Goal: Task Accomplishment & Management: Manage account settings

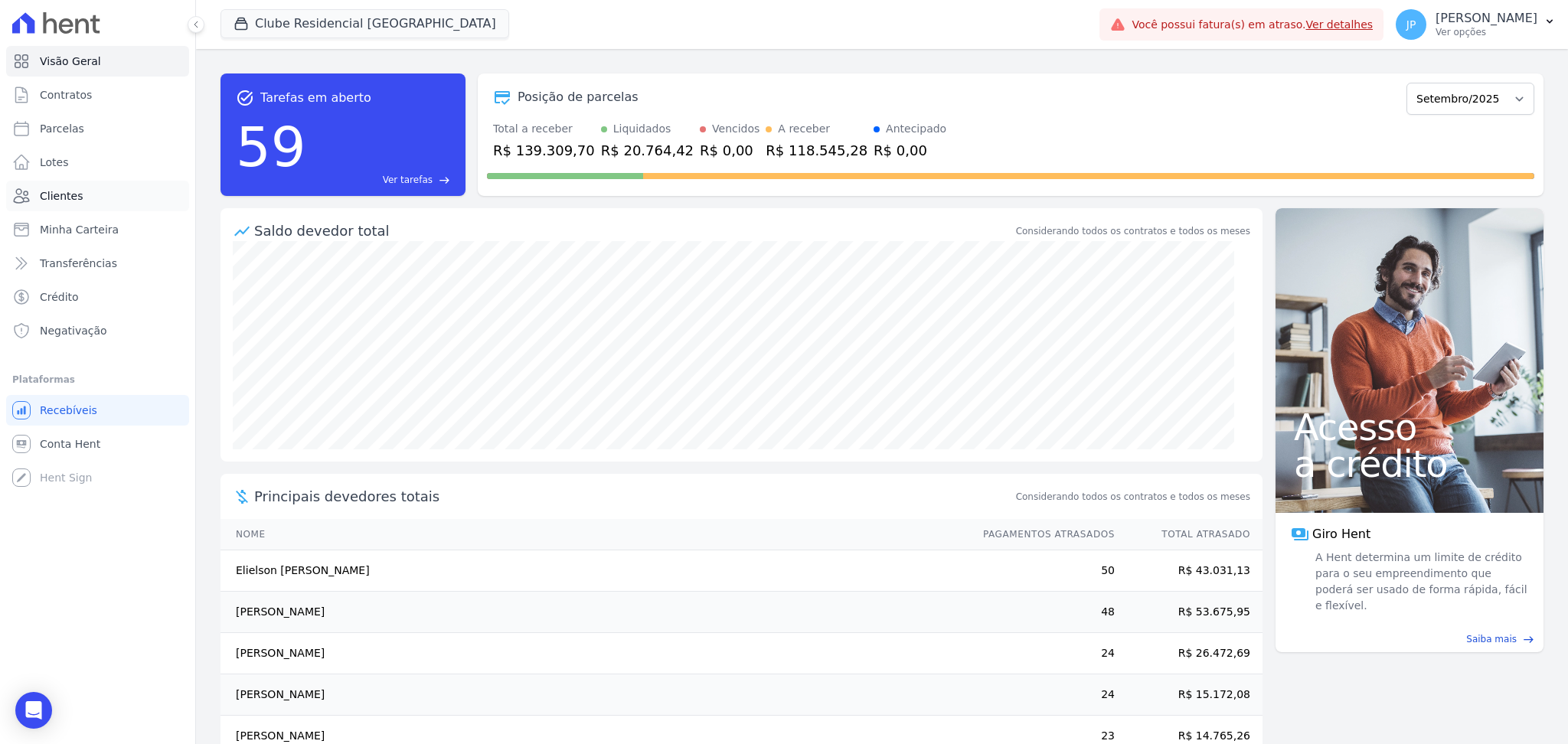
click at [92, 197] on link "Clientes" at bounding box center [97, 195] width 183 height 30
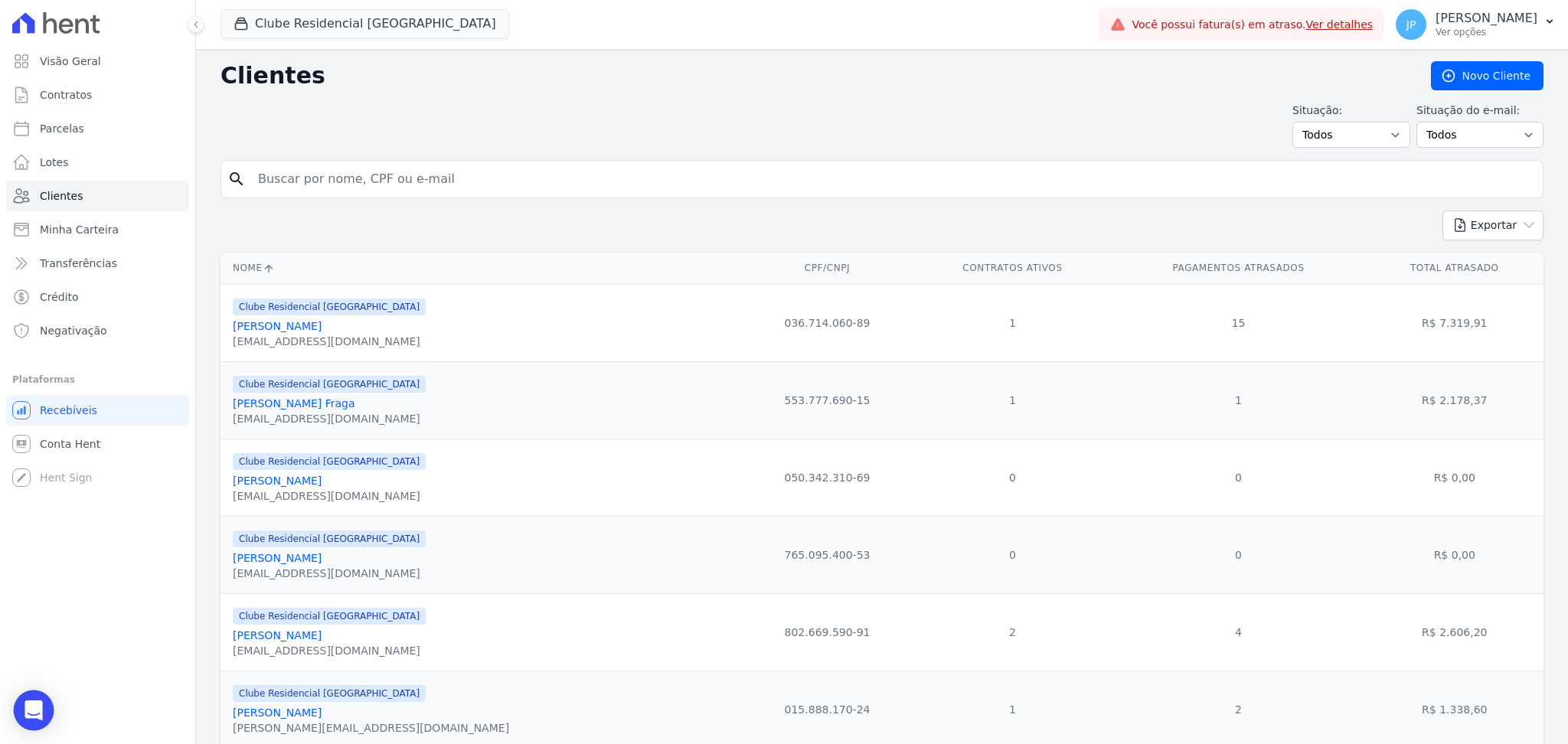
click at [41, 698] on div "Open Intercom Messenger" at bounding box center [34, 710] width 41 height 41
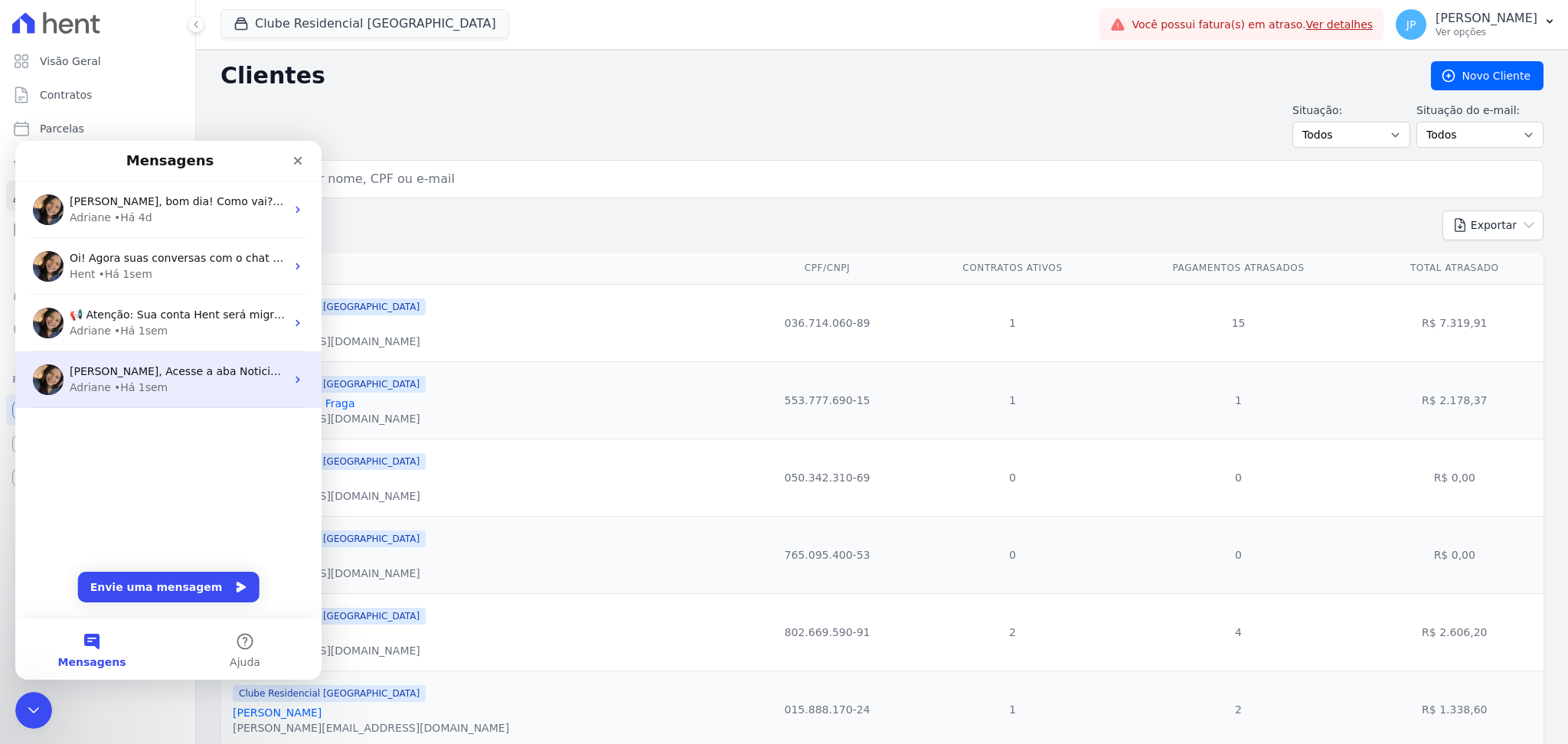
click at [176, 388] on div "Adriane • Há 1sem" at bounding box center [177, 388] width 216 height 16
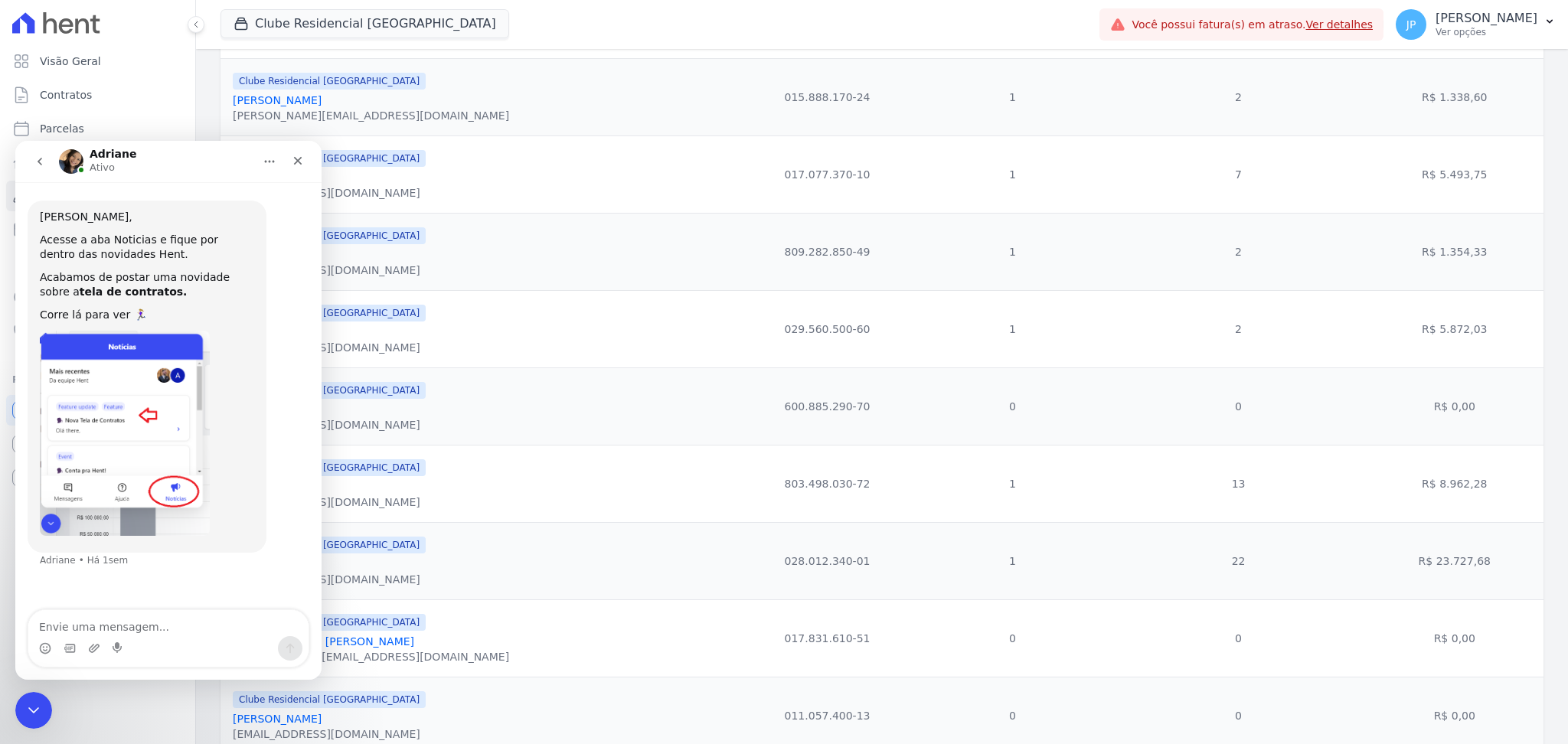
scroll to position [204, 0]
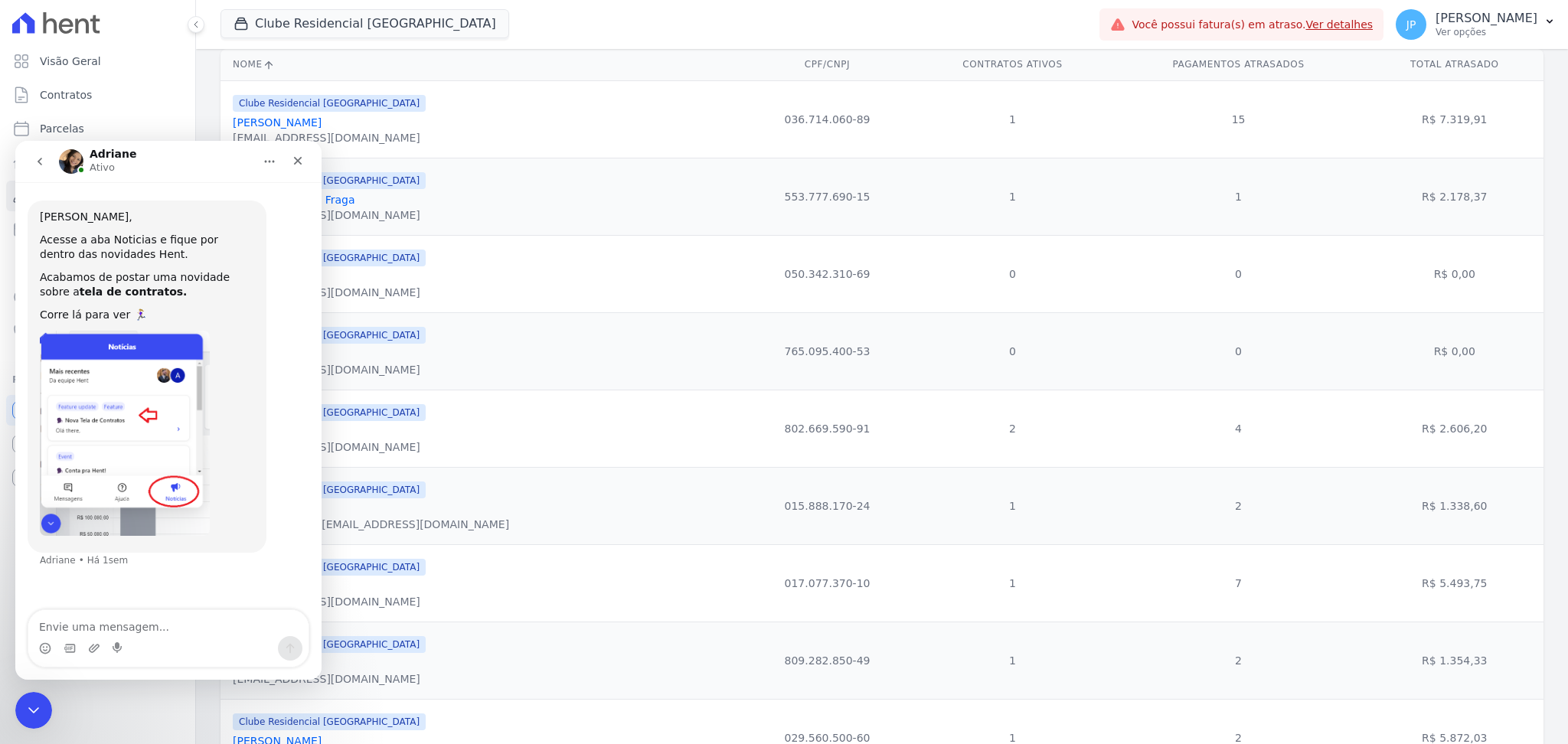
click at [38, 163] on icon "go back" at bounding box center [39, 161] width 12 height 12
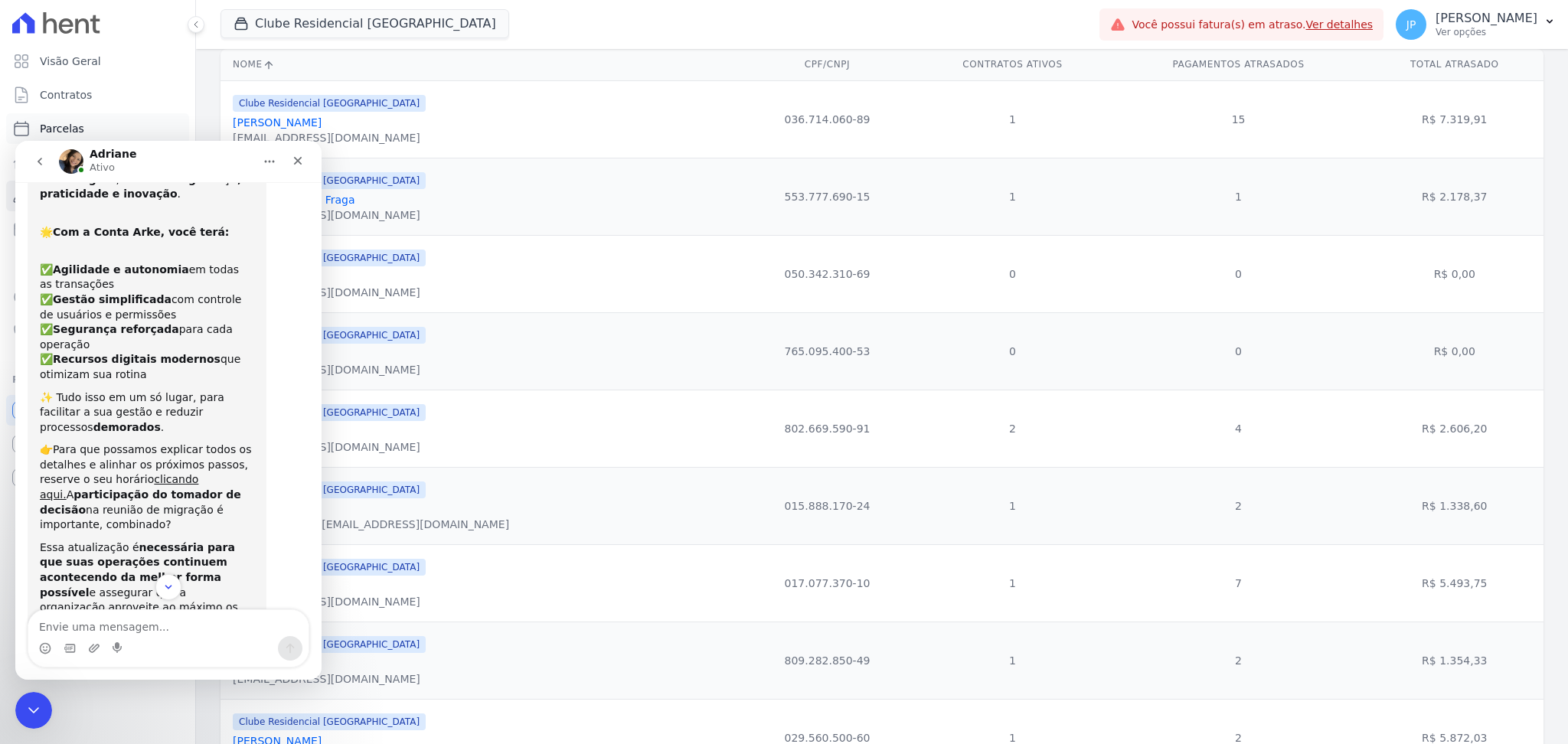
scroll to position [129, 0]
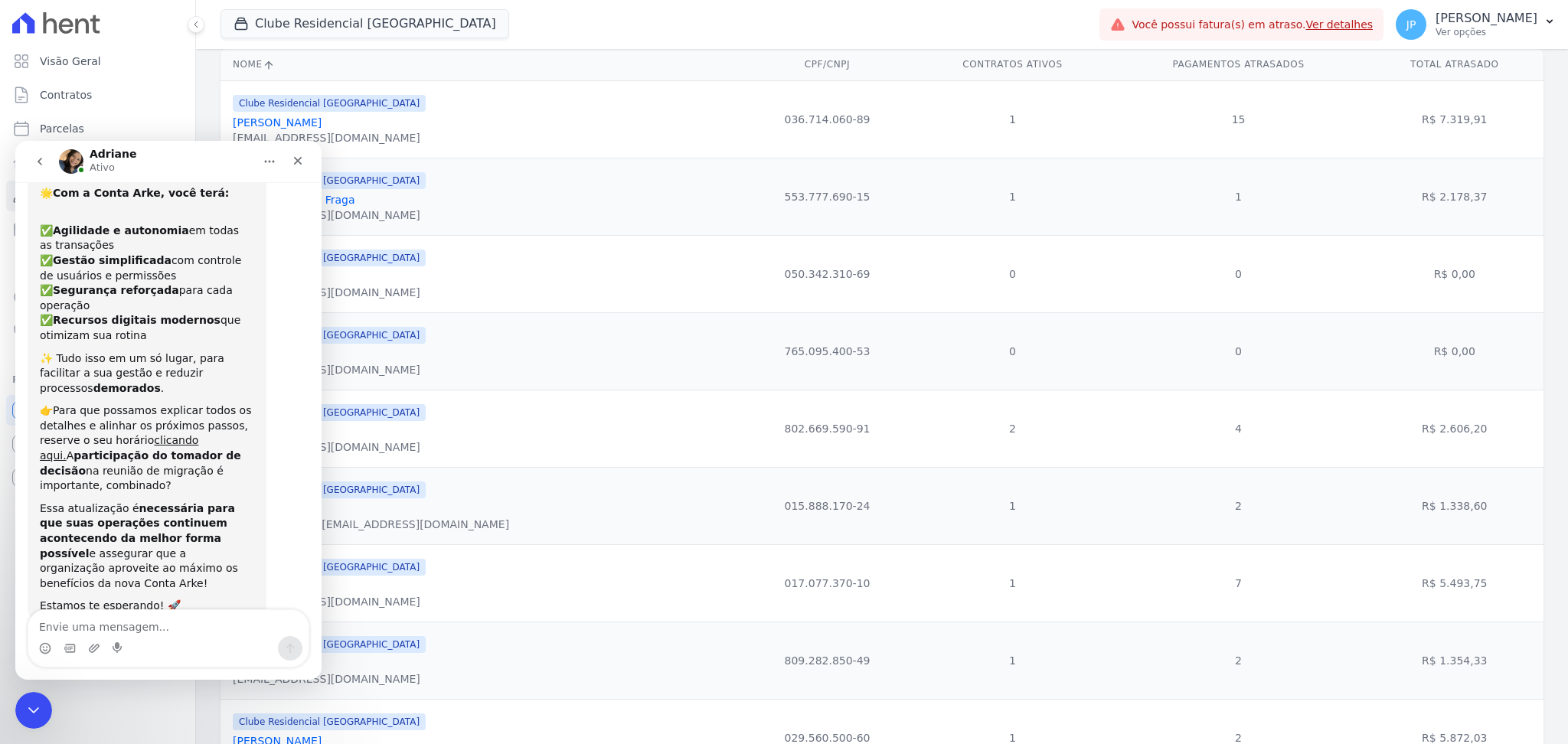
click at [41, 161] on icon "go back" at bounding box center [39, 161] width 12 height 12
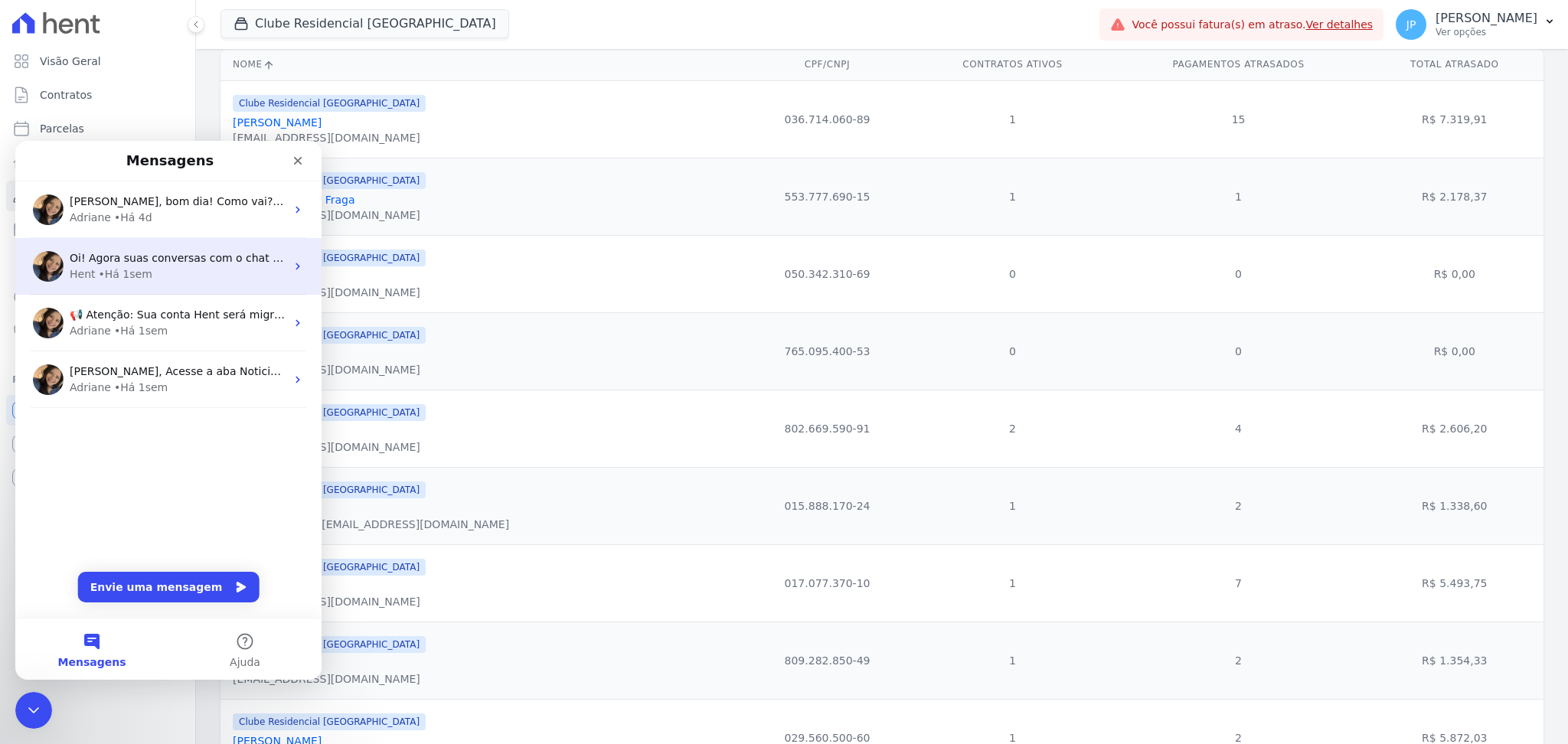
click at [190, 247] on div "Oi! Agora suas conversas com o chat ficam aqui. Clique para falar... Hent • Há …" at bounding box center [168, 266] width 306 height 56
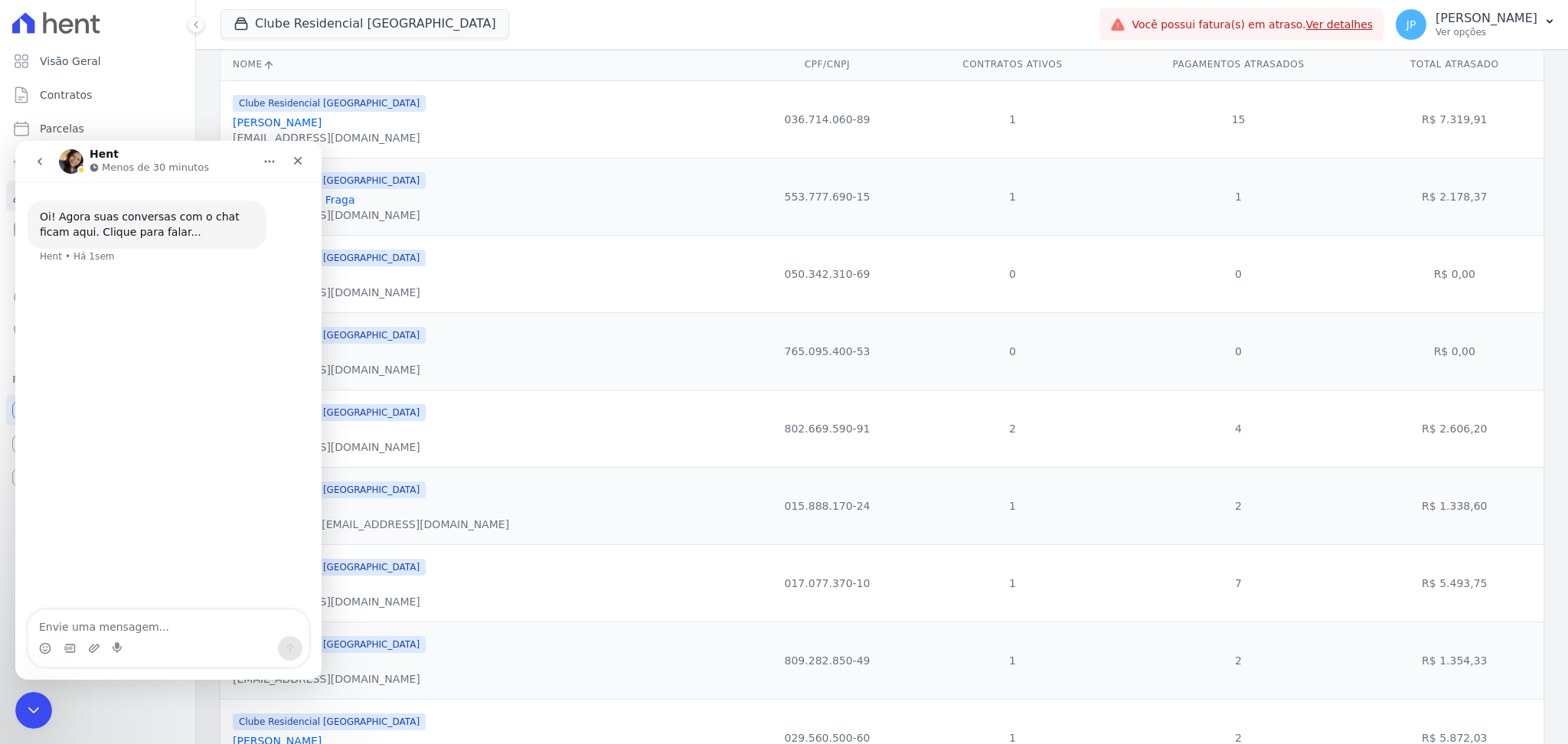
click at [34, 160] on icon "go back" at bounding box center [39, 161] width 12 height 12
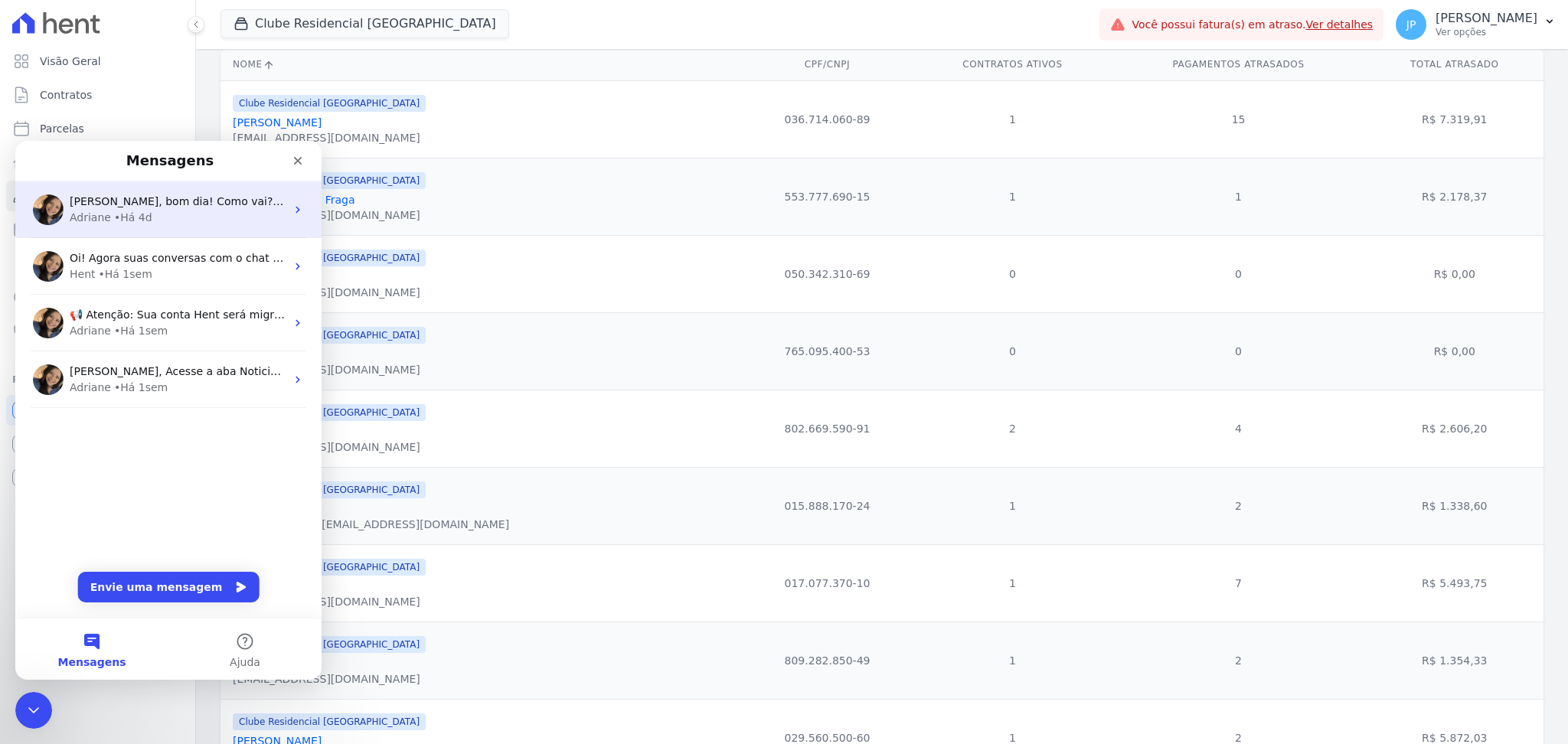
click at [92, 226] on div "Olá João, bom dia! Como vai? João a mensalidade Hent é cobrada por contrato ati…" at bounding box center [168, 209] width 306 height 56
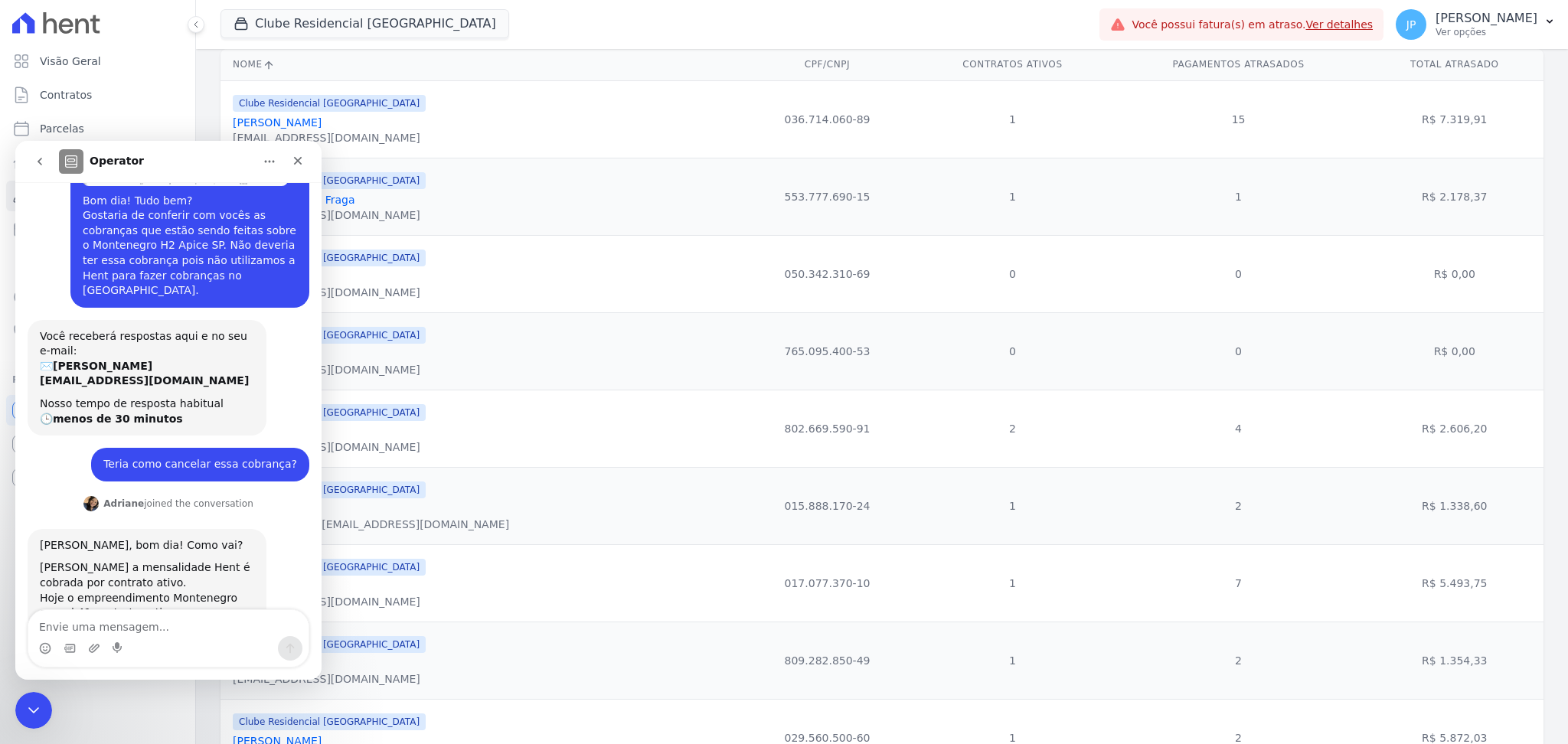
scroll to position [66, 0]
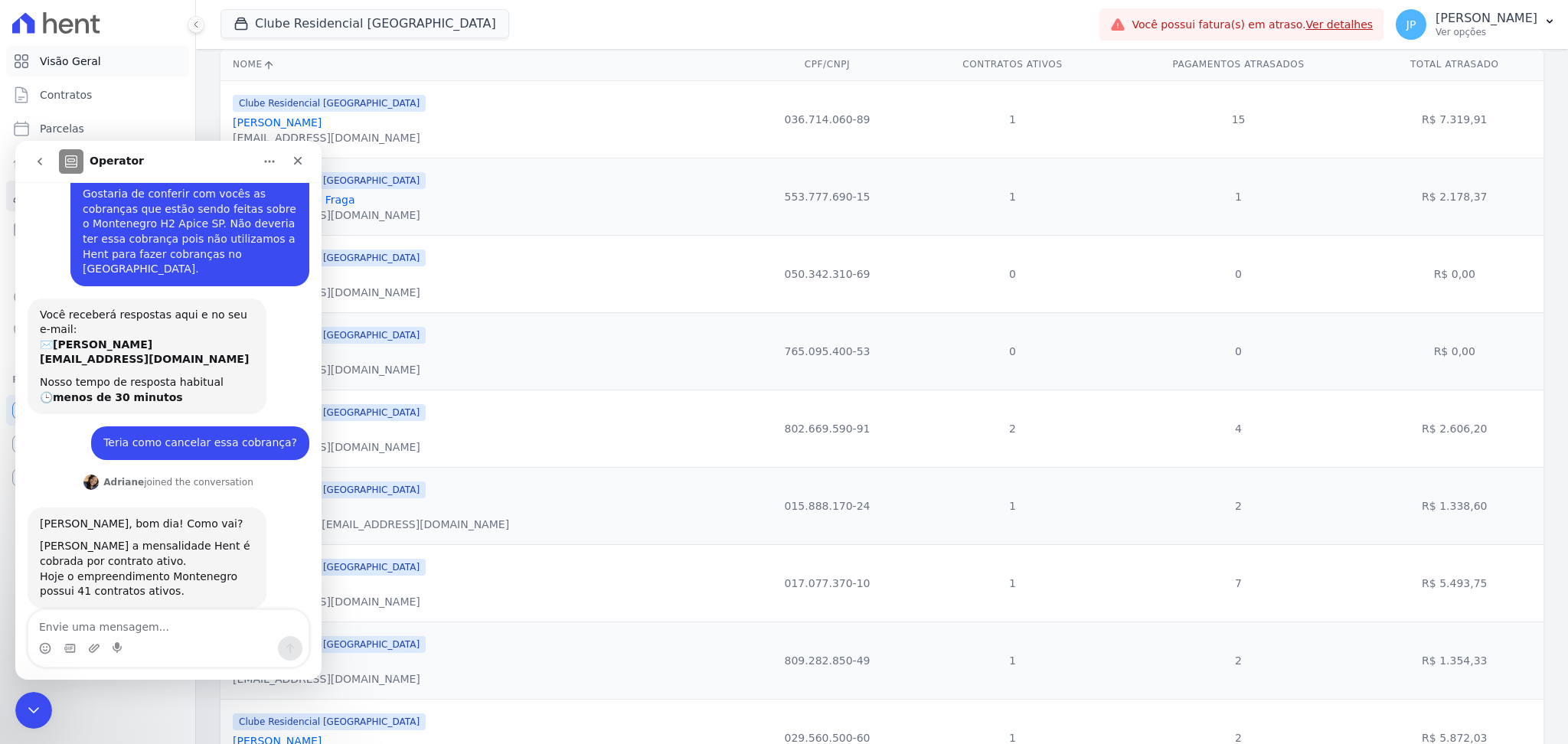
click at [140, 60] on link "Visão Geral" at bounding box center [97, 61] width 183 height 30
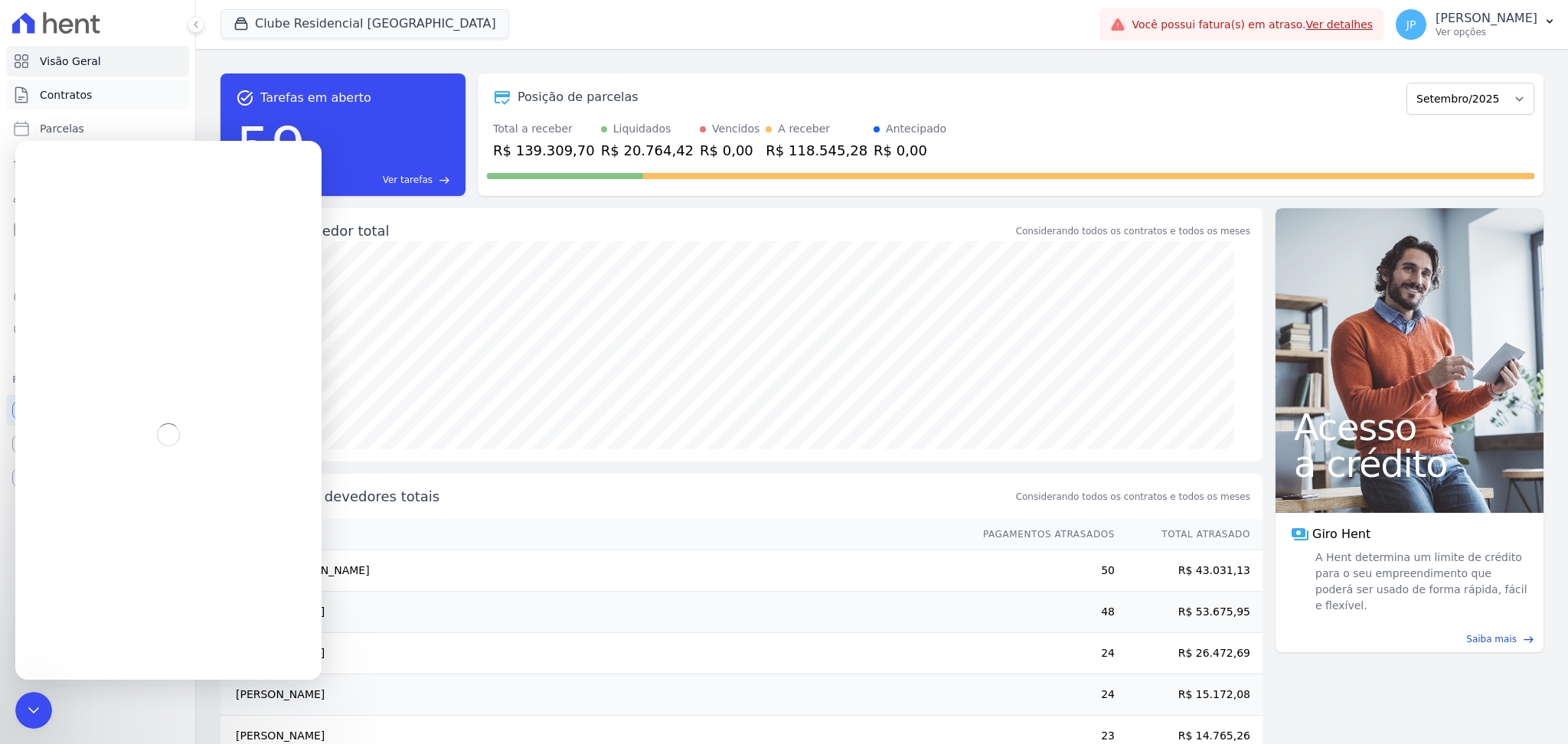
click at [117, 101] on link "Contratos" at bounding box center [97, 94] width 183 height 30
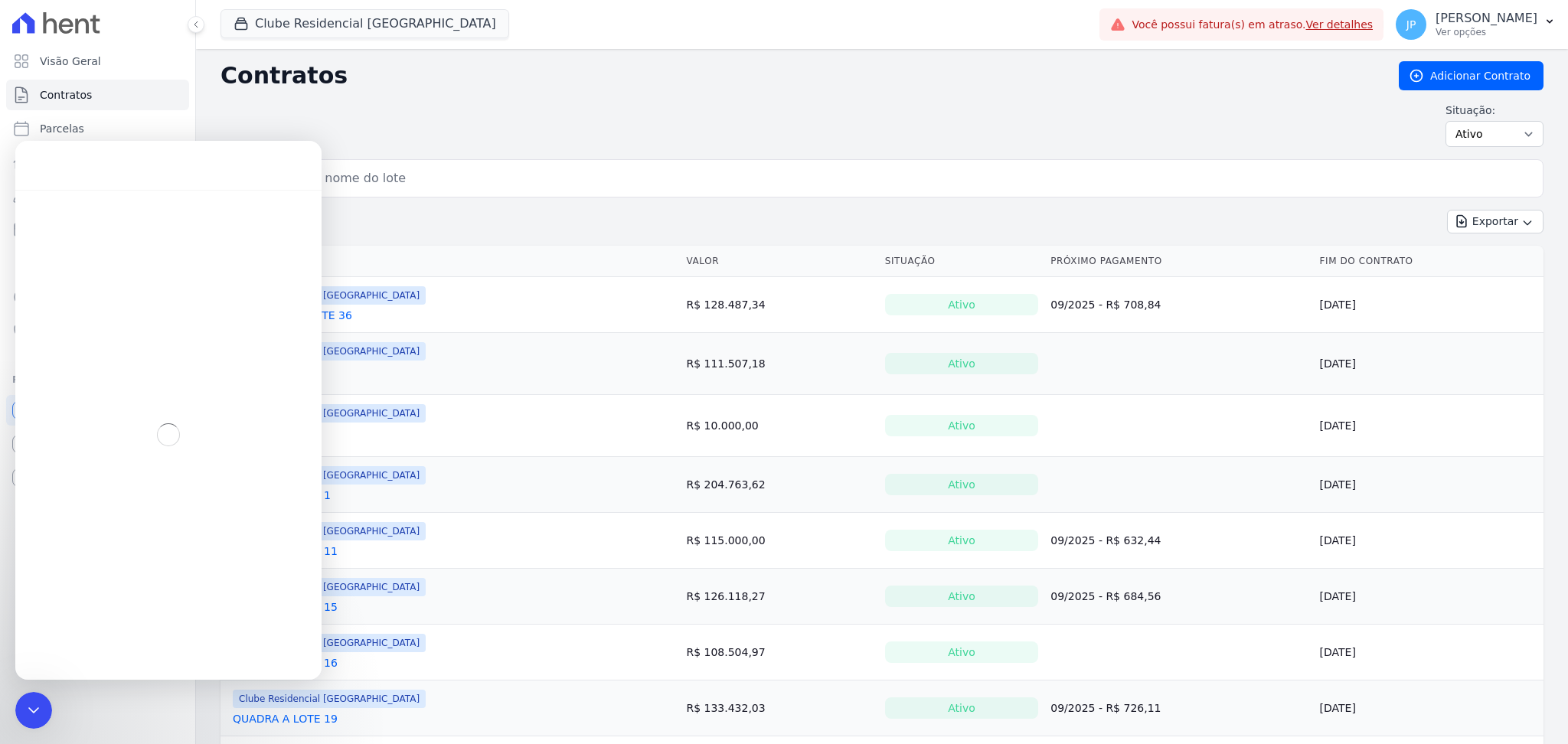
click at [713, 132] on div "Situação: Ativo Todos Pausado Distratado Rascunho Expirado Encerrado" at bounding box center [882, 124] width 1323 height 44
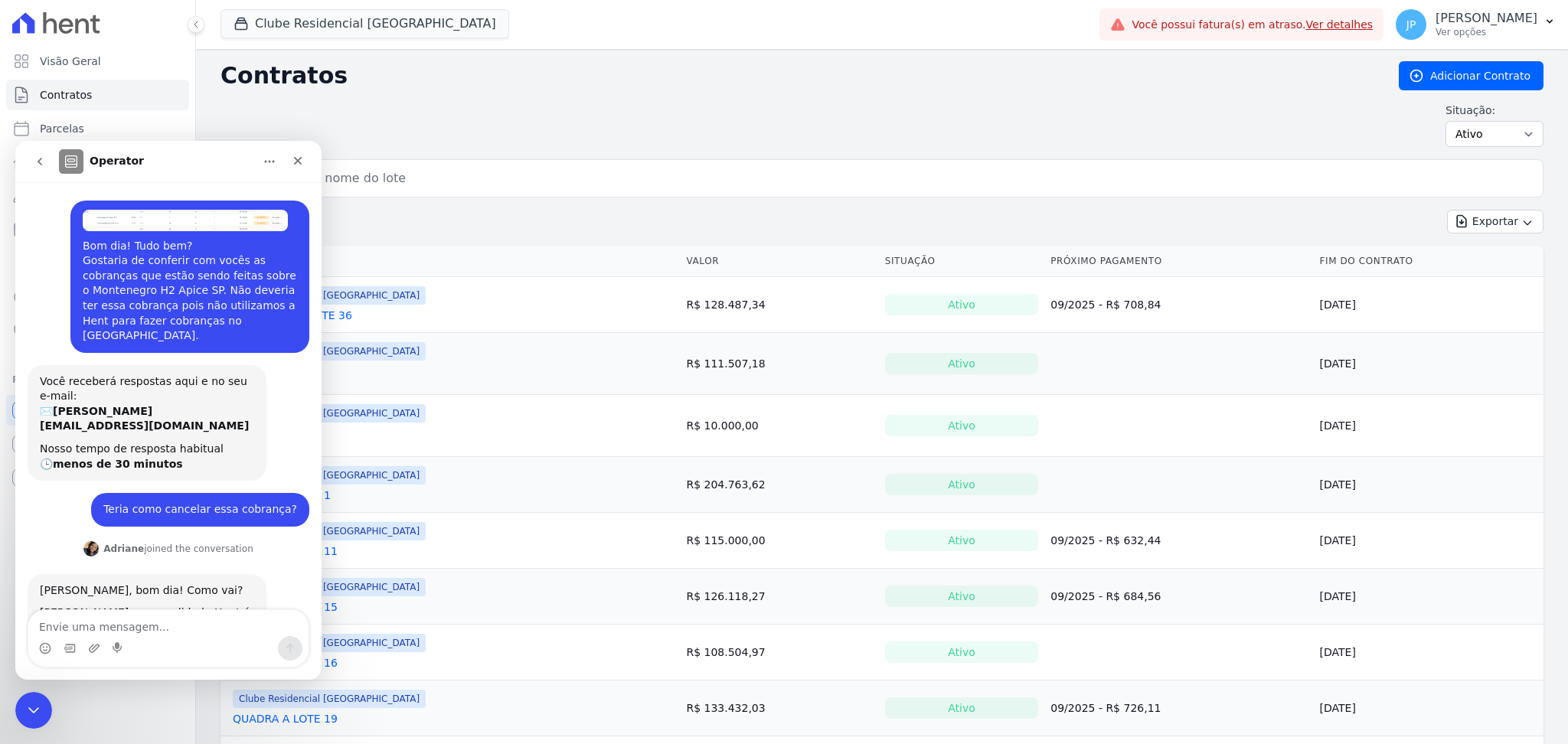
scroll to position [66, 0]
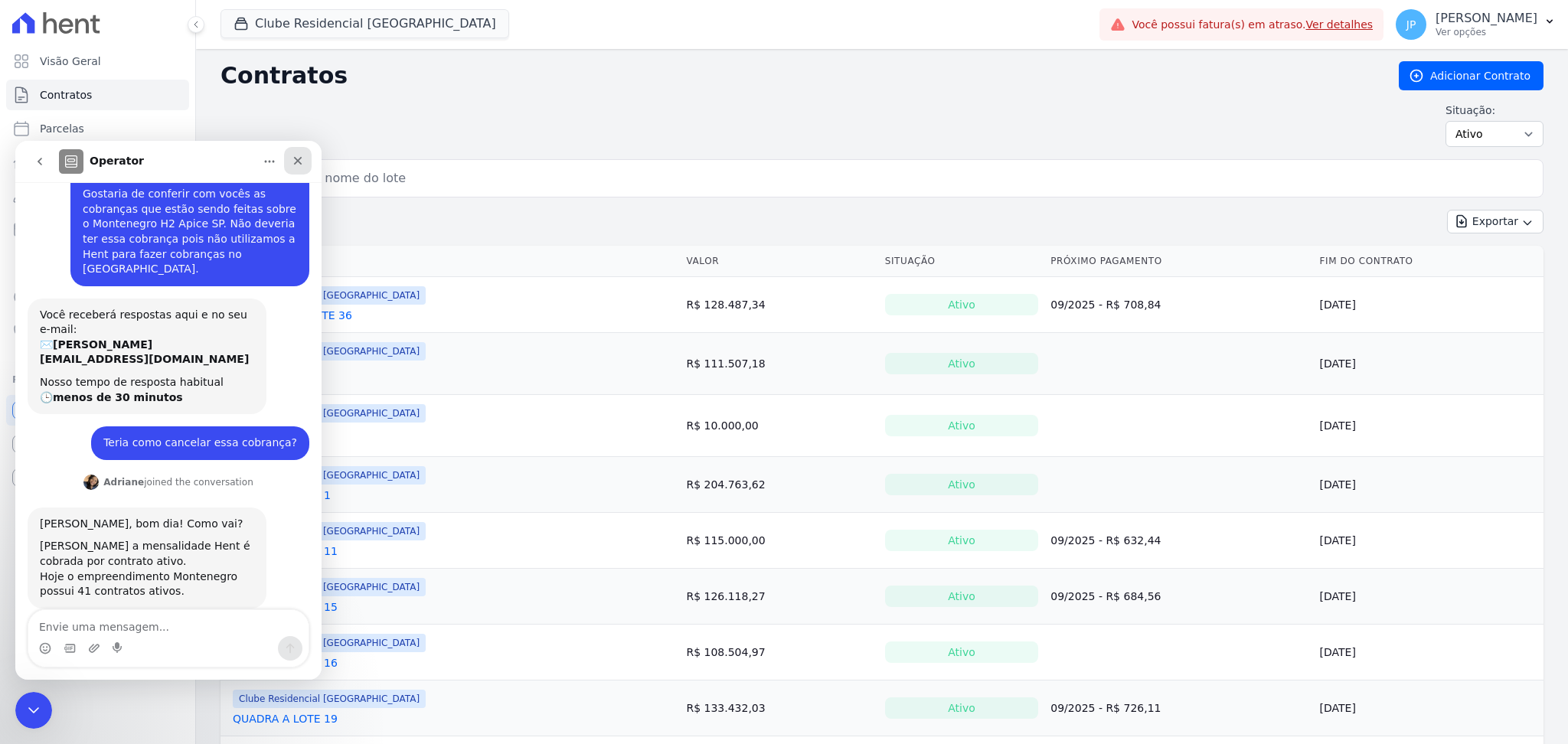
click at [299, 157] on icon "Fechar" at bounding box center [298, 160] width 12 height 12
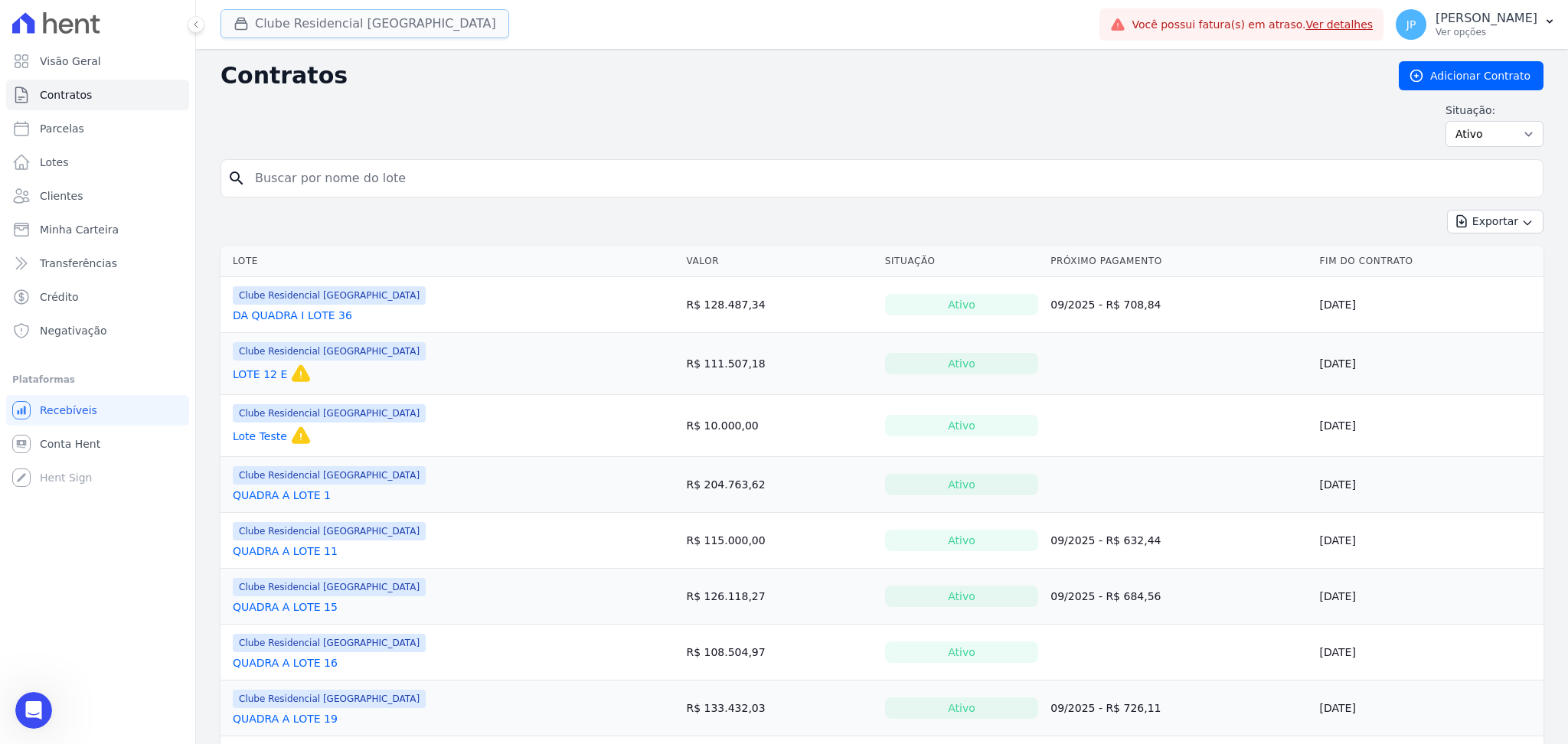
click at [231, 25] on button "Clube Residencial [GEOGRAPHIC_DATA]" at bounding box center [365, 24] width 289 height 29
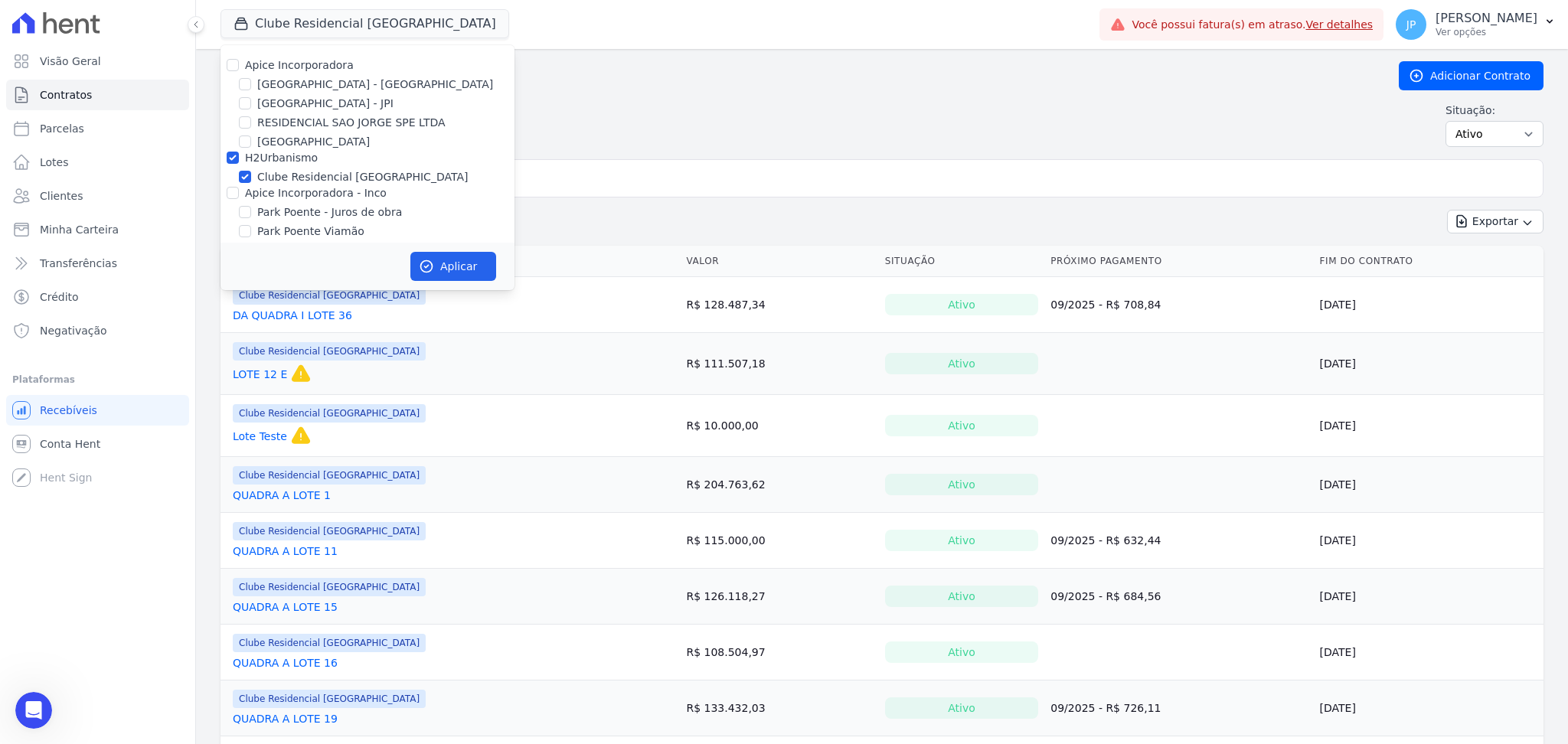
click at [645, 120] on div "Situação: Ativo Todos Pausado Distratado Rascunho Expirado Encerrado" at bounding box center [882, 124] width 1323 height 44
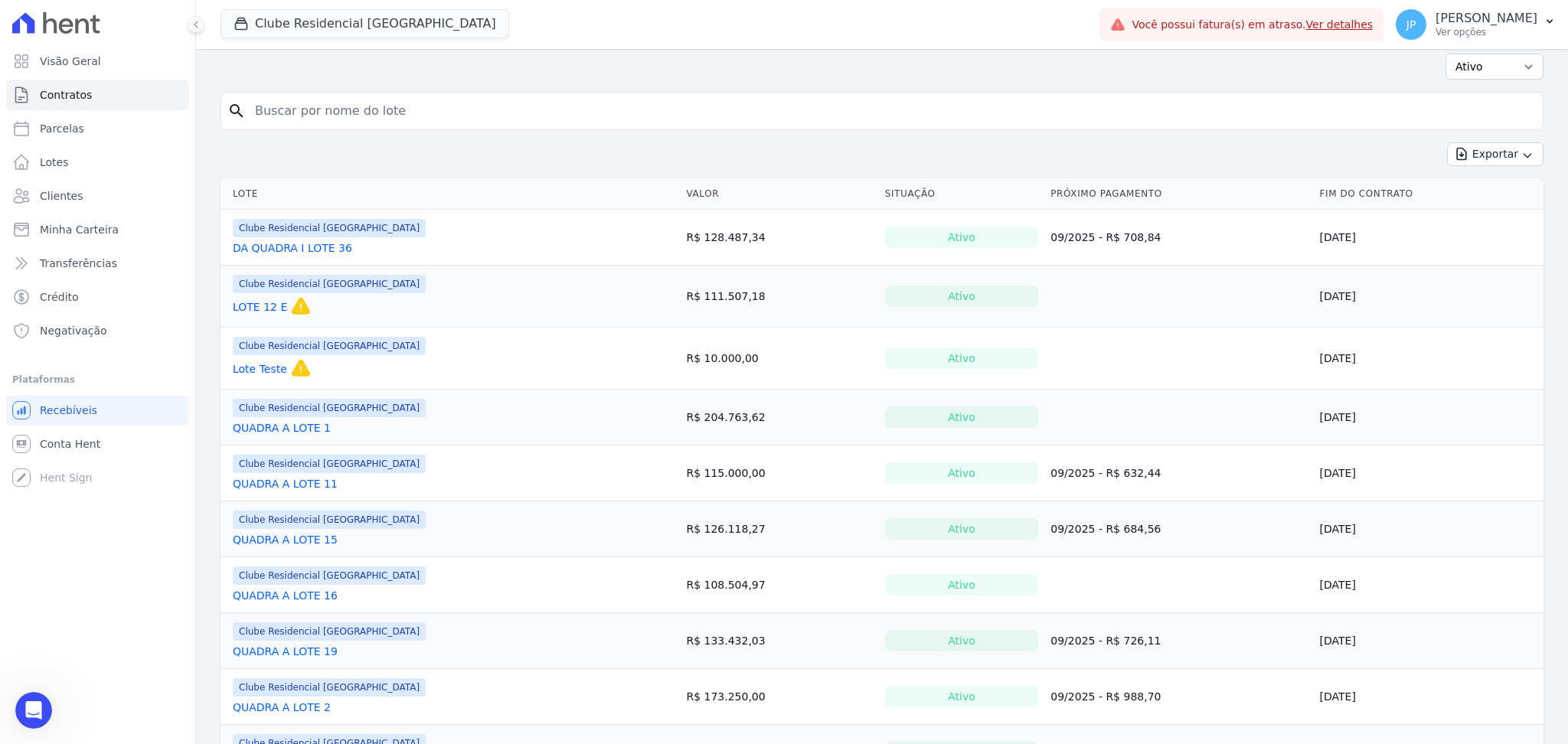
scroll to position [0, 0]
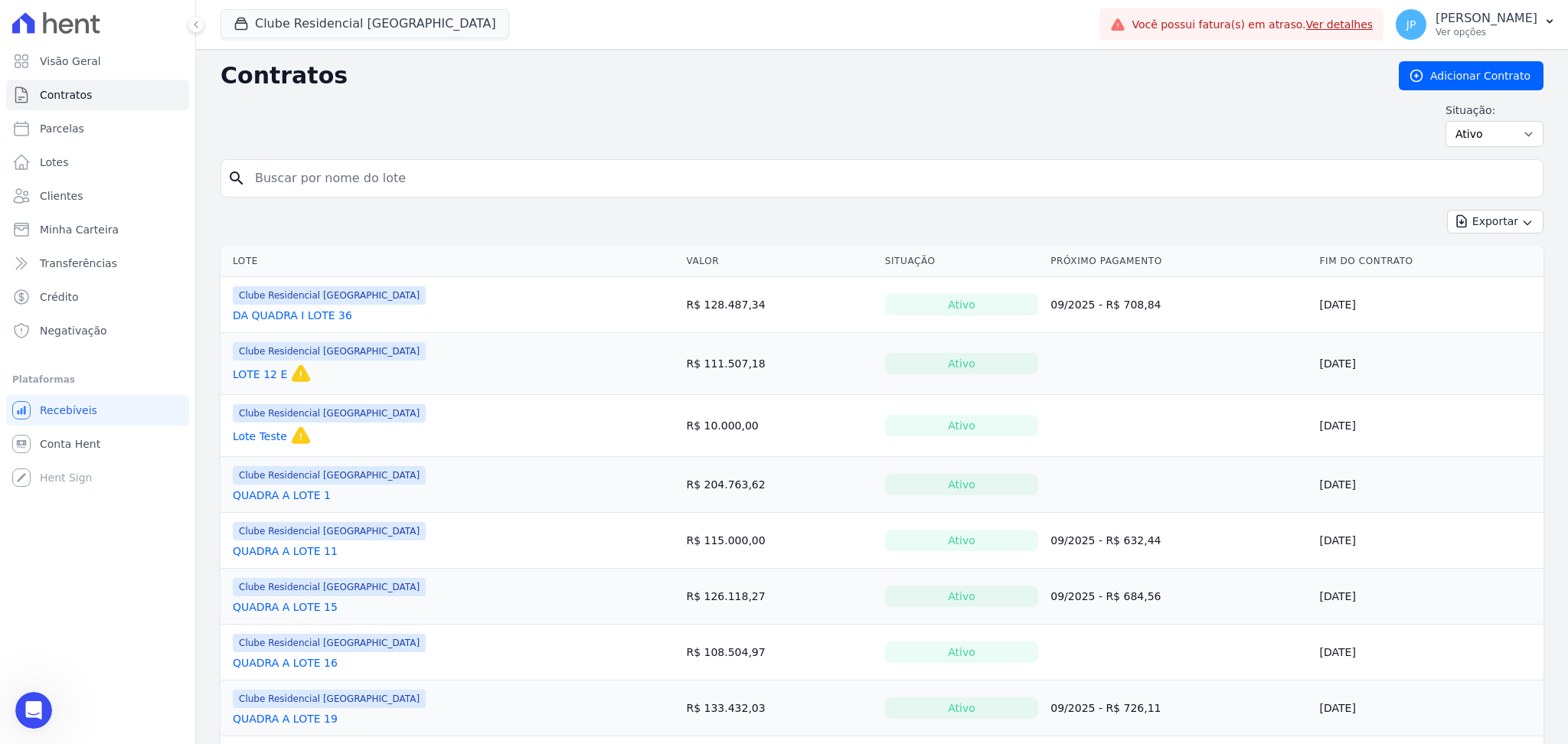
click at [331, 167] on input "search" at bounding box center [891, 177] width 1291 height 30
type input "MONETEGRO"
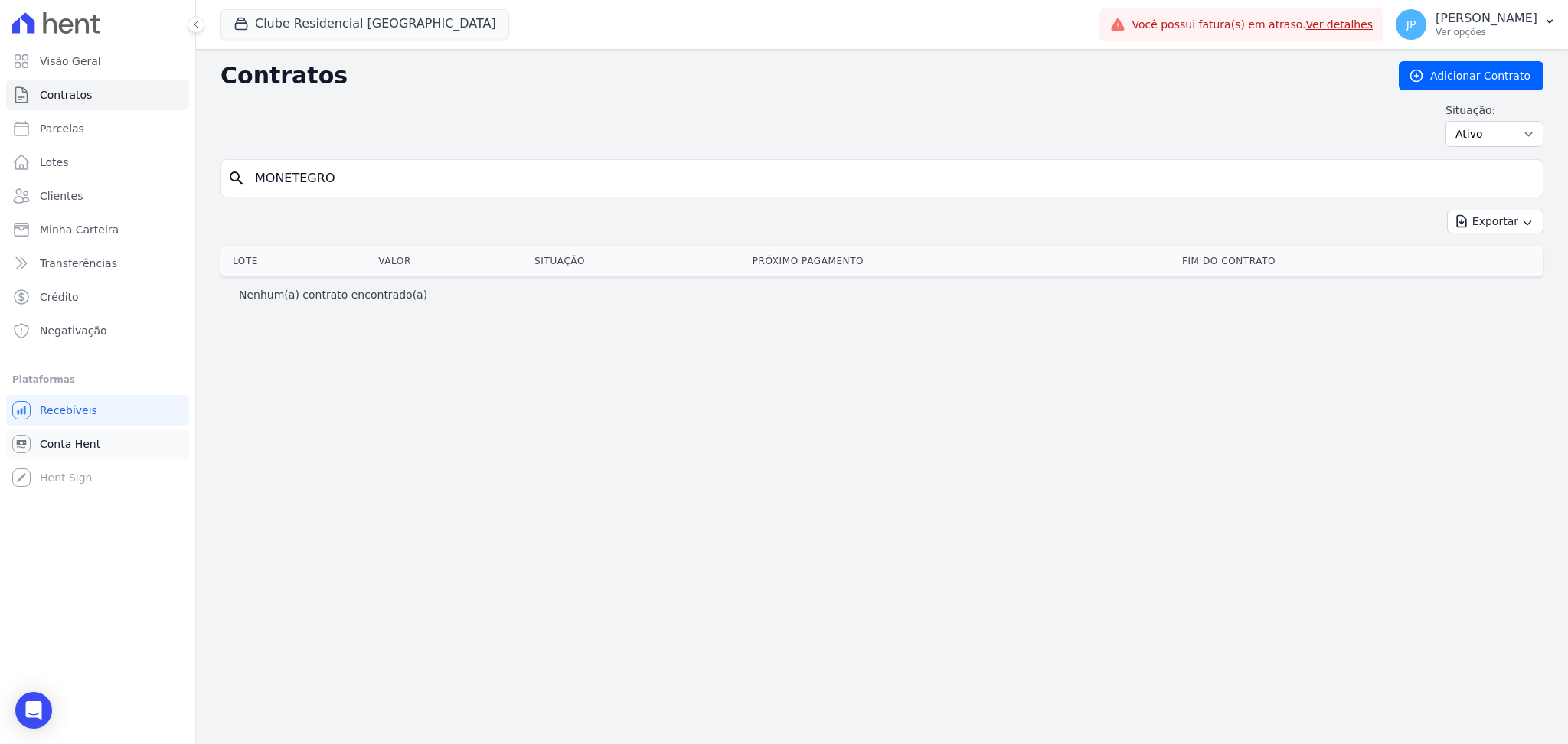
click at [103, 440] on link "Conta Hent" at bounding box center [97, 443] width 183 height 30
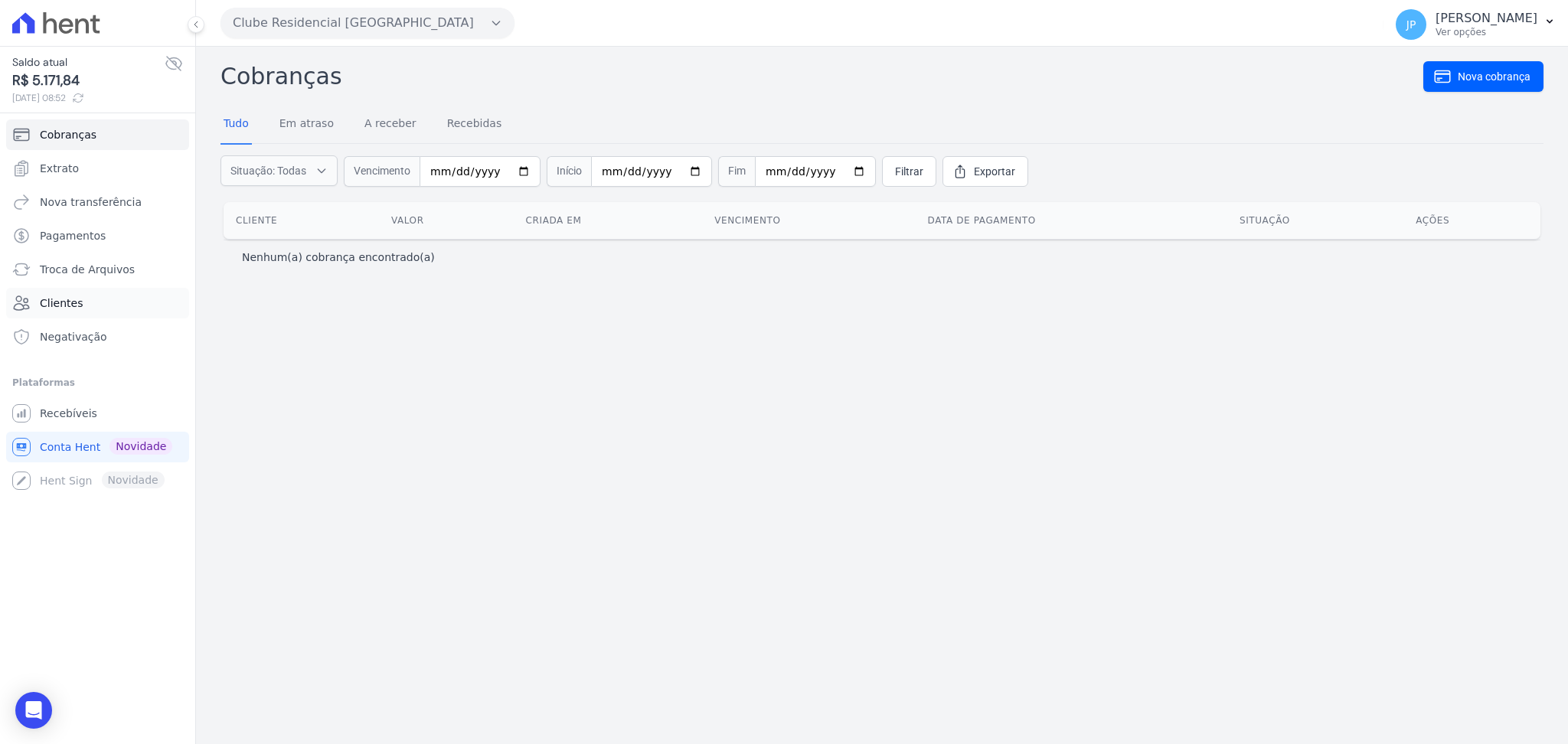
click at [115, 303] on link "Clientes" at bounding box center [97, 303] width 183 height 30
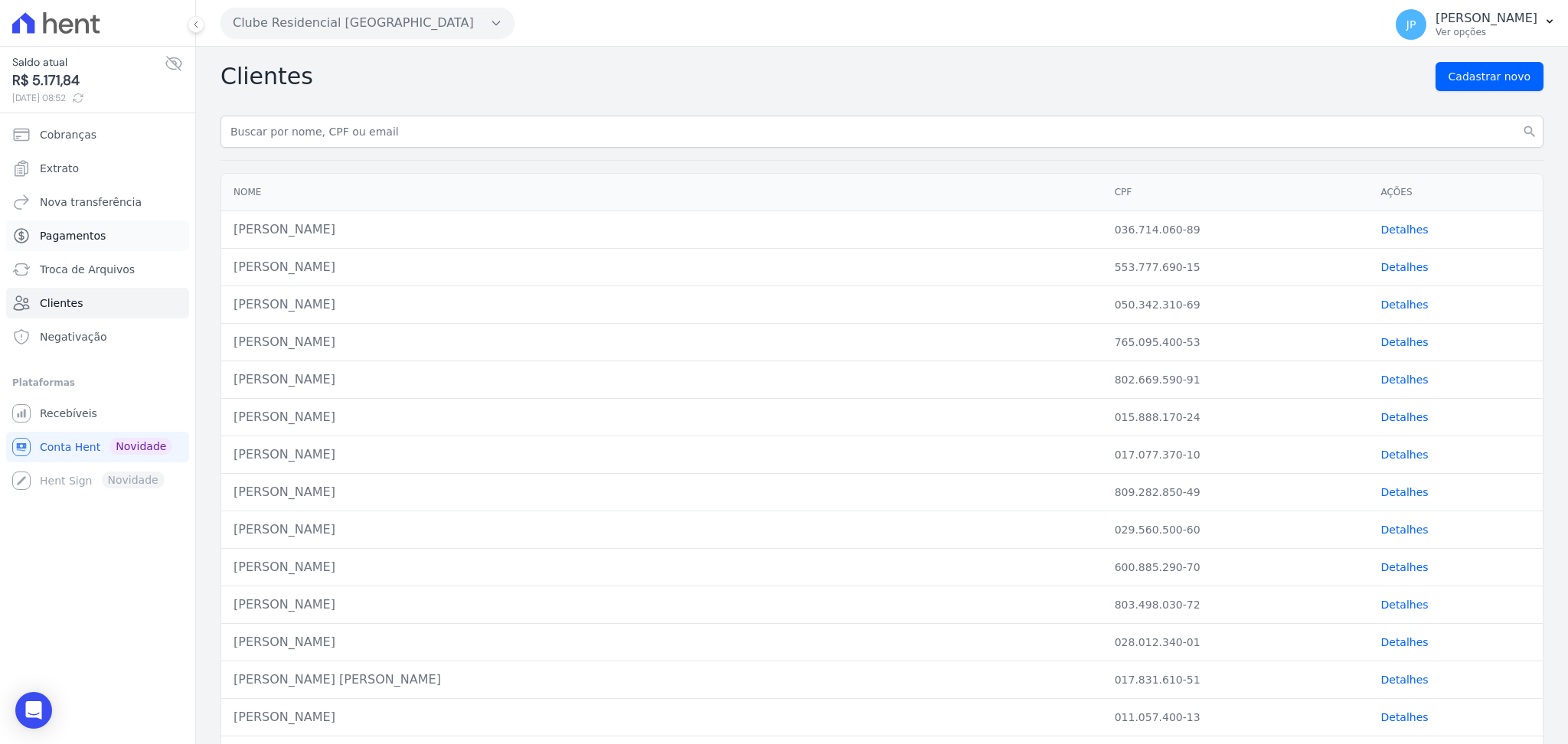
click at [83, 247] on link "Pagamentos" at bounding box center [97, 235] width 183 height 30
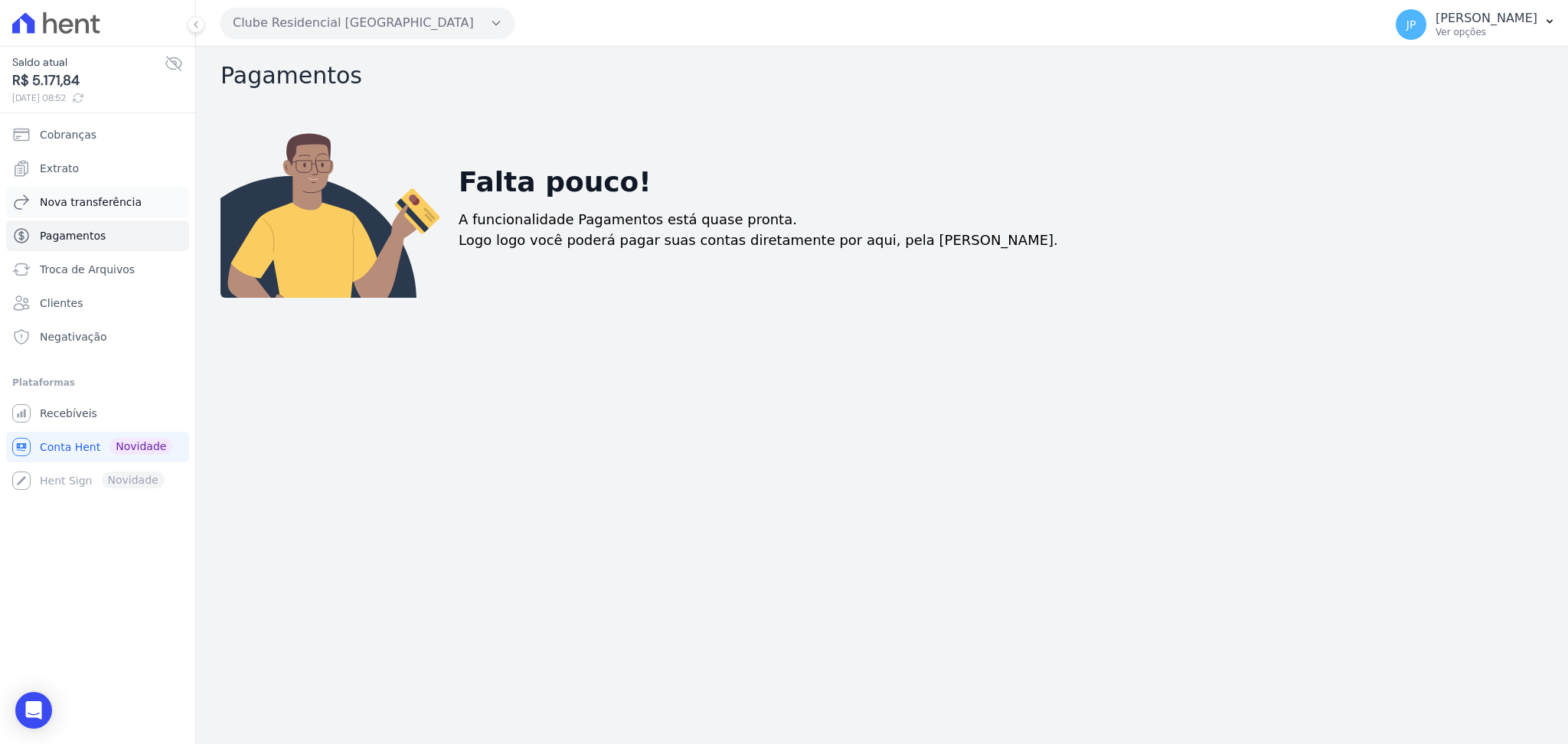
click at [80, 213] on link "Nova transferência" at bounding box center [97, 201] width 183 height 30
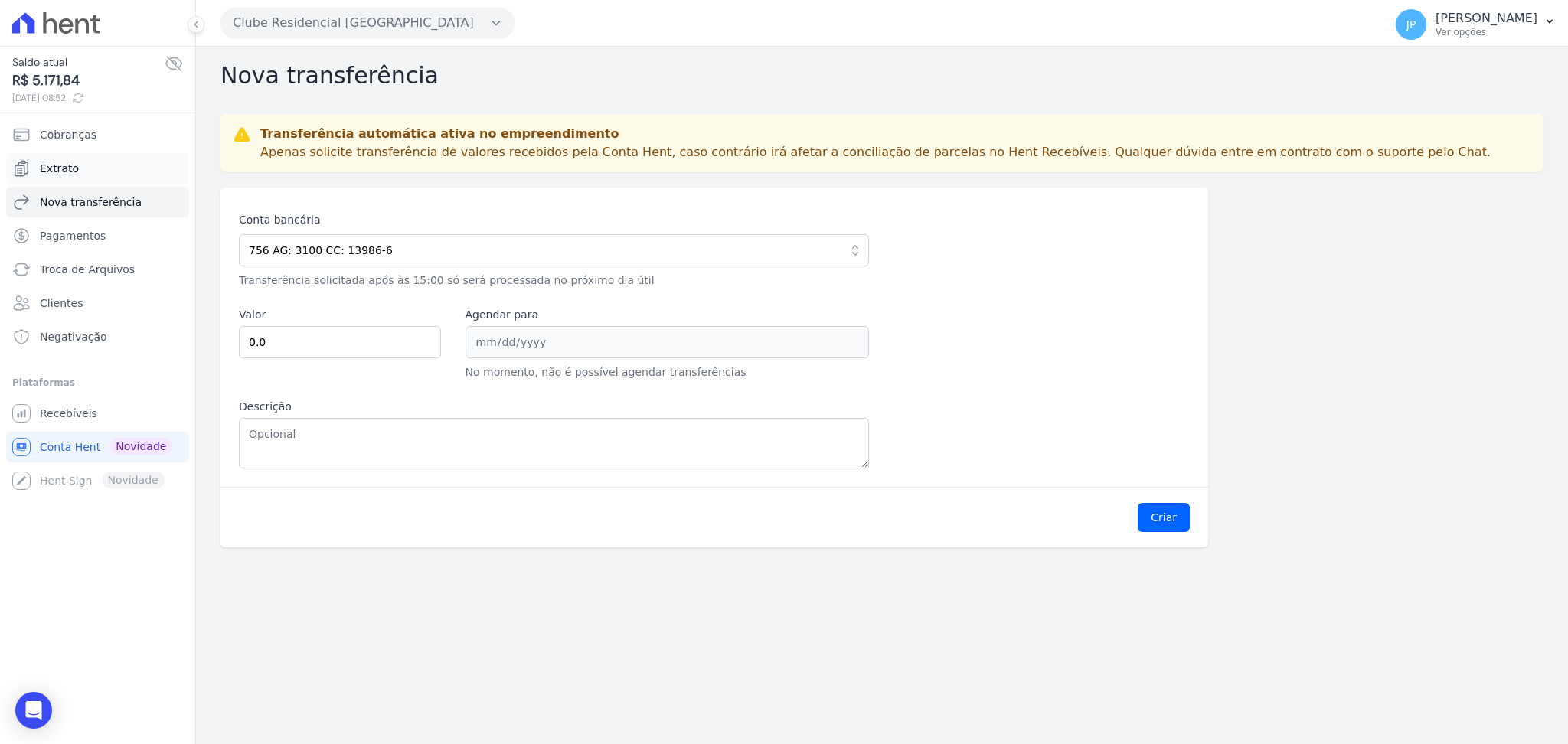
click at [79, 174] on link "Extrato" at bounding box center [97, 168] width 183 height 30
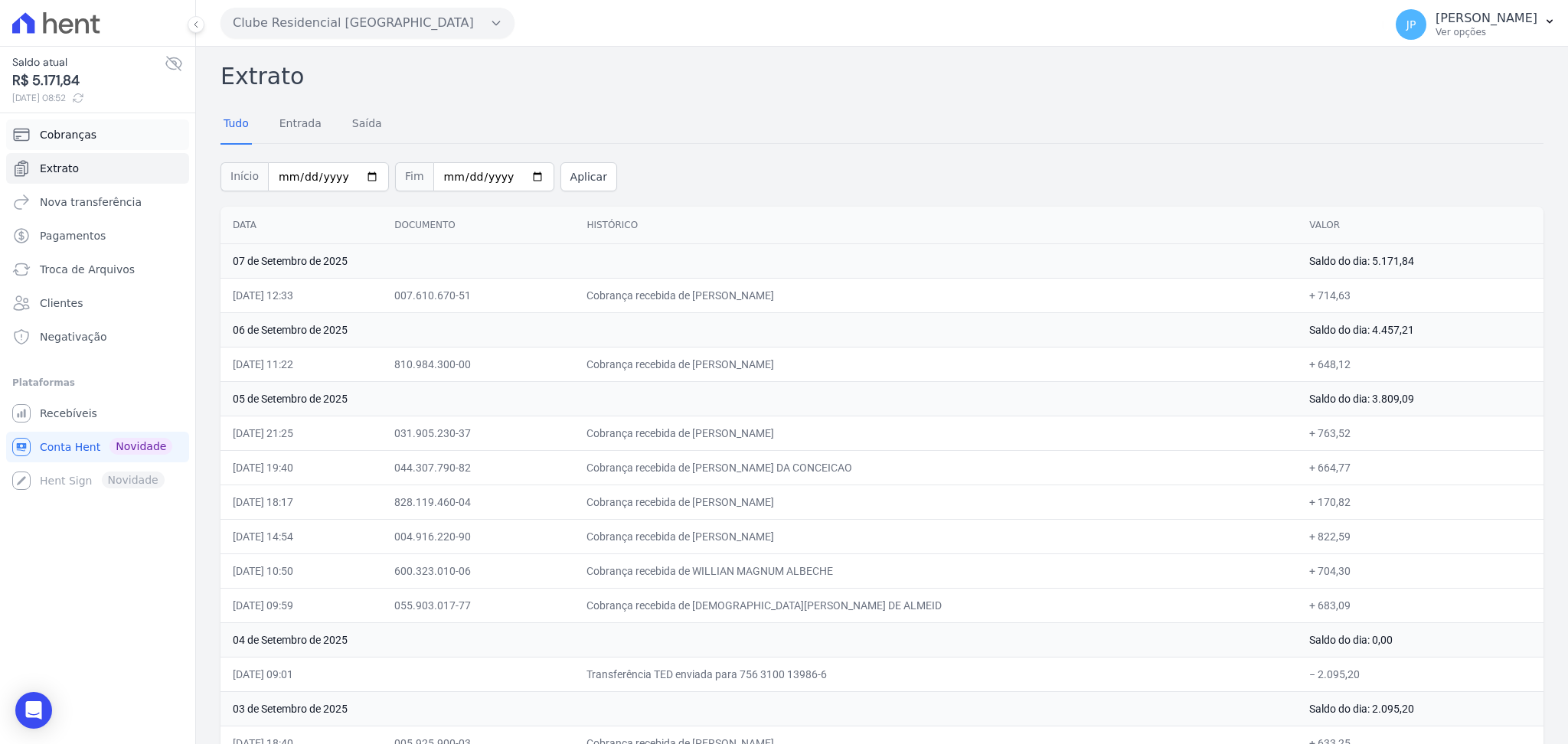
click at [74, 133] on span "Cobranças" at bounding box center [68, 134] width 56 height 16
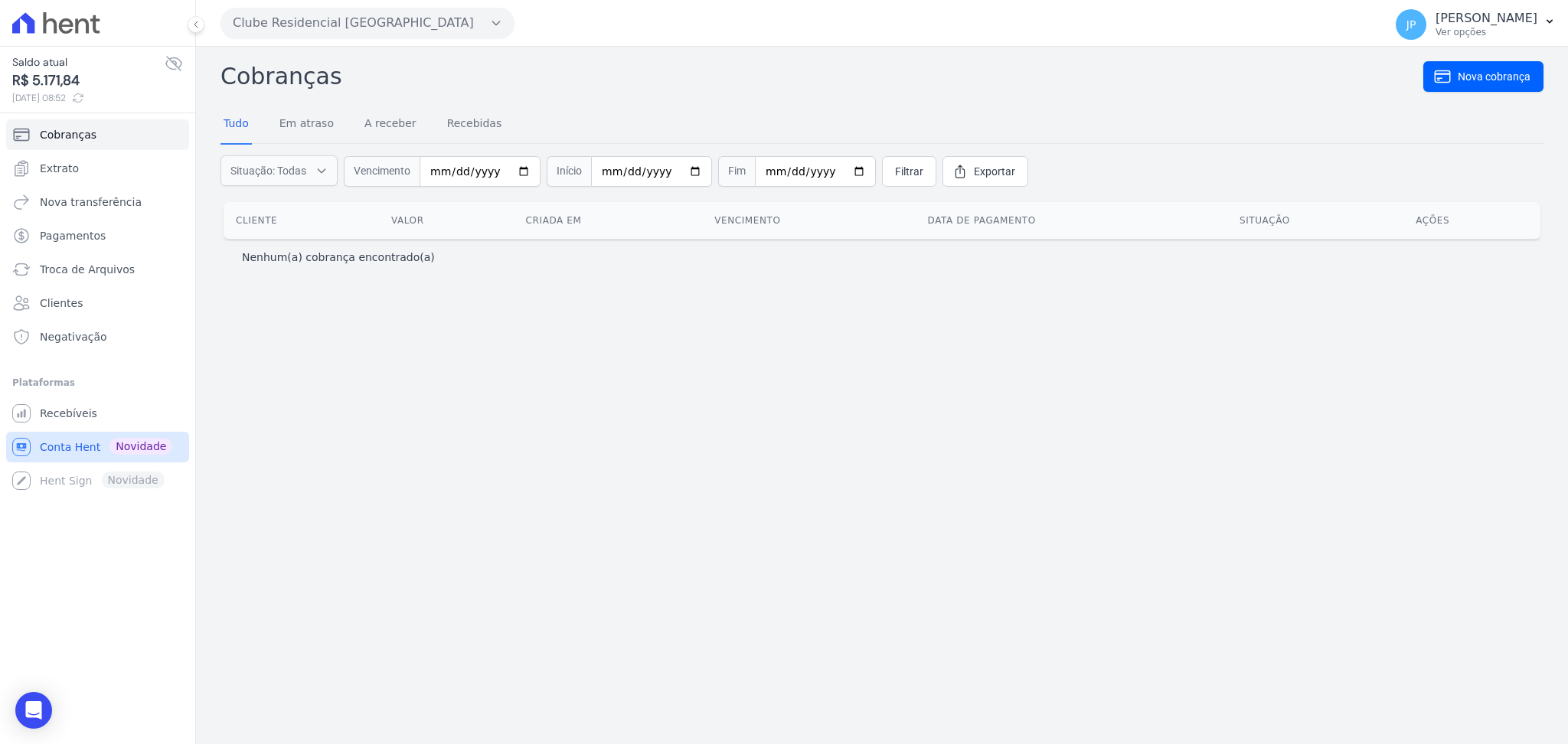
click at [65, 446] on span "Conta Hent" at bounding box center [70, 446] width 61 height 16
click at [93, 294] on link "Clientes" at bounding box center [97, 303] width 183 height 30
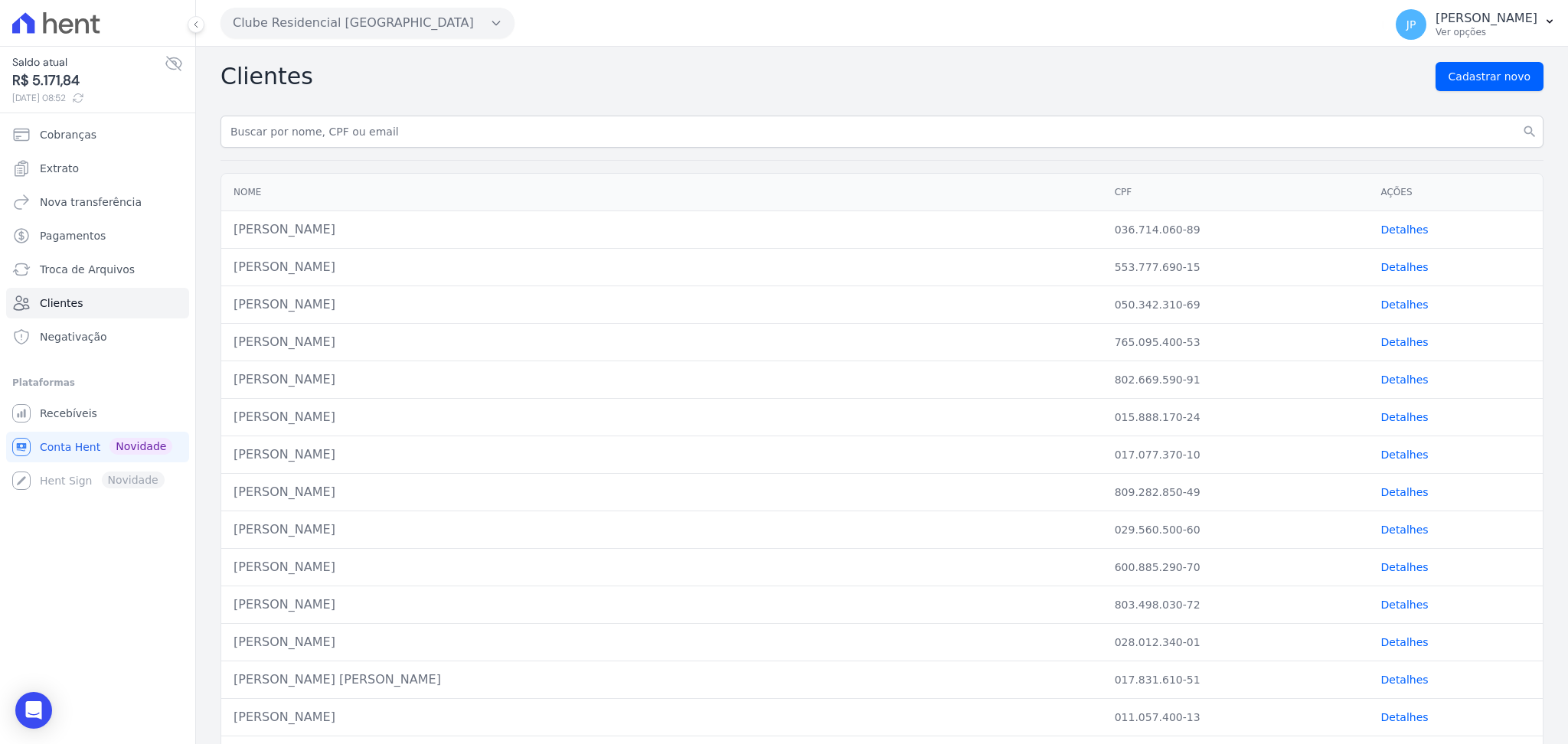
click at [450, 19] on button "Clube Residencial [GEOGRAPHIC_DATA]" at bounding box center [367, 22] width 294 height 30
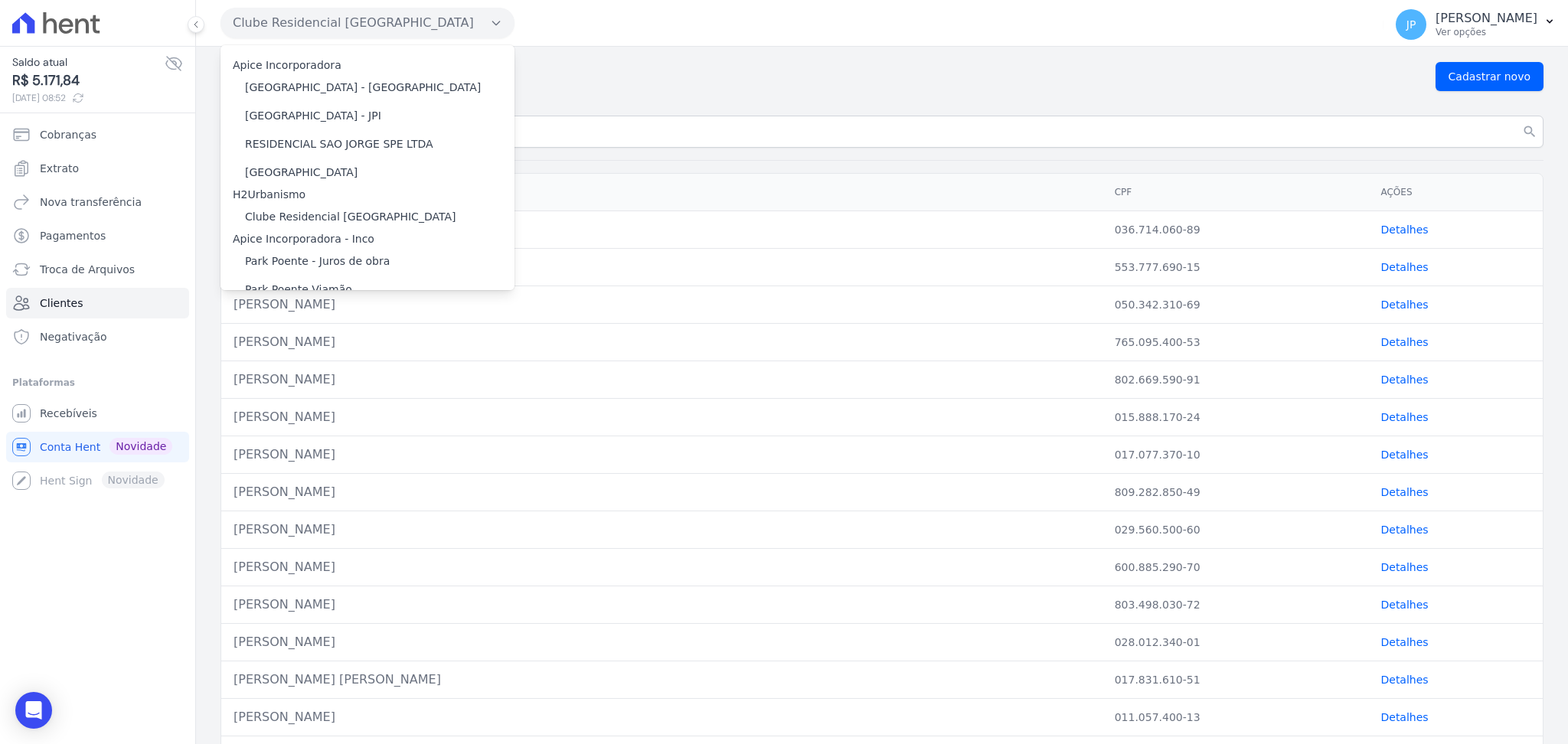
click at [773, 43] on div "Clube Residencial Saint Louis Apice Incorporadora Arty Park - Gravatai Arty Par…" at bounding box center [799, 23] width 1157 height 47
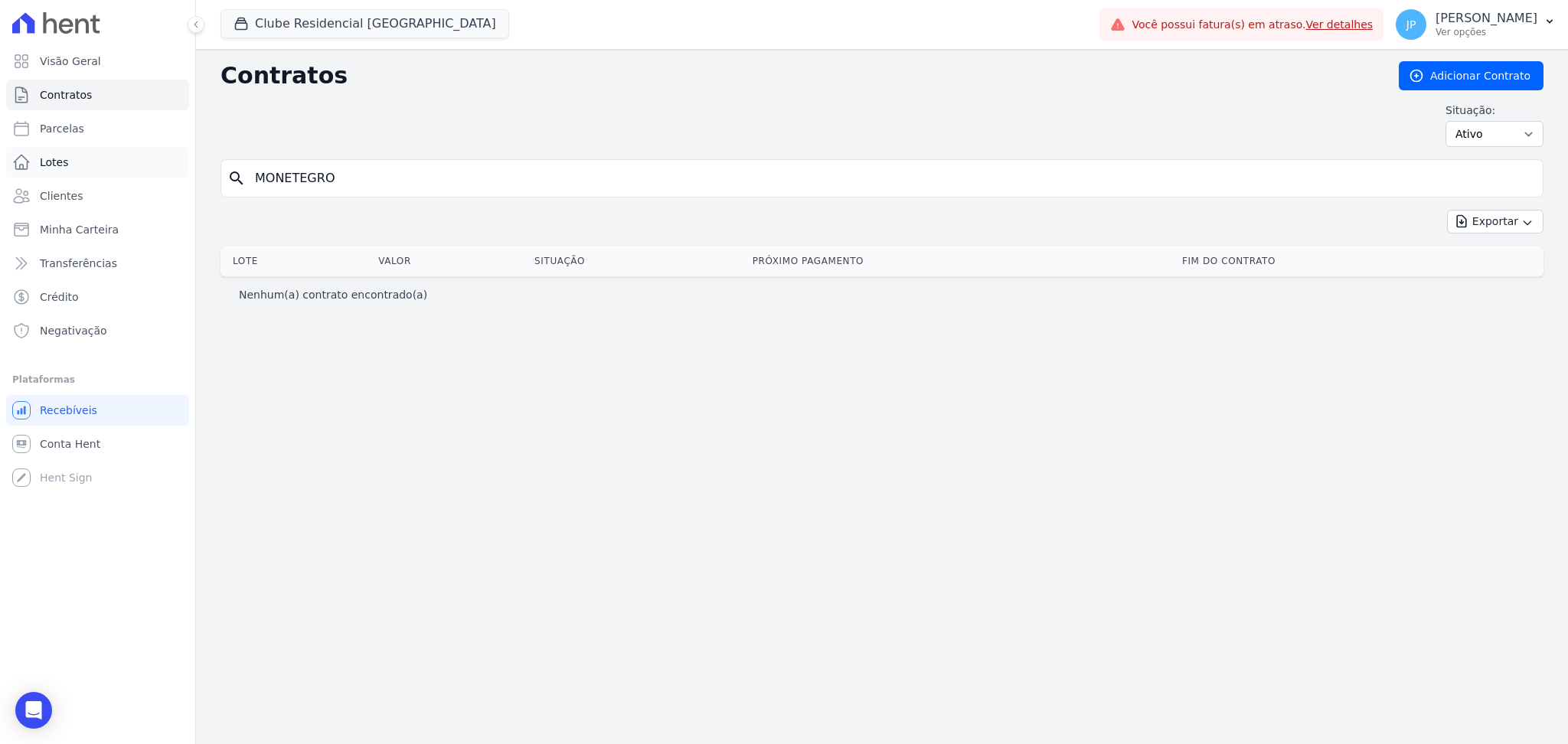
drag, startPoint x: 397, startPoint y: 182, endPoint x: 52, endPoint y: 159, distance: 345.8
click at [52, 159] on div "Visão Geral Contratos [GEOGRAPHIC_DATA] Lotes Clientes Minha Carteira Transferê…" at bounding box center [784, 372] width 1568 height 744
click at [55, 90] on span "Contratos" at bounding box center [66, 95] width 52 height 16
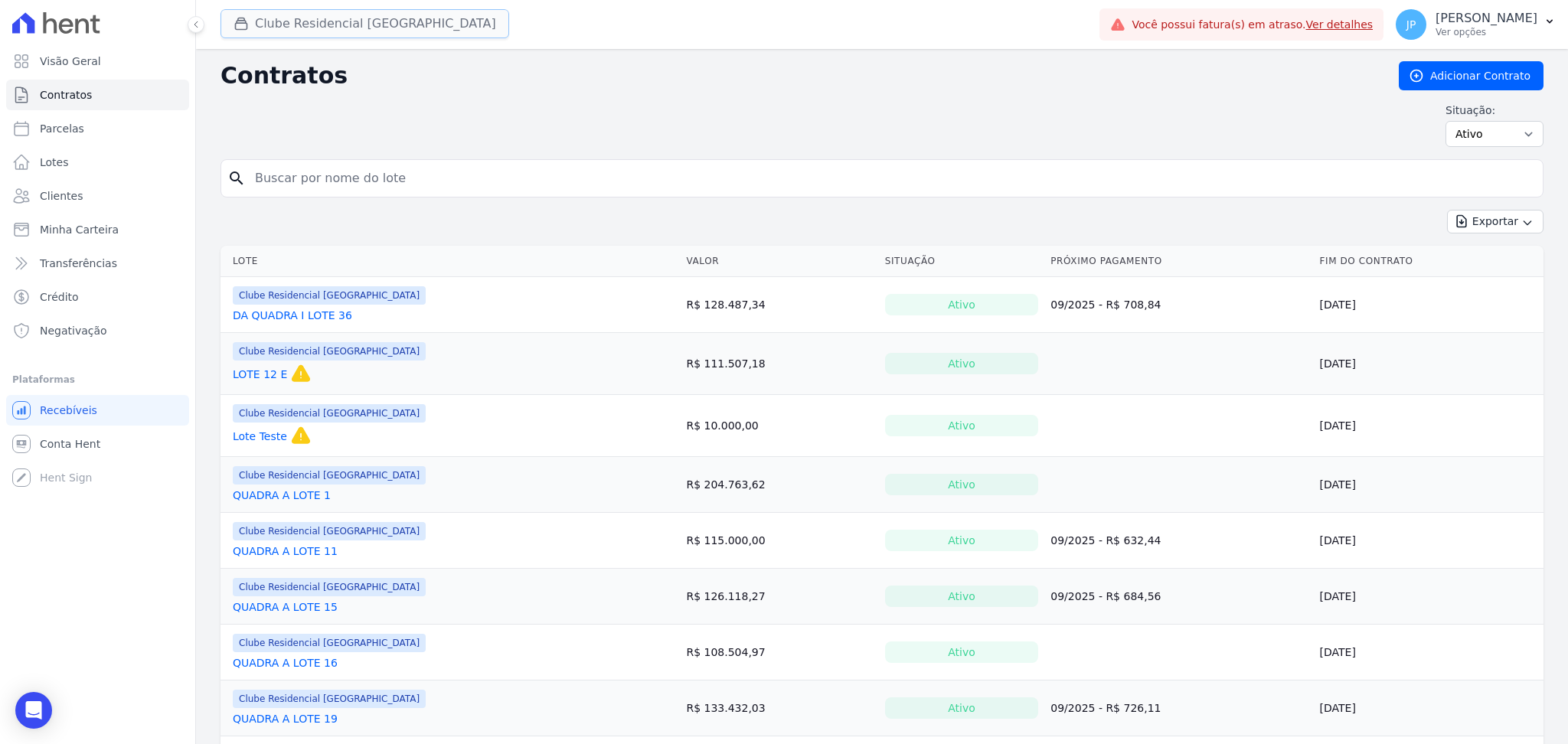
click at [248, 29] on icon "button" at bounding box center [240, 24] width 16 height 16
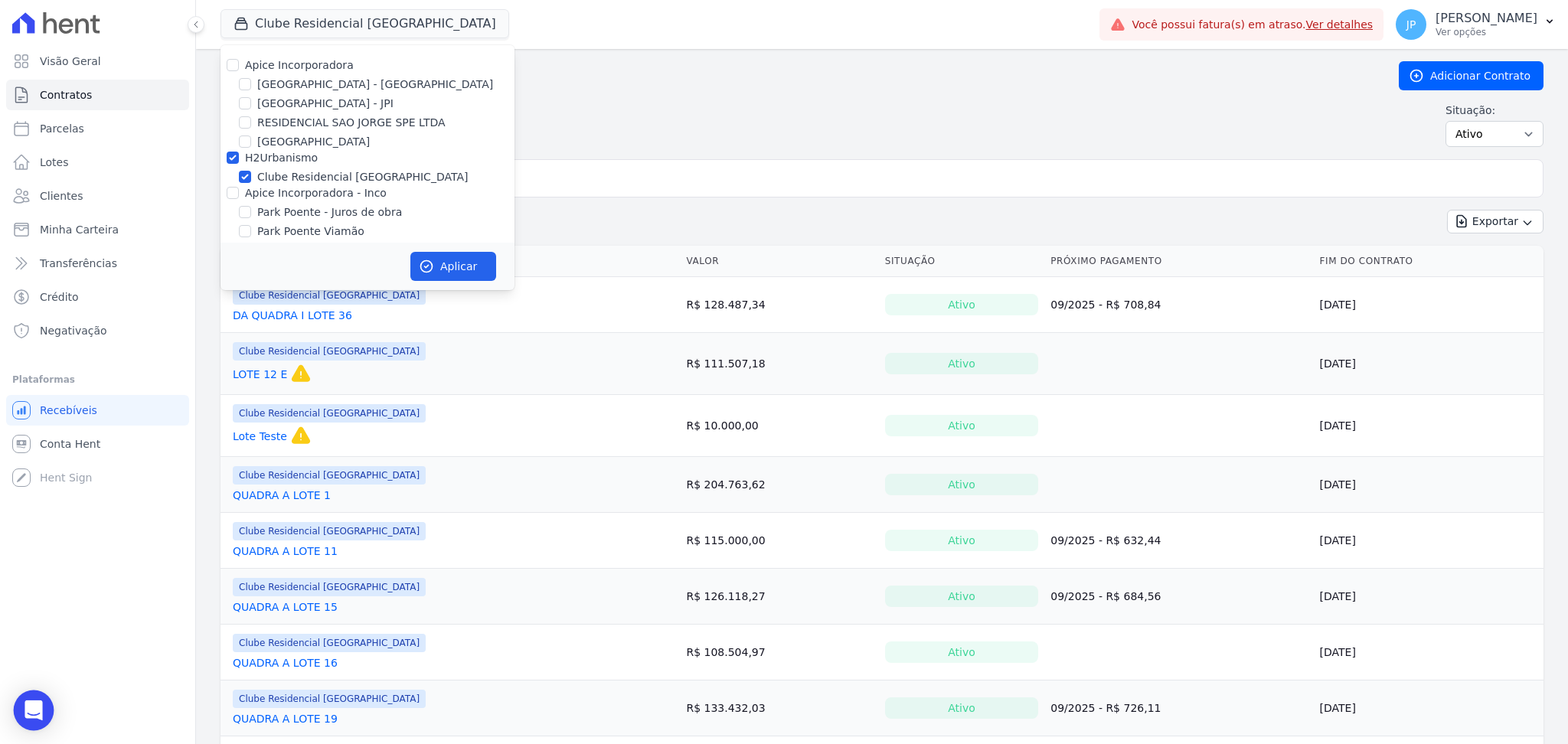
click at [38, 709] on icon "Open Intercom Messenger" at bounding box center [34, 710] width 18 height 20
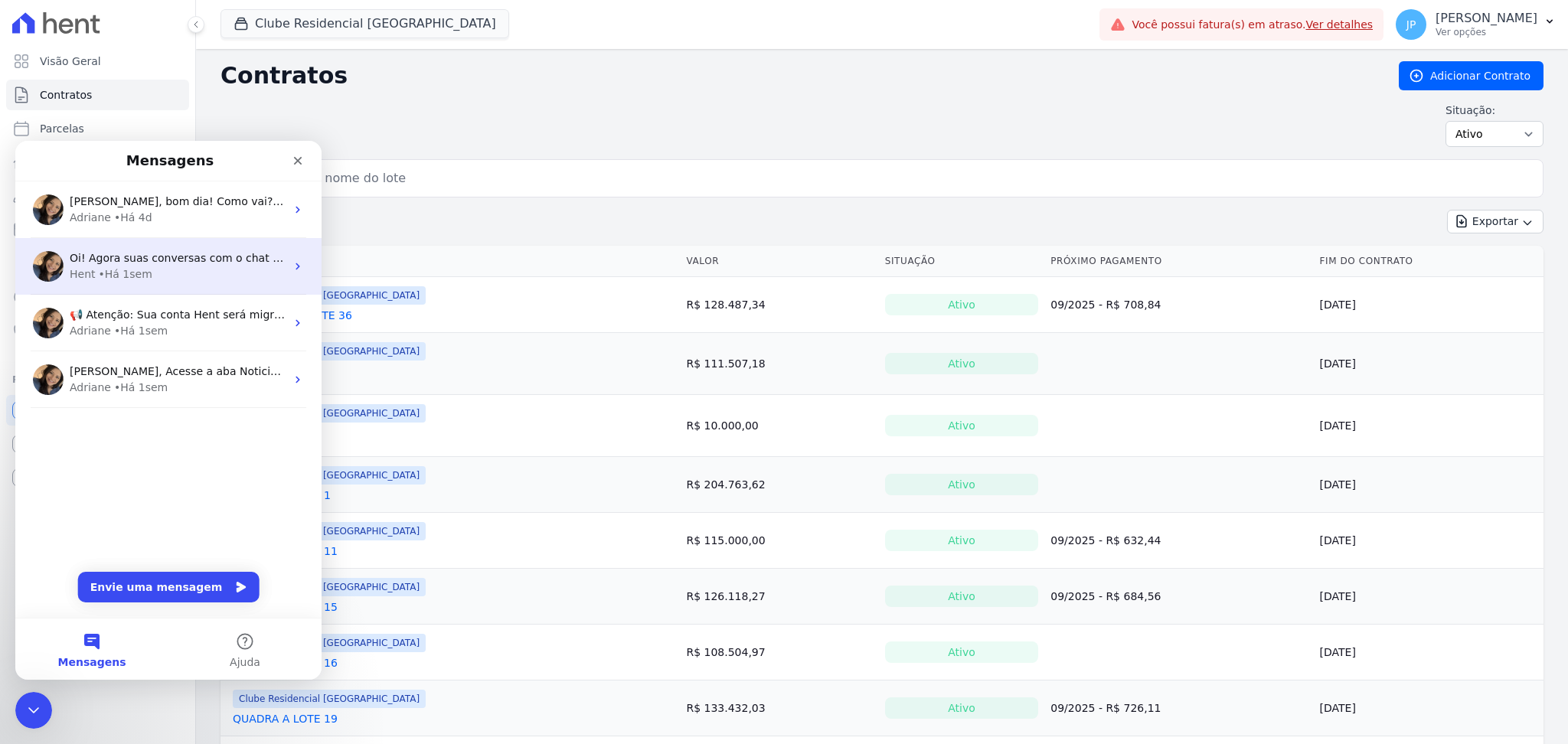
click at [197, 240] on div "Oi! Agora suas conversas com o chat ficam aqui. Clique para falar... Hent • Há …" at bounding box center [168, 266] width 306 height 56
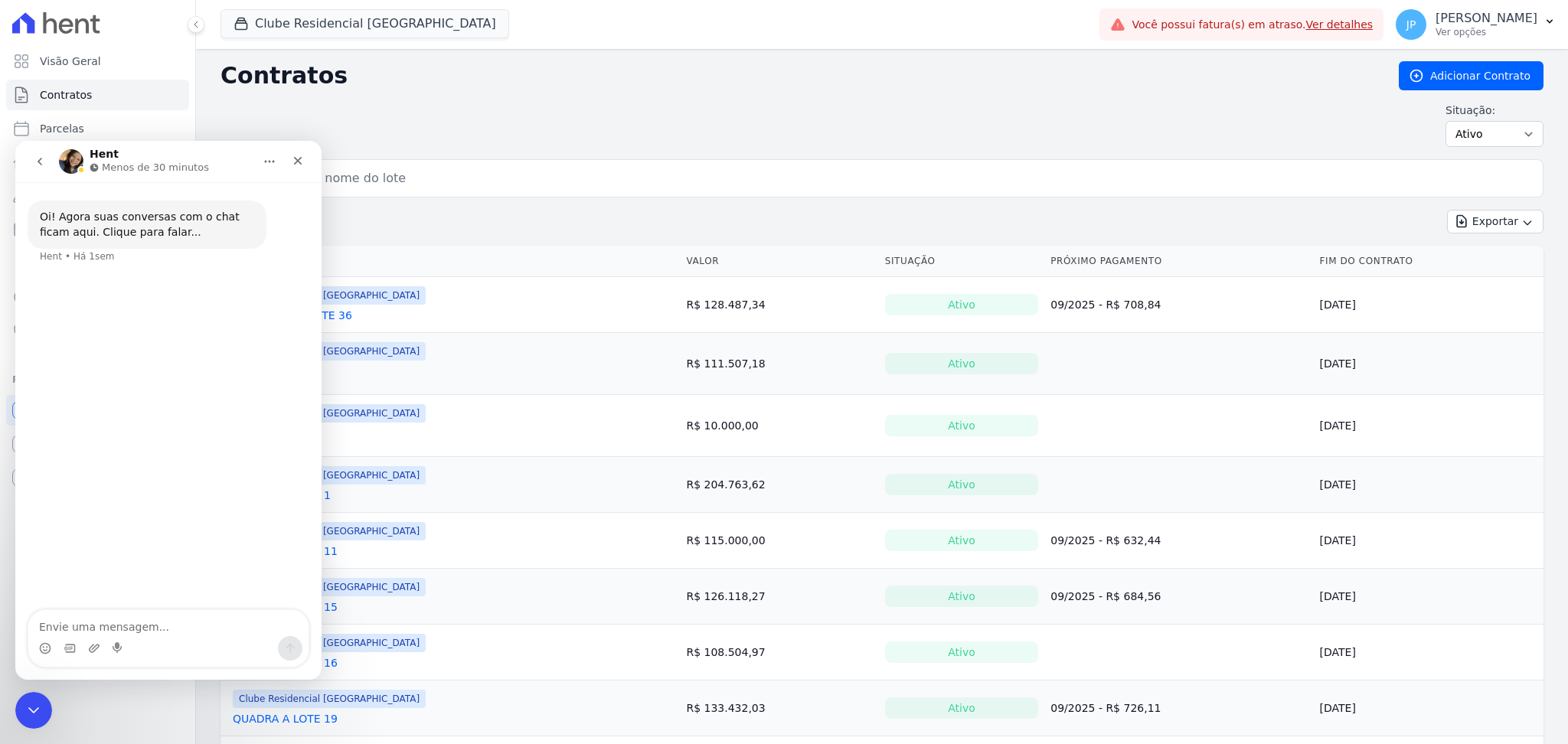
click at [41, 156] on icon "go back" at bounding box center [39, 161] width 12 height 12
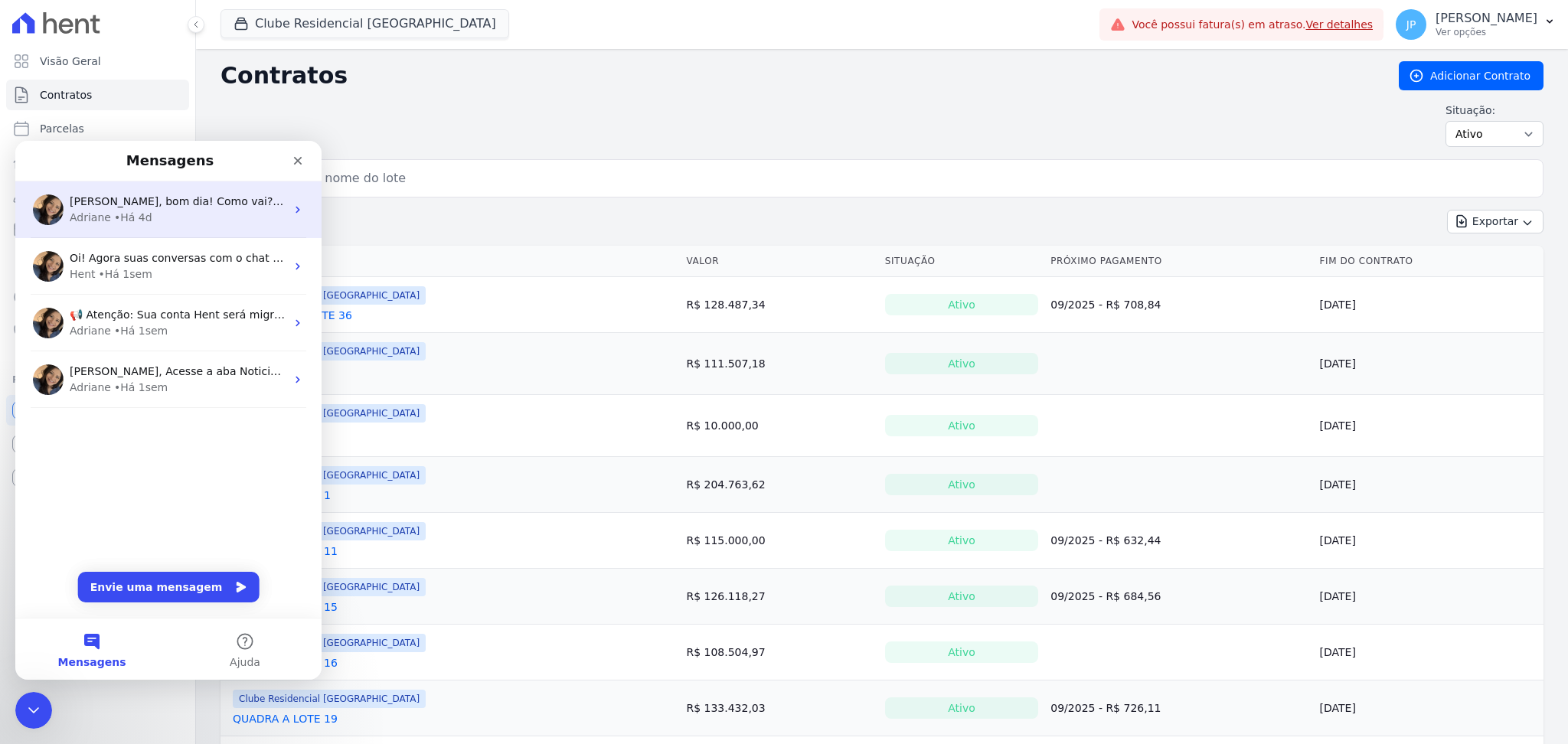
click at [123, 199] on span "Olá João, bom dia! Como vai? João a mensalidade Hent é cobrada por contrato ati…" at bounding box center [527, 201] width 915 height 12
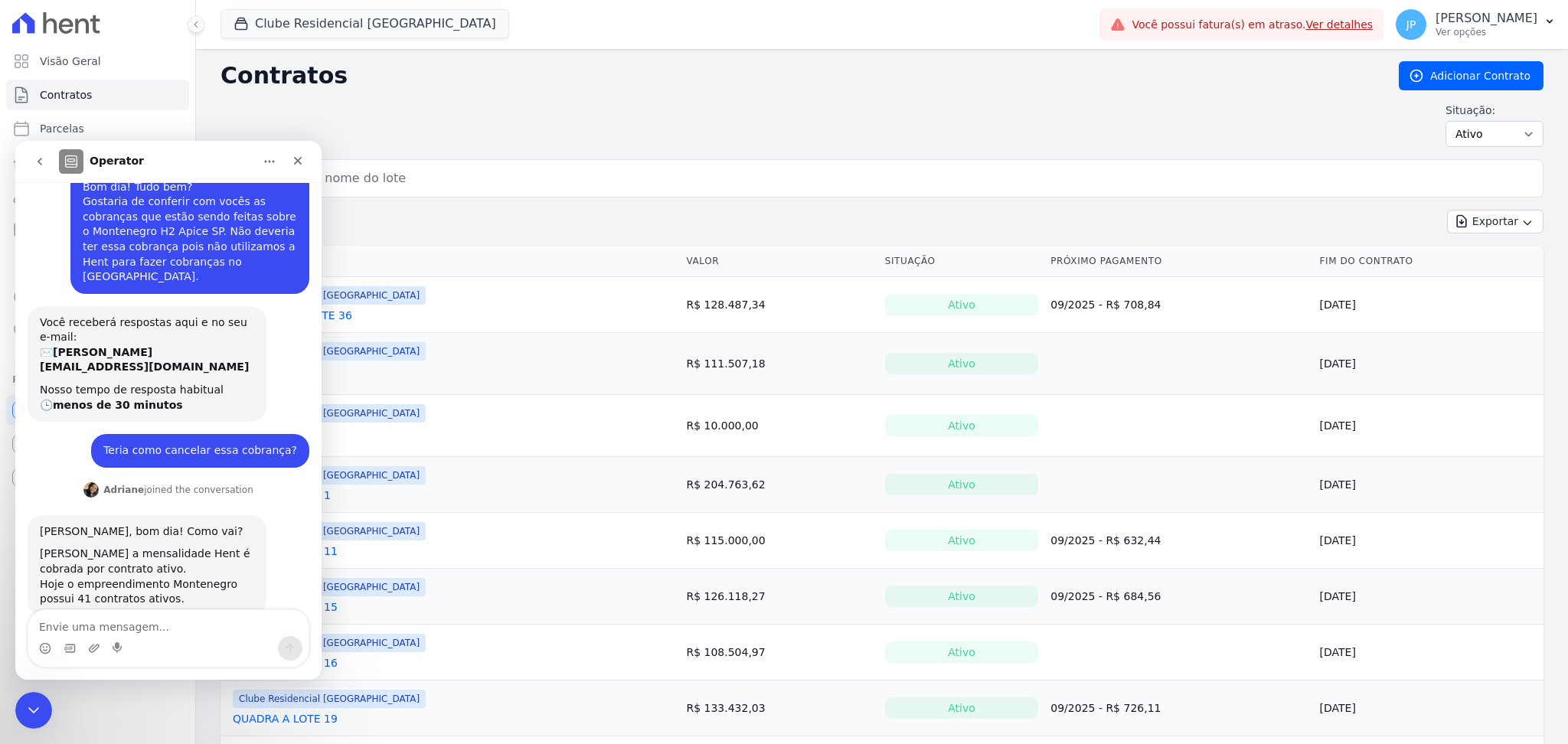
scroll to position [66, 0]
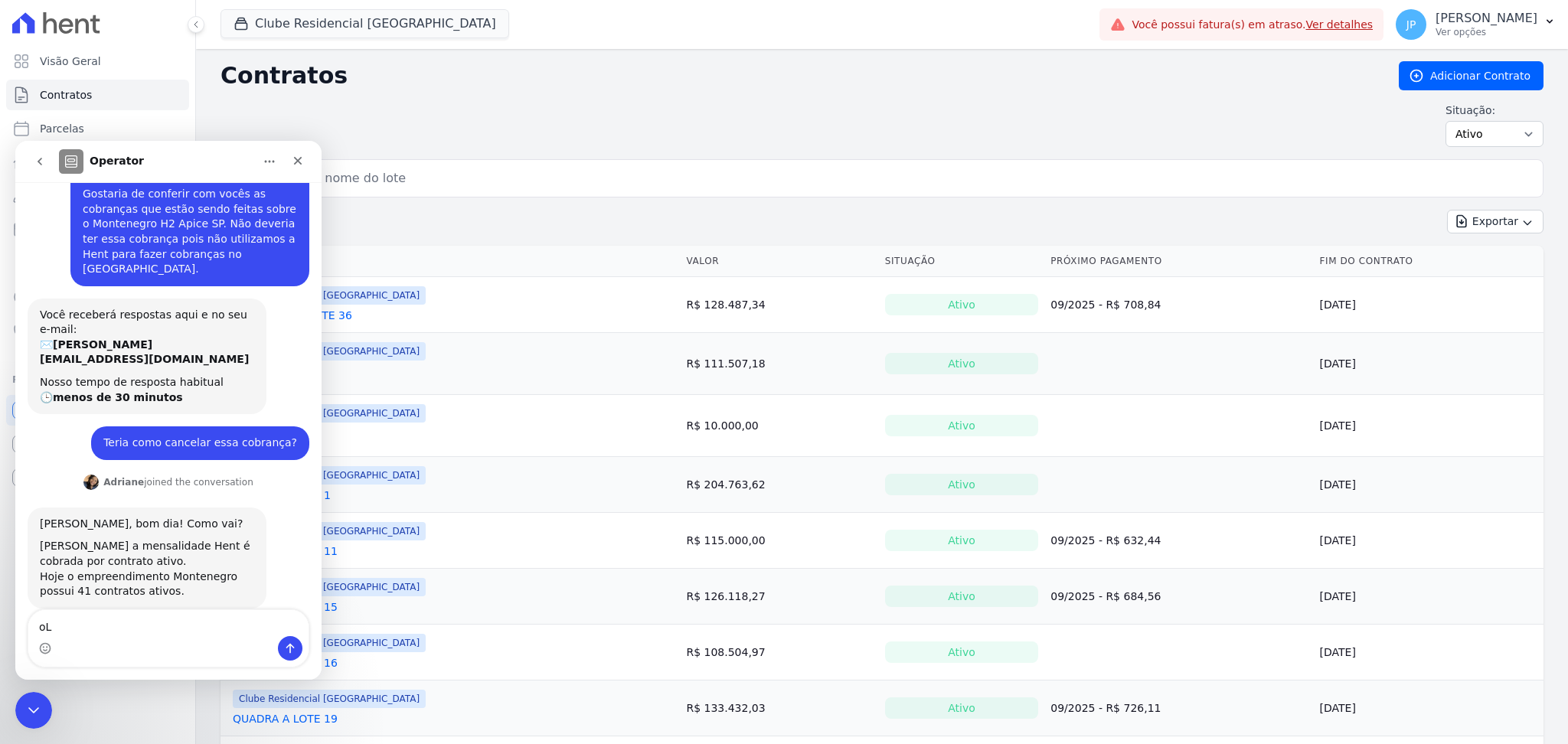
type textarea "o"
type textarea "P"
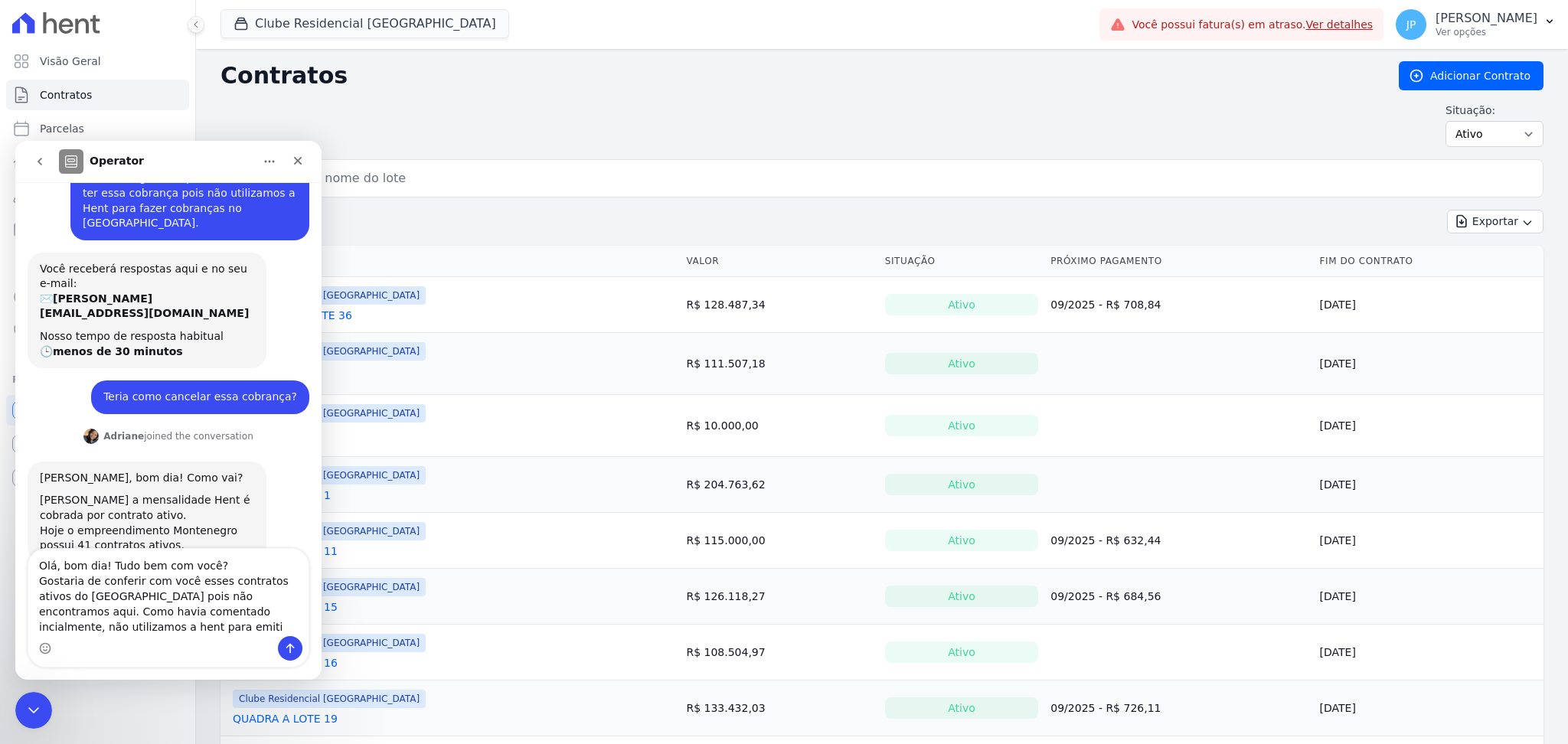
scroll to position [128, 0]
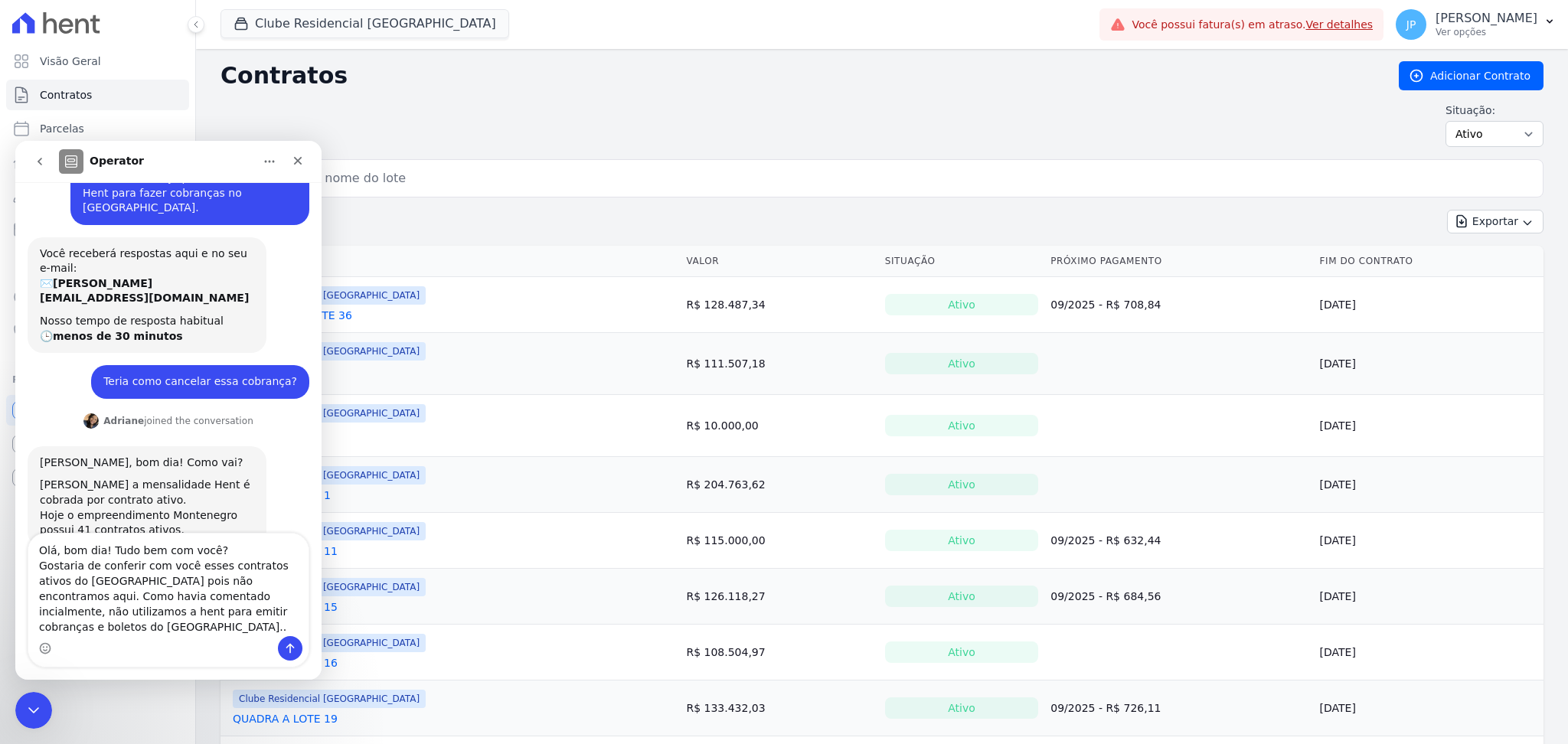
type textarea "Olá, bom dia! Tudo bem com você? Gostaria de conferir com você esses contratos …"
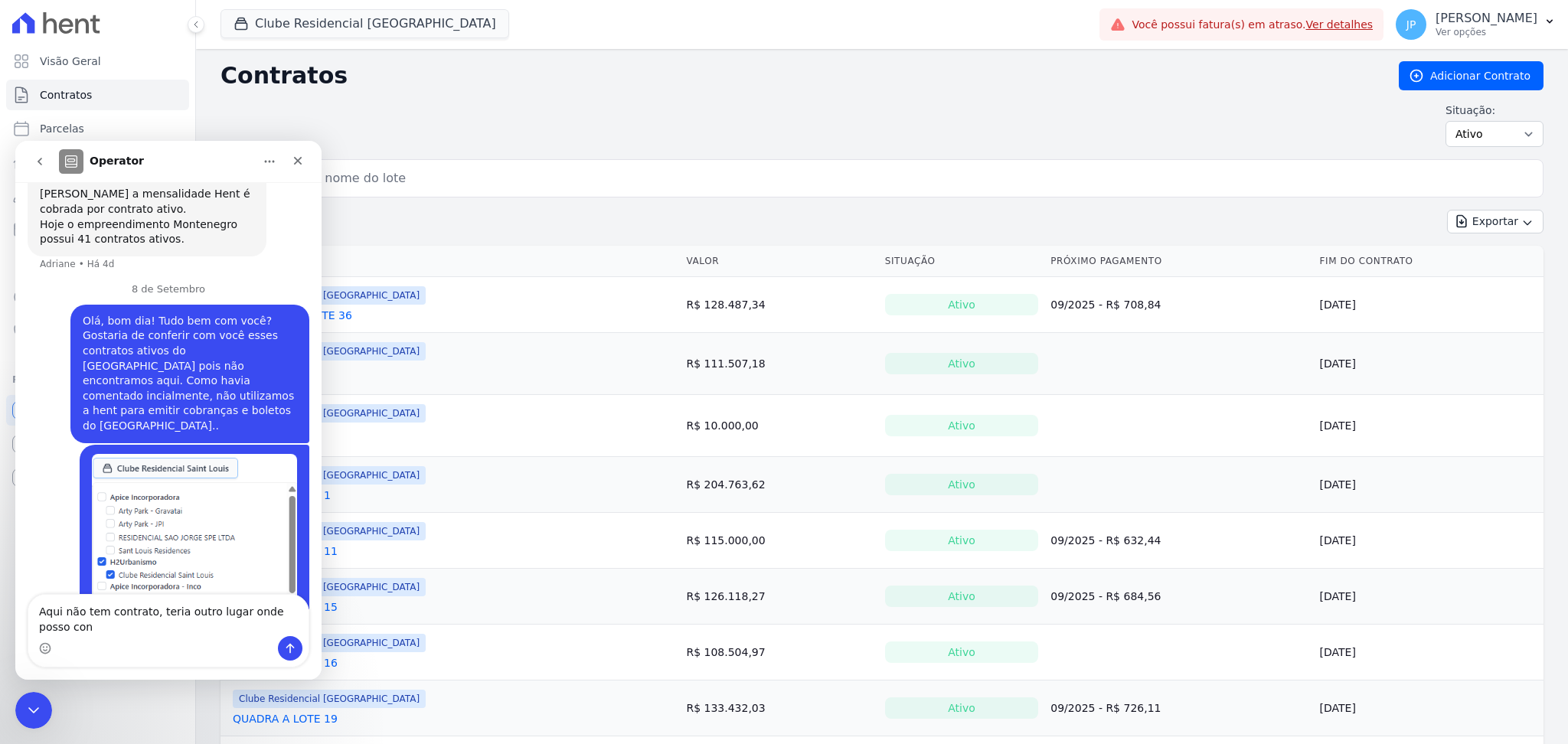
scroll to position [455, 0]
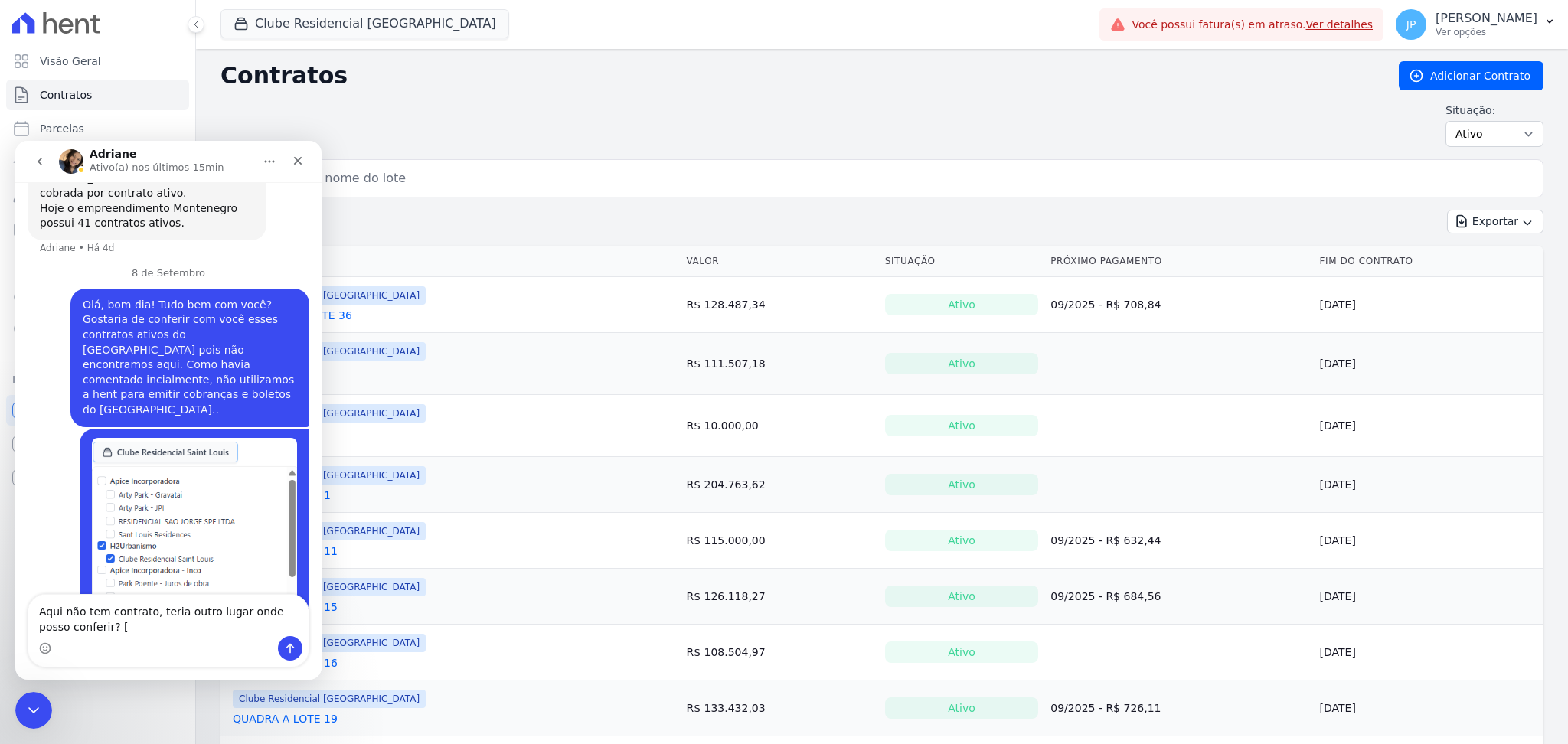
type textarea "Aqui não tem contrato, teria outro lugar onde posso conferir?"
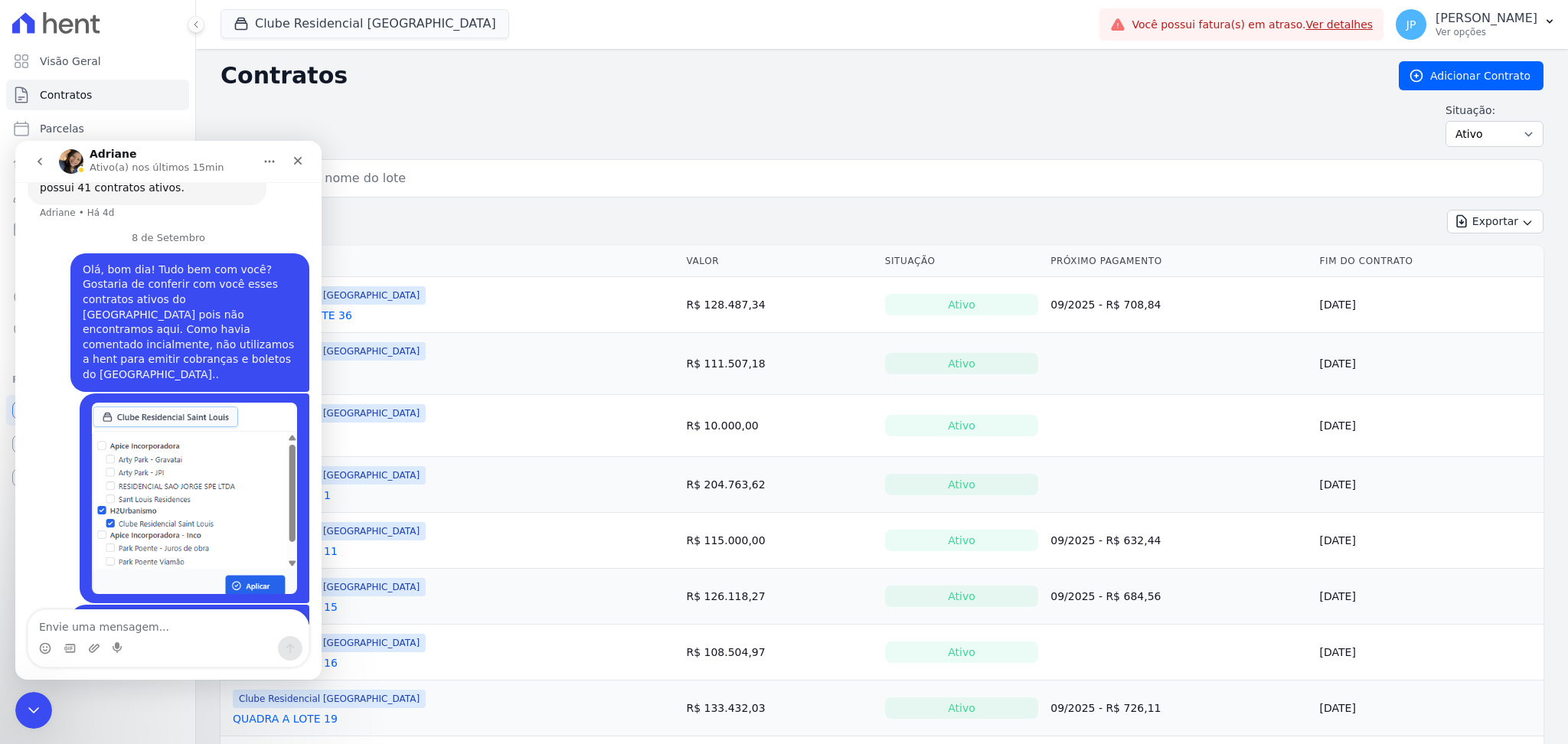
click at [218, 433] on img "João diz…" at bounding box center [194, 498] width 205 height 191
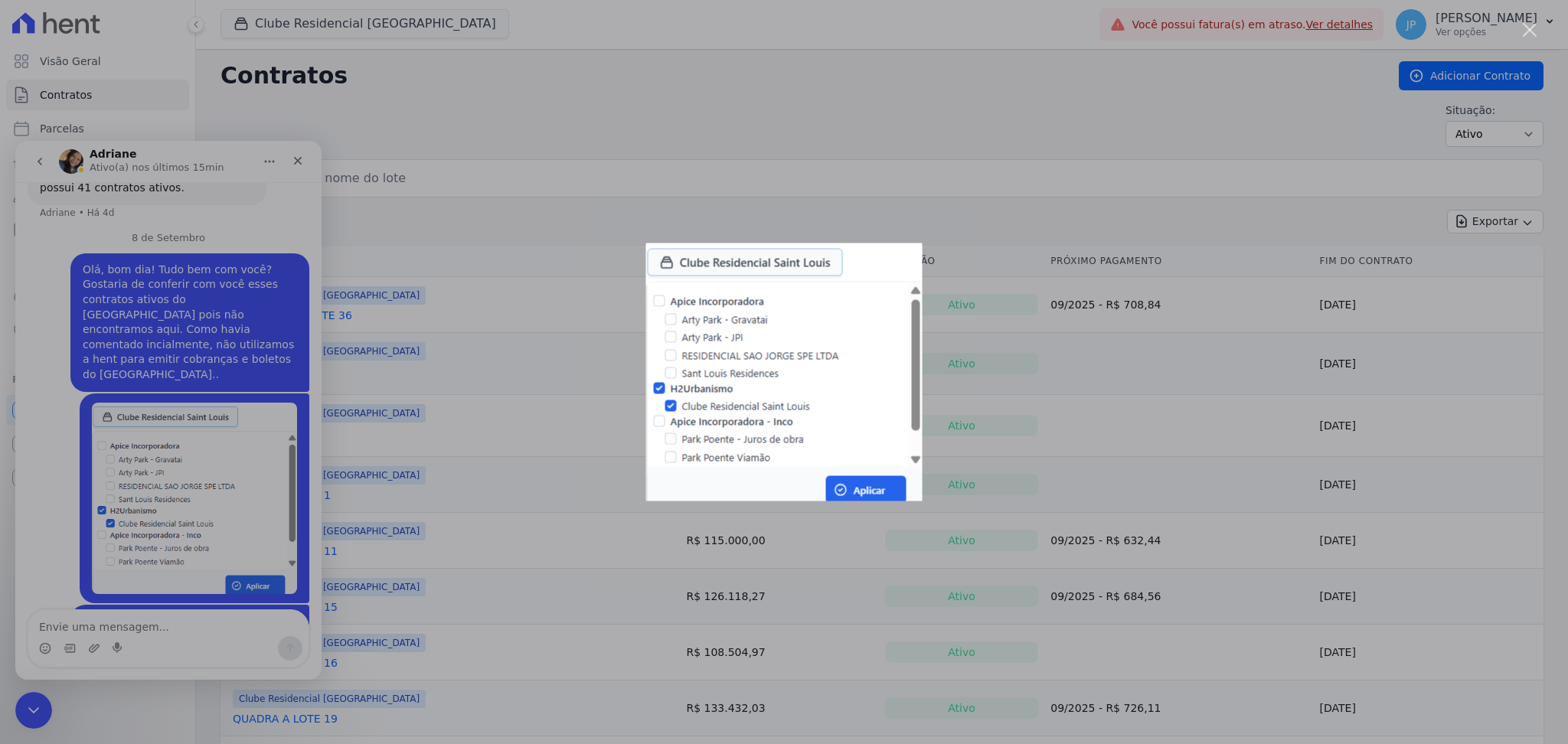
scroll to position [0, 0]
click at [504, 491] on div "Messenger da Intercom" at bounding box center [784, 372] width 1568 height 744
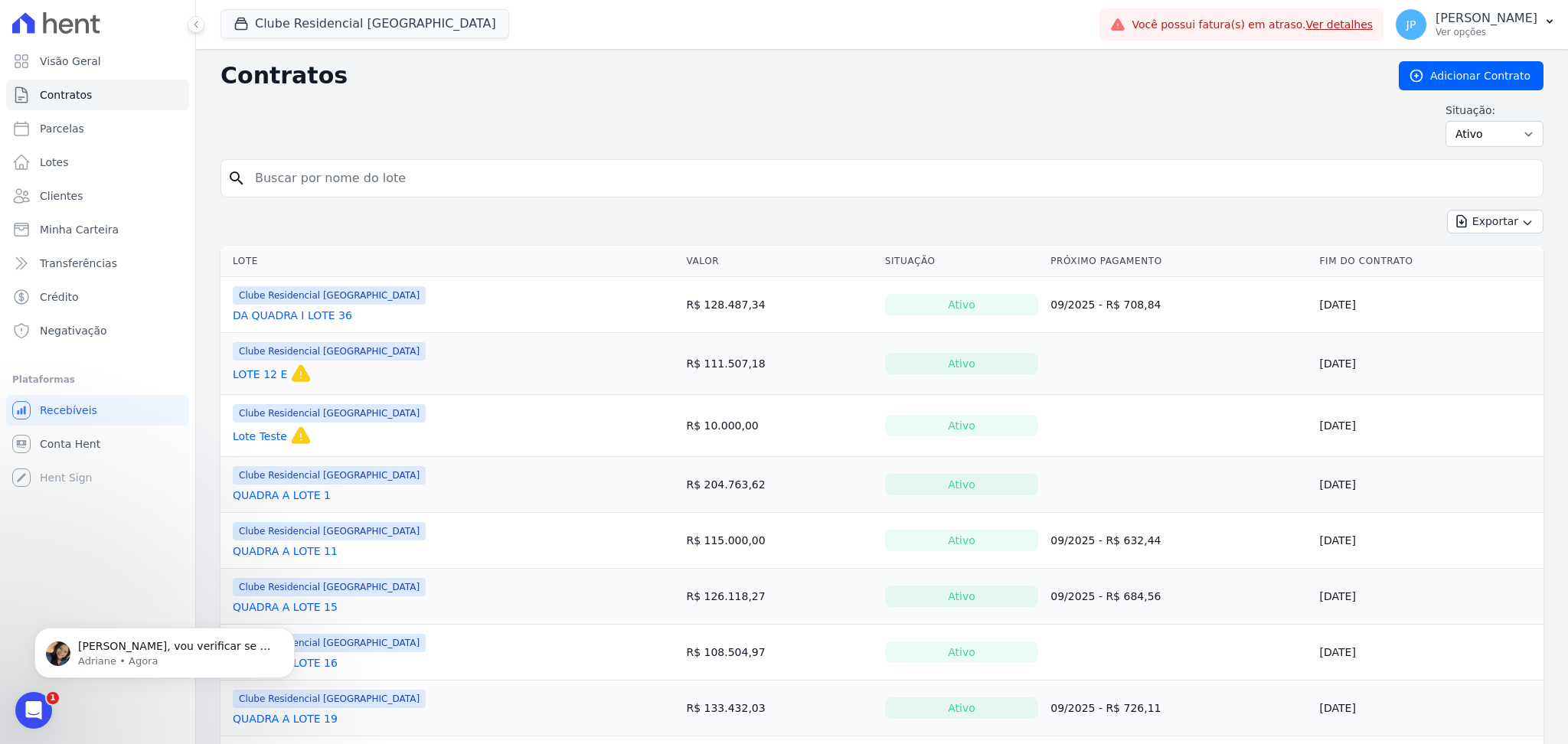
scroll to position [601, 0]
click at [167, 635] on div "João, vou verificar se o seu usuário esta cadastrado no empreendimento. Um mome…" at bounding box center [164, 652] width 260 height 51
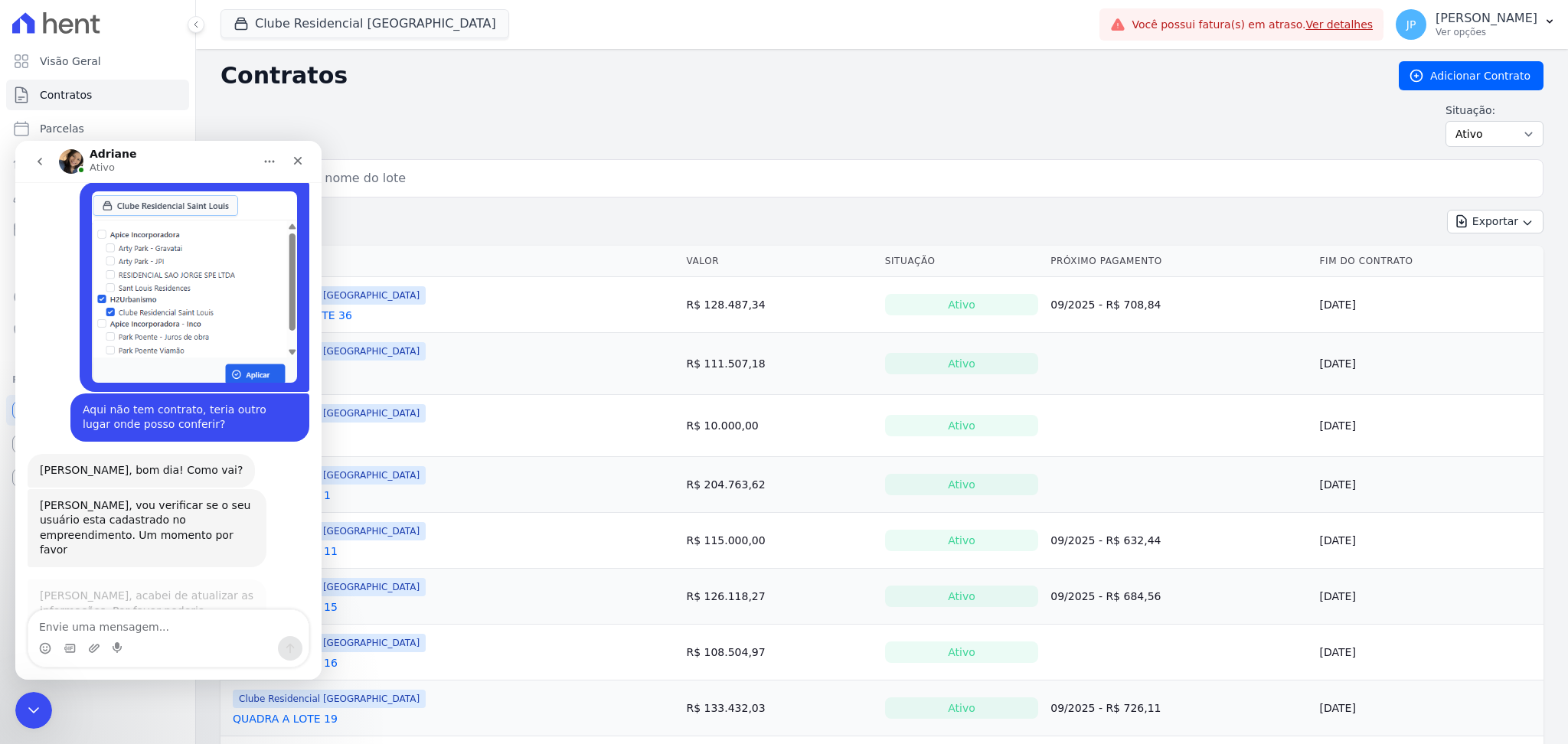
scroll to position [2, 0]
click at [39, 710] on icon "Encerramento do Messenger da Intercom" at bounding box center [31, 707] width 18 height 18
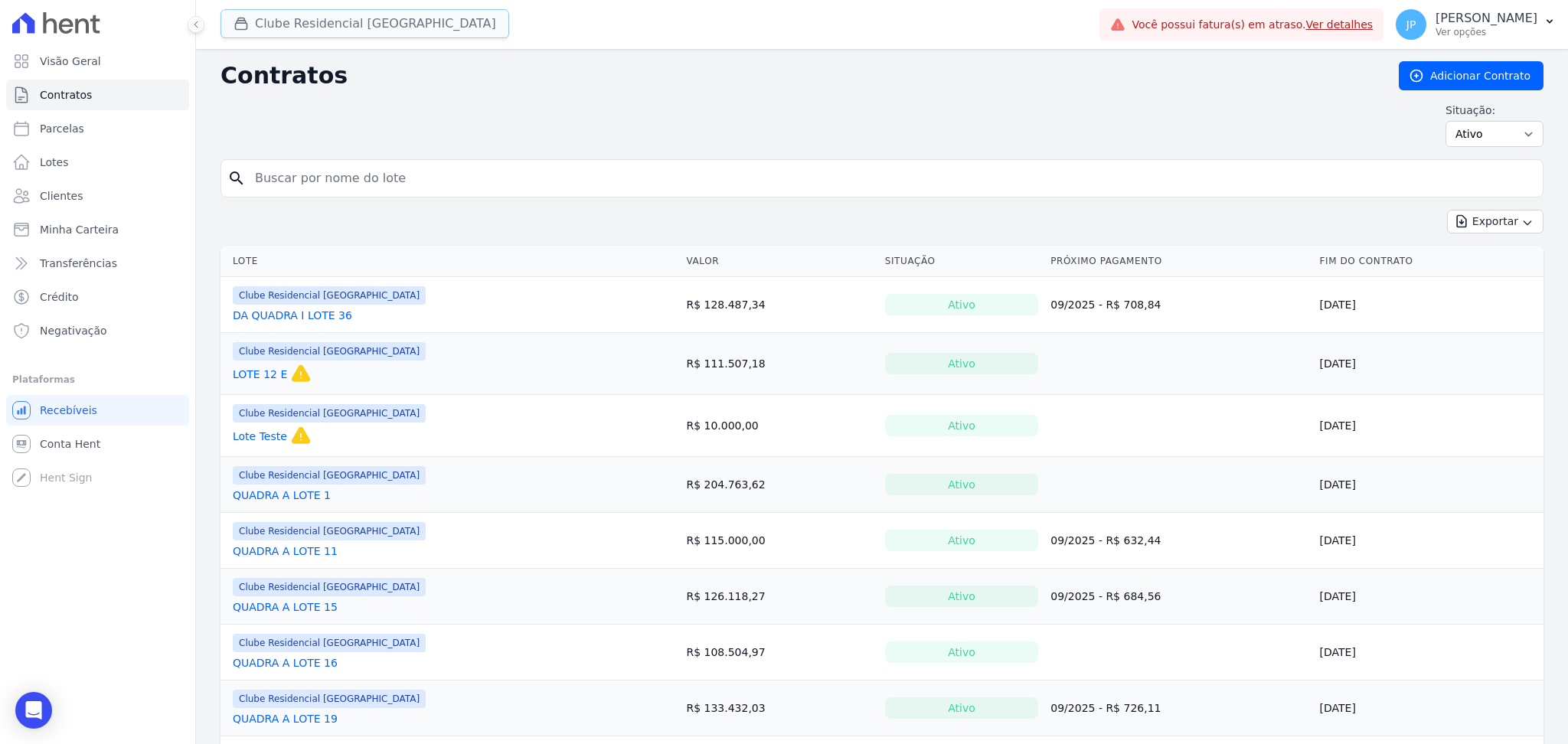
click at [320, 29] on button "Clube Residencial [GEOGRAPHIC_DATA]" at bounding box center [365, 24] width 289 height 29
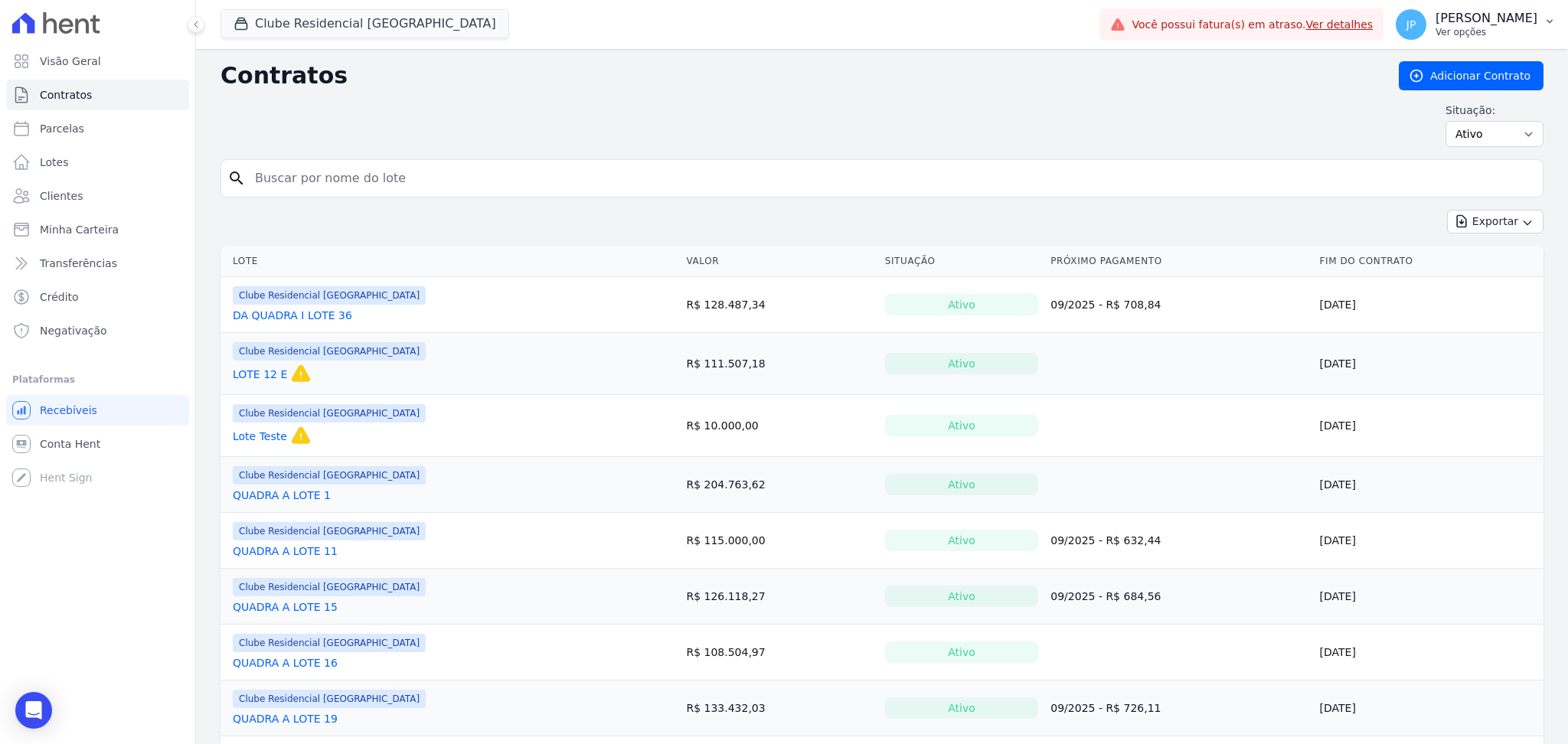
click at [1517, 29] on p "Ver opções" at bounding box center [1486, 32] width 101 height 12
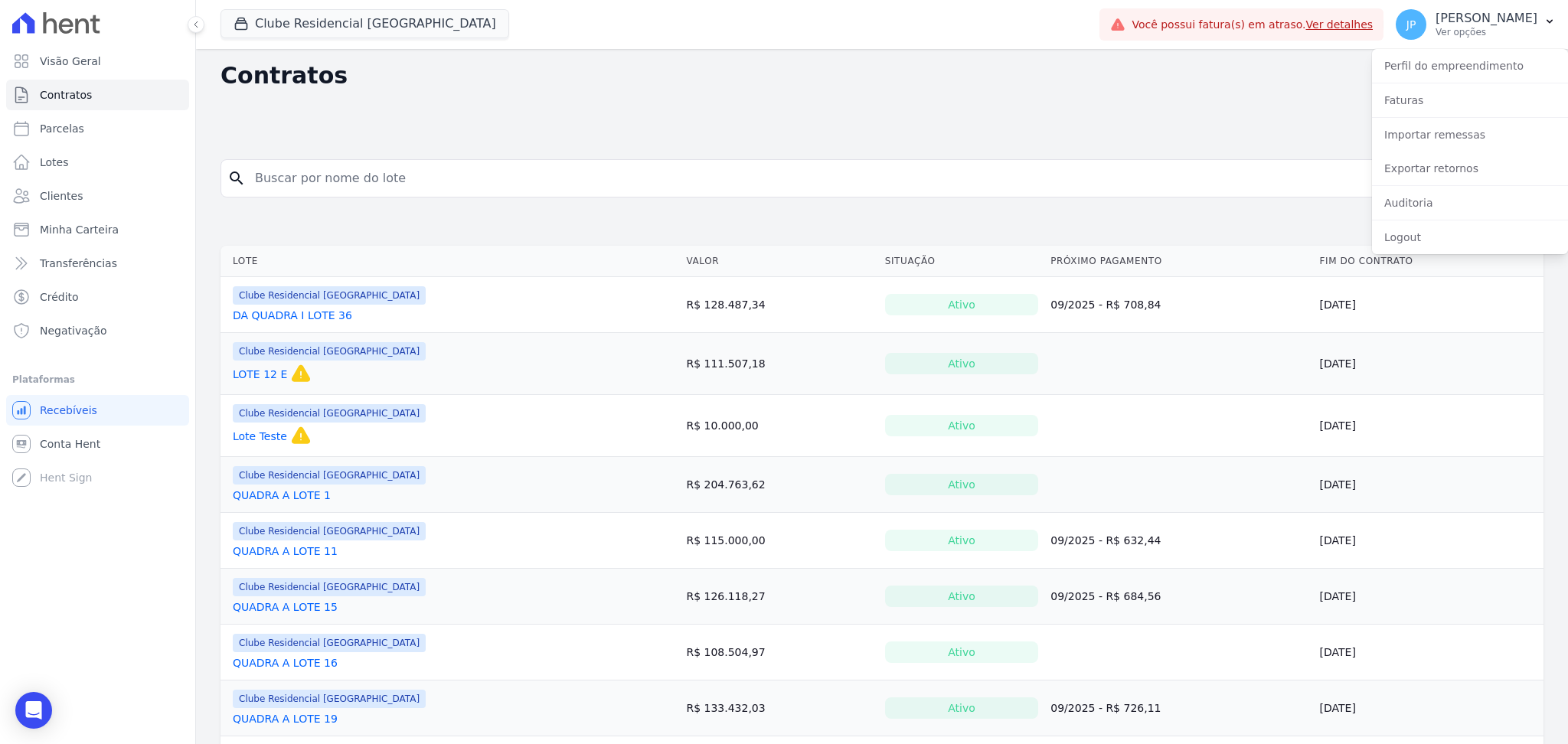
click at [928, 105] on div "Situação: Ativo Todos Pausado Distratado Rascunho Expirado Encerrado" at bounding box center [882, 124] width 1323 height 44
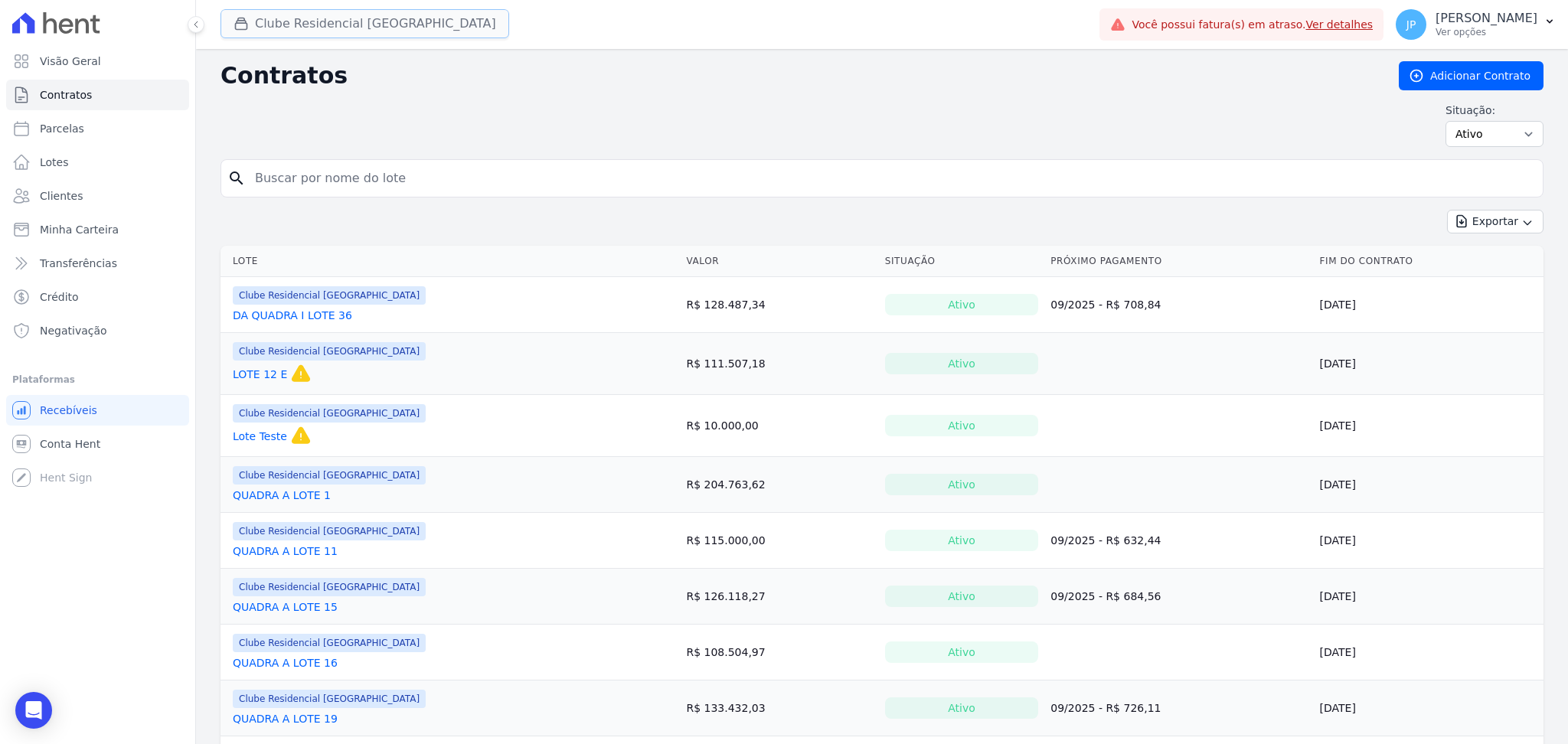
click at [234, 29] on icon "button" at bounding box center [240, 24] width 16 height 16
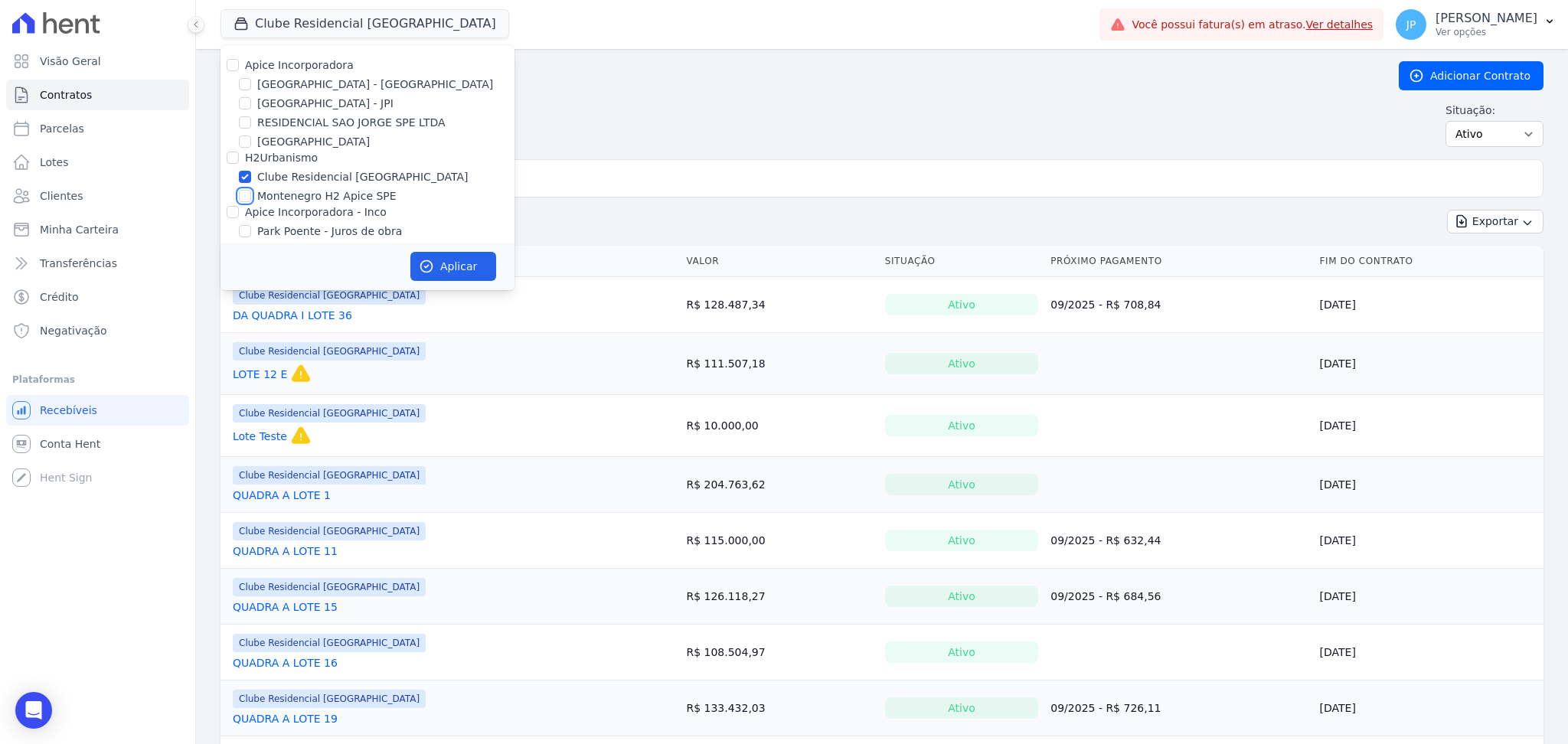
click at [249, 199] on input "Montenegro H2 Apice SPE" at bounding box center [245, 195] width 12 height 12
checkbox input "true"
click at [461, 267] on button "Aplicar" at bounding box center [453, 267] width 86 height 29
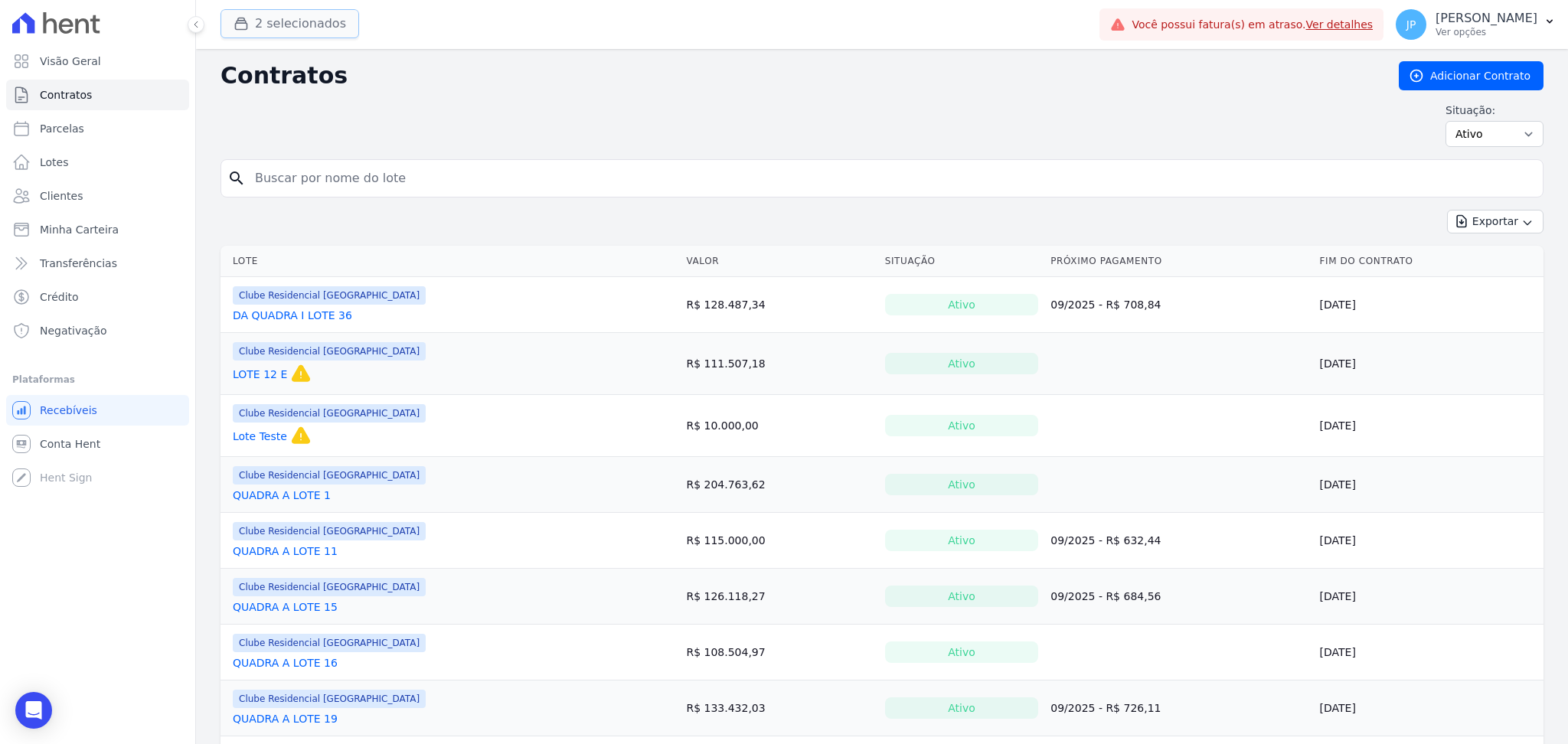
click at [236, 20] on icon "button" at bounding box center [241, 24] width 11 height 11
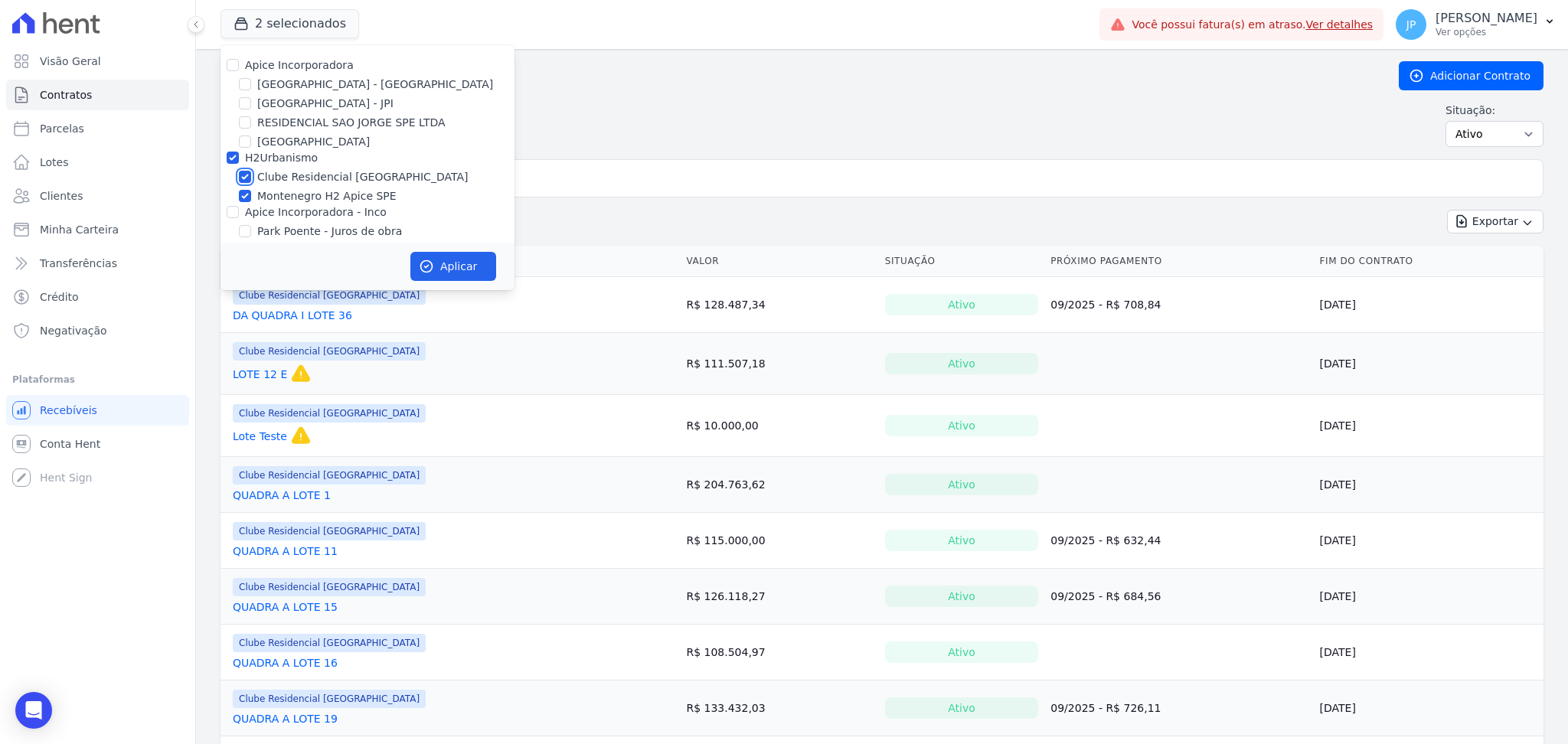
click at [243, 177] on input "Clube Residencial [GEOGRAPHIC_DATA]" at bounding box center [245, 177] width 12 height 12
checkbox input "false"
click at [441, 260] on button "Aplicar" at bounding box center [453, 267] width 86 height 29
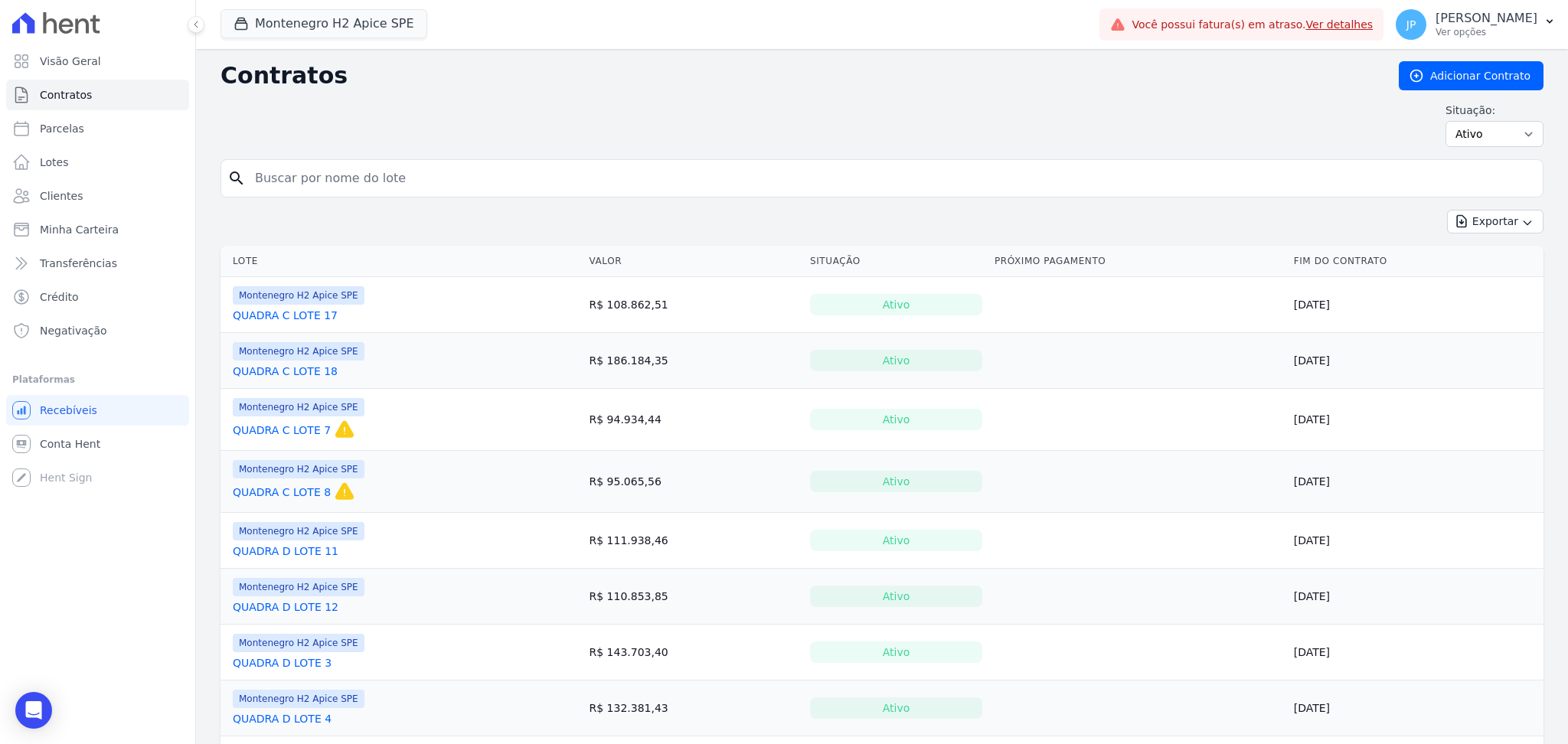
click at [398, 177] on input "search" at bounding box center [891, 177] width 1291 height 30
type input "[PERSON_NAME]"
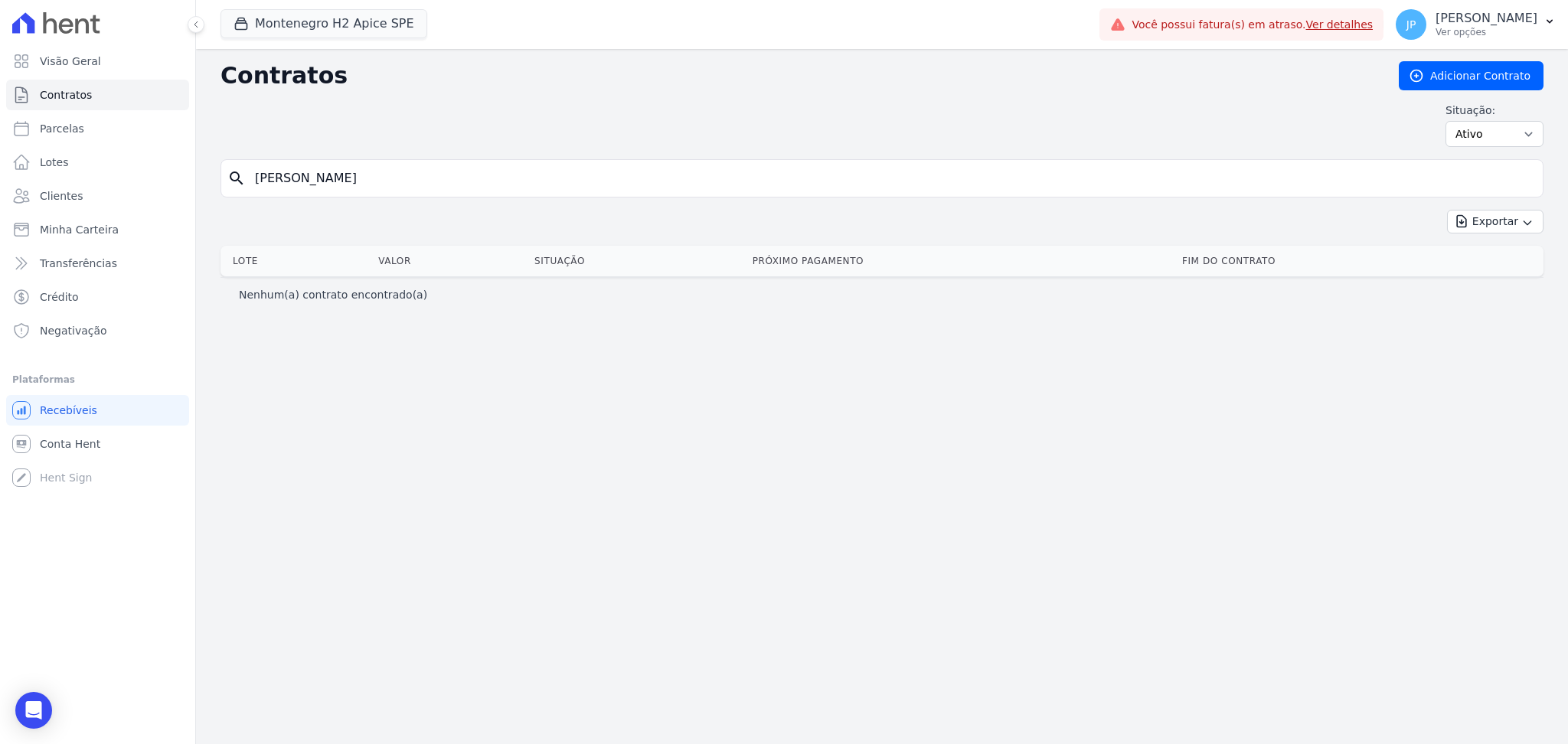
click at [329, 191] on input "[PERSON_NAME]" at bounding box center [891, 177] width 1291 height 30
type input "s"
click at [1373, 25] on link "Ver detalhes" at bounding box center [1340, 24] width 67 height 12
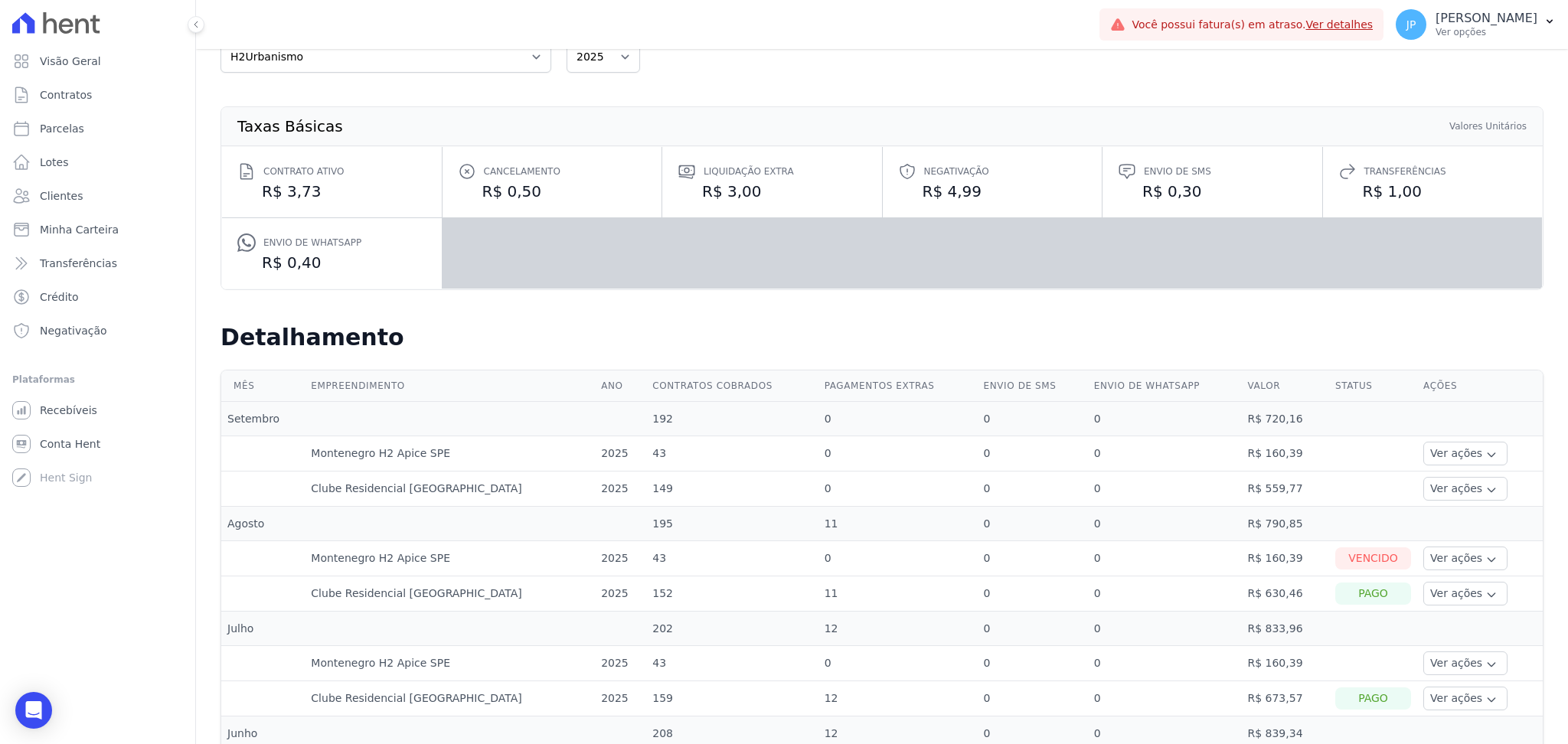
scroll to position [306, 0]
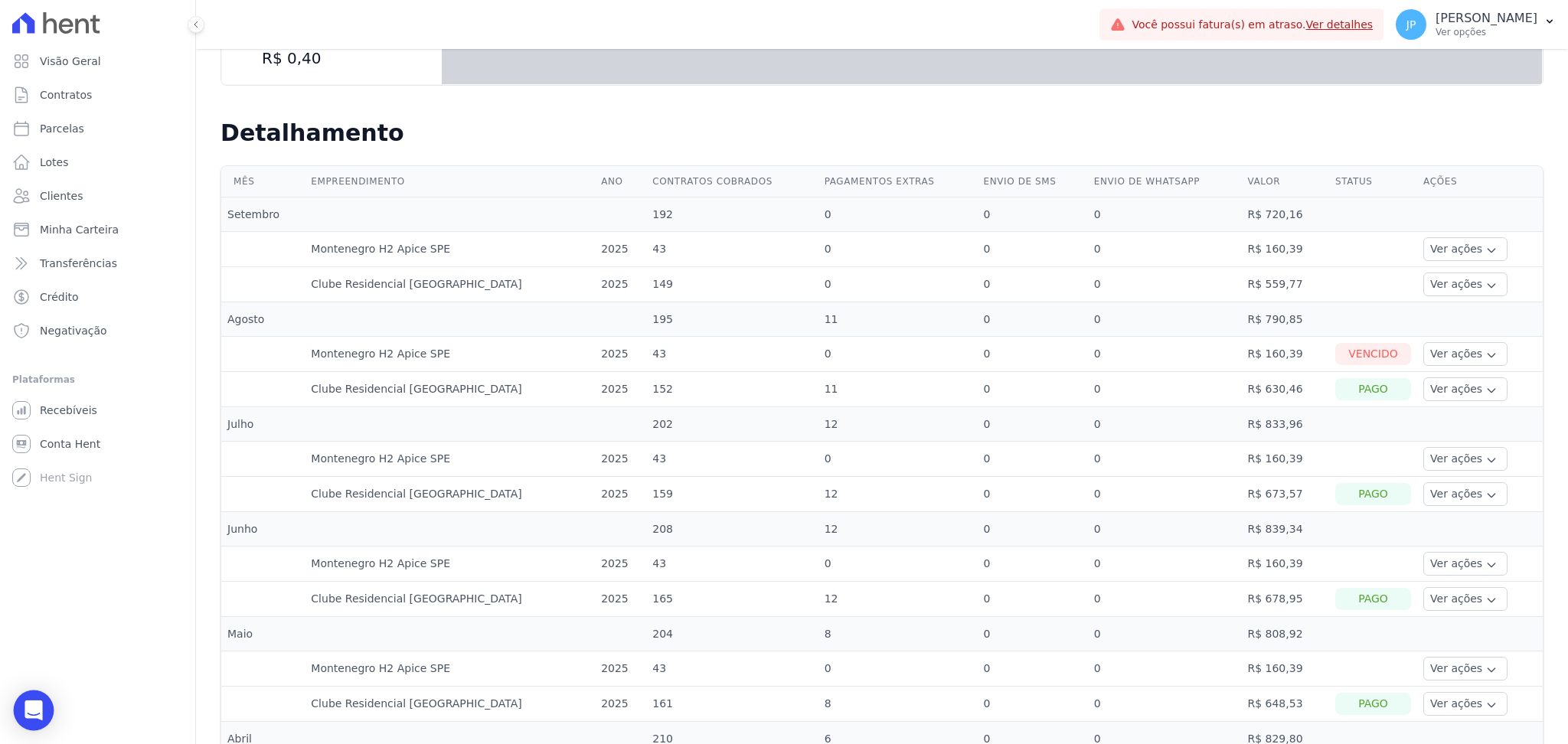
click at [43, 698] on div "Open Intercom Messenger" at bounding box center [34, 710] width 41 height 41
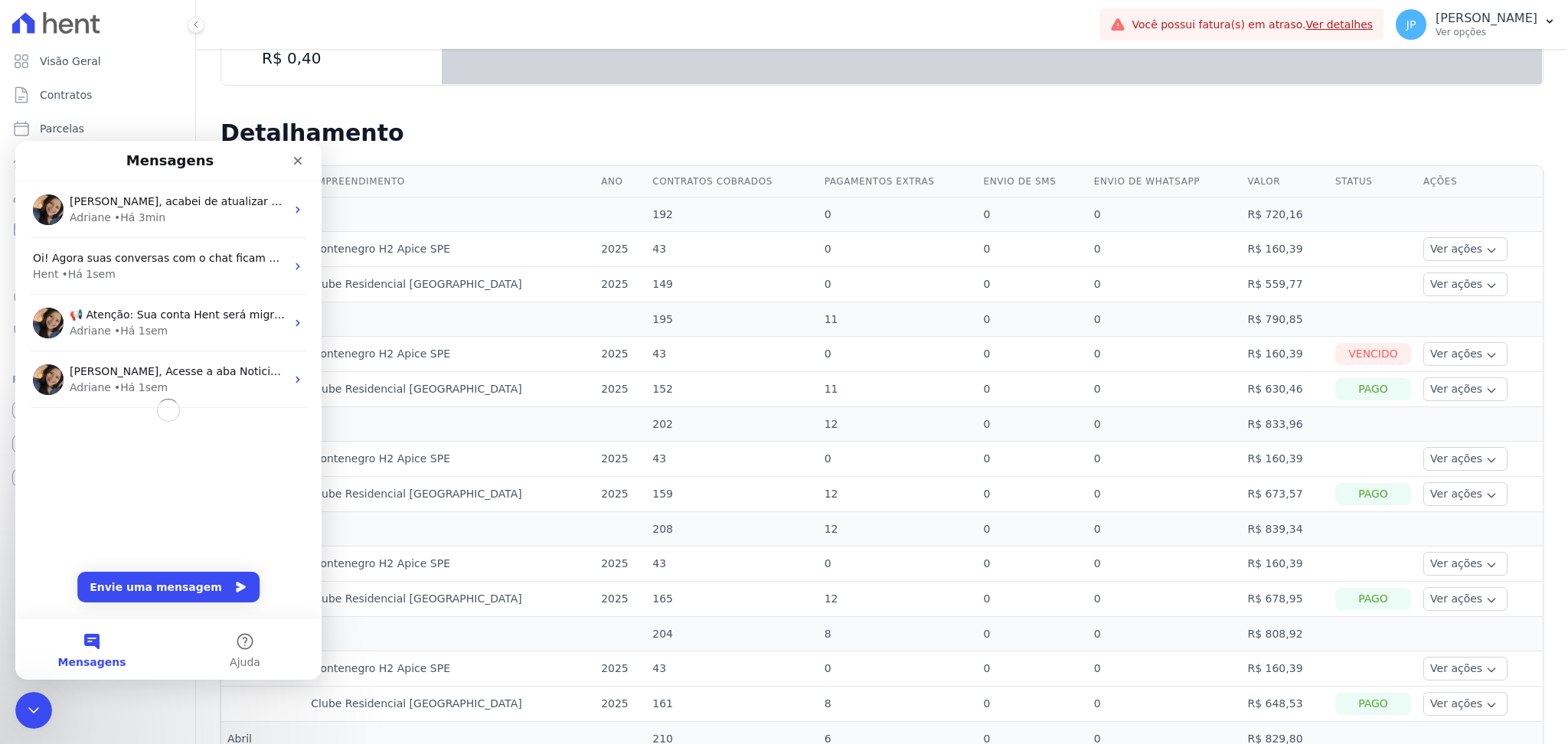
scroll to position [0, 0]
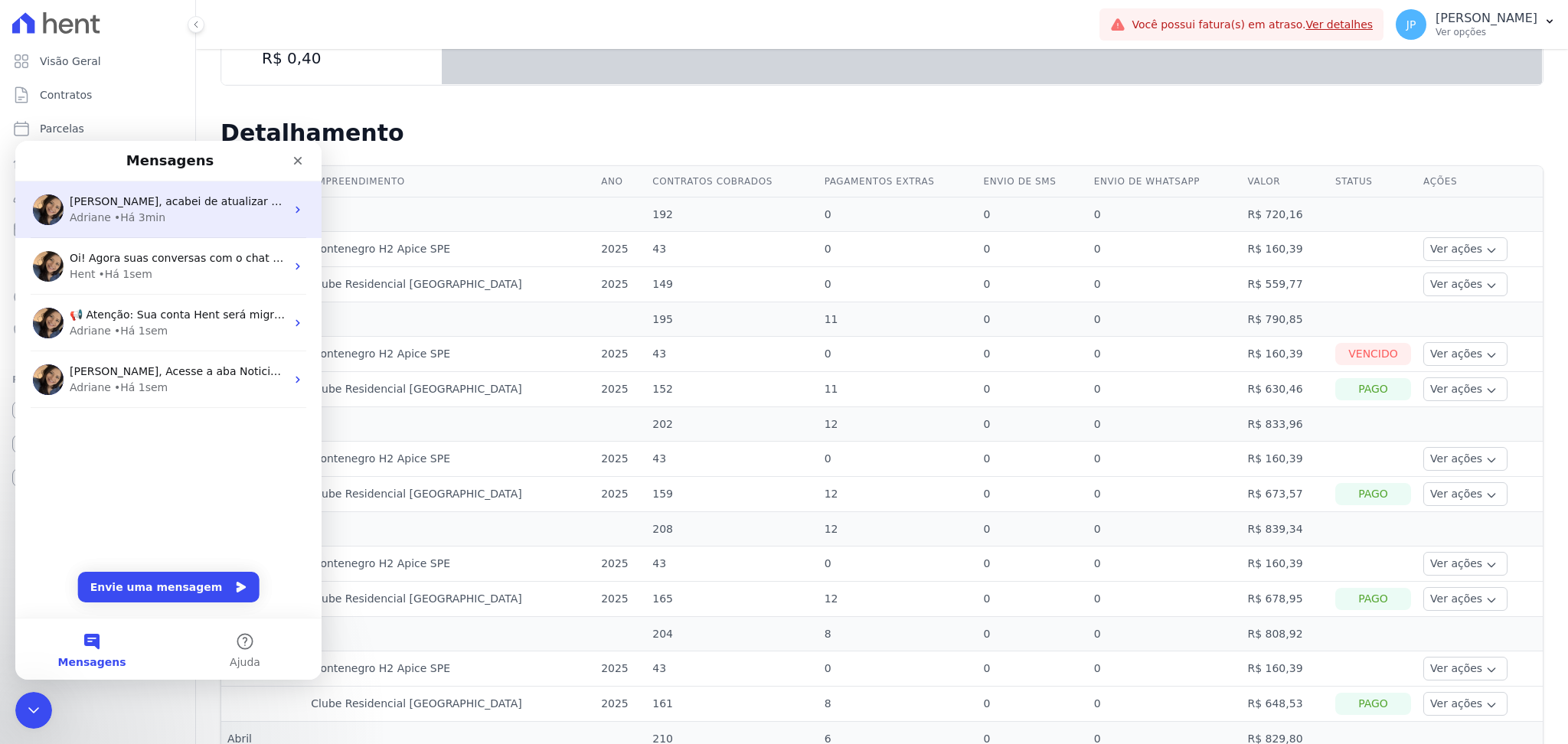
click at [125, 222] on div "• Há 3min" at bounding box center [139, 217] width 52 height 16
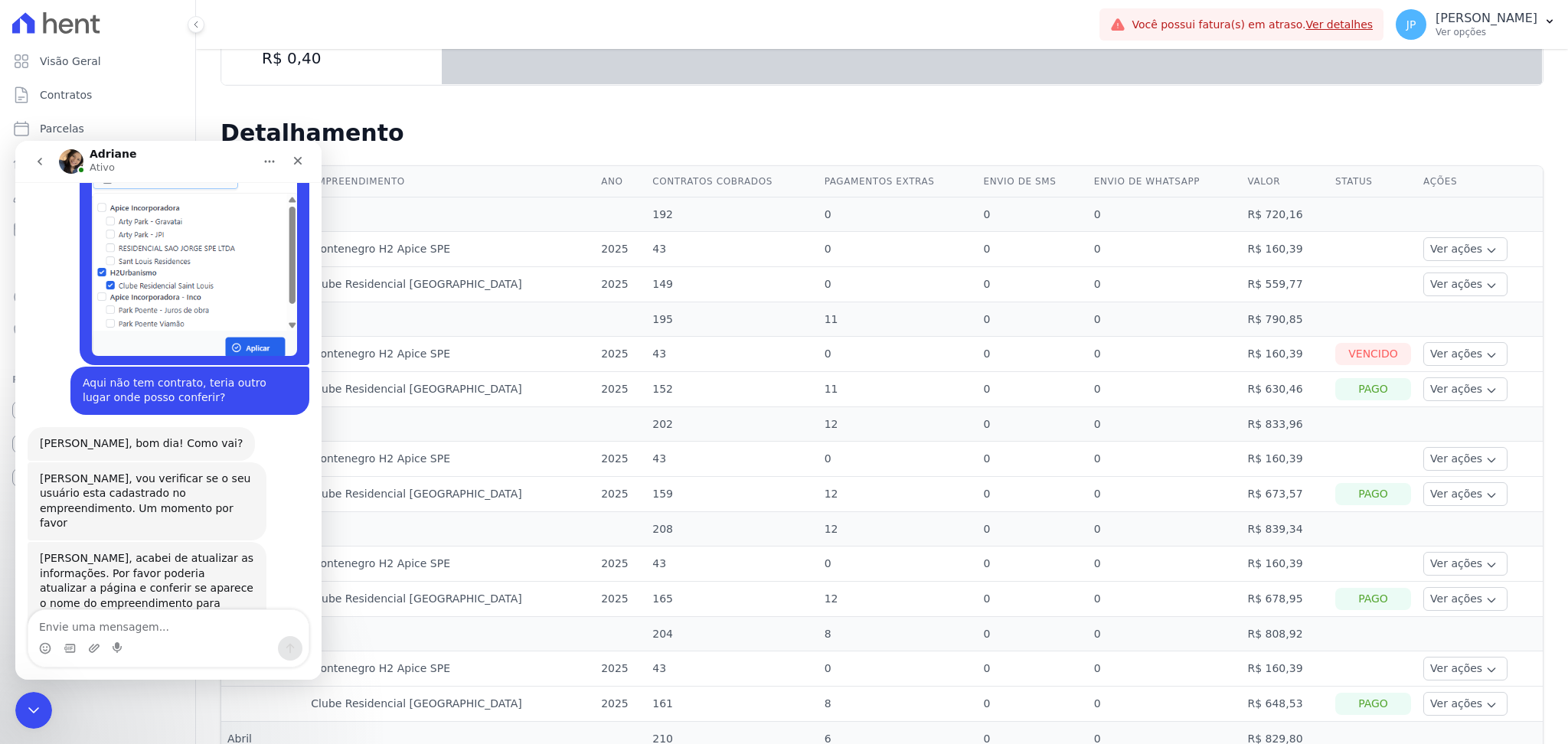
scroll to position [718, 0]
click at [234, 634] on textarea "Envie uma mensagem..." at bounding box center [168, 623] width 281 height 26
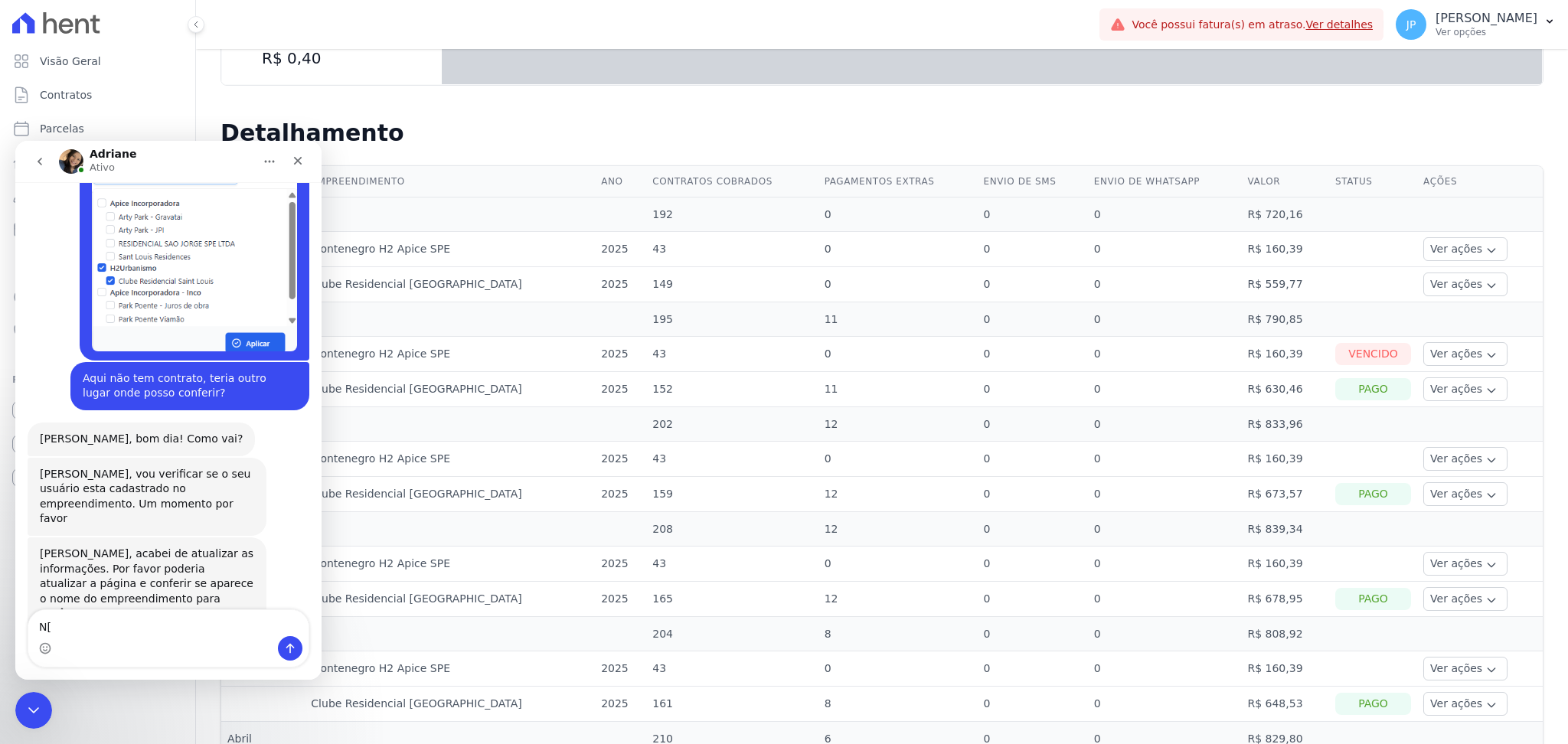
type textarea "N"
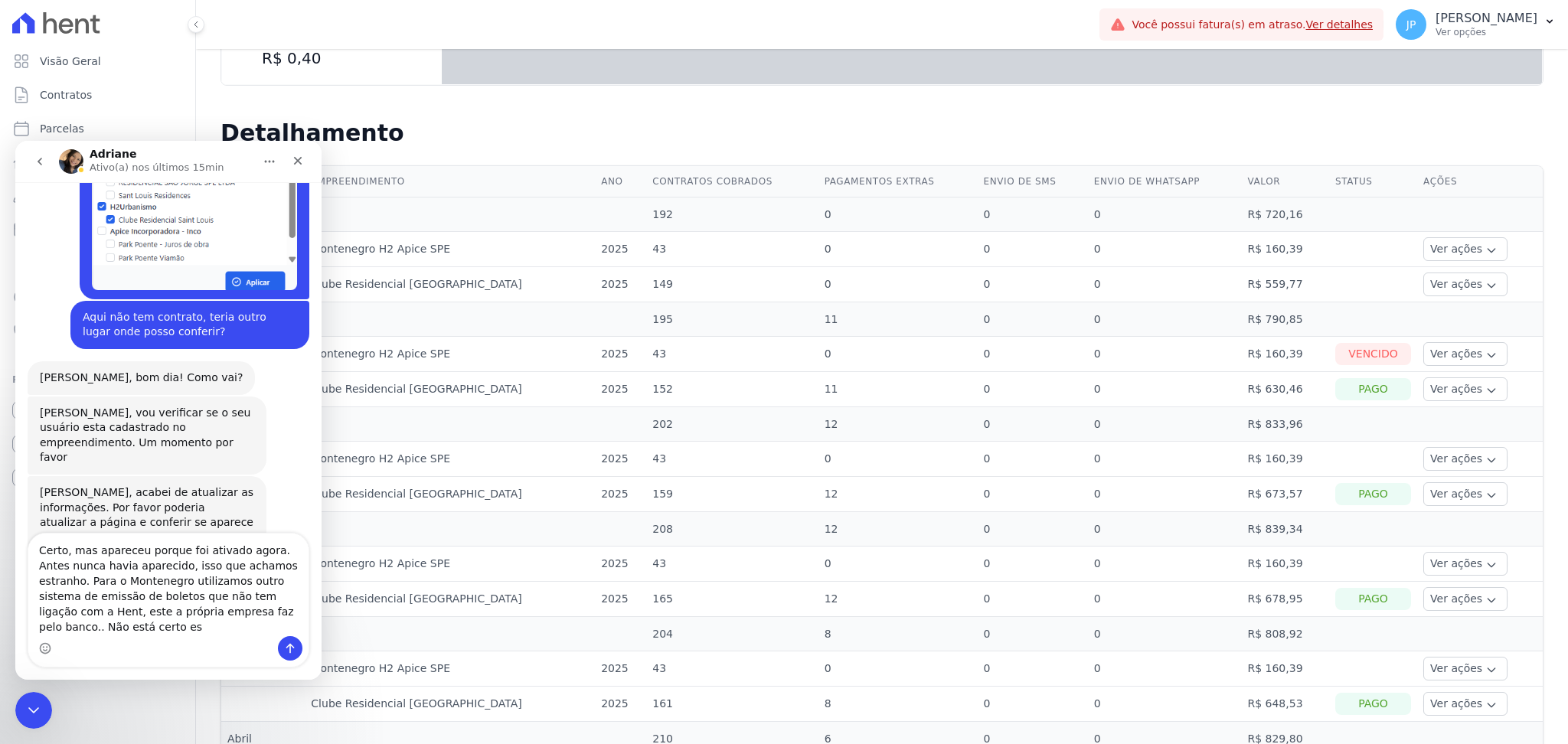
scroll to position [794, 0]
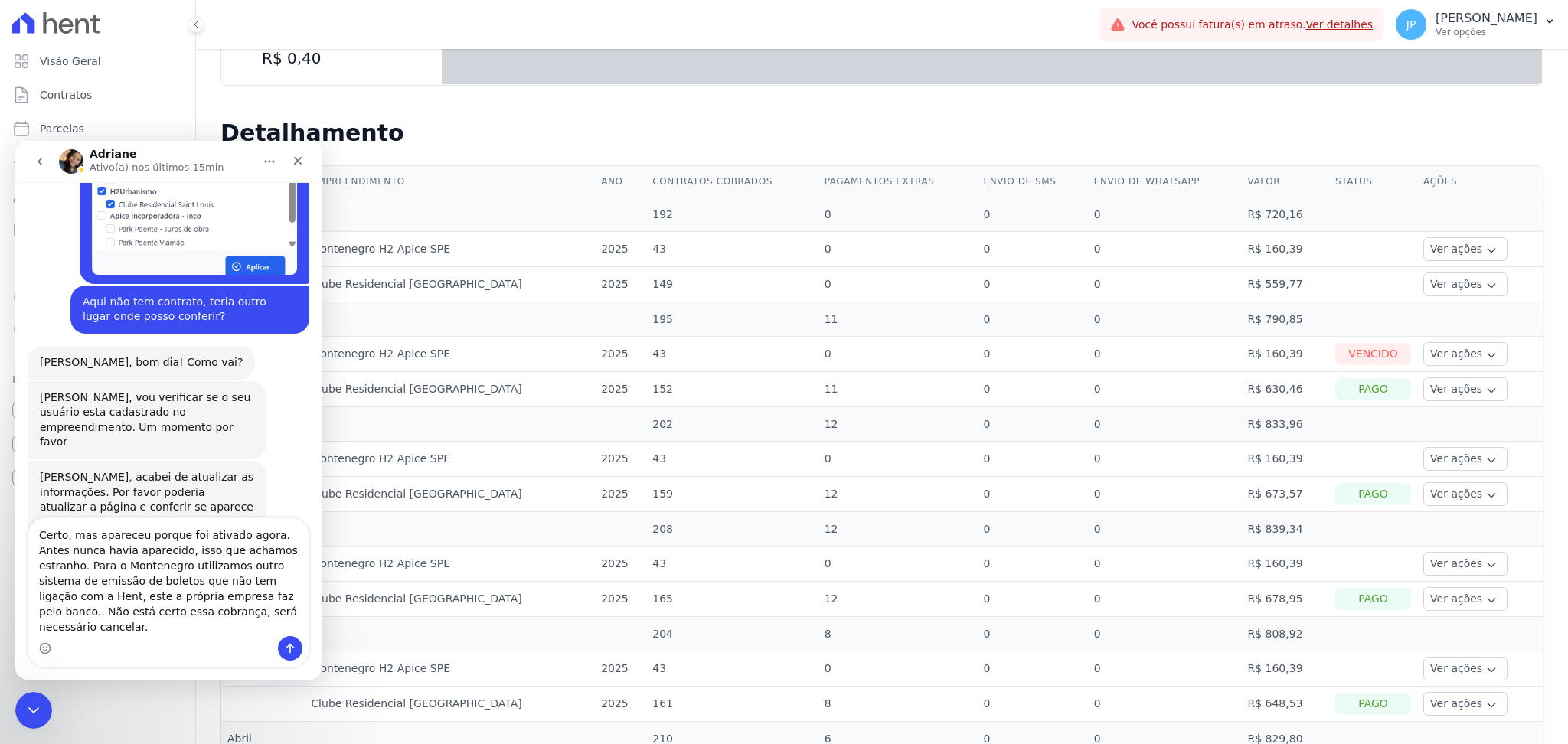
type textarea "Certo, mas apareceu porque foi ativado agora. Antes nunca havia aparecido, isso…"
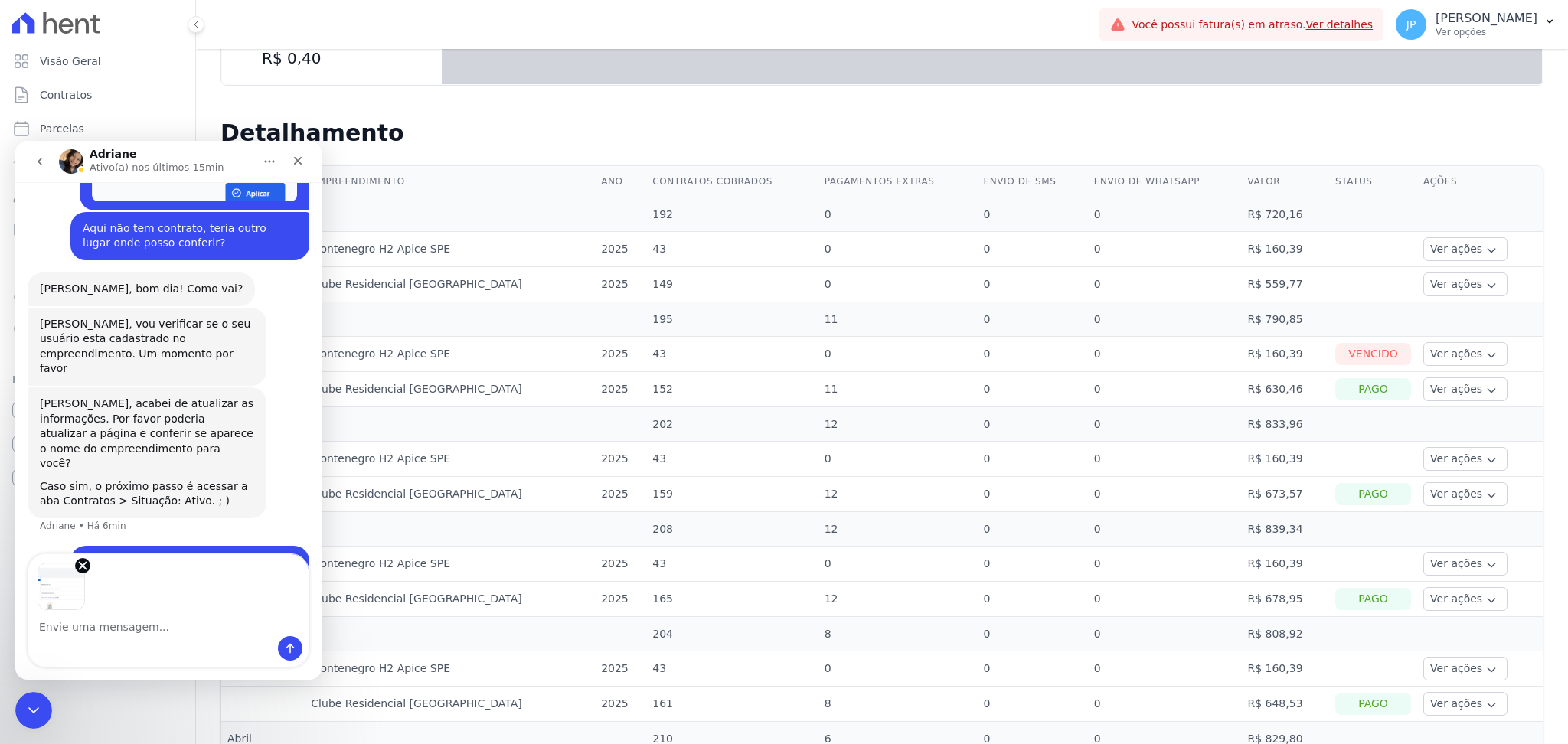
scroll to position [925, 0]
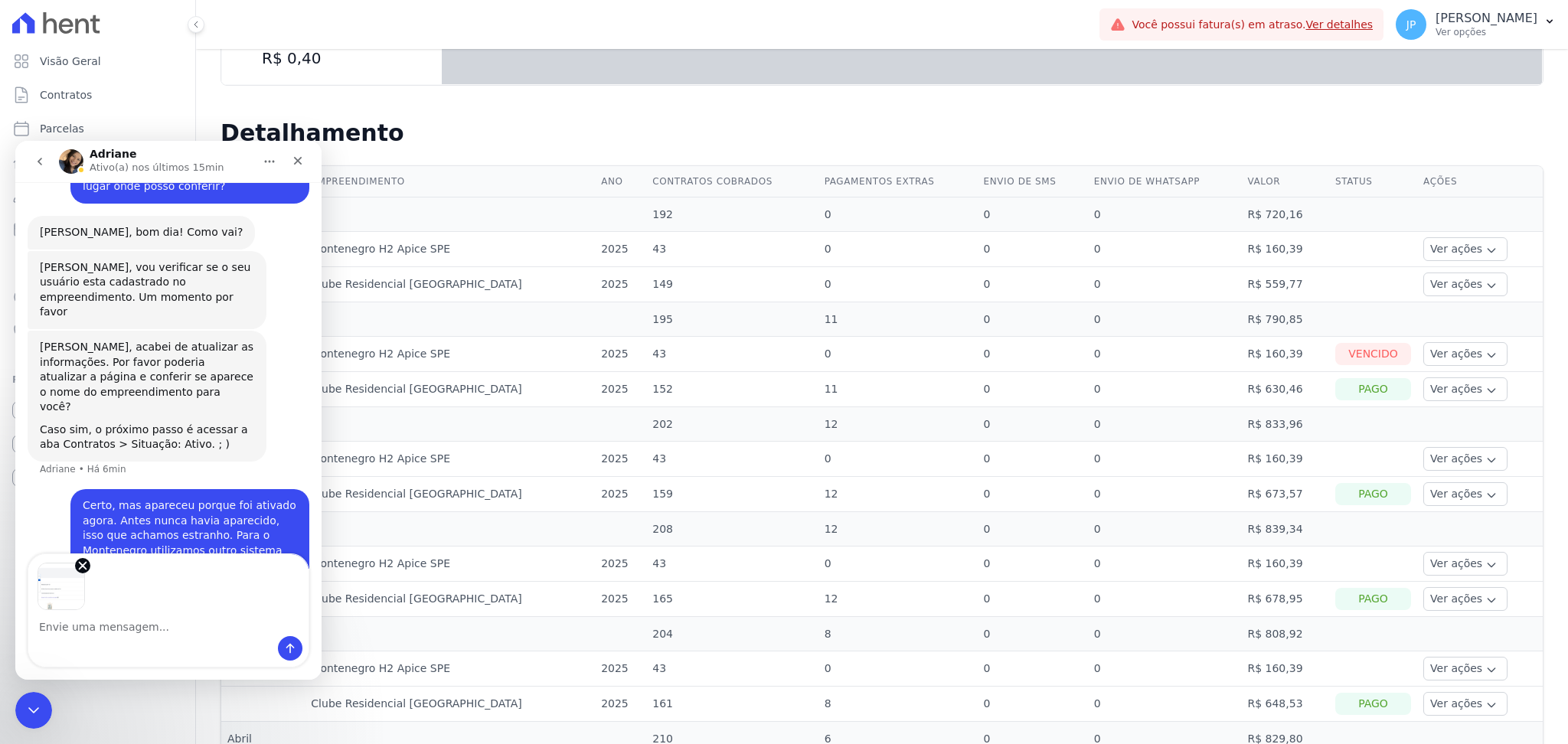
click at [141, 631] on textarea "Envie uma mensagem..." at bounding box center [168, 623] width 281 height 26
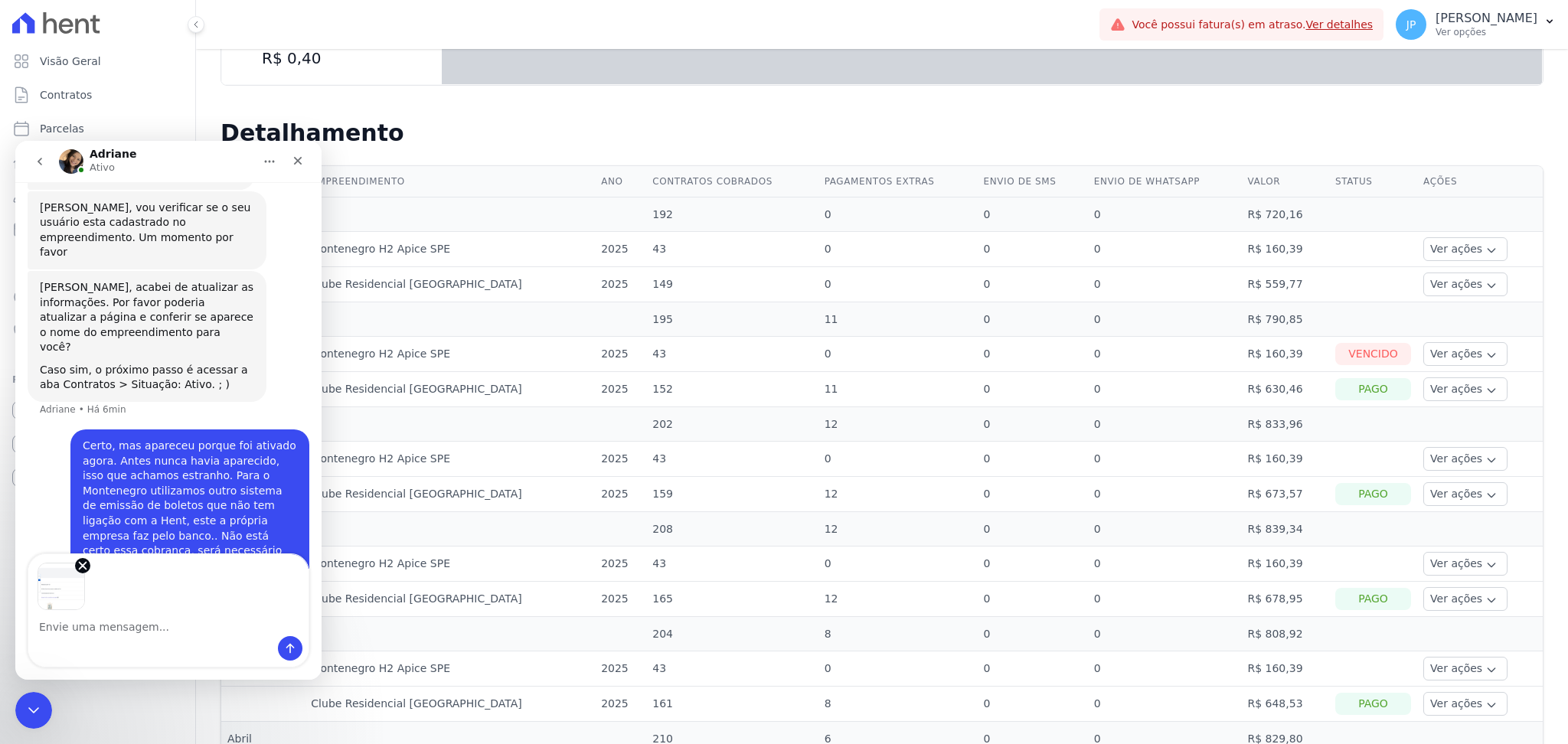
scroll to position [984, 0]
type textarea "No perfil de outro colega também não aparece.."
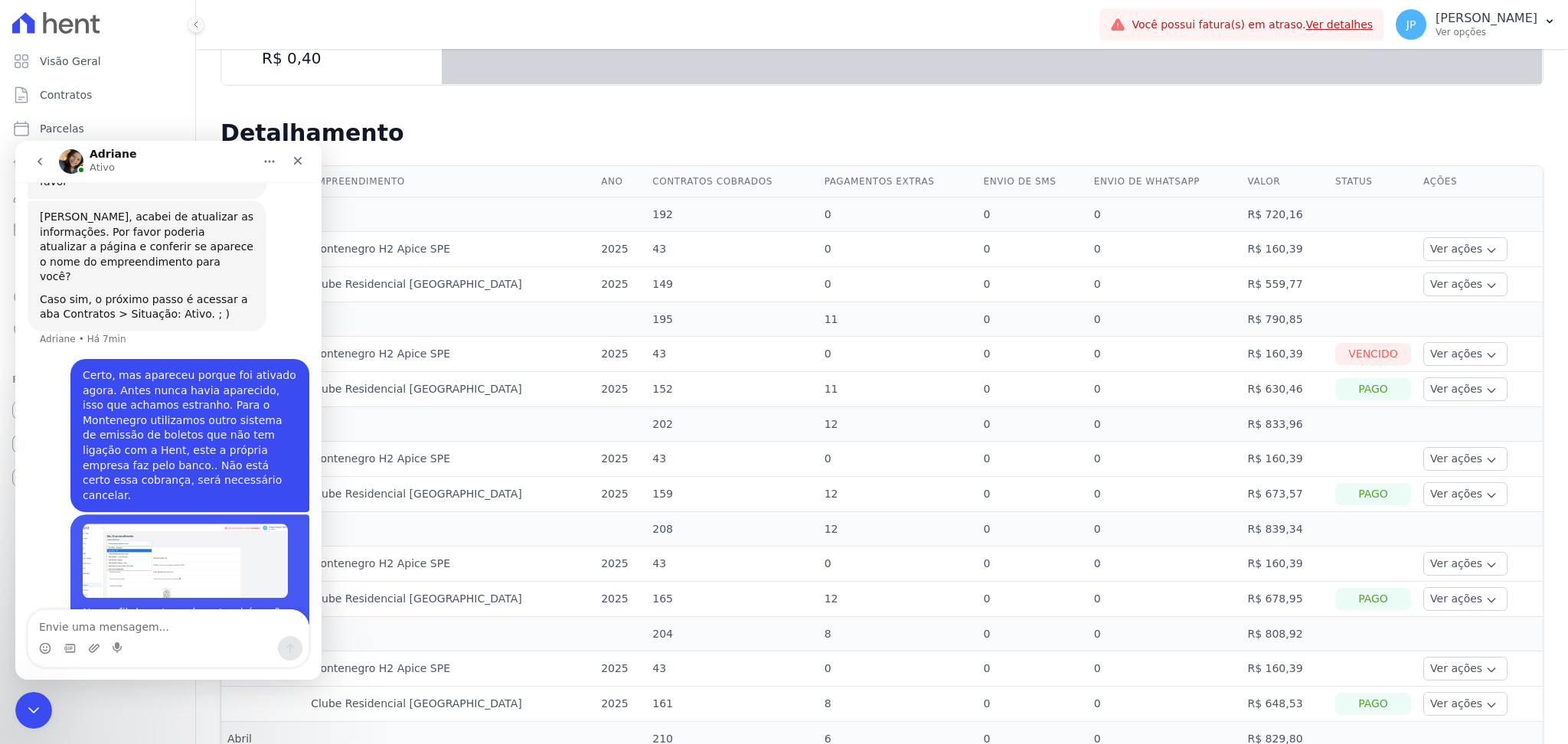
scroll to position [1059, 0]
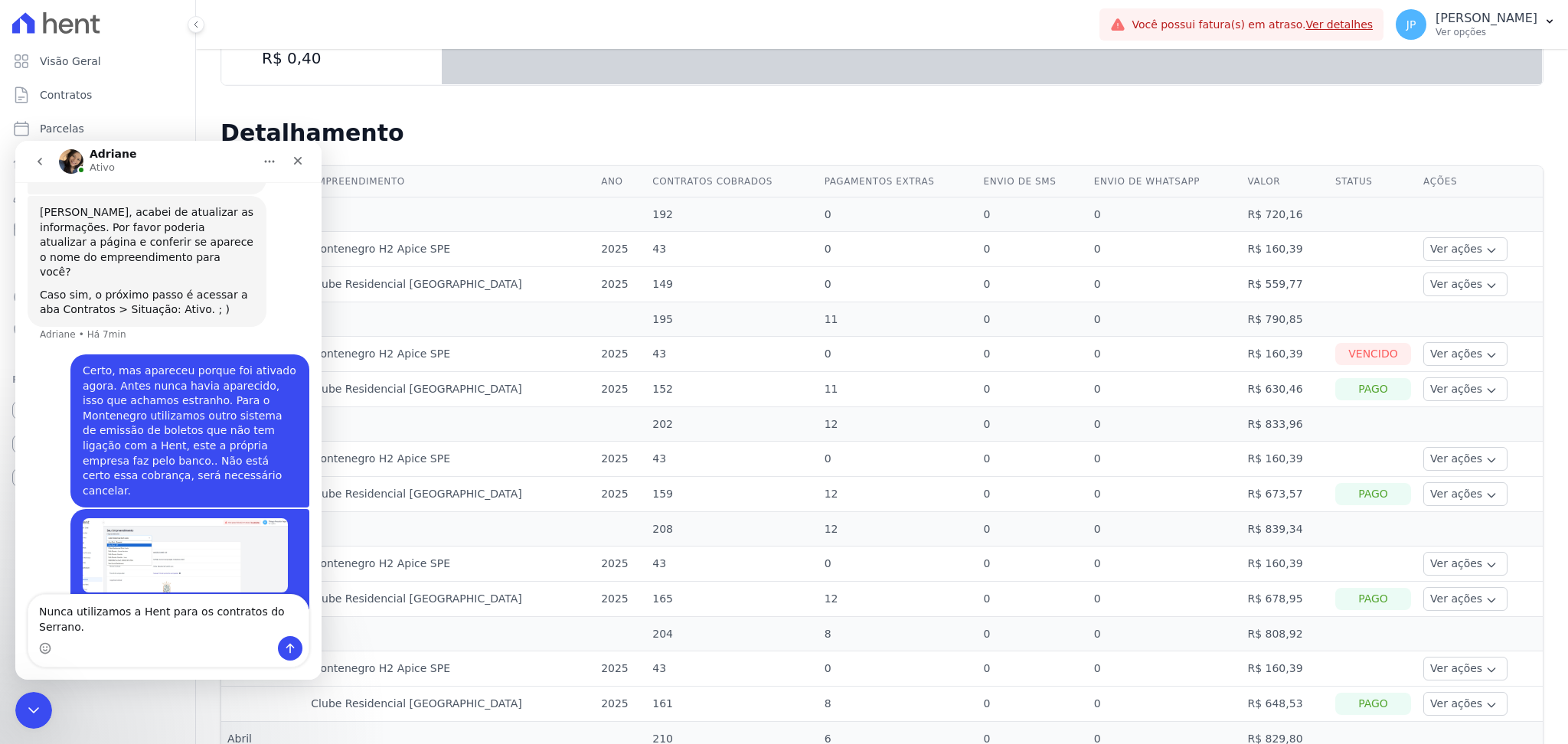
type textarea "Nunca utilizamos a Hent para os contratos do Serrano.."
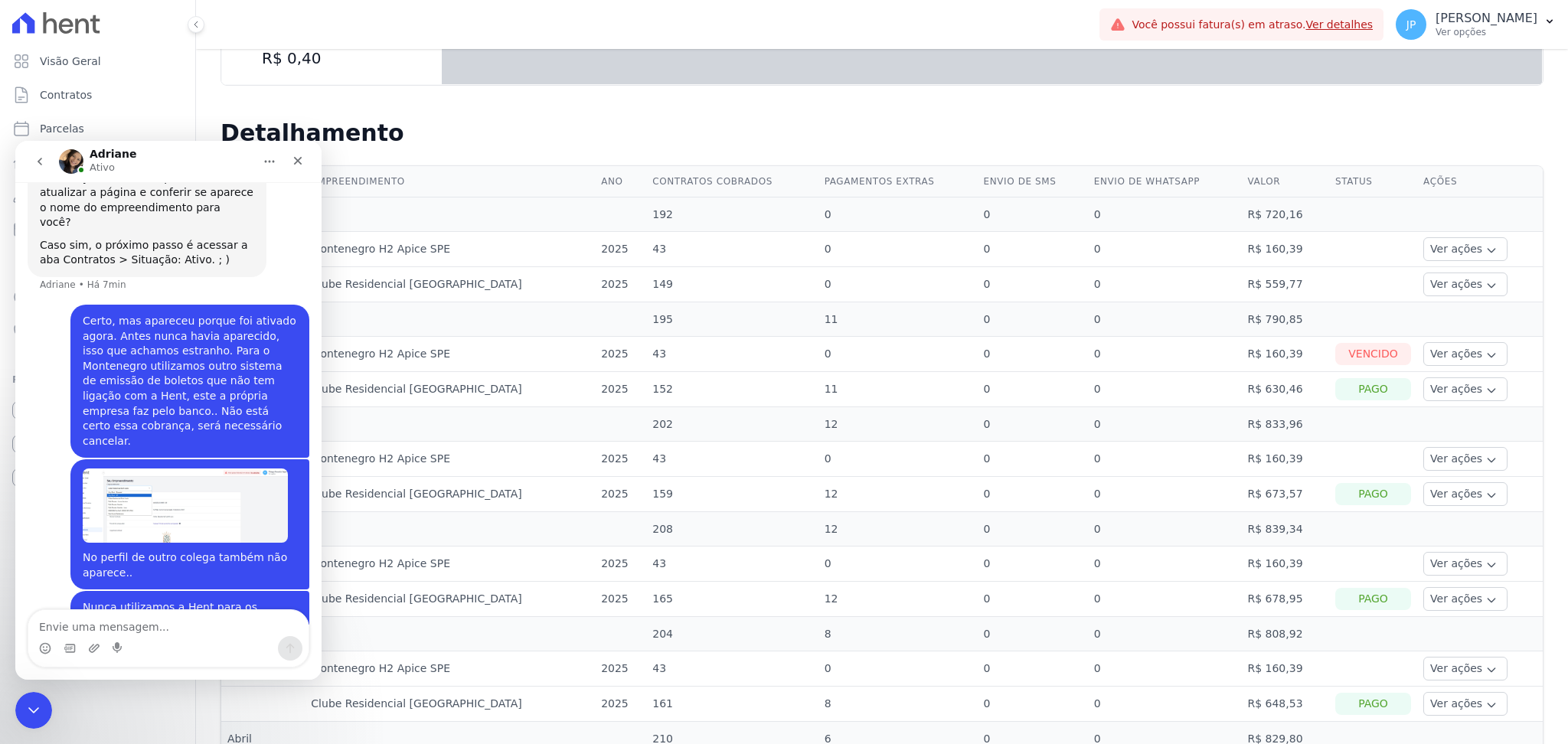
scroll to position [1050, 0]
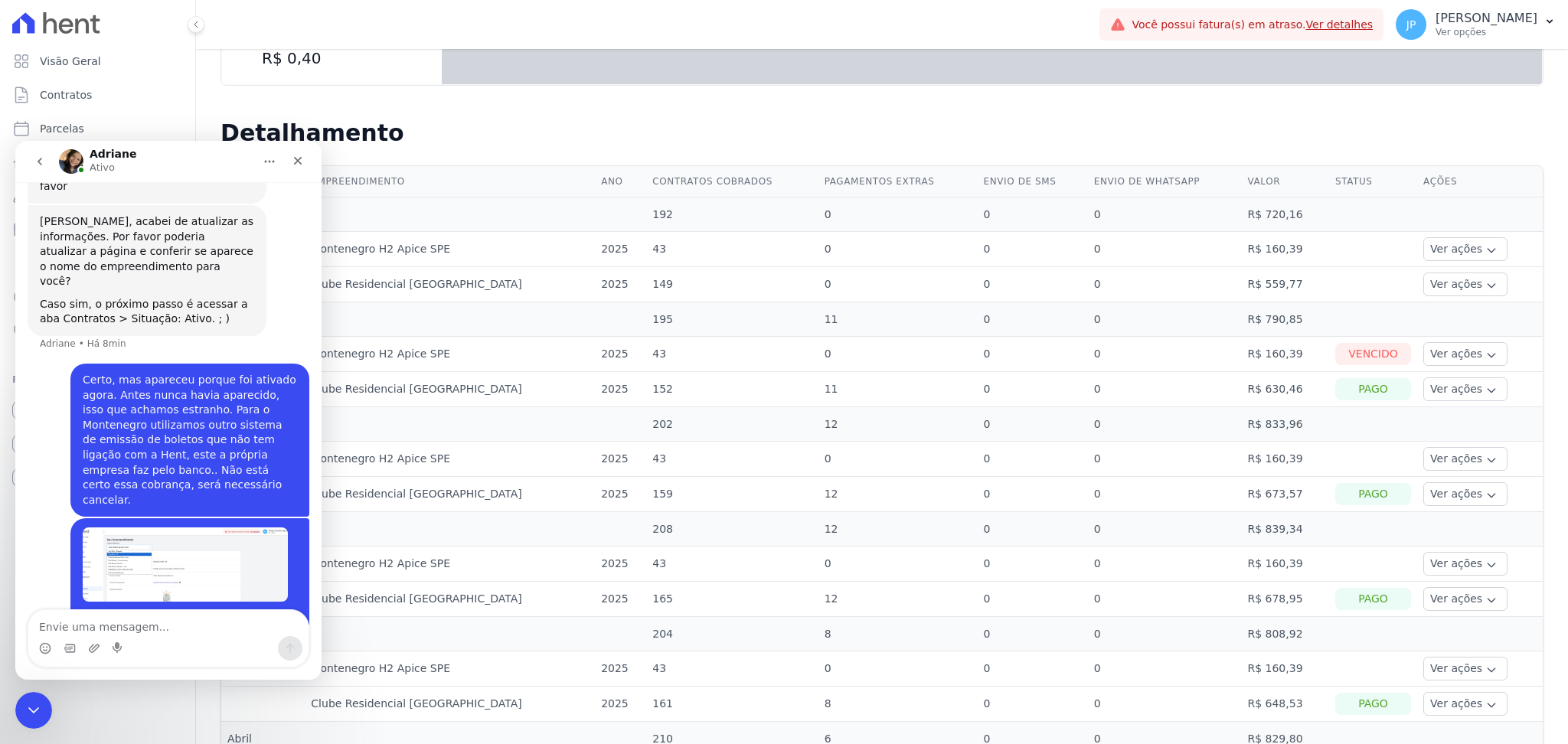
click at [40, 161] on icon "go back" at bounding box center [39, 161] width 12 height 12
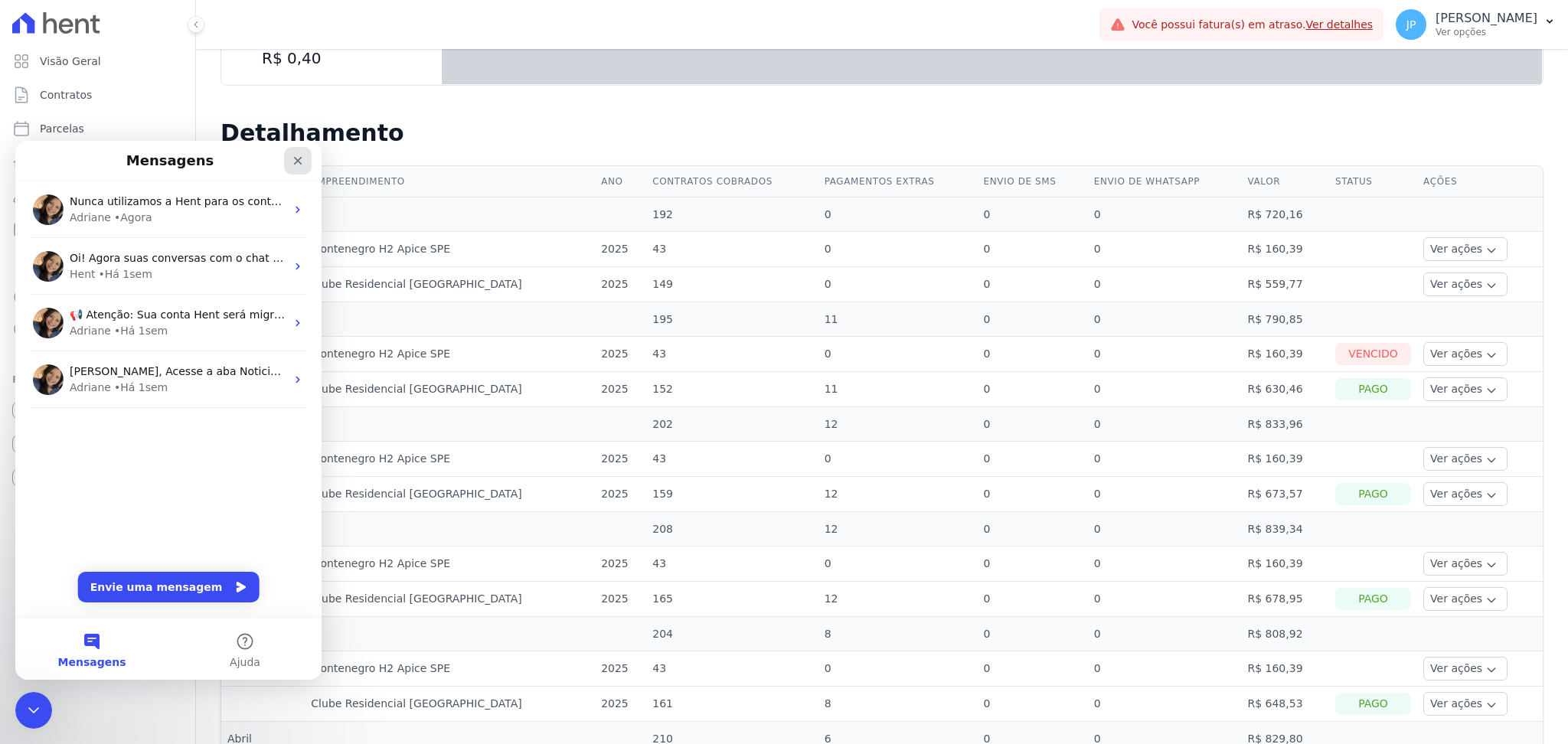
click at [300, 159] on icon "Fechar" at bounding box center [298, 161] width 8 height 8
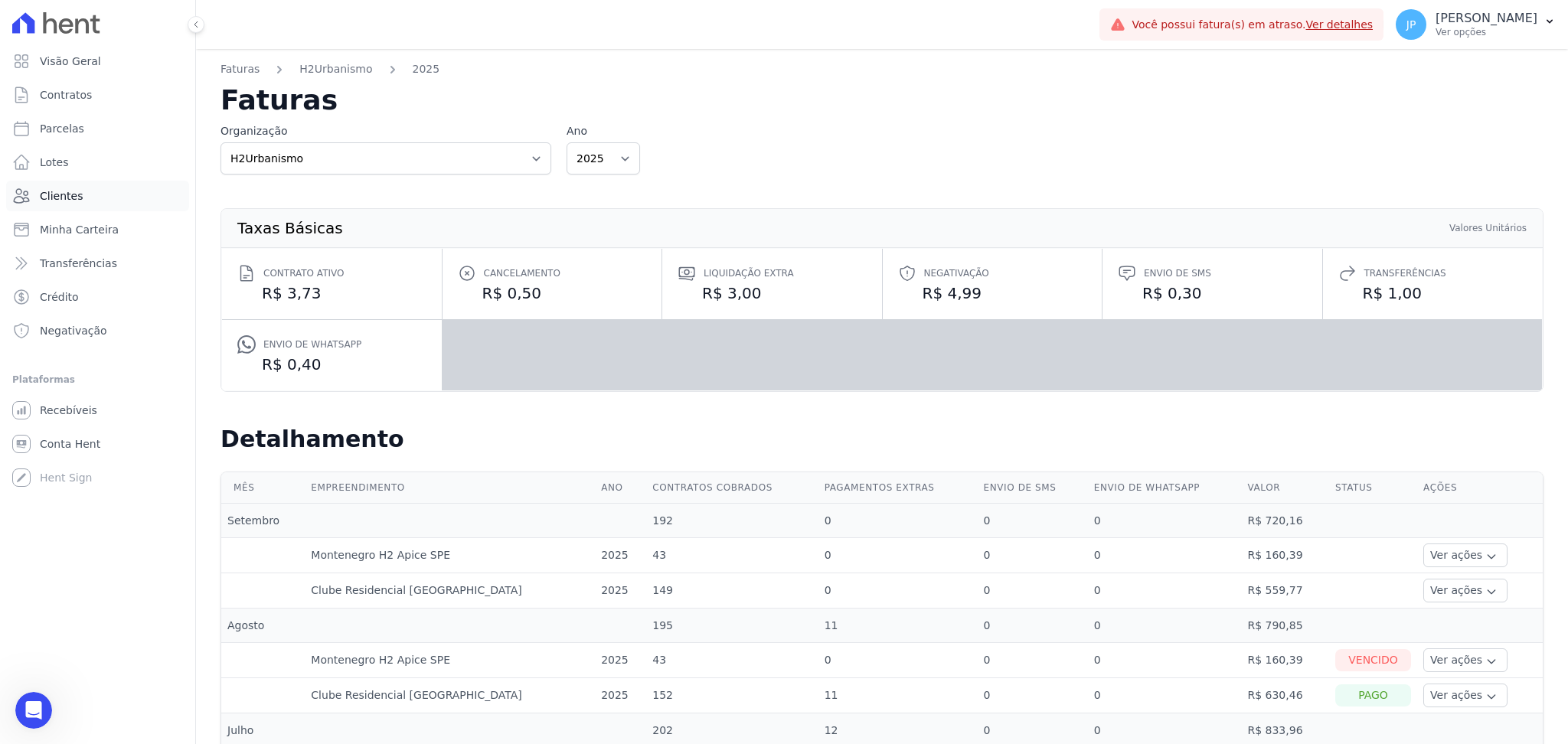
click at [144, 185] on link "Clientes" at bounding box center [97, 195] width 183 height 30
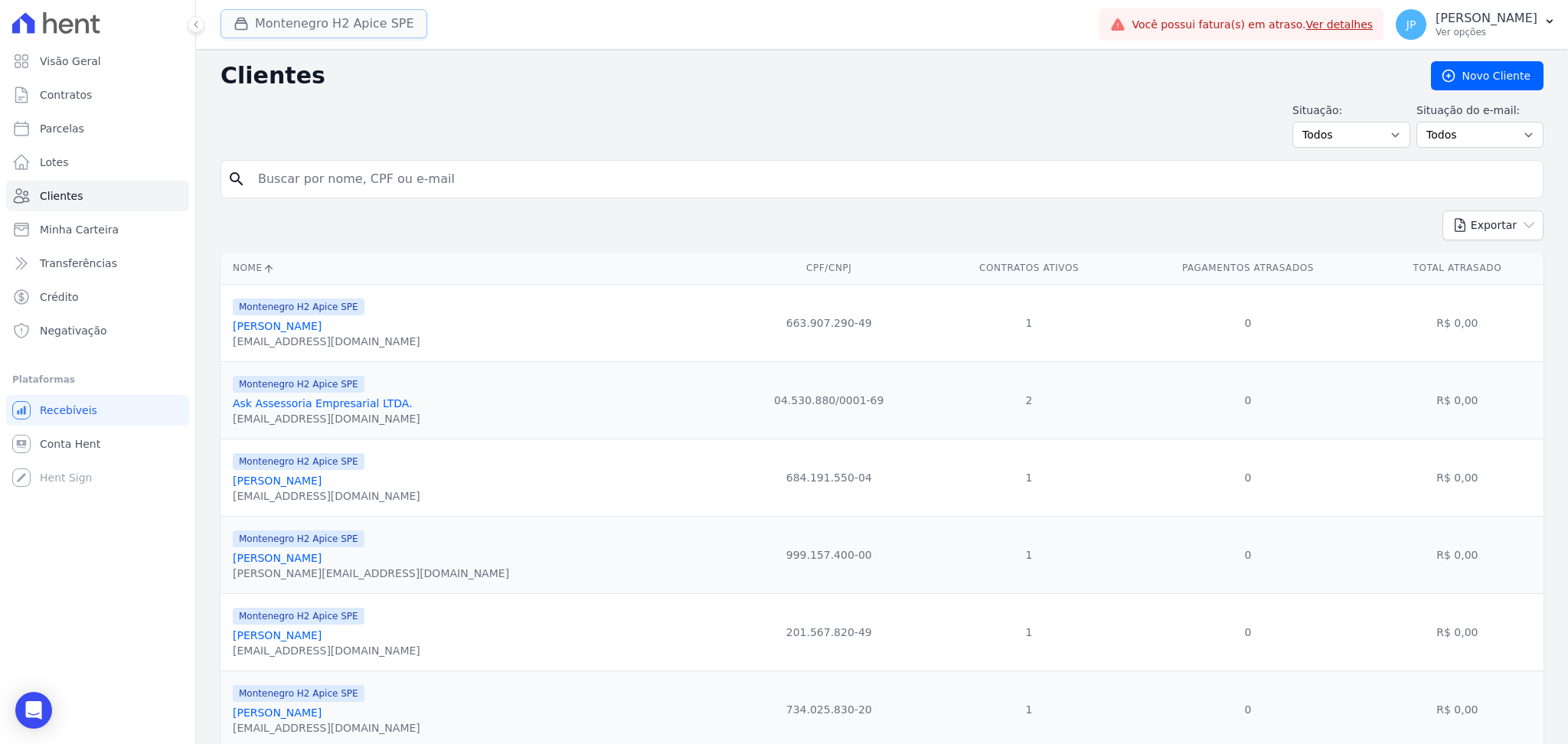
click at [272, 30] on button "Montenegro H2 Apice SPE" at bounding box center [324, 24] width 207 height 29
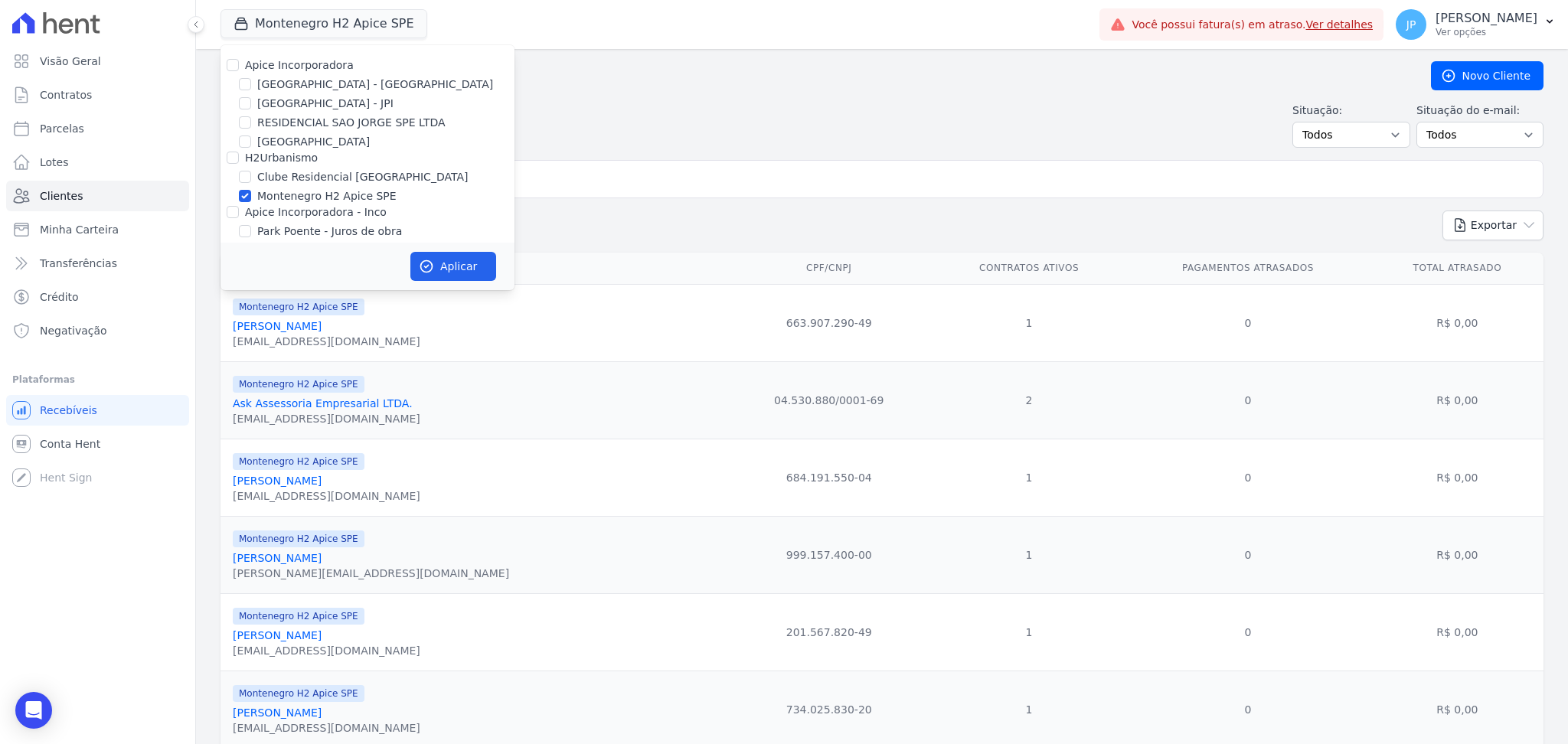
click at [809, 137] on div "Situação: Todos Adimplentes Inadimplentes Situação do e-mail: Todos Confirmado …" at bounding box center [882, 124] width 1323 height 45
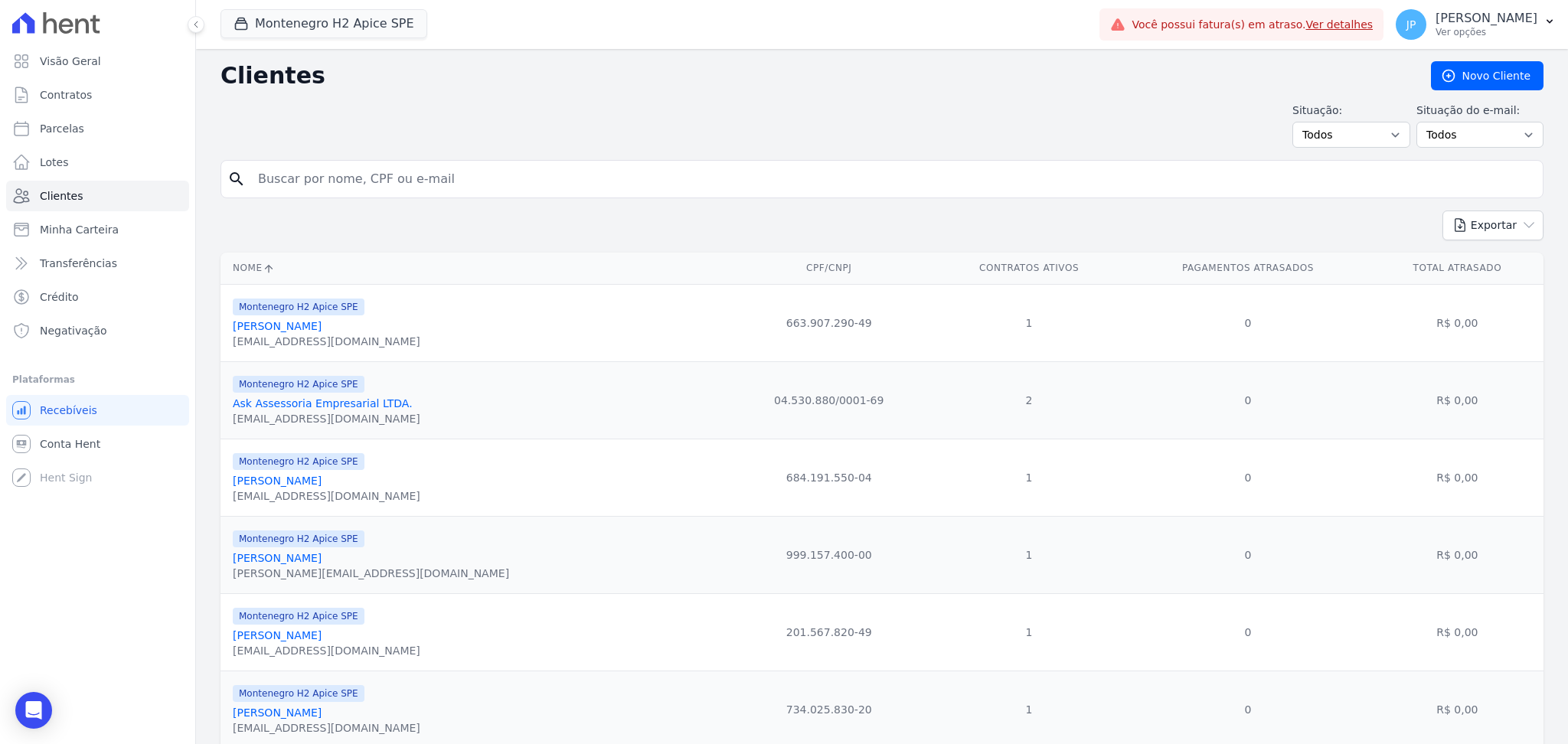
click at [443, 177] on input "search" at bounding box center [892, 178] width 1287 height 30
click at [443, 177] on input "c" at bounding box center [892, 178] width 1287 height 30
type input "[PERSON_NAME]"
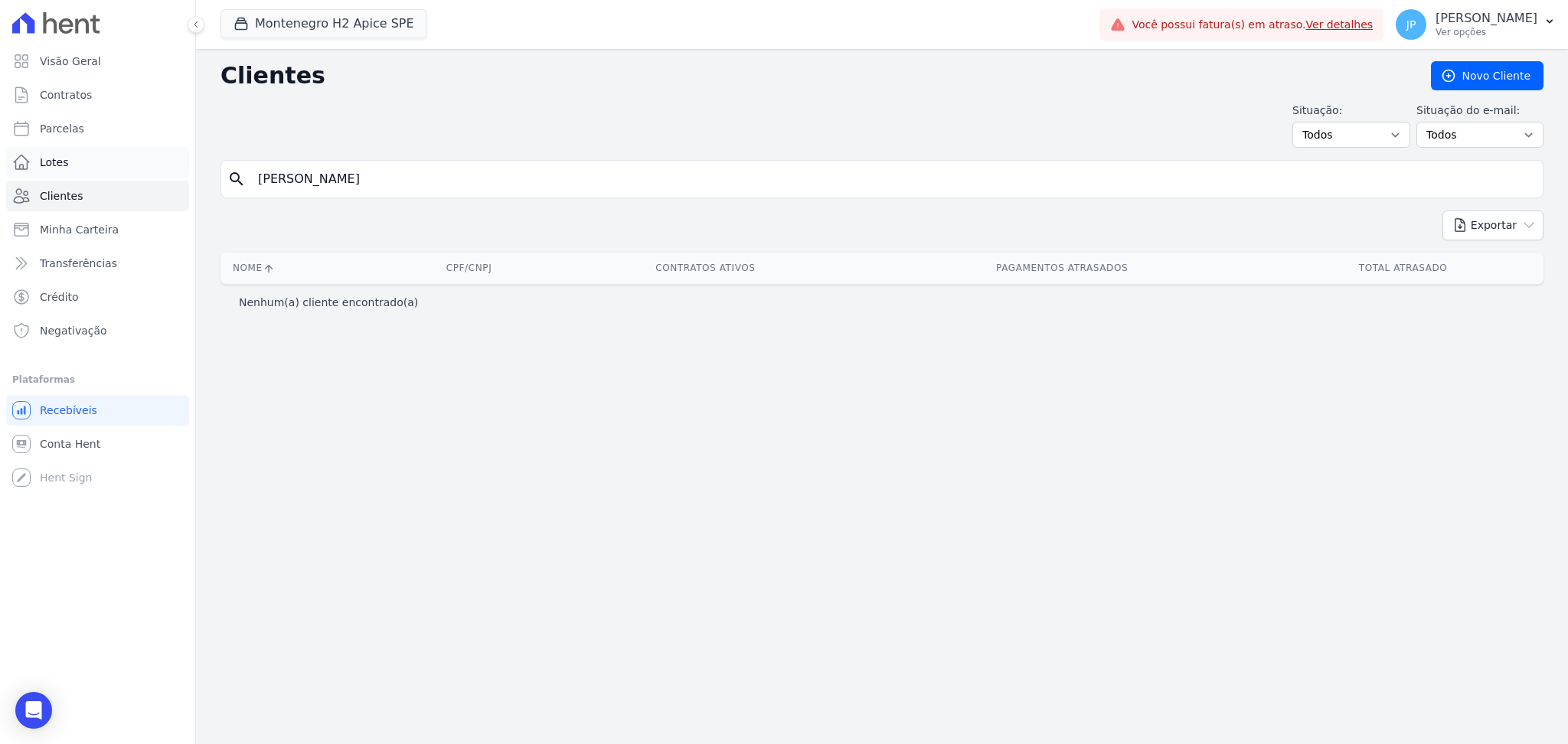
drag, startPoint x: 451, startPoint y: 173, endPoint x: 94, endPoint y: 169, distance: 357.0
click at [102, 181] on div "Visão Geral Contratos [GEOGRAPHIC_DATA] Lotes Clientes Minha Carteira Transferê…" at bounding box center [784, 372] width 1568 height 744
click at [415, 179] on input "search" at bounding box center [892, 178] width 1287 height 30
type input "[PERSON_NAME]"
click at [145, 195] on link "Clientes" at bounding box center [97, 195] width 183 height 30
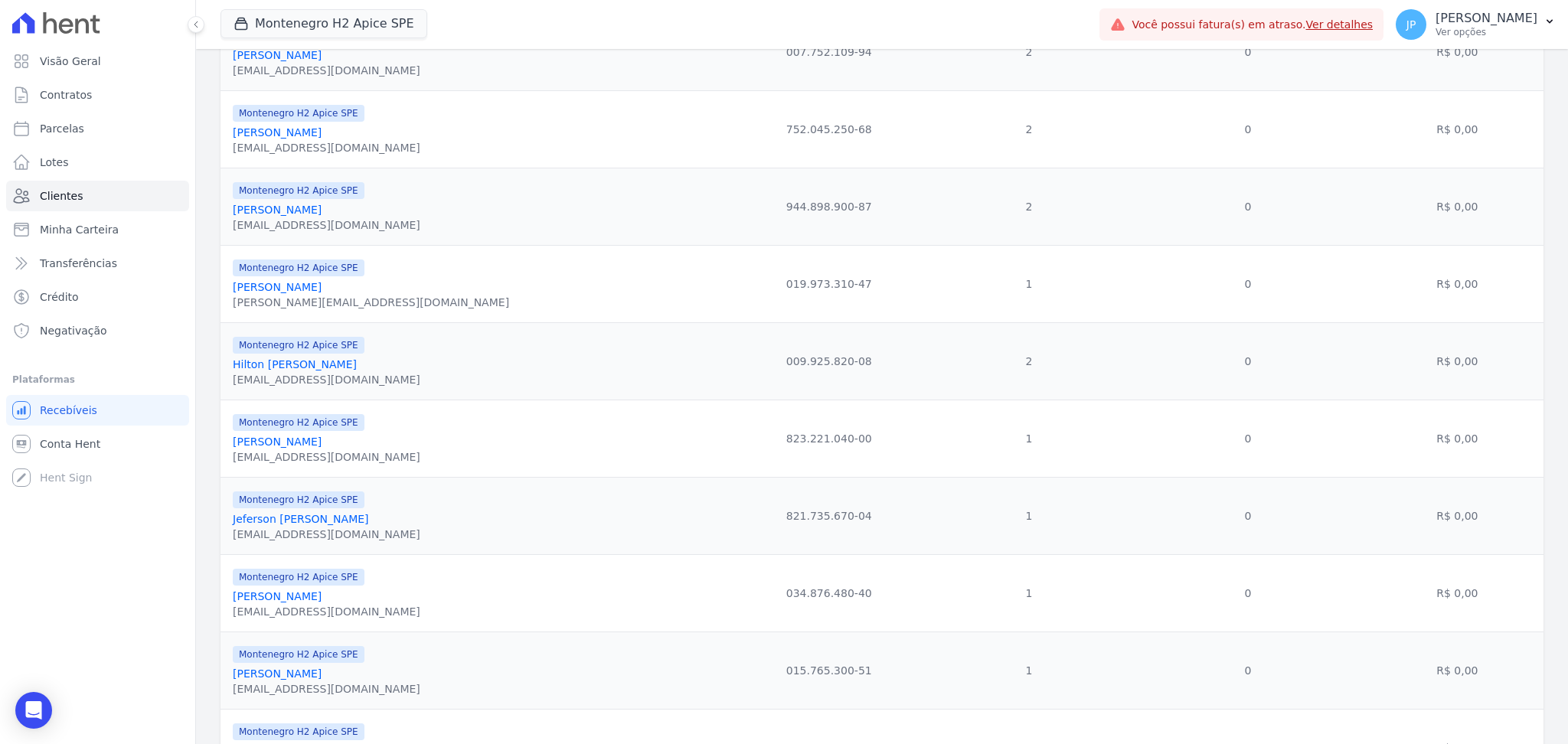
scroll to position [1122, 0]
click at [273, 447] on link "[PERSON_NAME]" at bounding box center [277, 441] width 89 height 12
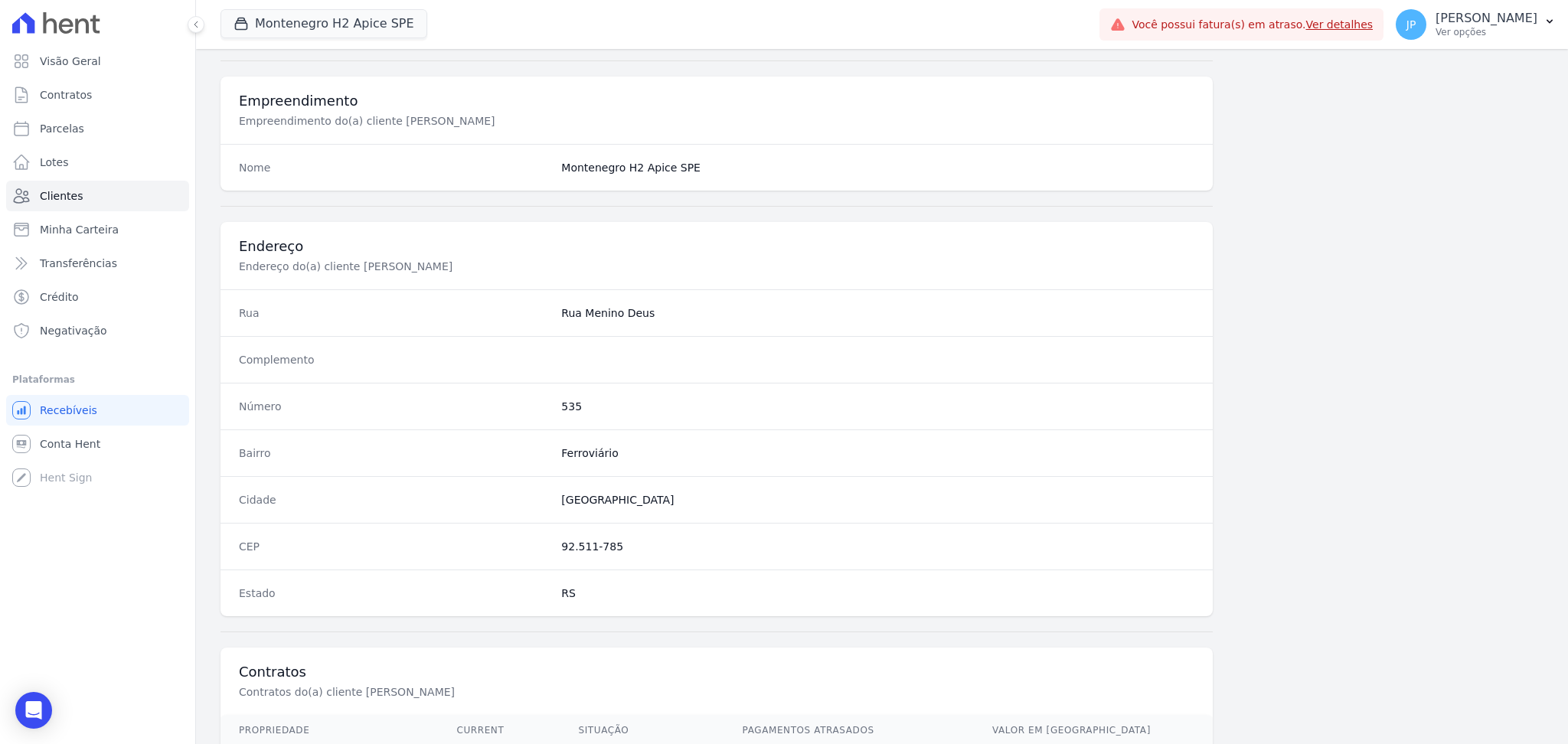
scroll to position [688, 0]
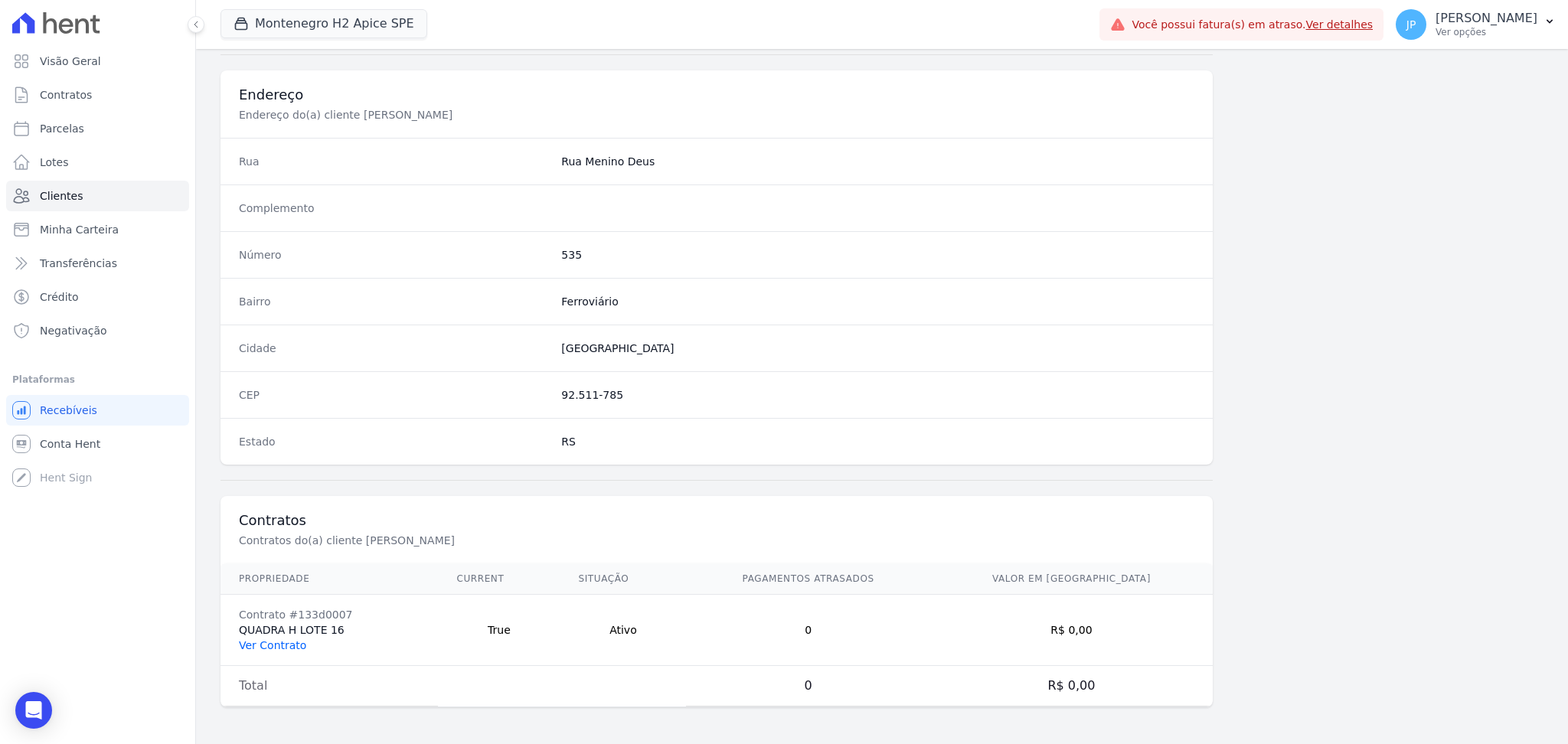
click at [265, 643] on link "Ver Contrato" at bounding box center [272, 644] width 67 height 12
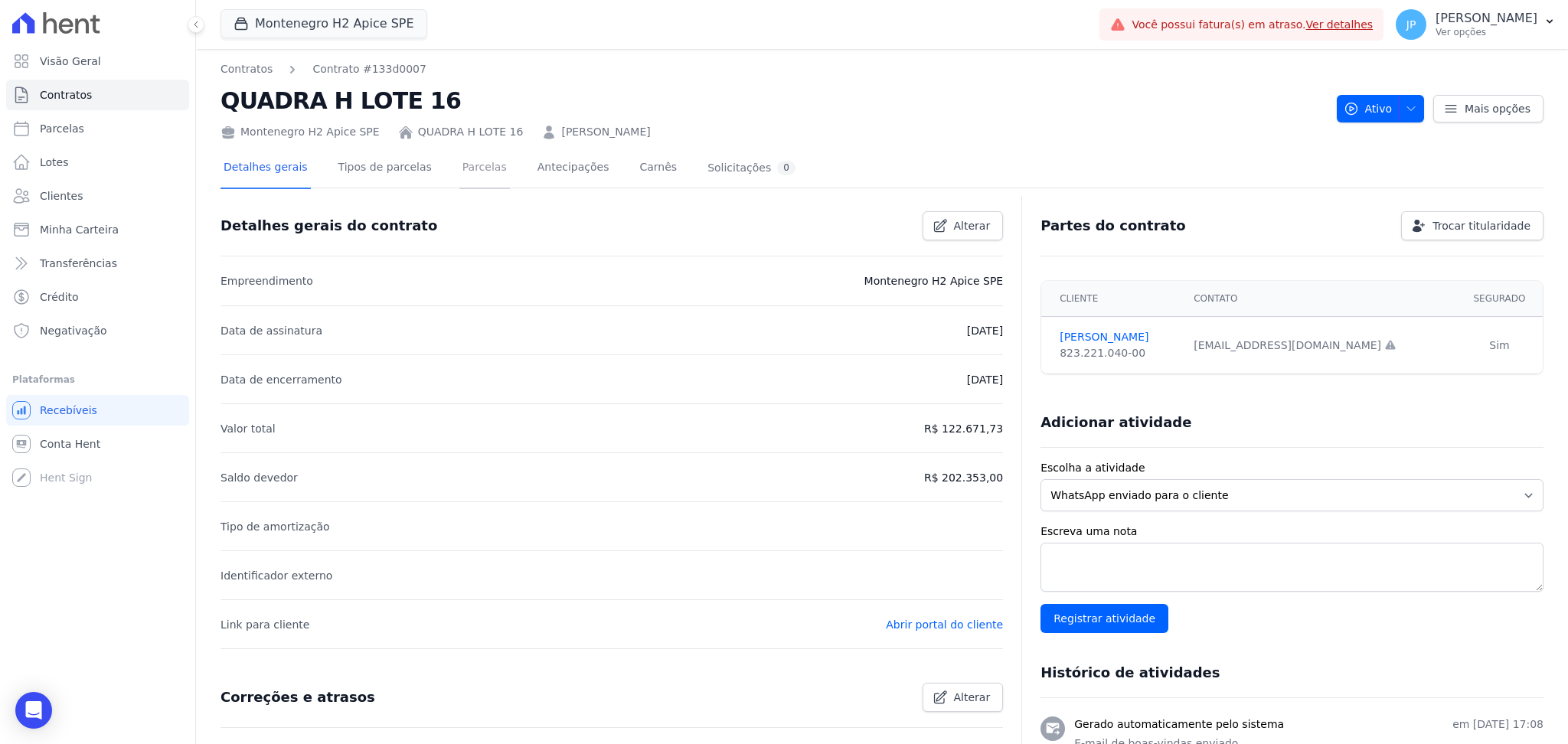
click at [460, 163] on link "Parcelas" at bounding box center [485, 169] width 51 height 41
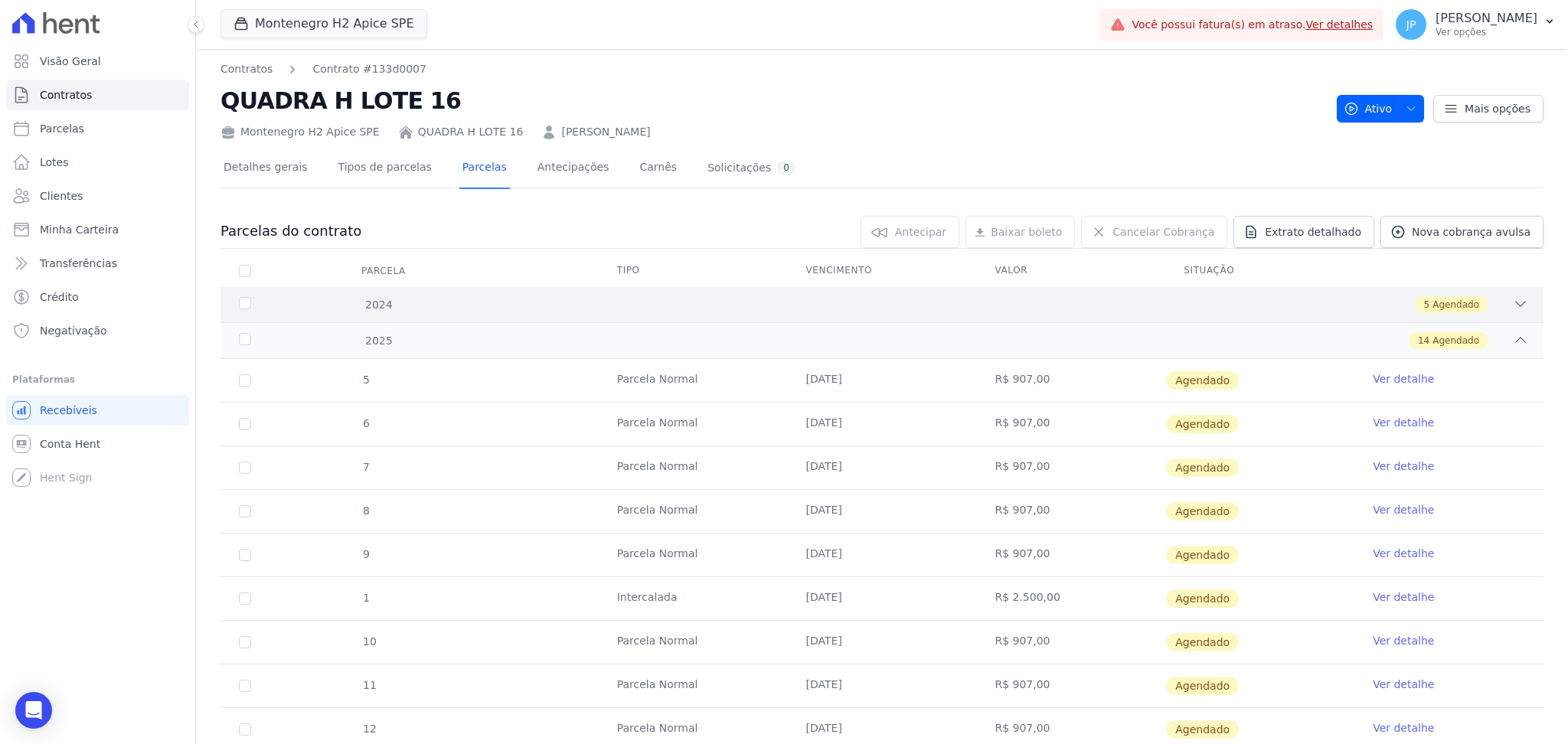
click at [1512, 302] on icon at bounding box center [1520, 303] width 16 height 16
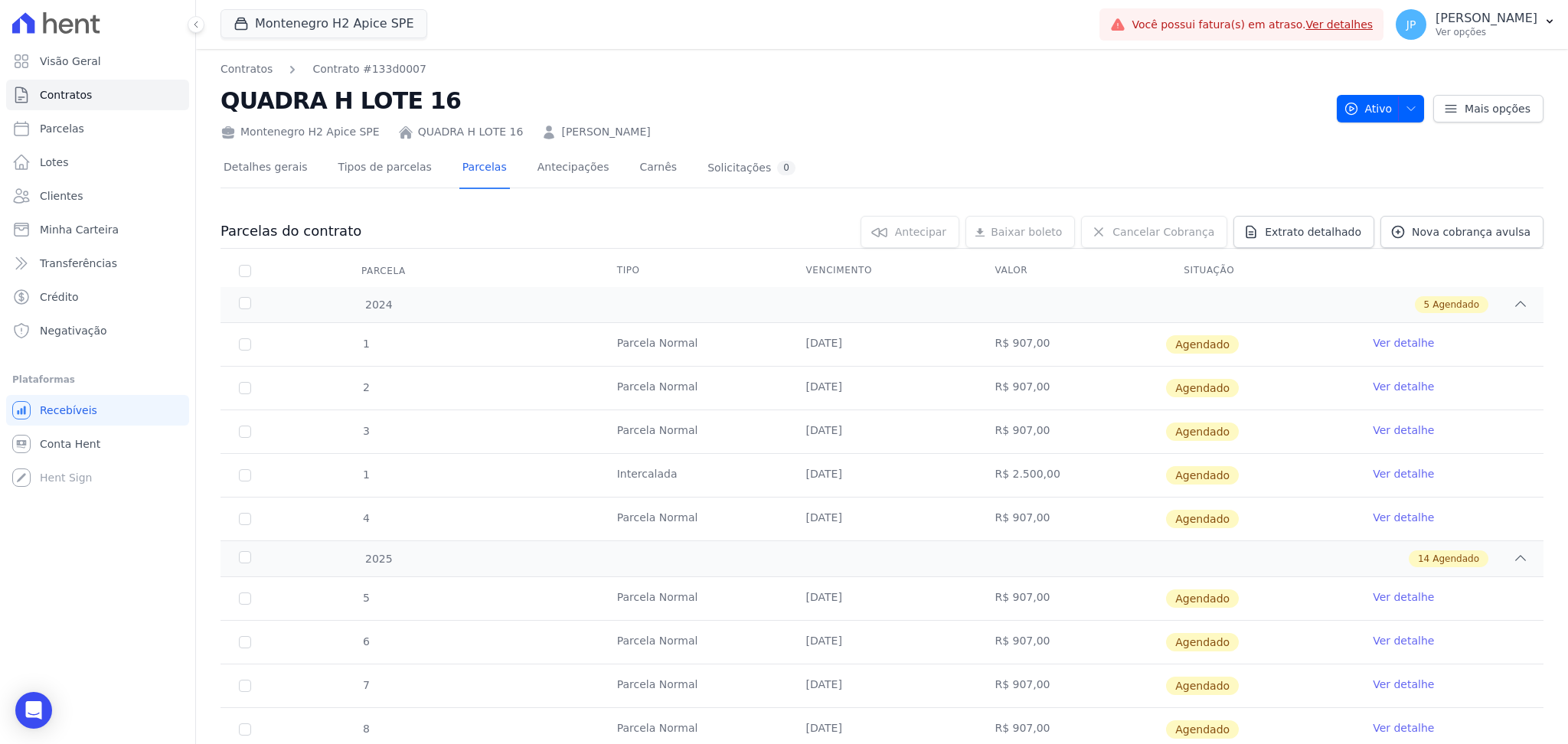
click at [591, 125] on link "[PERSON_NAME]" at bounding box center [605, 132] width 89 height 16
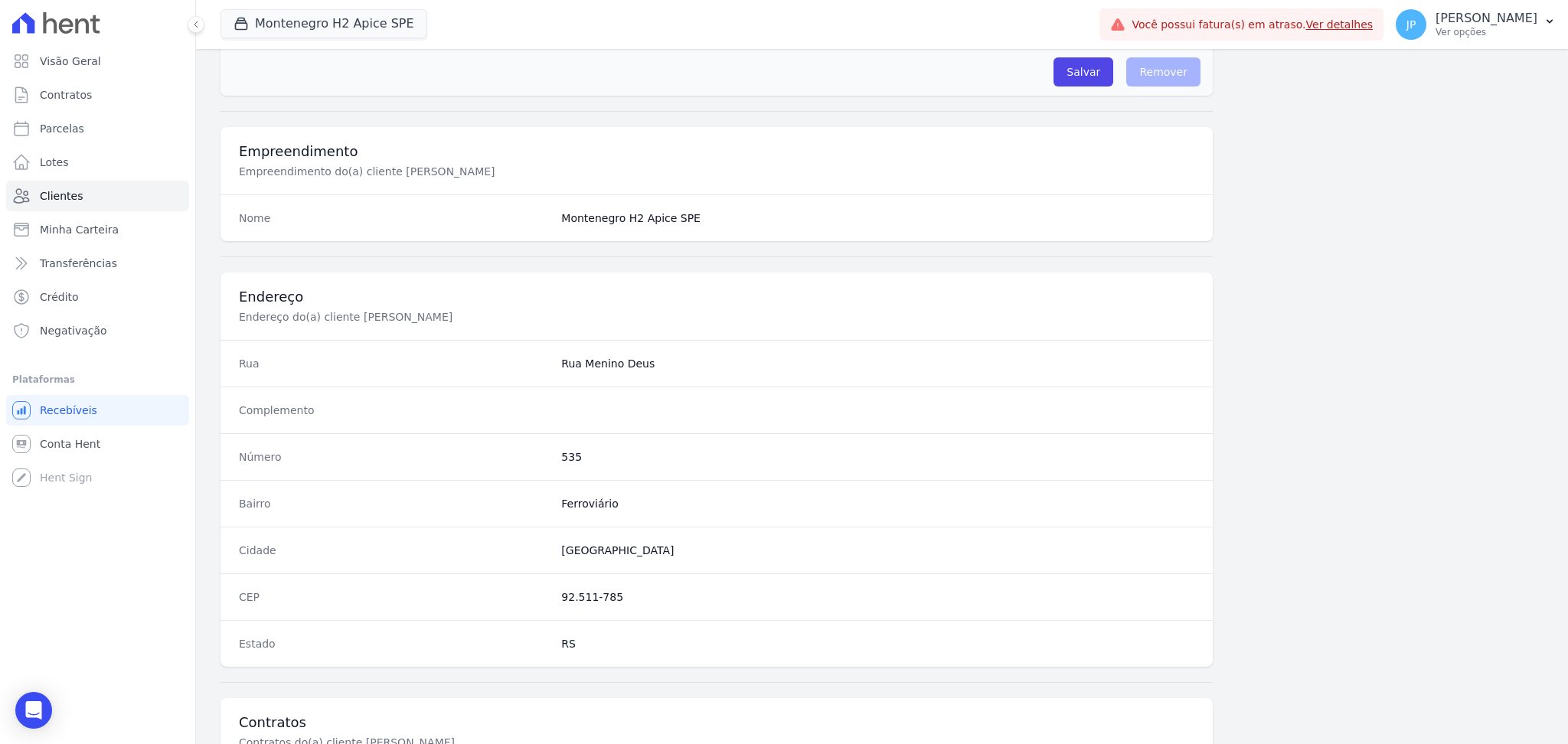
scroll to position [688, 0]
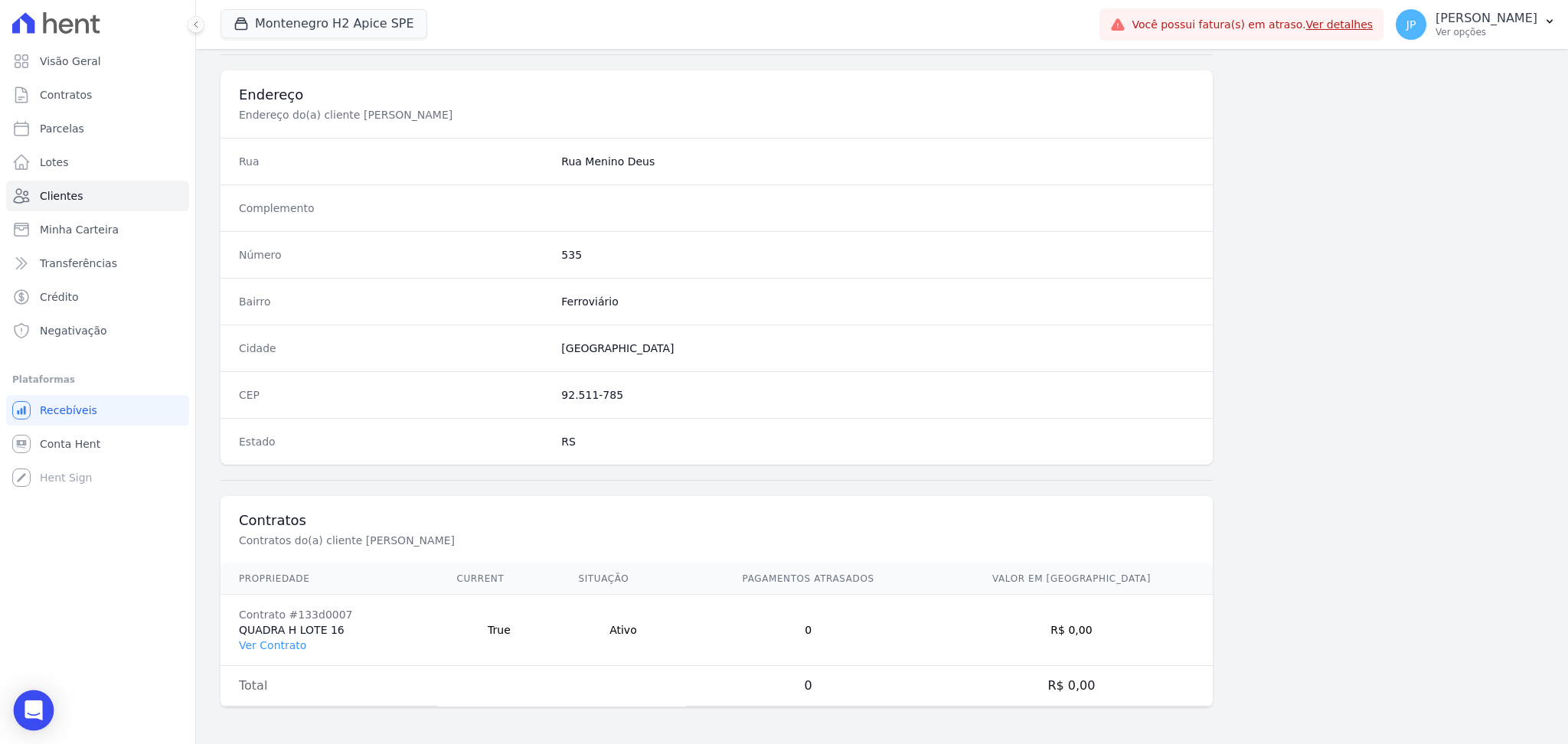
click at [27, 711] on icon "Open Intercom Messenger" at bounding box center [34, 710] width 20 height 20
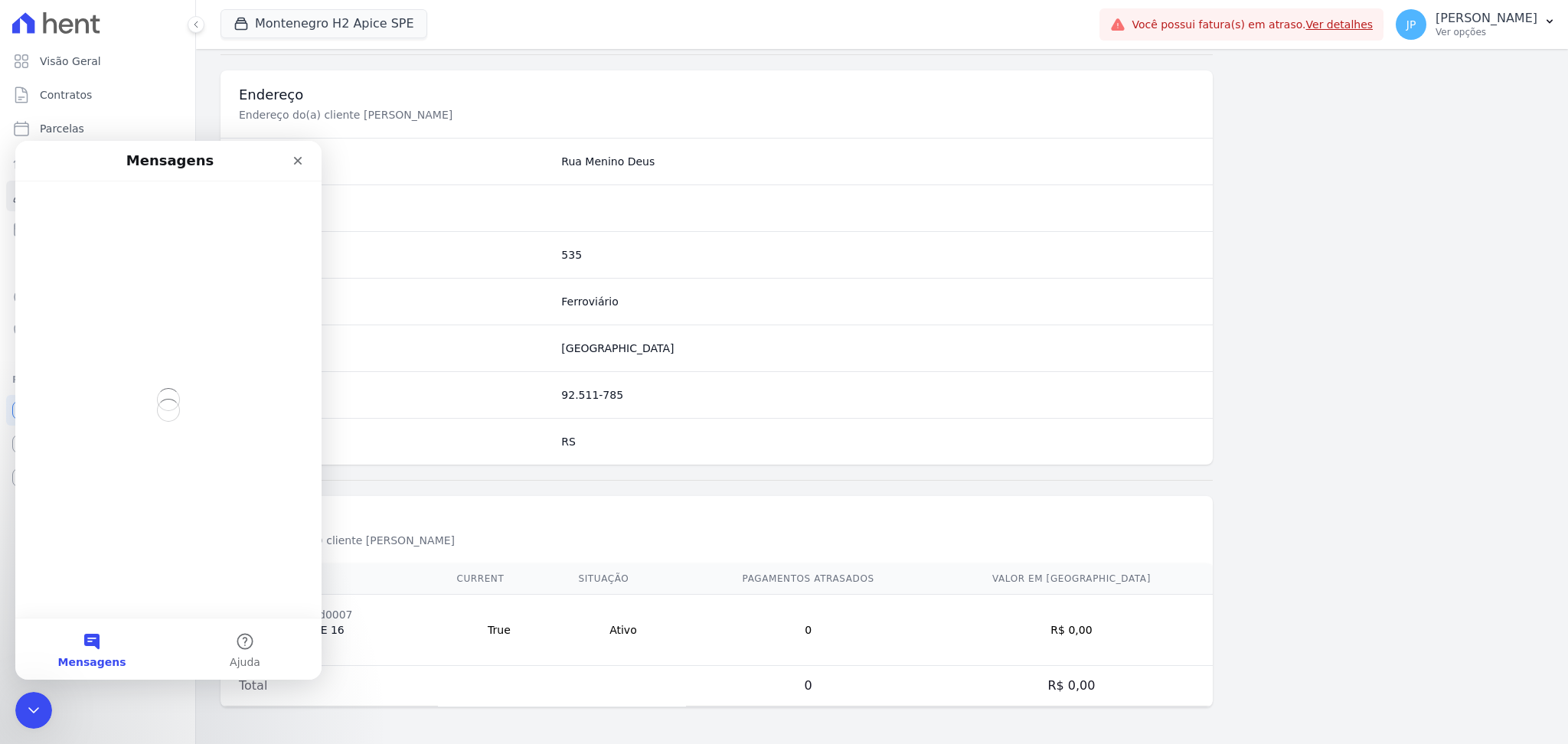
scroll to position [0, 0]
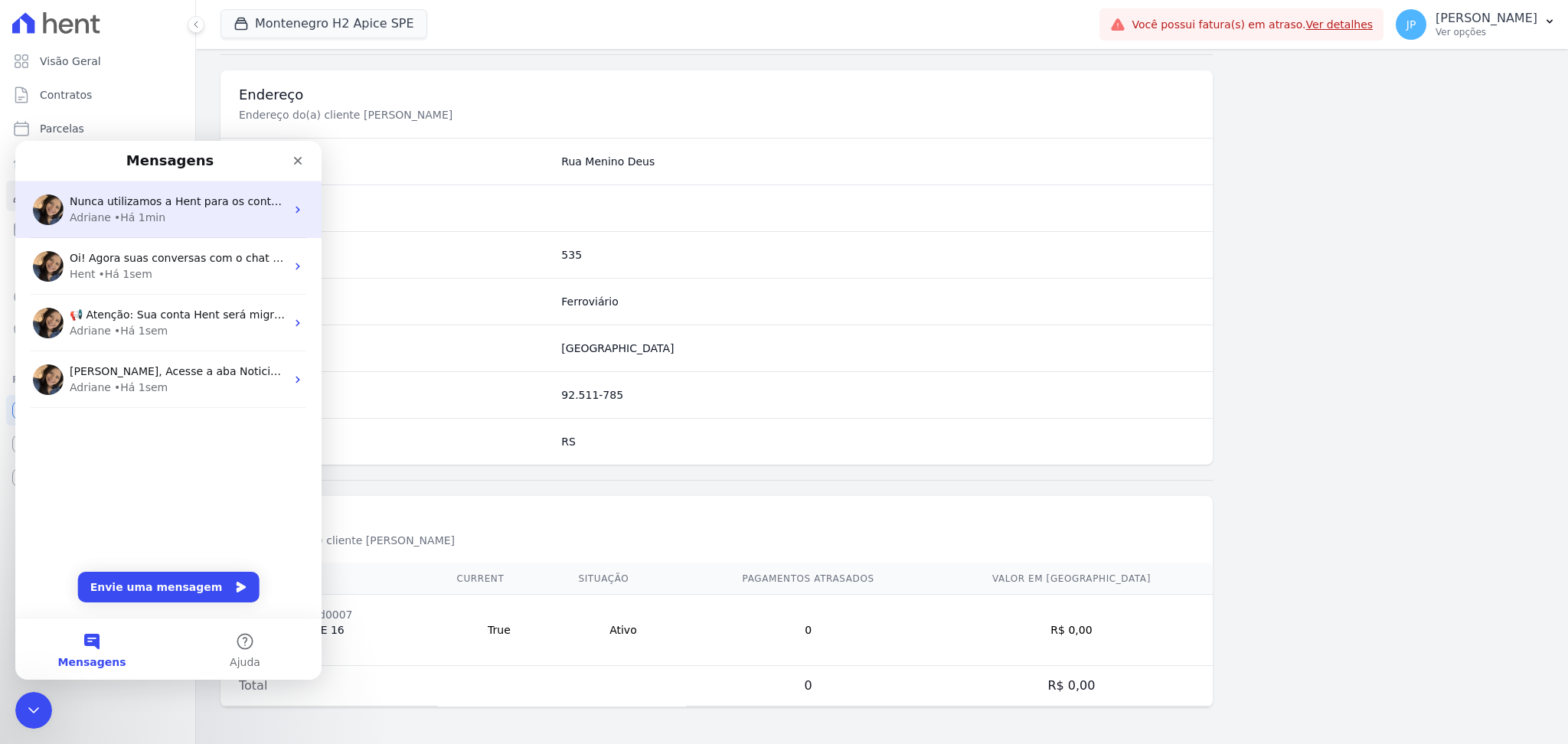
click at [136, 213] on div "• Há 1min" at bounding box center [139, 217] width 52 height 16
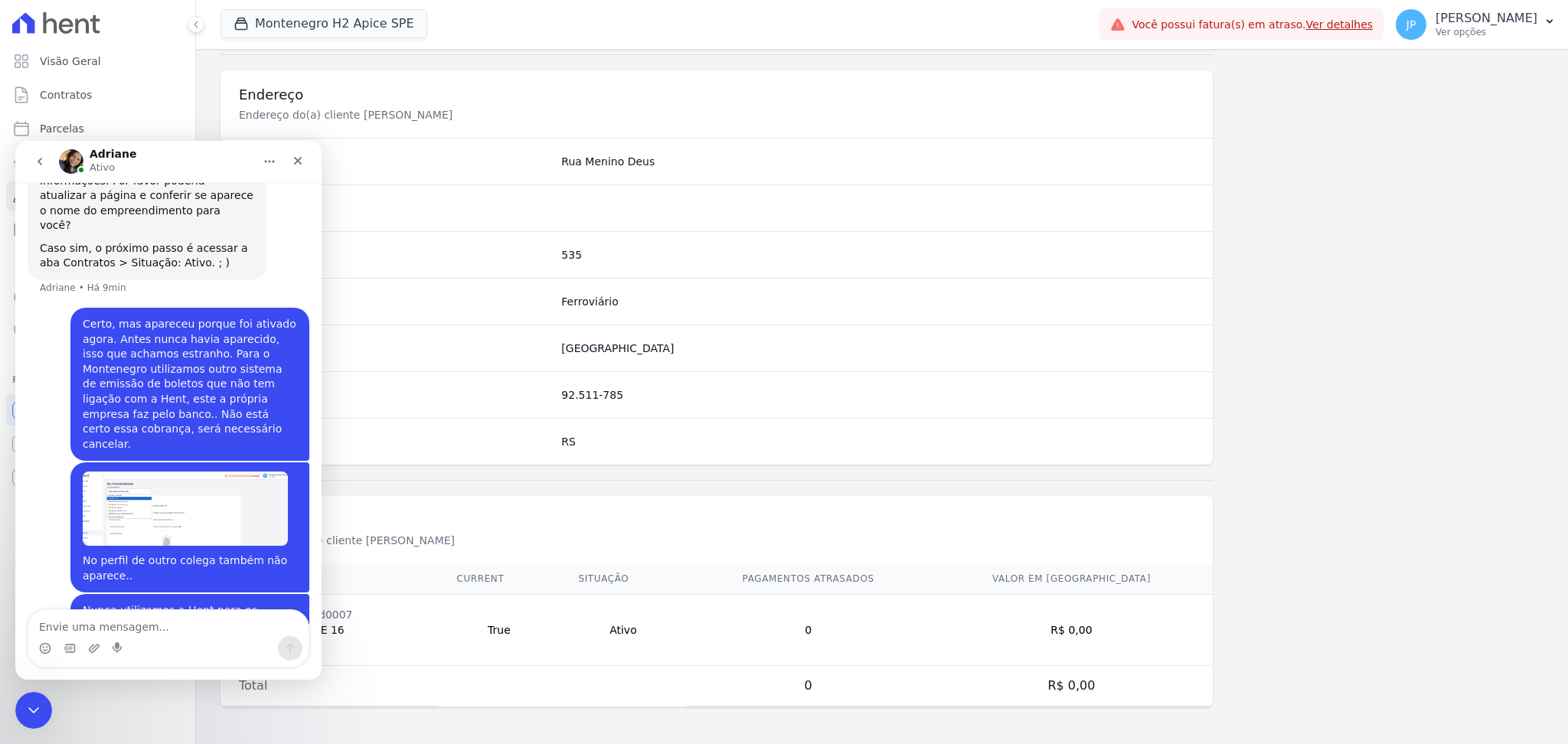
scroll to position [1109, 0]
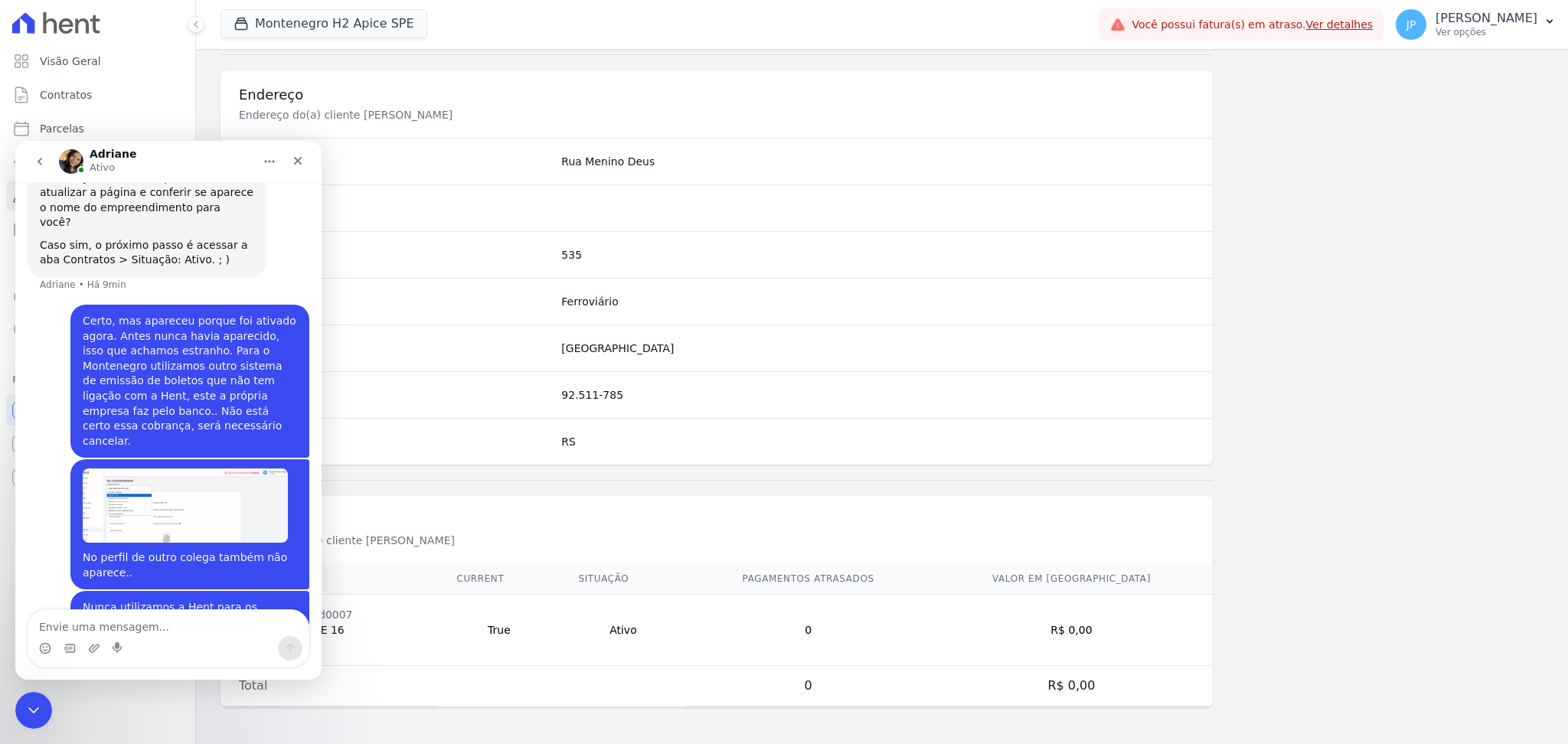
click at [45, 159] on icon "go back" at bounding box center [39, 161] width 12 height 12
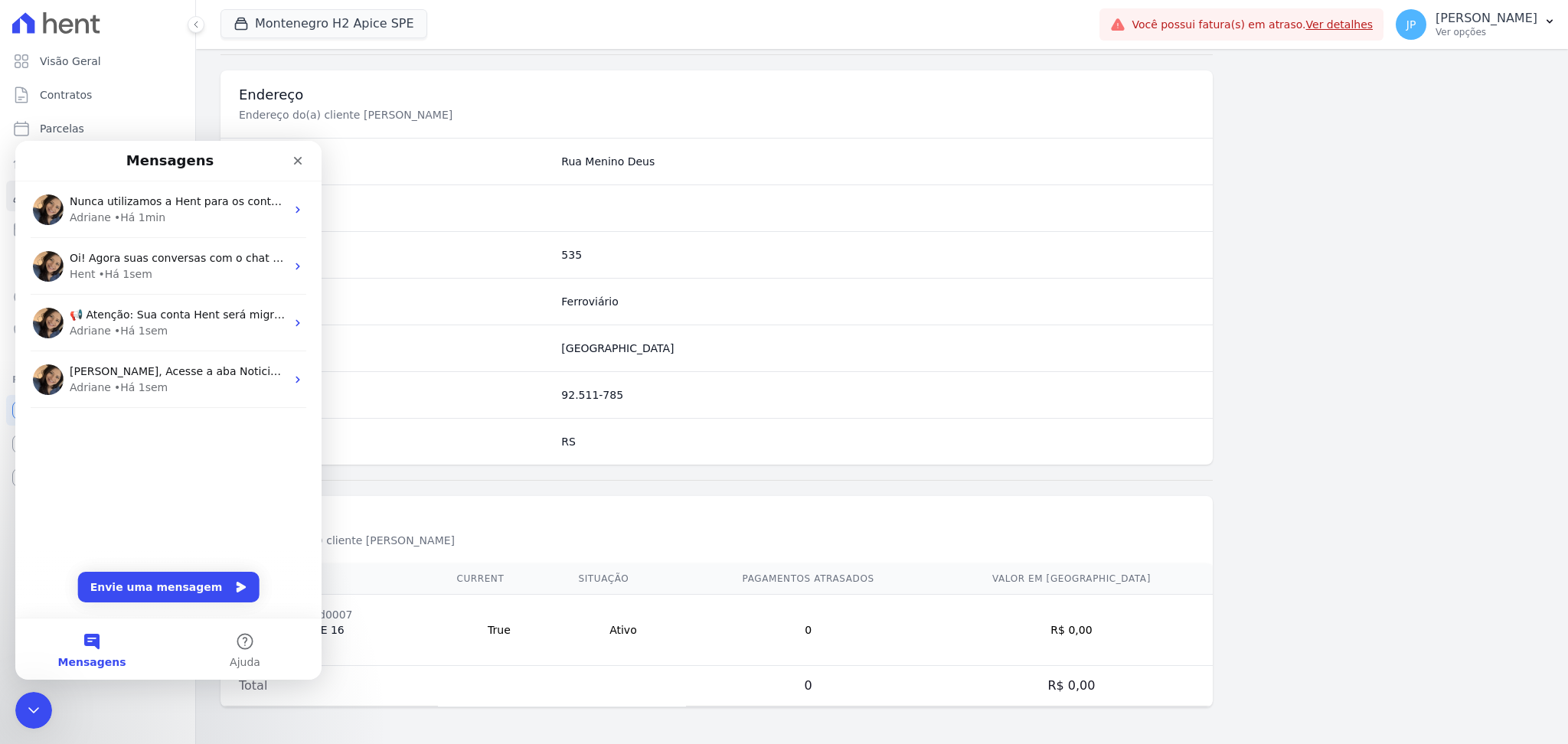
scroll to position [0, 0]
click at [294, 159] on icon "Fechar" at bounding box center [298, 160] width 12 height 12
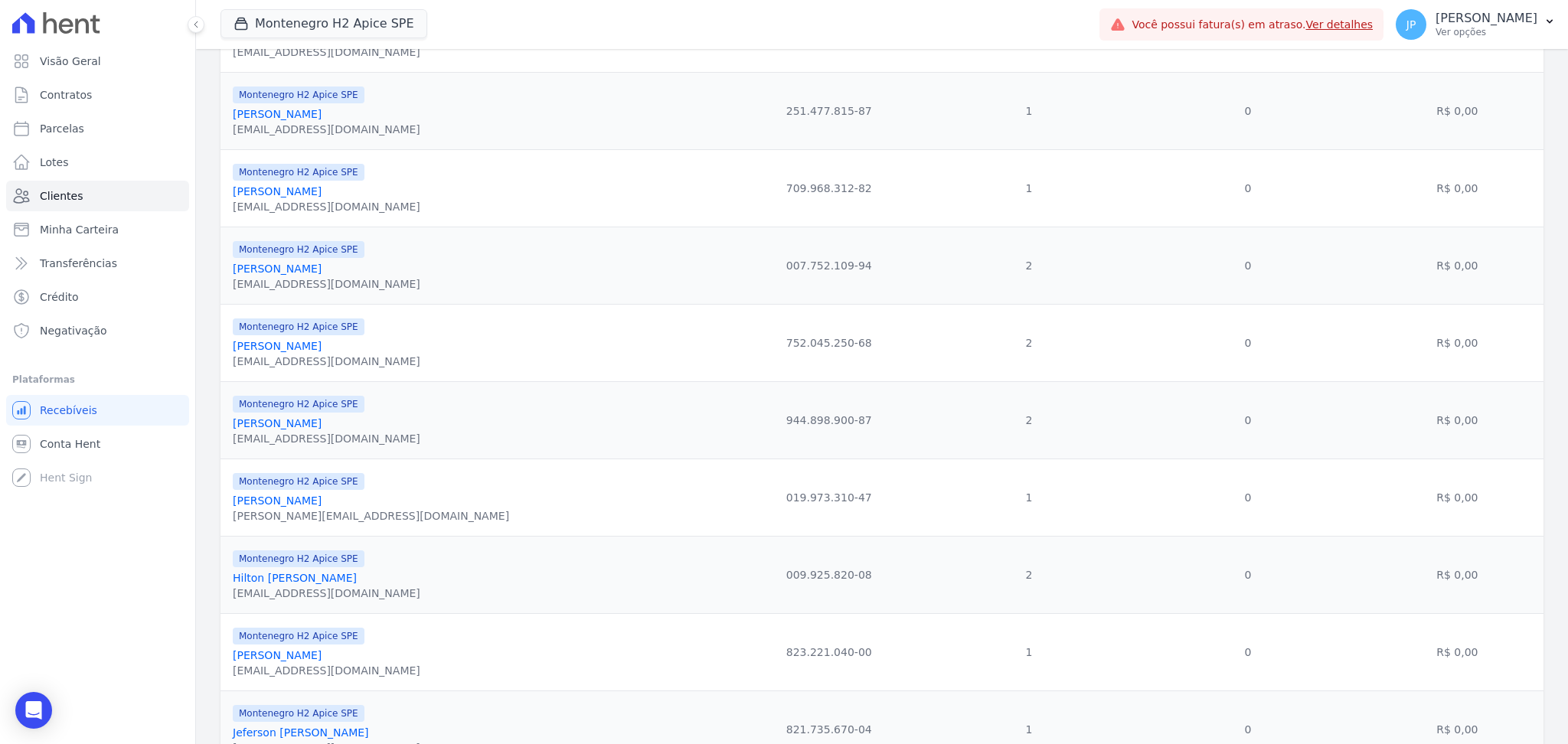
scroll to position [853, 0]
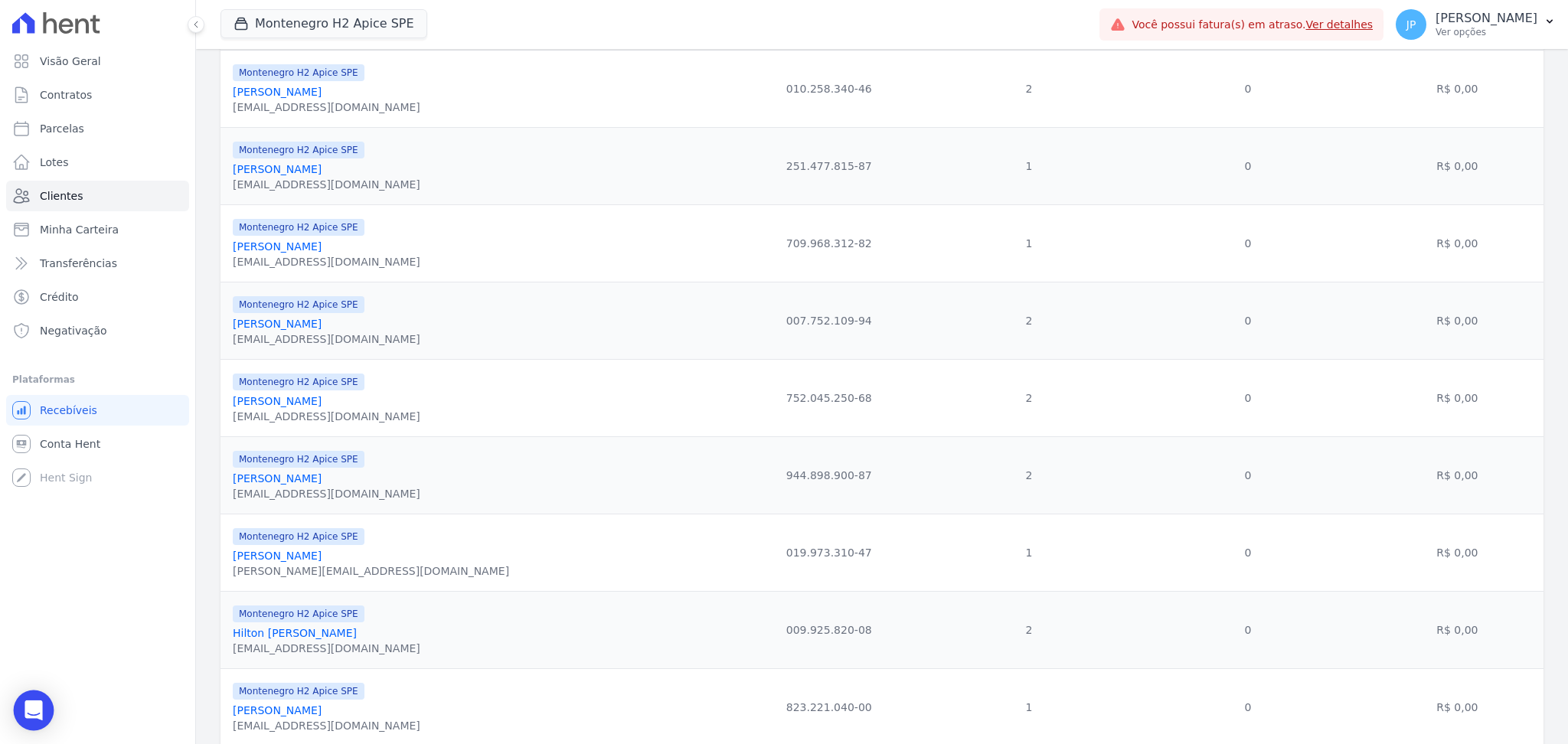
click at [40, 724] on div "Open Intercom Messenger" at bounding box center [34, 710] width 41 height 41
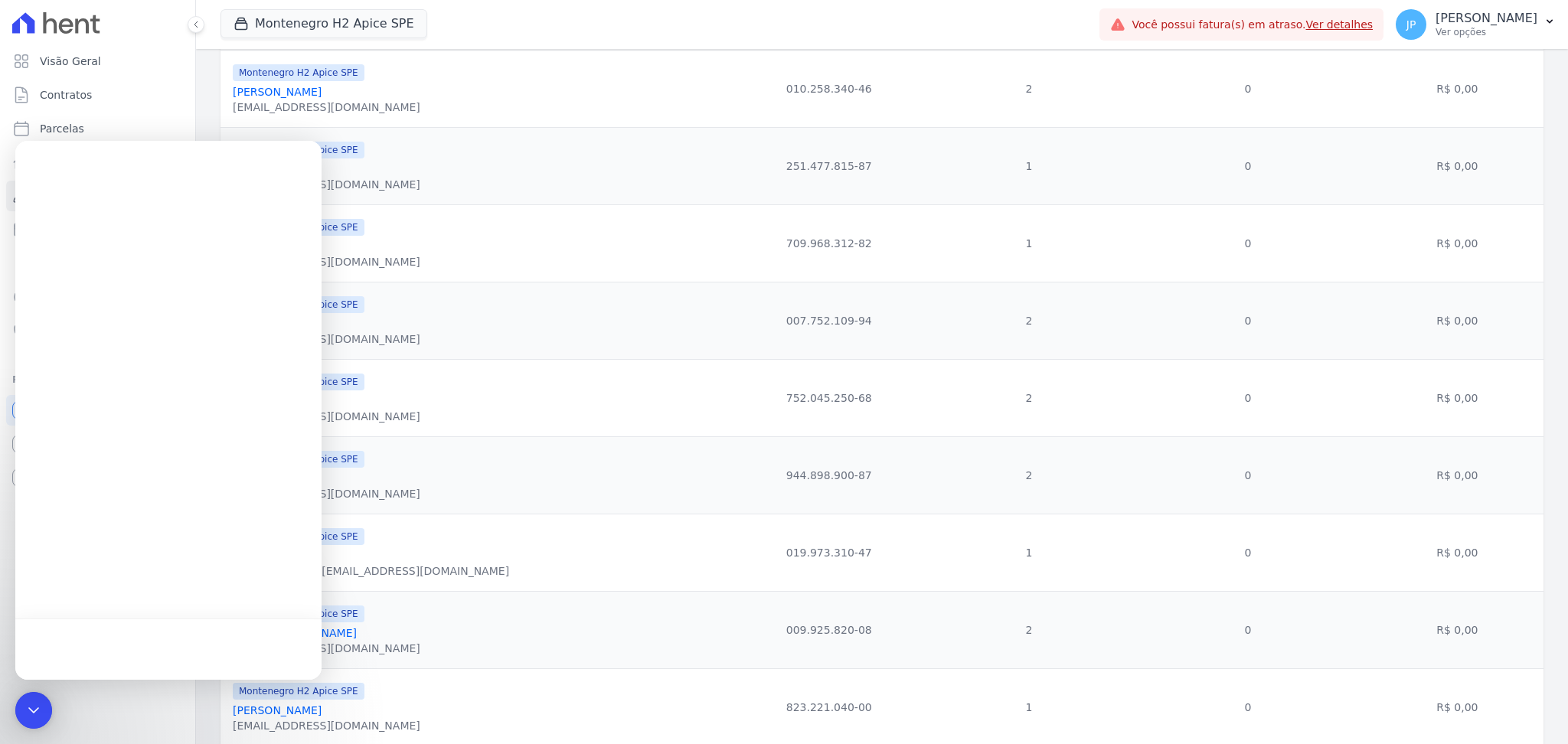
scroll to position [0, 0]
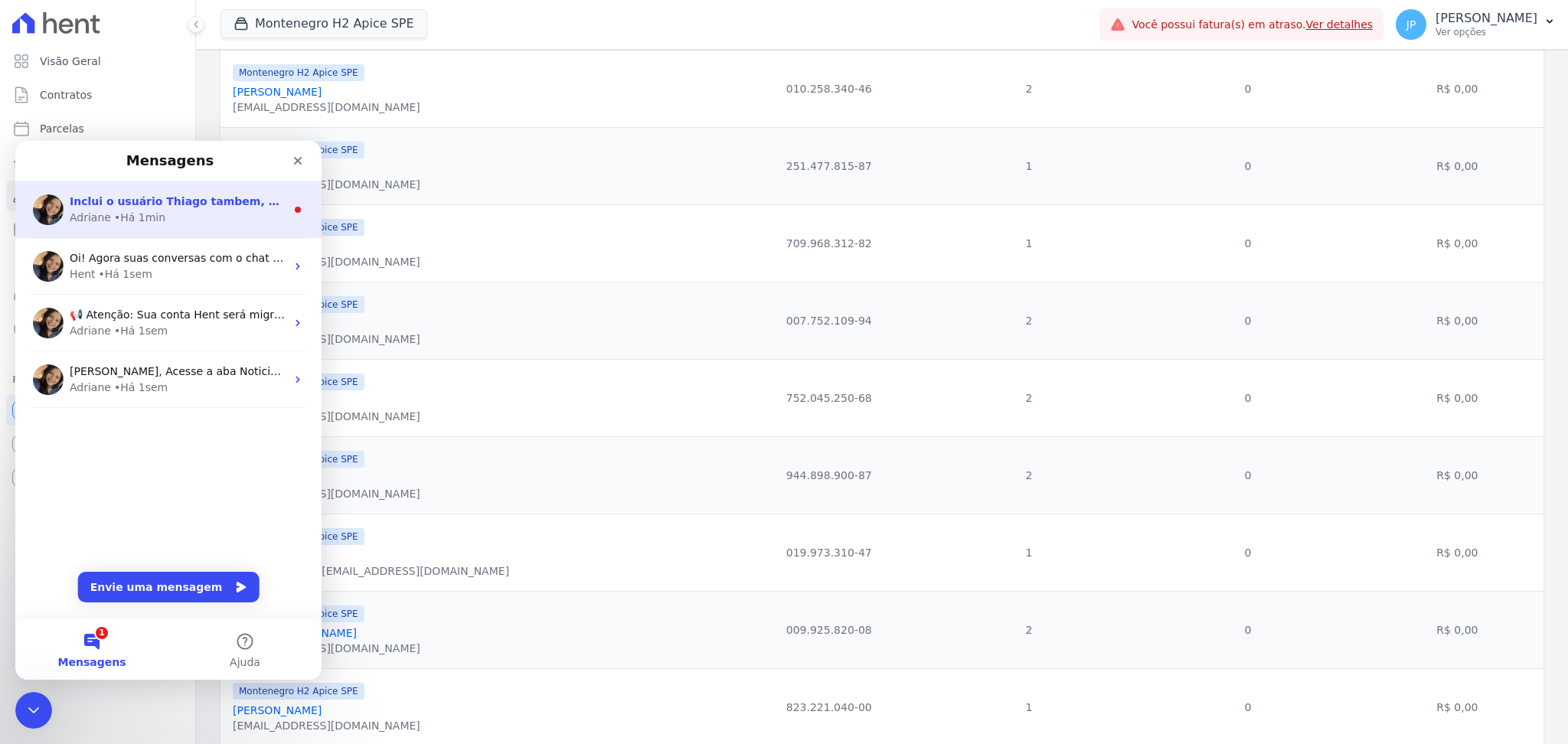
click at [180, 199] on span "Inclui o usuário Thiago tambem, para ele possa visualizar as informações na pla…" at bounding box center [338, 201] width 537 height 12
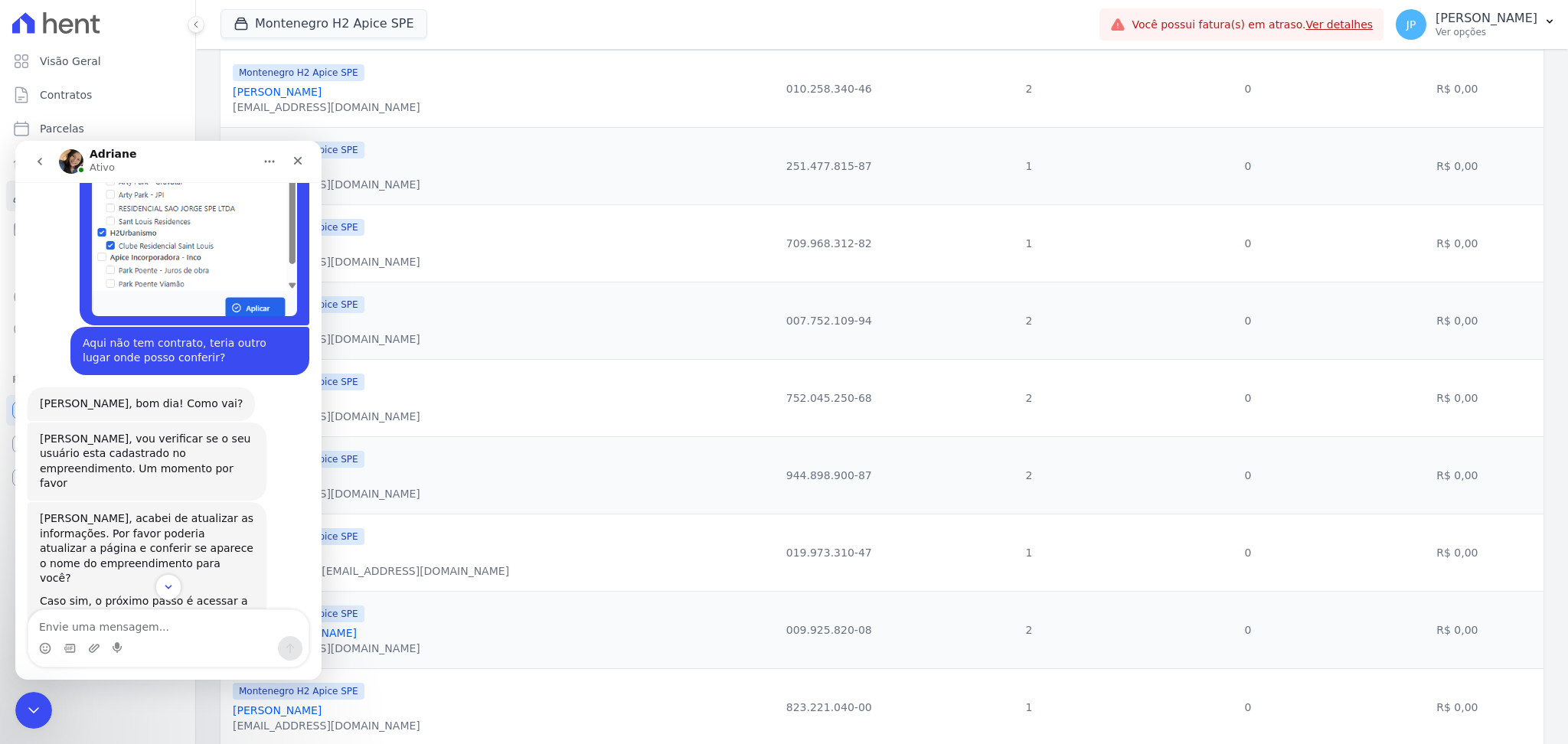
scroll to position [1266, 0]
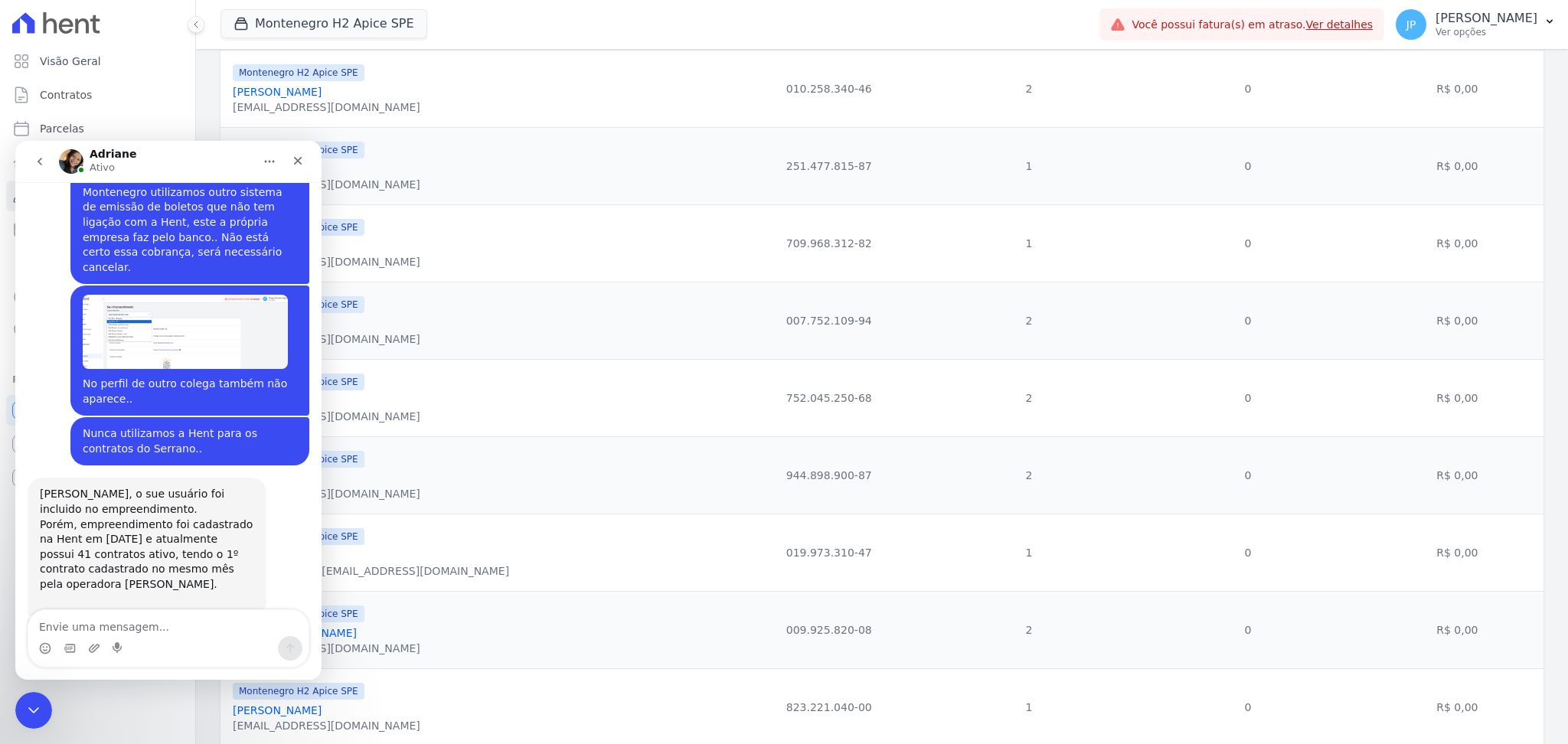
click at [165, 632] on textarea "Envie uma mensagem..." at bounding box center [168, 623] width 281 height 26
click at [199, 616] on textarea "Envie uma mensagem..." at bounding box center [168, 623] width 281 height 26
type textarea "V"
click at [199, 616] on textarea "Entendi.." at bounding box center [168, 623] width 281 height 26
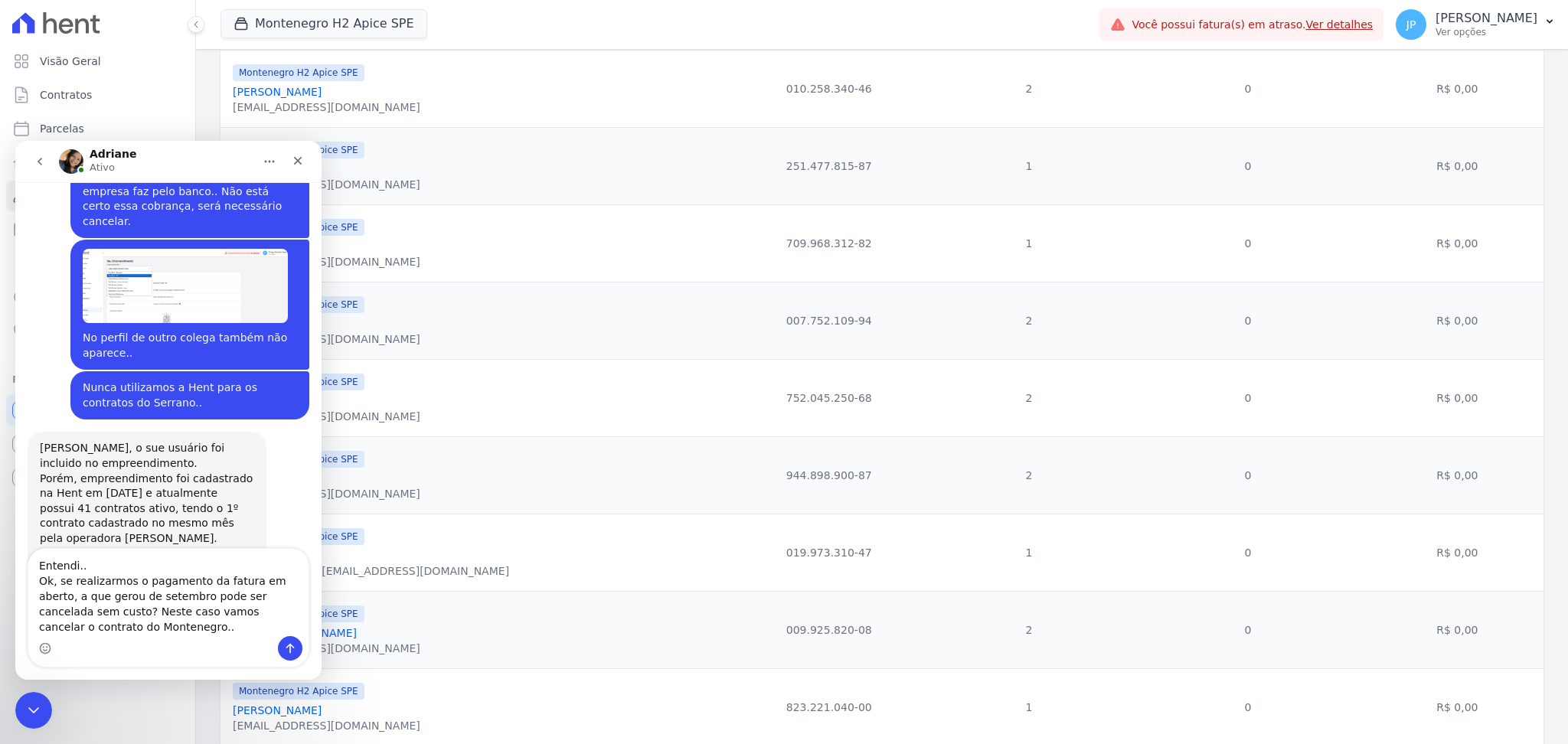
scroll to position [1327, 0]
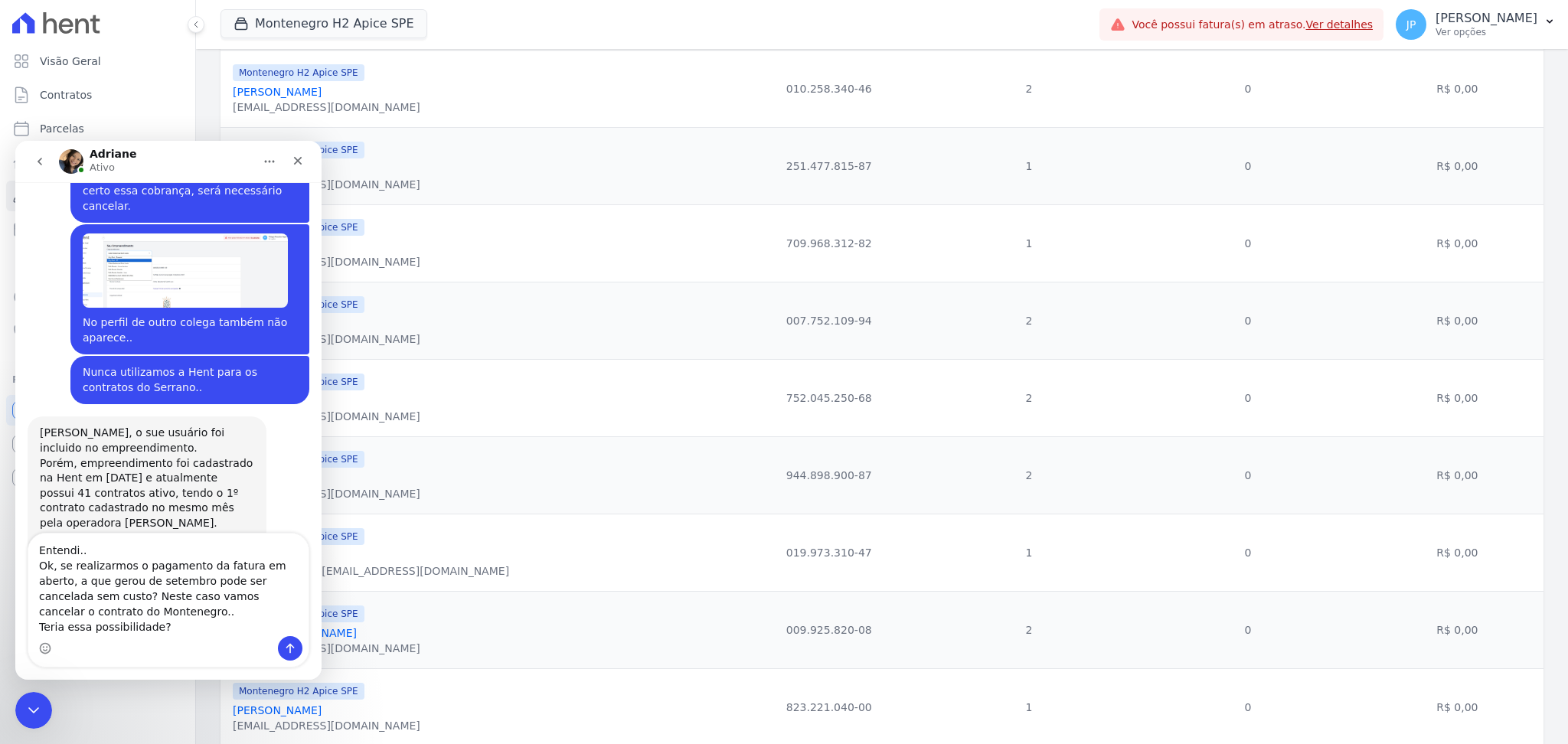
type textarea "Entendi.. Ok, se realizarmos o pagamento da fatura em aberto, a que gerou de se…"
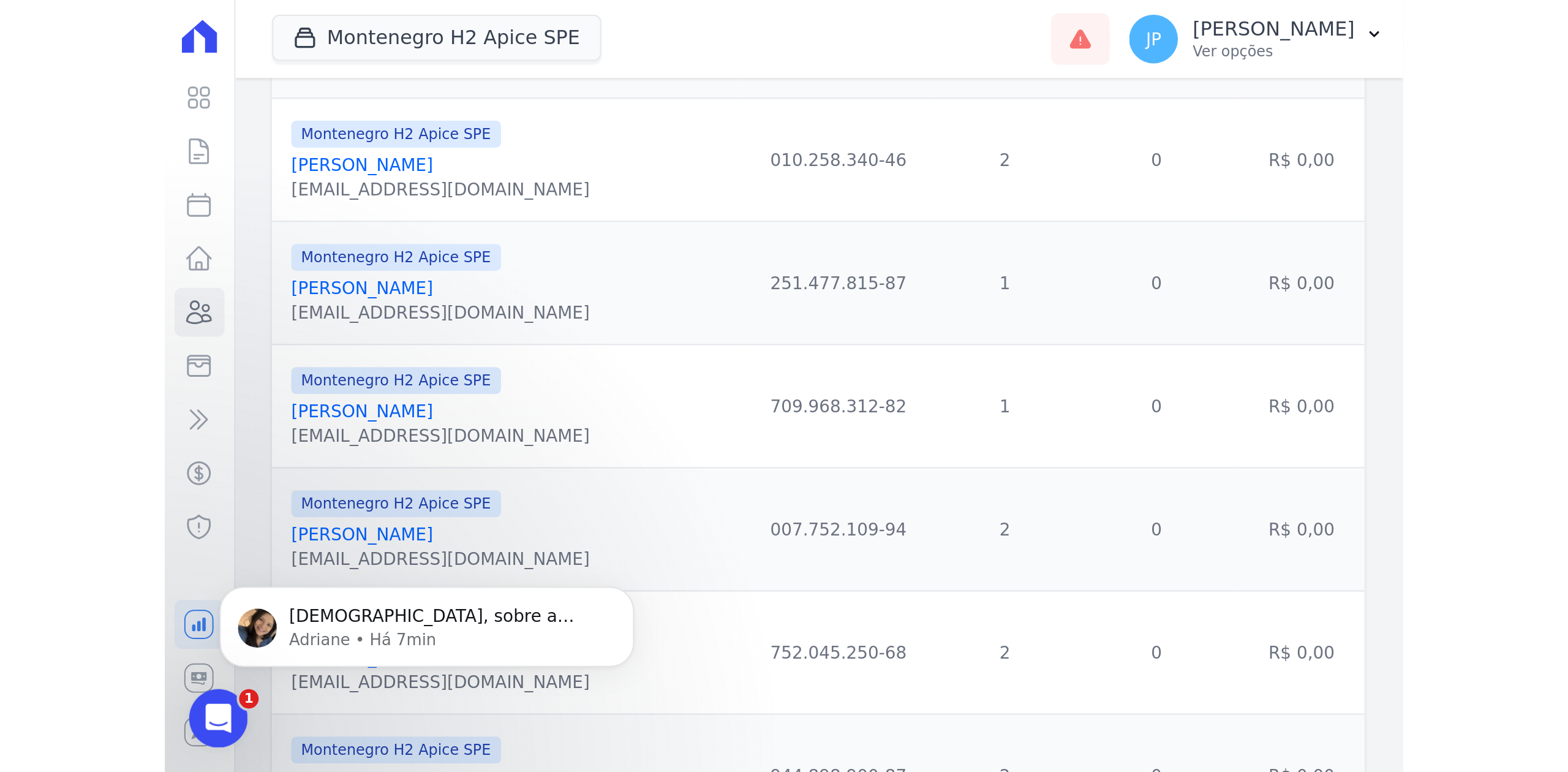
scroll to position [1260, 0]
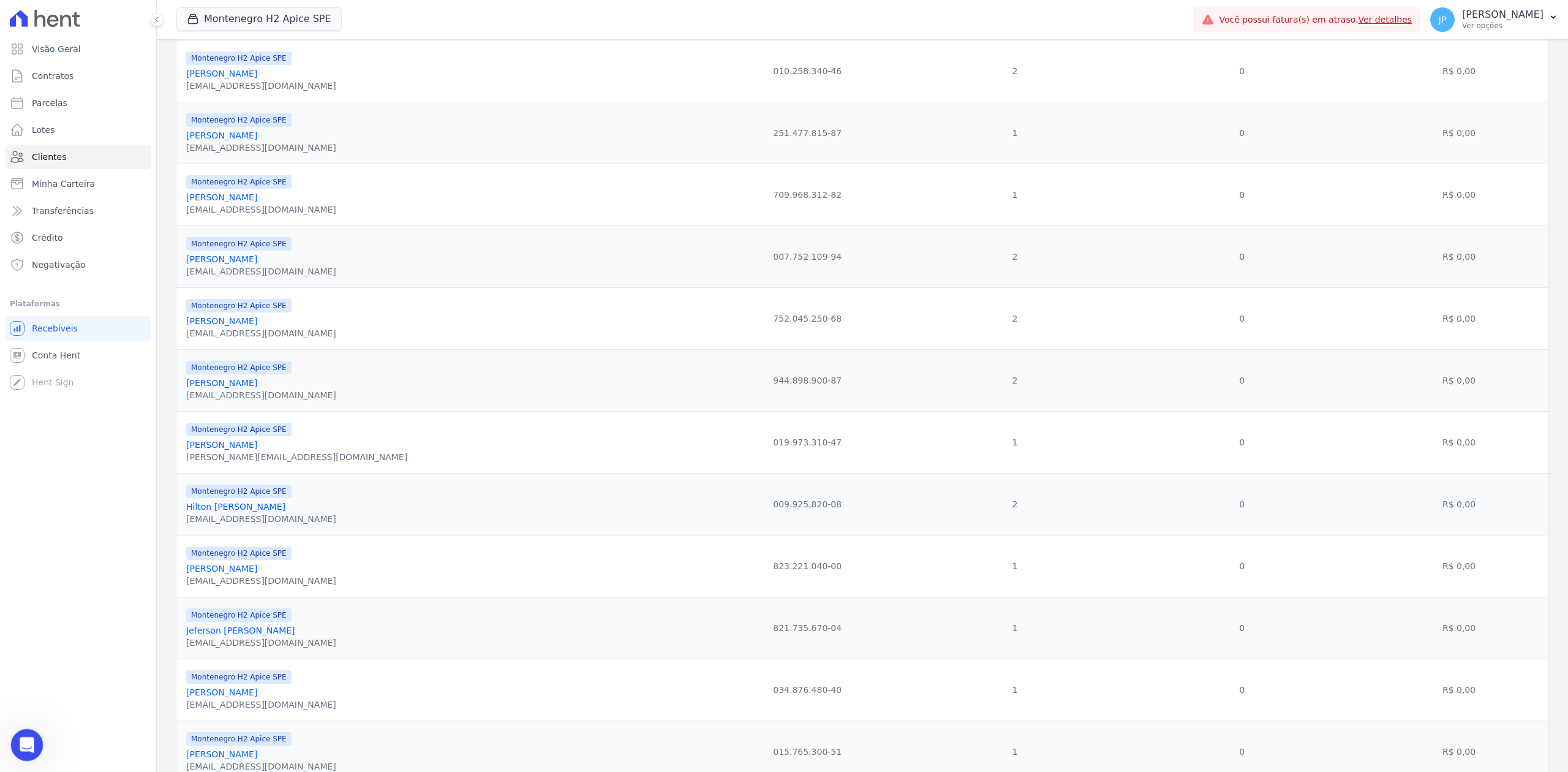
click at [16, 595] on icon "Abertura do Messenger da Intercom" at bounding box center [25, 743] width 20 height 20
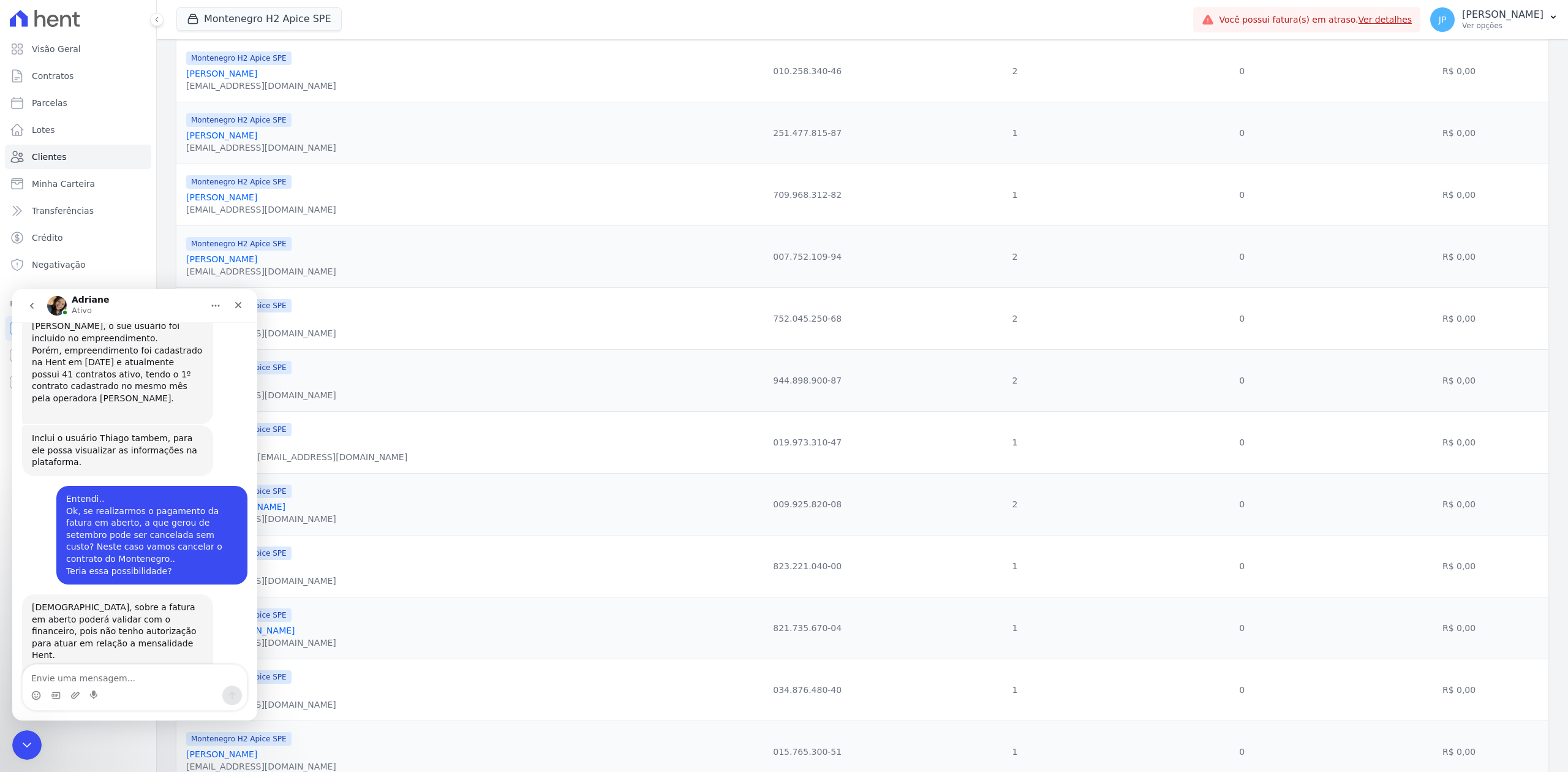
click at [137, 595] on textarea "Envie uma mensagem..." at bounding box center [135, 675] width 224 height 21
click at [236, 305] on icon "Fechar" at bounding box center [238, 305] width 10 height 10
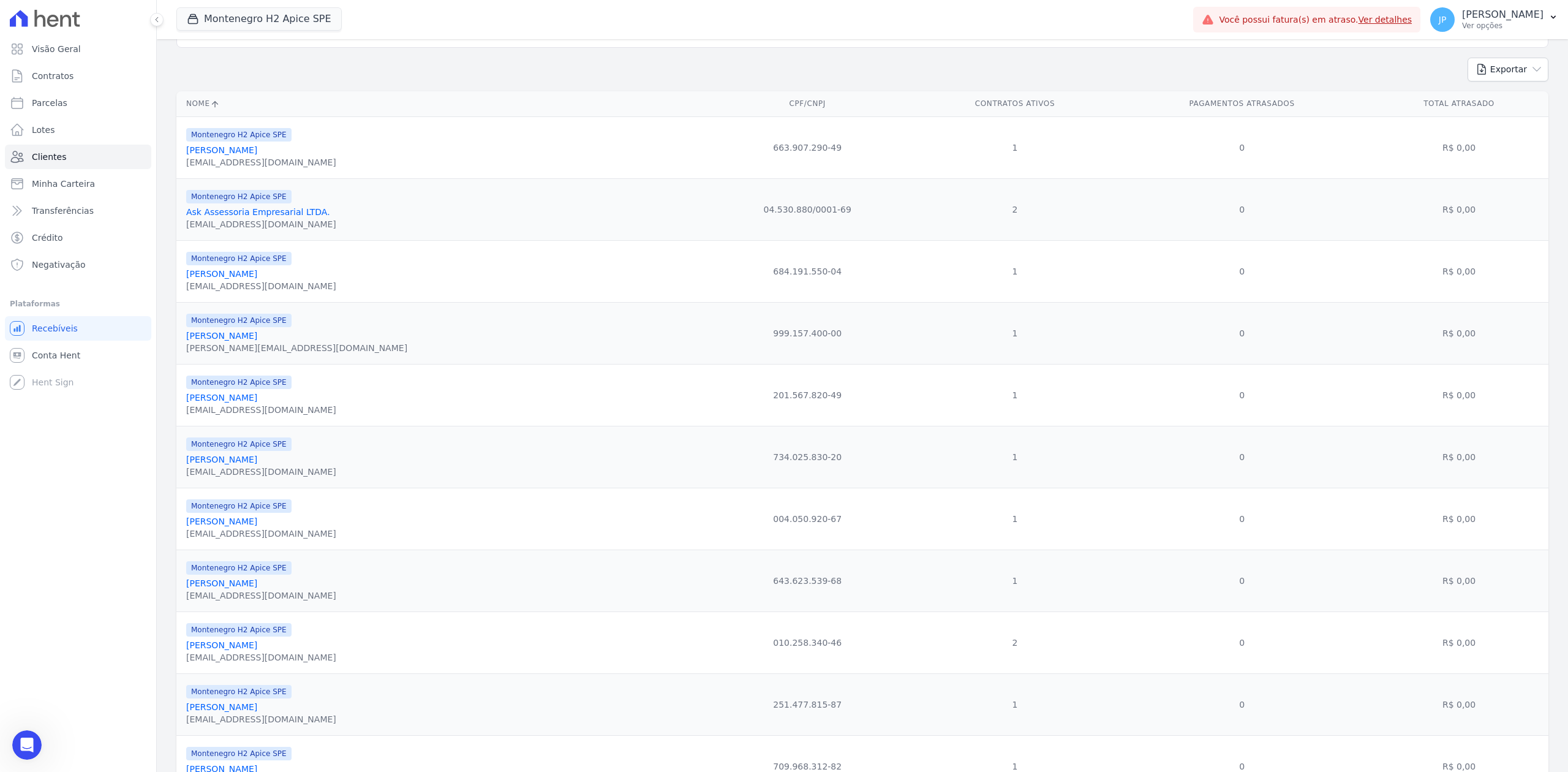
scroll to position [0, 0]
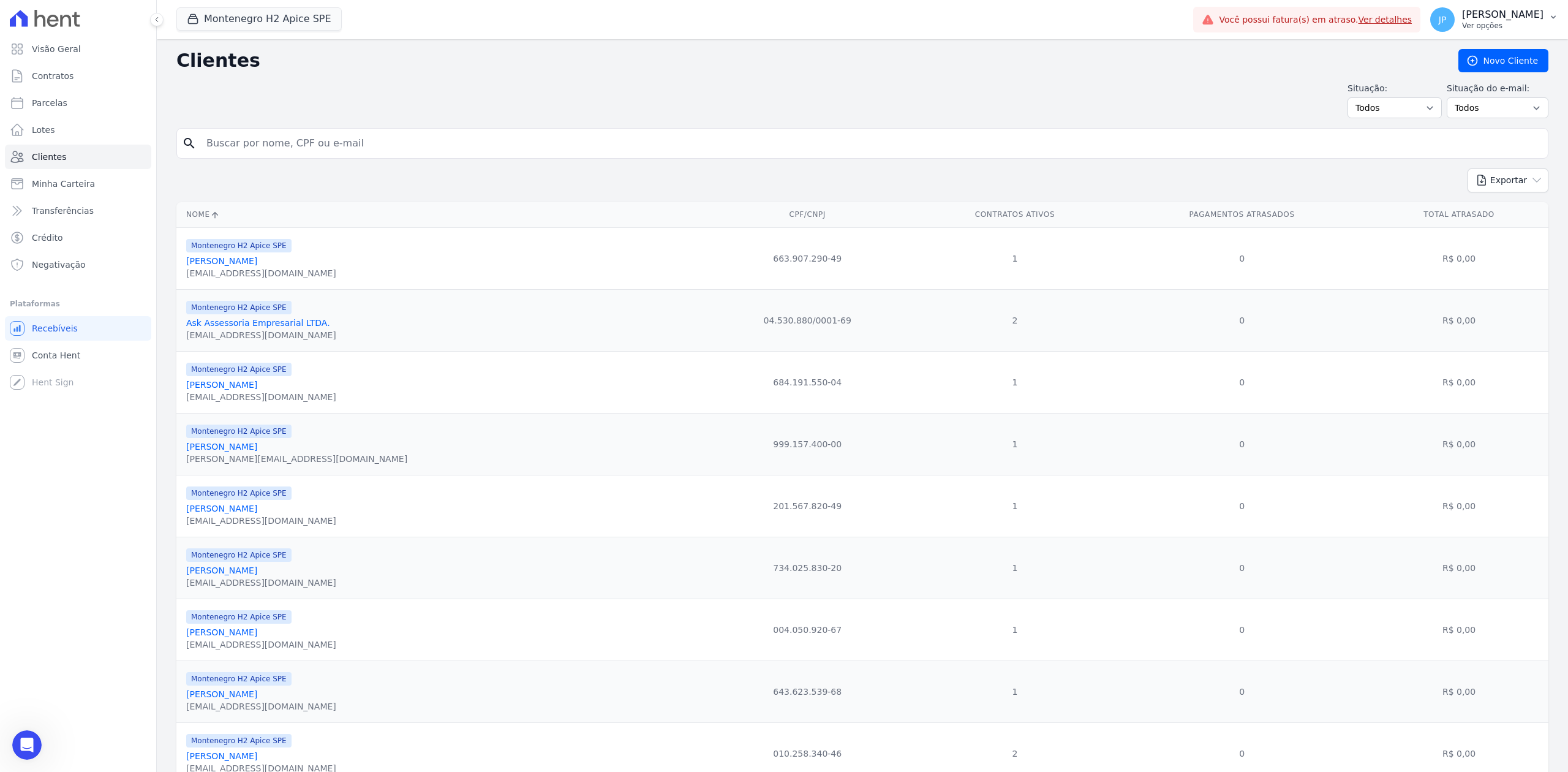
drag, startPoint x: 1529, startPoint y: 3, endPoint x: 1523, endPoint y: 14, distance: 12.5
click at [1254, 3] on button "JP [PERSON_NAME] Ver opções" at bounding box center [1494, 20] width 148 height 34
click at [1254, 91] on div "Situação: Todos Adimplentes Inadimplentes Situação do e-mail: Todos Confirmado …" at bounding box center [863, 100] width 1372 height 36
click at [1254, 29] on p "Ver opções" at bounding box center [1503, 26] width 81 height 10
click at [321, 30] on button "Montenegro H2 Apice SPE" at bounding box center [259, 19] width 166 height 24
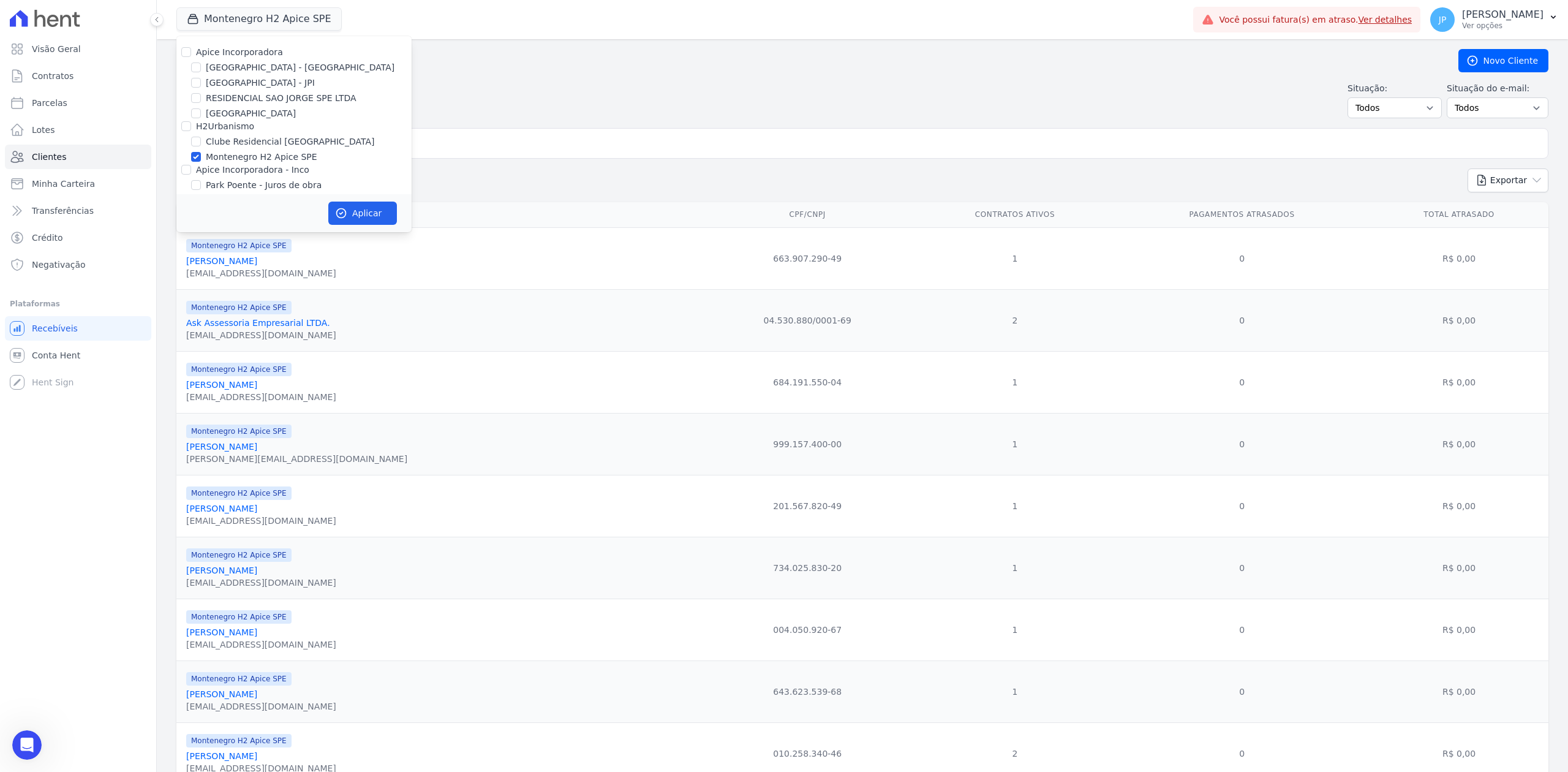
click at [253, 156] on label "Montenegro H2 Apice SPE" at bounding box center [261, 157] width 111 height 13
click at [201, 156] on input "Montenegro H2 Apice SPE" at bounding box center [196, 156] width 10 height 10
click at [253, 156] on label "Montenegro H2 Apice SPE" at bounding box center [261, 157] width 111 height 13
click at [201, 156] on input "Montenegro H2 Apice SPE" at bounding box center [196, 156] width 10 height 10
checkbox input "true"
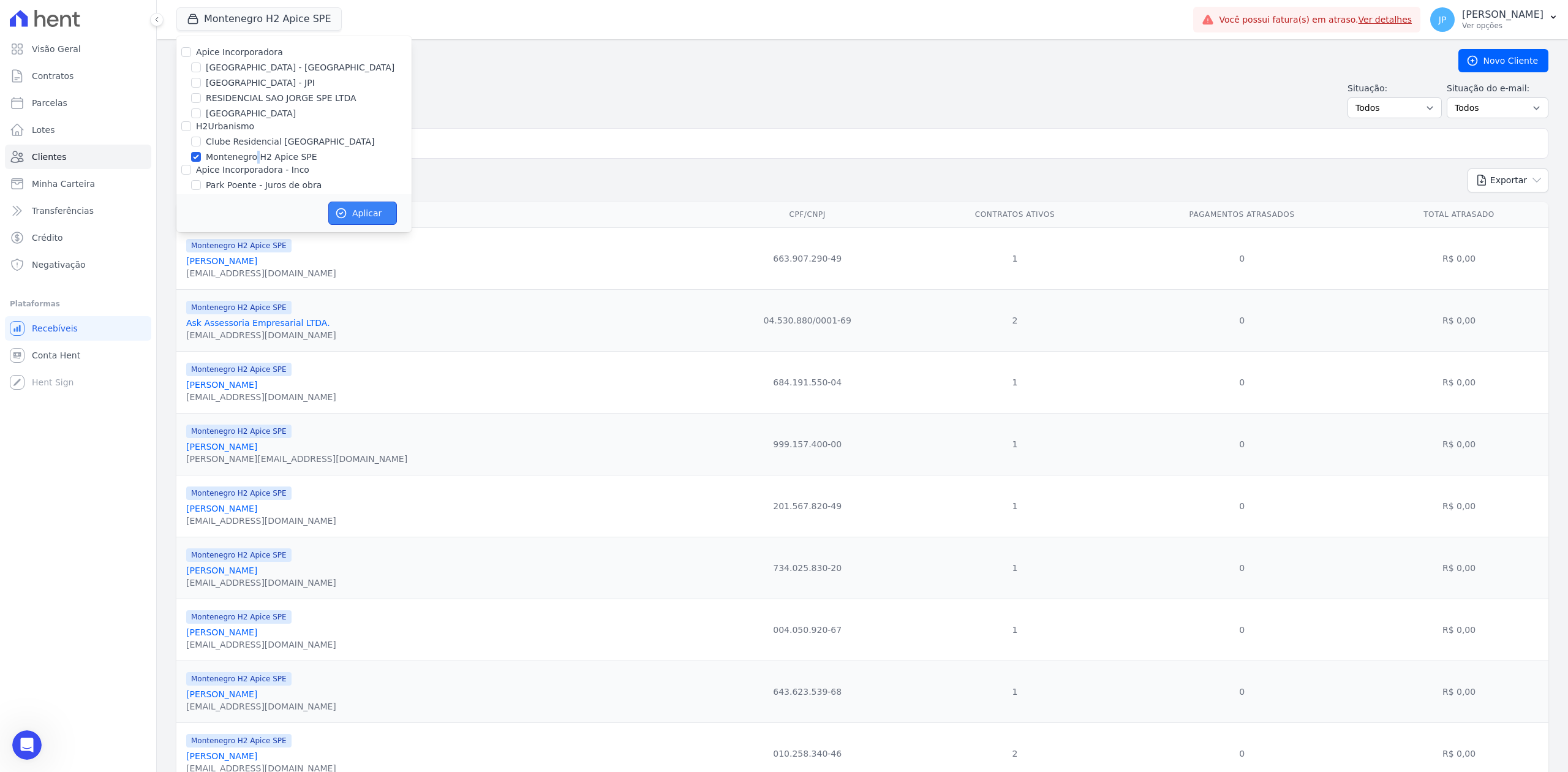
click at [387, 222] on button "Aplicar" at bounding box center [363, 213] width 69 height 24
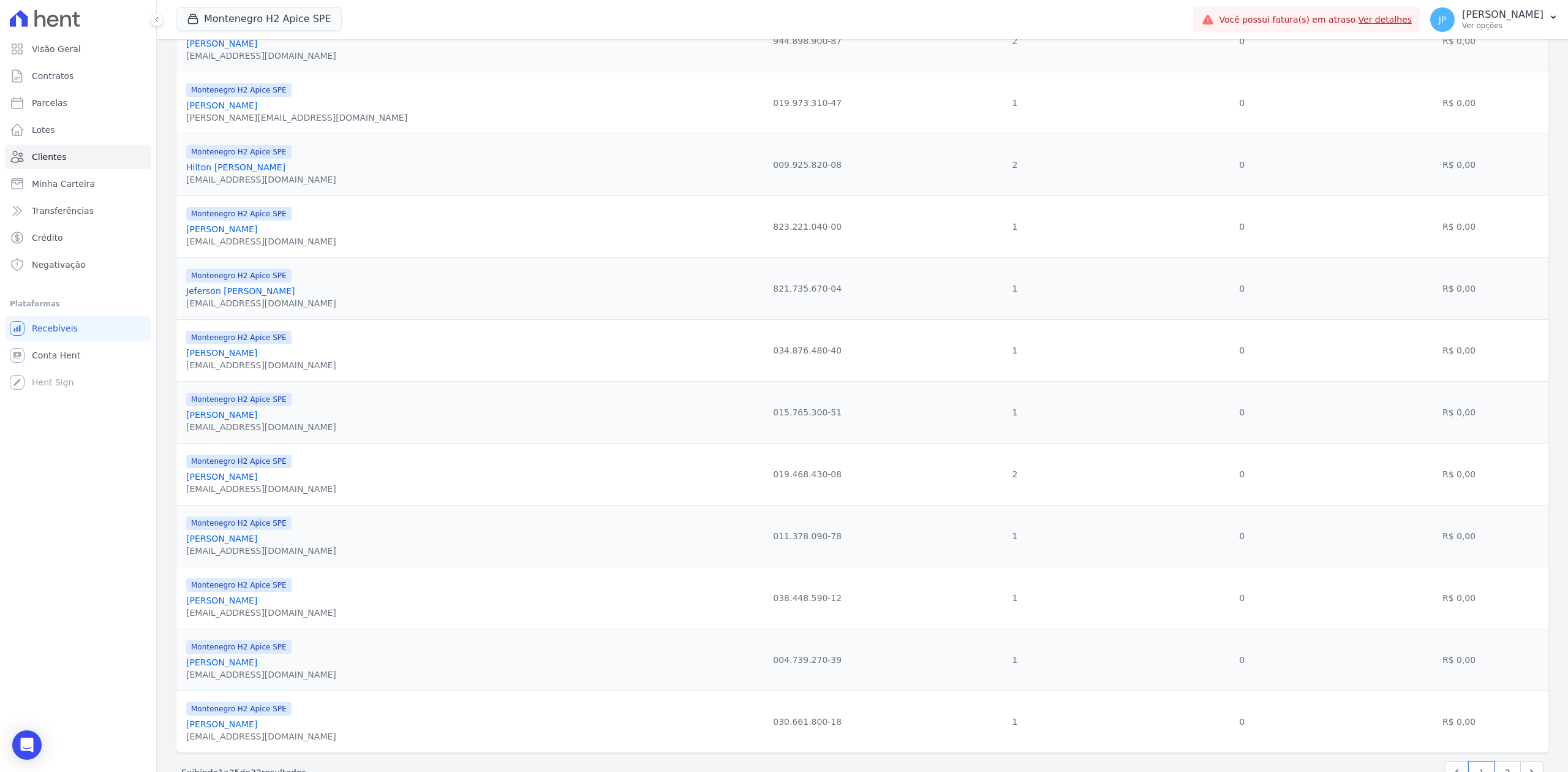
scroll to position [1084, 0]
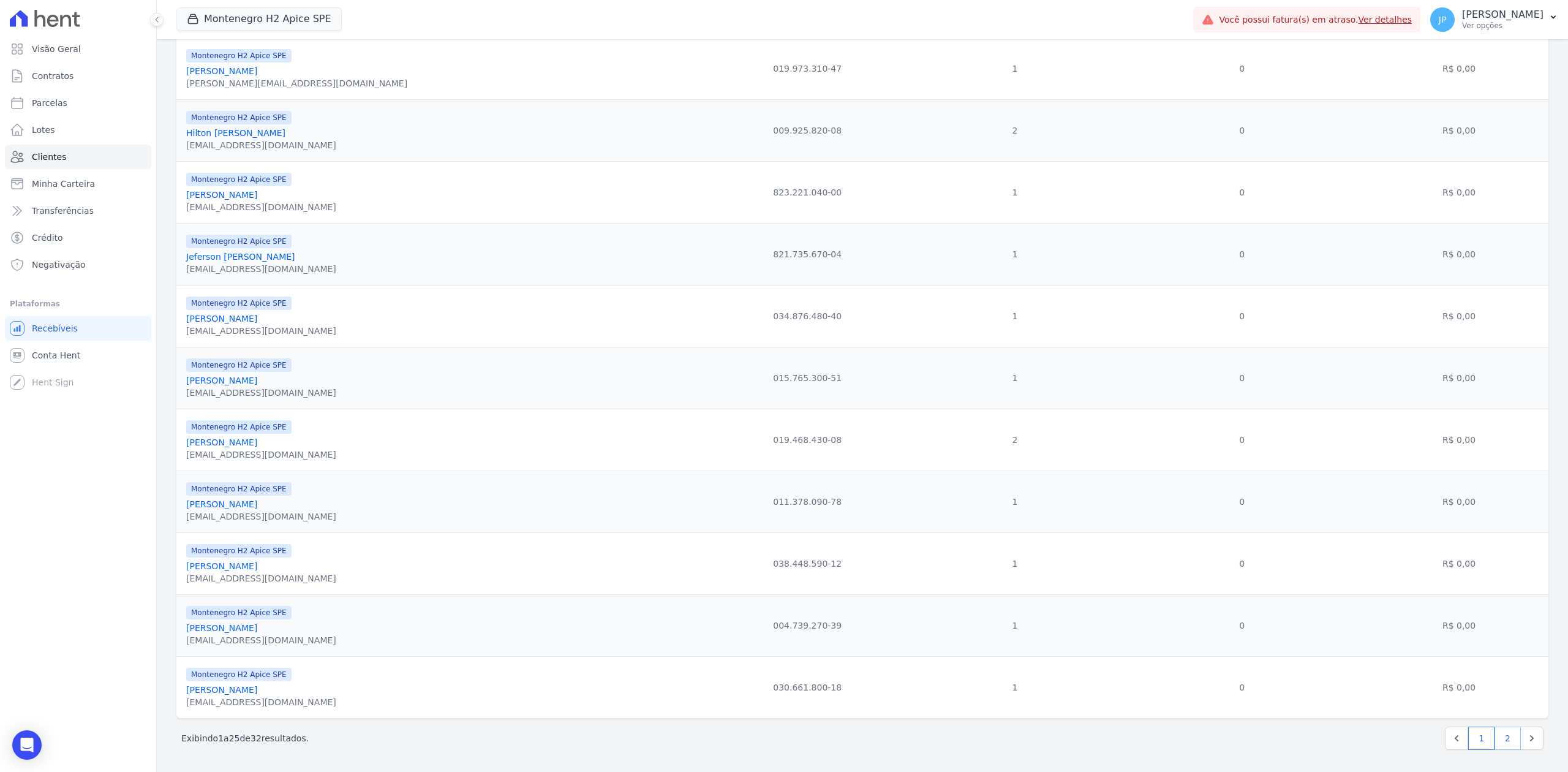
click at [1254, 595] on link "2" at bounding box center [1508, 739] width 26 height 24
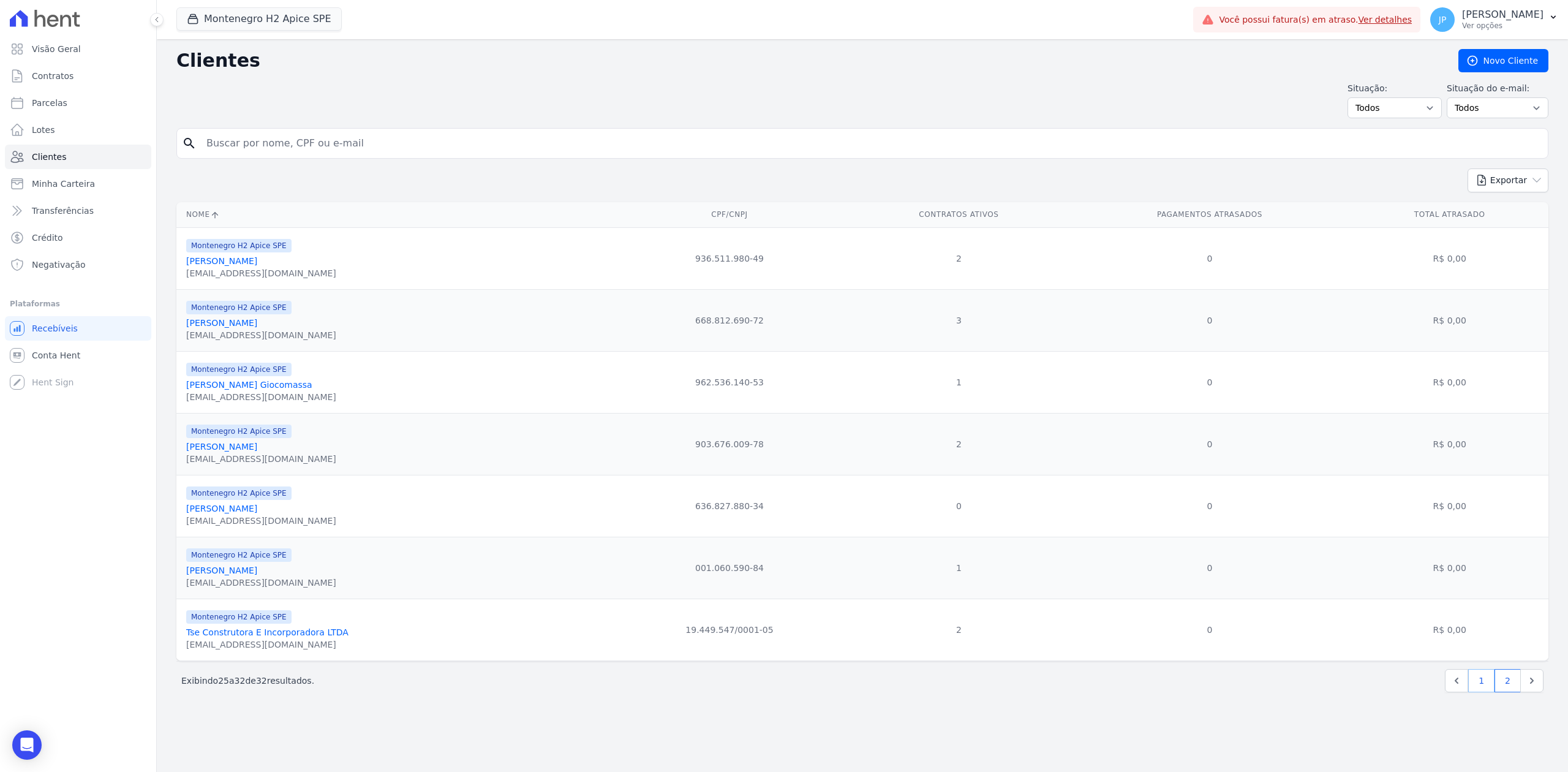
click at [1254, 595] on link "1" at bounding box center [1481, 681] width 26 height 24
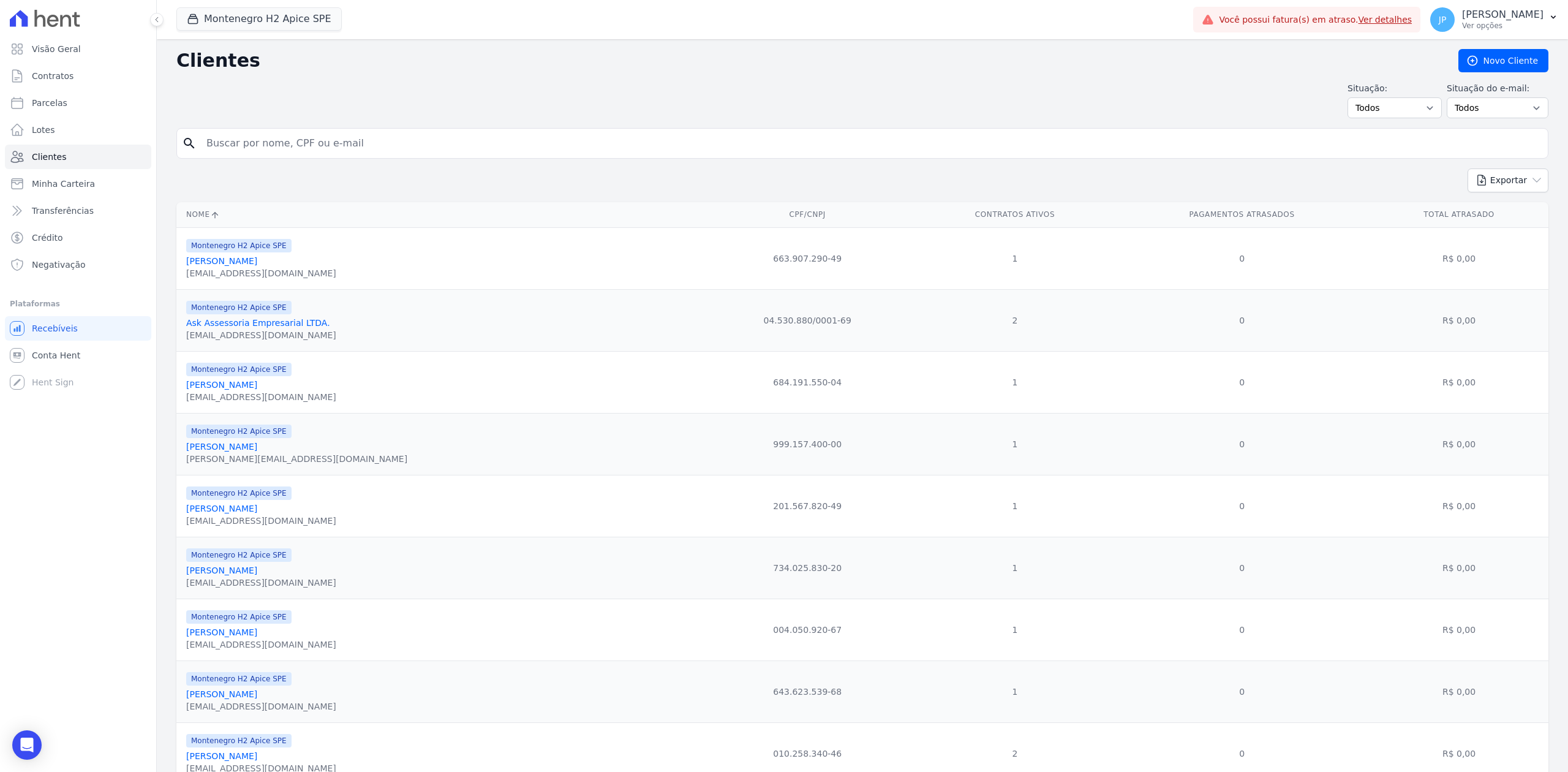
click at [249, 265] on link "[PERSON_NAME]" at bounding box center [222, 261] width 71 height 10
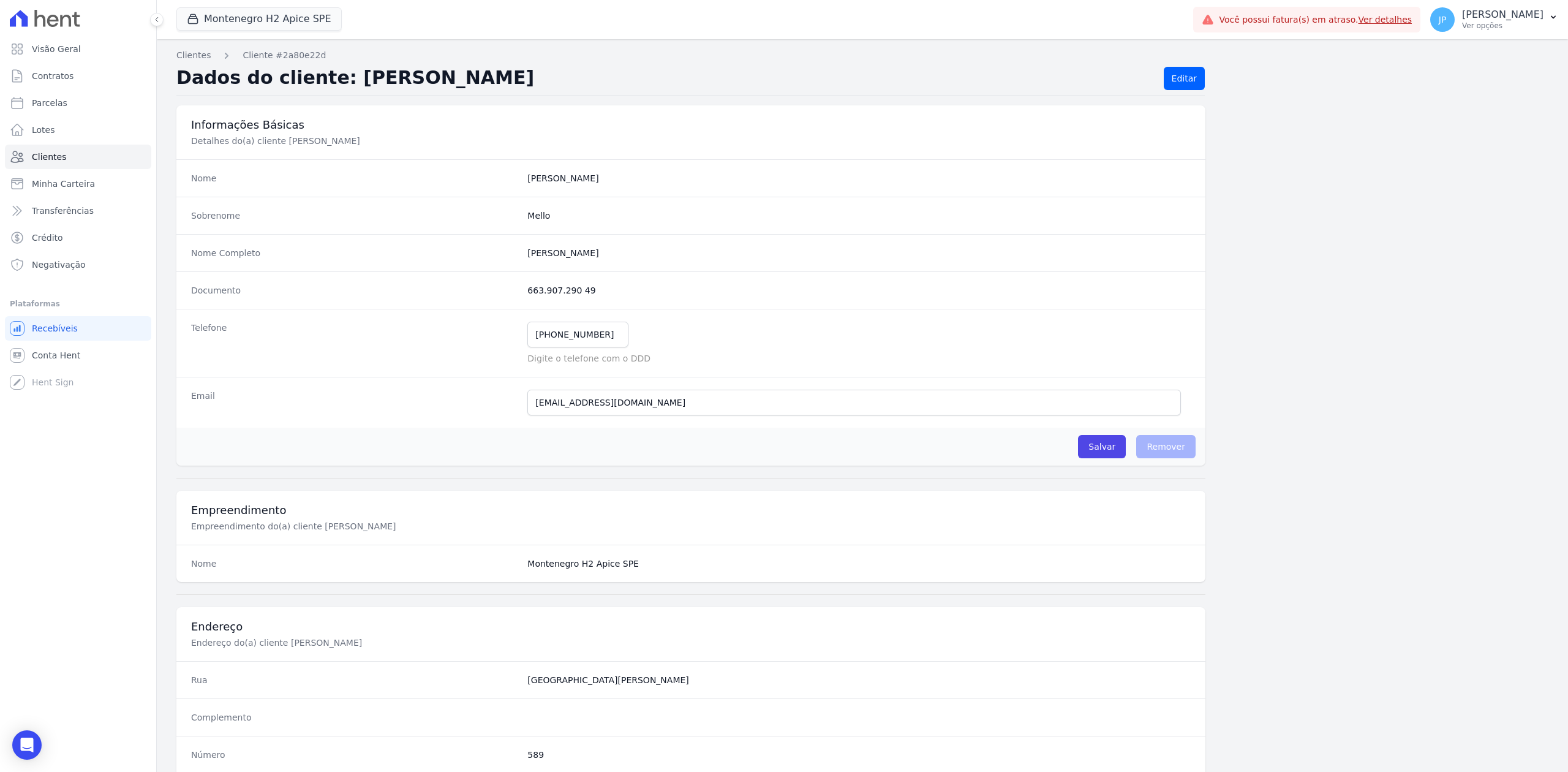
click at [1254, 43] on div "Clientes Cliente #2a80e22d Dados do cliente: [PERSON_NAME] Editar Informações B…" at bounding box center [863, 593] width 1411 height 1107
click at [1254, 28] on div "JP [PERSON_NAME] Ver opções" at bounding box center [1486, 19] width 113 height 24
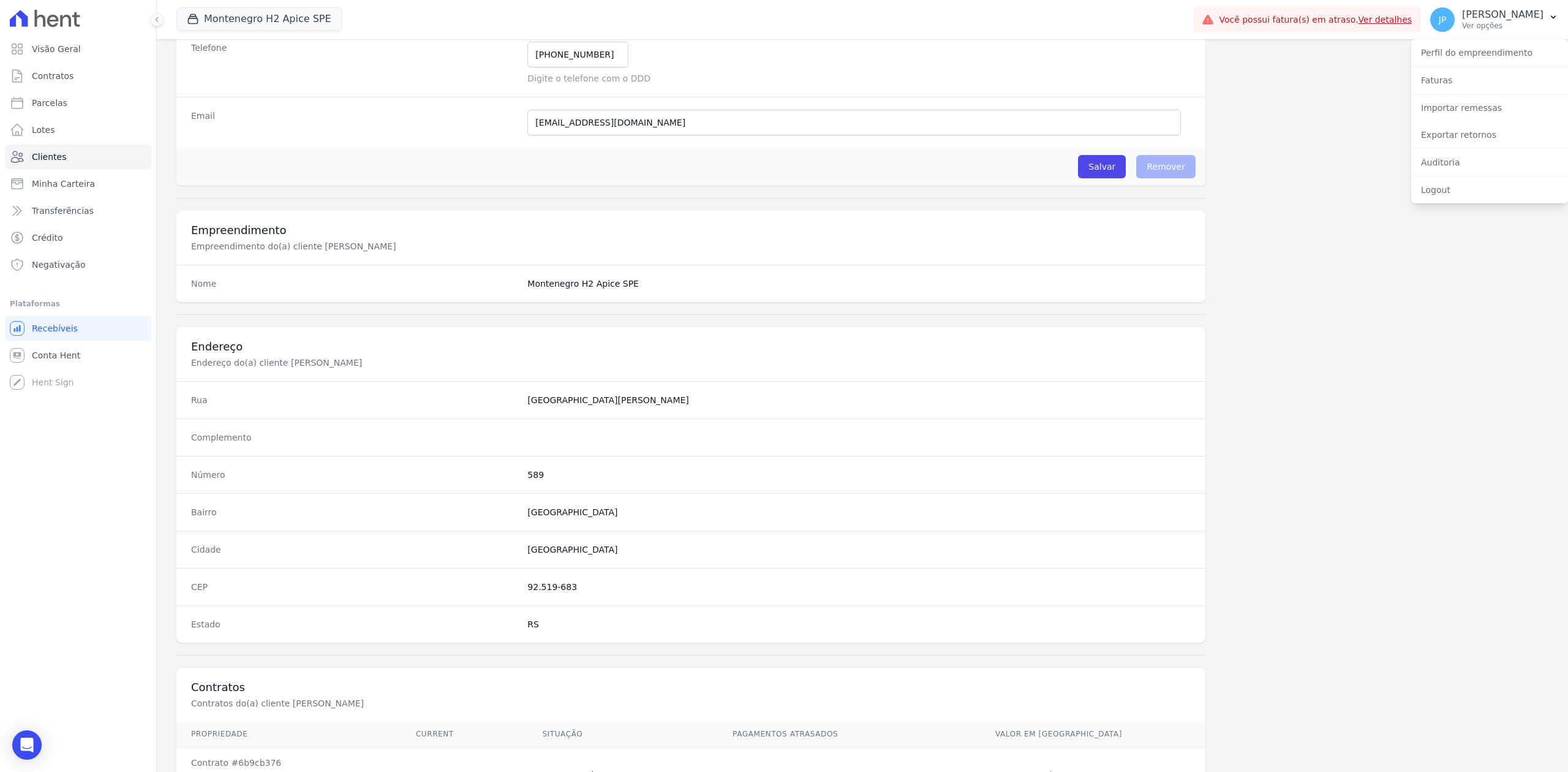
scroll to position [380, 0]
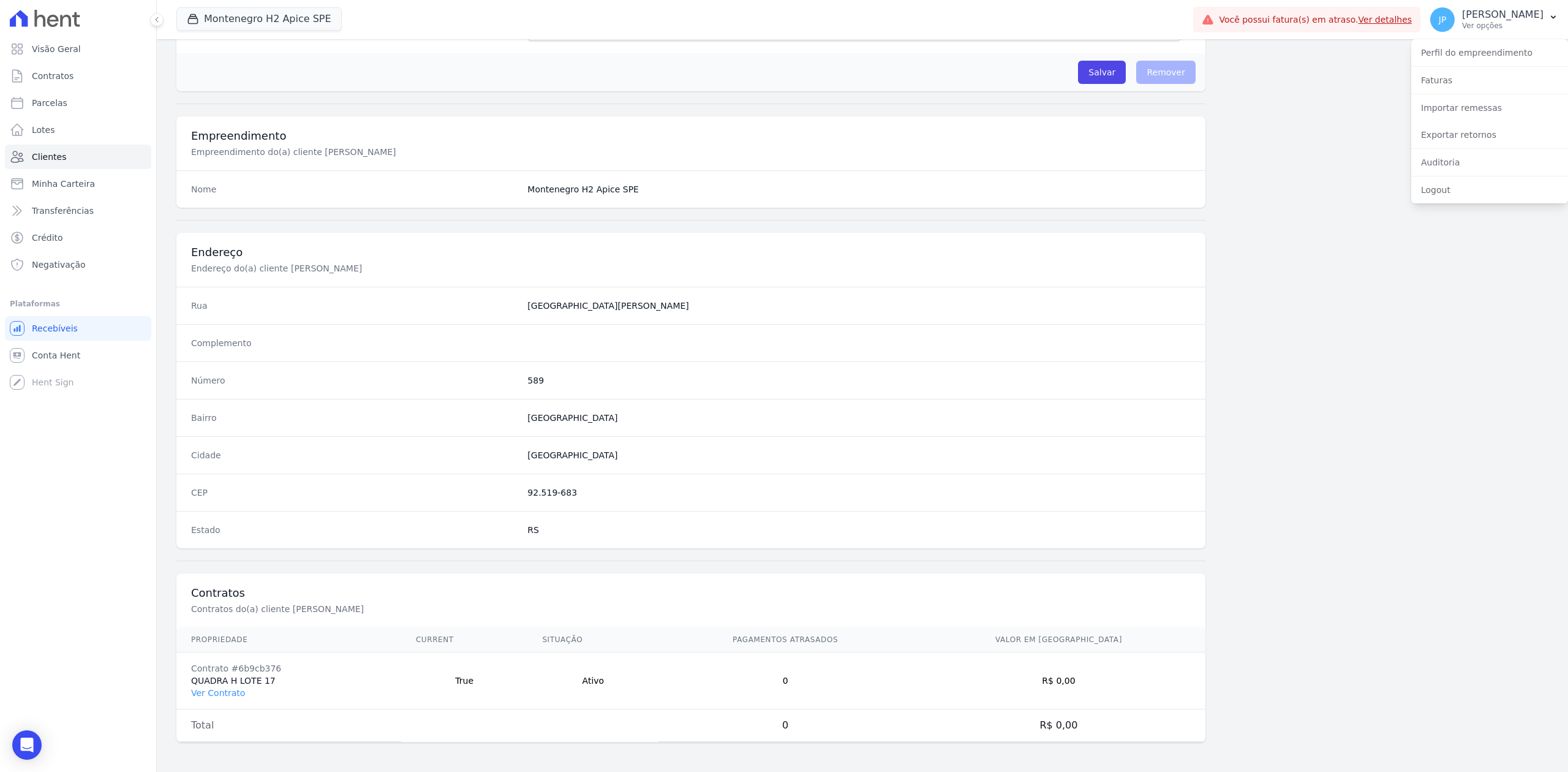
drag, startPoint x: 334, startPoint y: 498, endPoint x: 185, endPoint y: 530, distance: 152.4
drag, startPoint x: 185, startPoint y: 530, endPoint x: 234, endPoint y: 689, distance: 166.4
click at [234, 595] on link "Ver Contrato" at bounding box center [218, 693] width 54 height 10
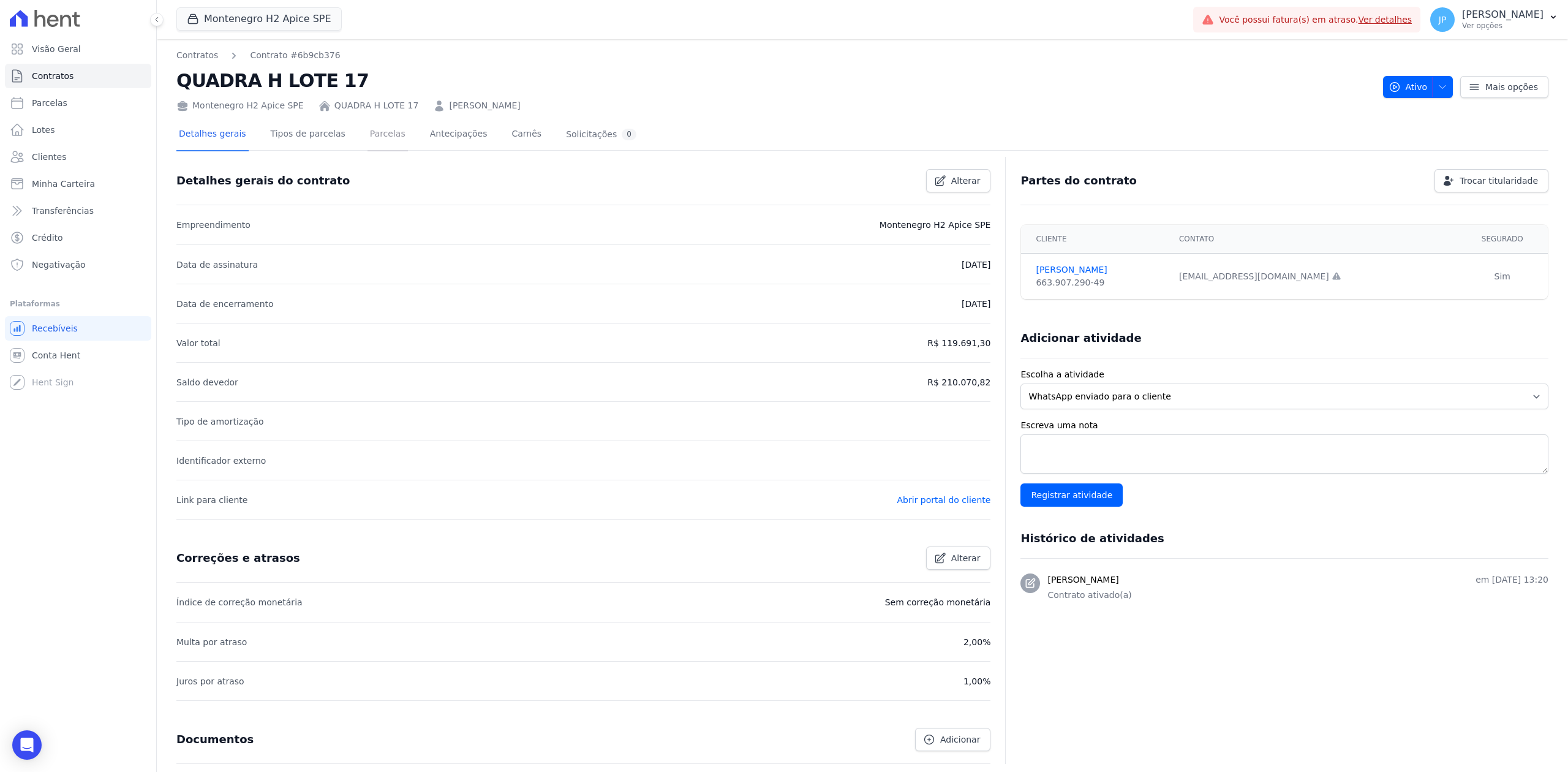
click at [380, 143] on link "Parcelas" at bounding box center [388, 136] width 41 height 33
click at [1254, 84] on icon "button" at bounding box center [1442, 86] width 10 height 10
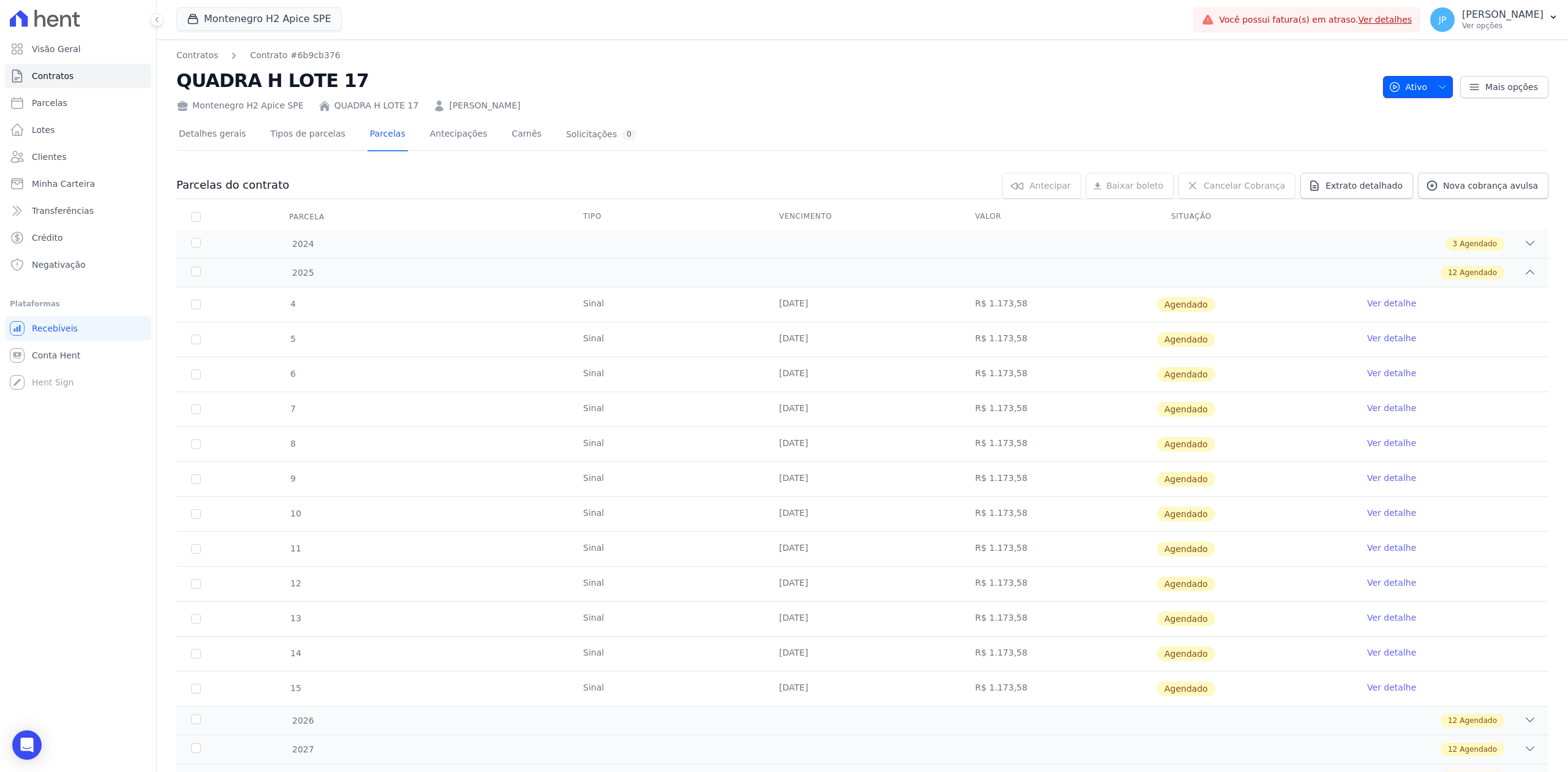
click at [1254, 89] on icon "button" at bounding box center [1442, 86] width 10 height 10
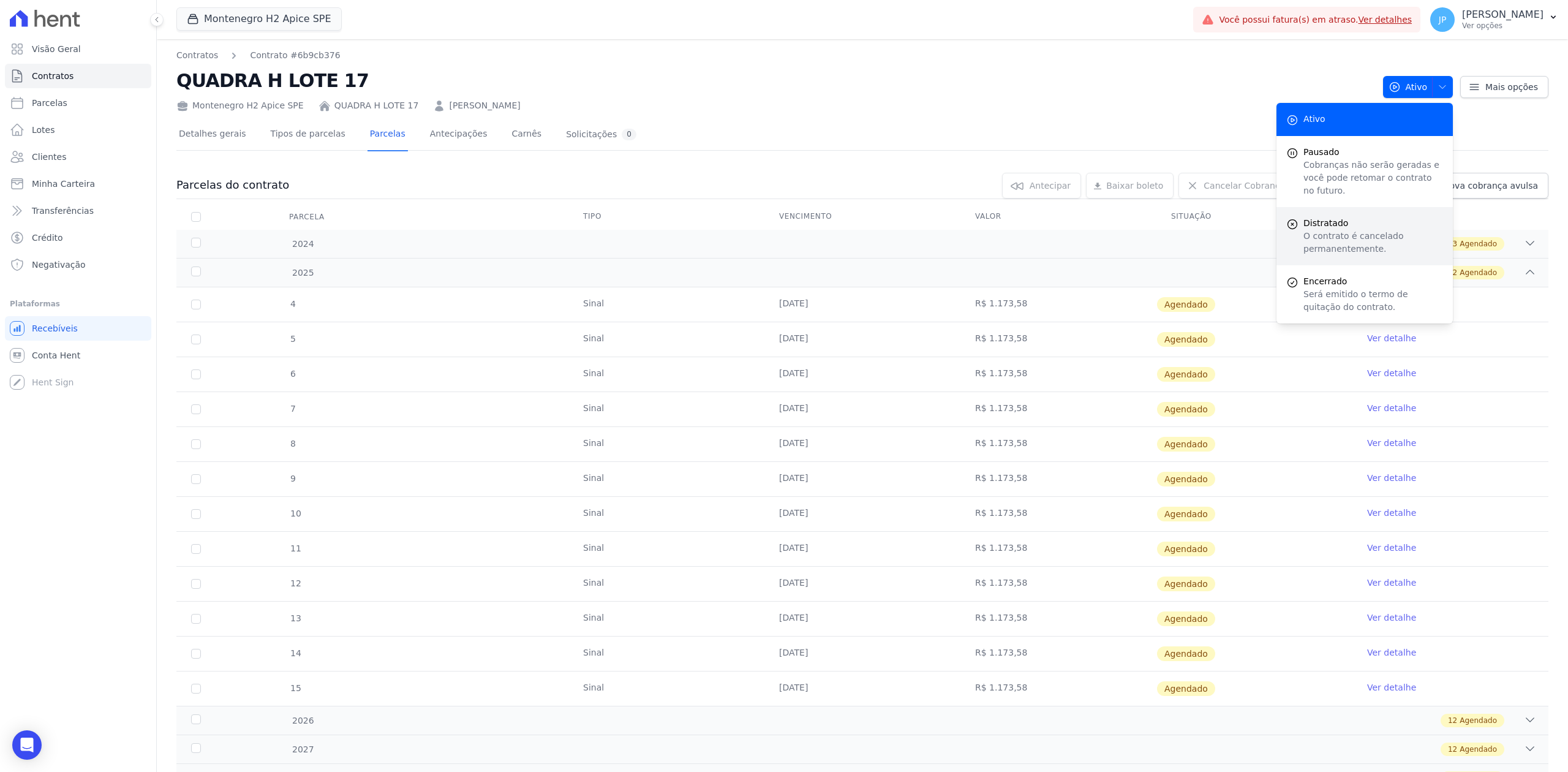
click at [1254, 230] on p "O contrato é cancelado permanentemente." at bounding box center [1373, 242] width 139 height 26
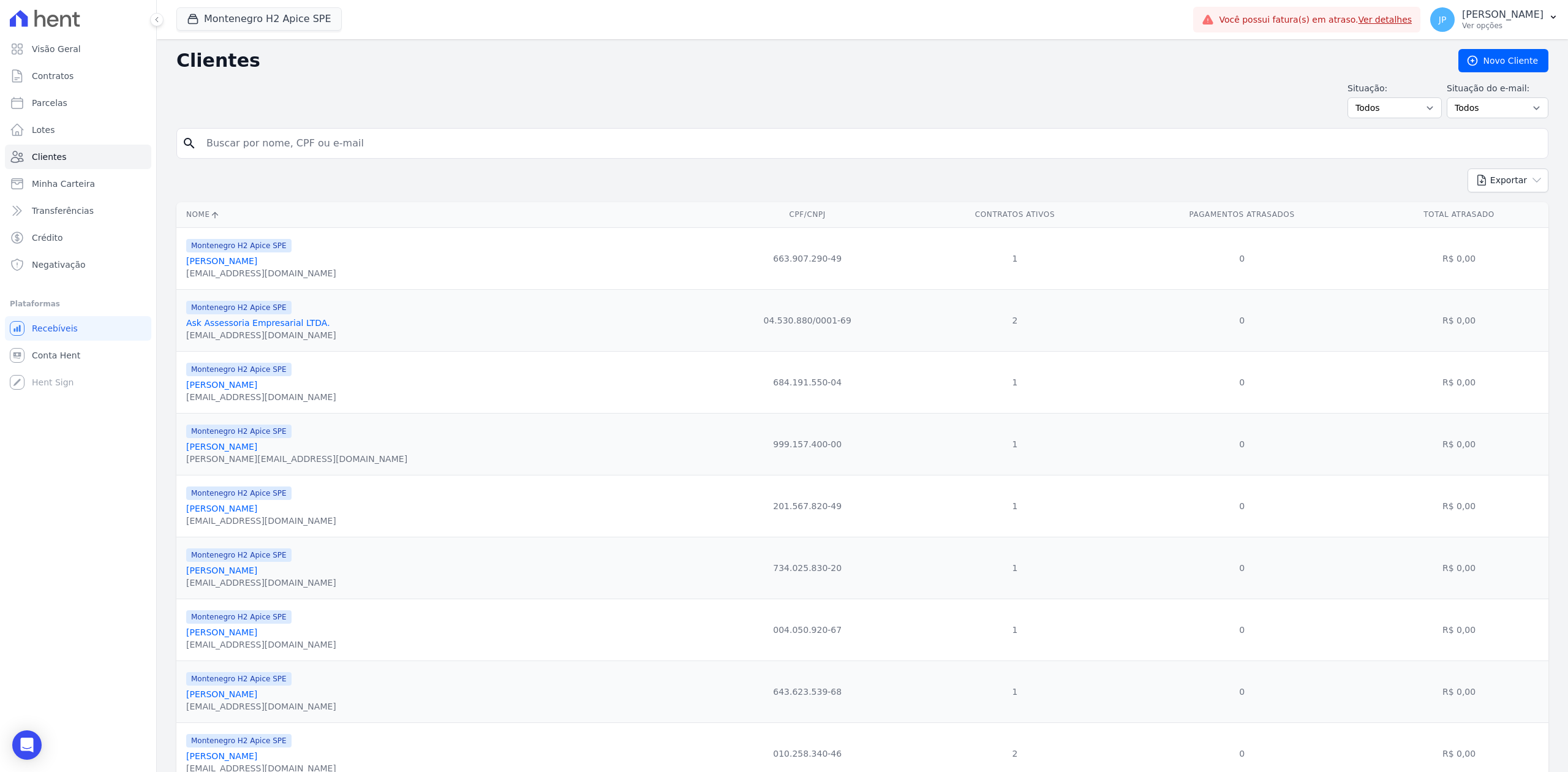
click at [262, 324] on link "Ask Assessoria Empresarial LTDA." at bounding box center [258, 323] width 144 height 10
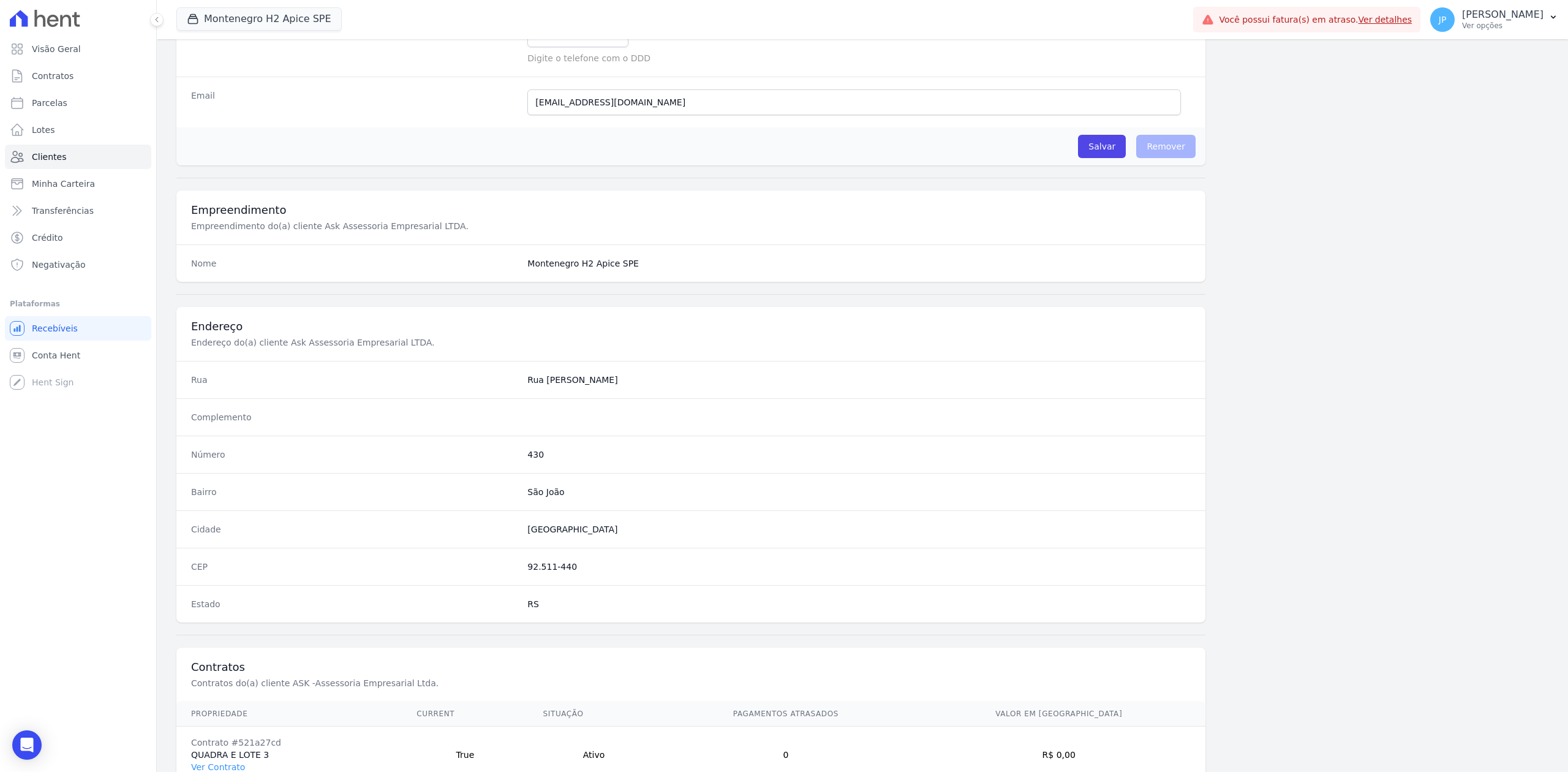
scroll to position [437, 0]
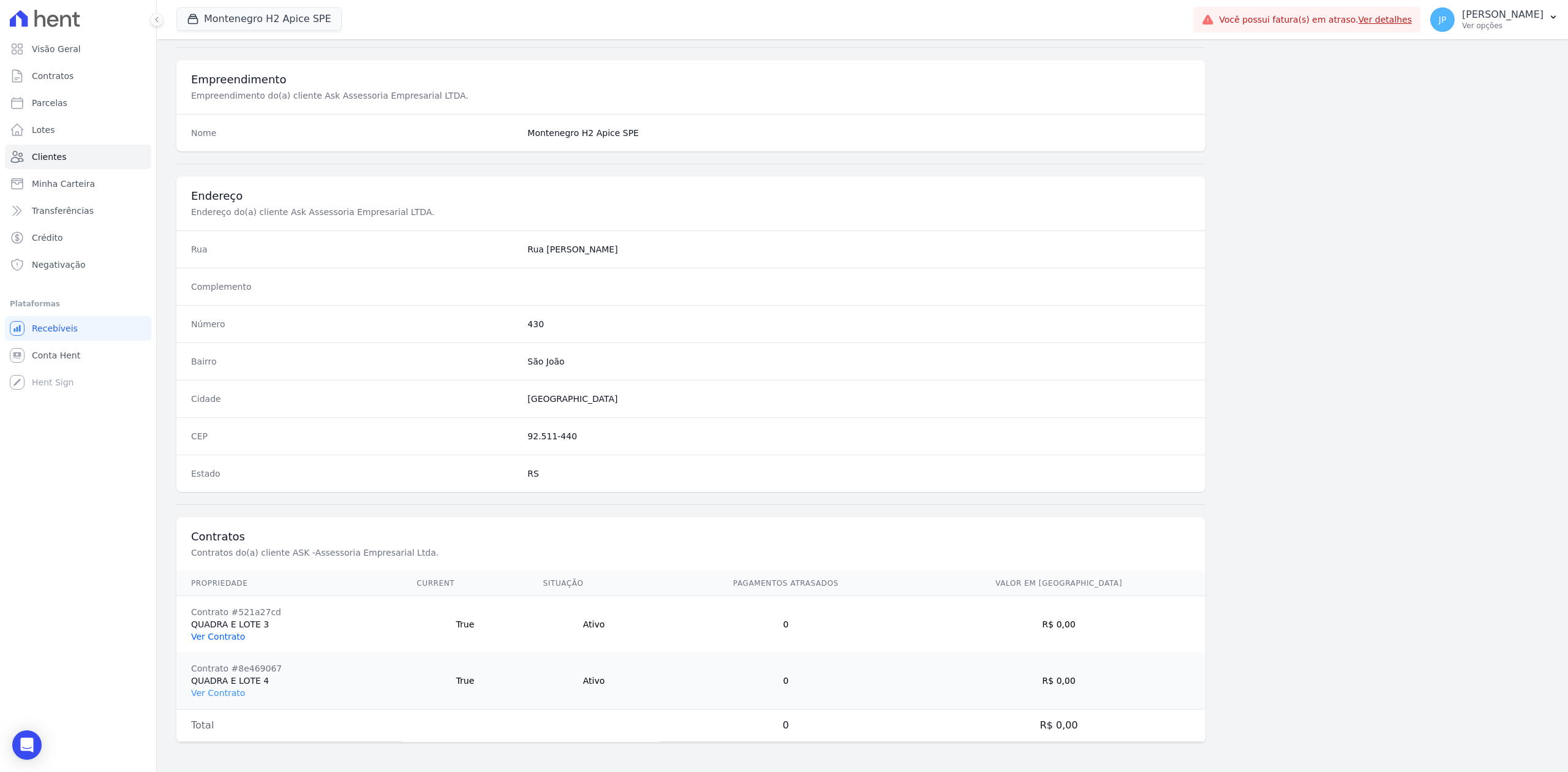
click at [224, 595] on link "Ver Contrato" at bounding box center [218, 636] width 54 height 10
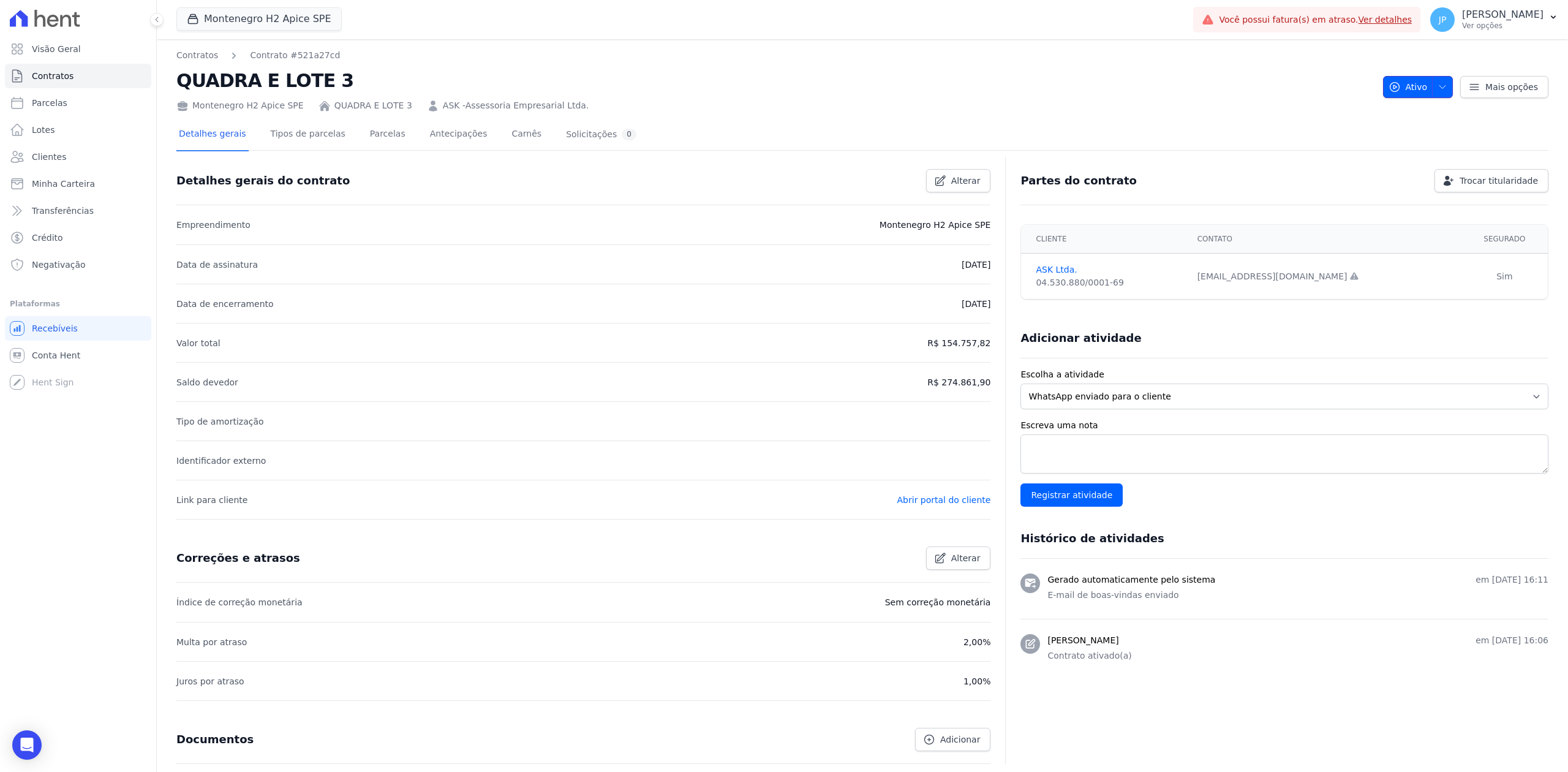
click at [1254, 93] on span "button" at bounding box center [1439, 87] width 15 height 20
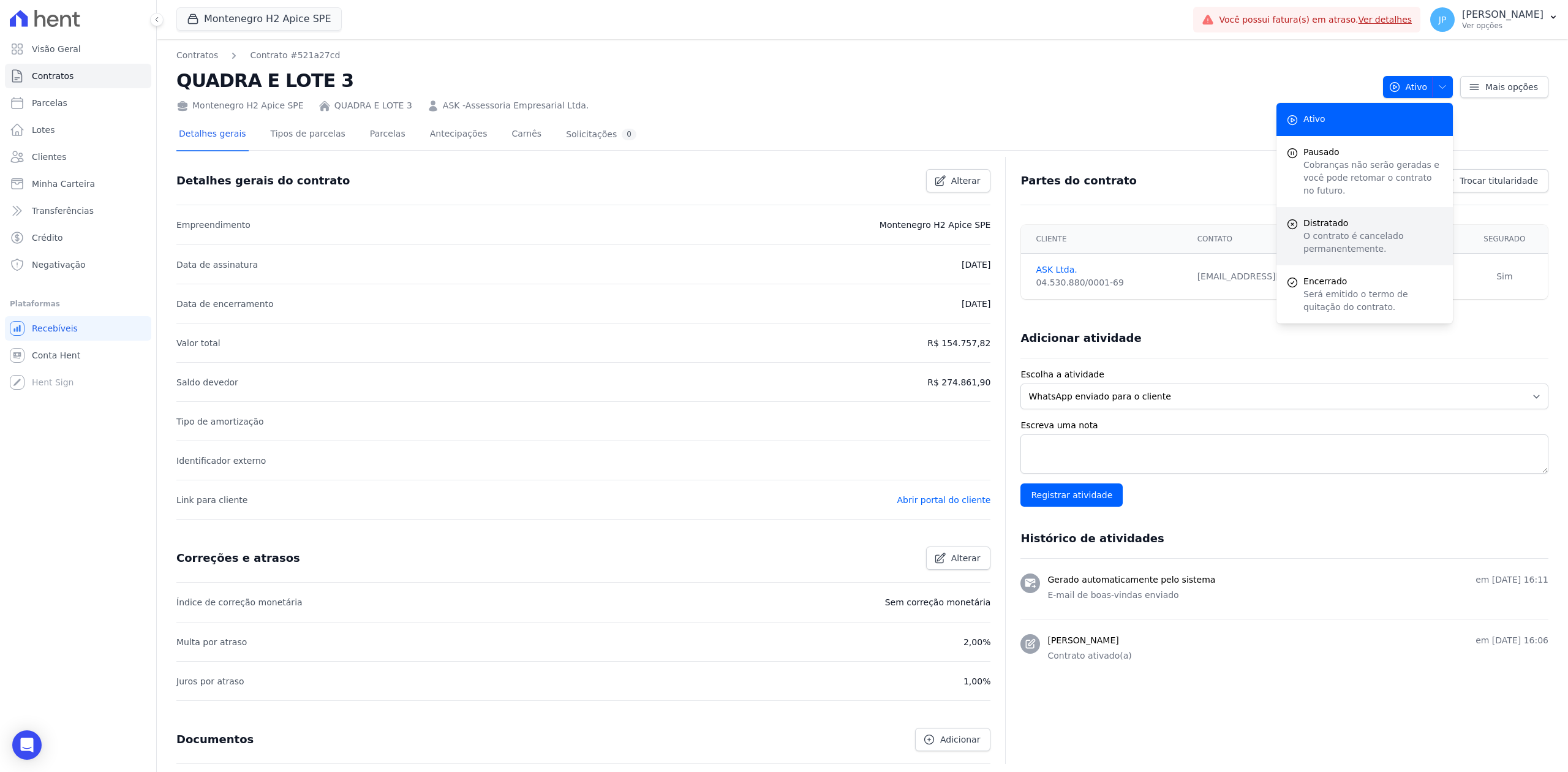
click at [1254, 230] on p "O contrato é cancelado permanentemente." at bounding box center [1373, 242] width 139 height 26
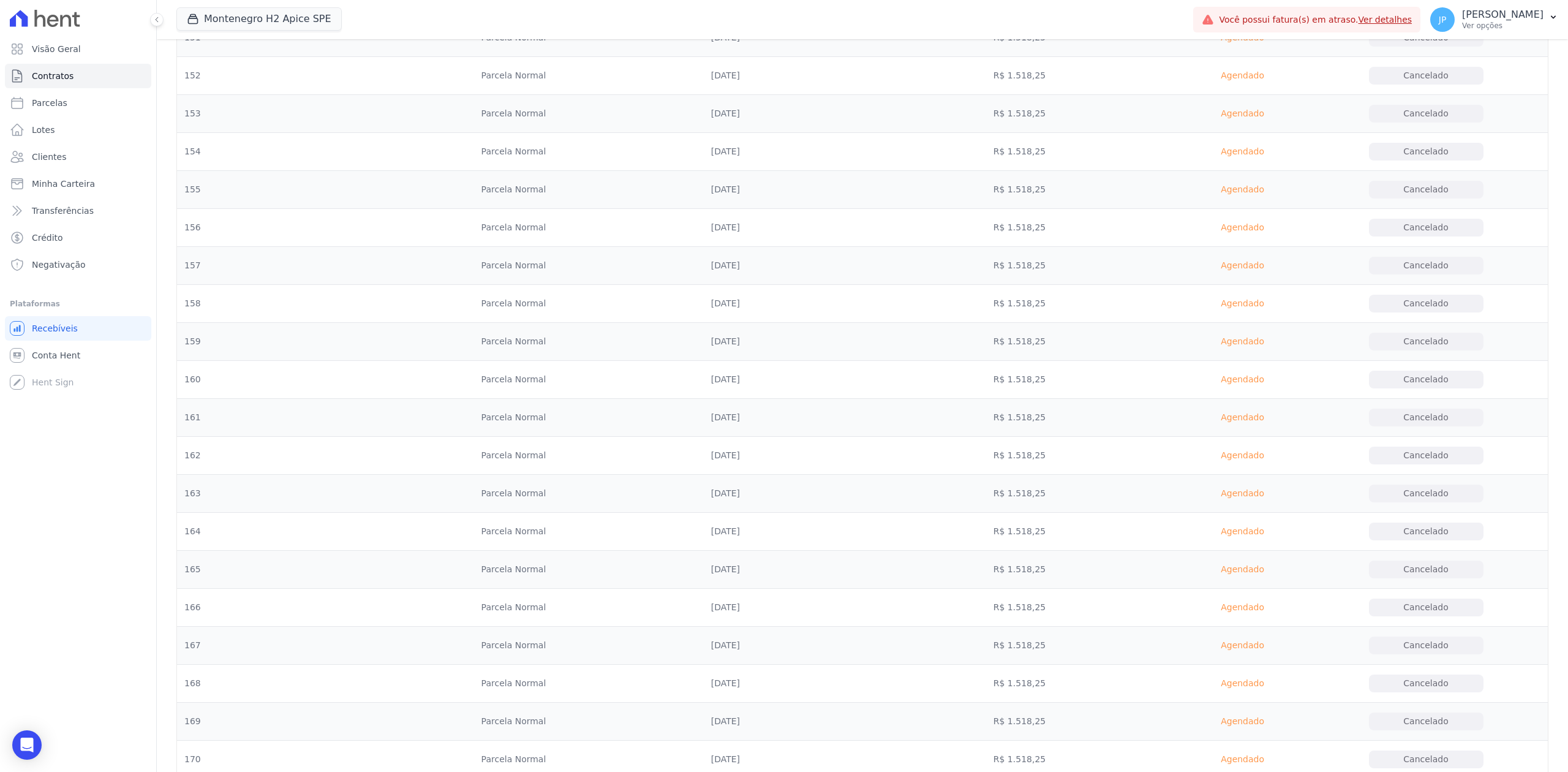
scroll to position [6683, 0]
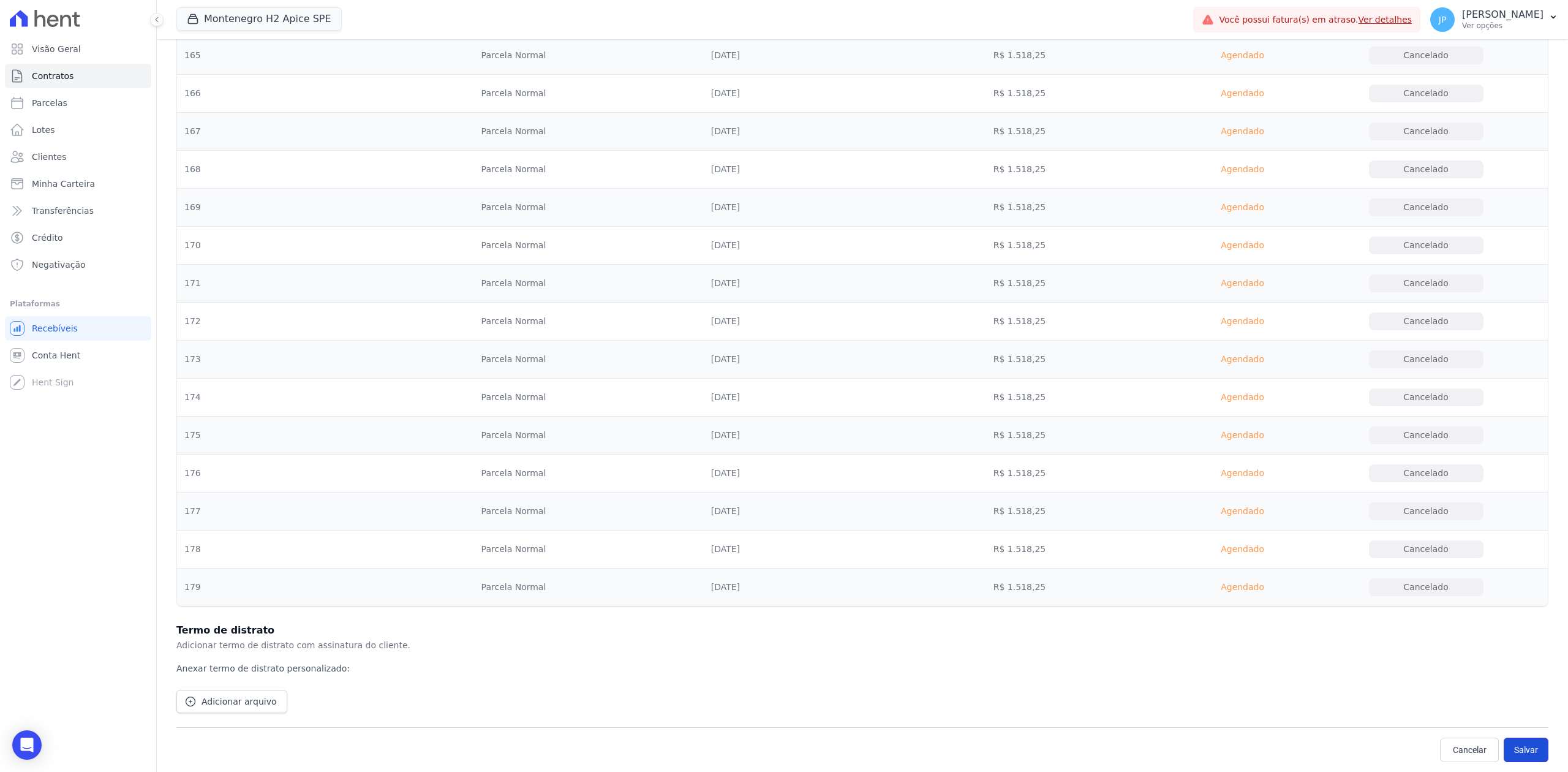
drag, startPoint x: 1432, startPoint y: 655, endPoint x: 1510, endPoint y: 744, distance: 118.3
click at [1254, 595] on button "Salvar" at bounding box center [1526, 750] width 45 height 24
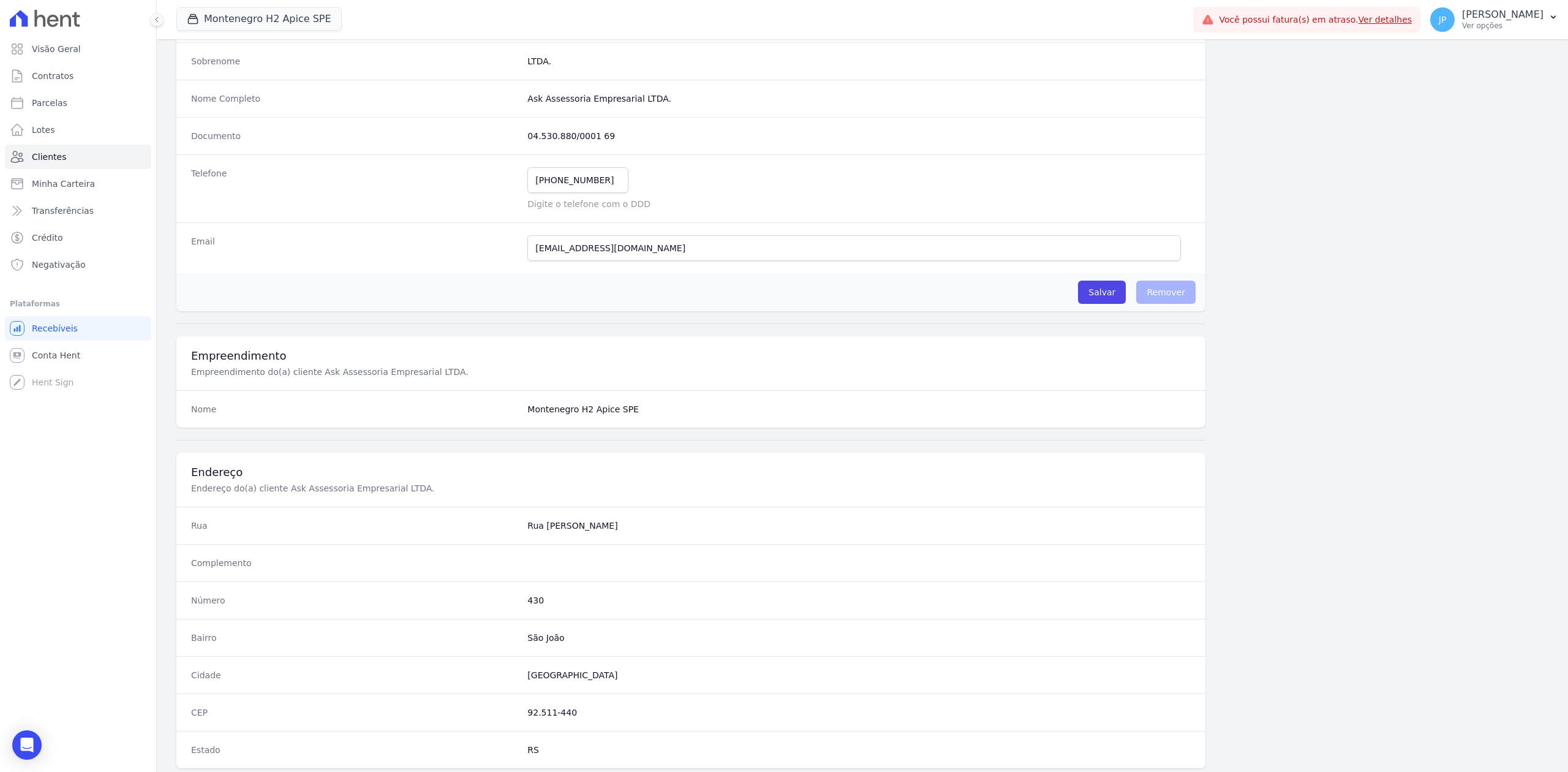
scroll to position [437, 0]
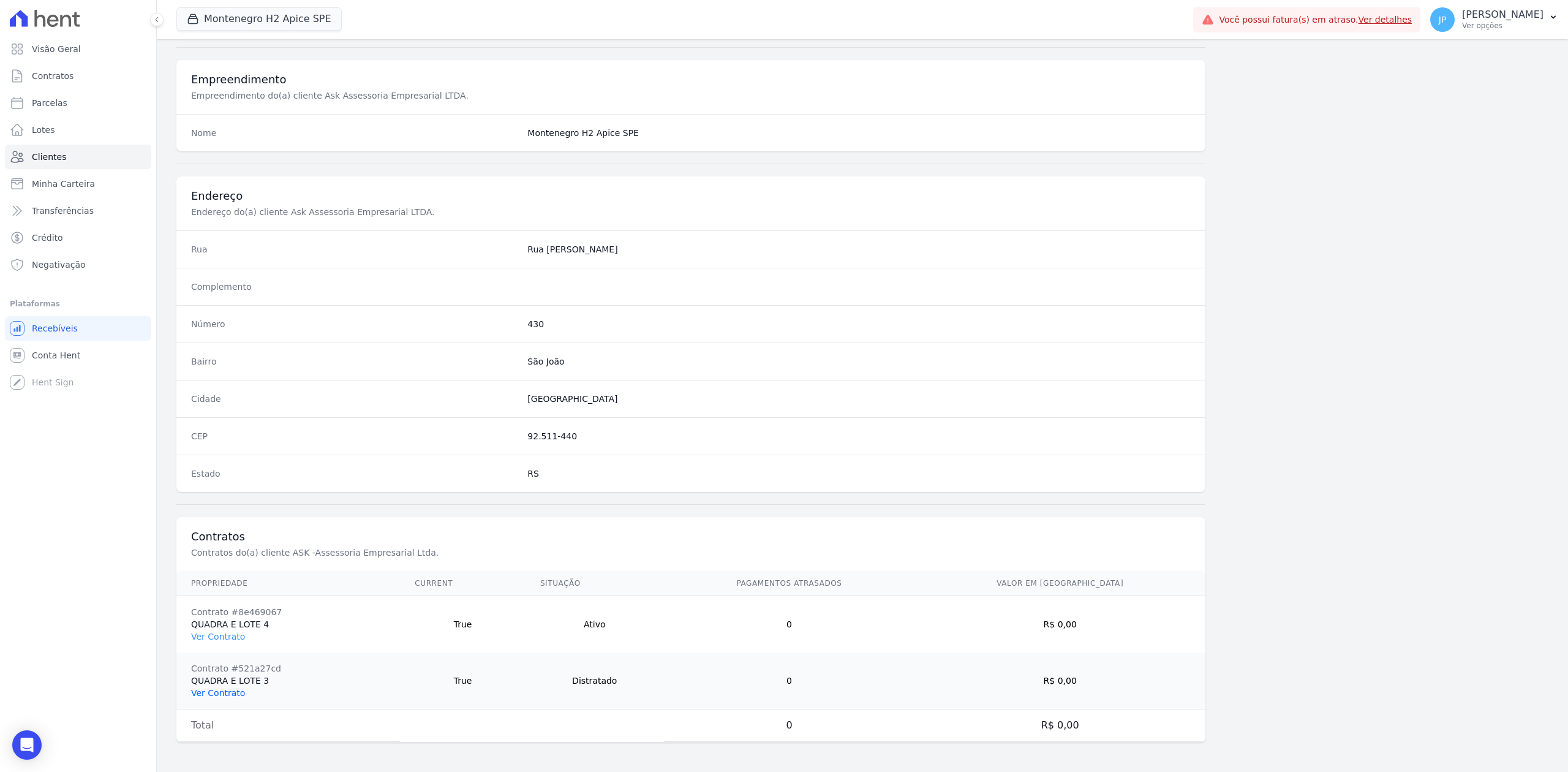
click at [218, 595] on link "Ver Contrato" at bounding box center [218, 693] width 54 height 10
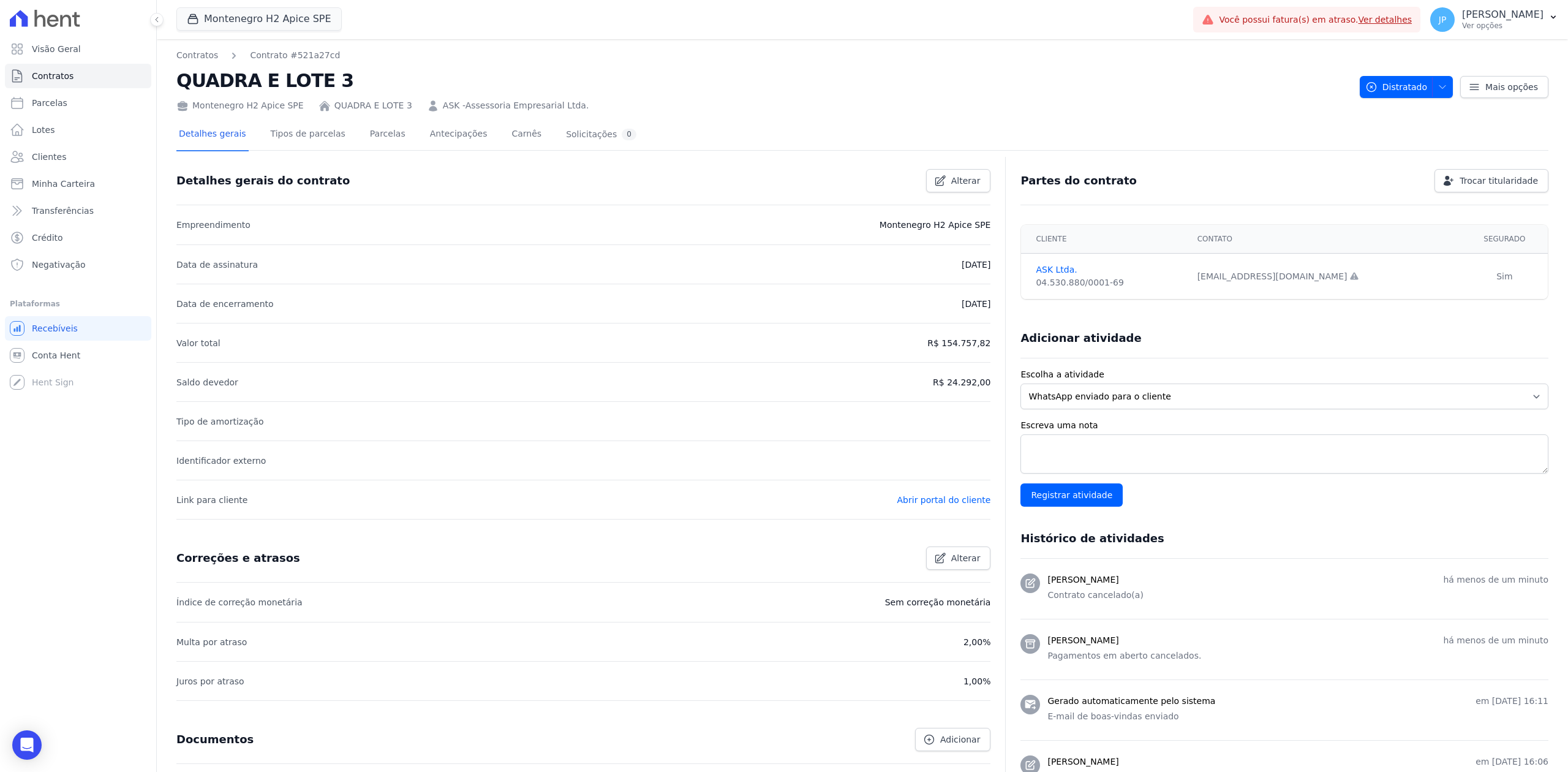
scroll to position [119, 0]
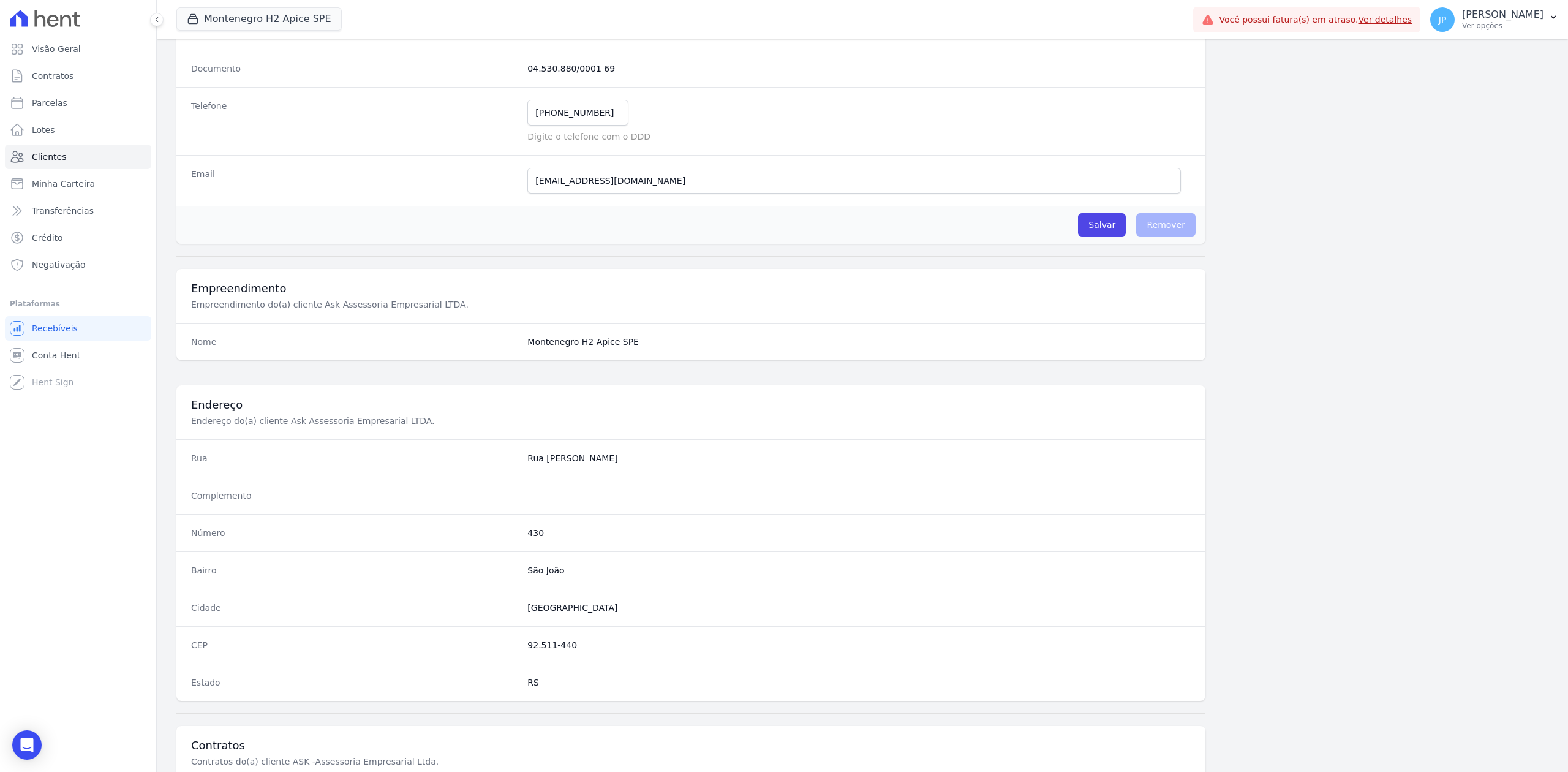
scroll to position [437, 0]
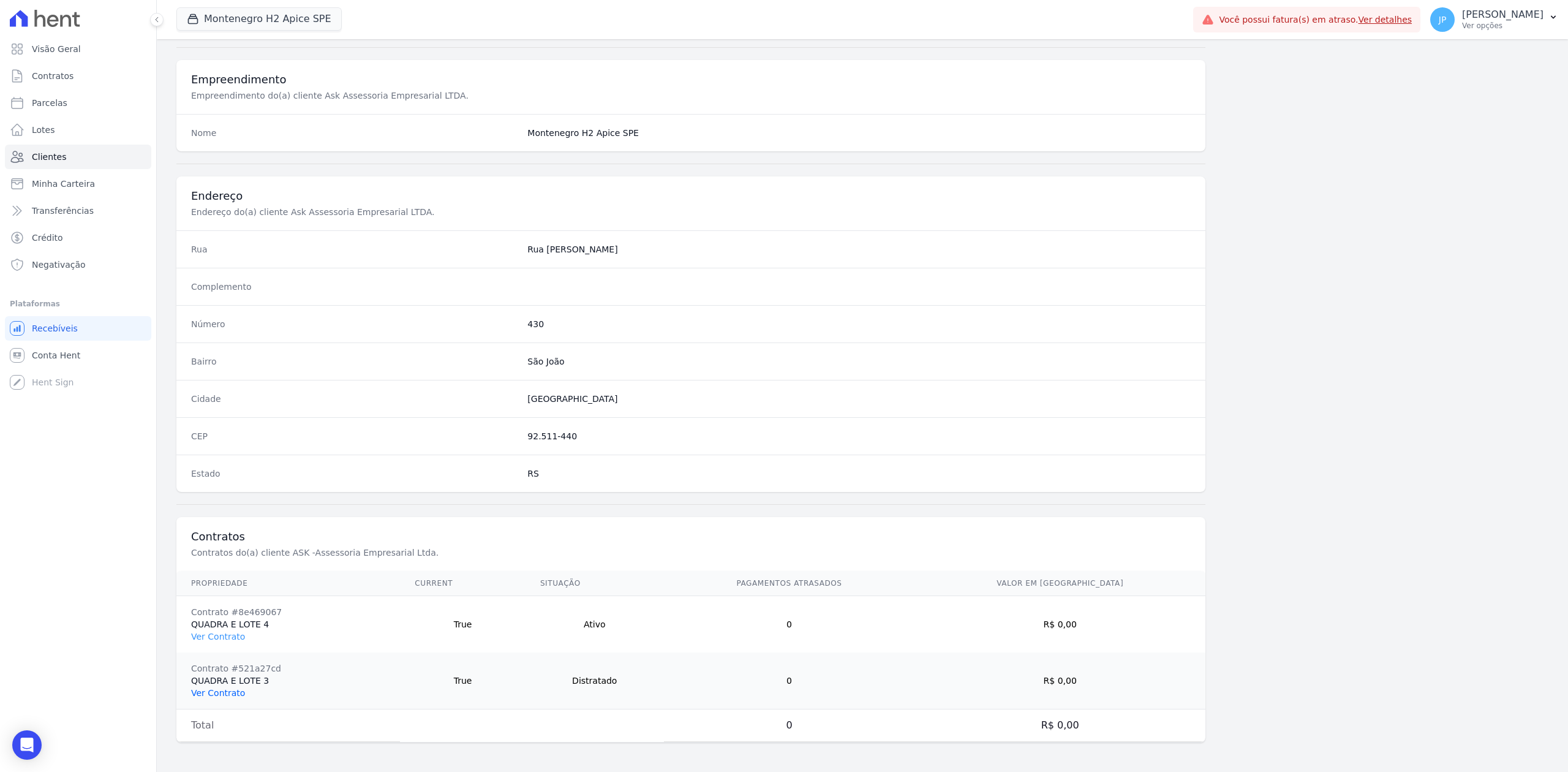
click at [226, 595] on link "Ver Contrato" at bounding box center [218, 693] width 54 height 10
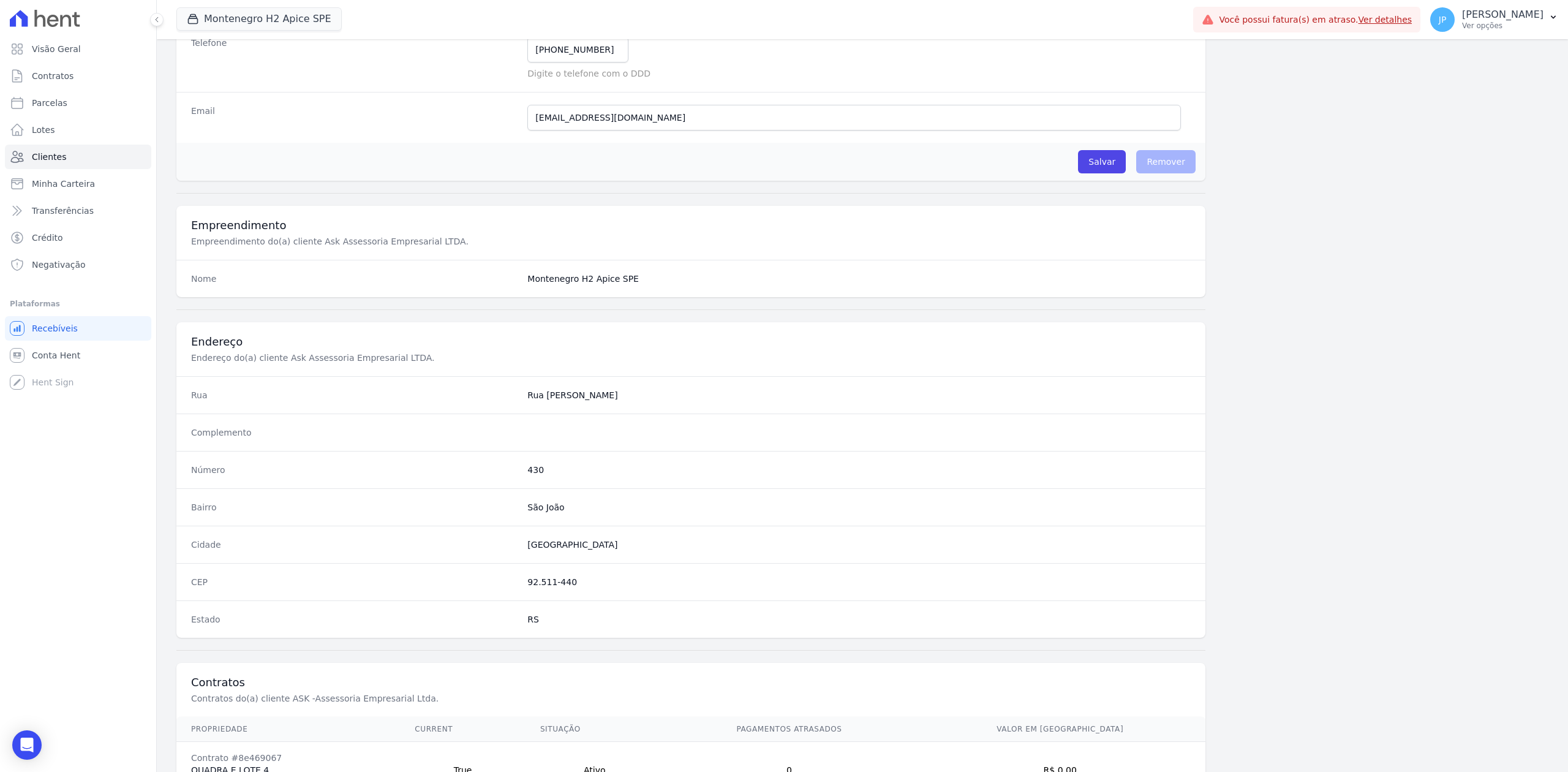
scroll to position [437, 0]
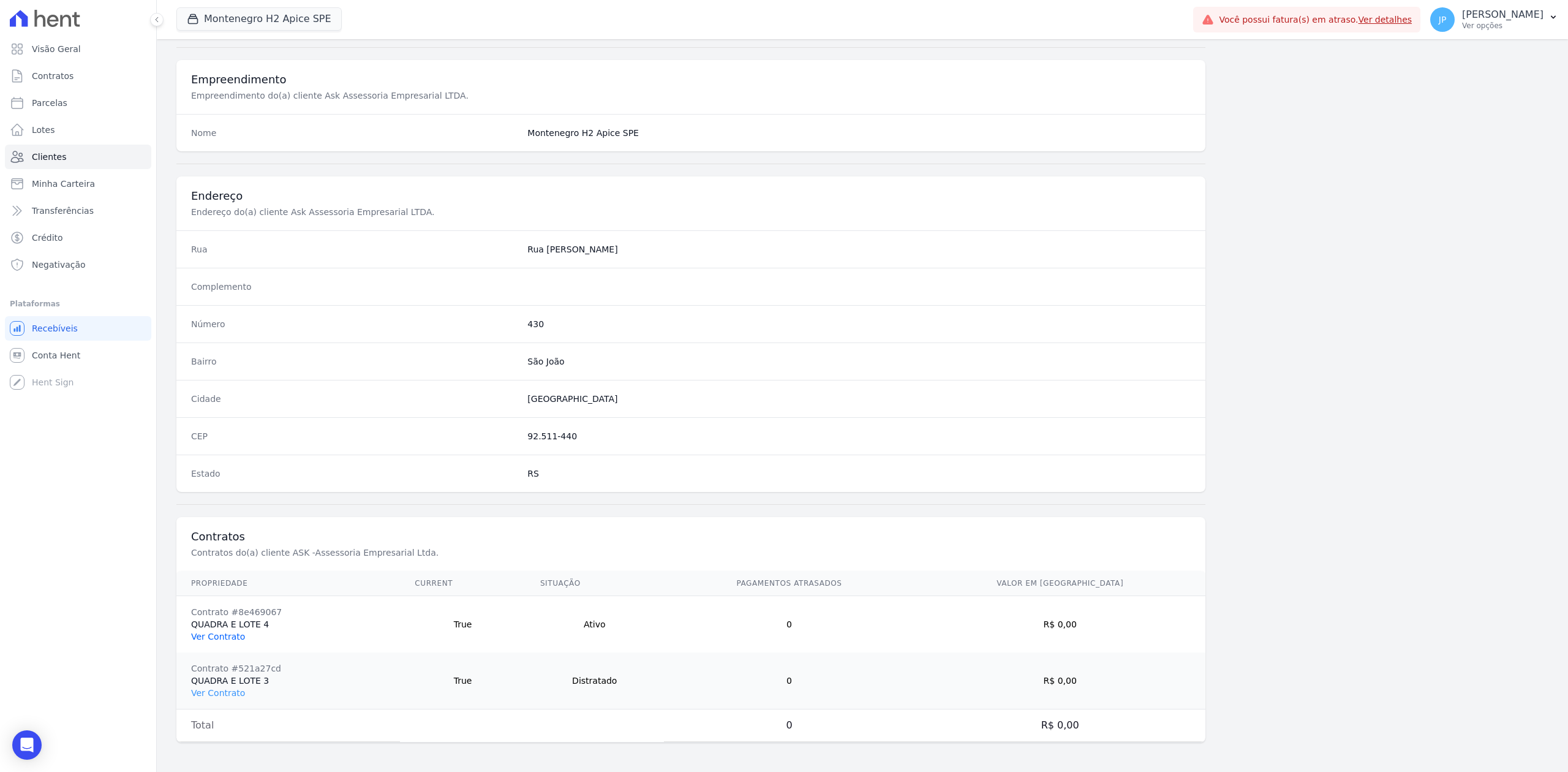
click at [206, 595] on link "Ver Contrato" at bounding box center [218, 636] width 54 height 10
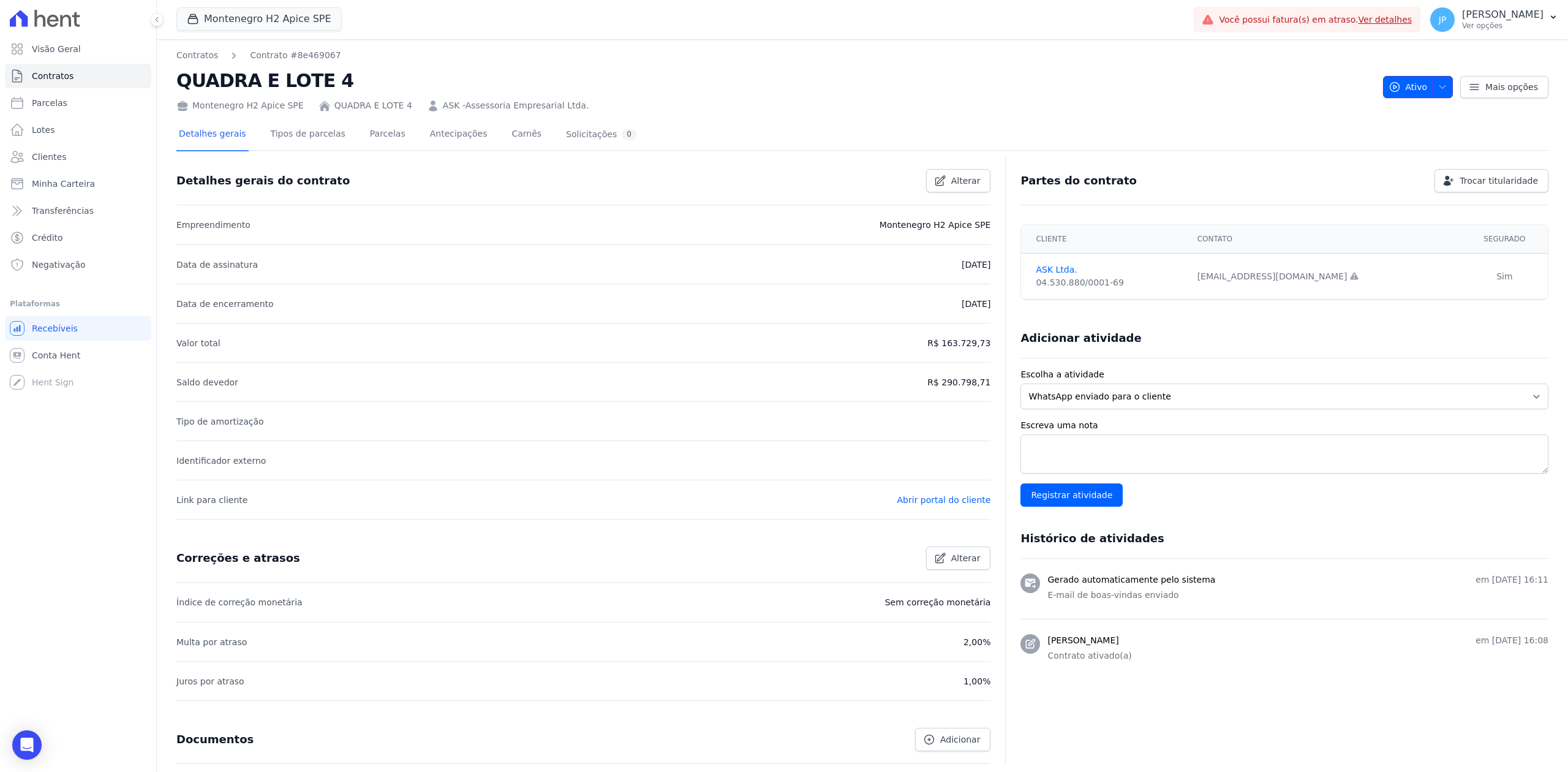
click at [1254, 79] on span "button" at bounding box center [1439, 87] width 15 height 20
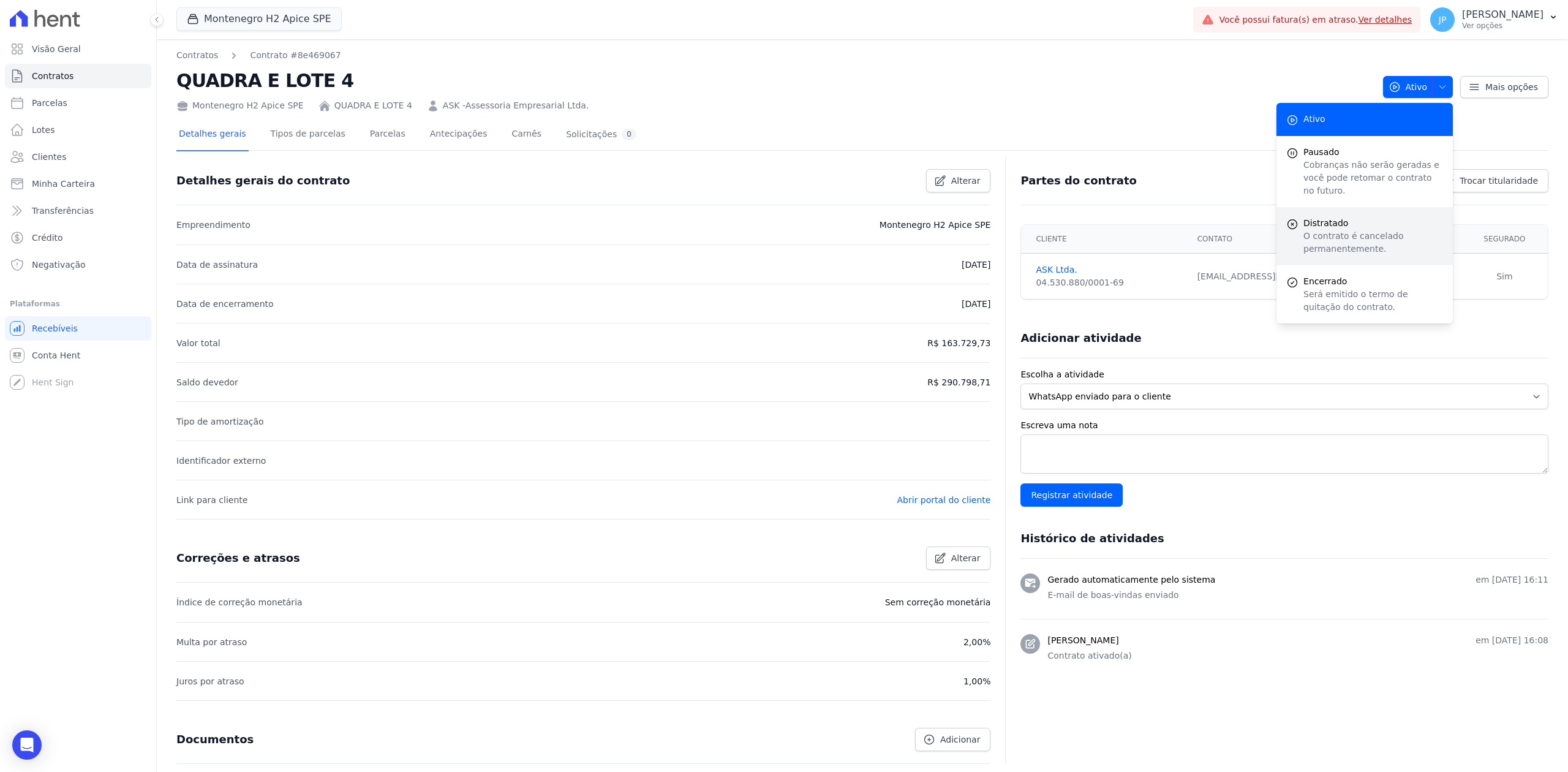
click at [1254, 230] on p "O contrato é cancelado permanentemente." at bounding box center [1373, 242] width 139 height 26
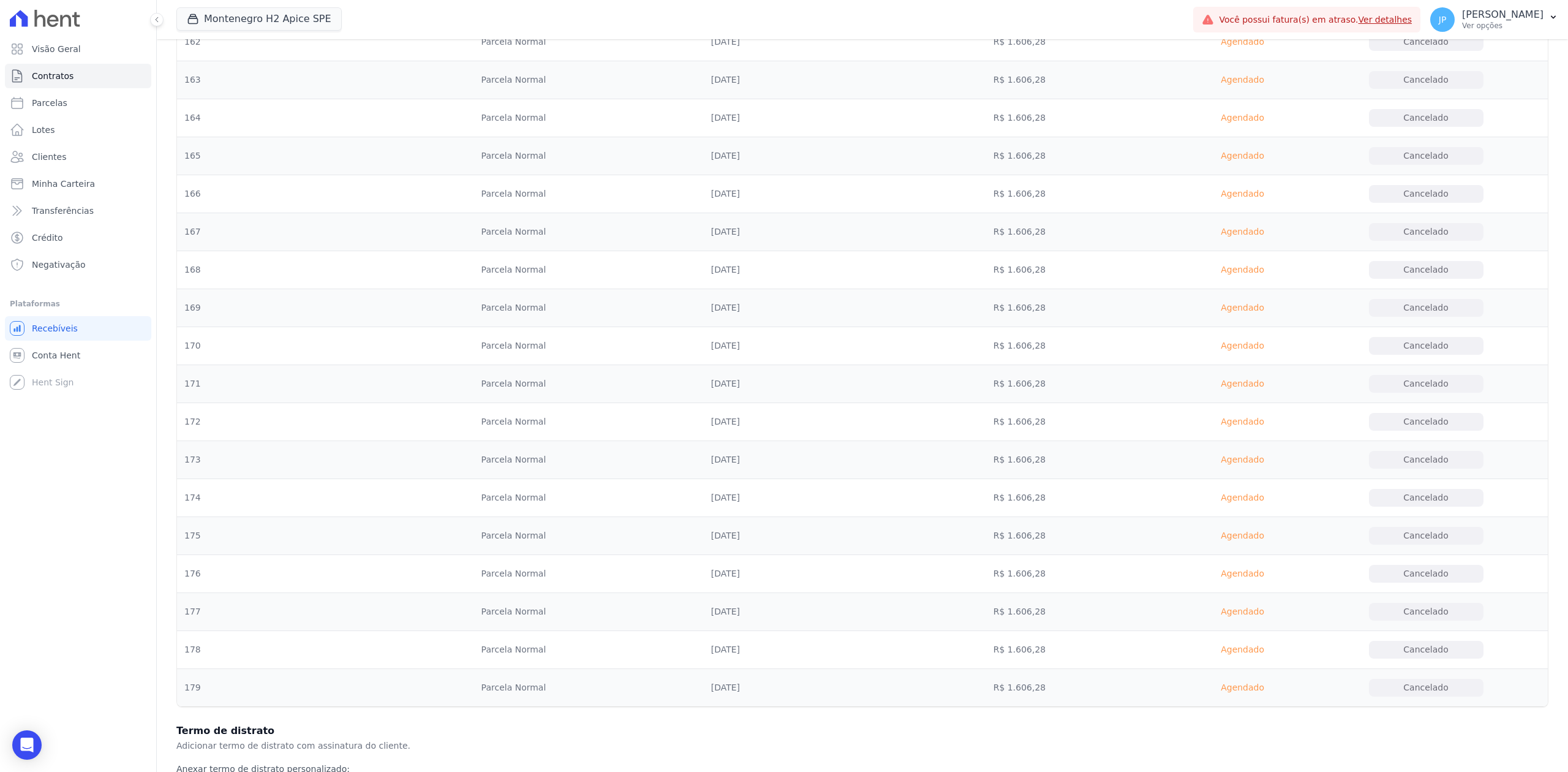
scroll to position [6683, 0]
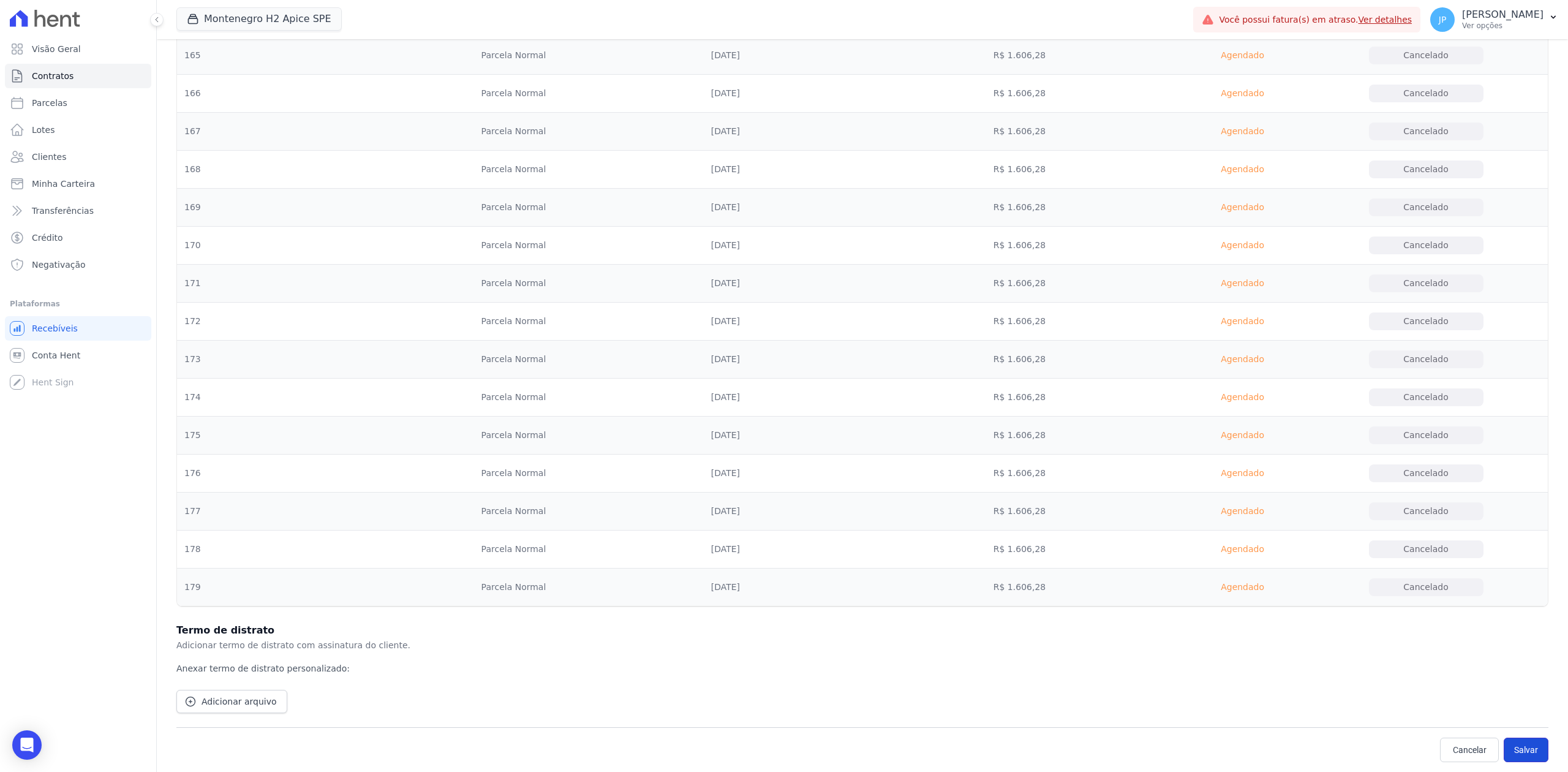
click at [1254, 595] on button "Salvar" at bounding box center [1526, 750] width 45 height 24
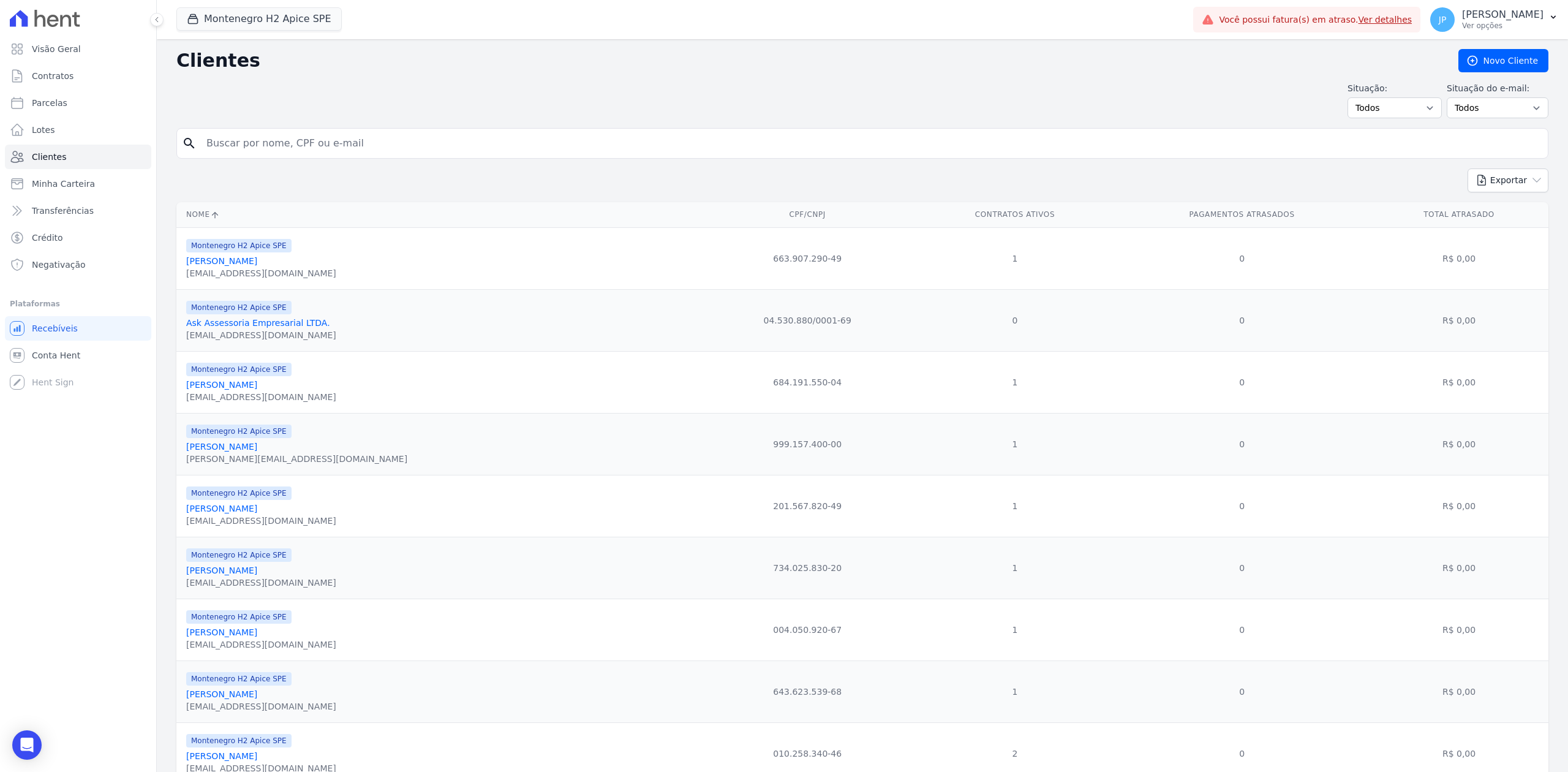
click at [226, 390] on link "[PERSON_NAME]" at bounding box center [222, 384] width 71 height 10
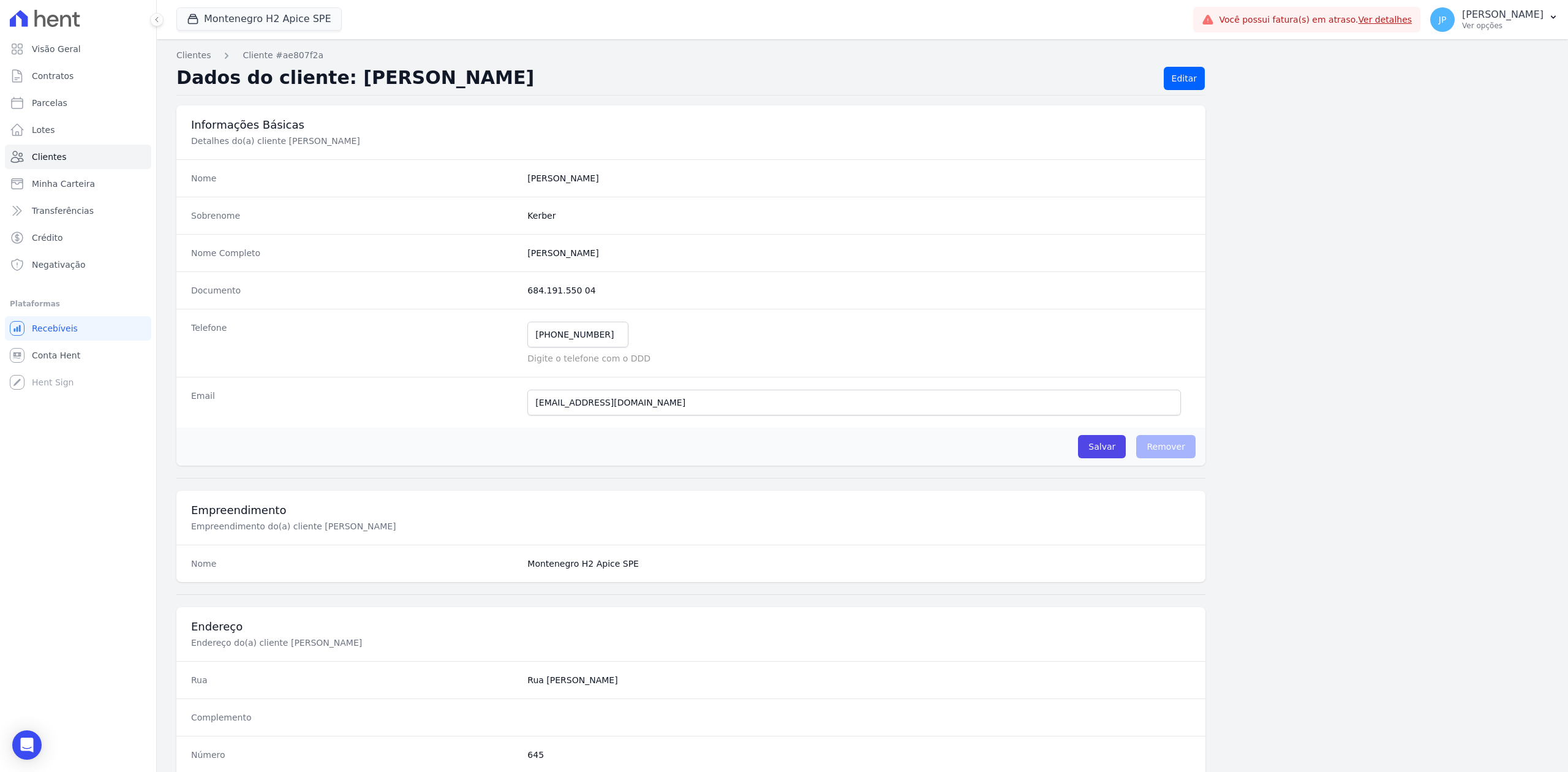
scroll to position [380, 0]
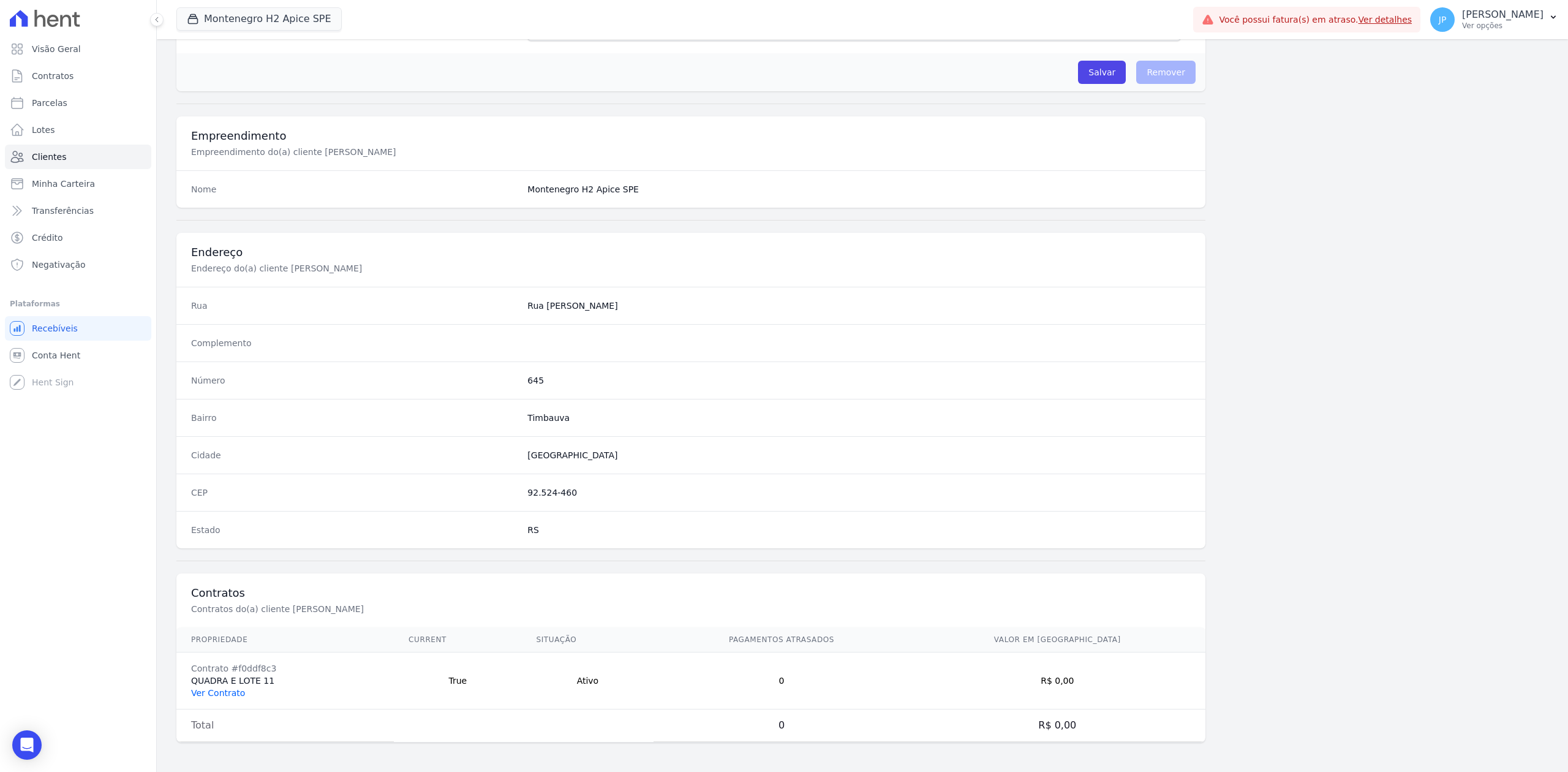
click at [232, 595] on link "Ver Contrato" at bounding box center [218, 693] width 54 height 10
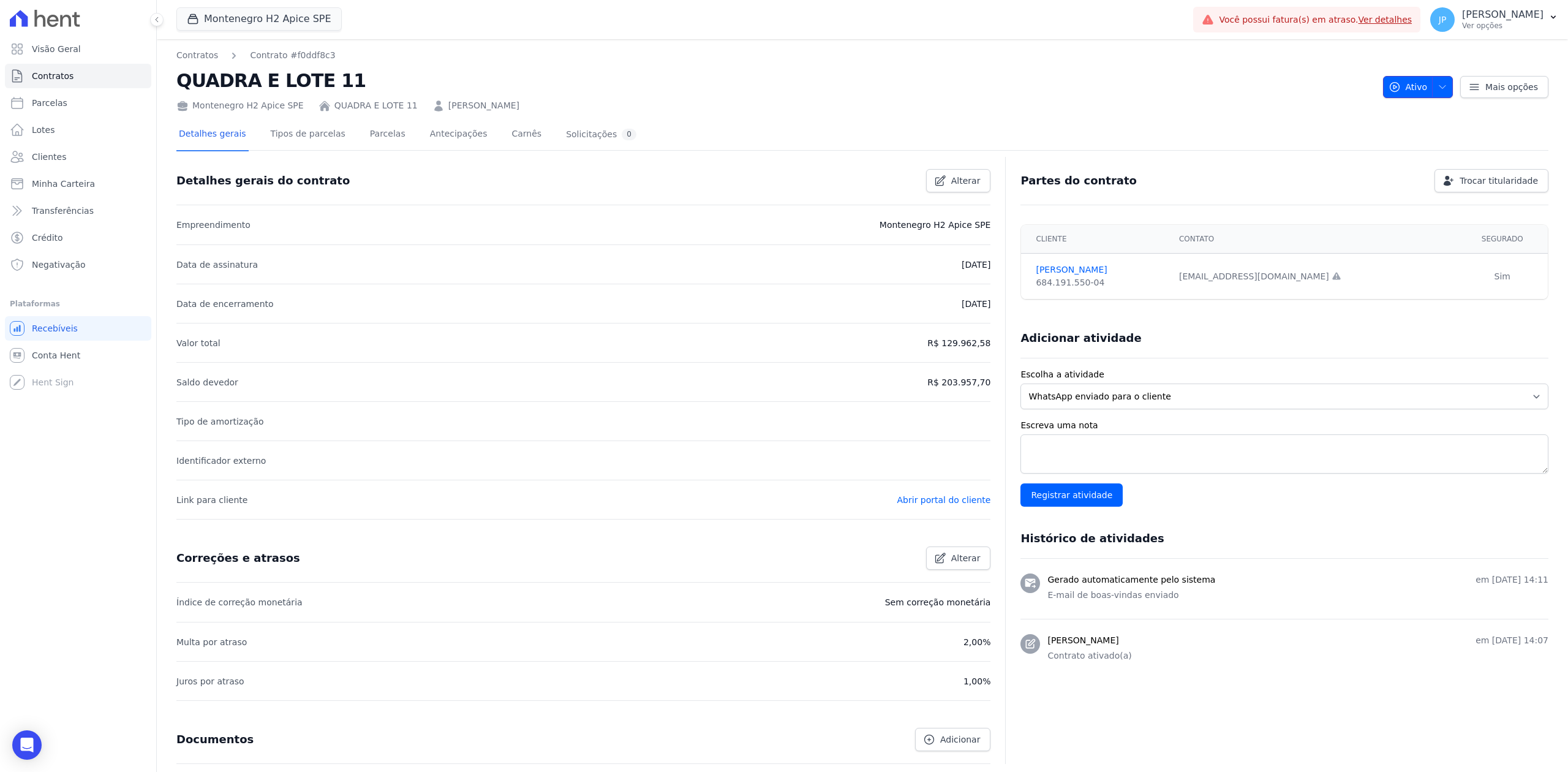
click at [1254, 87] on span "button" at bounding box center [1439, 87] width 15 height 20
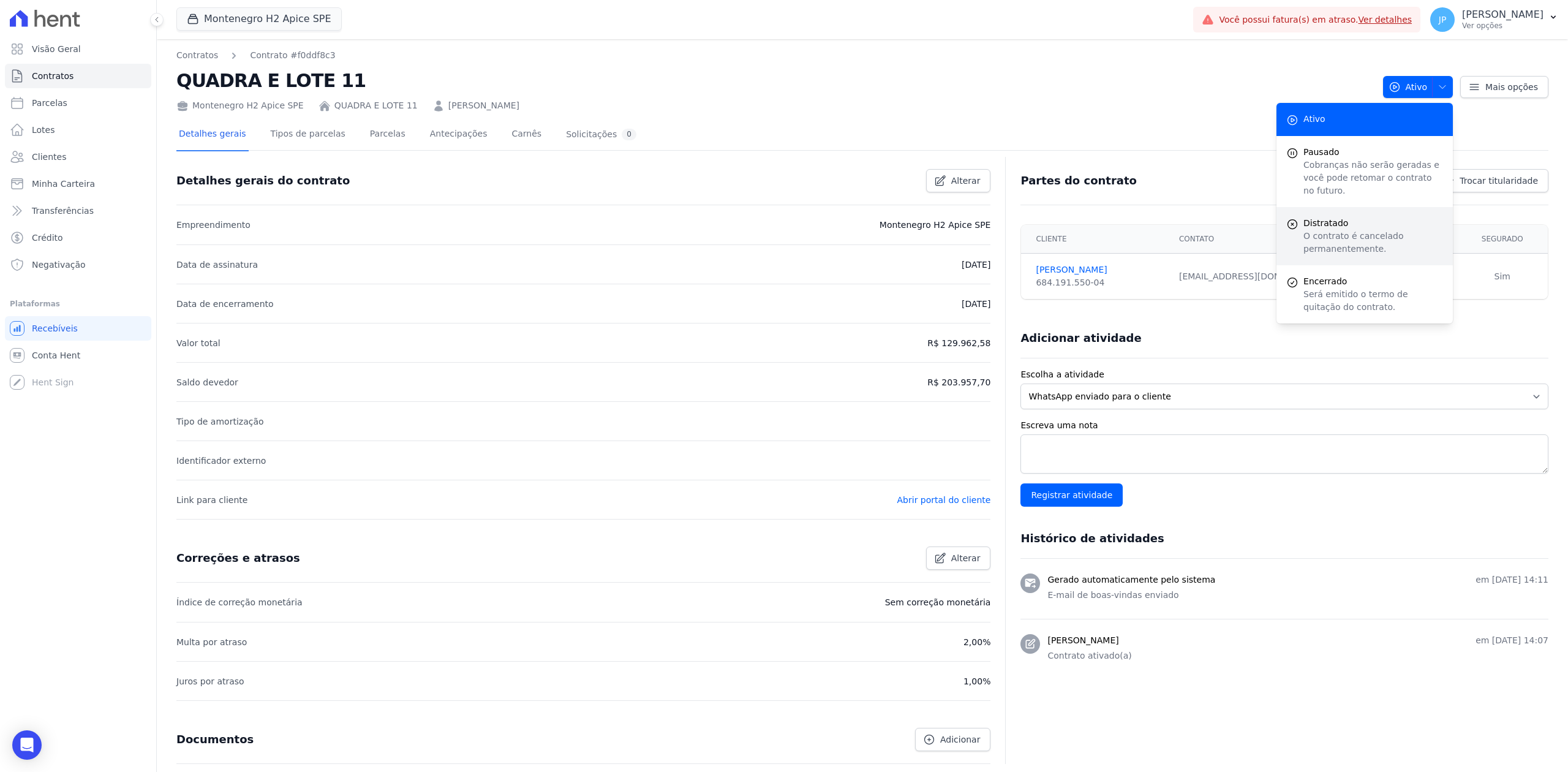
click at [1254, 230] on p "O contrato é cancelado permanentemente." at bounding box center [1373, 242] width 139 height 26
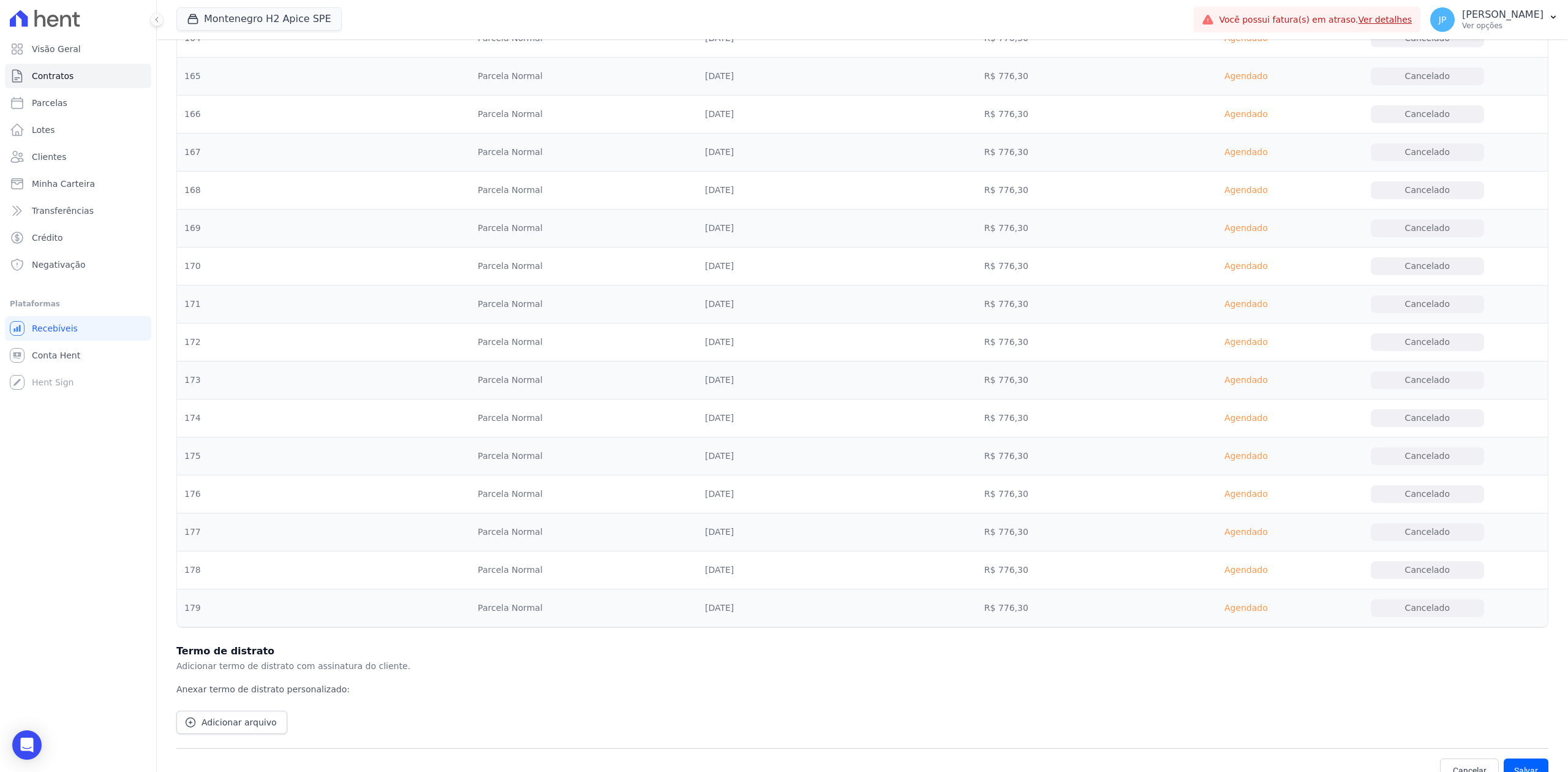
scroll to position [6913, 0]
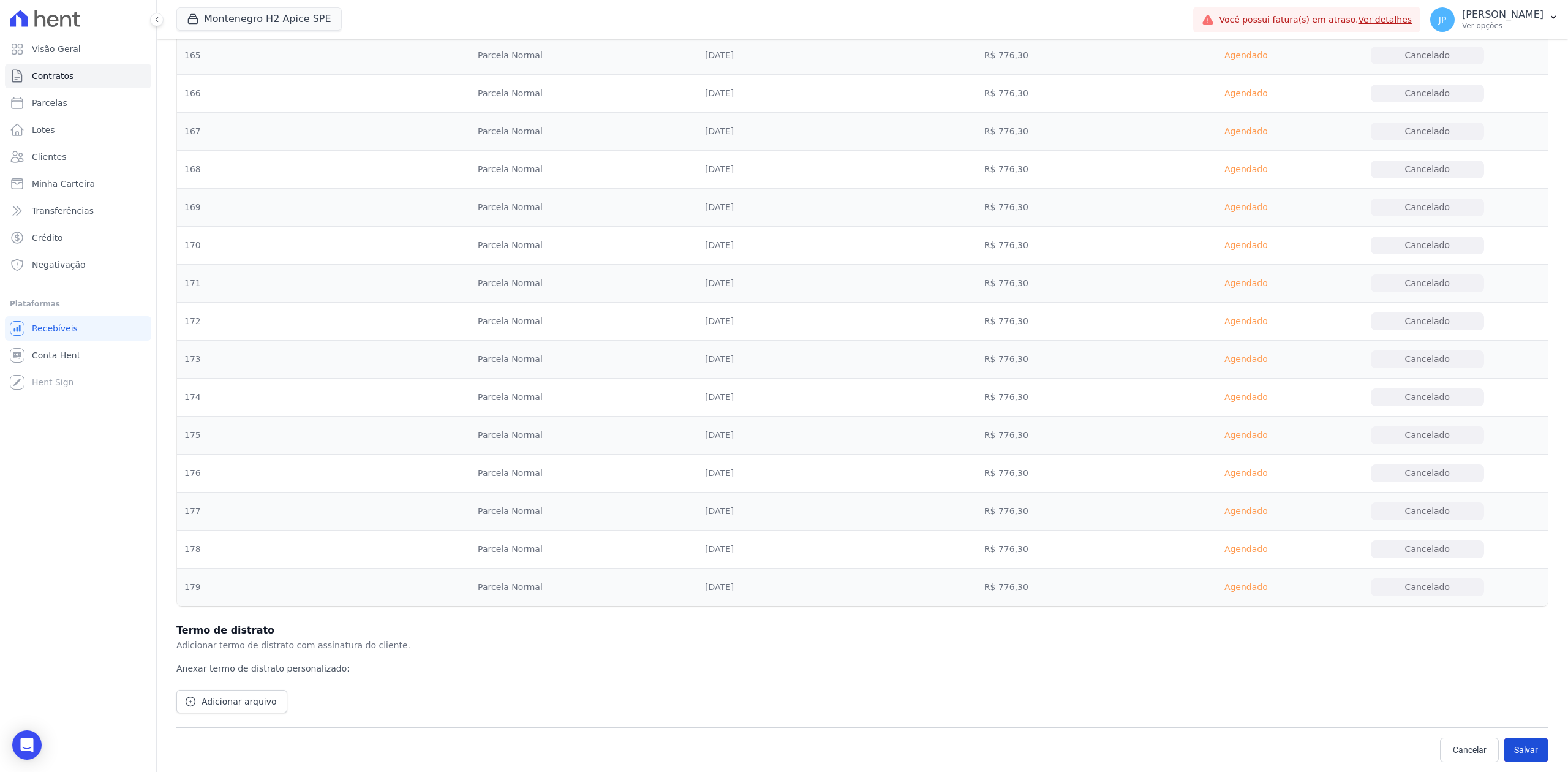
click at [1254, 595] on button "Salvar" at bounding box center [1526, 750] width 45 height 24
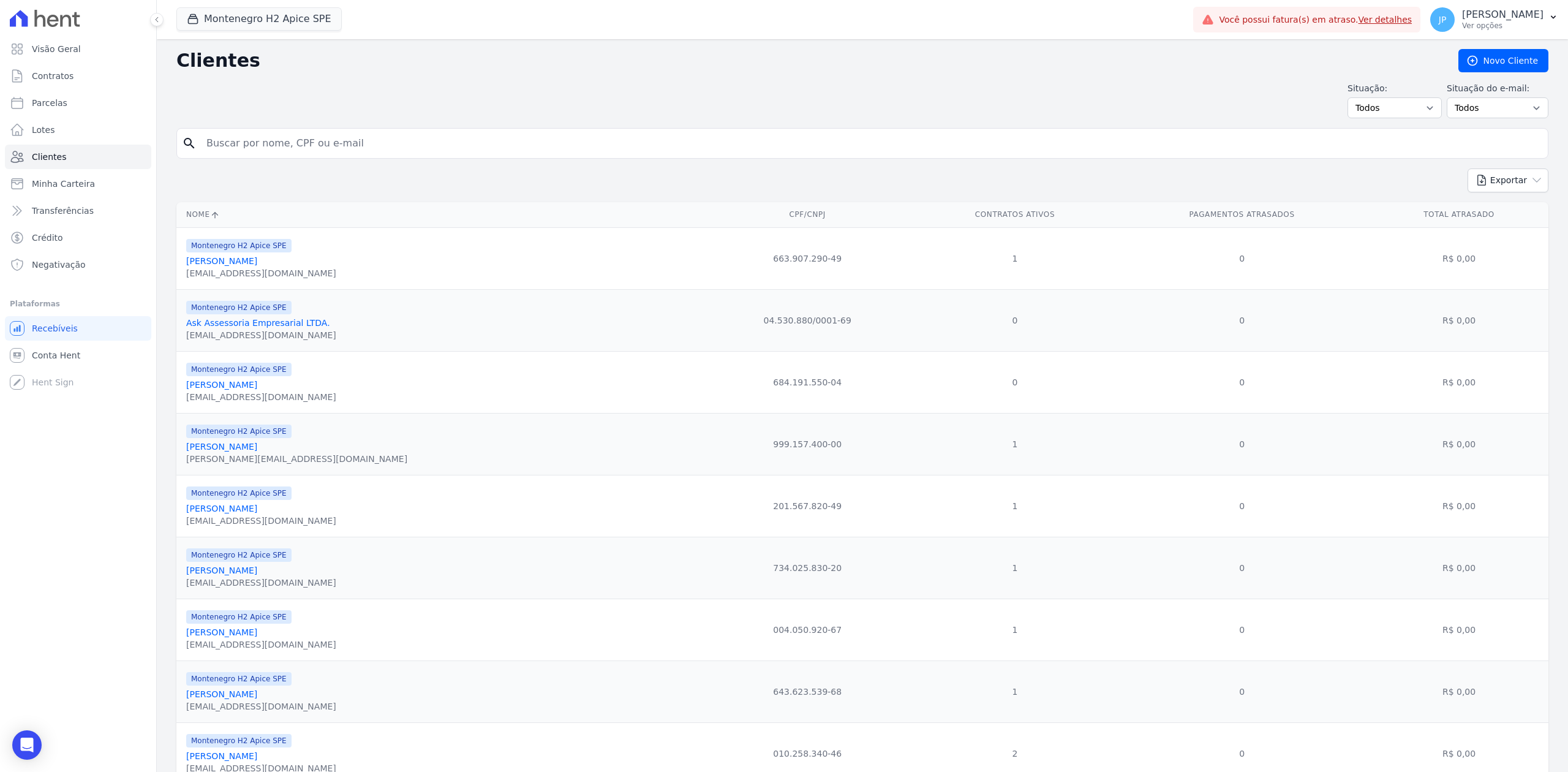
click at [257, 452] on link "[PERSON_NAME]" at bounding box center [222, 447] width 71 height 10
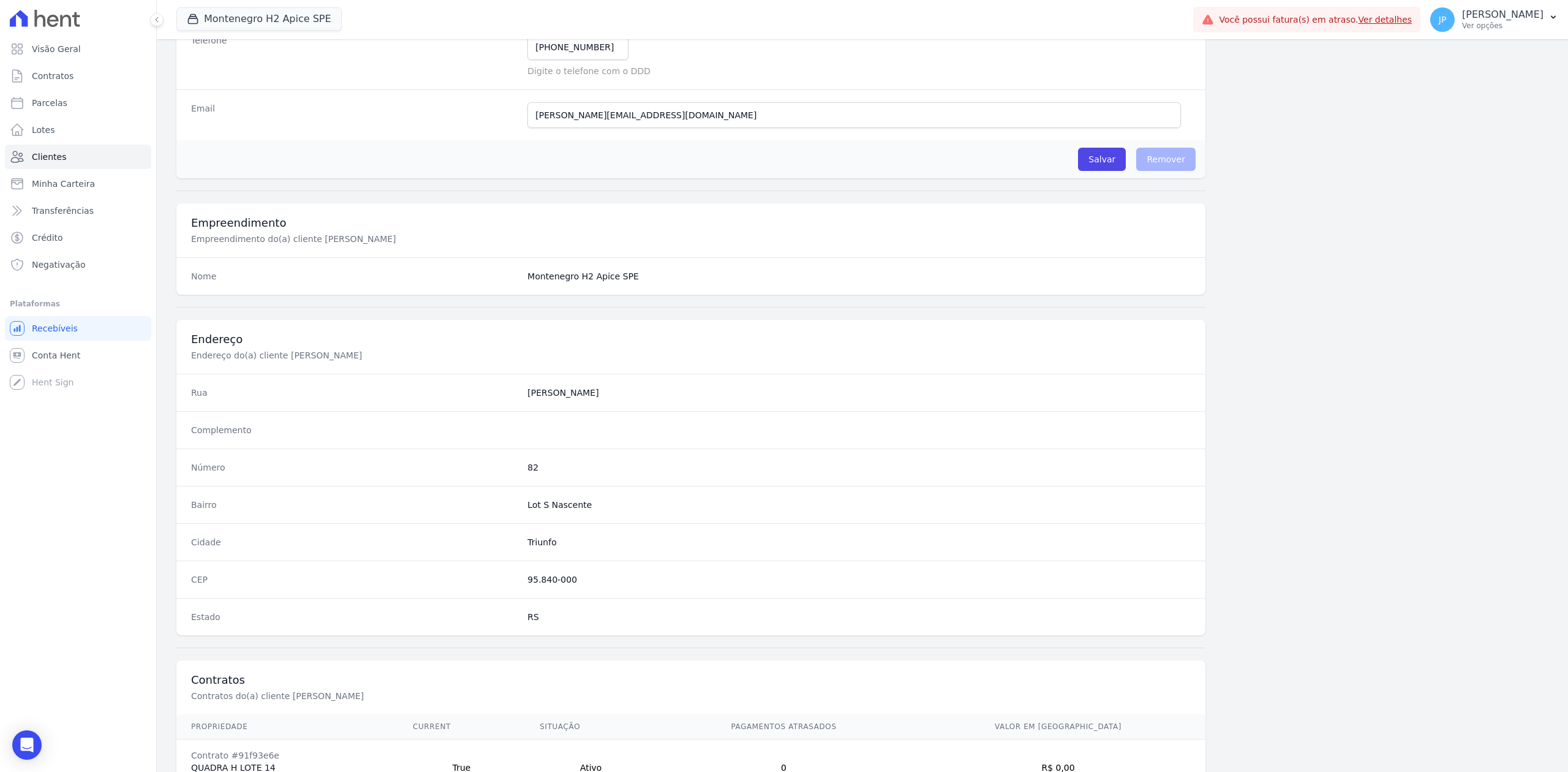
scroll to position [380, 0]
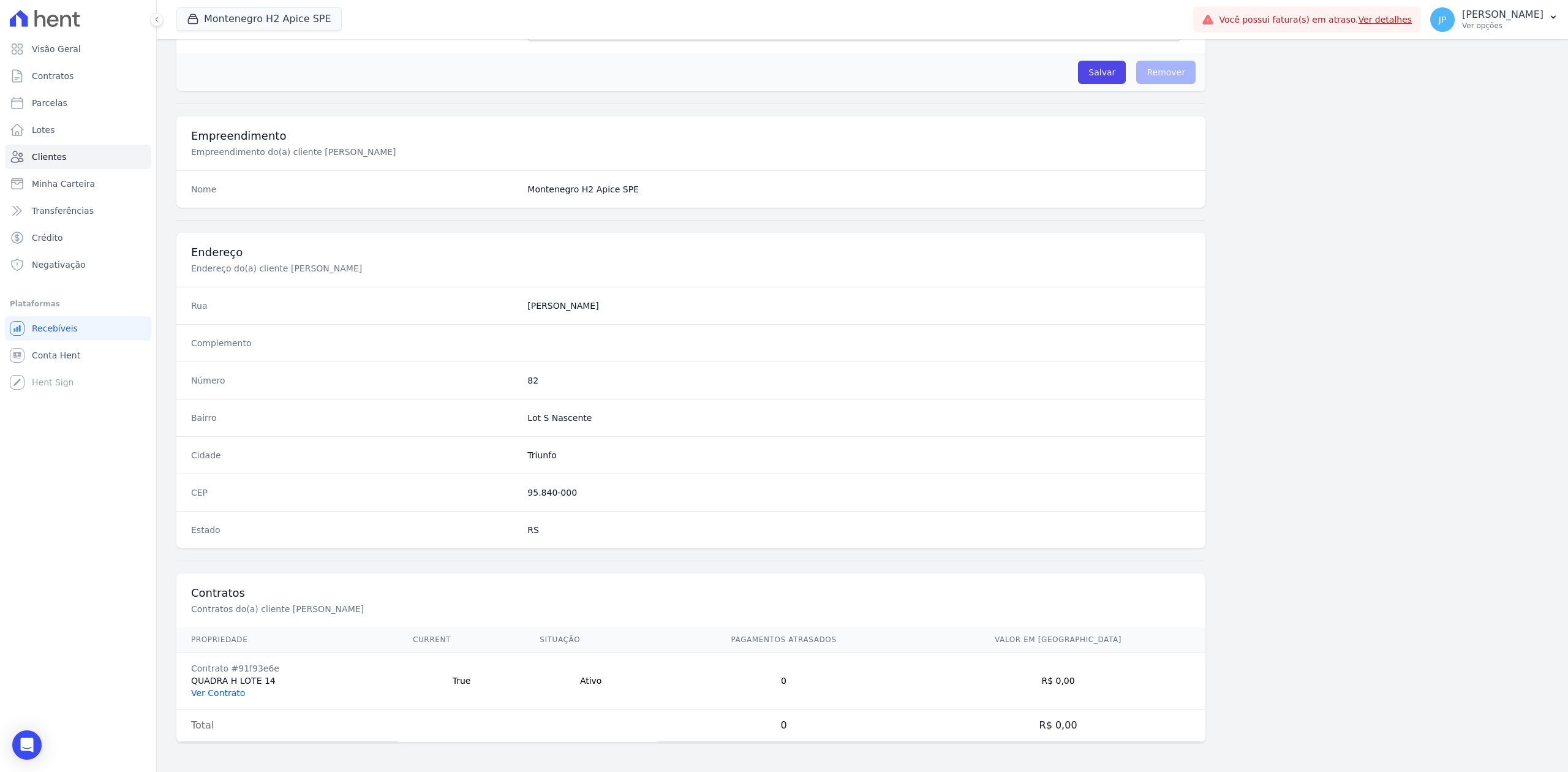
click at [232, 595] on link "Ver Contrato" at bounding box center [218, 693] width 54 height 10
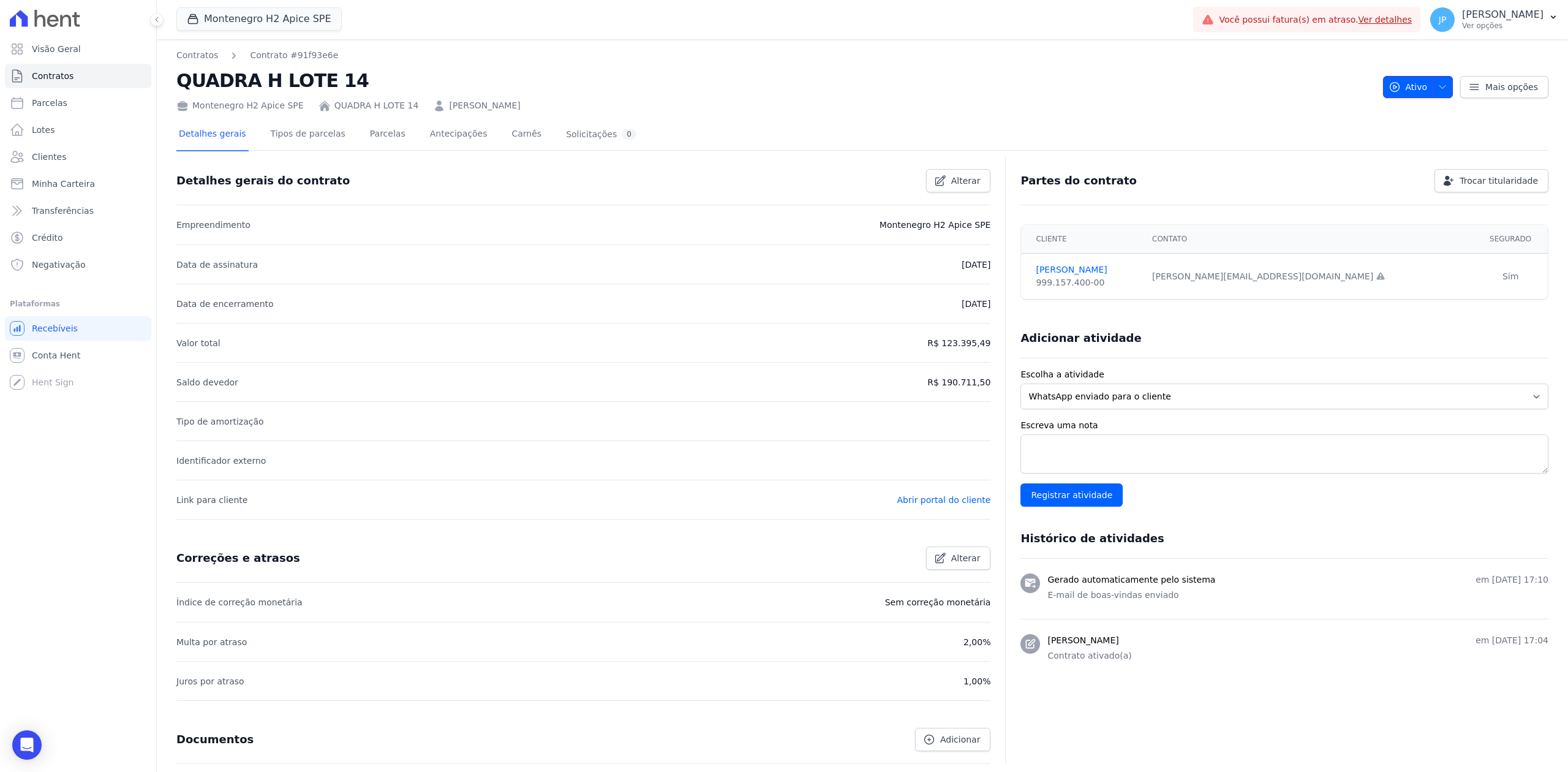
click at [1254, 92] on span "button" at bounding box center [1439, 87] width 15 height 20
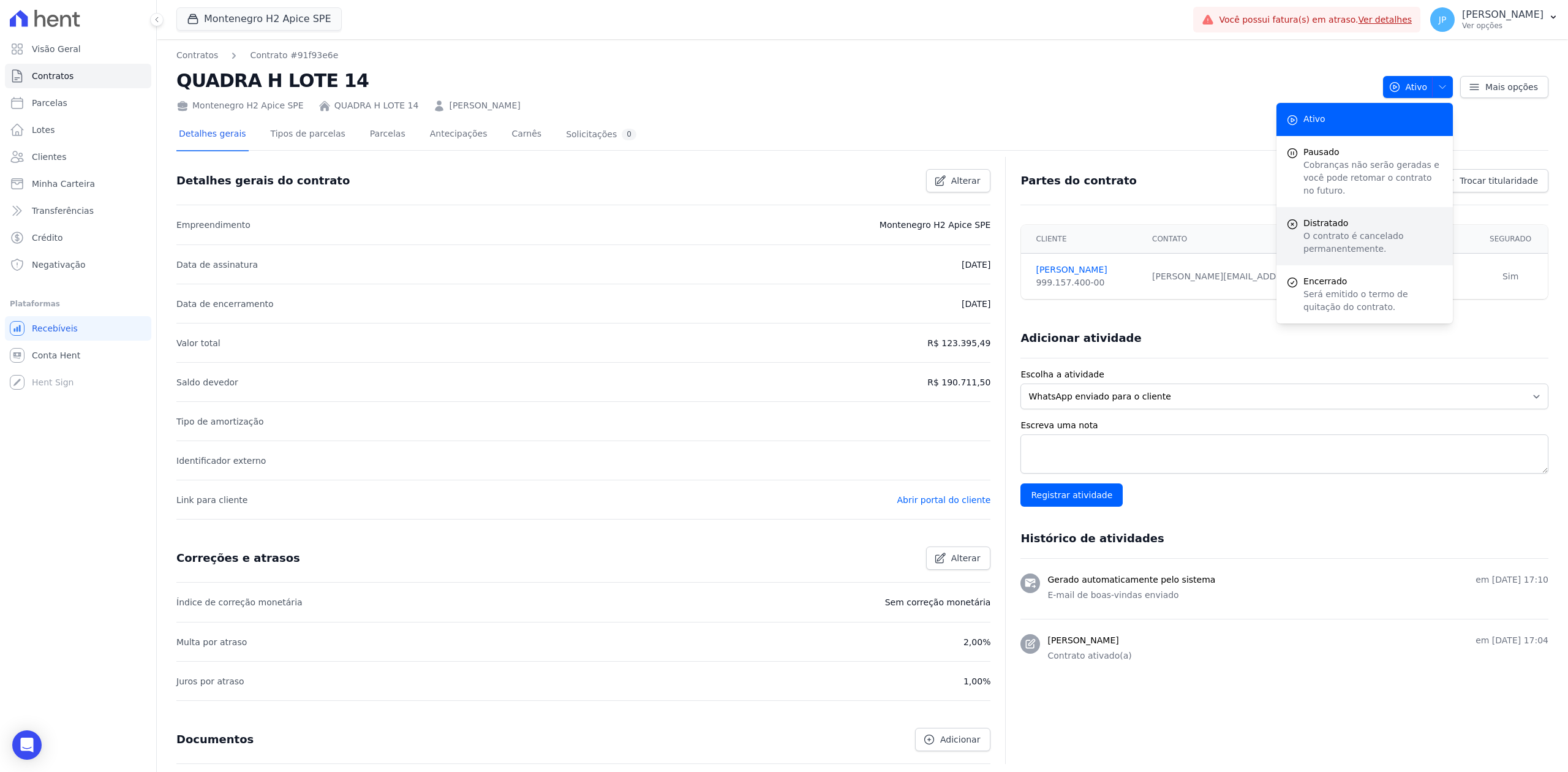
click at [1254, 217] on span "Distratado" at bounding box center [1373, 223] width 139 height 13
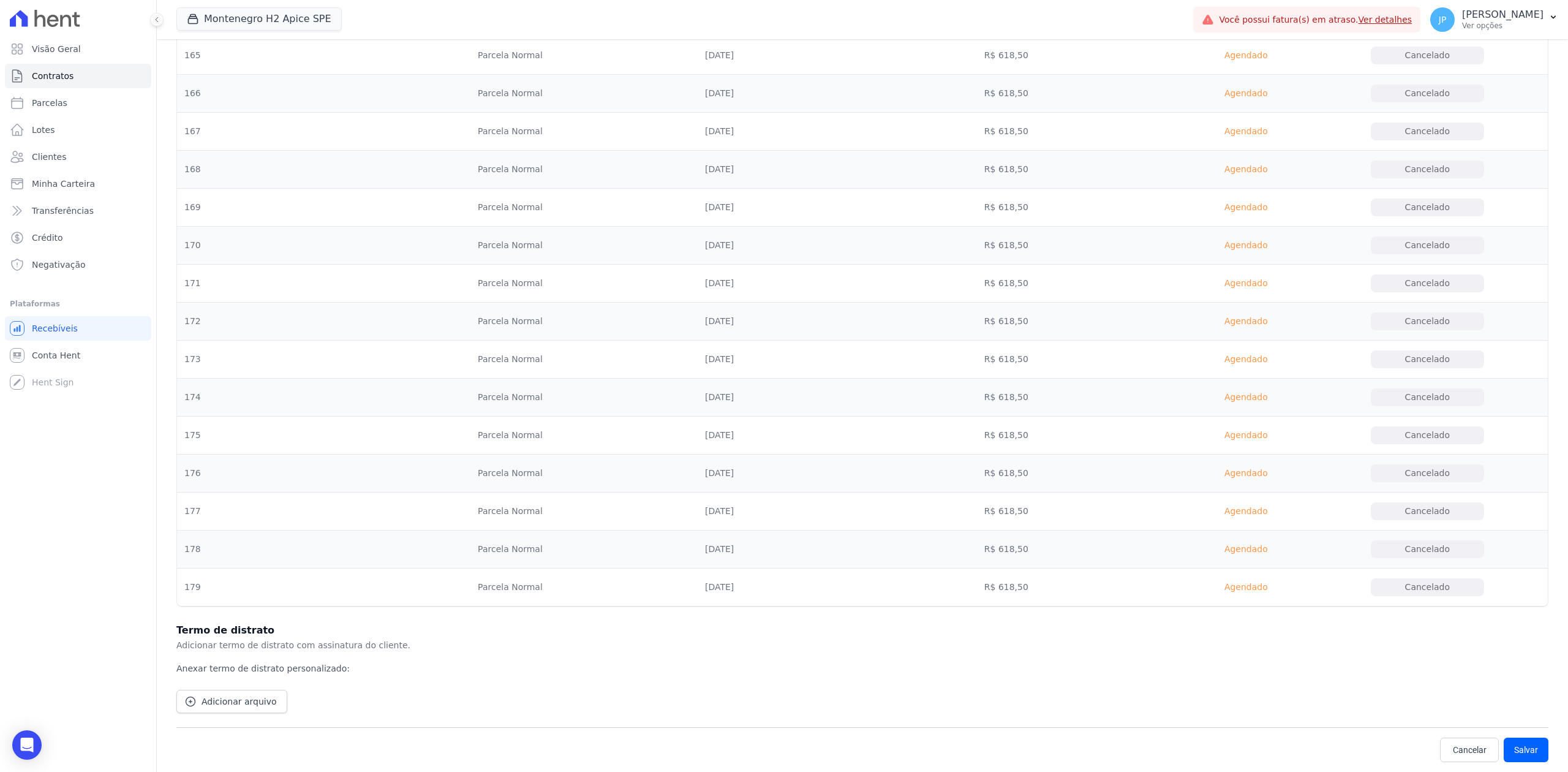
scroll to position [6950, 0]
click at [1254, 595] on main "Contratos Contrato #91f93e6e Alteração de status: Distratado Montenegro H2 Apic…" at bounding box center [863, 405] width 1411 height 733
click at [1254, 595] on button "Salvar" at bounding box center [1526, 750] width 45 height 24
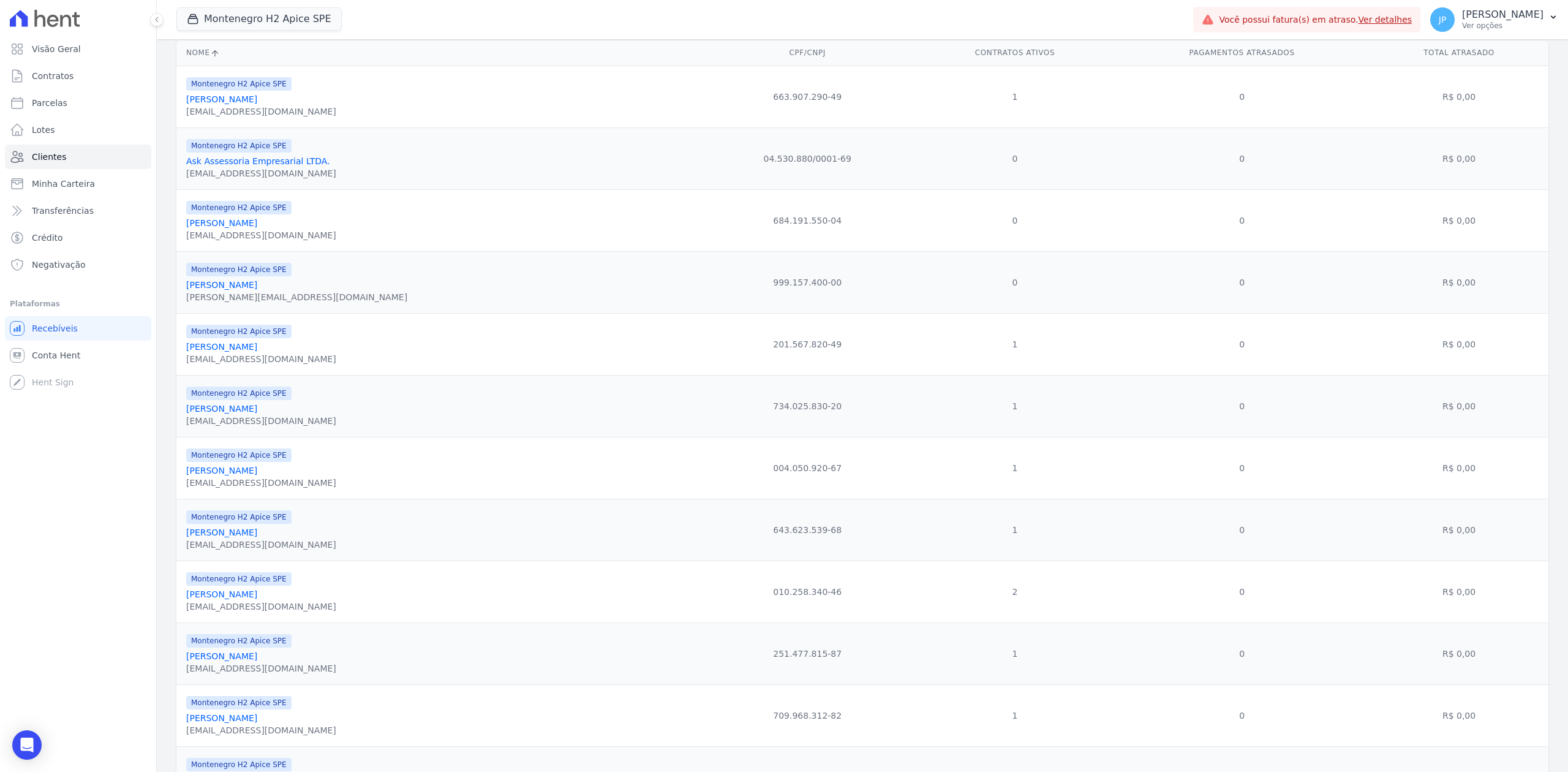
scroll to position [245, 0]
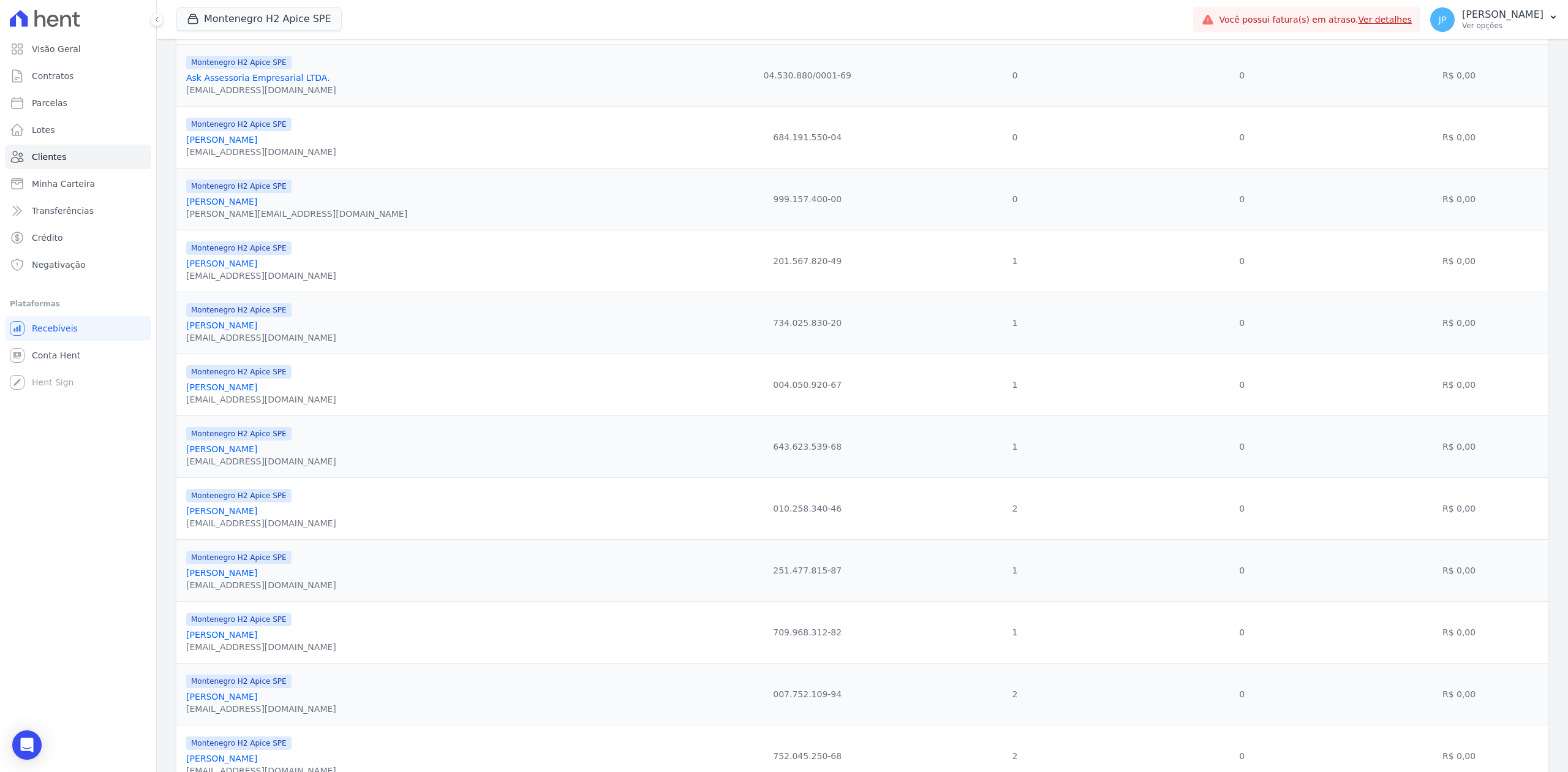
click at [225, 268] on link "[PERSON_NAME]" at bounding box center [222, 263] width 71 height 10
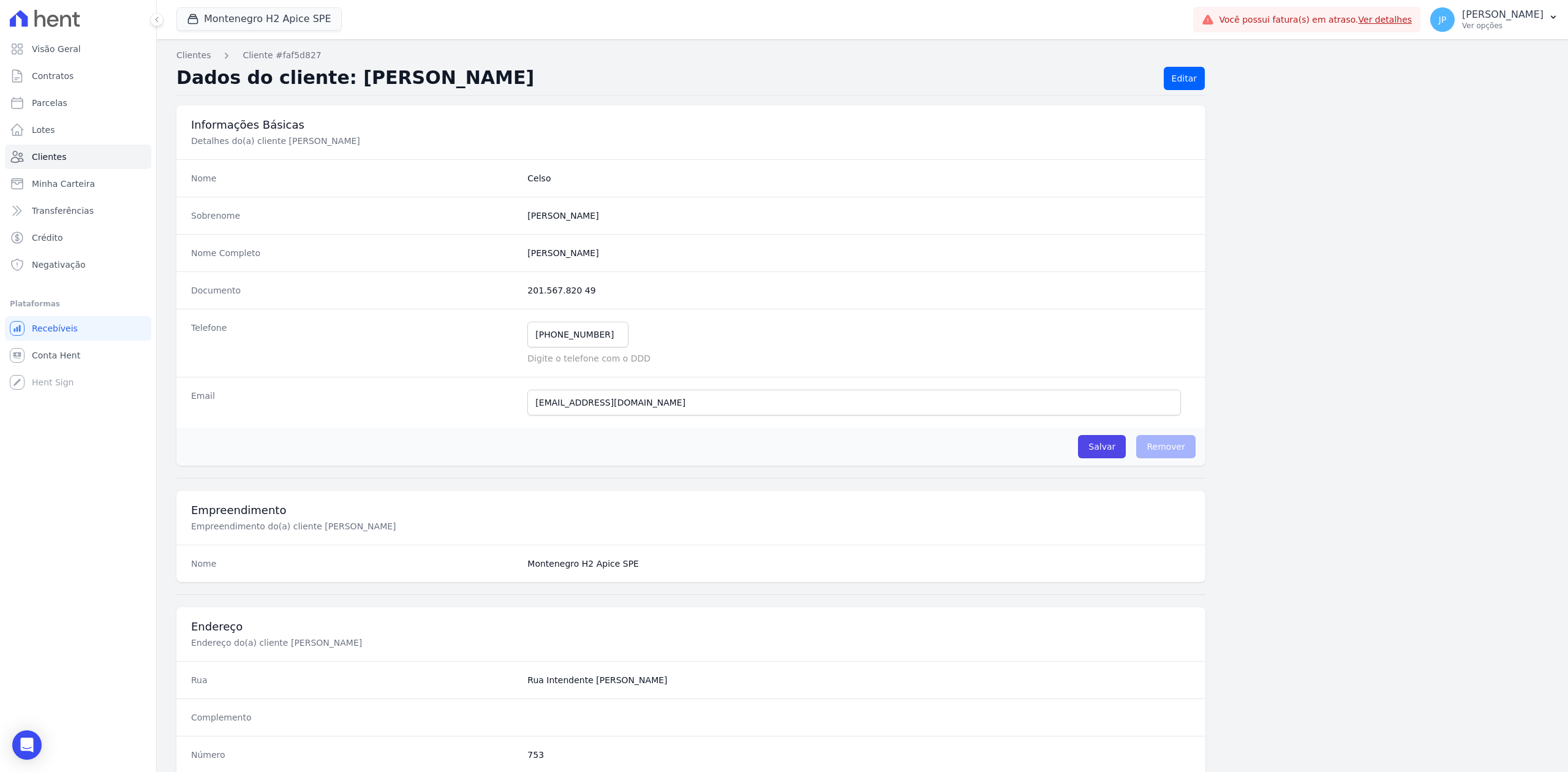
scroll to position [380, 0]
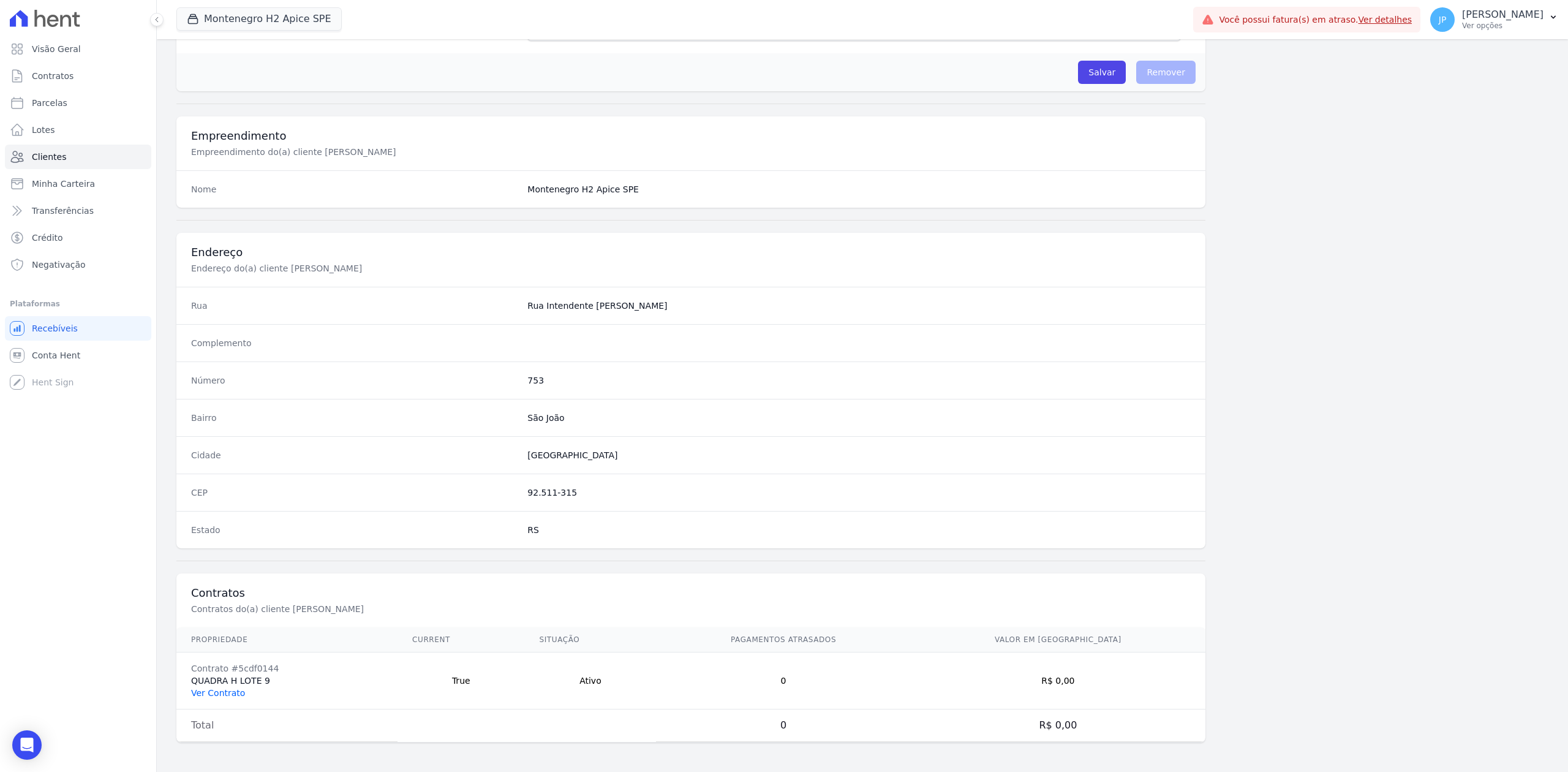
click at [229, 595] on link "Ver Contrato" at bounding box center [218, 693] width 54 height 10
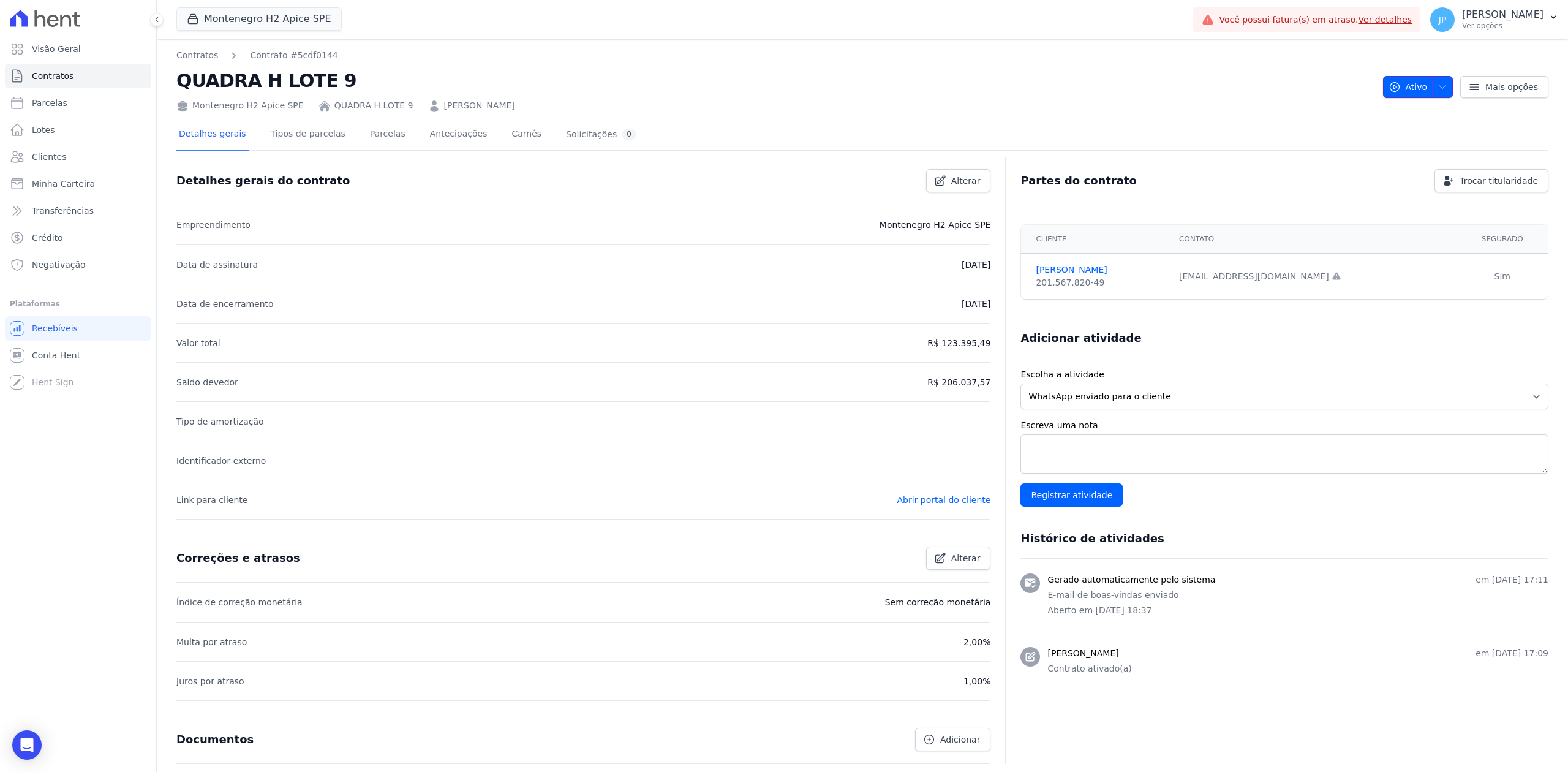
click at [1254, 84] on icon "button" at bounding box center [1442, 86] width 10 height 10
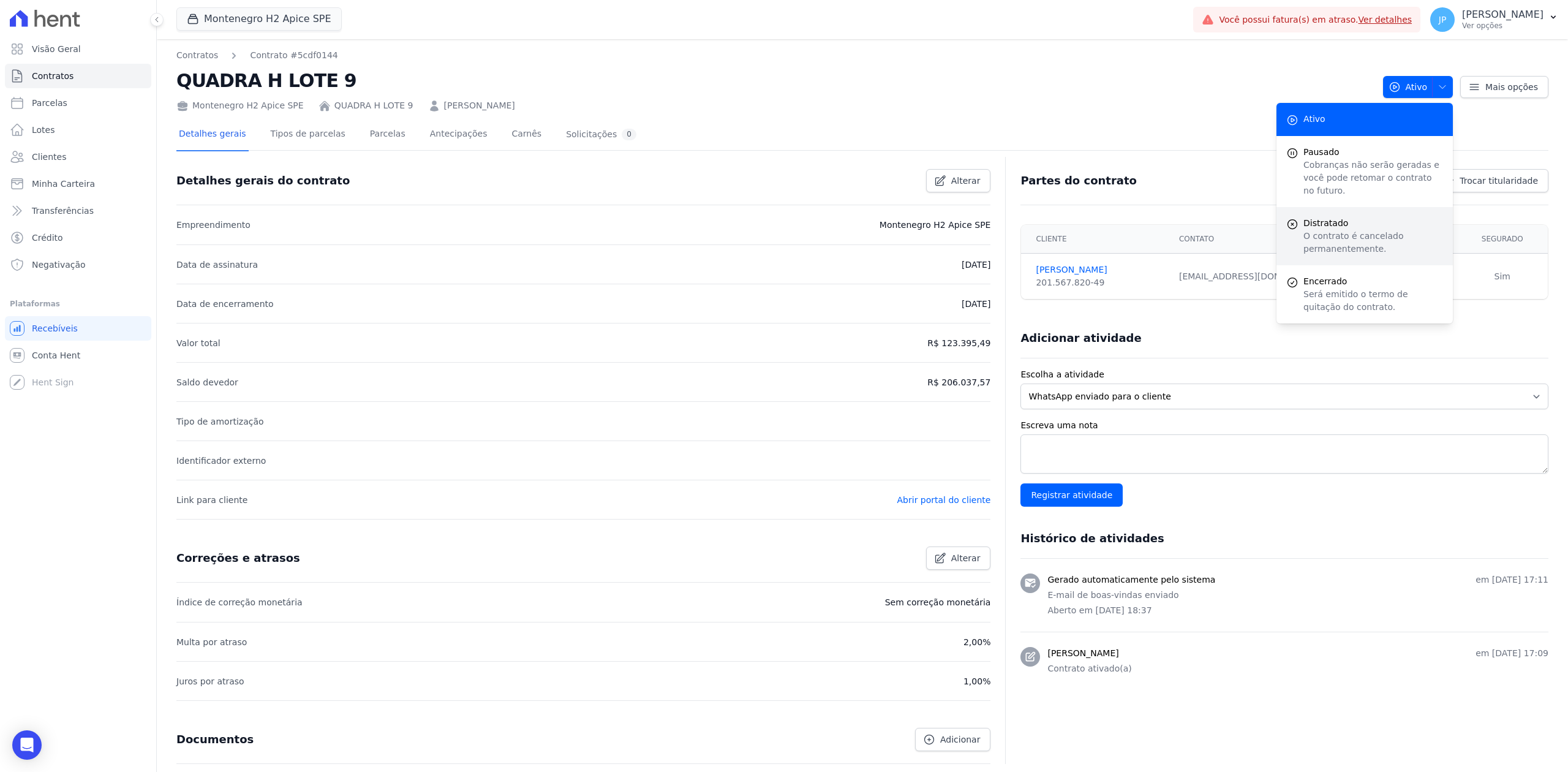
click at [1254, 230] on p "O contrato é cancelado permanentemente." at bounding box center [1373, 242] width 139 height 26
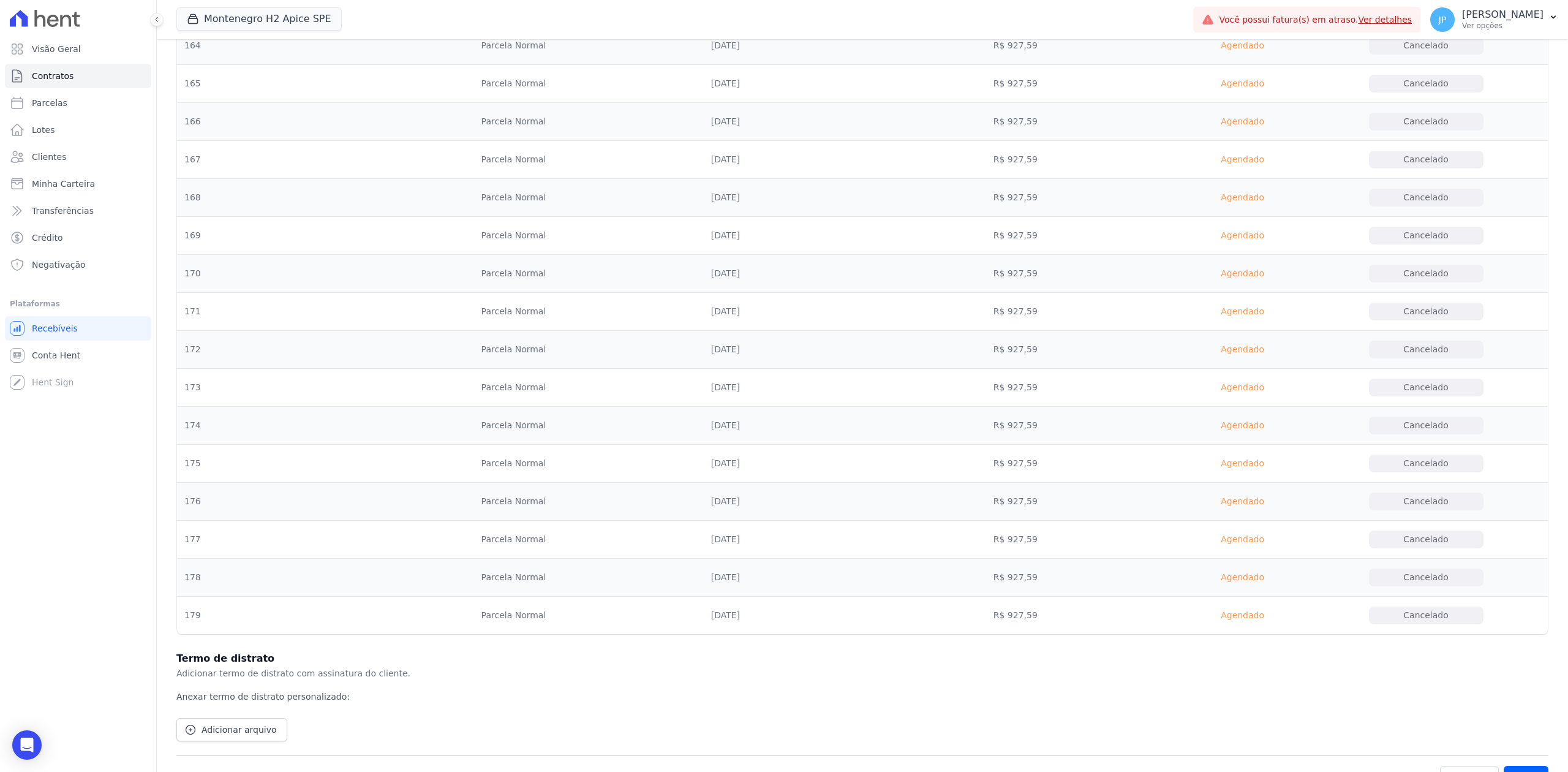
scroll to position [7256, 0]
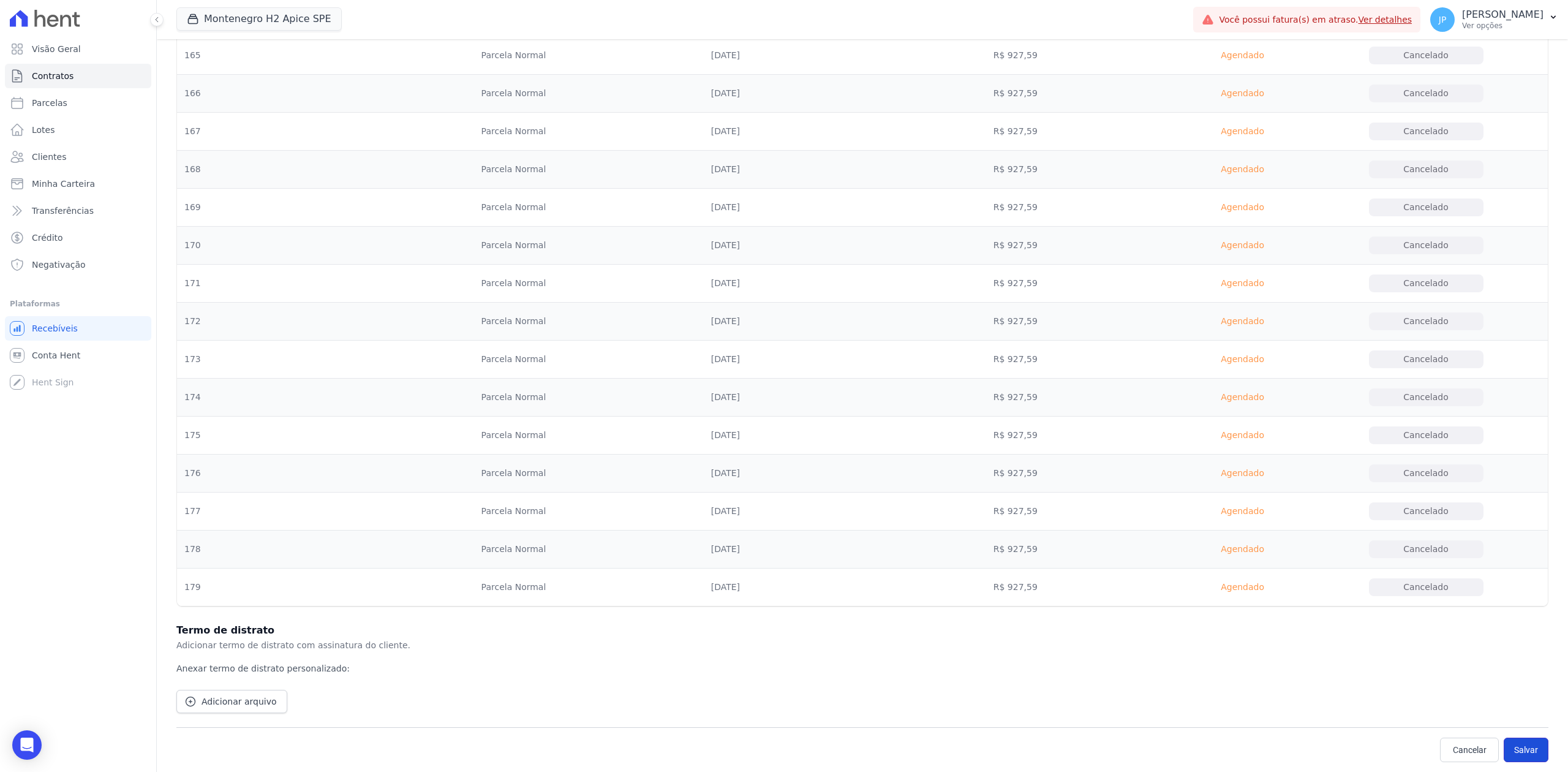
click at [1254, 595] on button "Salvar" at bounding box center [1526, 750] width 45 height 24
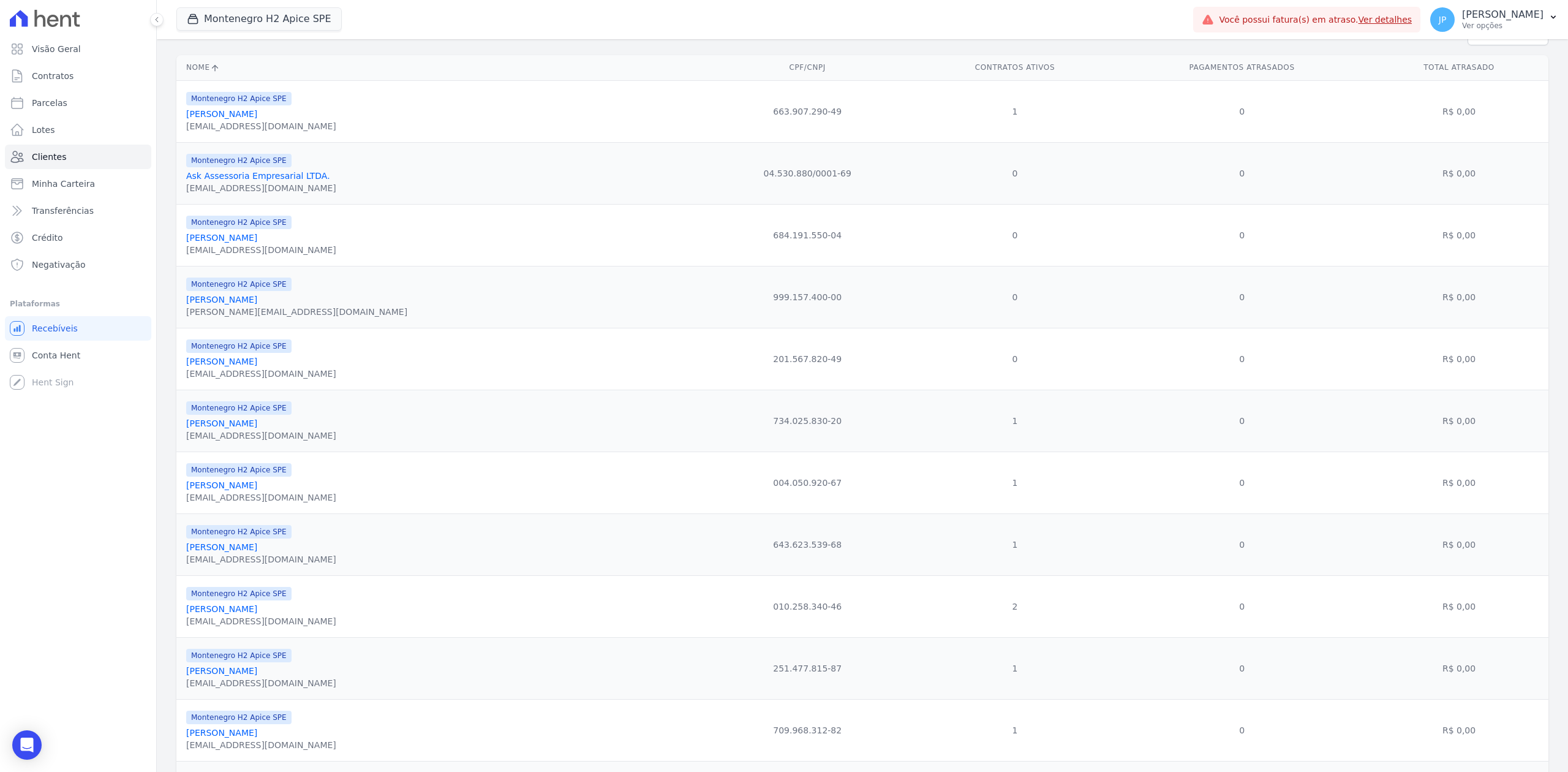
scroll to position [163, 0]
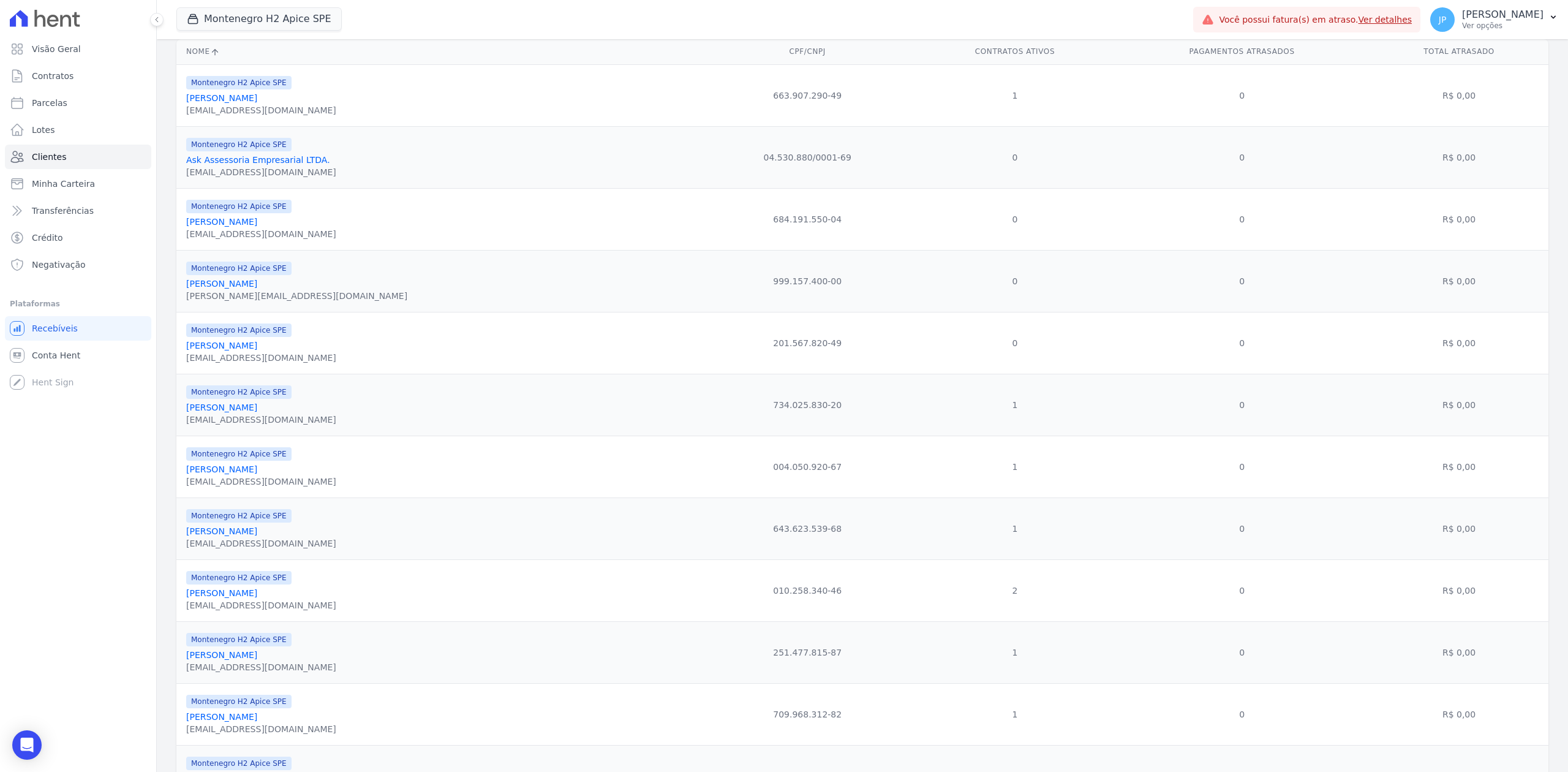
click at [226, 413] on link "[PERSON_NAME]" at bounding box center [222, 407] width 71 height 10
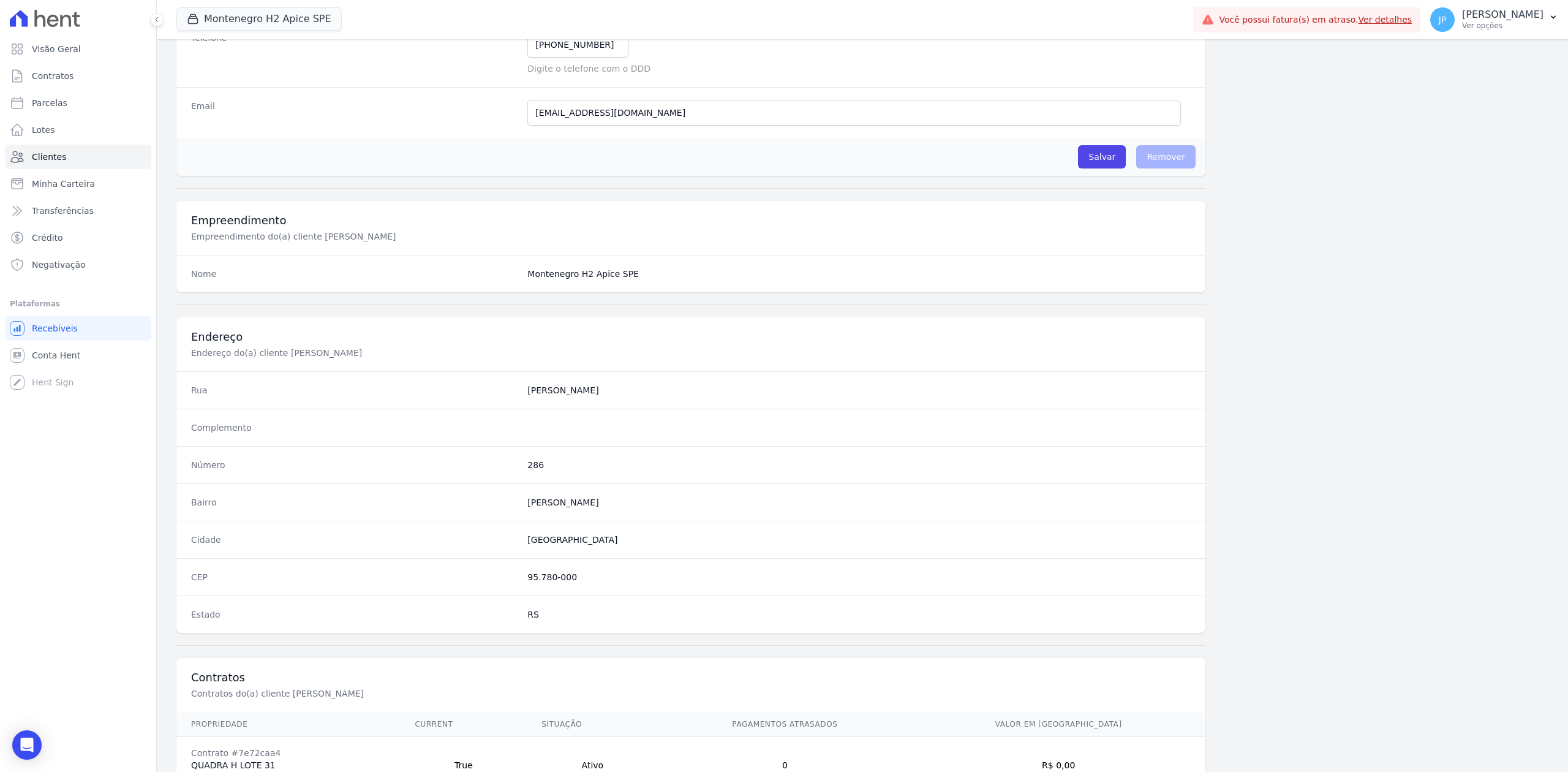
scroll to position [380, 0]
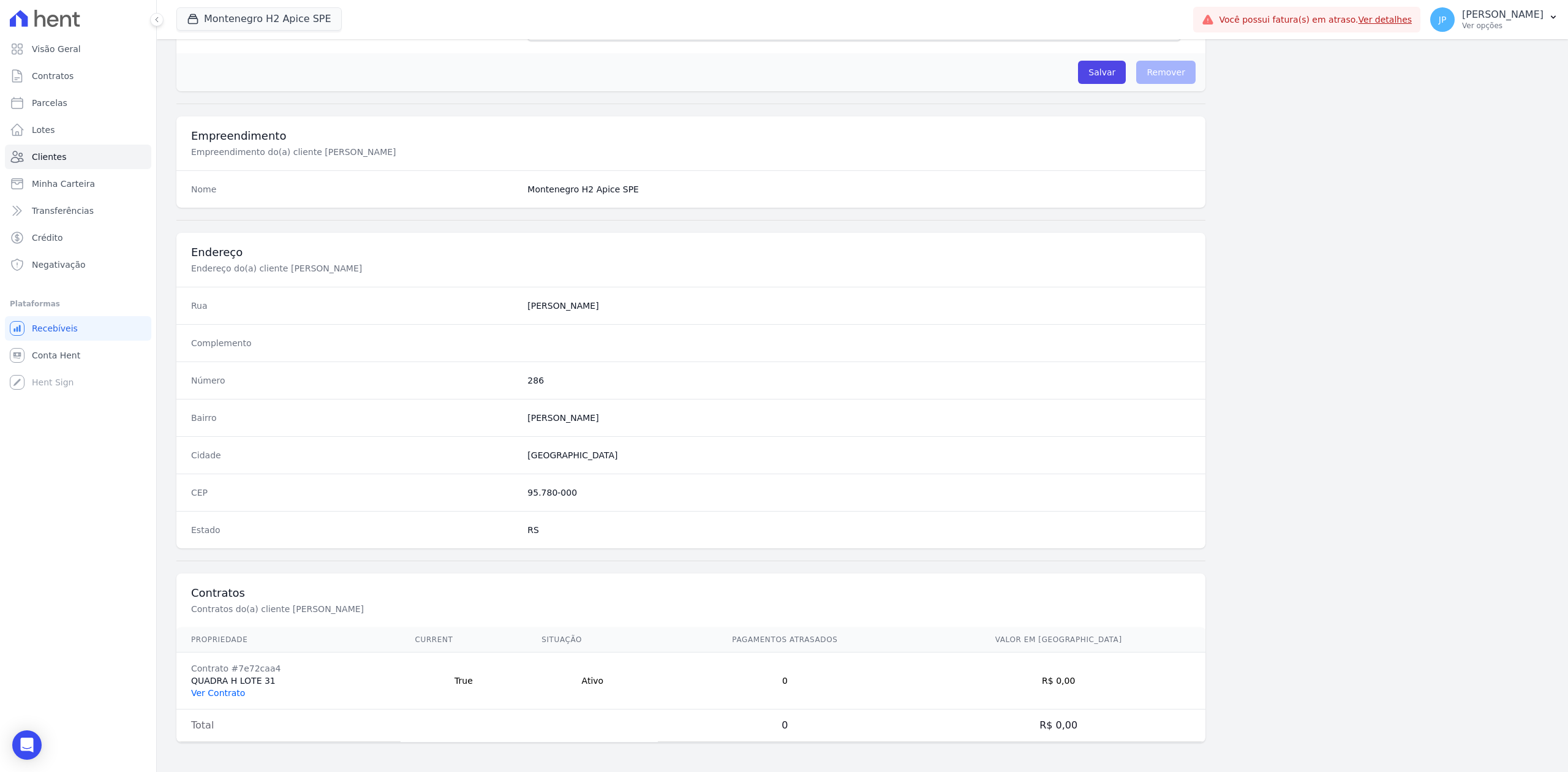
click at [214, 595] on link "Ver Contrato" at bounding box center [218, 693] width 54 height 10
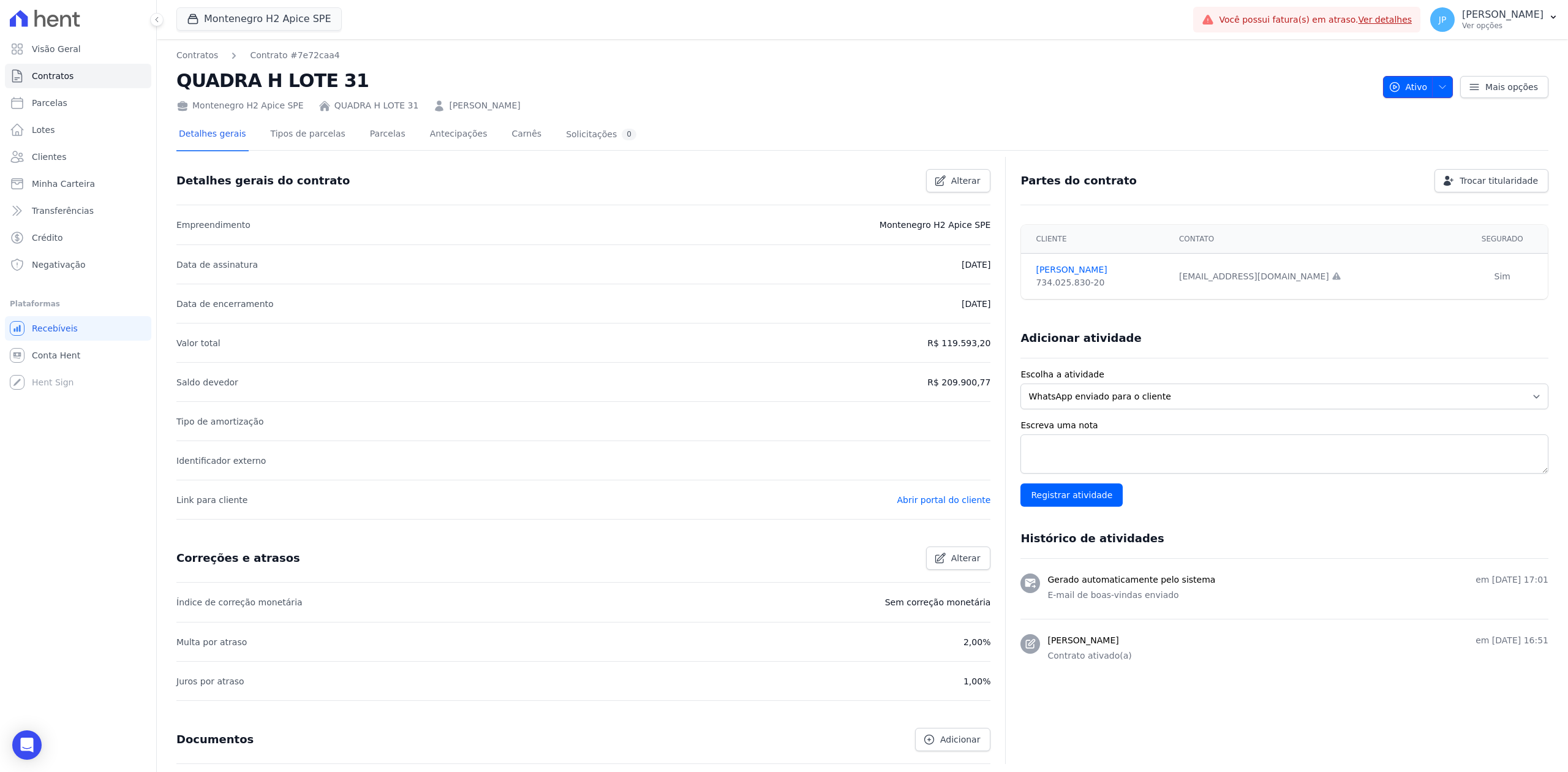
click at [1254, 96] on span "button" at bounding box center [1439, 87] width 15 height 20
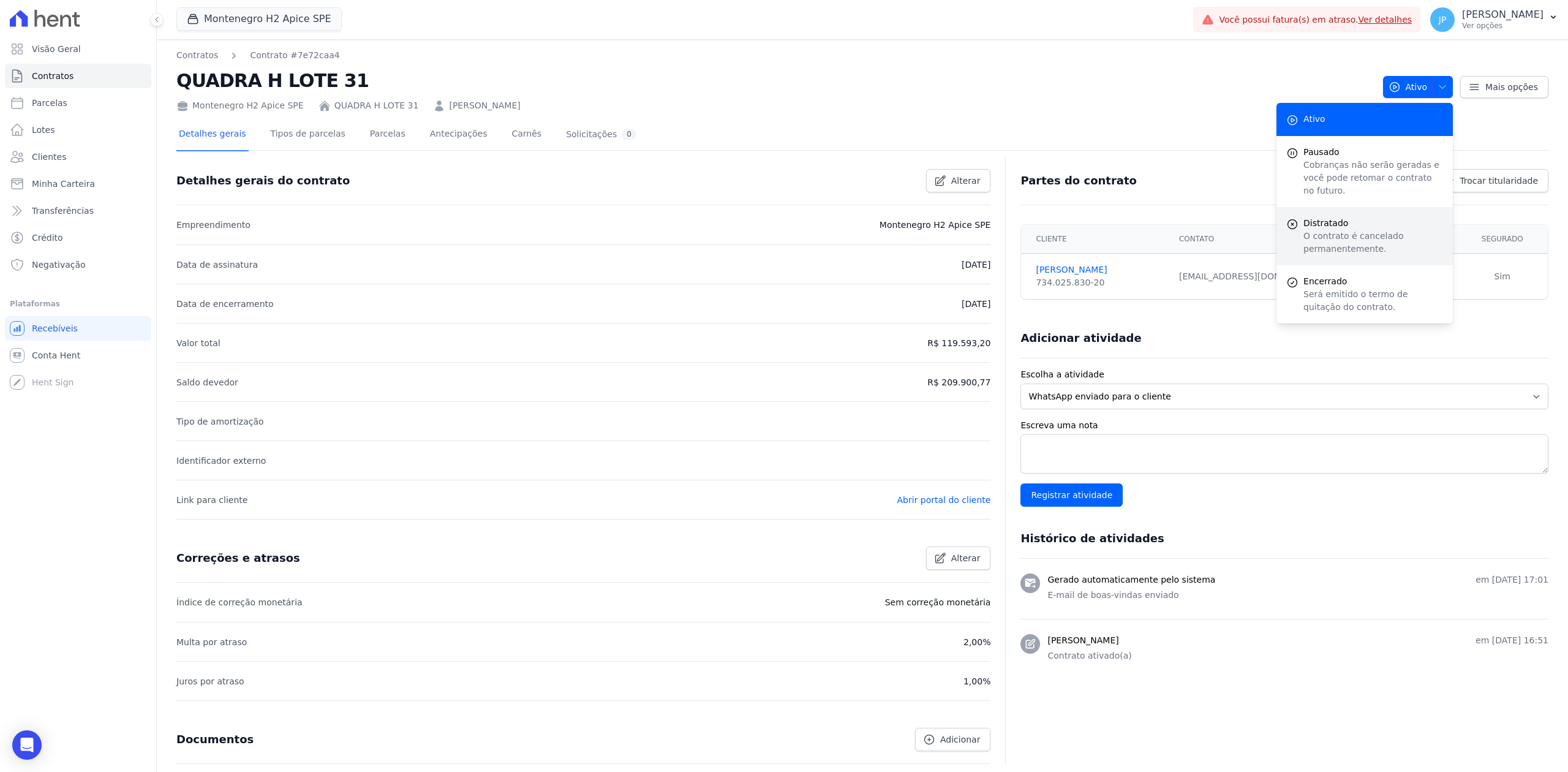
click at [1254, 230] on p "O contrato é cancelado permanentemente." at bounding box center [1373, 242] width 139 height 26
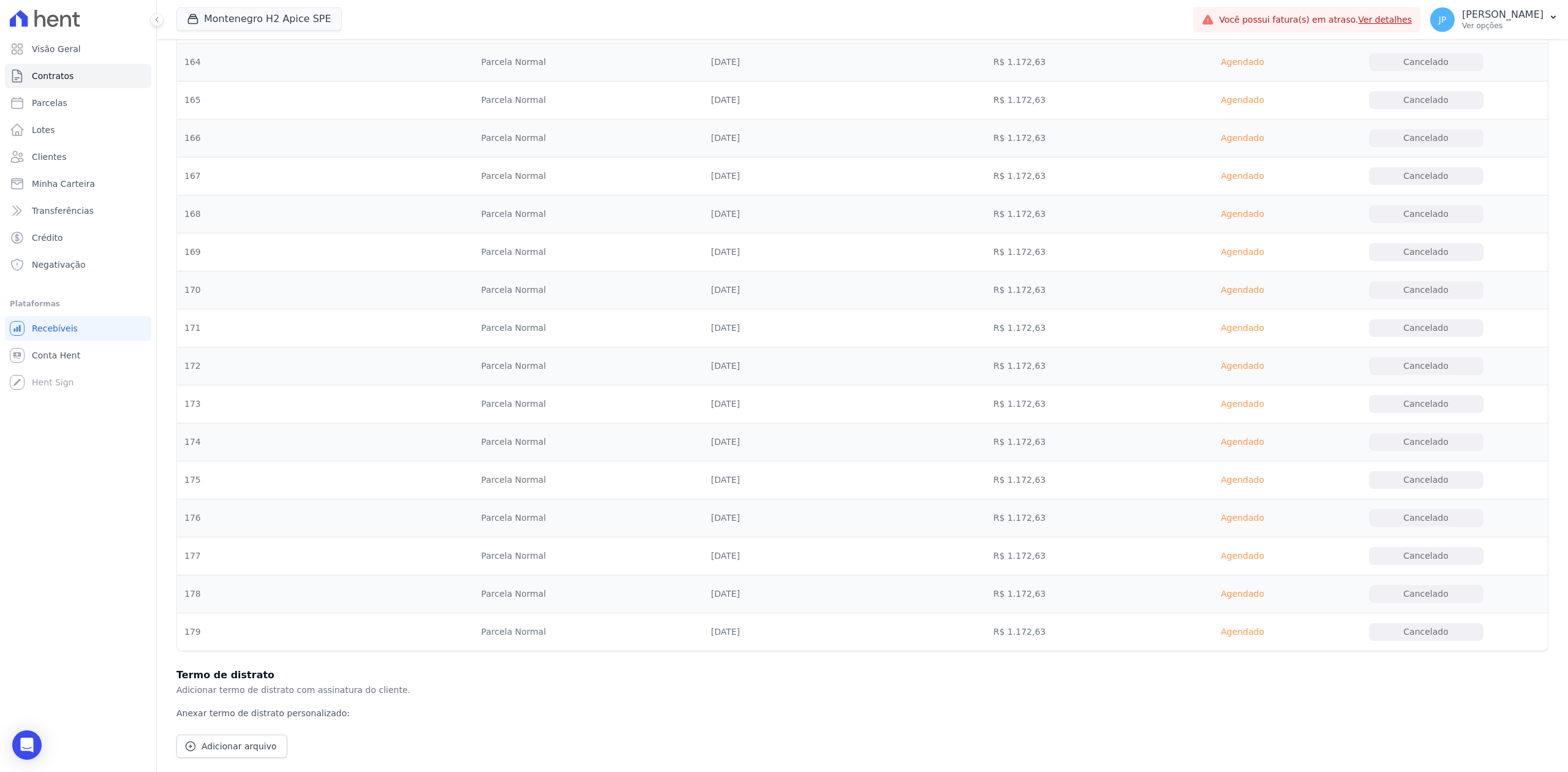
click at [1254, 595] on p "Anexar termo de distrato personalizado:" at bounding box center [863, 708] width 1372 height 23
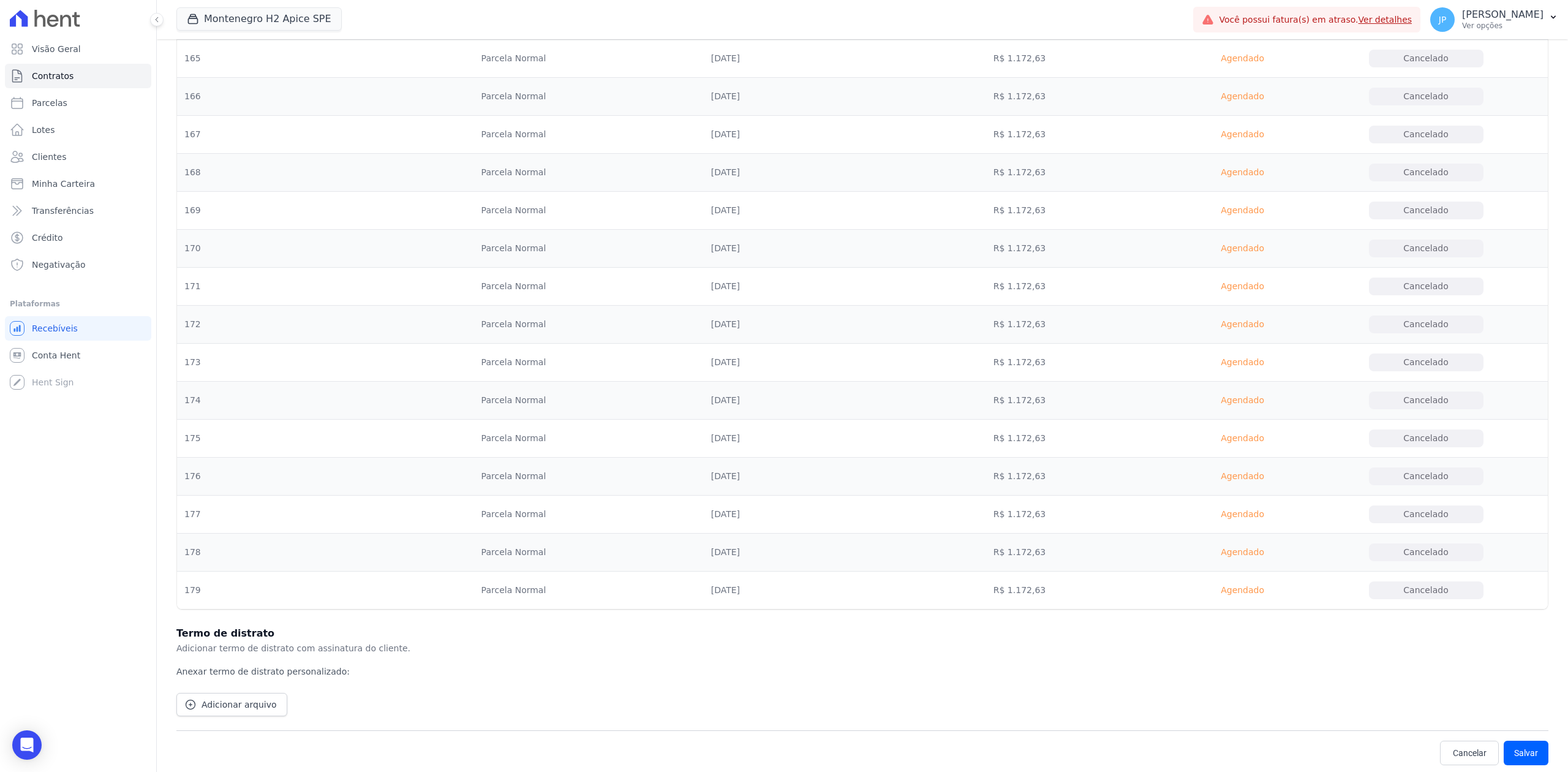
scroll to position [6644, 0]
click at [1254, 595] on button "Salvar" at bounding box center [1526, 750] width 45 height 24
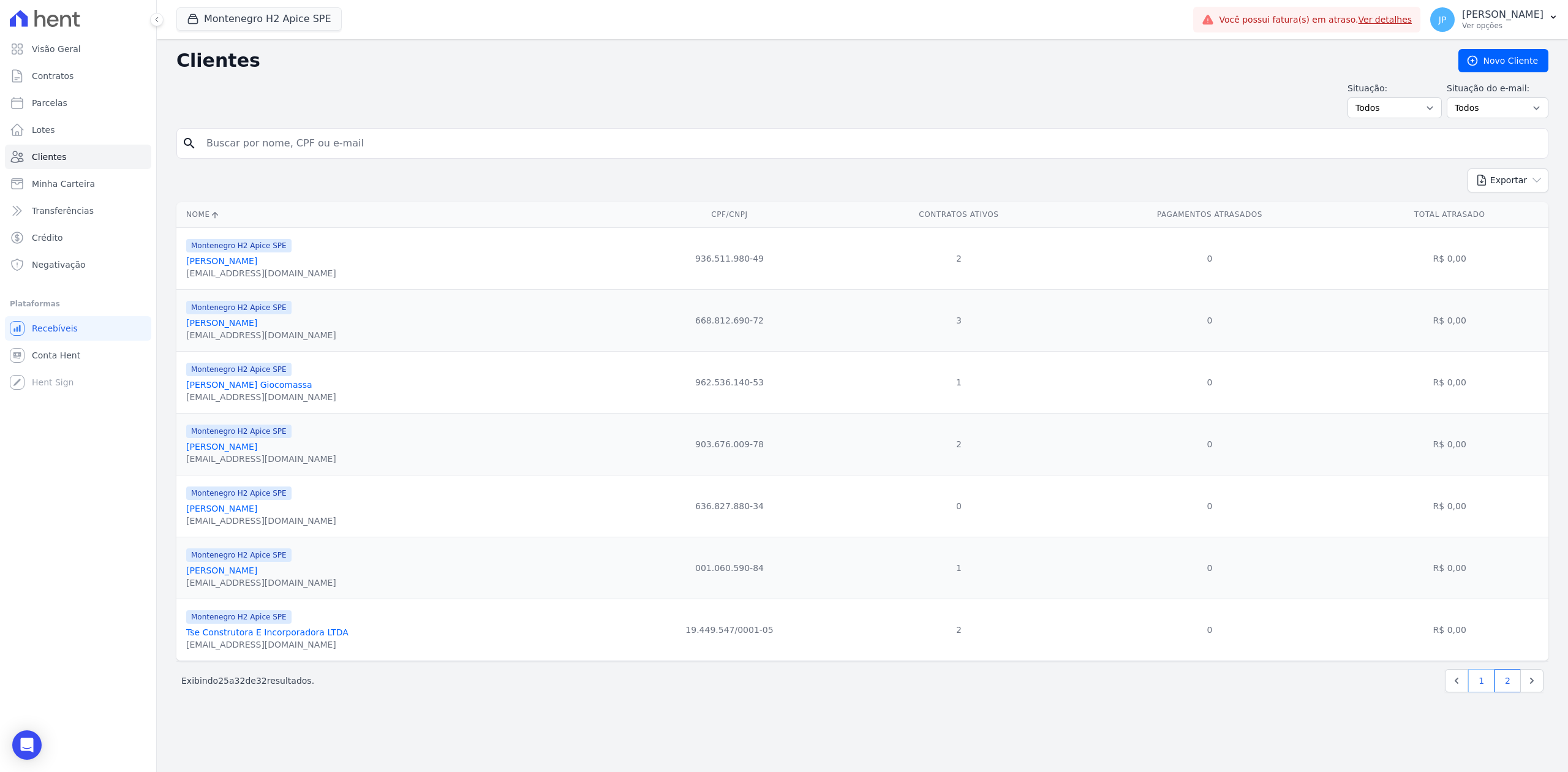
click at [1254, 595] on link "1" at bounding box center [1481, 681] width 26 height 24
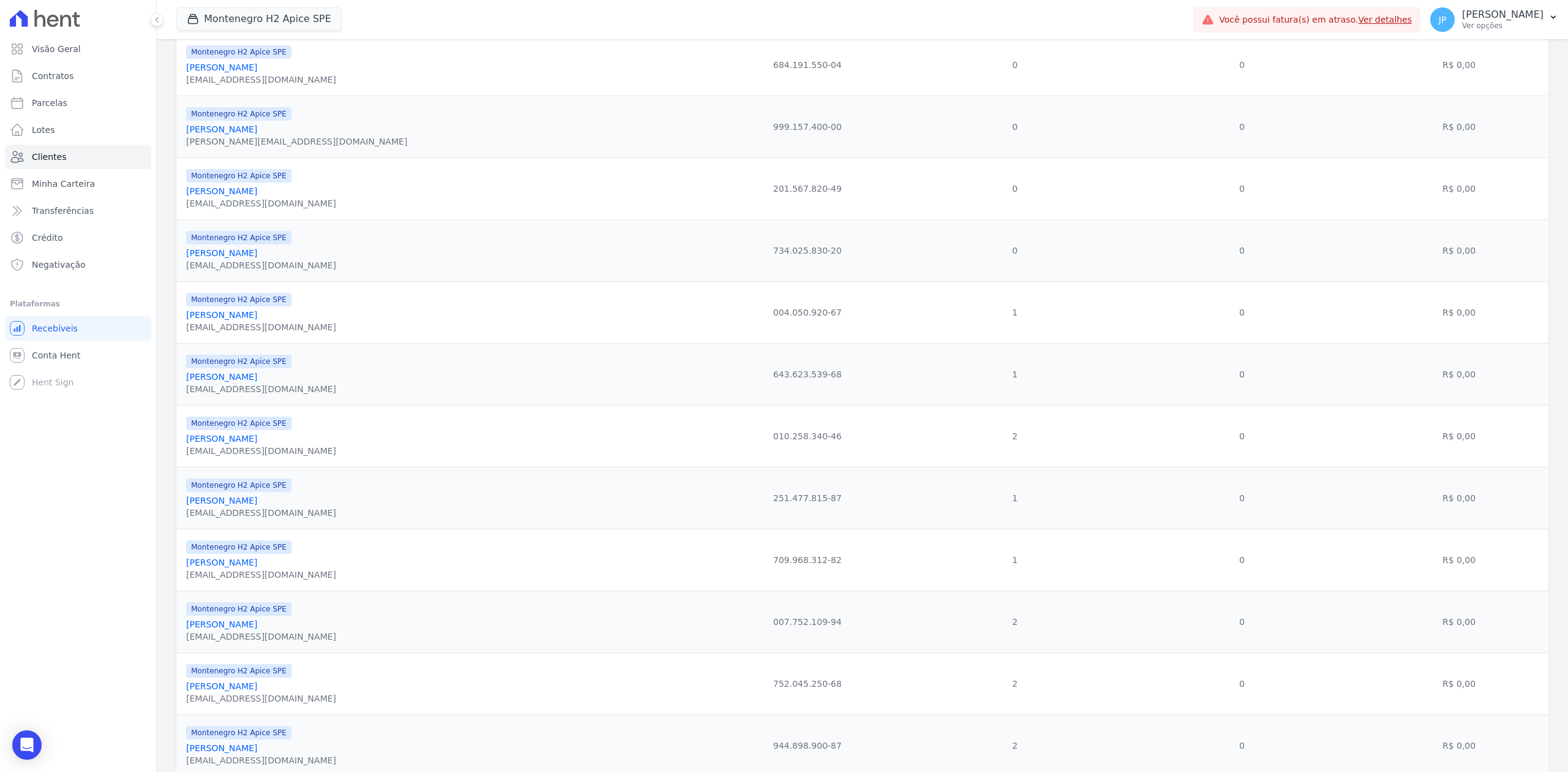
scroll to position [349, 0]
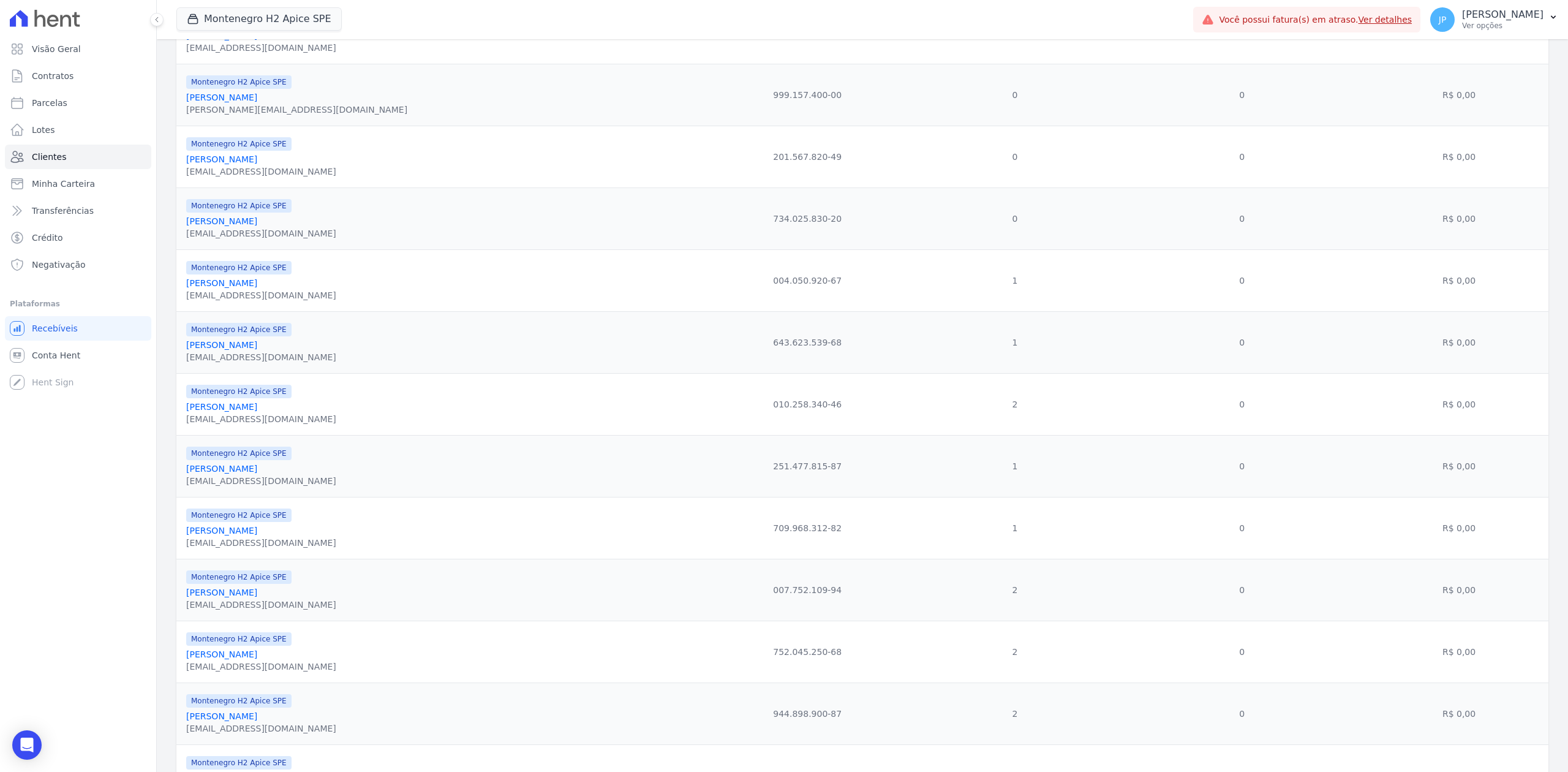
click at [257, 288] on link "[PERSON_NAME]" at bounding box center [222, 283] width 71 height 10
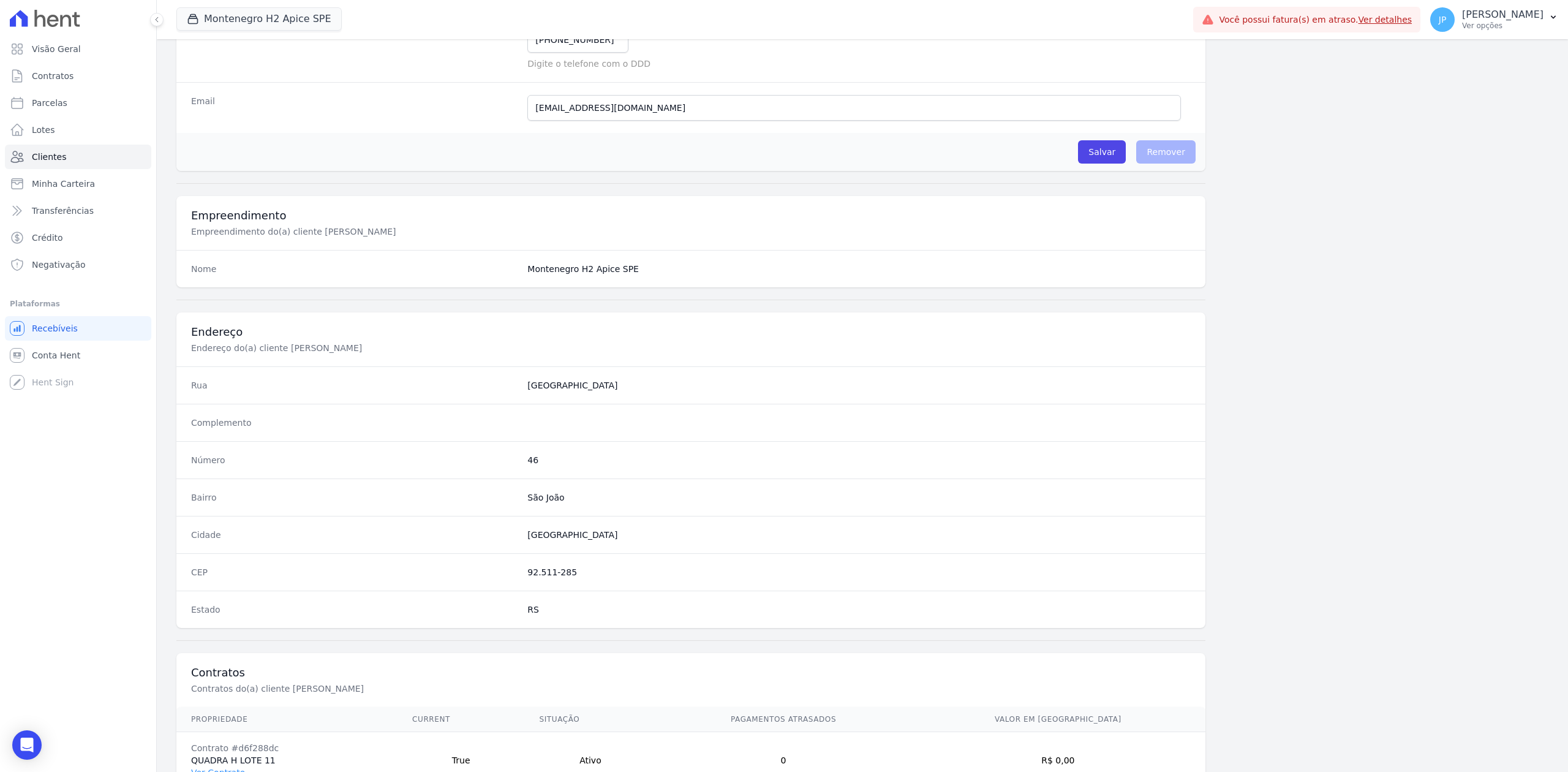
scroll to position [380, 0]
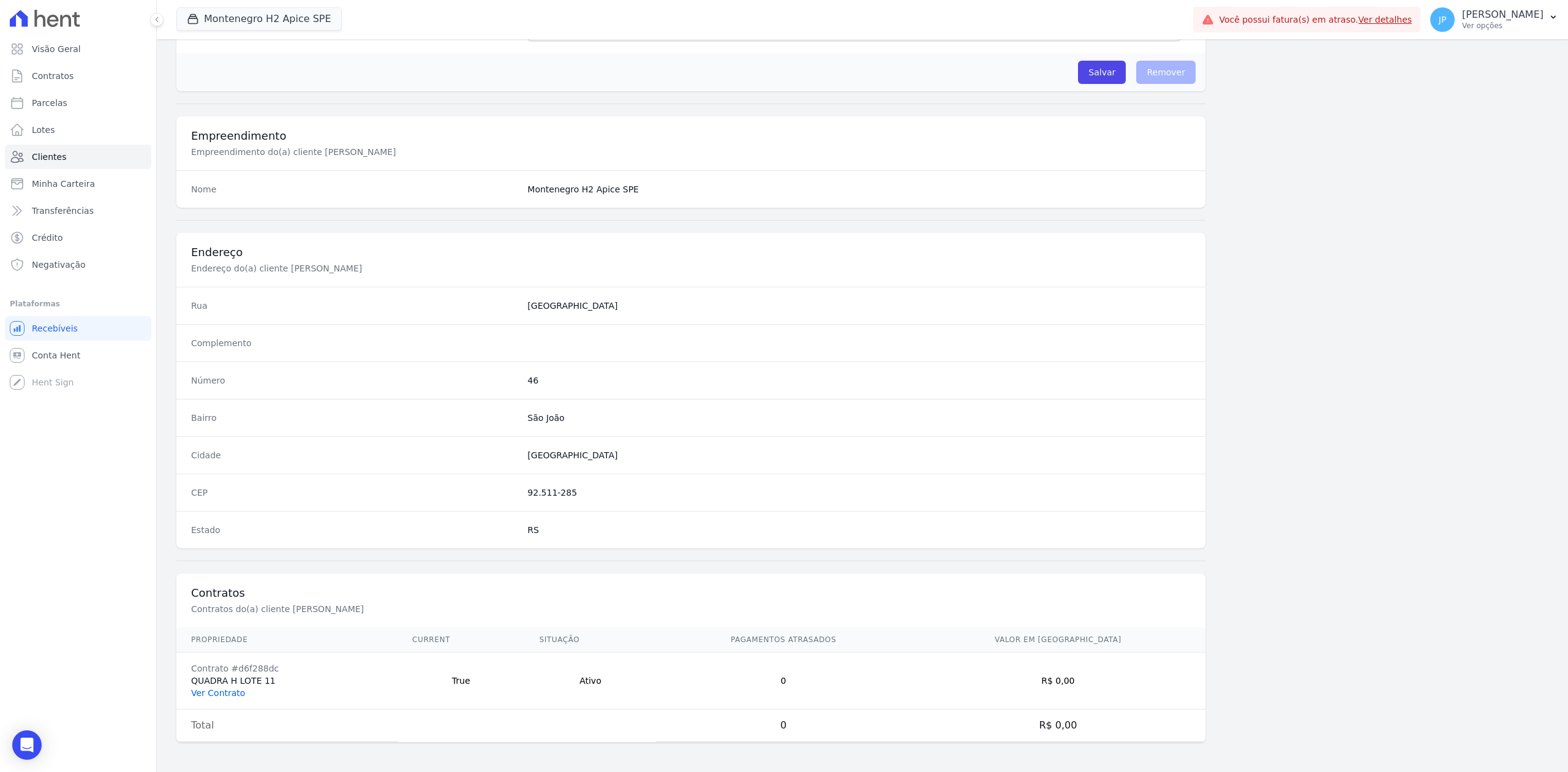
click at [240, 595] on link "Ver Contrato" at bounding box center [218, 693] width 54 height 10
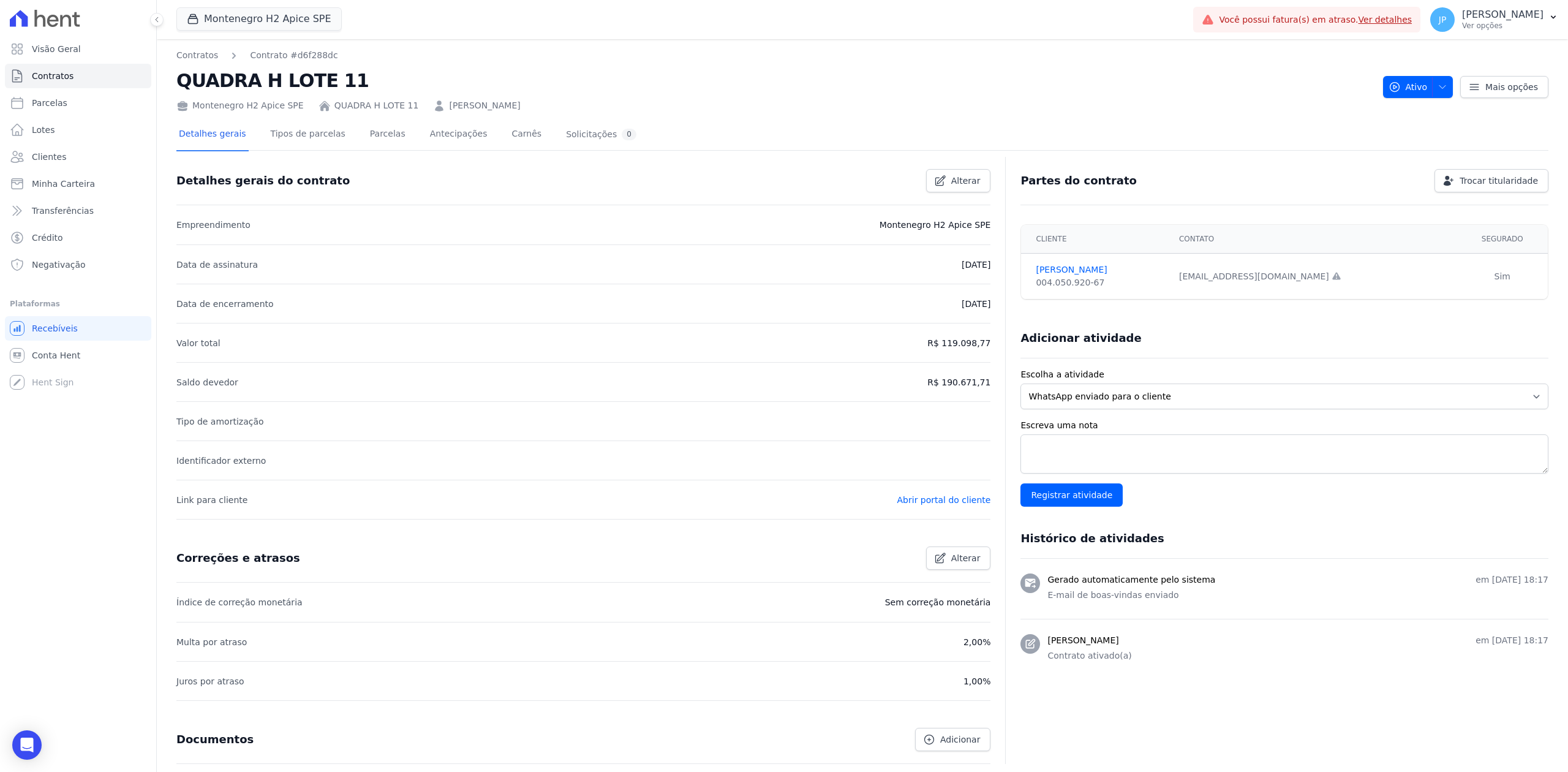
click at [1254, 100] on div "Contratos Contrato #d6f288dc QUADRA H LOTE 11 Montenegro H2 Apice SPE QUADRA H …" at bounding box center [863, 81] width 1372 height 63
click at [1254, 81] on span "button" at bounding box center [1439, 87] width 15 height 20
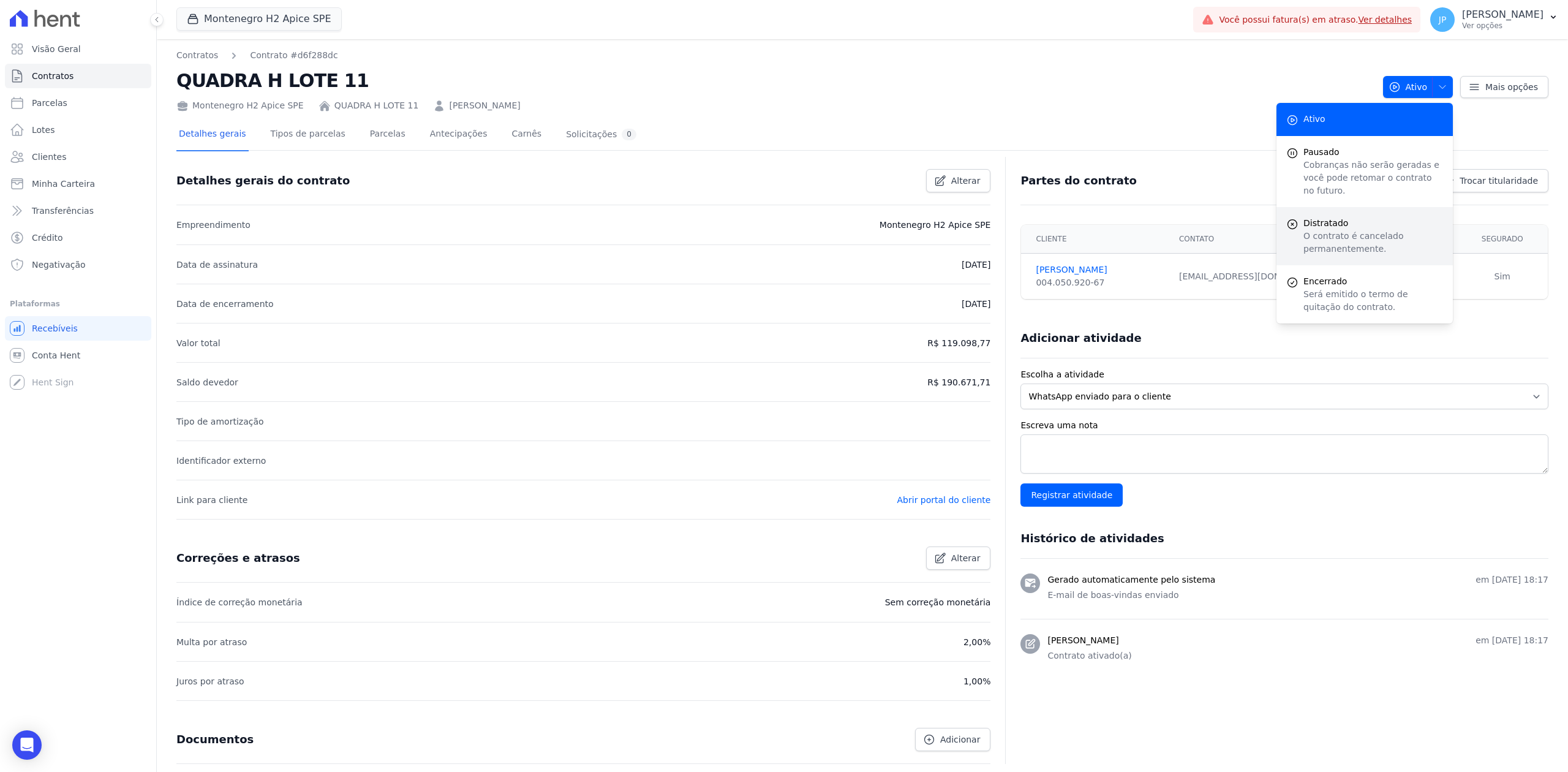
click at [1254, 217] on span "Distratado" at bounding box center [1373, 223] width 139 height 13
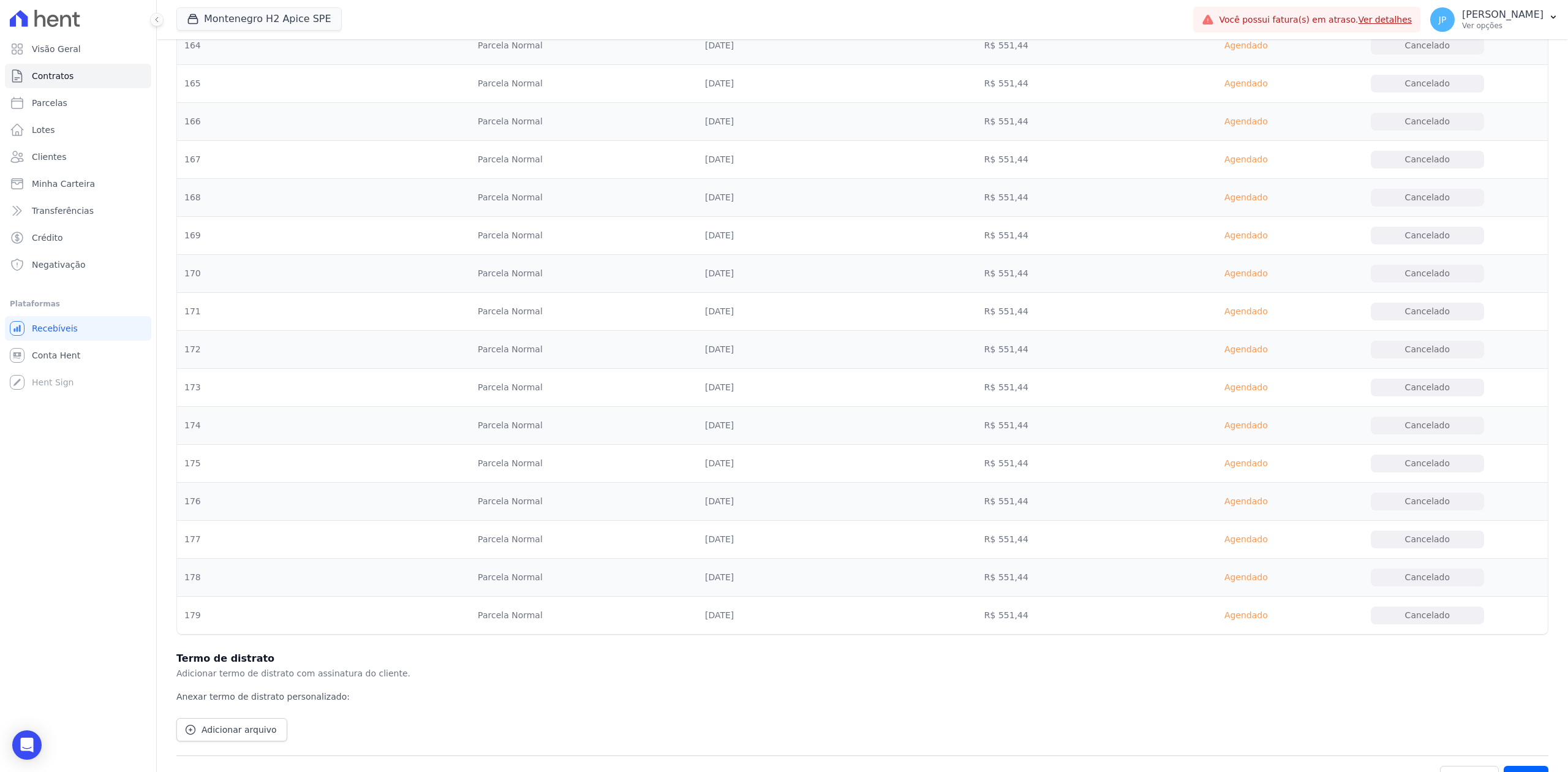
scroll to position [7027, 0]
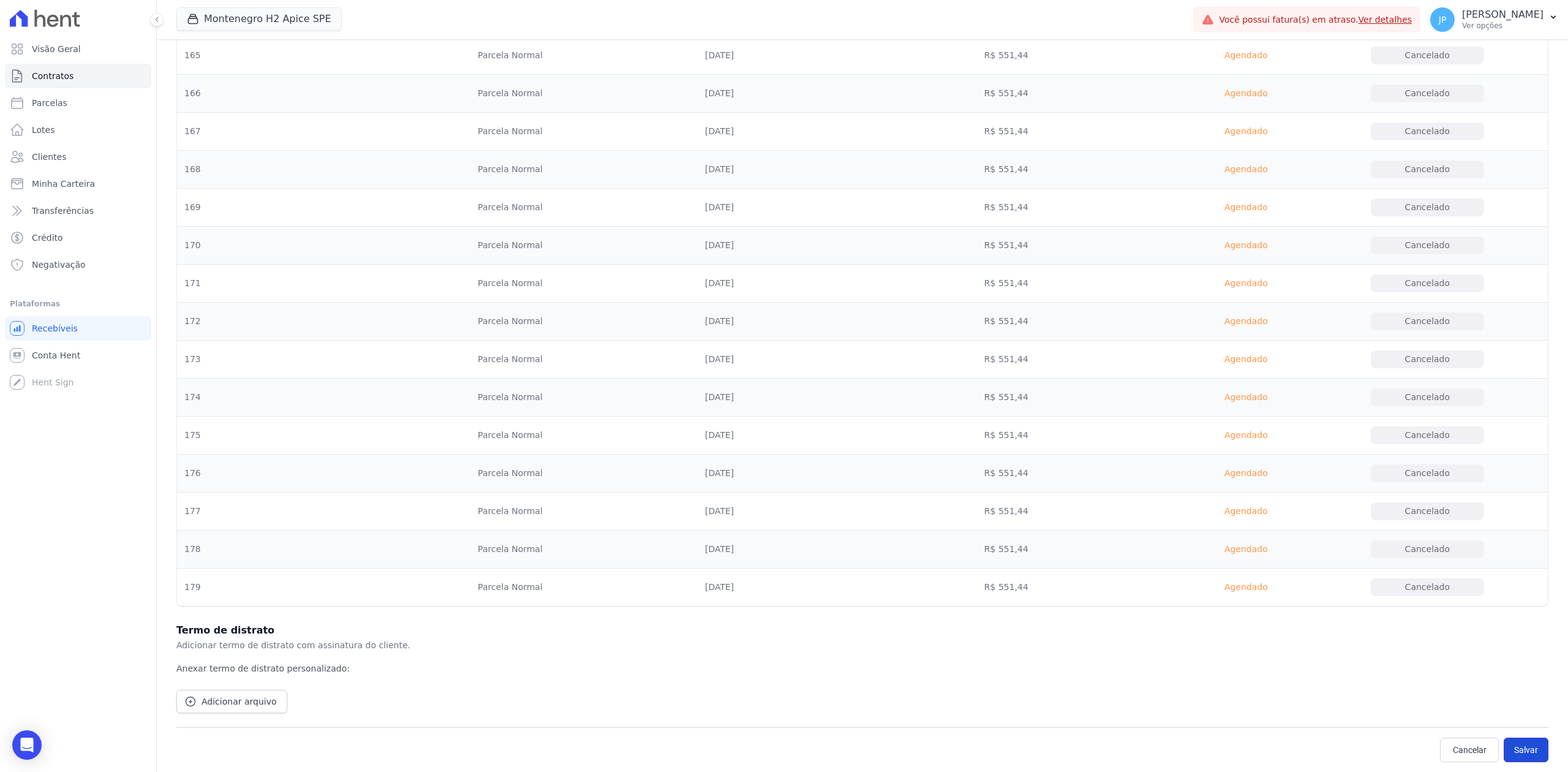
click at [1254, 595] on button "Salvar" at bounding box center [1526, 750] width 45 height 24
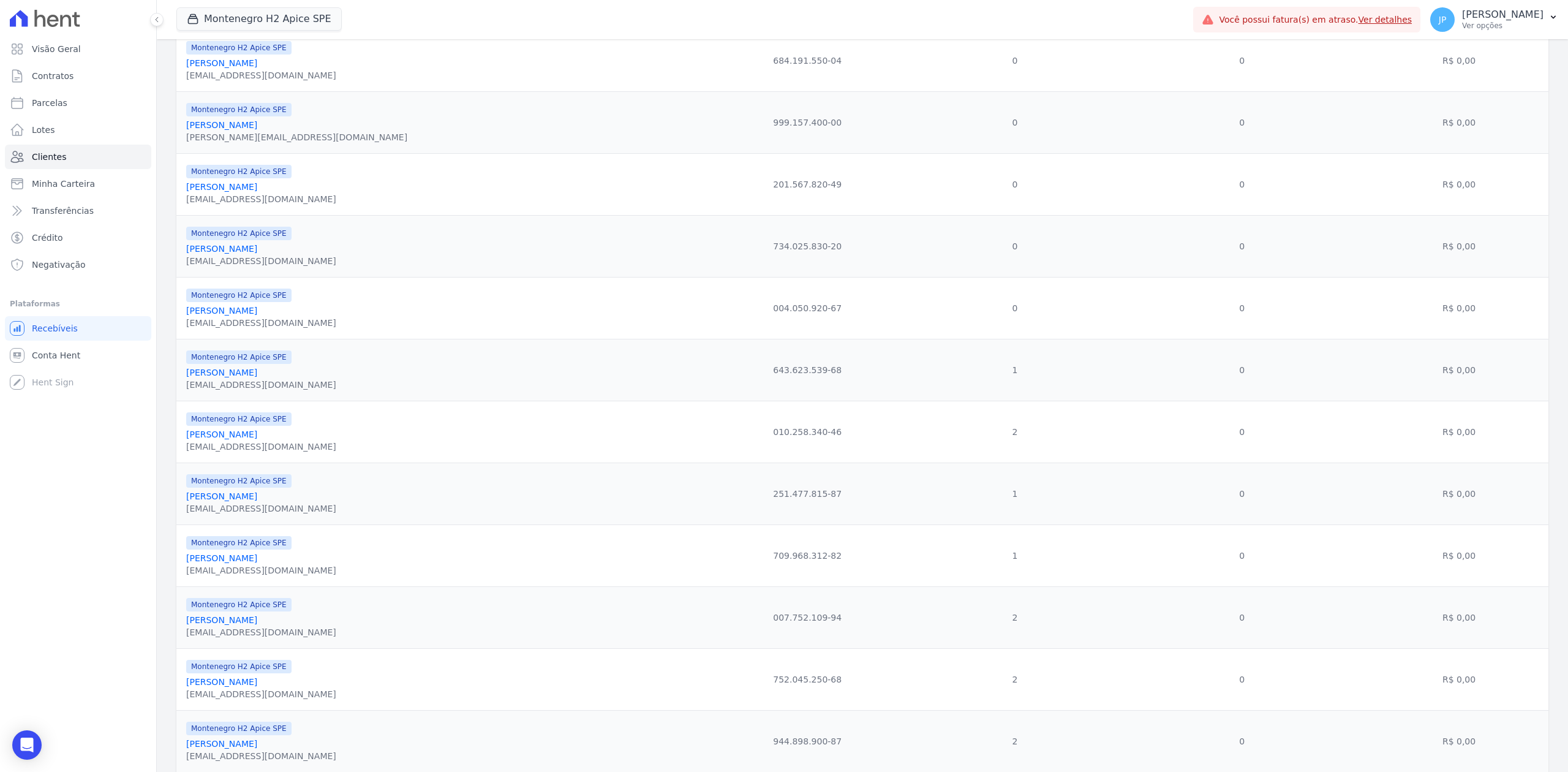
scroll to position [327, 0]
click at [222, 373] on link "[PERSON_NAME]" at bounding box center [222, 367] width 71 height 10
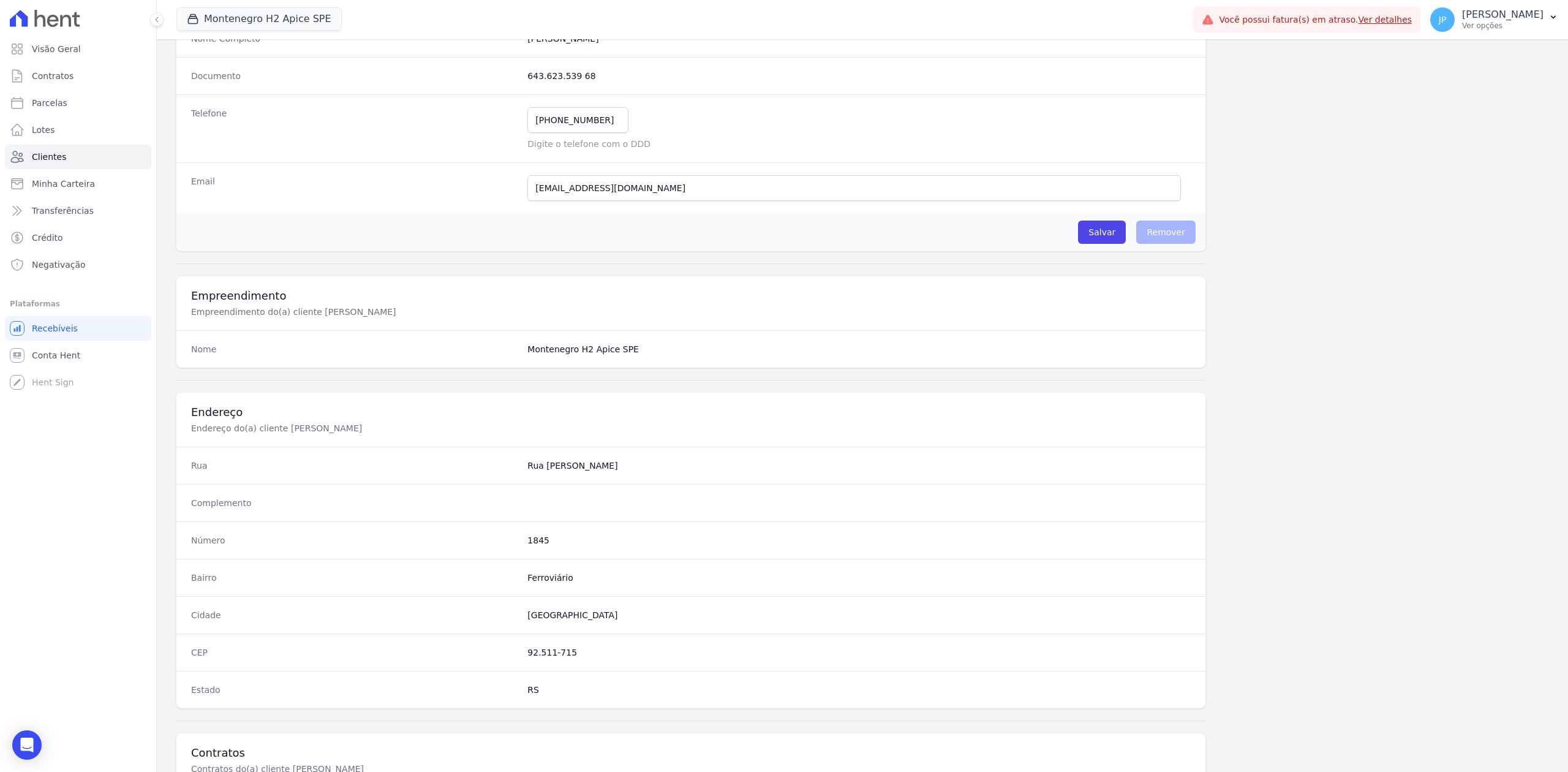
scroll to position [380, 0]
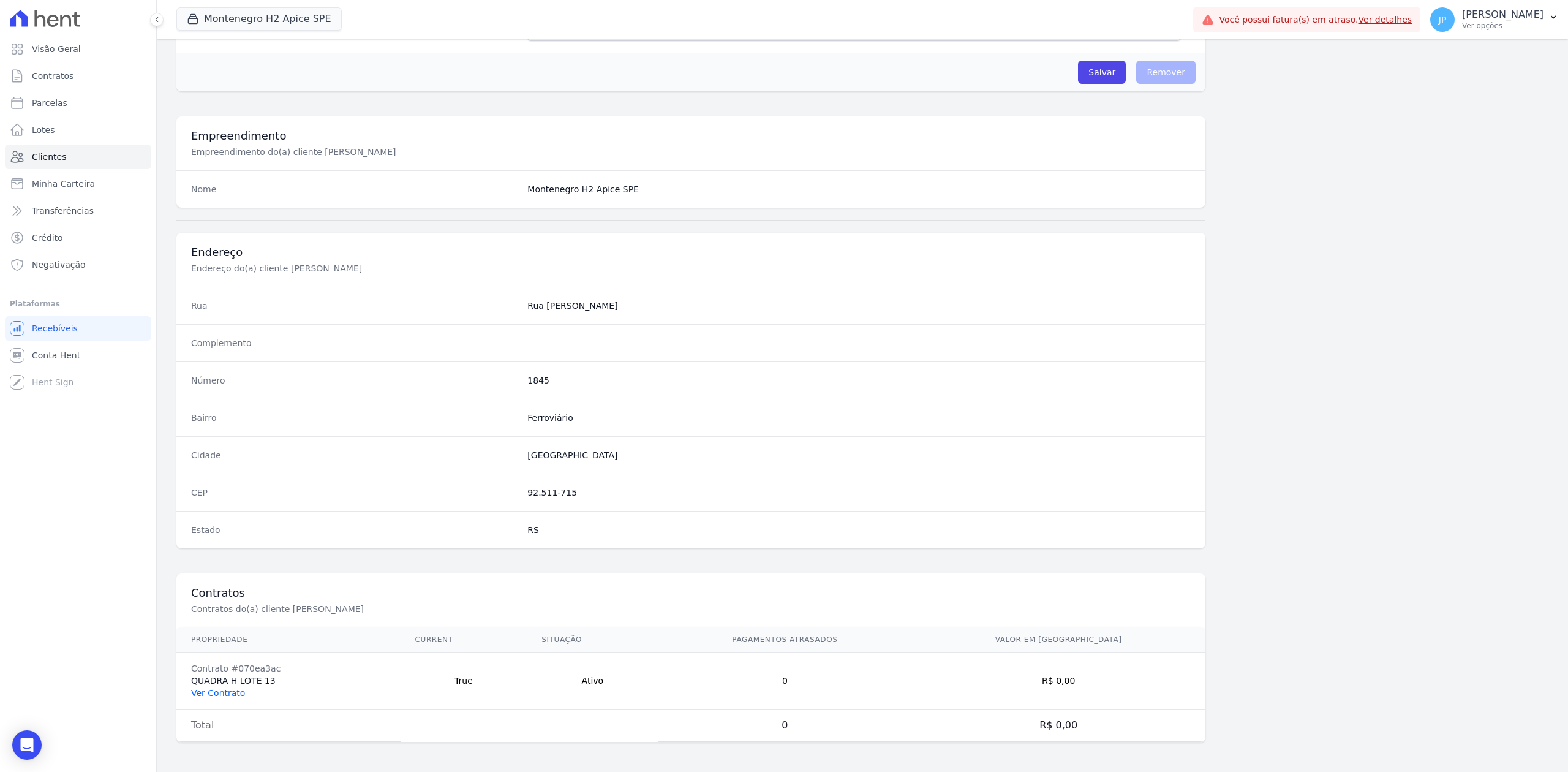
click at [232, 595] on link "Ver Contrato" at bounding box center [218, 693] width 54 height 10
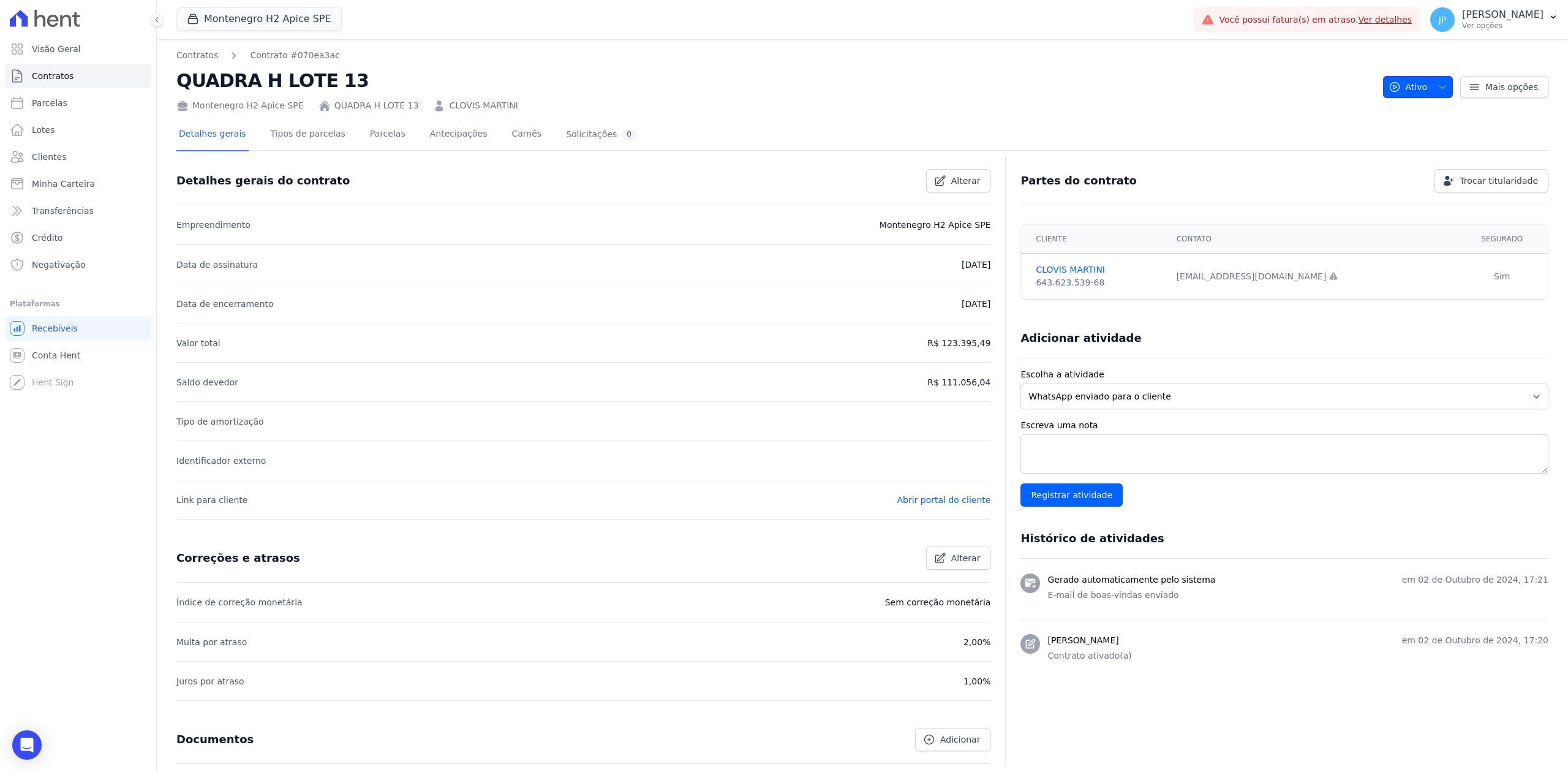
click at [1254, 86] on button "Ativo" at bounding box center [1418, 87] width 71 height 22
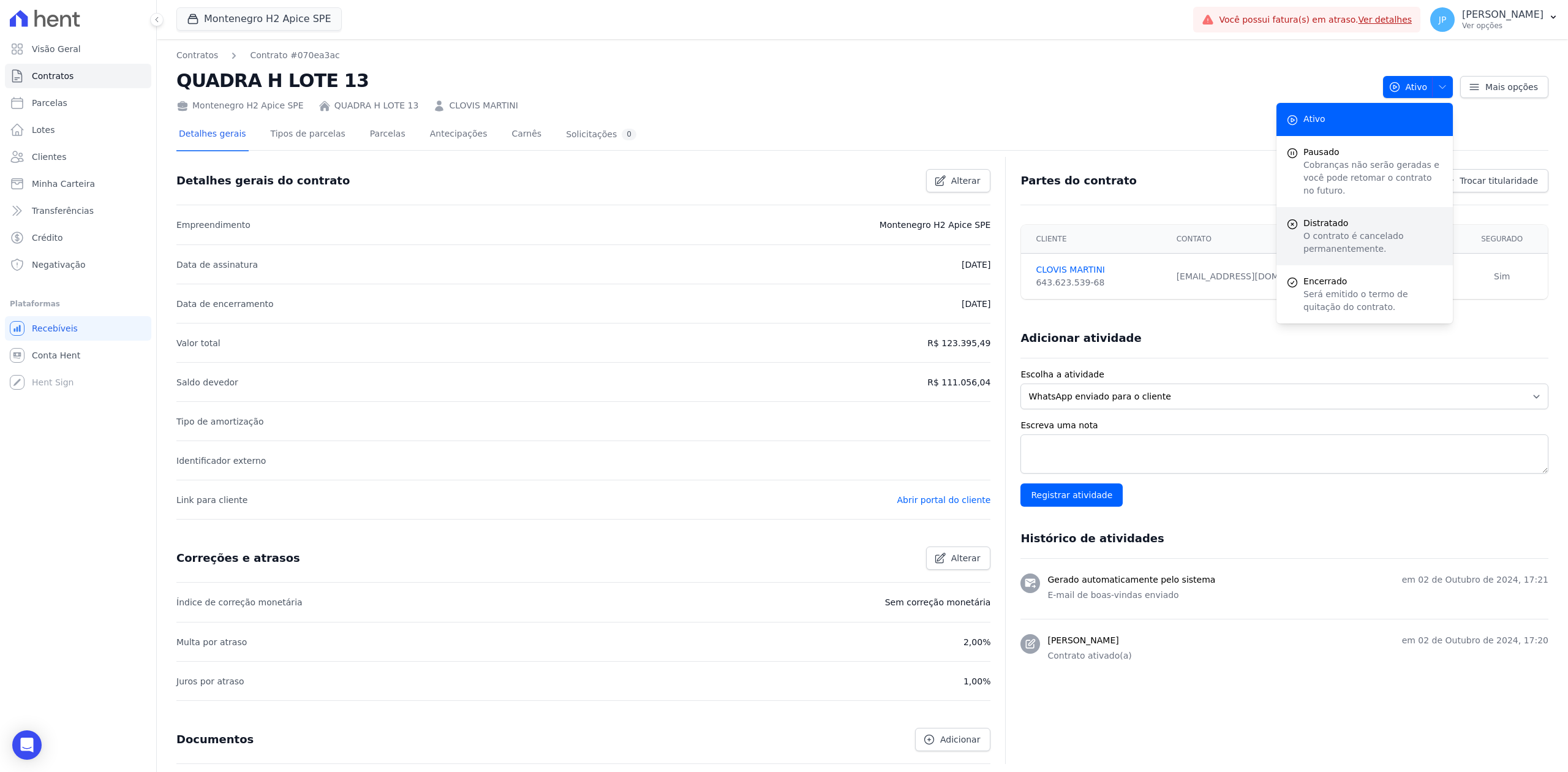
click at [1254, 238] on div "Distratado O contrato é cancelado permanentemente." at bounding box center [1364, 236] width 177 height 58
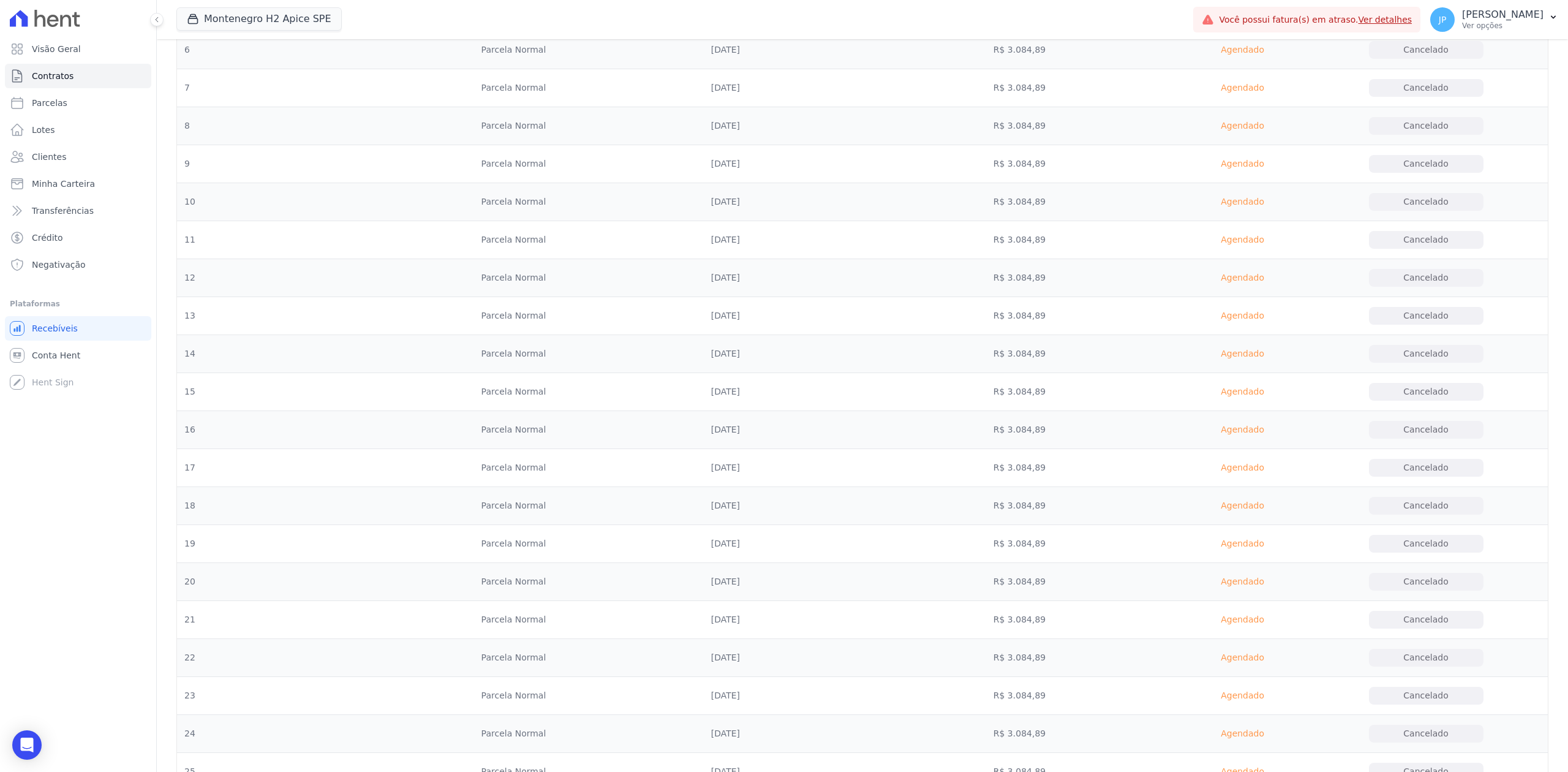
scroll to position [1182, 0]
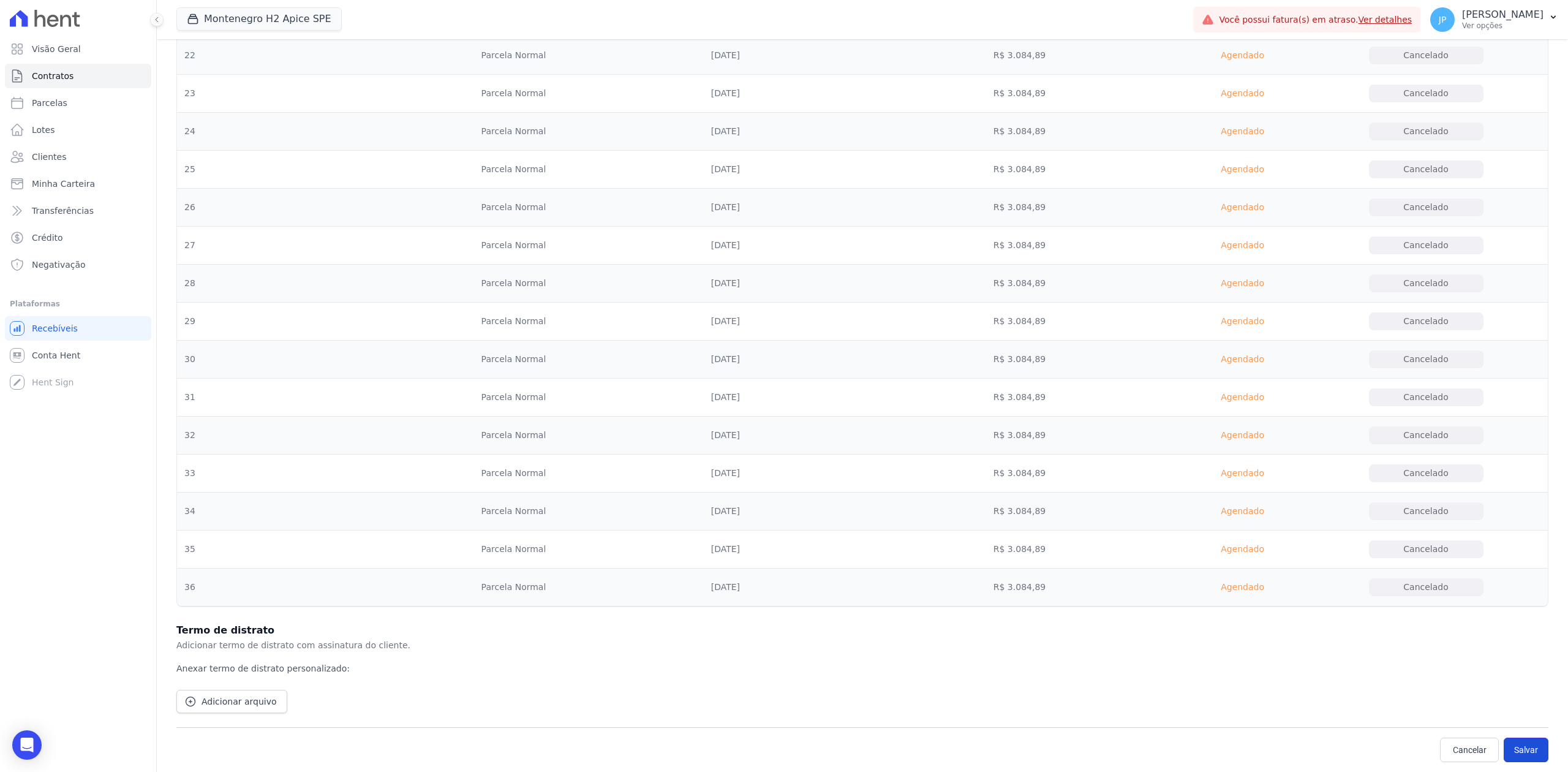
click at [1254, 595] on button "Salvar" at bounding box center [1526, 750] width 45 height 24
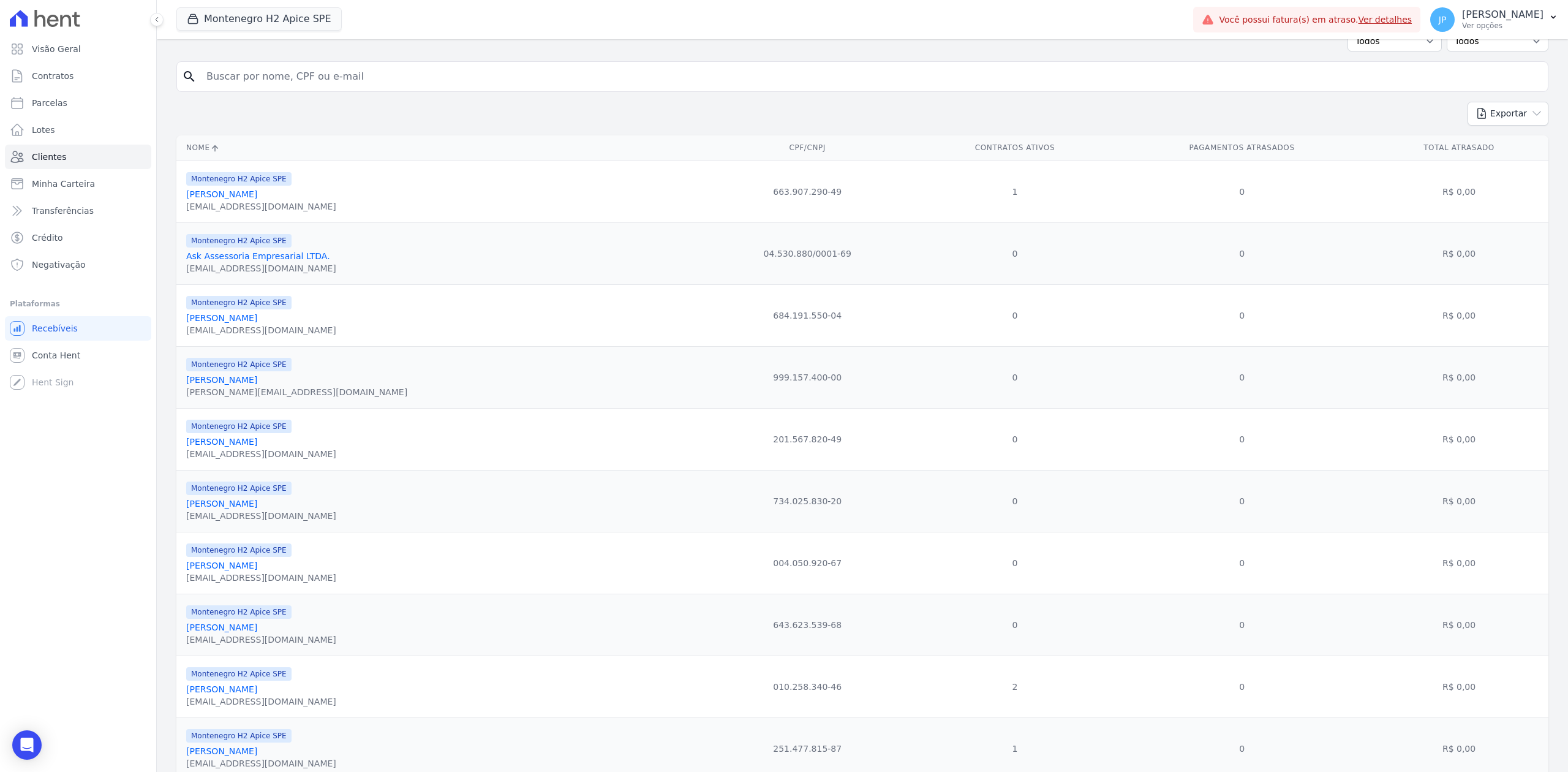
scroll to position [327, 0]
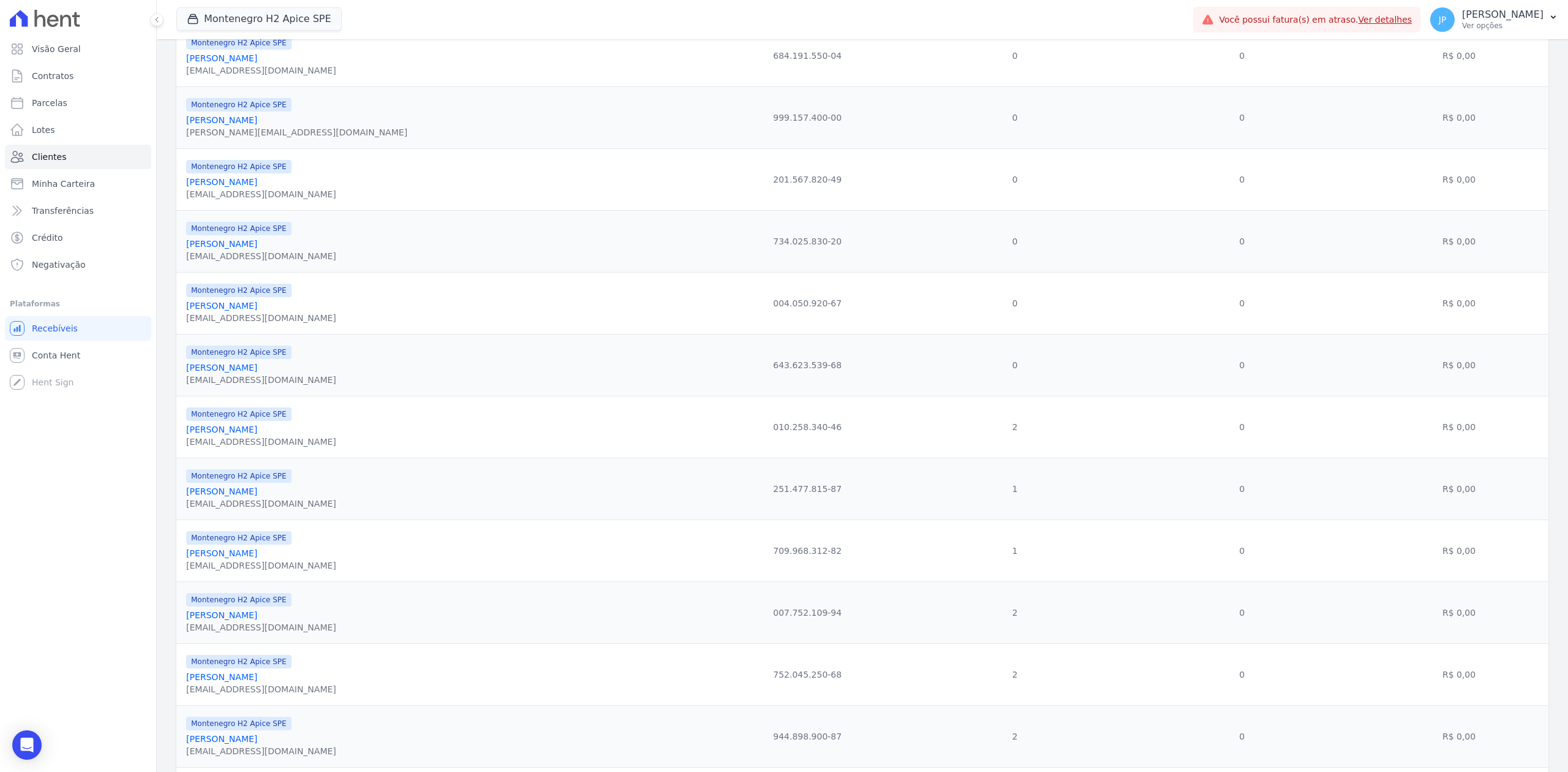
click at [243, 435] on link "[PERSON_NAME]" at bounding box center [222, 430] width 71 height 10
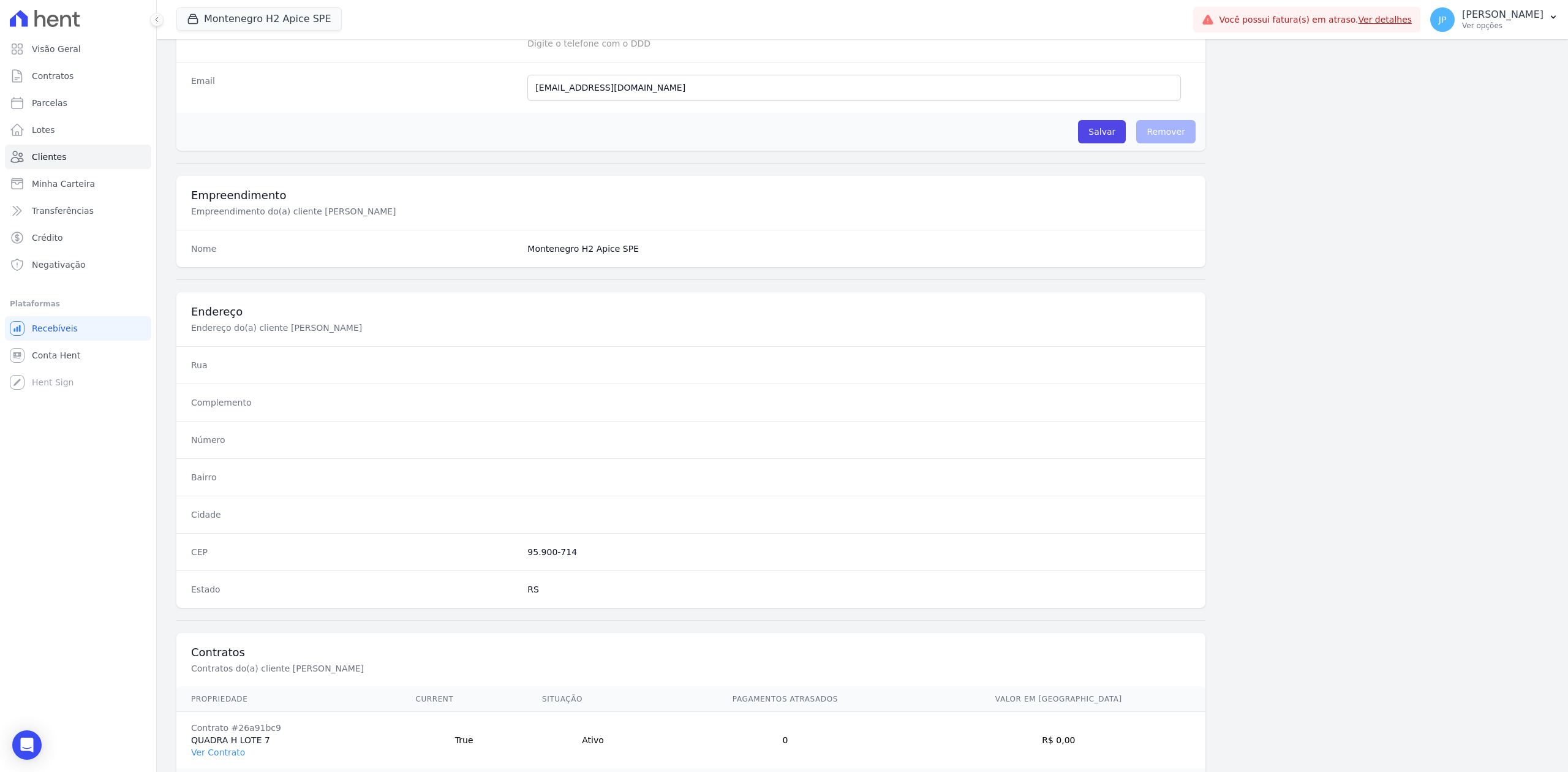
scroll to position [437, 0]
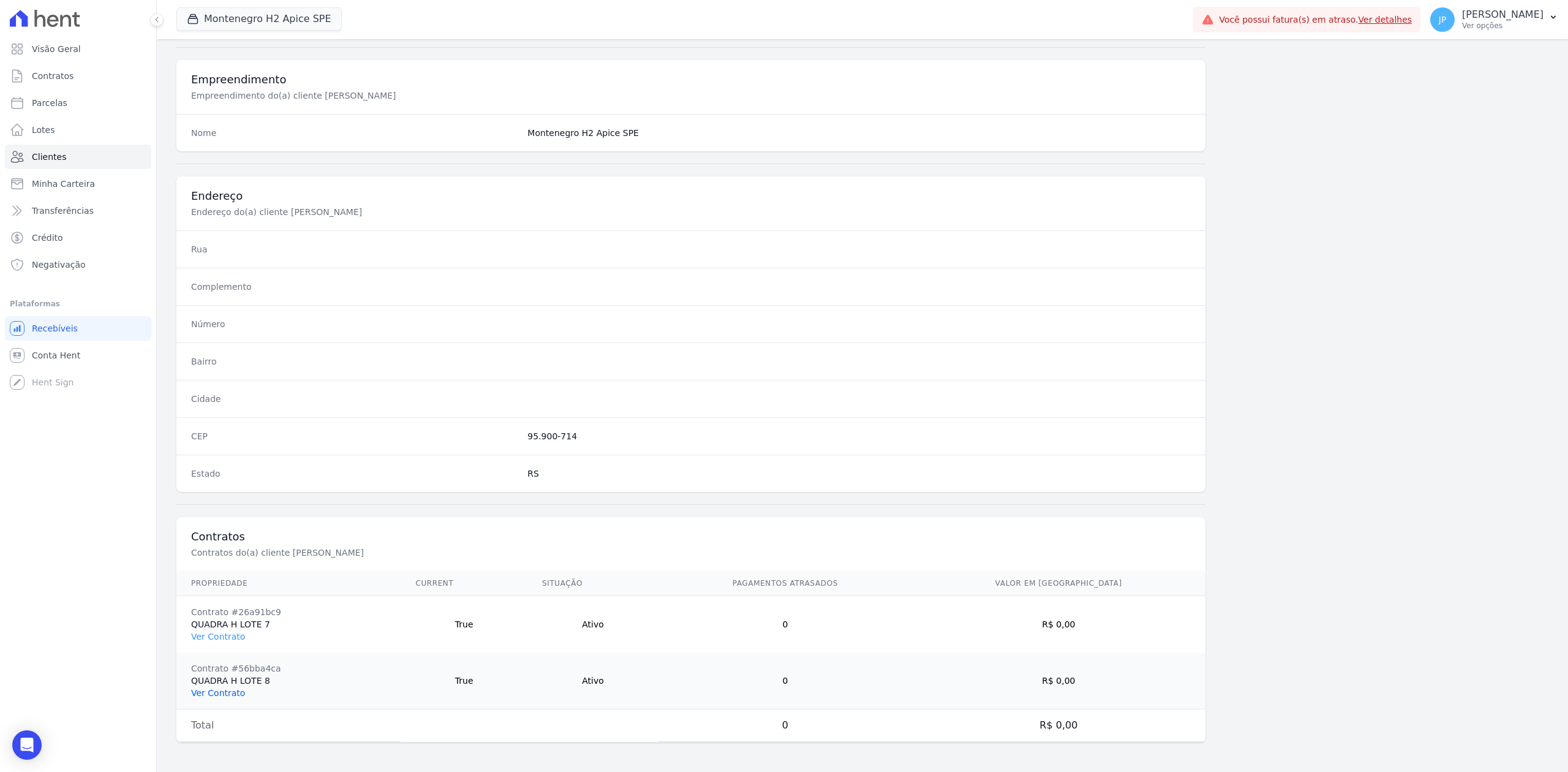
click at [224, 595] on link "Ver Contrato" at bounding box center [218, 693] width 54 height 10
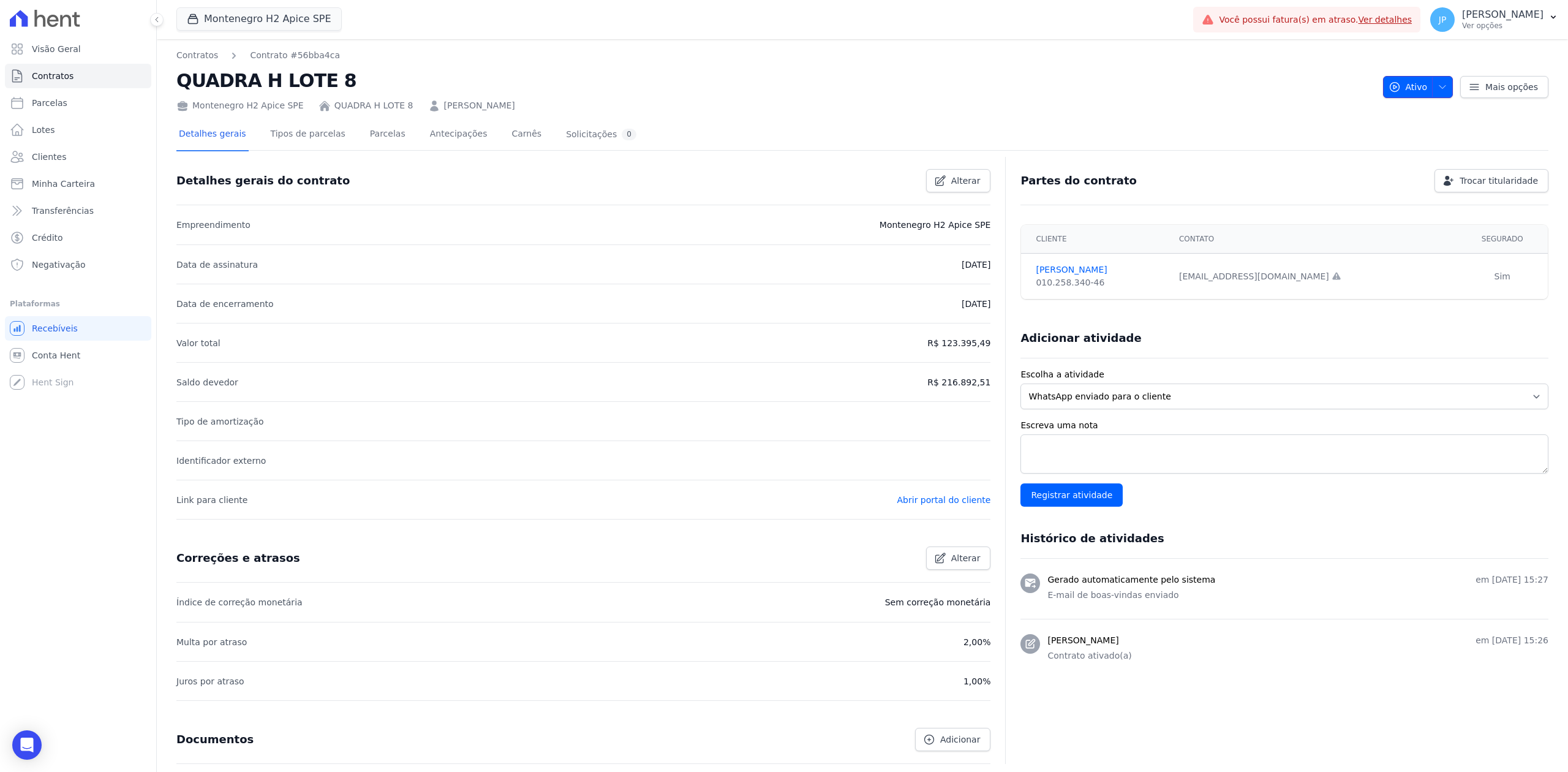
click at [1254, 91] on icon "button" at bounding box center [1442, 86] width 10 height 10
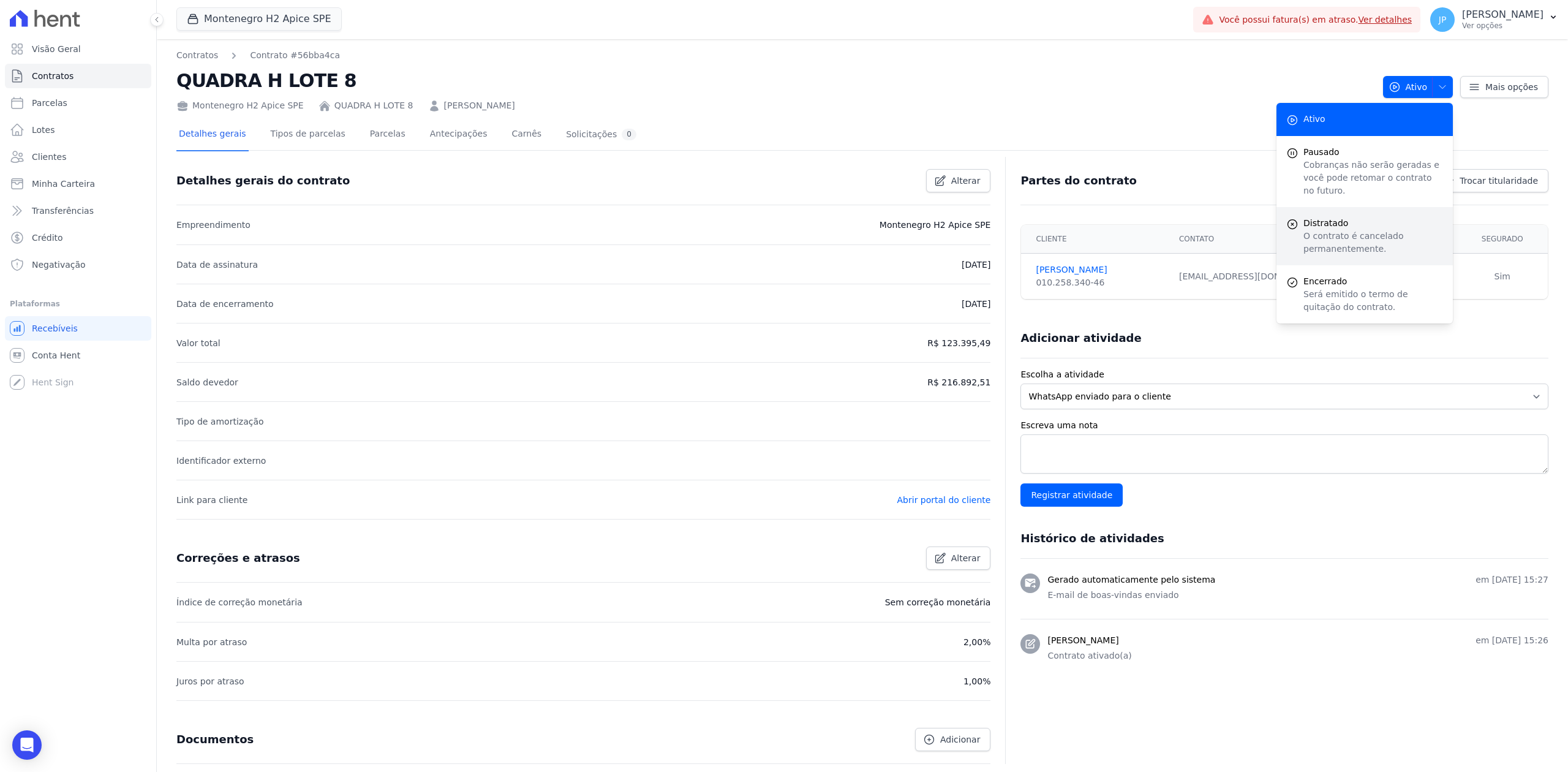
click at [1254, 207] on div "Distratado O contrato é cancelado permanentemente." at bounding box center [1364, 236] width 177 height 58
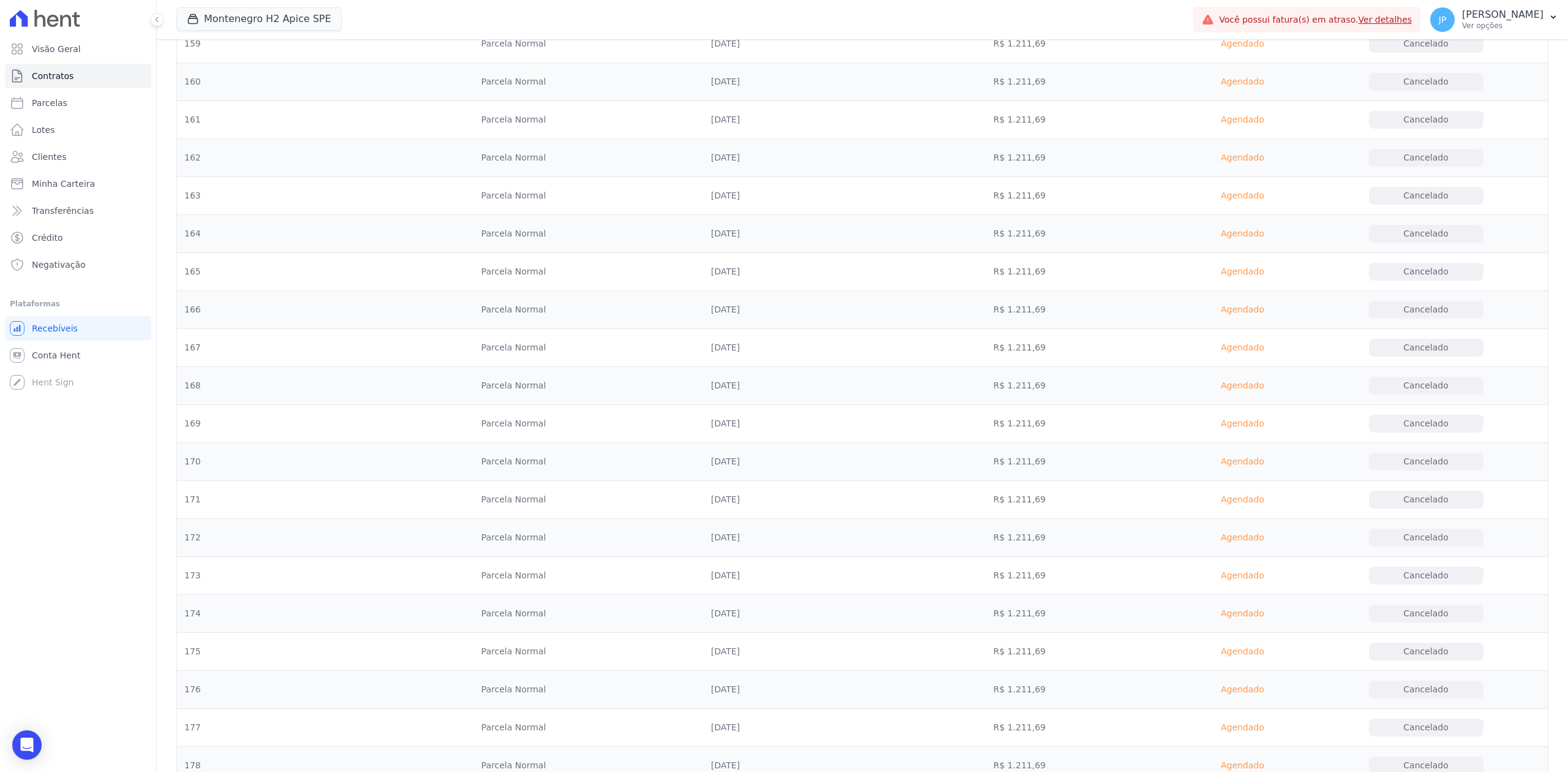
scroll to position [6644, 0]
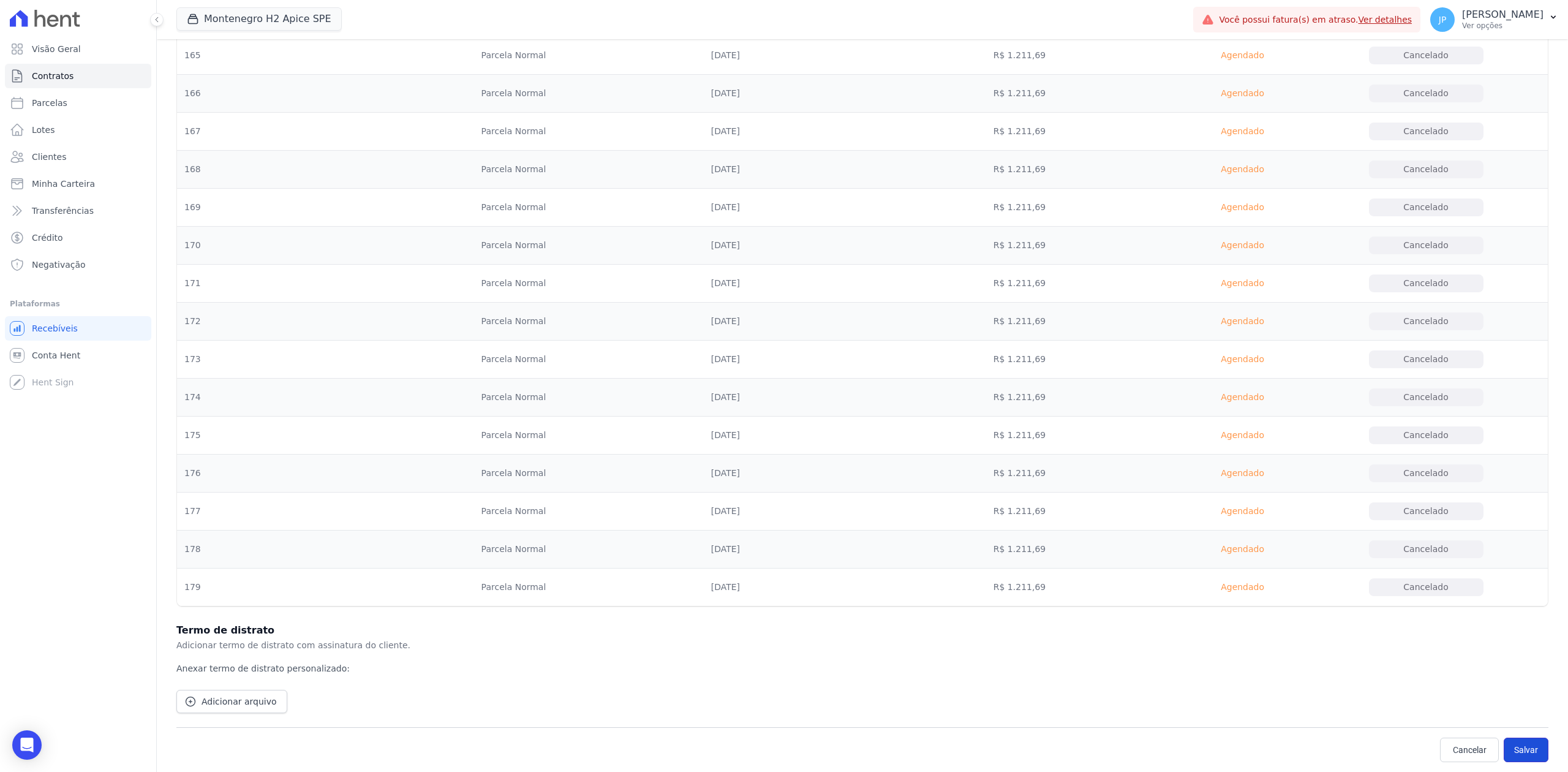
click at [1254, 595] on button "Salvar" at bounding box center [1526, 750] width 45 height 24
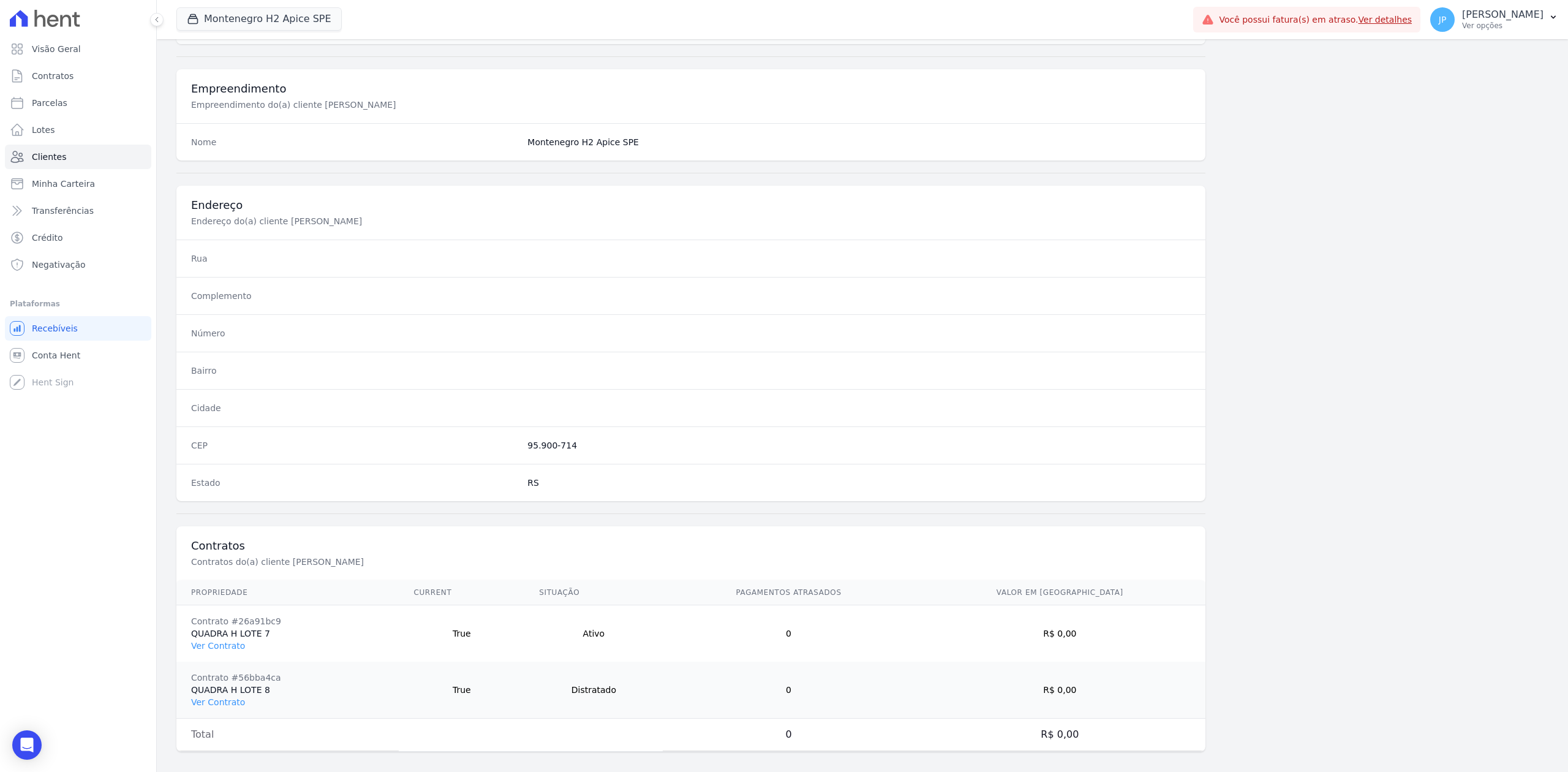
scroll to position [437, 0]
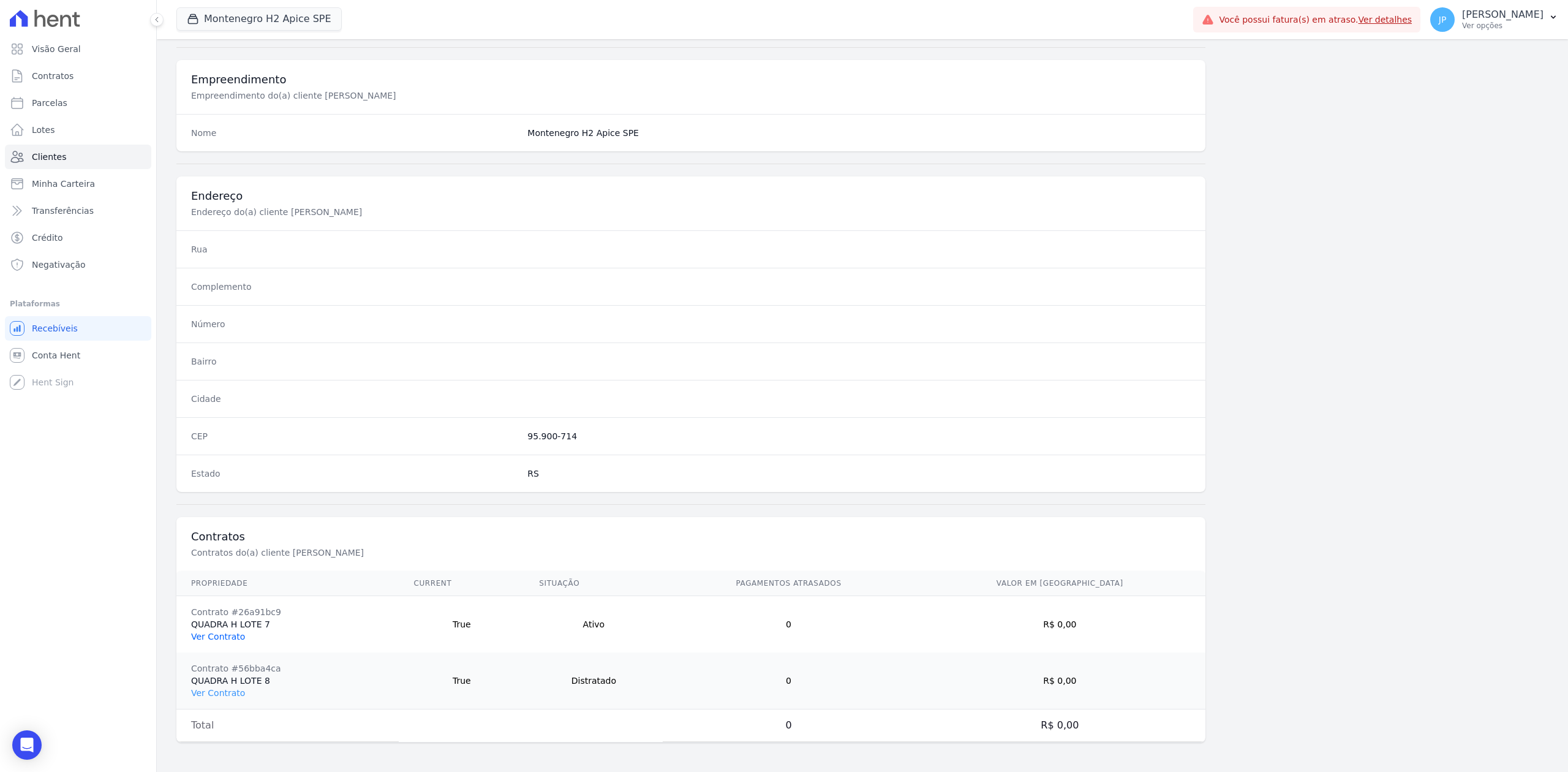
click at [229, 595] on link "Ver Contrato" at bounding box center [218, 636] width 54 height 10
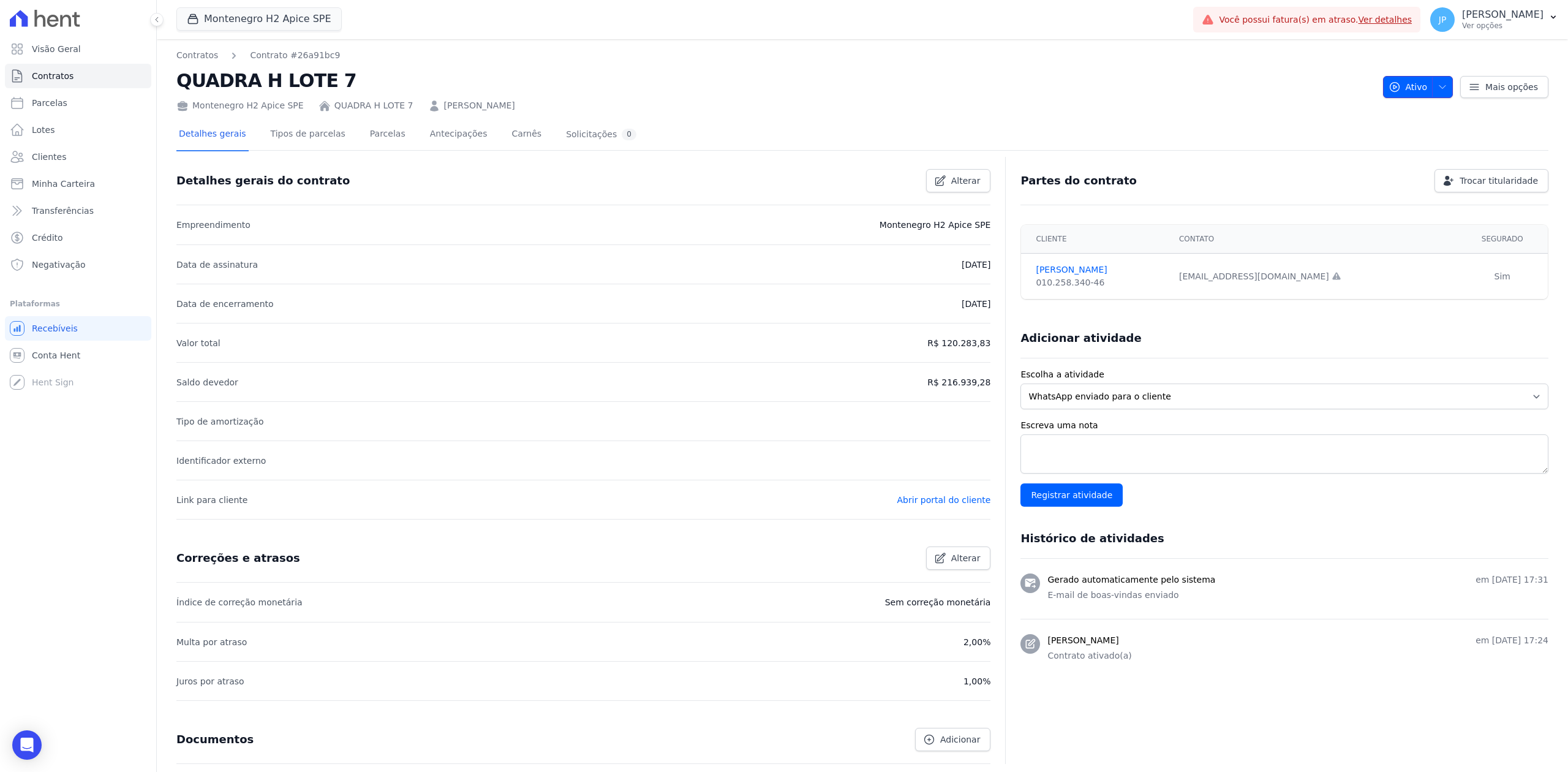
click at [1254, 86] on button "Ativo" at bounding box center [1418, 87] width 71 height 22
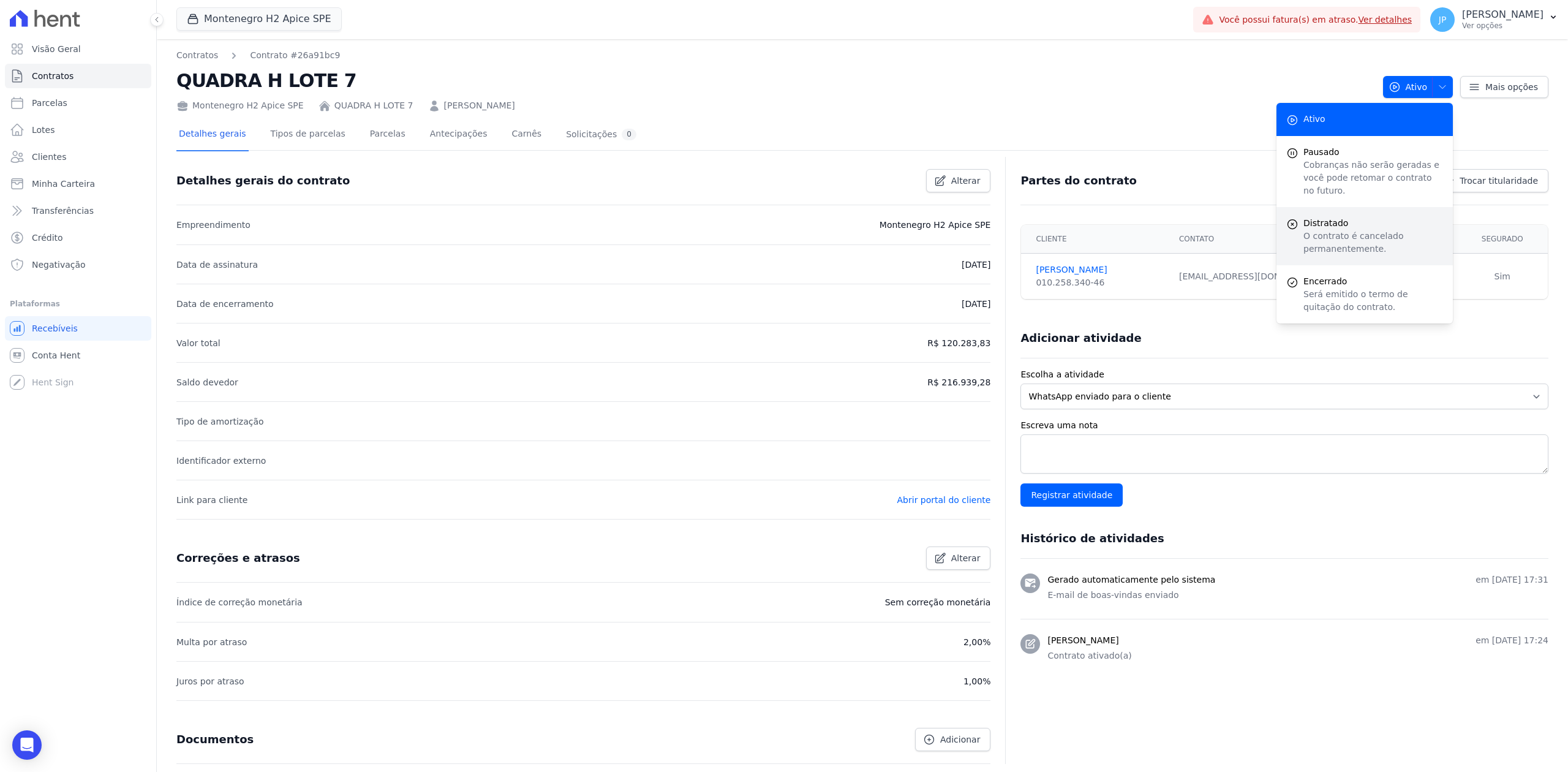
click at [1254, 230] on p "O contrato é cancelado permanentemente." at bounding box center [1373, 242] width 139 height 26
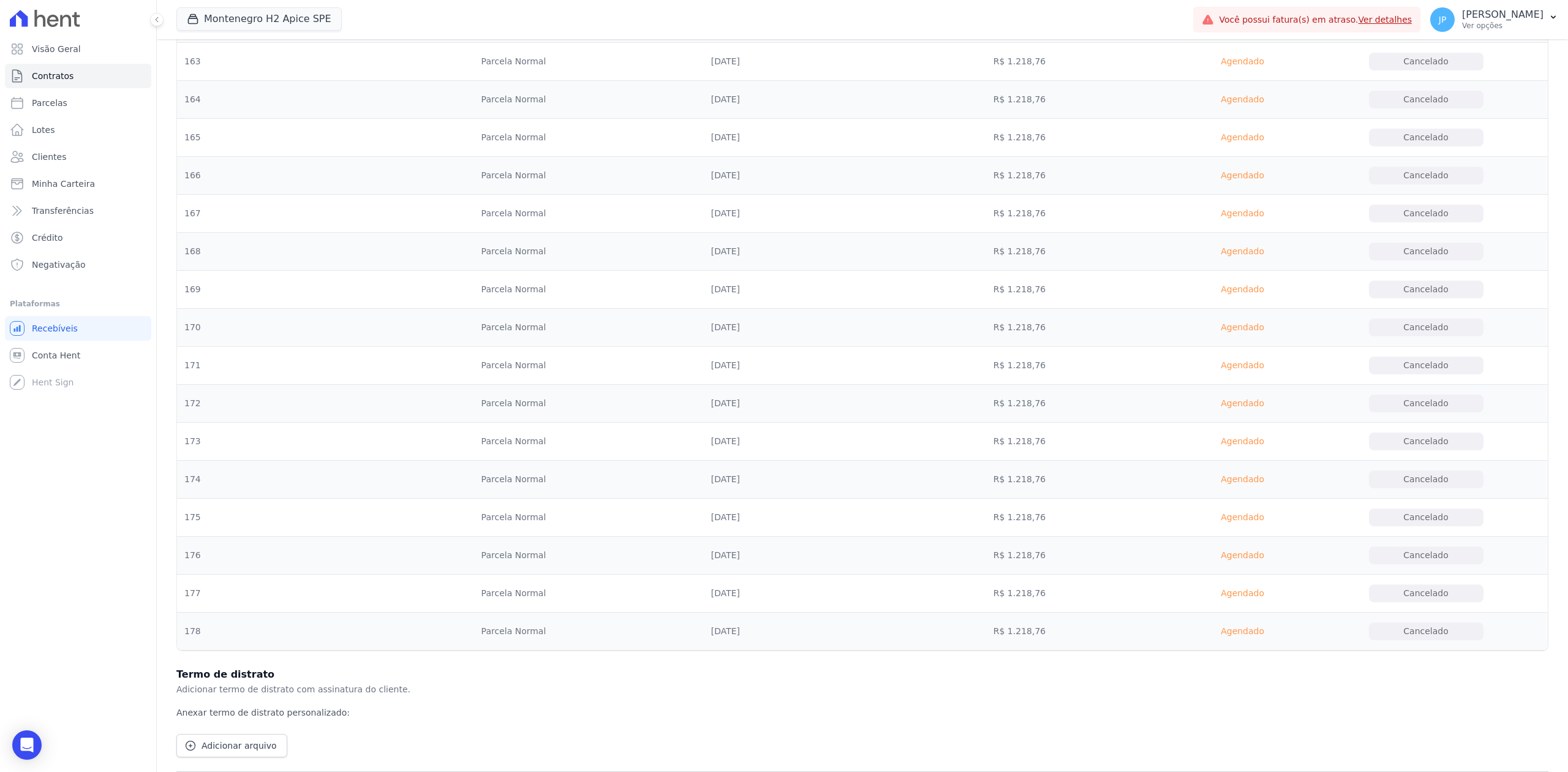
scroll to position [6607, 0]
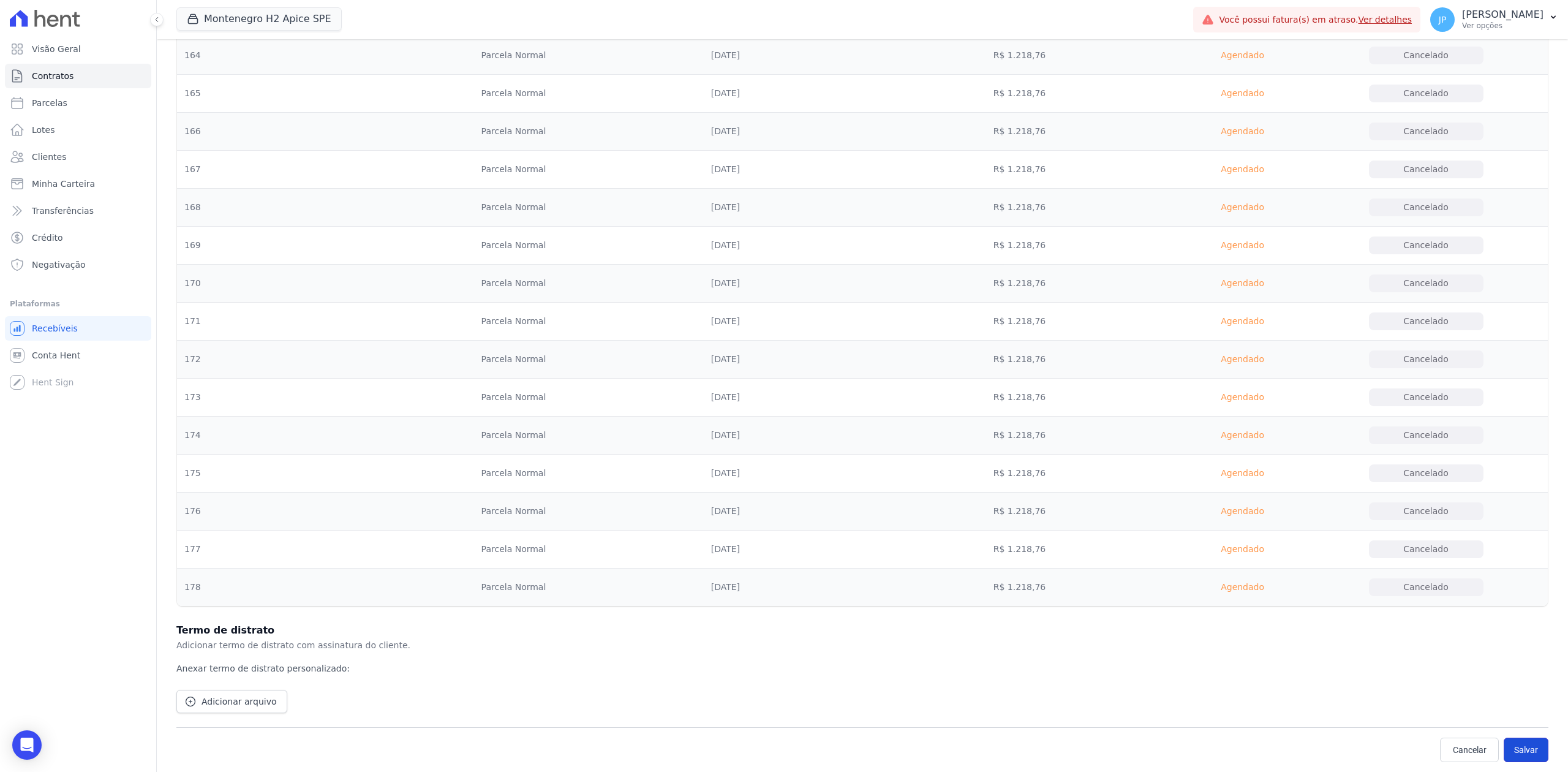
click at [1254, 595] on button "Salvar" at bounding box center [1526, 750] width 45 height 24
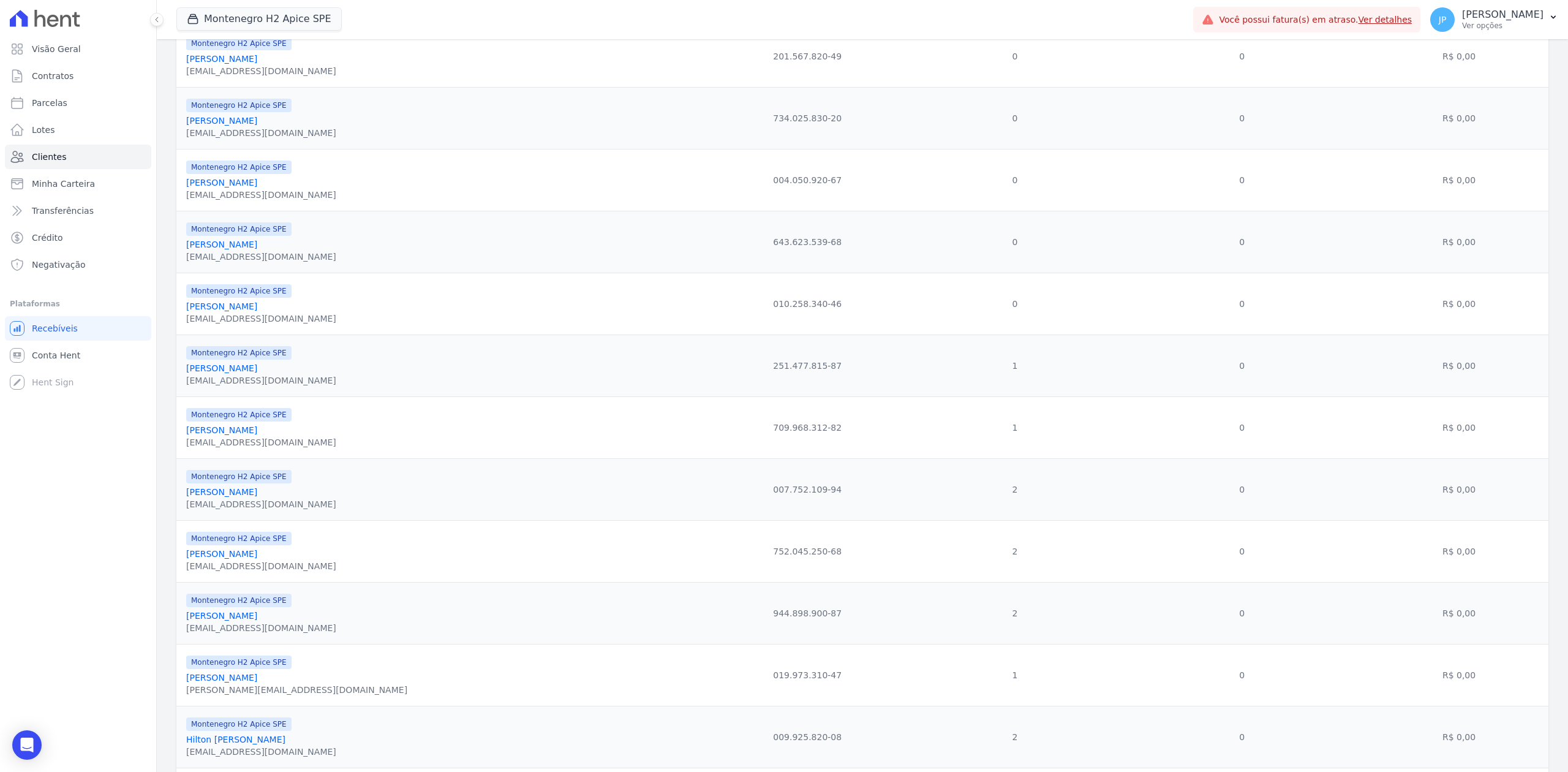
scroll to position [490, 0]
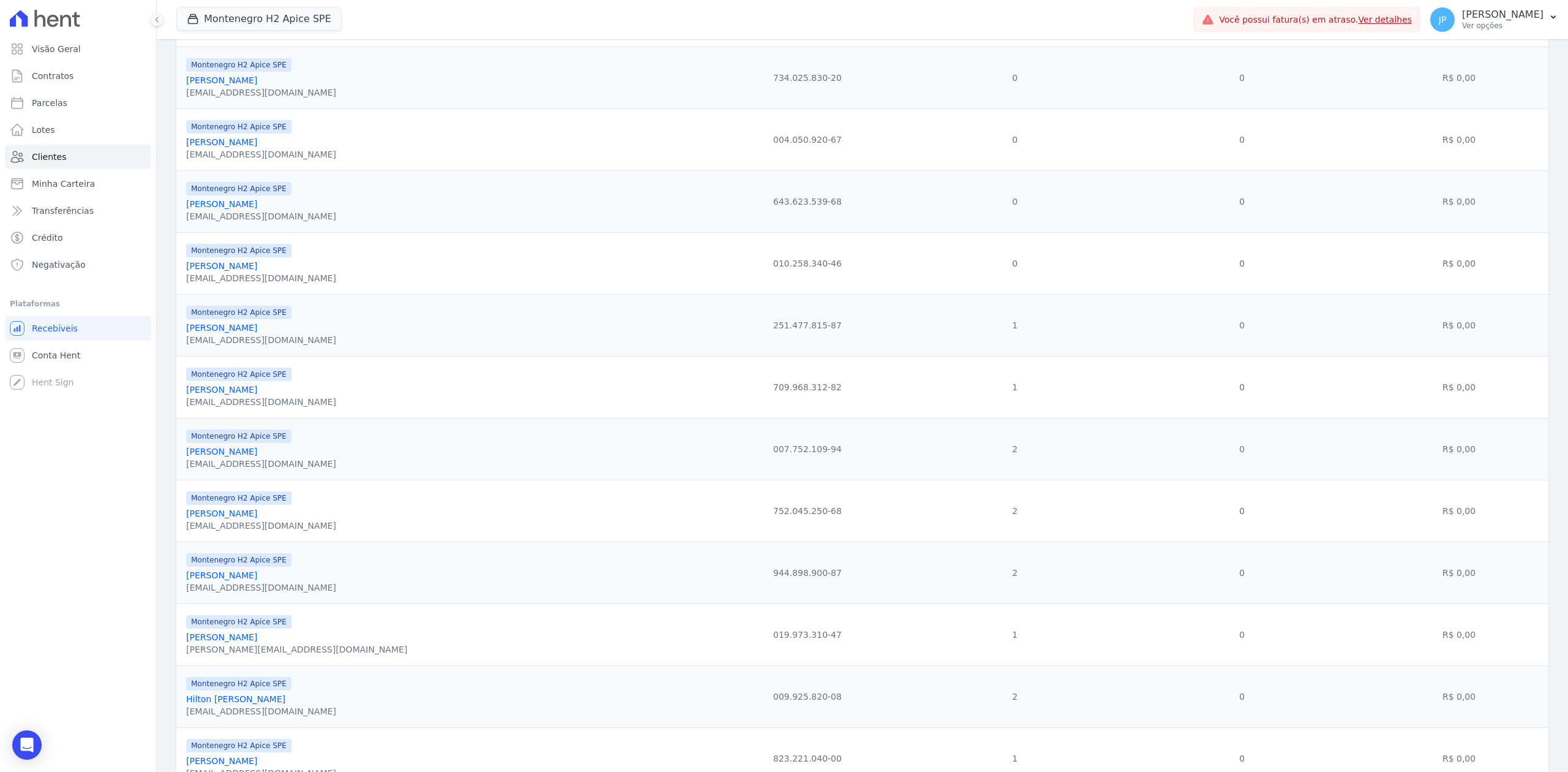
click at [257, 333] on link "[PERSON_NAME]" at bounding box center [222, 327] width 71 height 10
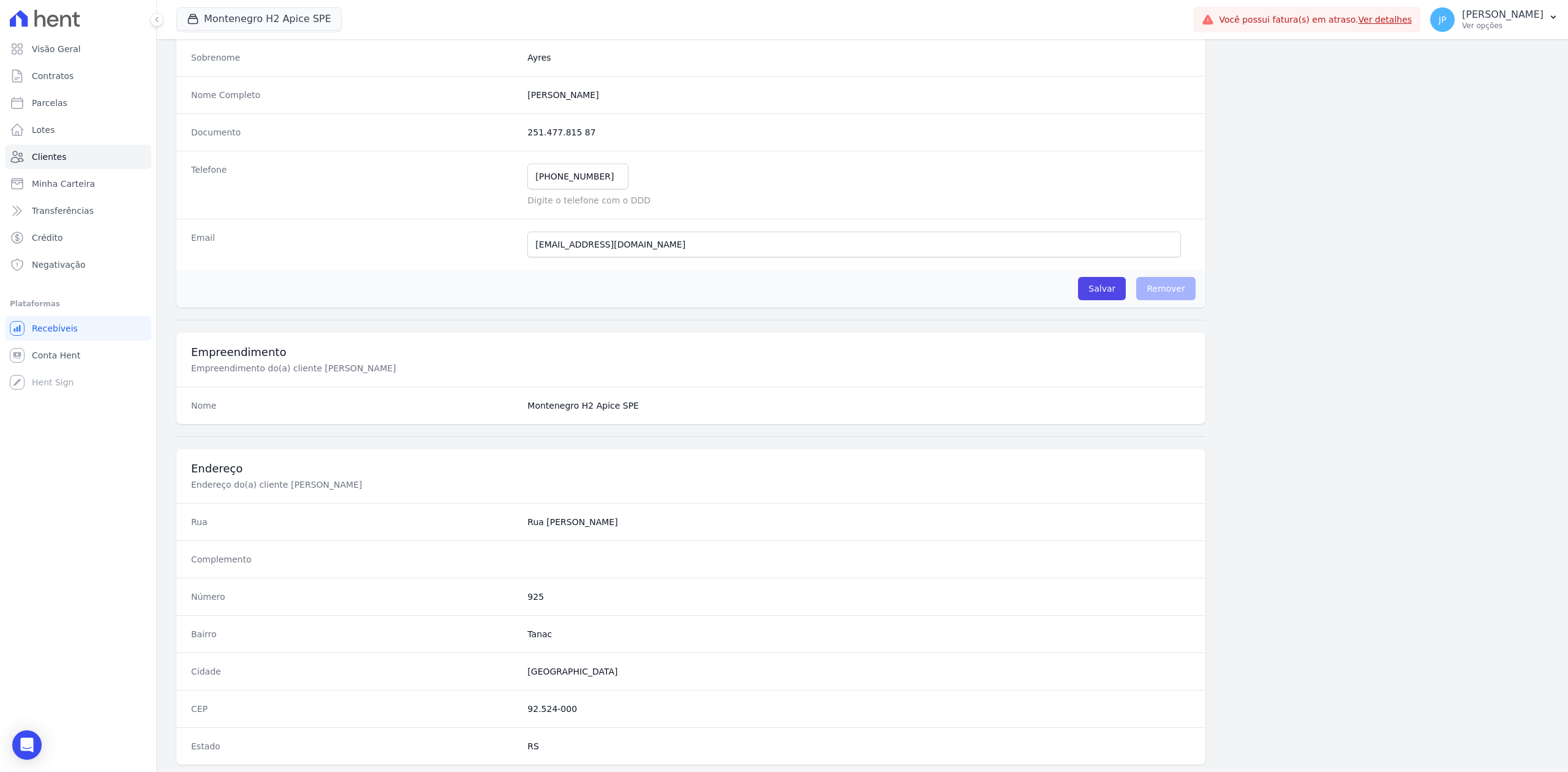
scroll to position [380, 0]
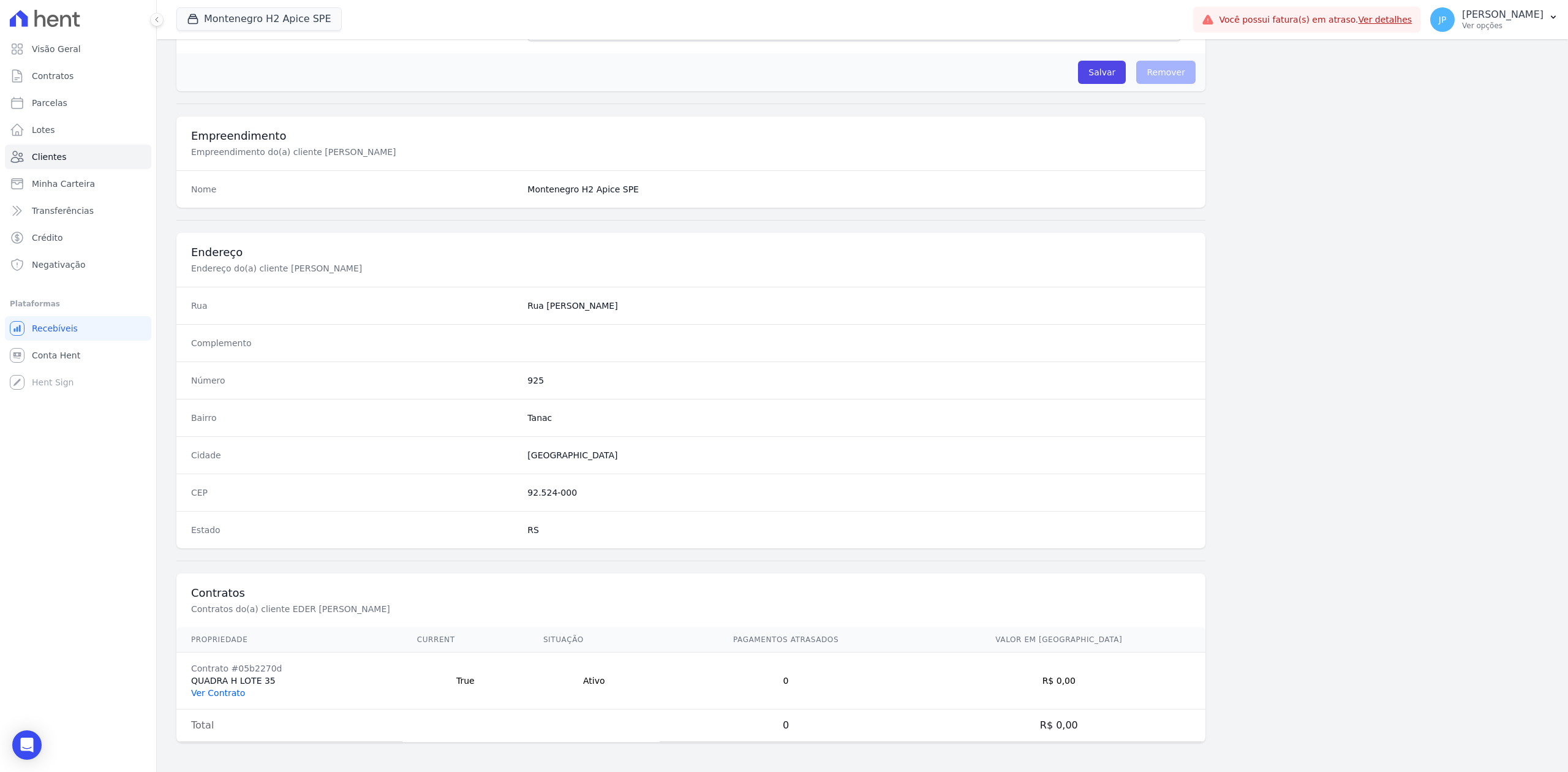
click at [218, 595] on link "Ver Contrato" at bounding box center [218, 693] width 54 height 10
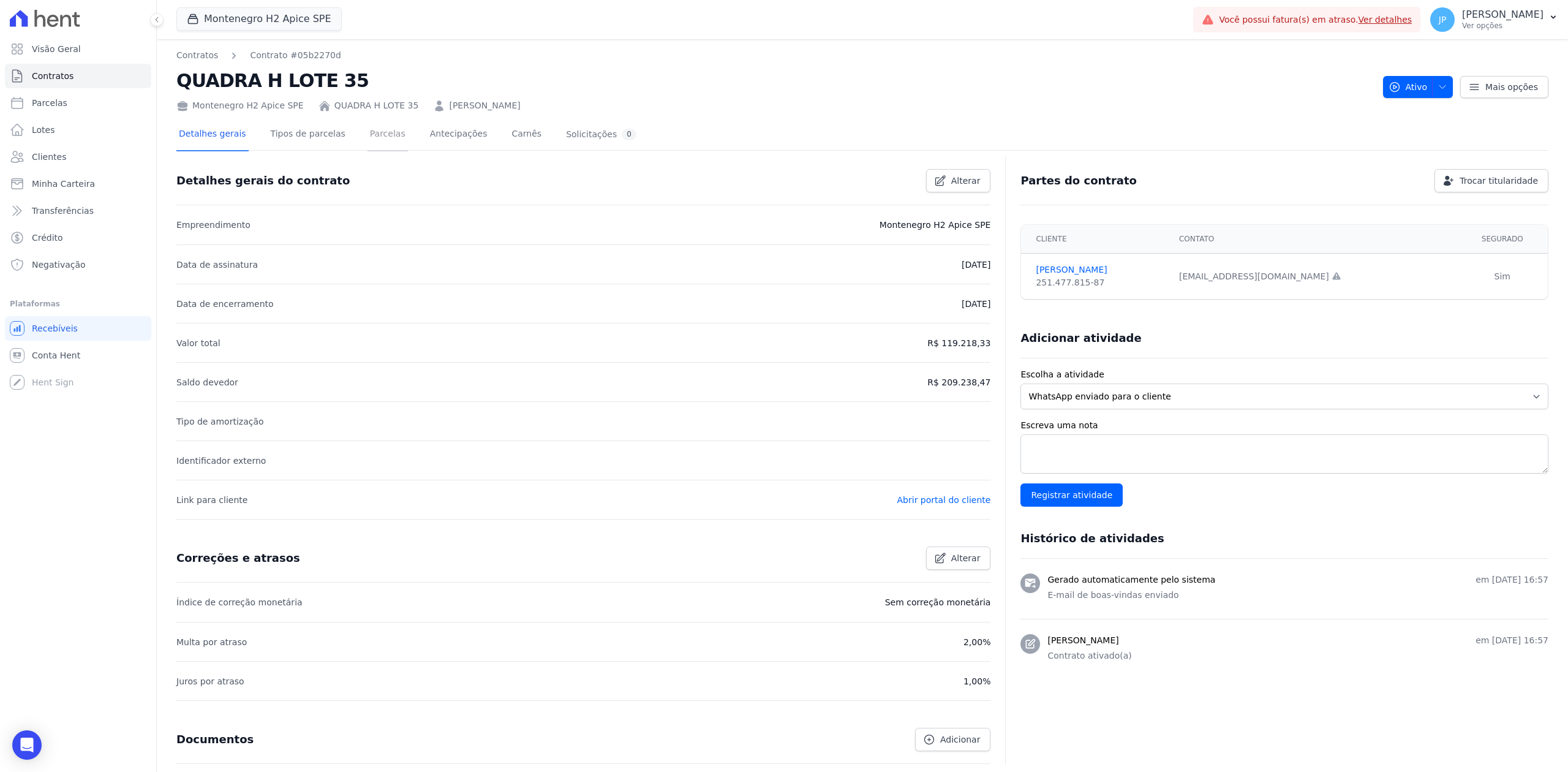
click at [377, 130] on link "Parcelas" at bounding box center [388, 136] width 41 height 33
click at [1254, 92] on span "button" at bounding box center [1439, 87] width 15 height 20
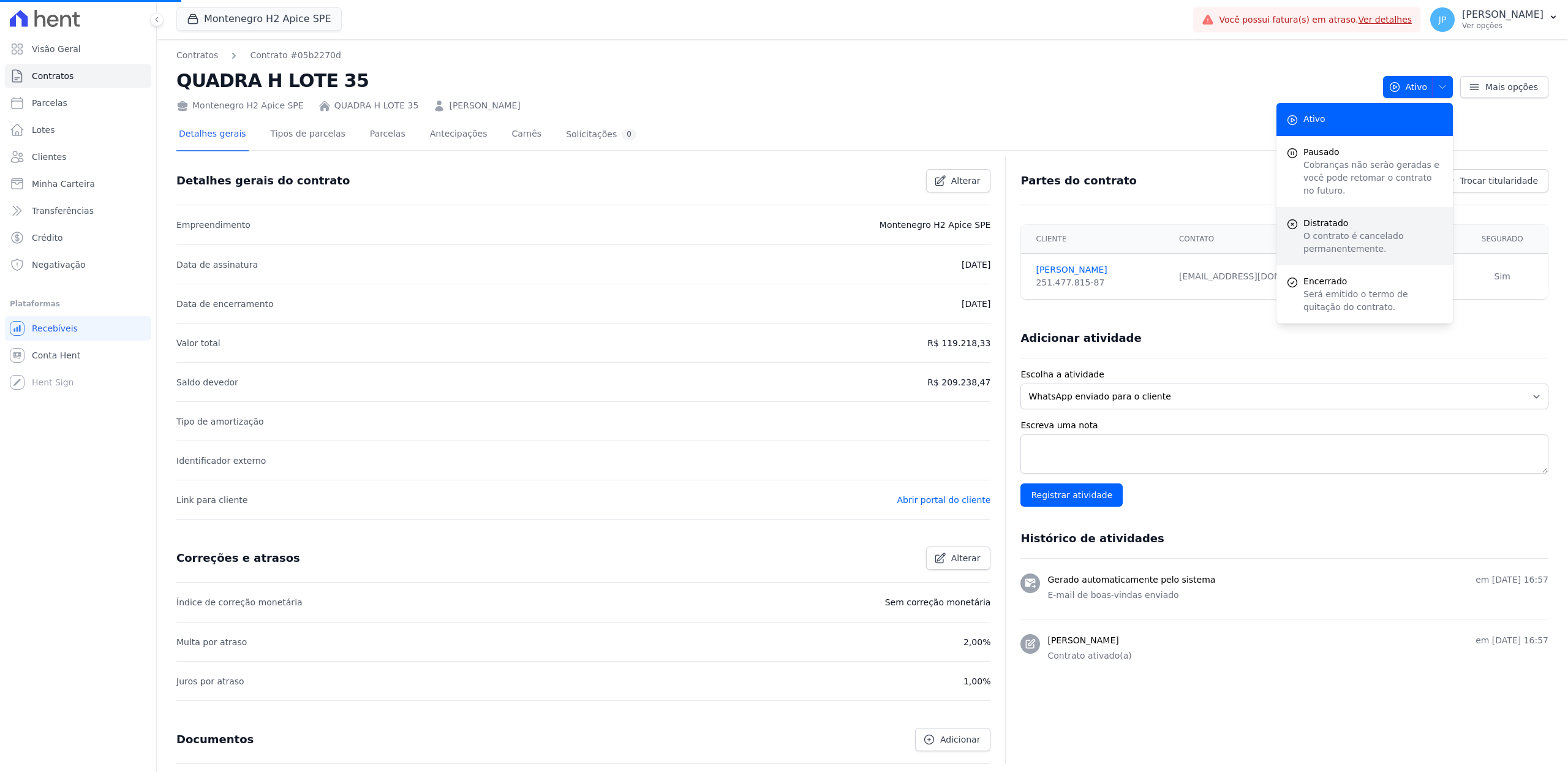
click at [1254, 230] on p "O contrato é cancelado permanentemente." at bounding box center [1373, 242] width 139 height 26
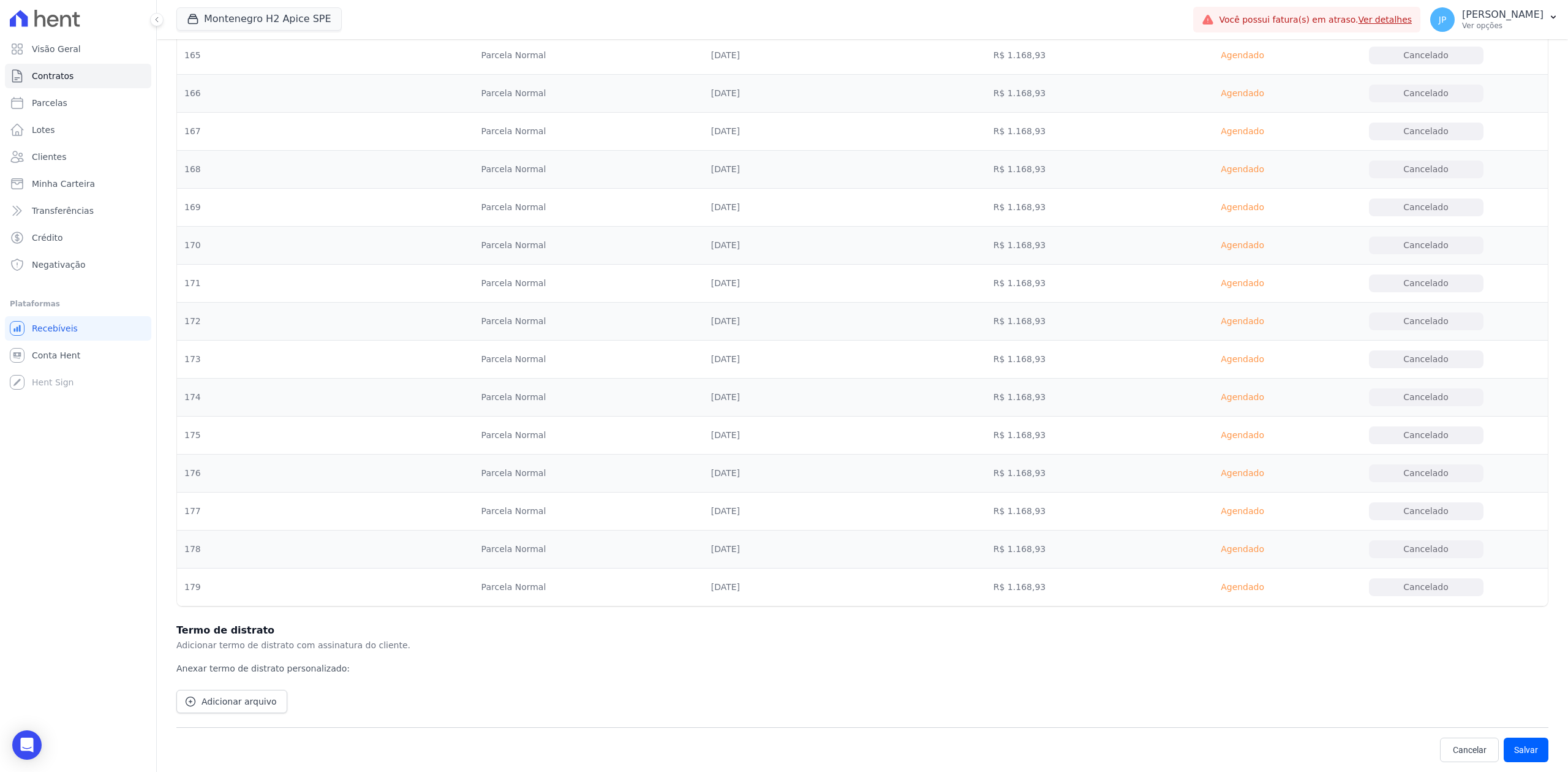
drag, startPoint x: 1458, startPoint y: 810, endPoint x: 1519, endPoint y: 652, distance: 169.4
click at [1254, 595] on h2 "Termo de distrato Adicionar termo de distrato com assinatura do cliente." at bounding box center [863, 638] width 1372 height 29
drag, startPoint x: 1523, startPoint y: 739, endPoint x: 1522, endPoint y: 728, distance: 11.0
click at [1254, 595] on div "Cancelar [GEOGRAPHIC_DATA] [GEOGRAPHIC_DATA] É obrigatória a presença do termo …" at bounding box center [863, 750] width 1372 height 45
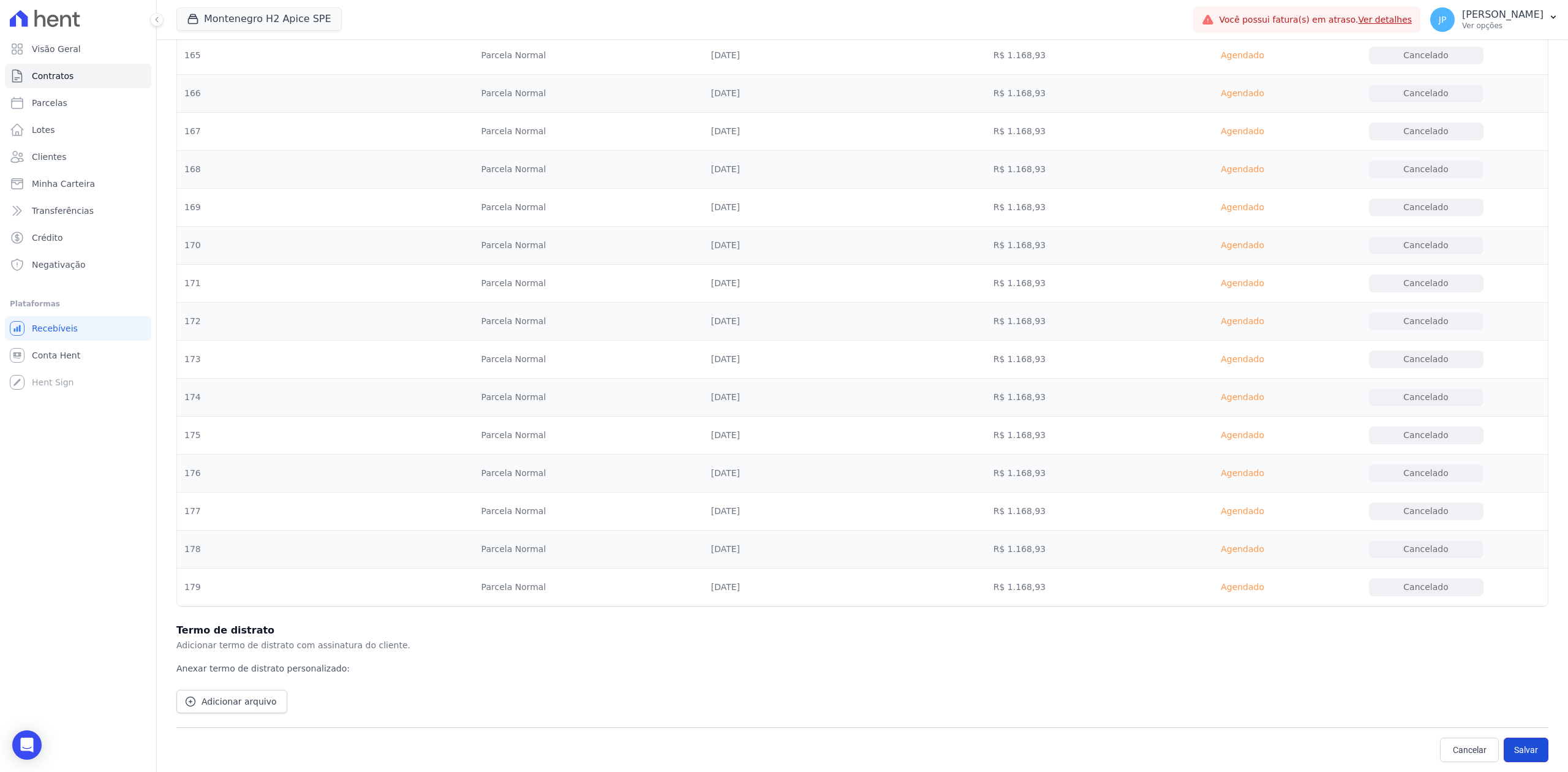
drag, startPoint x: 1524, startPoint y: 741, endPoint x: 1525, endPoint y: 748, distance: 7.1
click at [1254, 595] on button "Salvar" at bounding box center [1526, 750] width 45 height 24
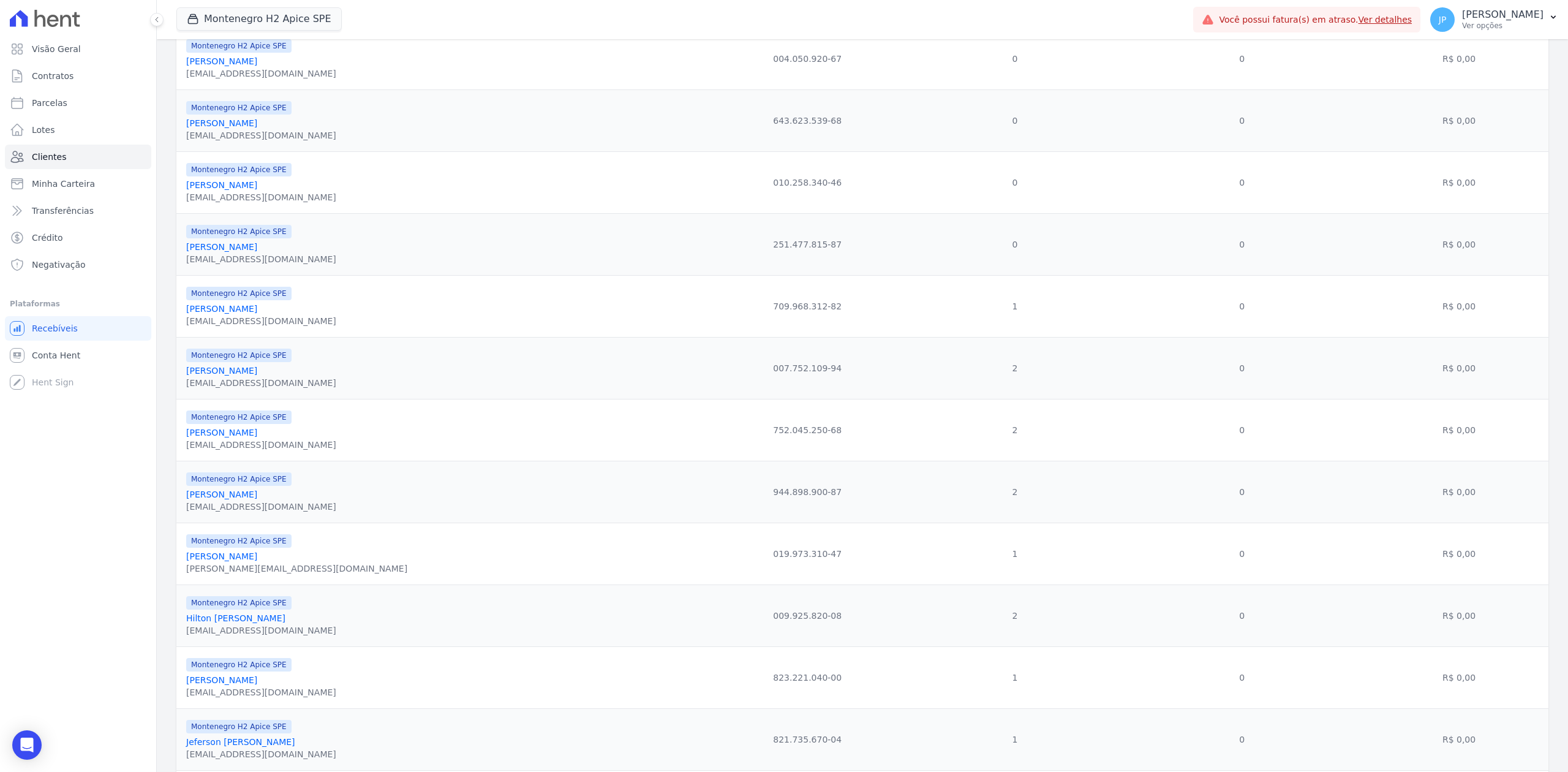
scroll to position [572, 0]
click at [243, 313] on link "[PERSON_NAME]" at bounding box center [222, 308] width 71 height 10
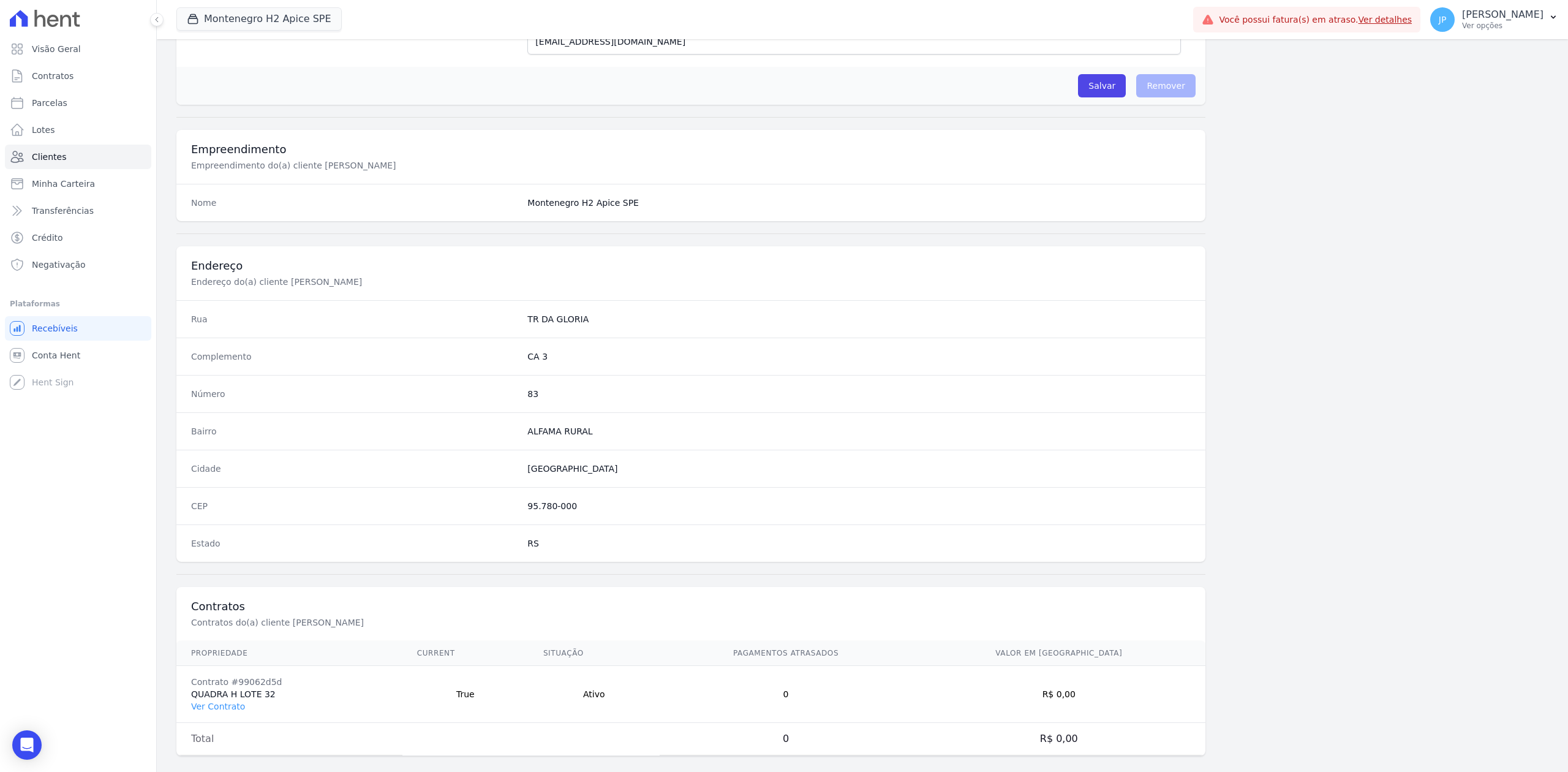
scroll to position [380, 0]
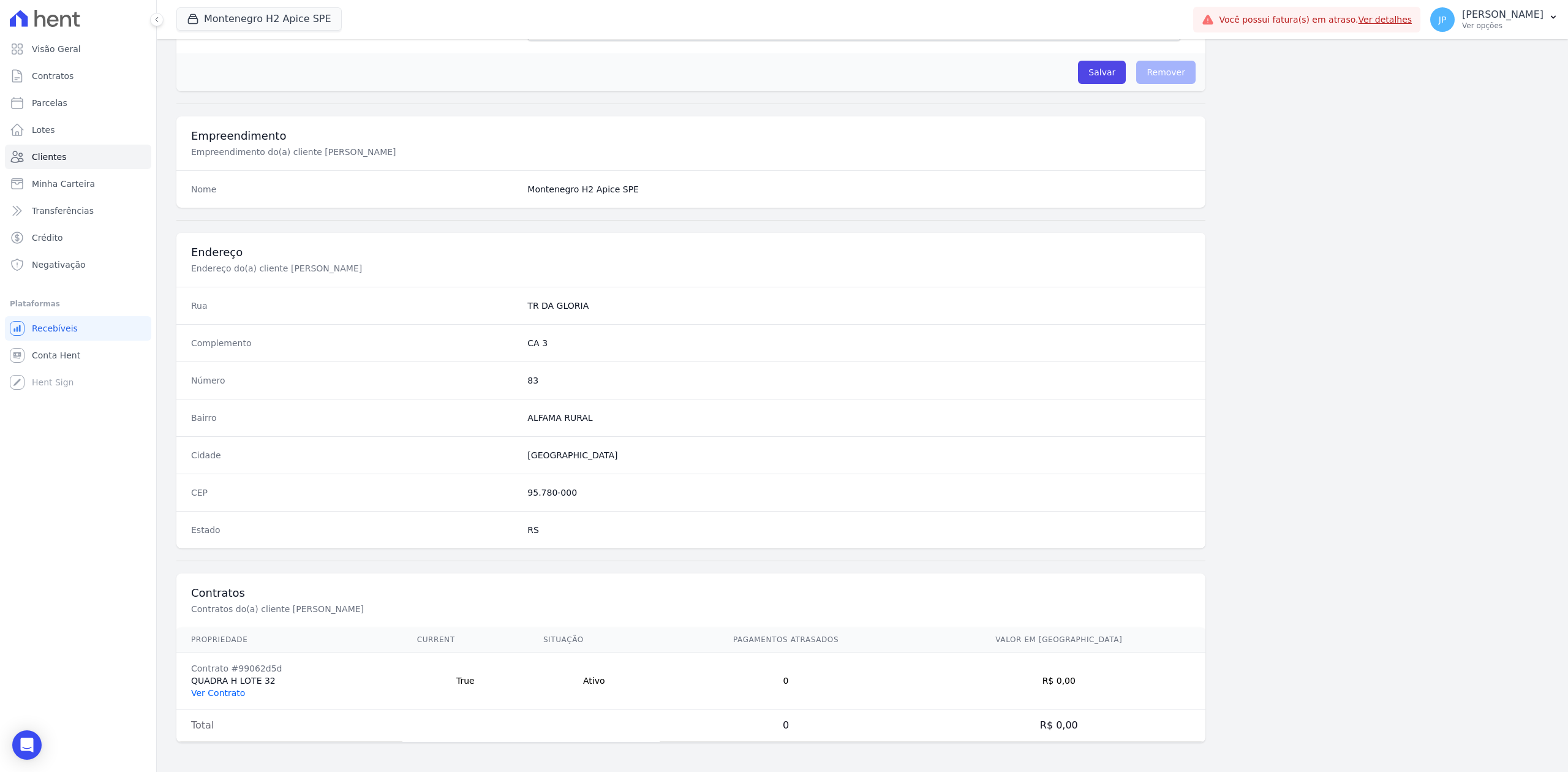
click at [233, 595] on link "Ver Contrato" at bounding box center [218, 693] width 54 height 10
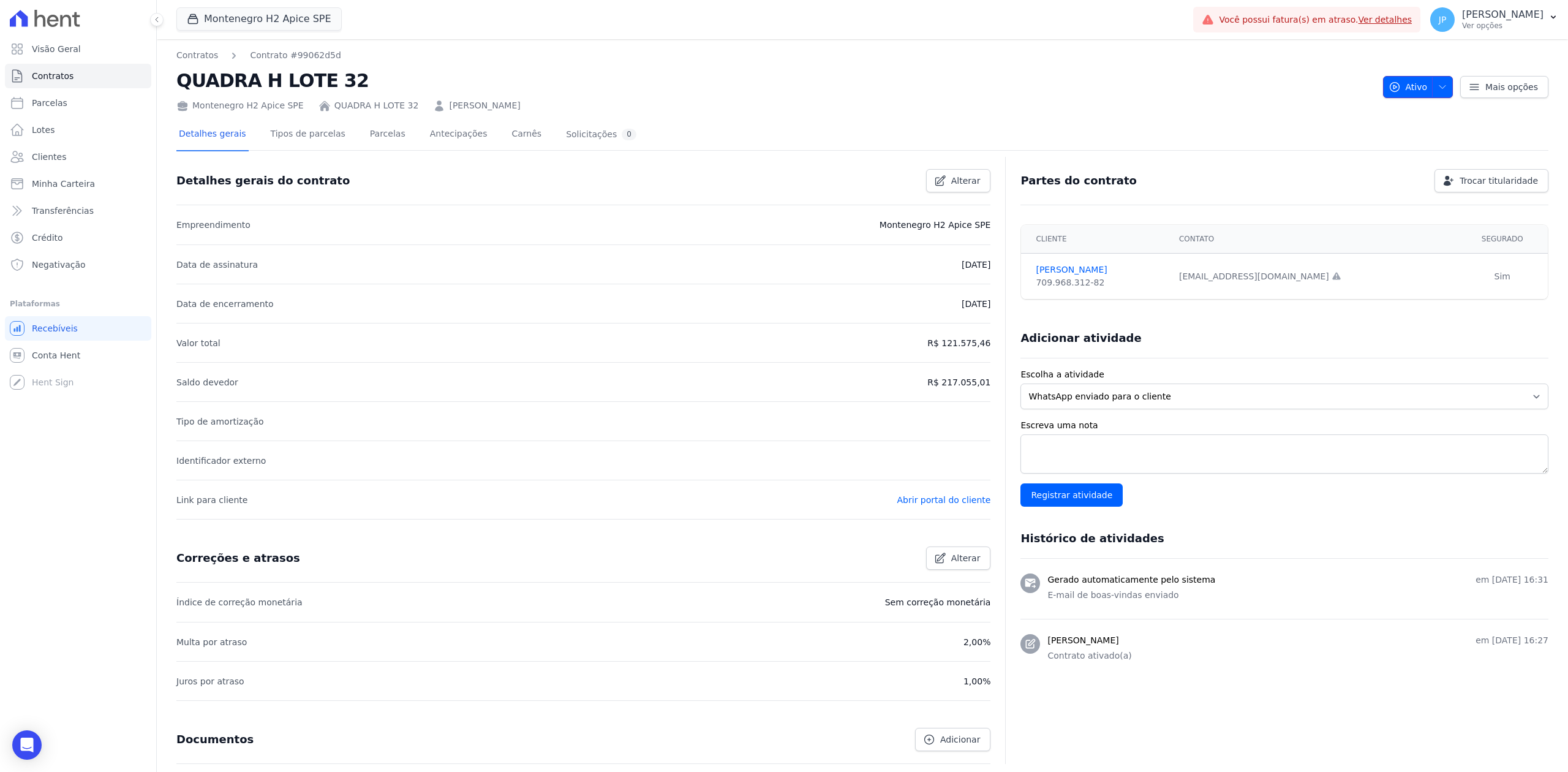
click at [1254, 89] on span "Ativo" at bounding box center [1408, 87] width 39 height 22
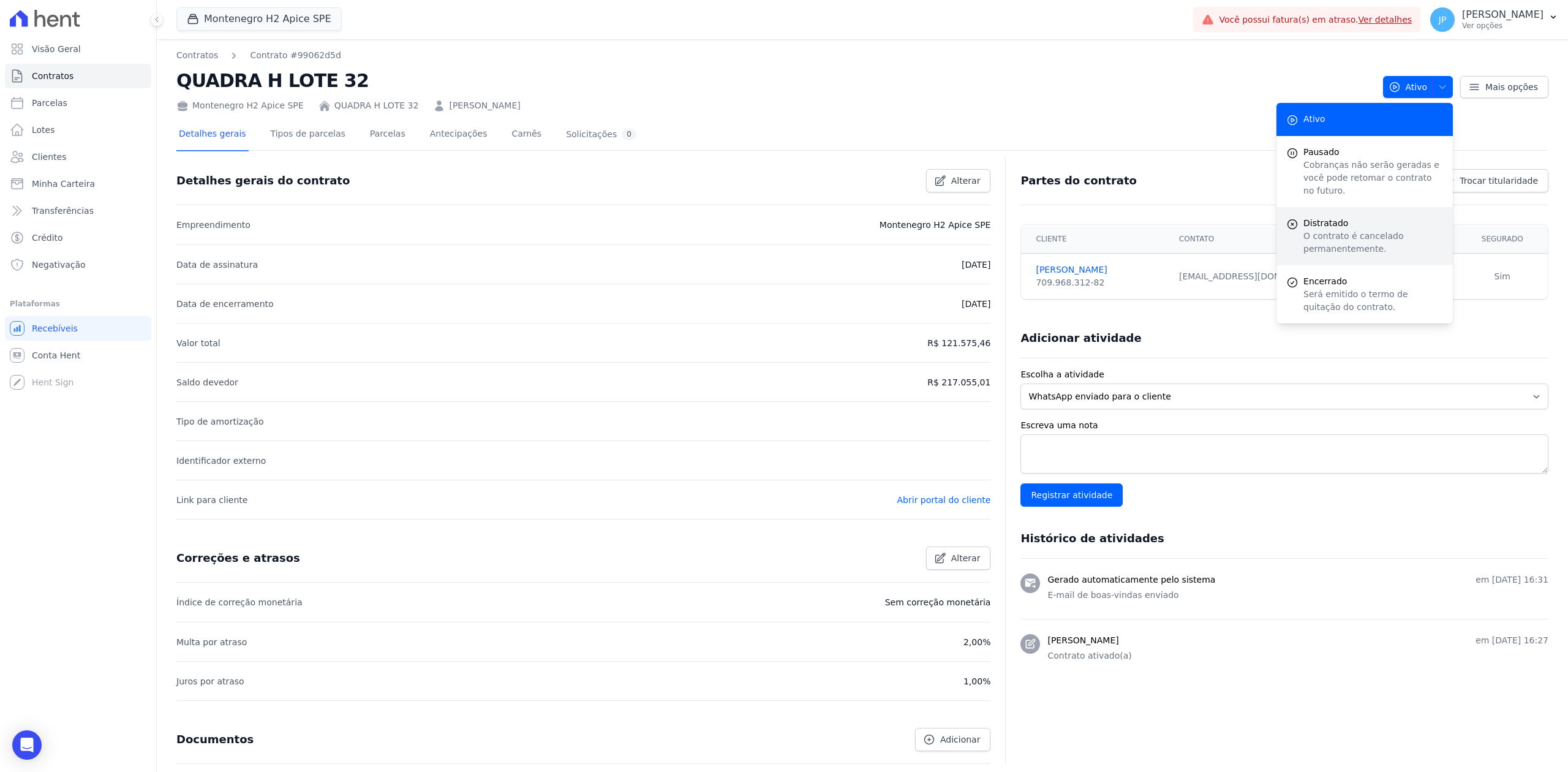
click at [1254, 243] on div "Distratado O contrato é cancelado permanentemente." at bounding box center [1364, 236] width 177 height 58
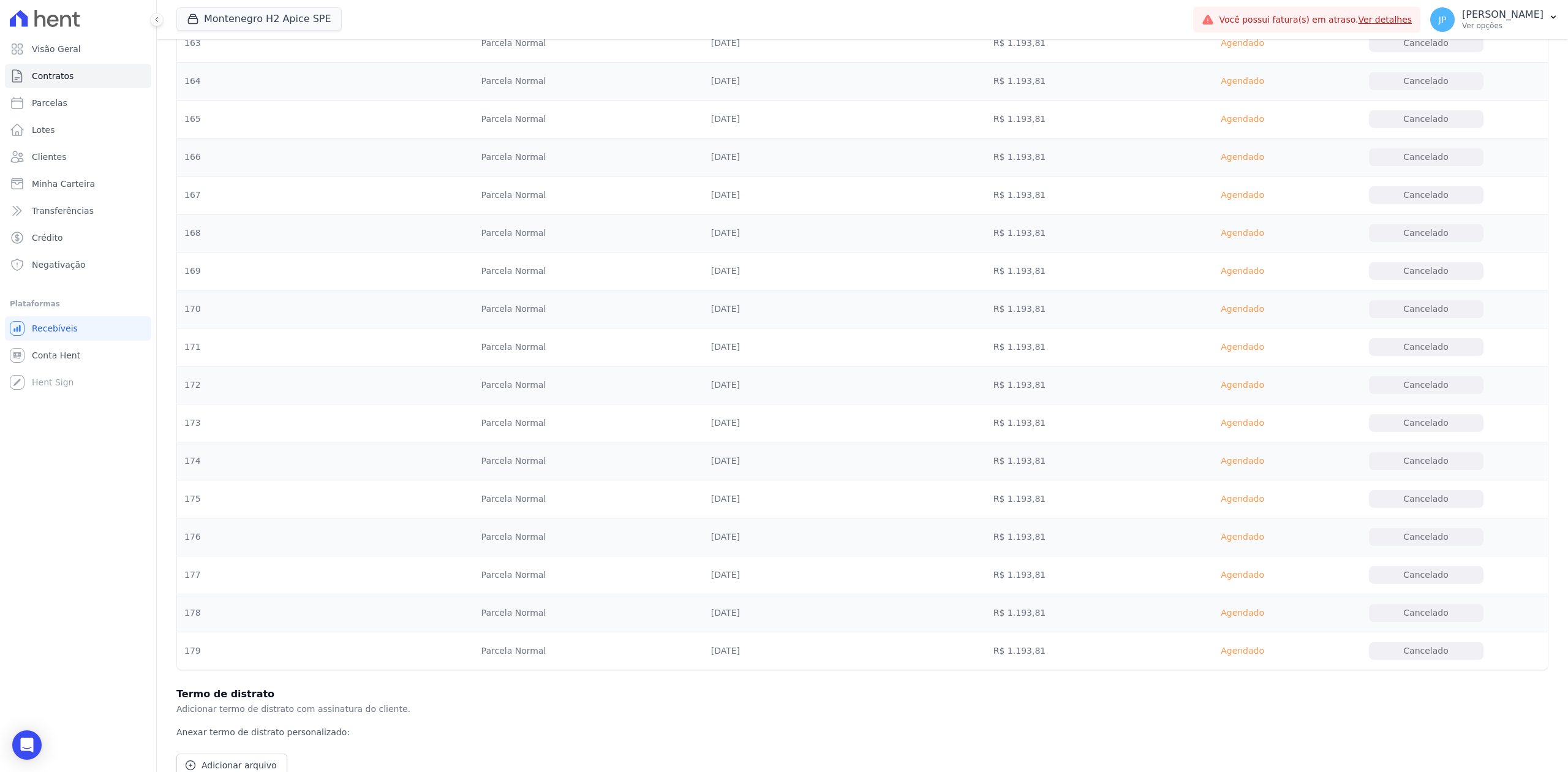
scroll to position [6721, 0]
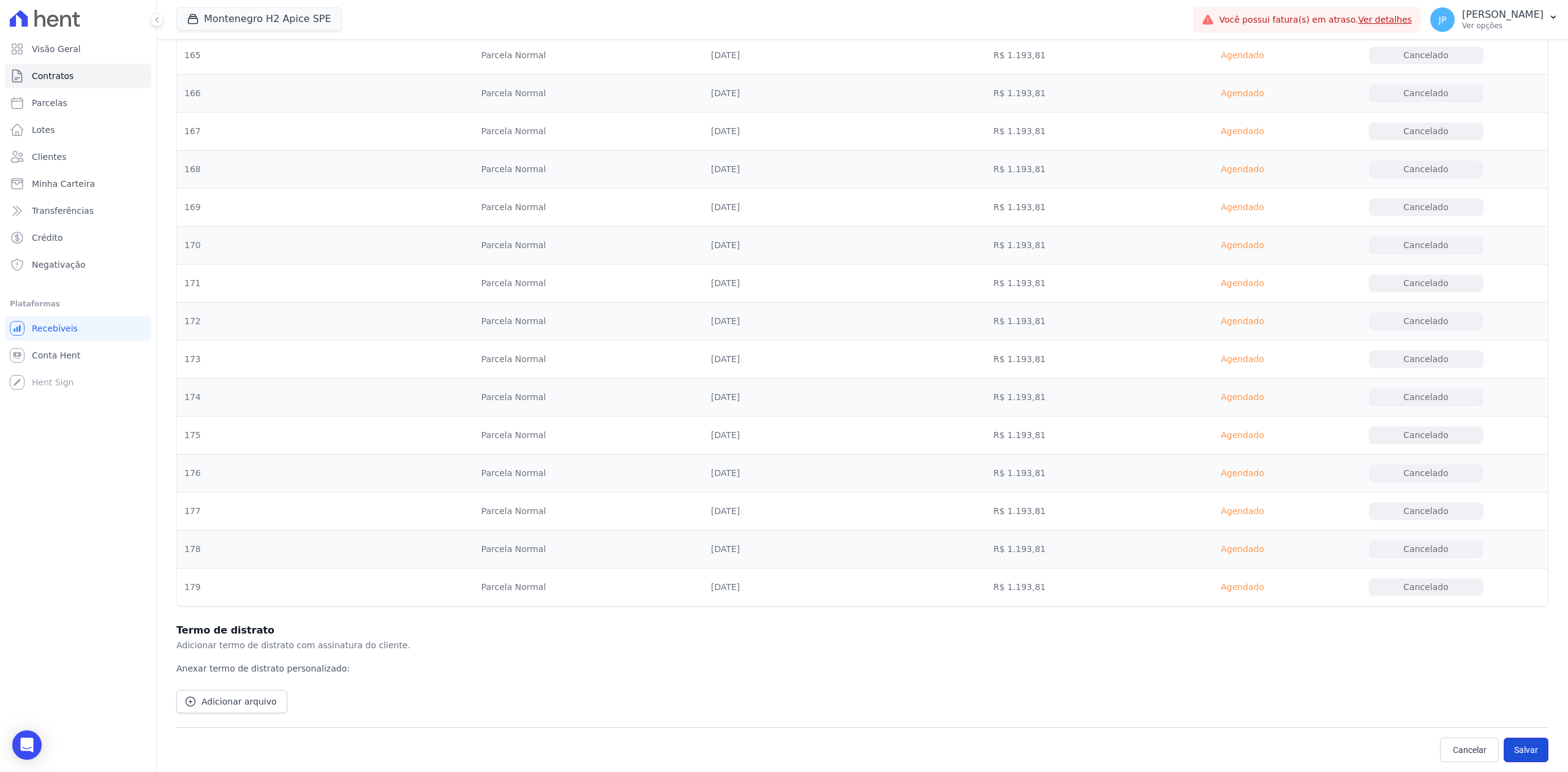
click at [1254, 595] on button "Salvar" at bounding box center [1526, 750] width 45 height 24
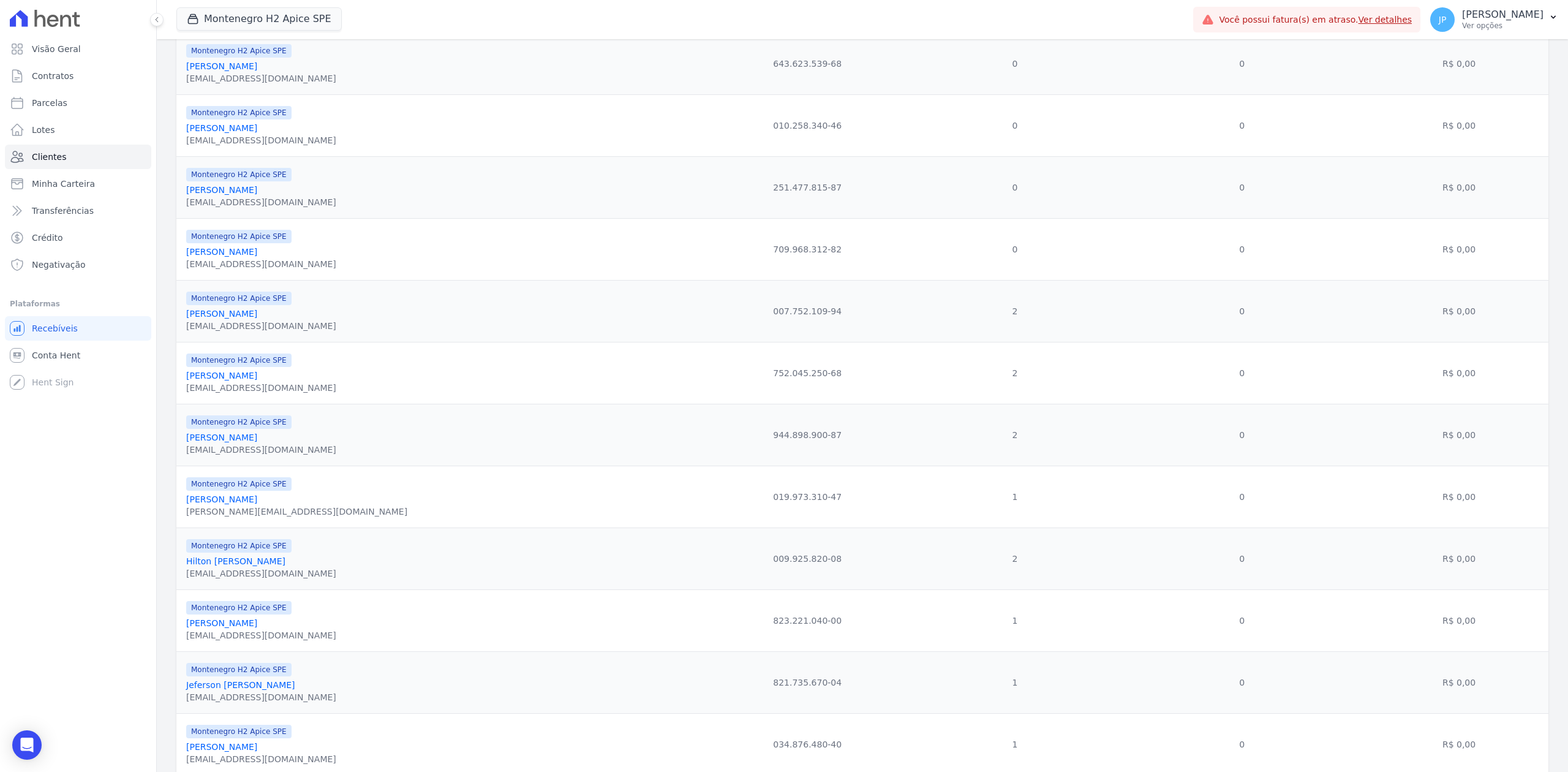
scroll to position [653, 0]
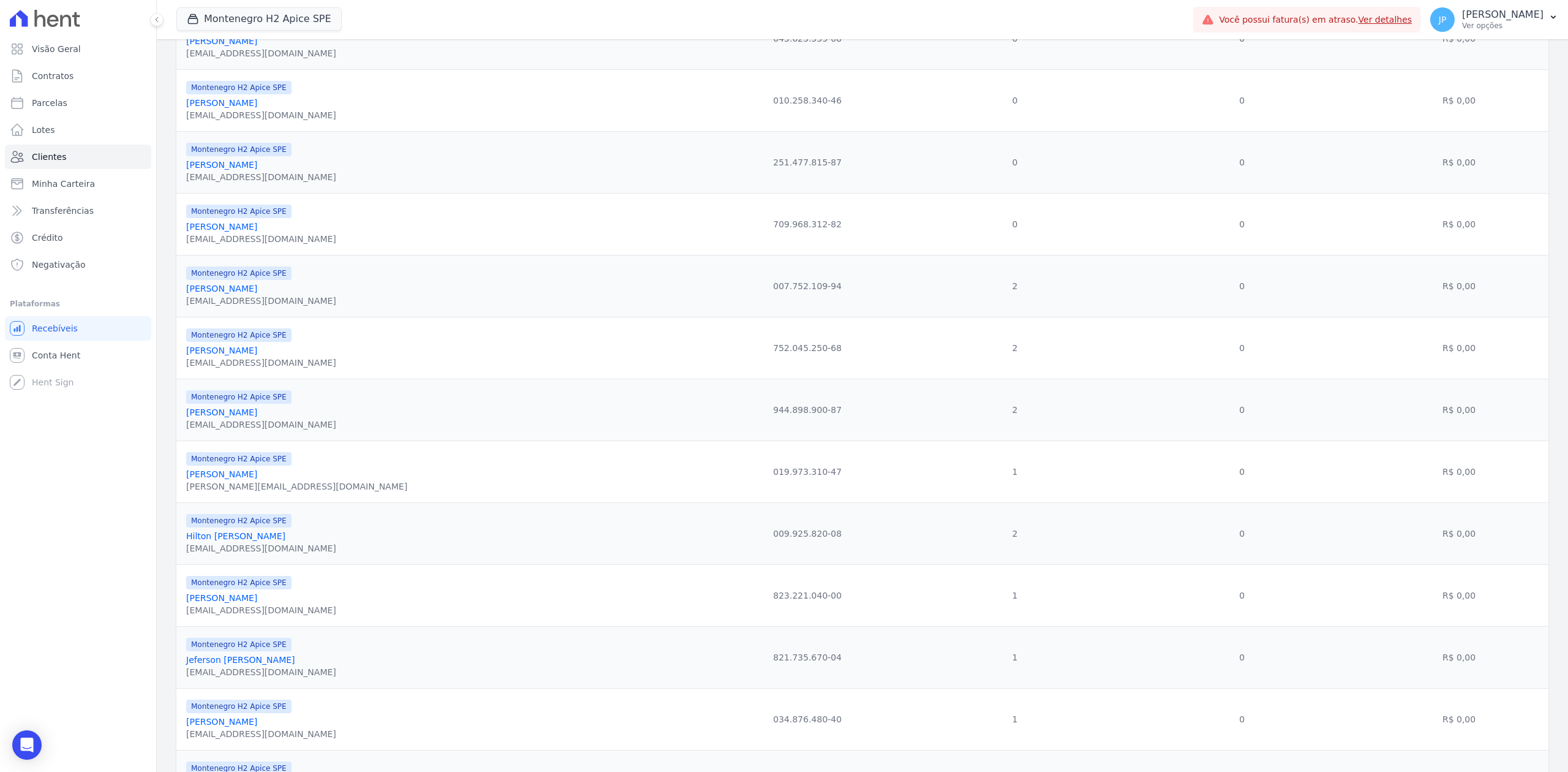
click at [190, 293] on link "[PERSON_NAME]" at bounding box center [222, 288] width 71 height 10
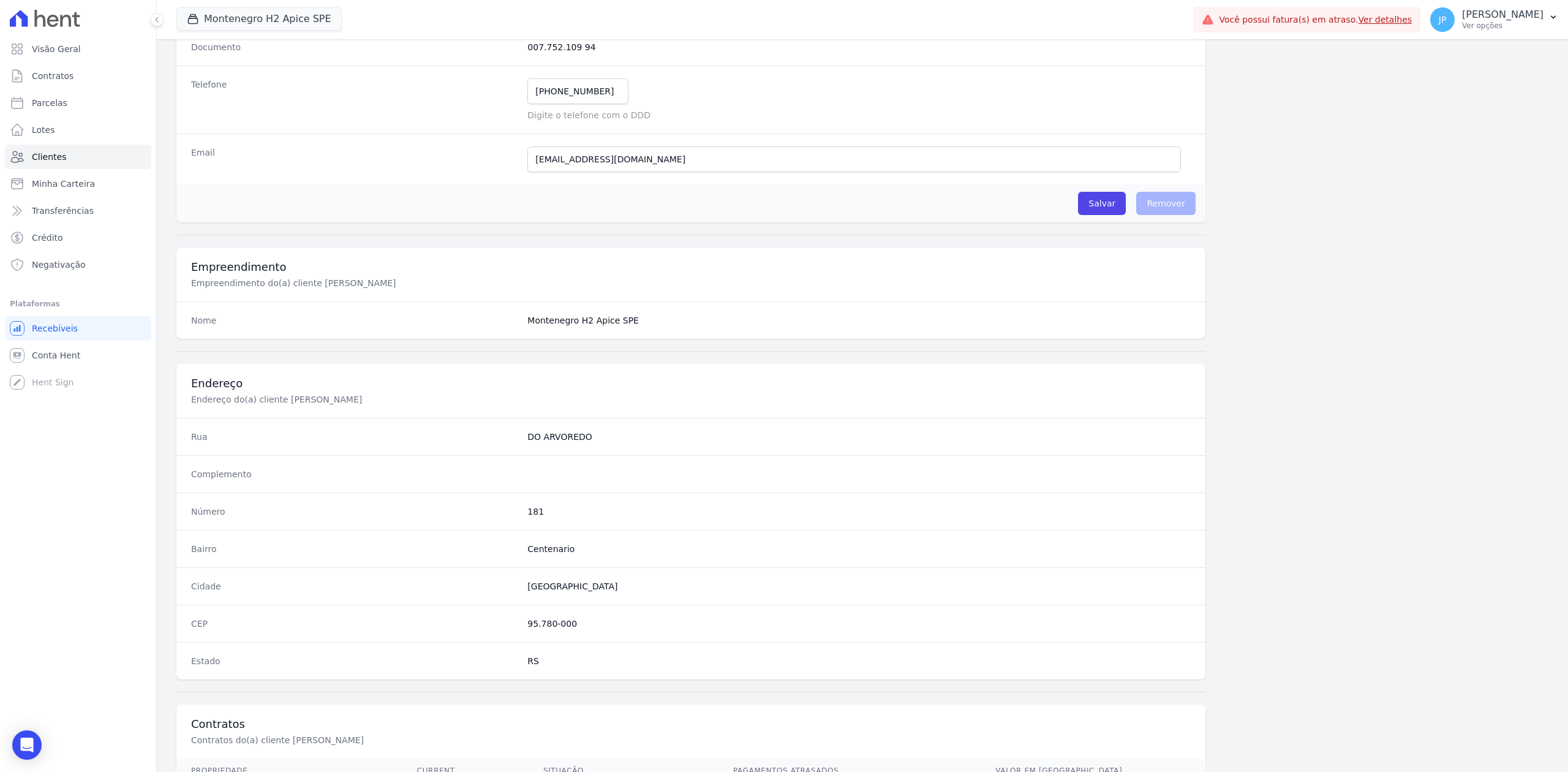
scroll to position [437, 0]
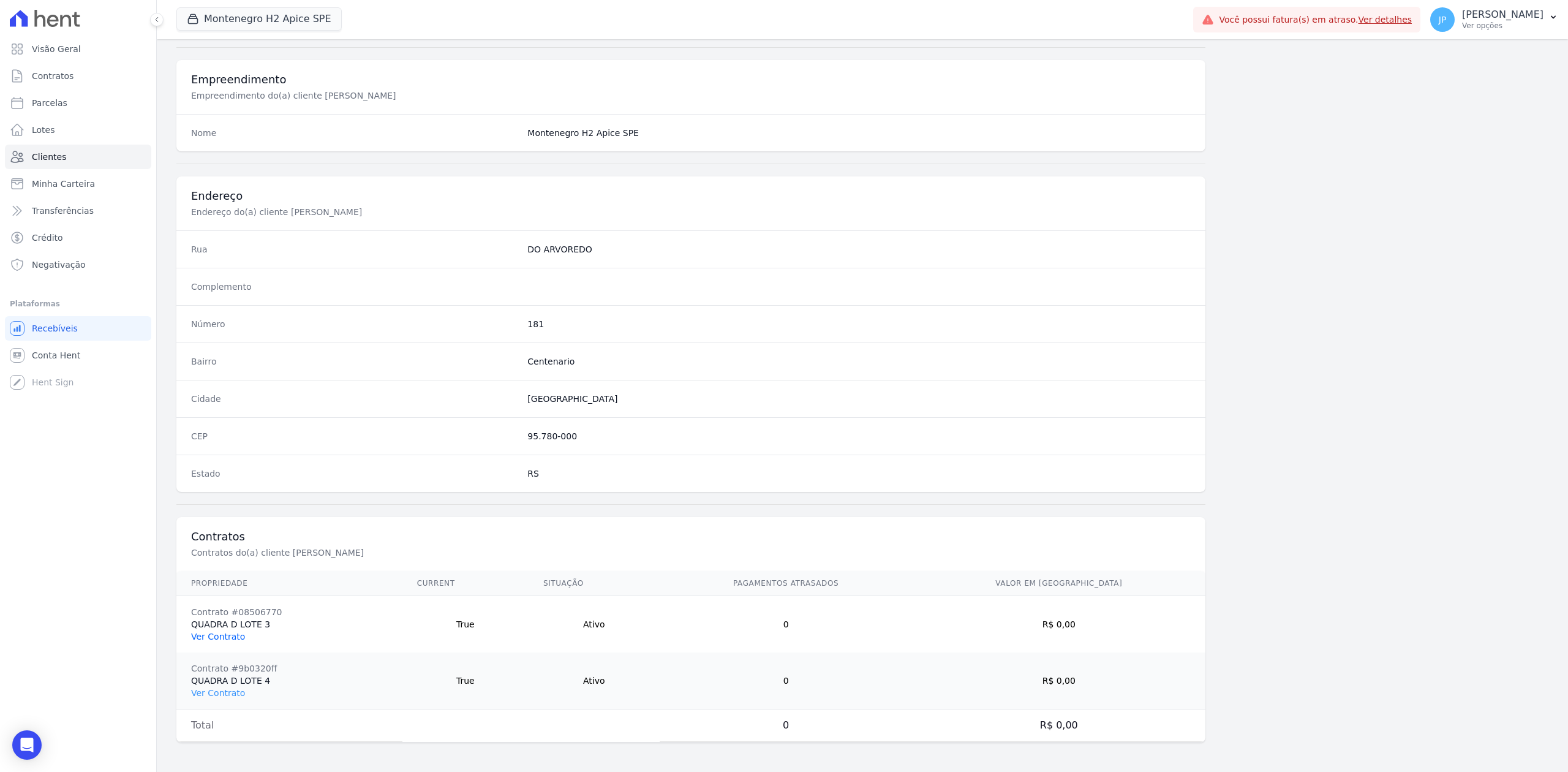
click at [234, 595] on link "Ver Contrato" at bounding box center [218, 636] width 54 height 10
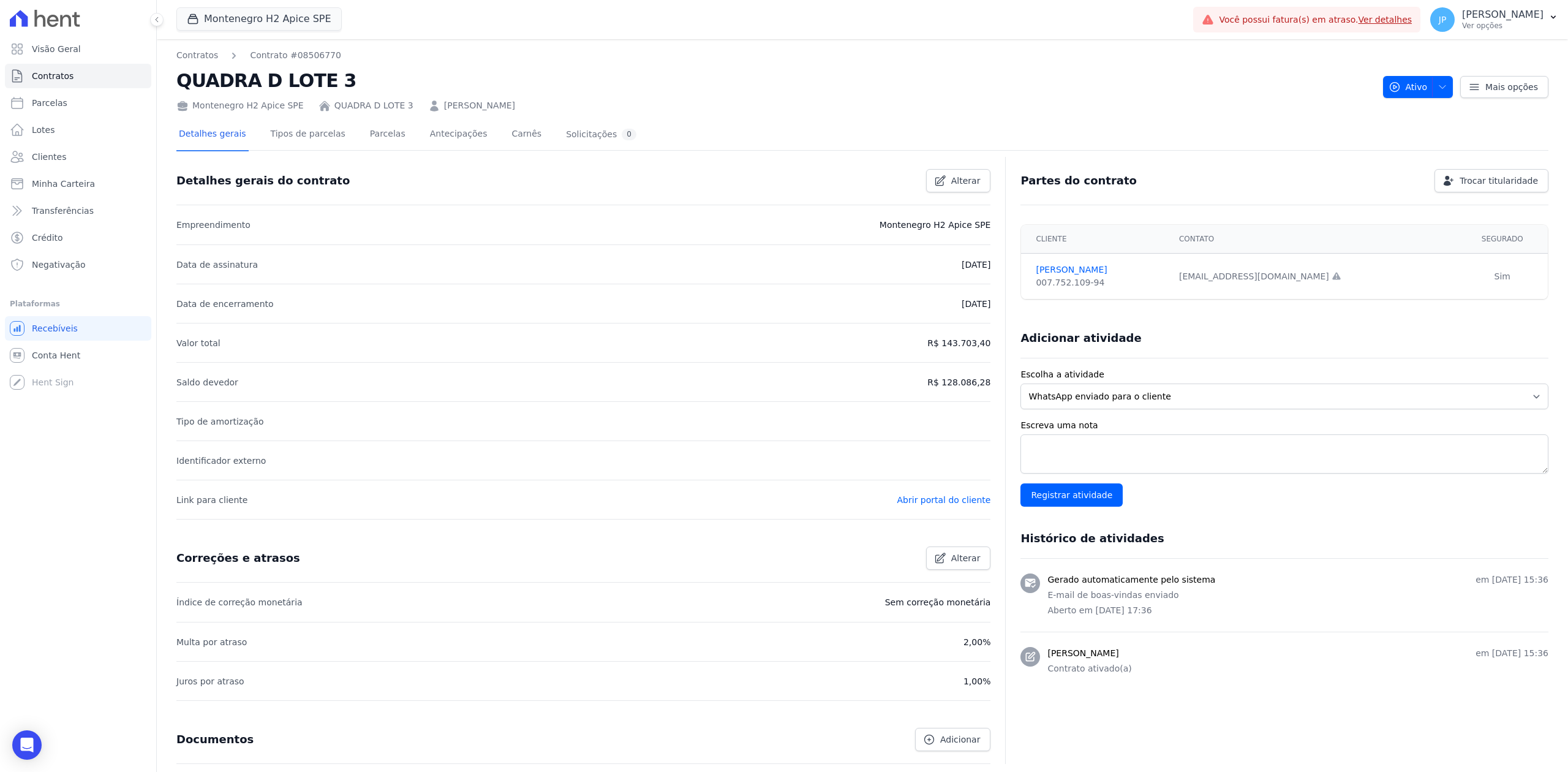
click at [1254, 101] on div "Contratos Contrato #08506770 QUADRA D LOTE 3 Montenegro H2 Apice SPE QUADRA D L…" at bounding box center [863, 81] width 1372 height 63
click at [1254, 89] on icon "button" at bounding box center [1442, 86] width 10 height 10
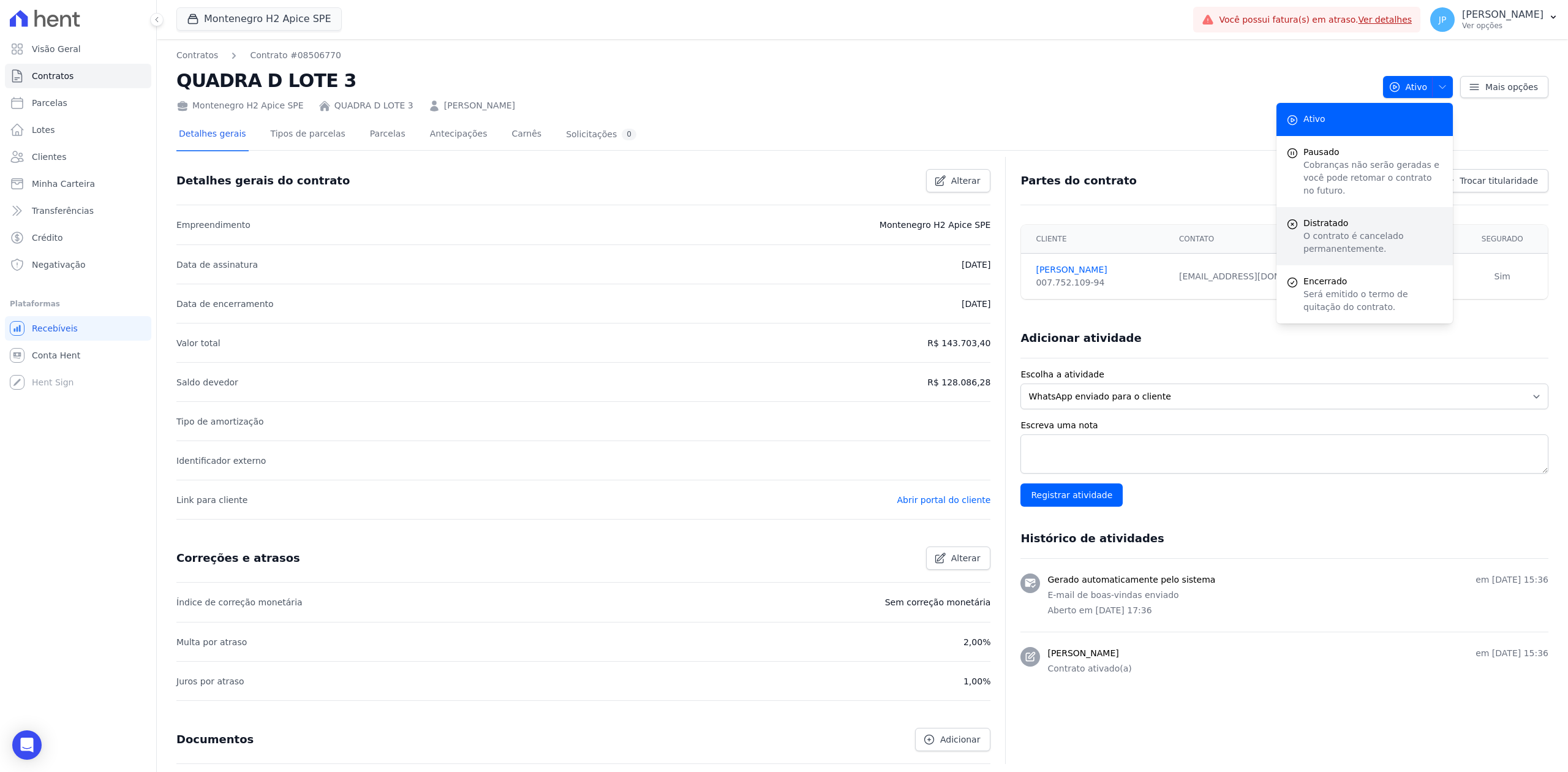
click at [1254, 230] on p "O contrato é cancelado permanentemente." at bounding box center [1373, 242] width 139 height 26
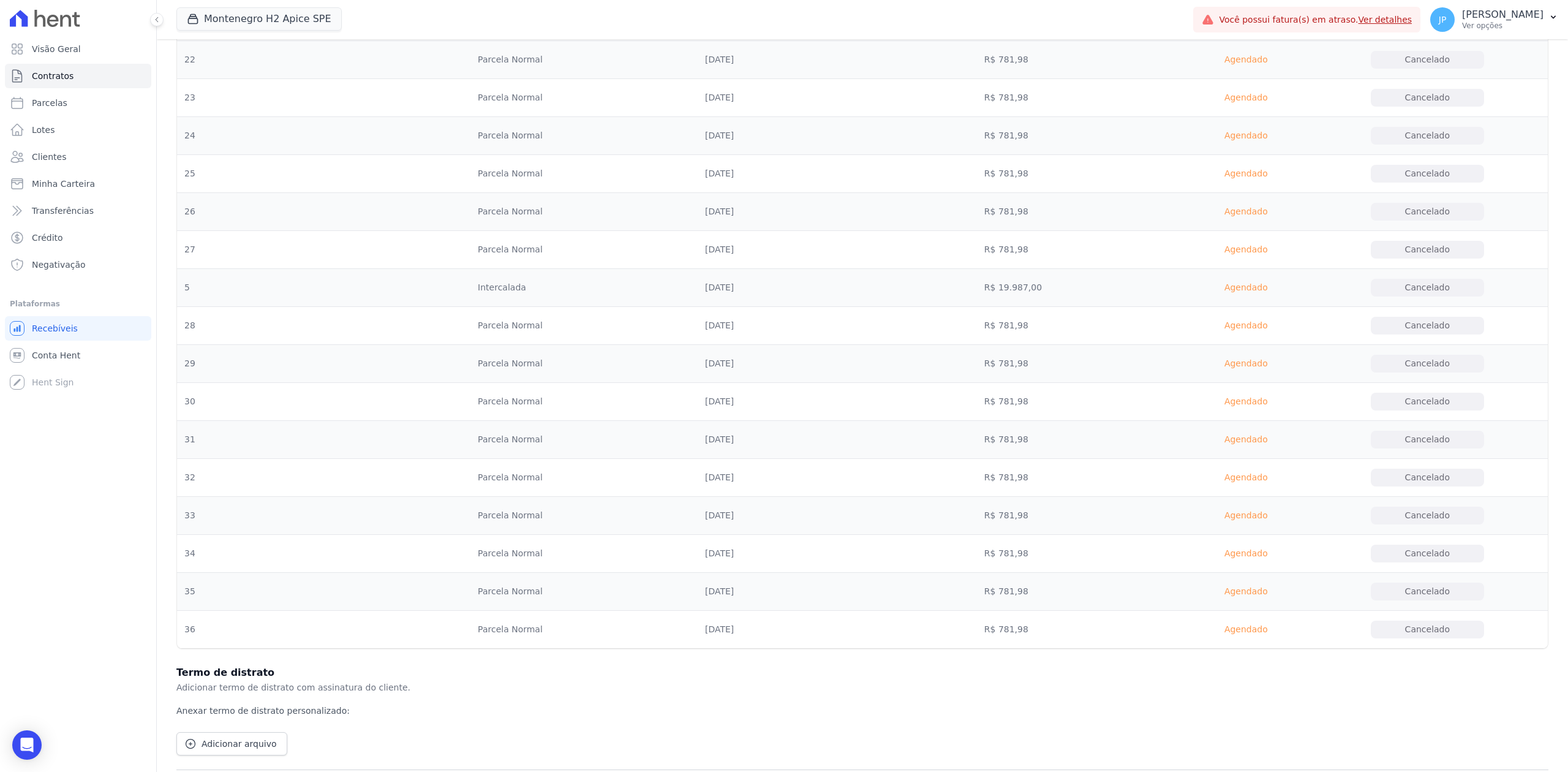
scroll to position [1373, 0]
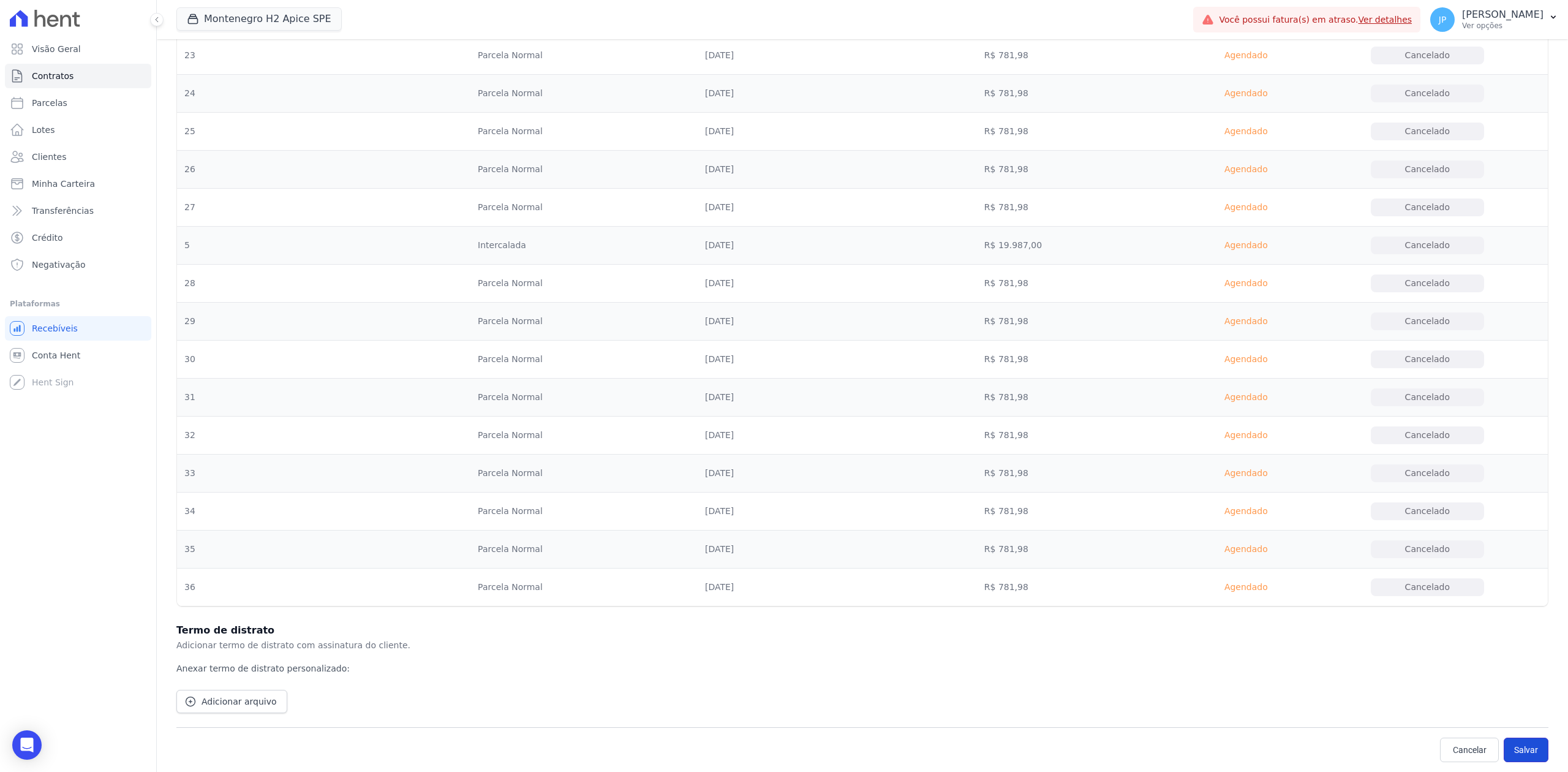
click at [1254, 595] on button "Salvar" at bounding box center [1526, 750] width 45 height 24
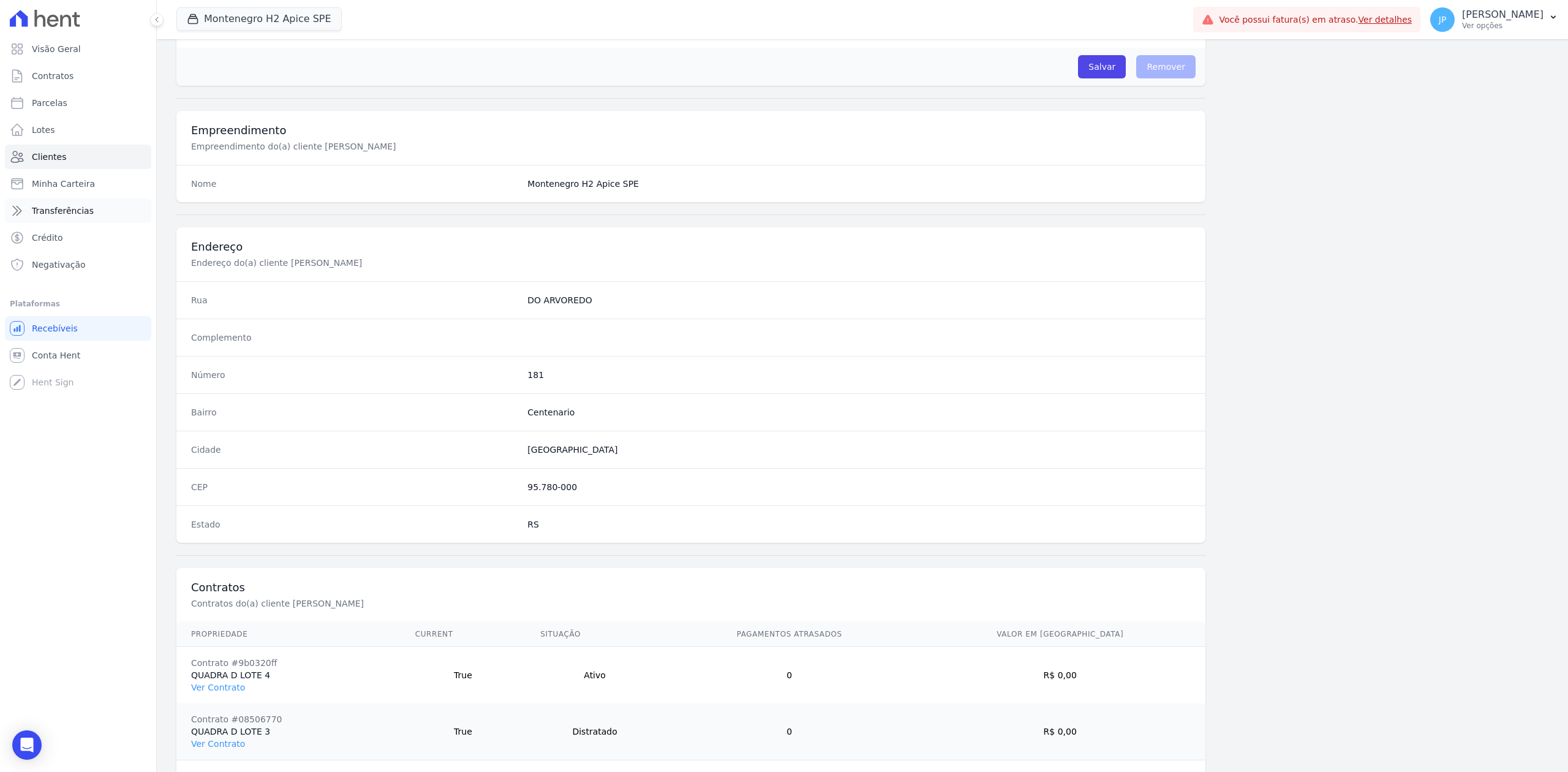
scroll to position [437, 0]
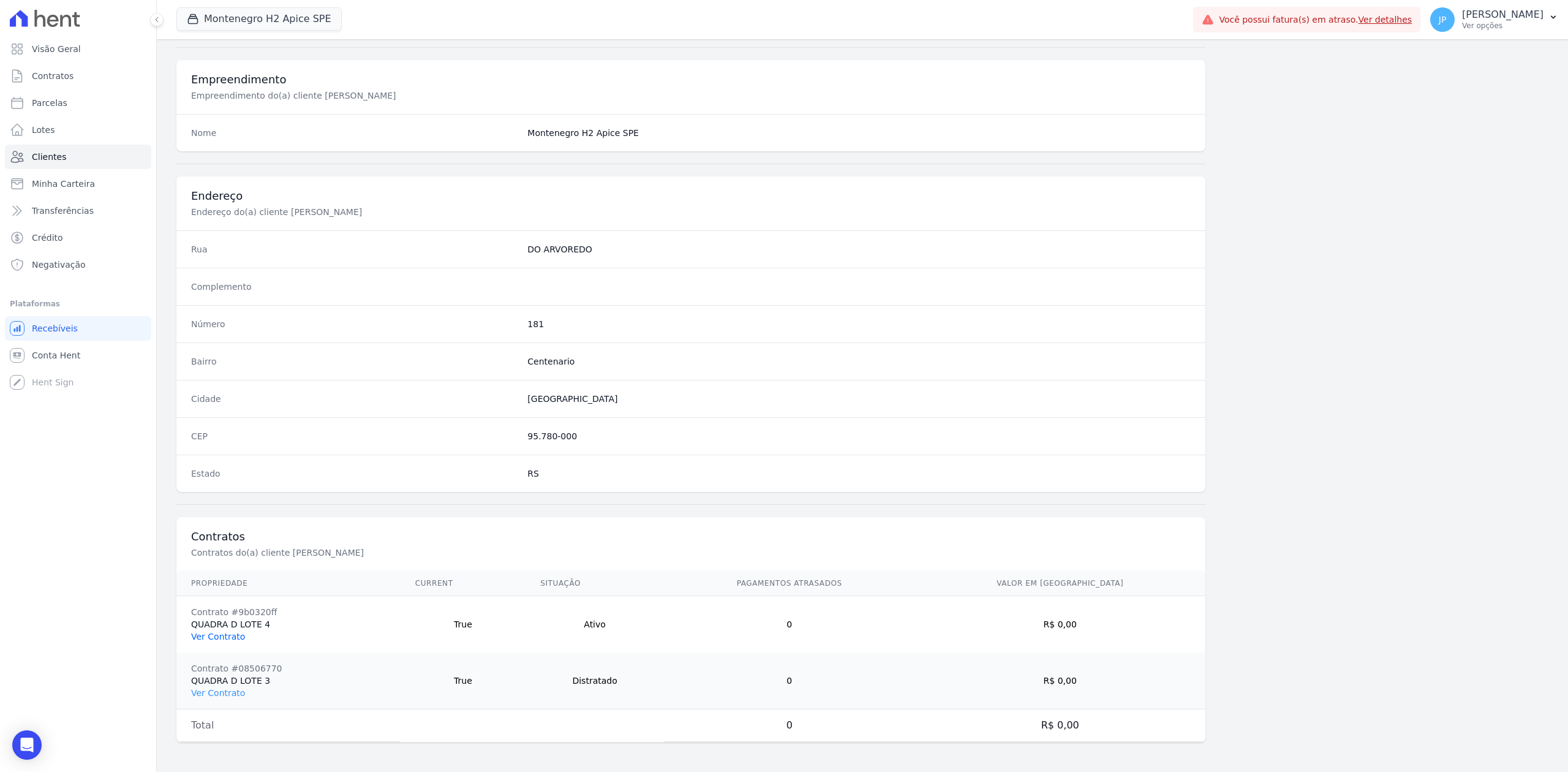
click at [226, 595] on link "Ver Contrato" at bounding box center [218, 636] width 54 height 10
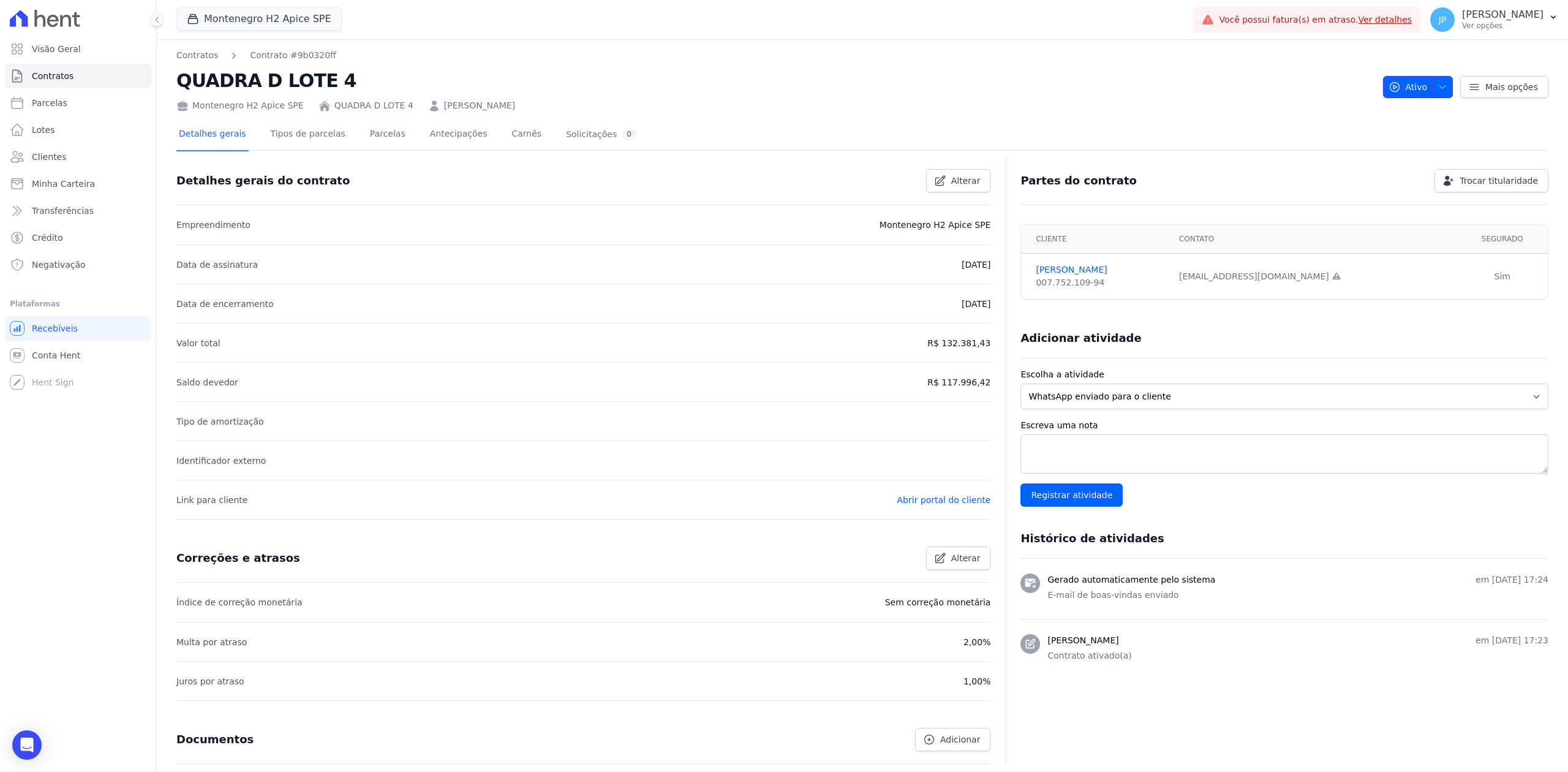
click at [1254, 77] on button "Ativo" at bounding box center [1418, 87] width 71 height 22
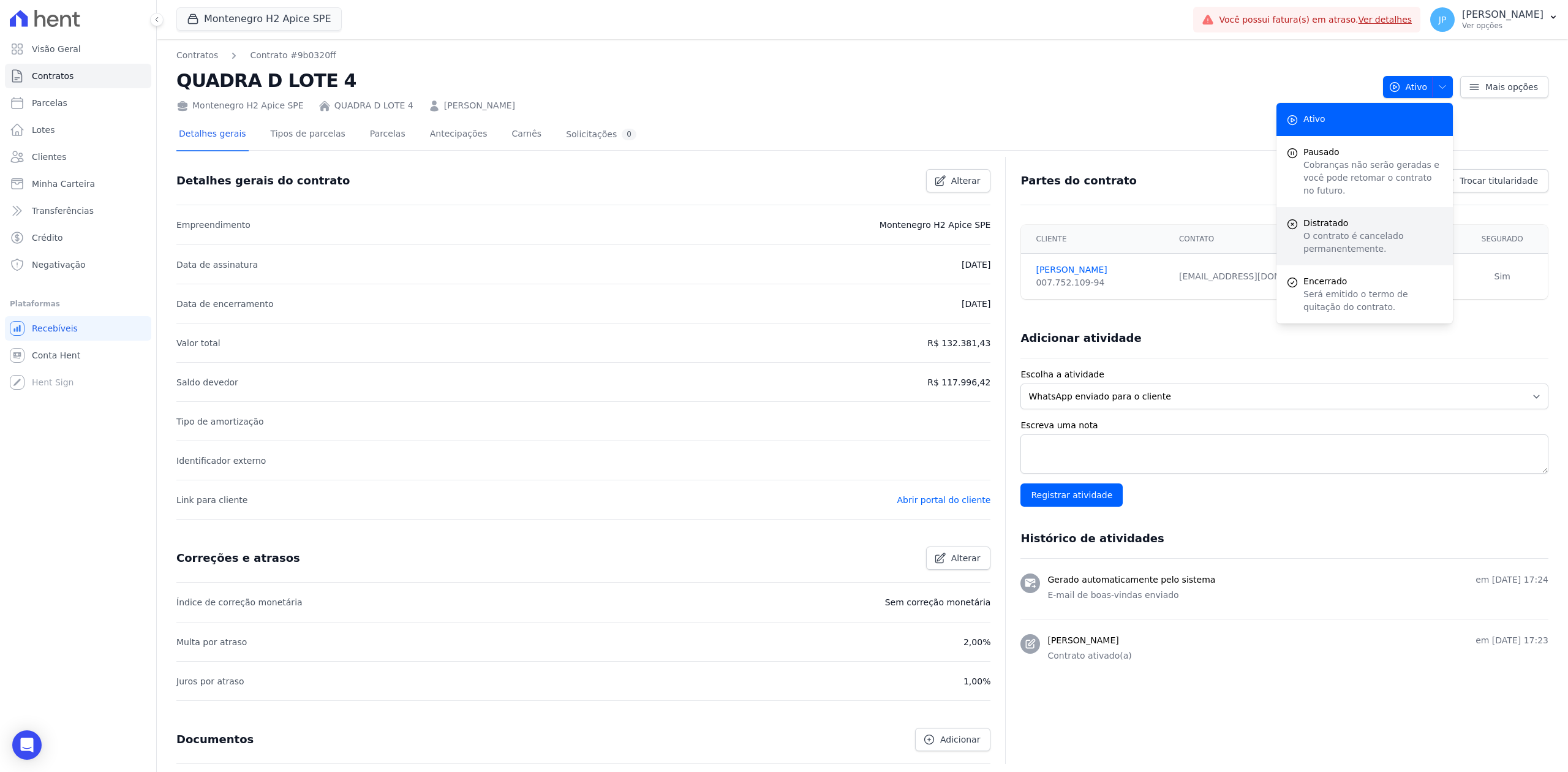
click at [1254, 217] on span "Distratado" at bounding box center [1373, 223] width 139 height 13
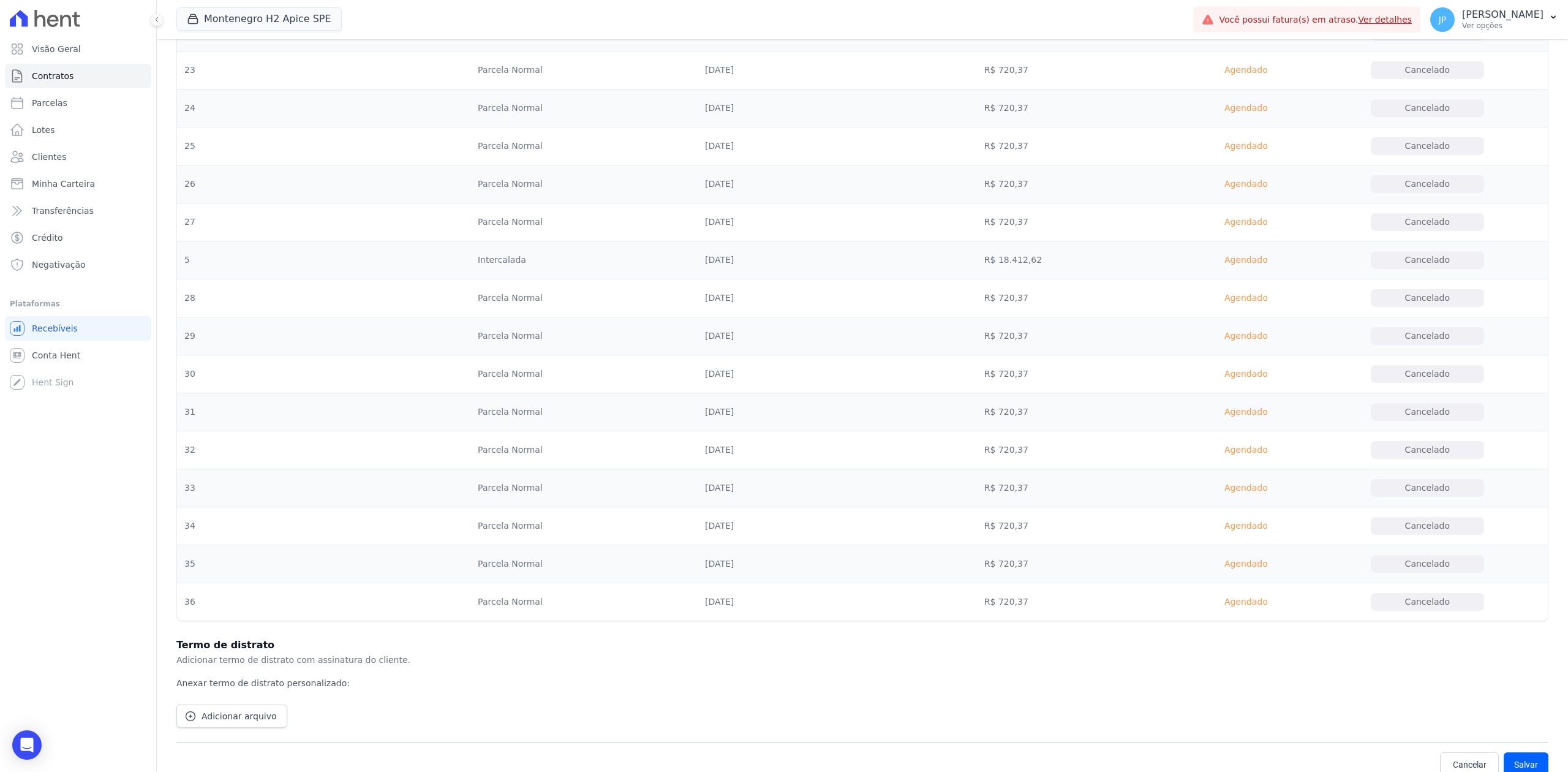
scroll to position [1373, 0]
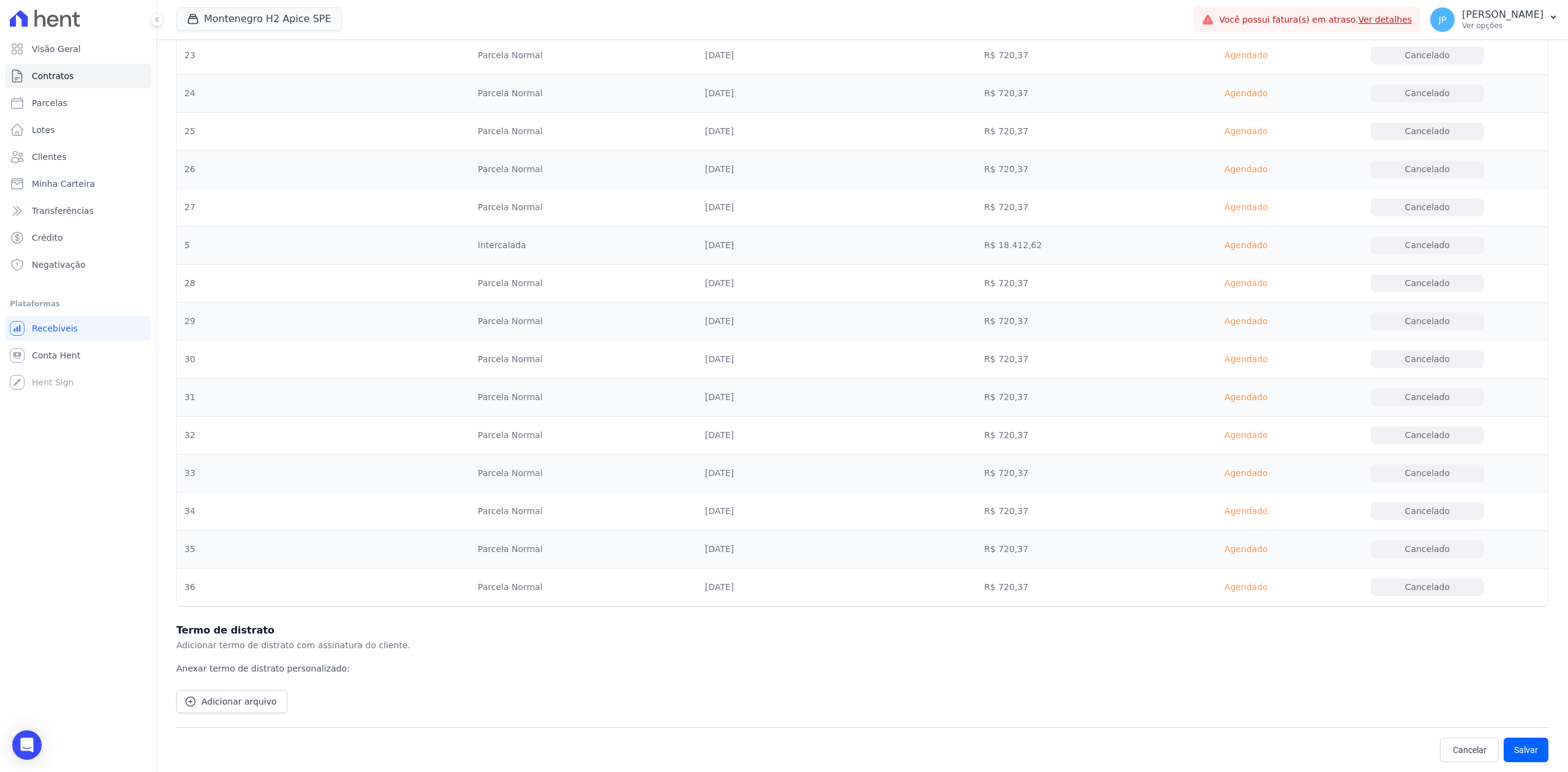
click at [1254, 595] on div "Cancelar [GEOGRAPHIC_DATA] [GEOGRAPHIC_DATA] É obrigatória a presença do termo …" at bounding box center [863, 750] width 1372 height 45
click at [1254, 595] on button "Salvar" at bounding box center [1526, 750] width 45 height 24
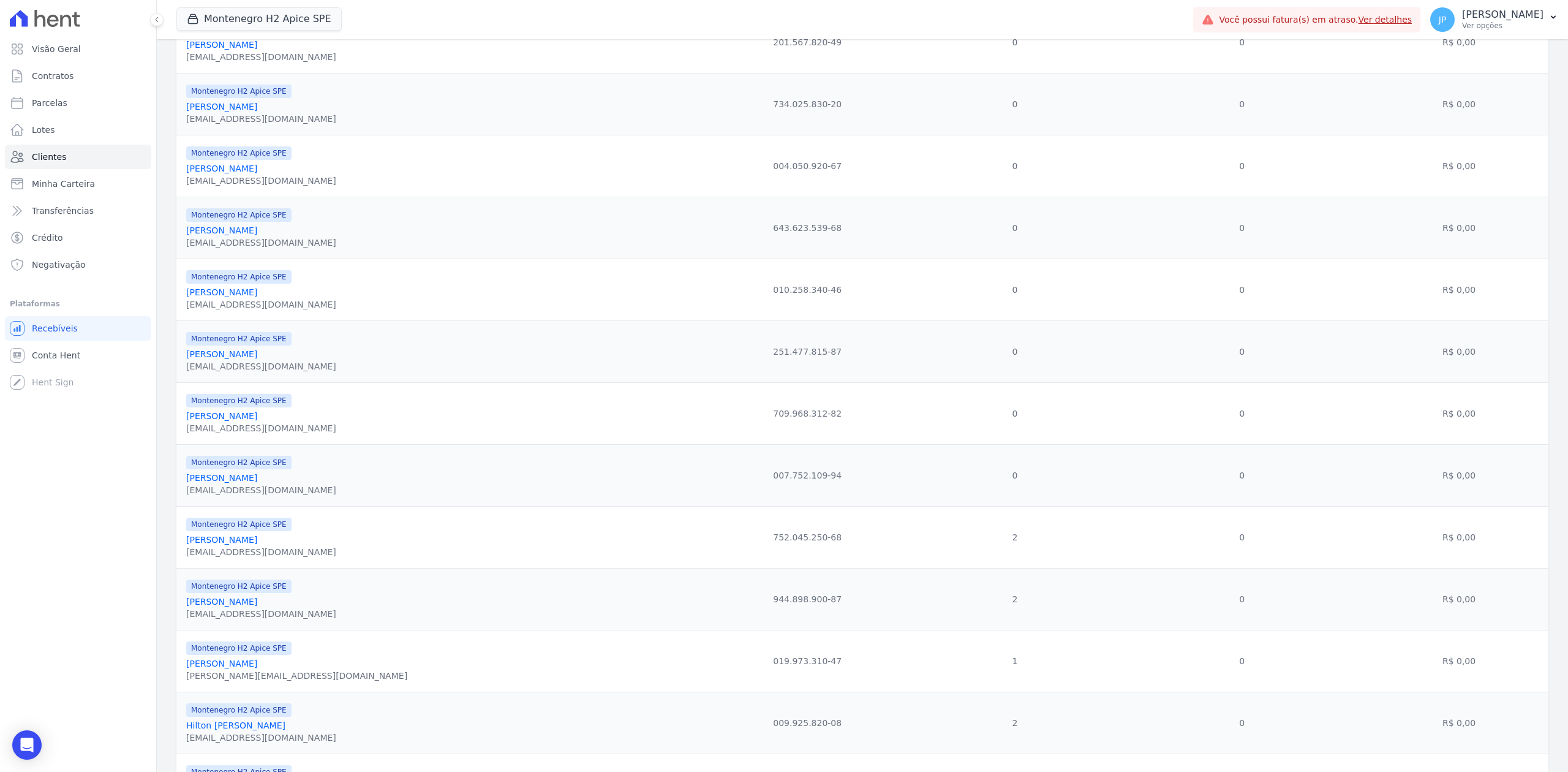
scroll to position [490, 0]
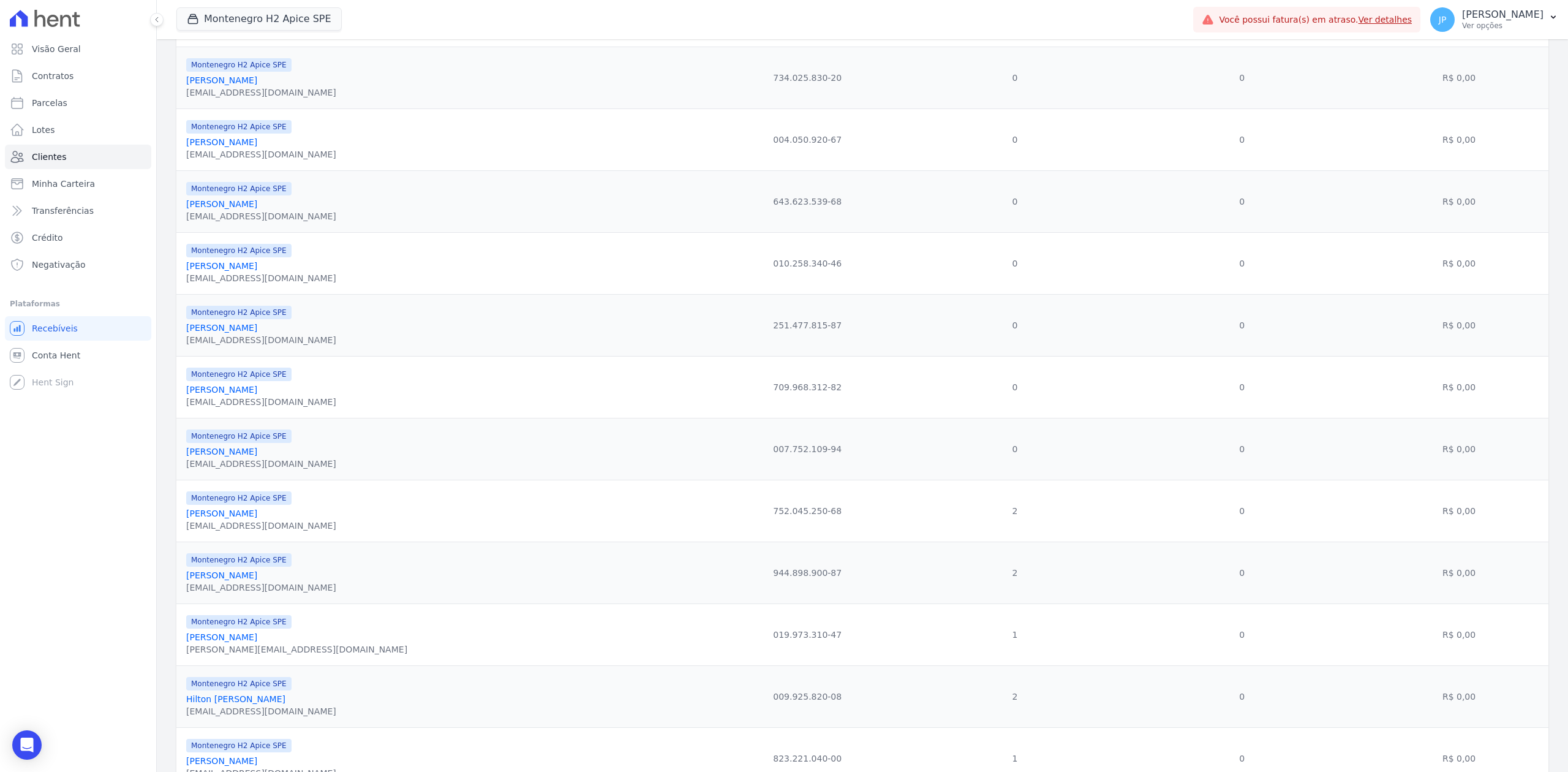
click at [236, 456] on link "[PERSON_NAME]" at bounding box center [222, 451] width 71 height 10
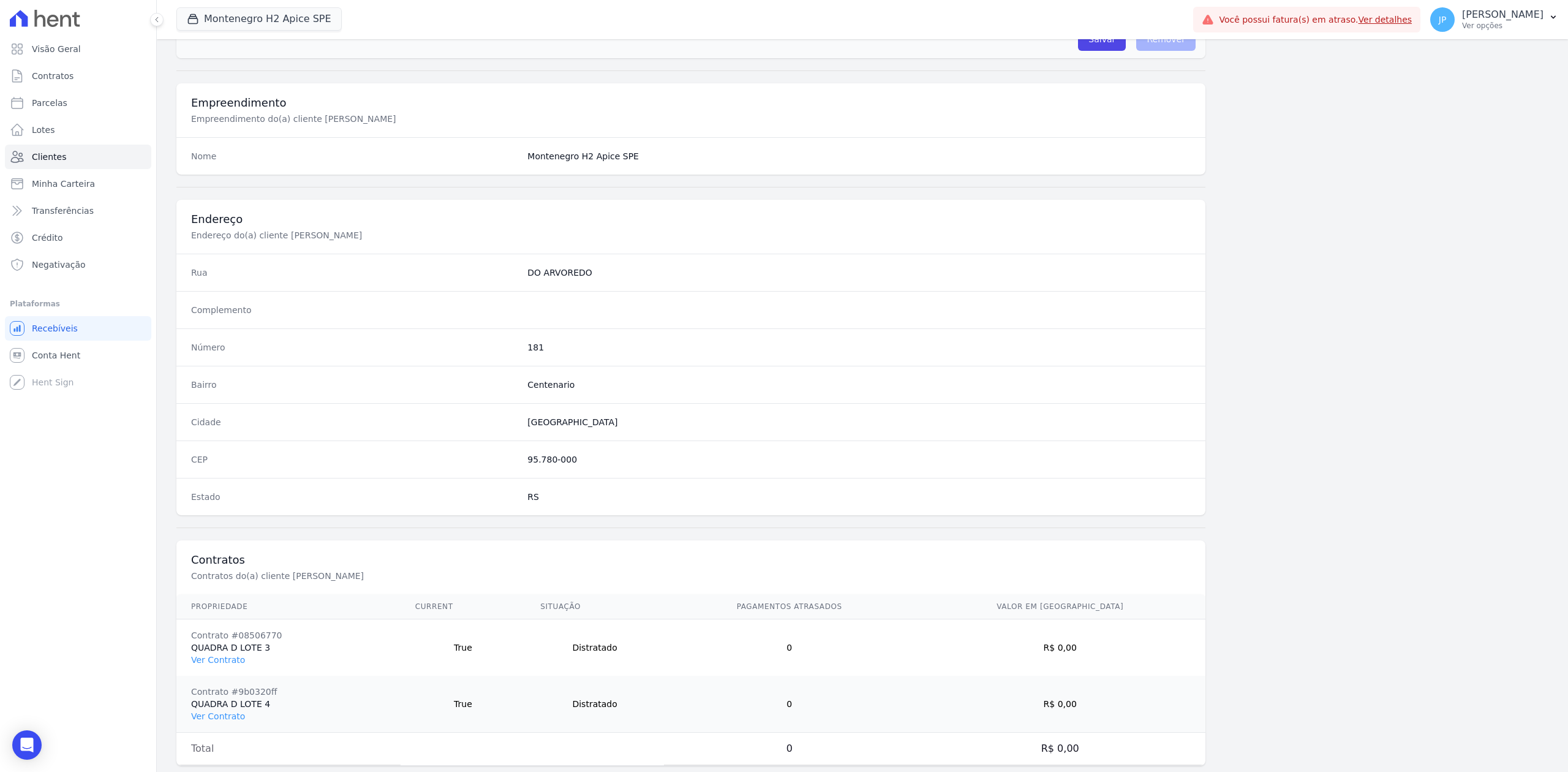
scroll to position [437, 0]
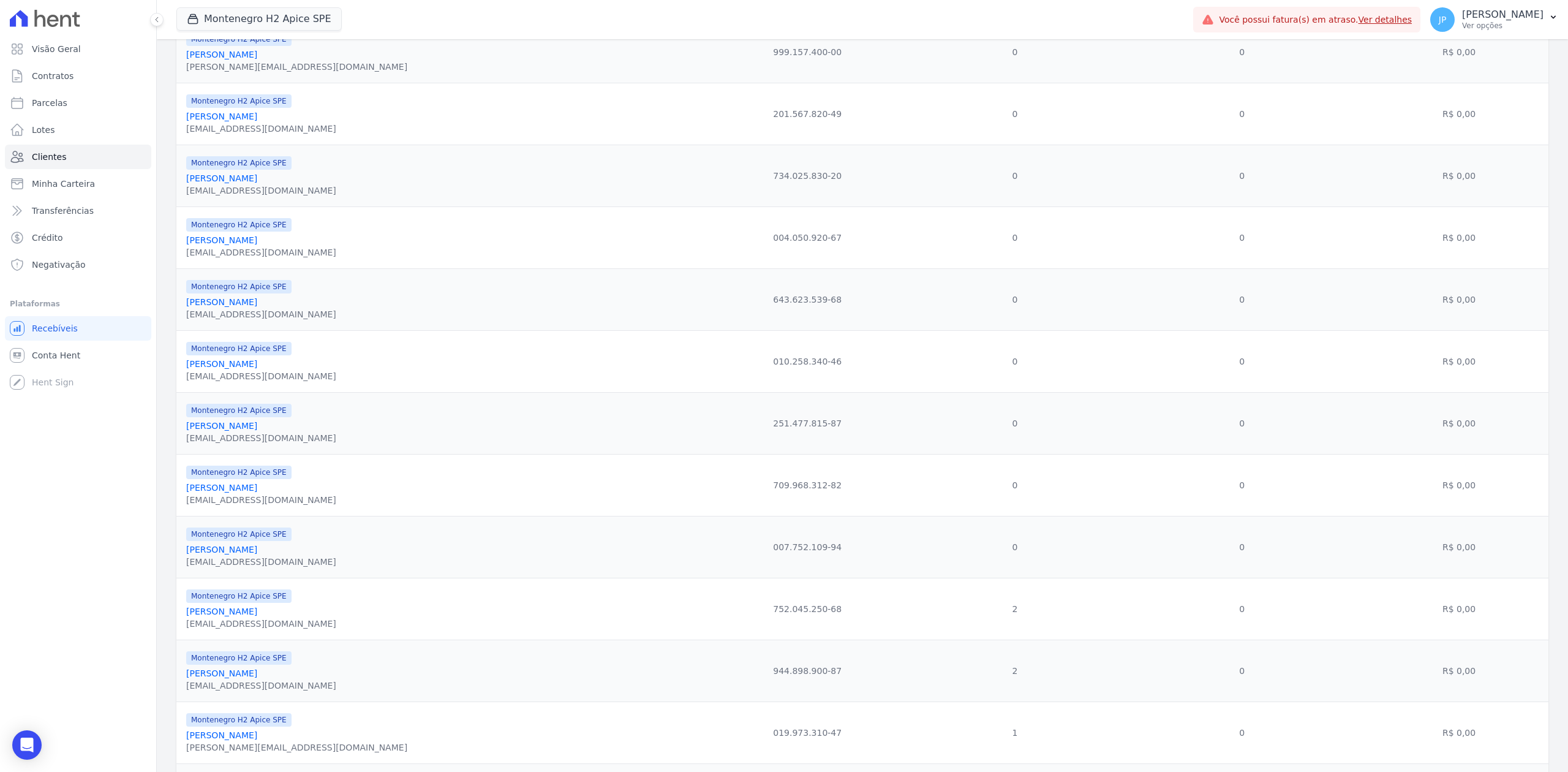
scroll to position [490, 0]
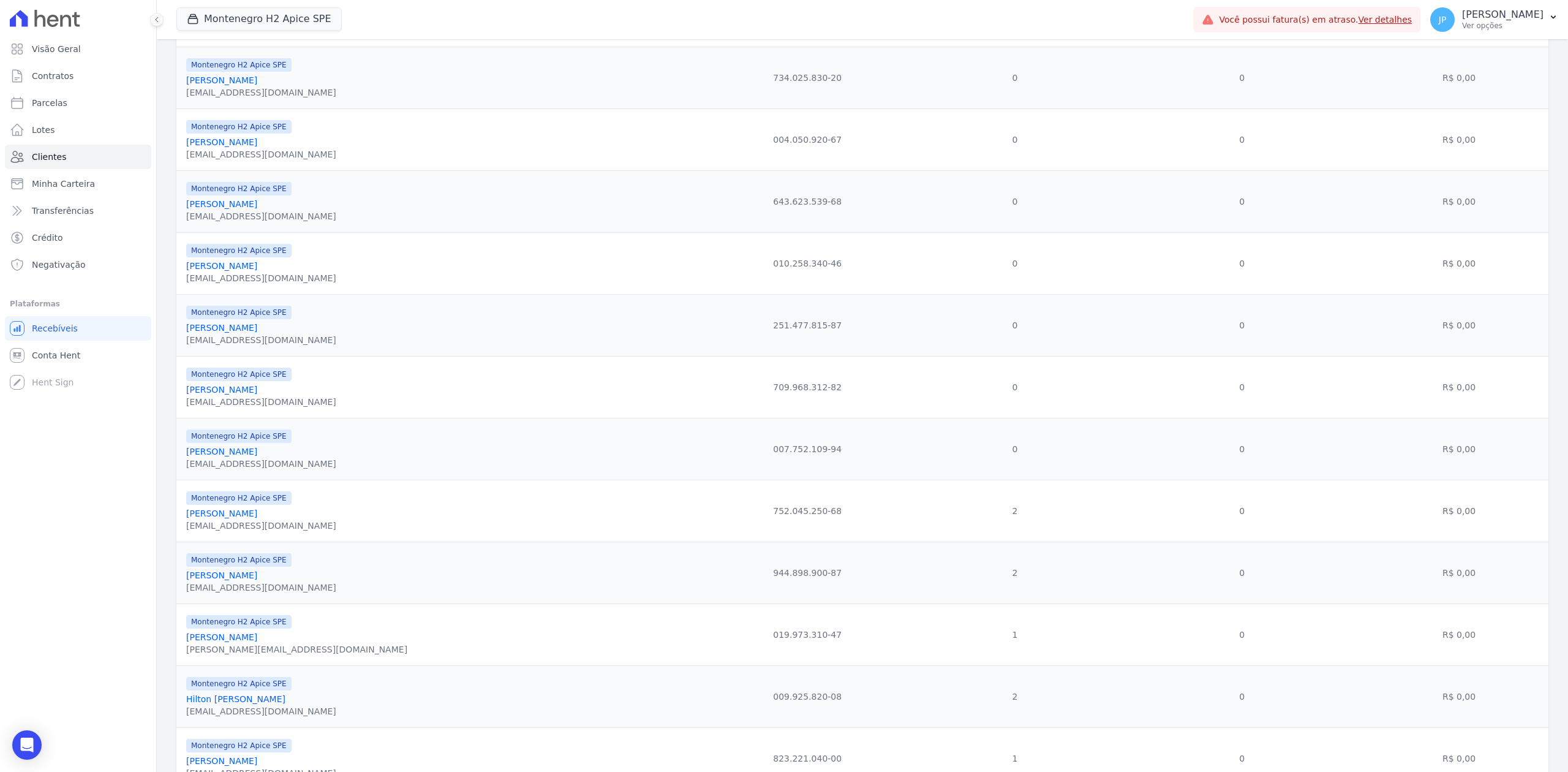
click at [236, 519] on link "[PERSON_NAME]" at bounding box center [222, 513] width 71 height 10
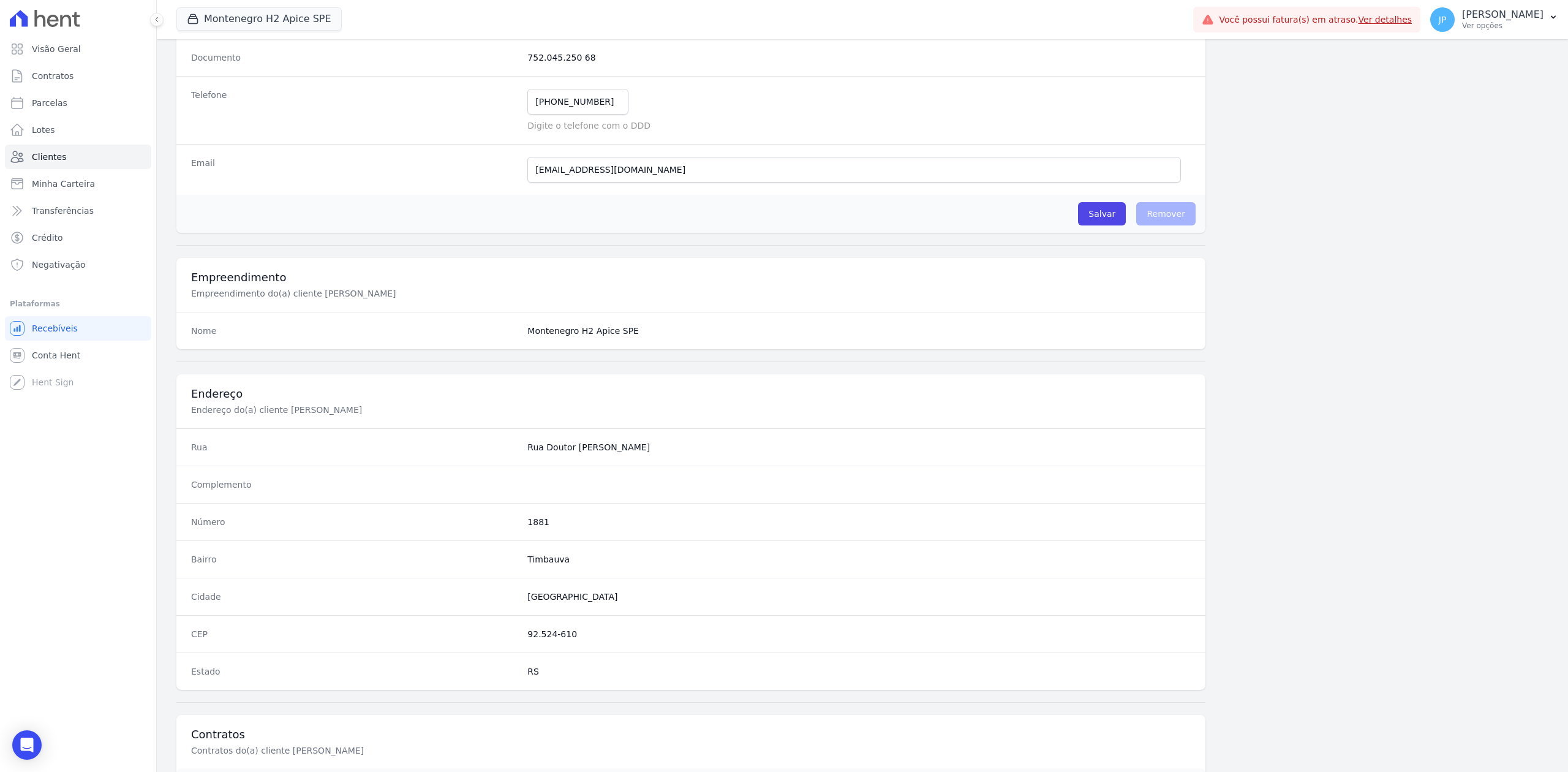
scroll to position [437, 0]
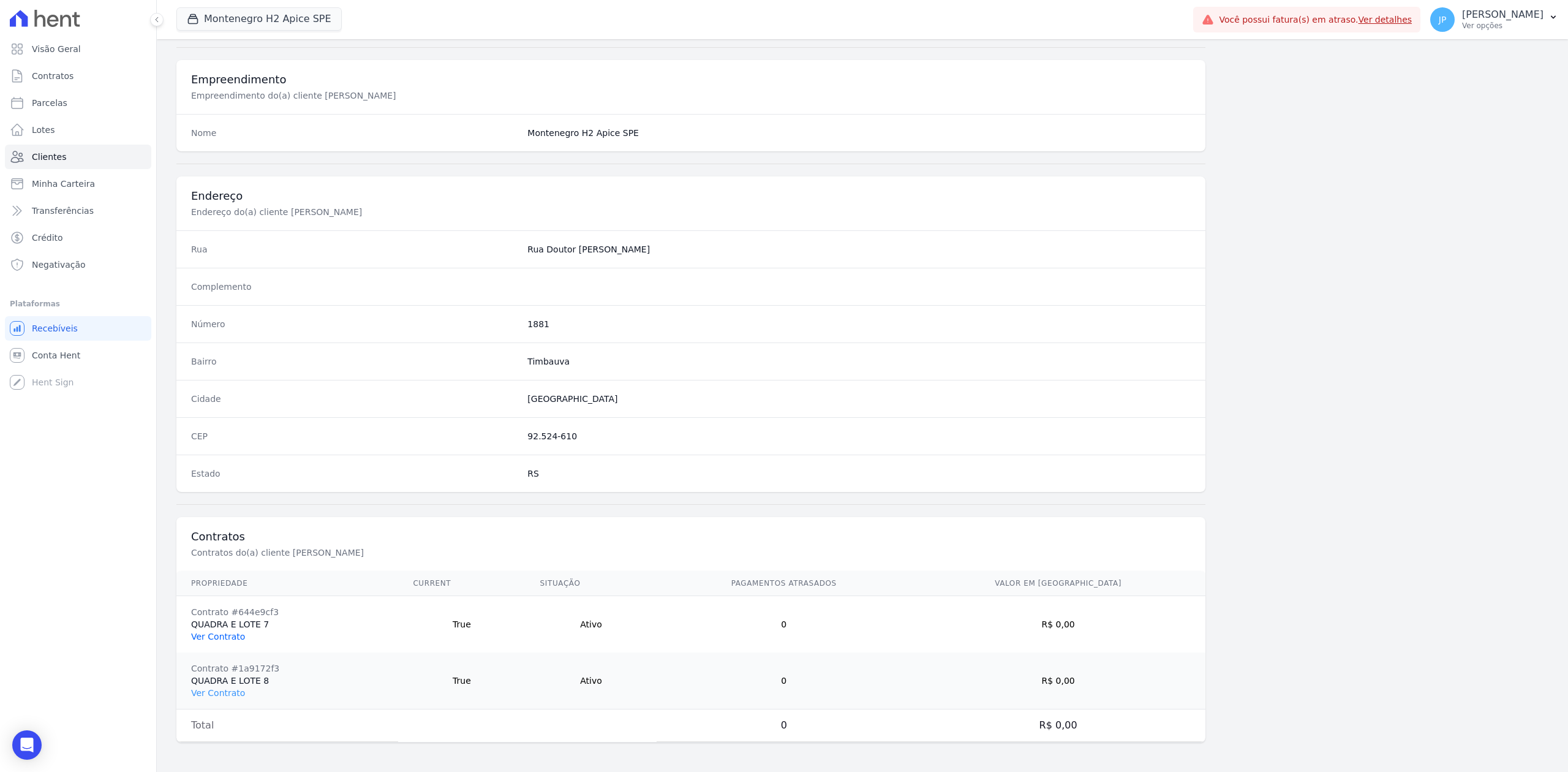
click at [226, 595] on link "Ver Contrato" at bounding box center [218, 636] width 54 height 10
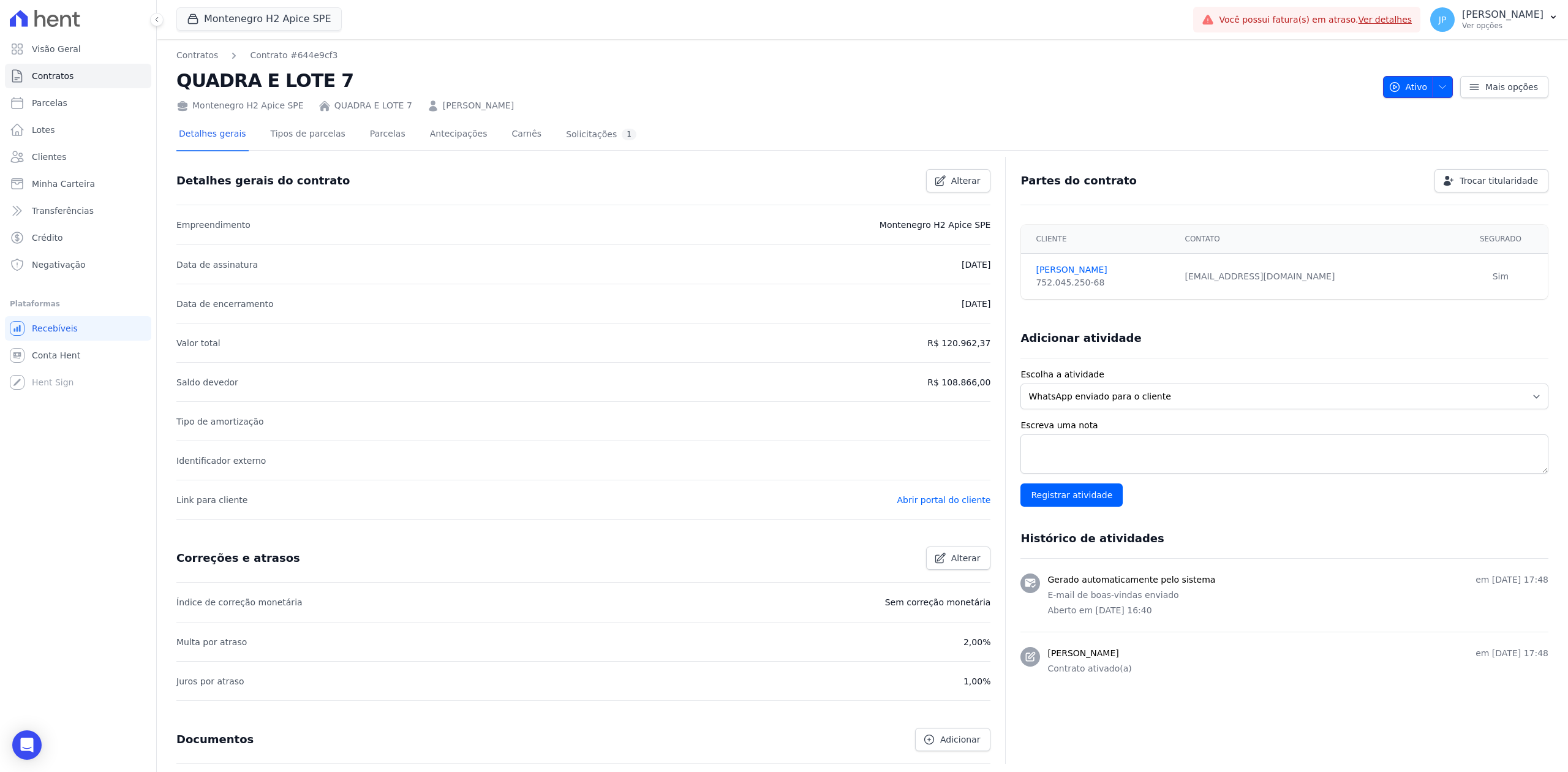
click at [1254, 90] on icon "button" at bounding box center [1442, 86] width 10 height 10
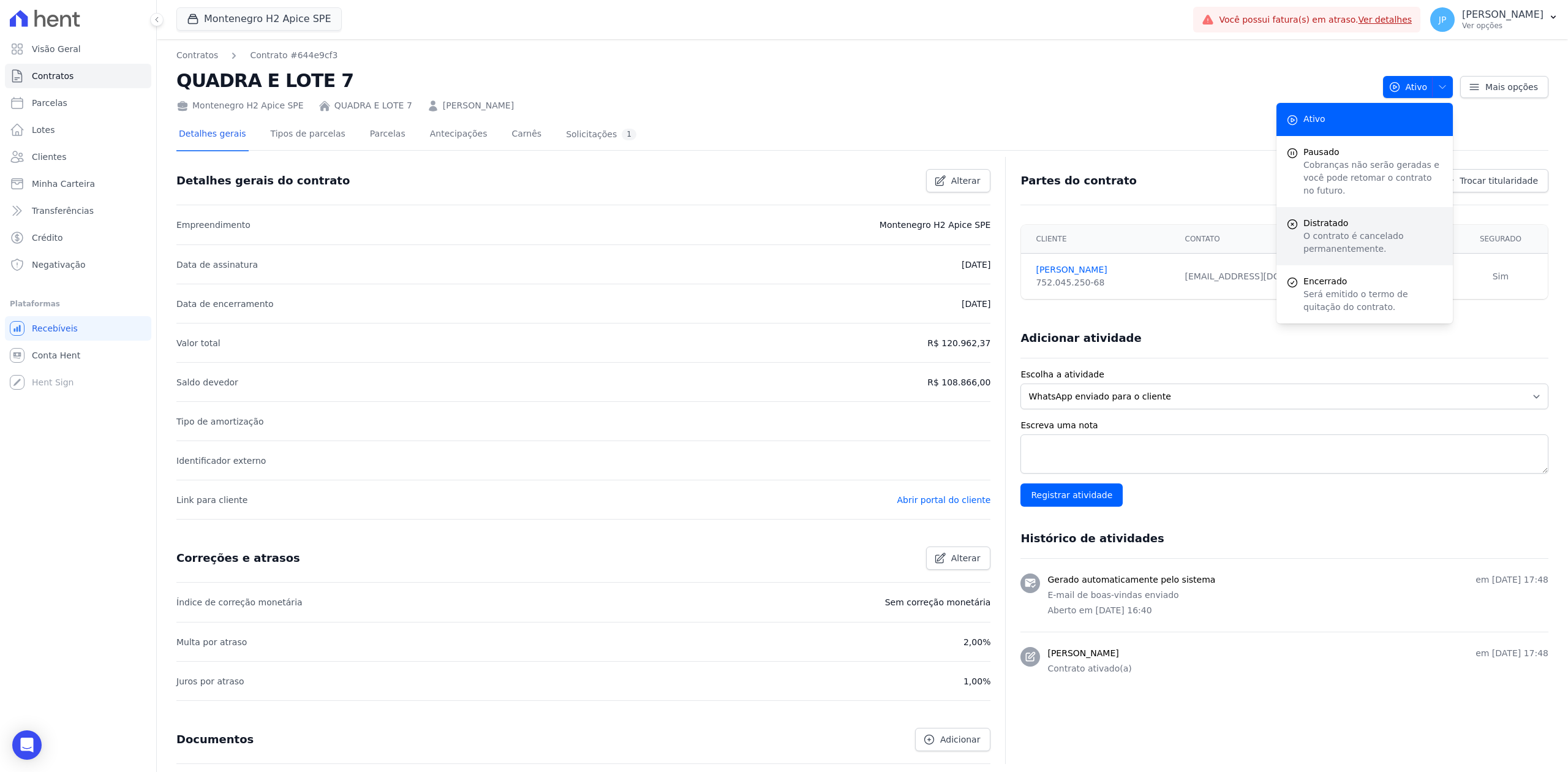
click at [1254, 217] on span "Distratado" at bounding box center [1373, 223] width 139 height 13
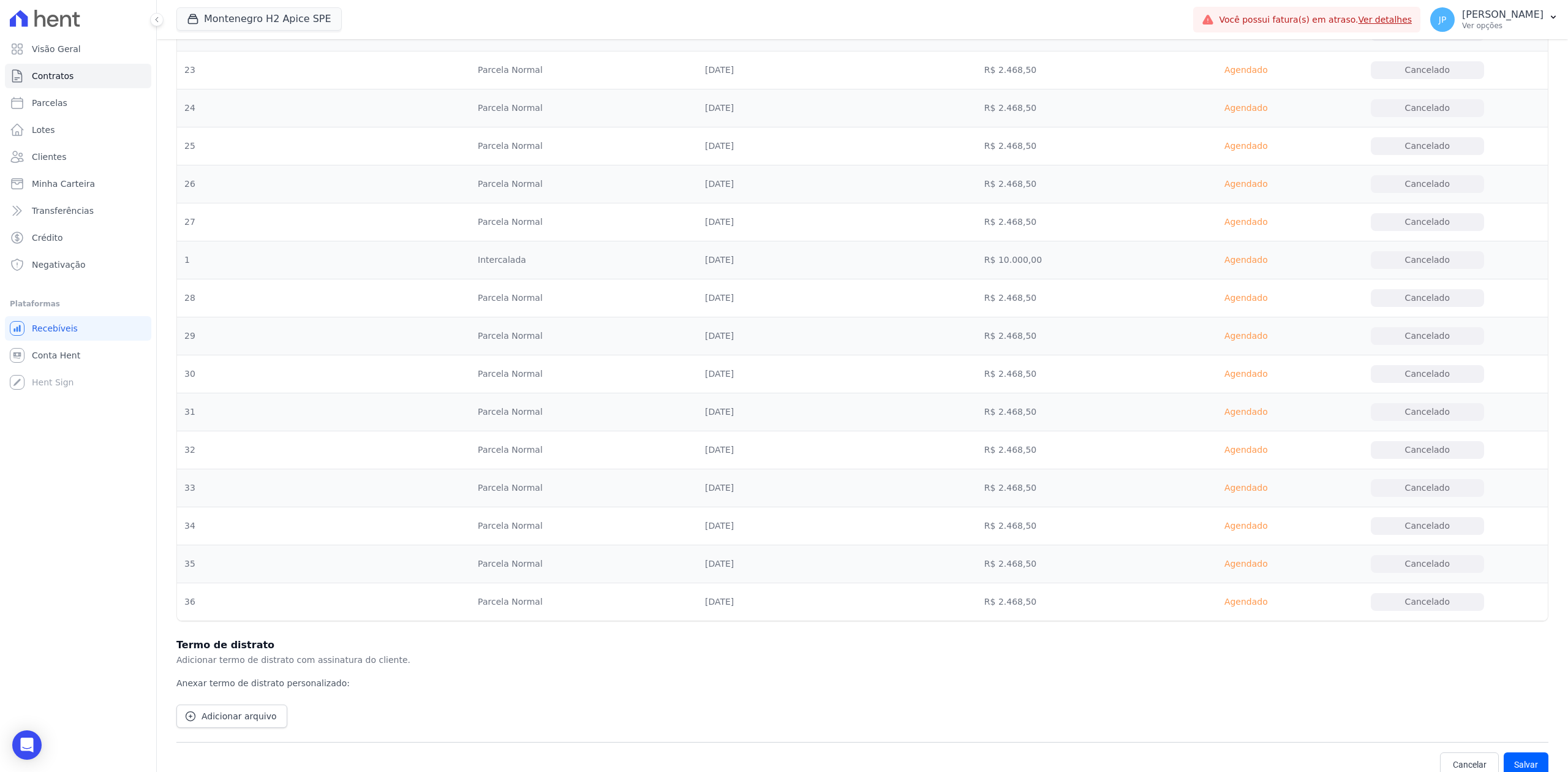
scroll to position [1296, 0]
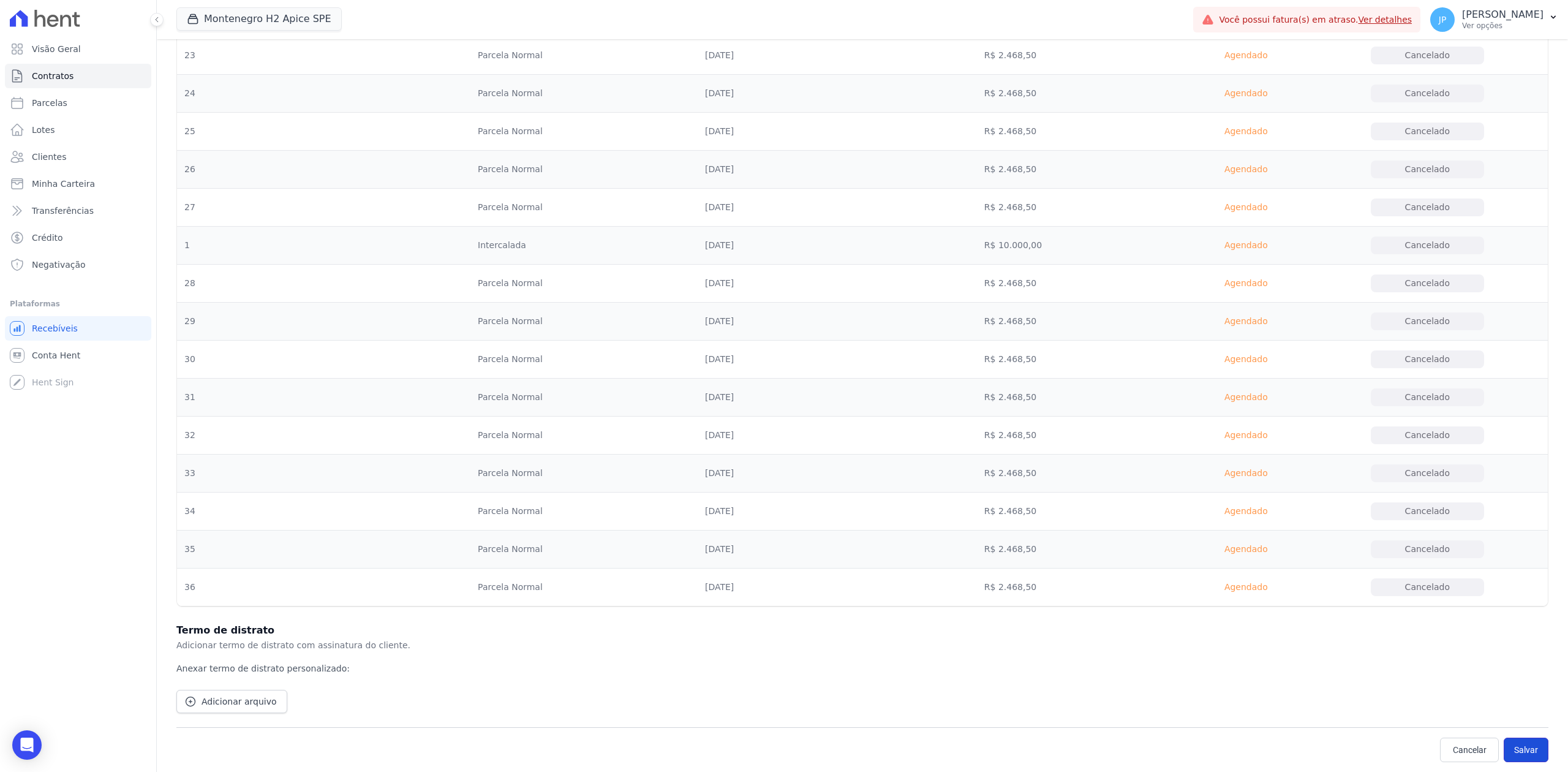
click at [1254, 595] on button "Salvar" at bounding box center [1526, 750] width 45 height 24
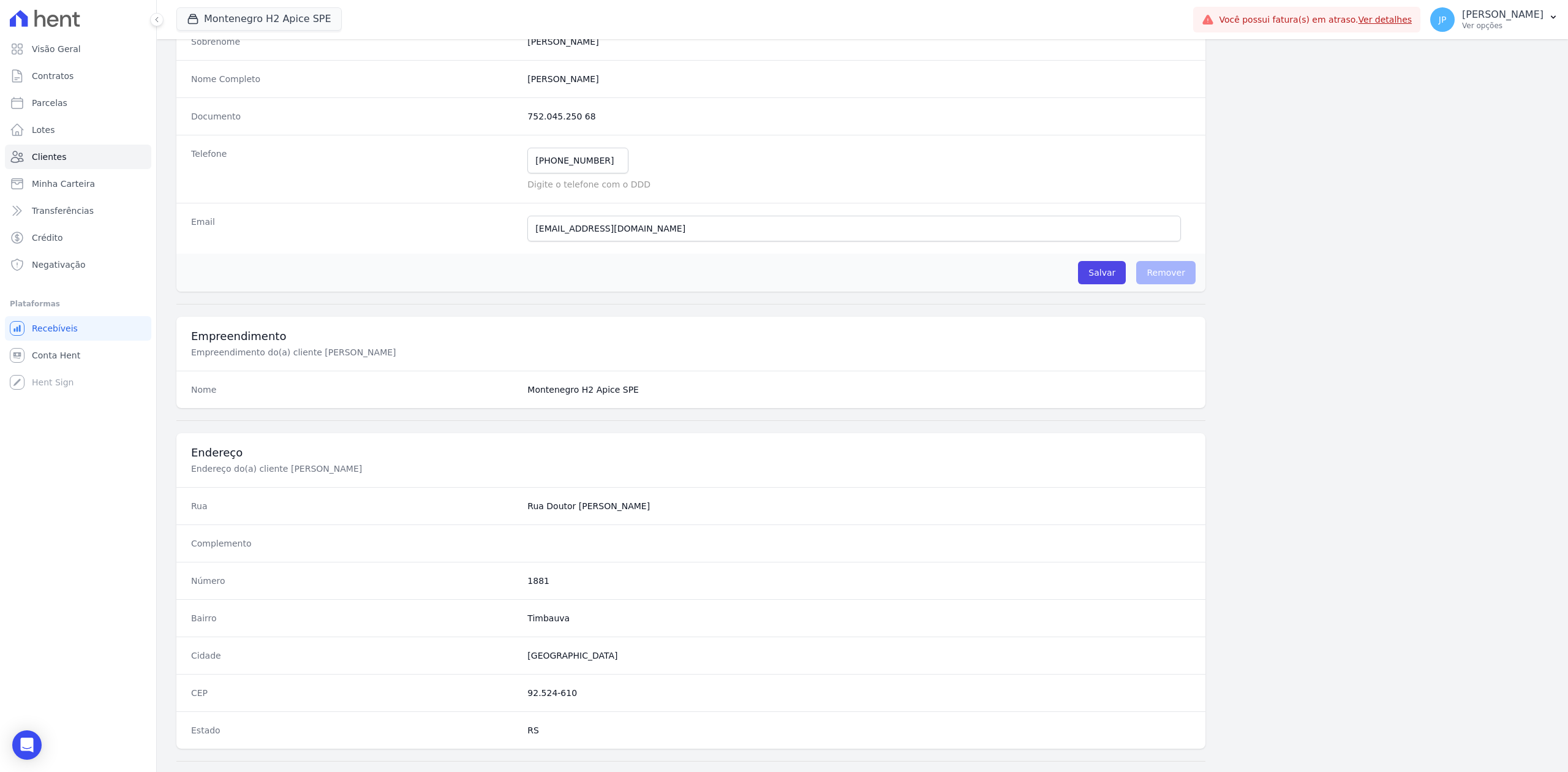
scroll to position [437, 0]
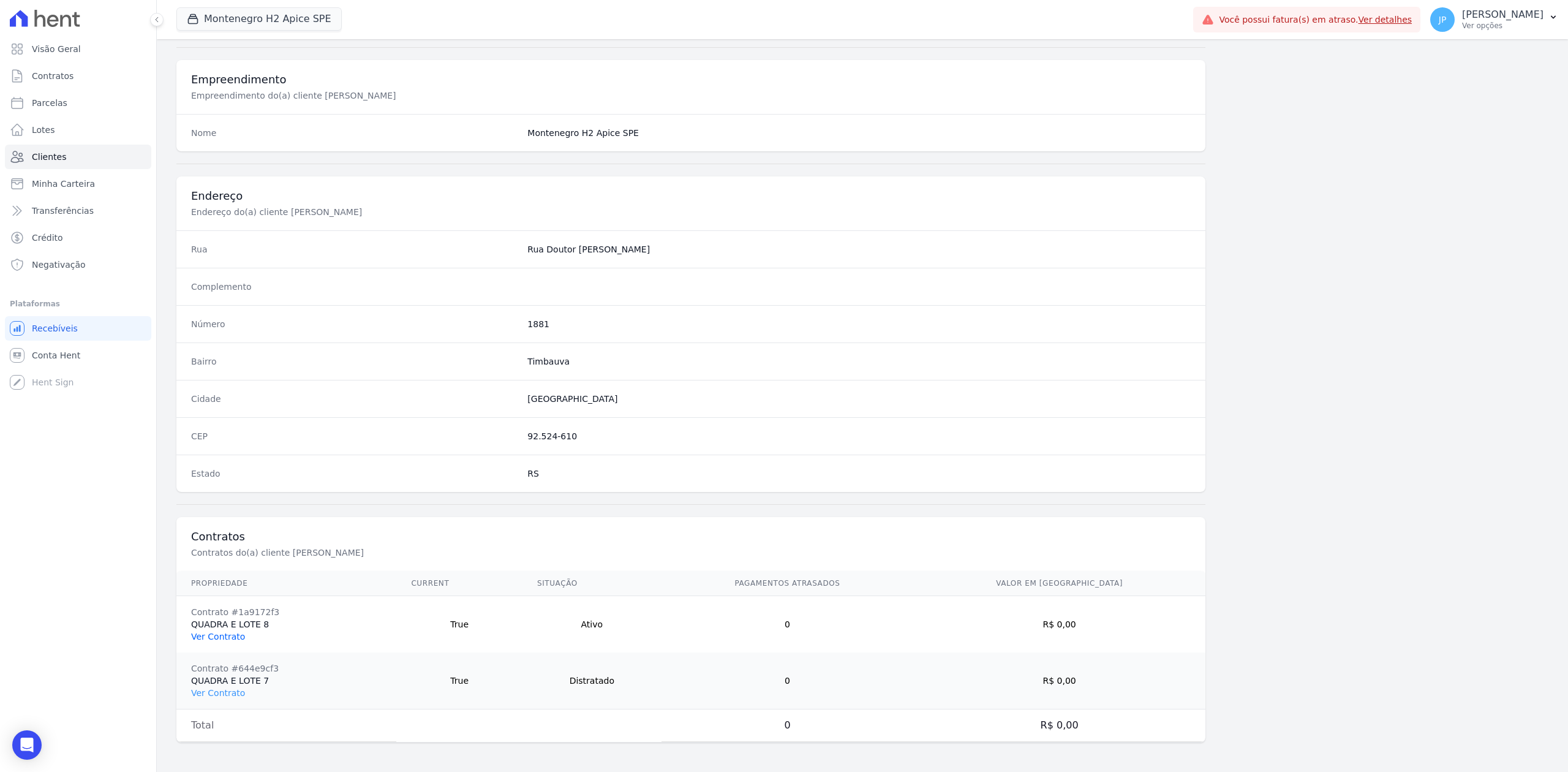
click at [218, 595] on link "Ver Contrato" at bounding box center [218, 636] width 54 height 10
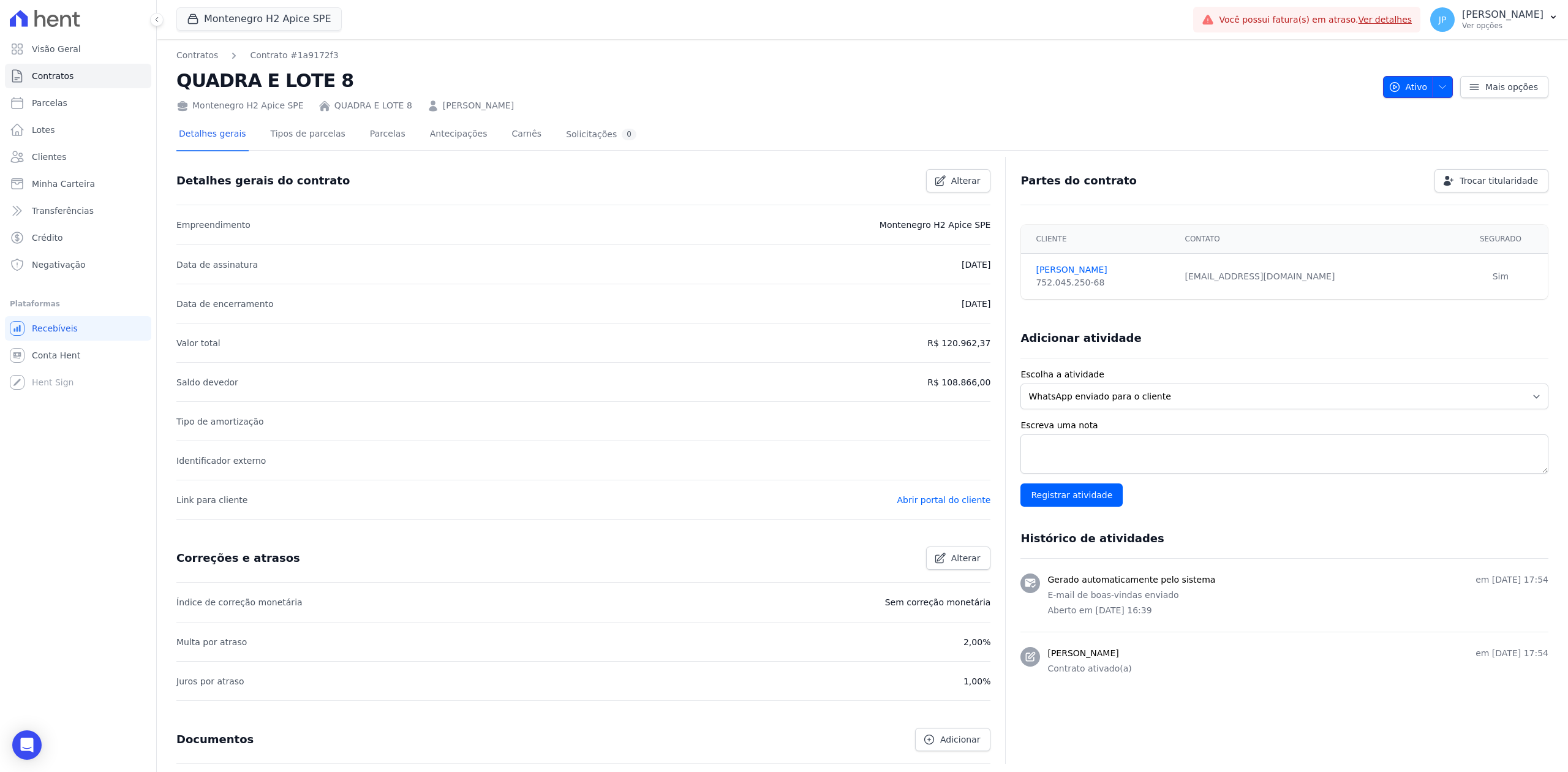
click at [1254, 77] on button "Ativo" at bounding box center [1418, 87] width 71 height 22
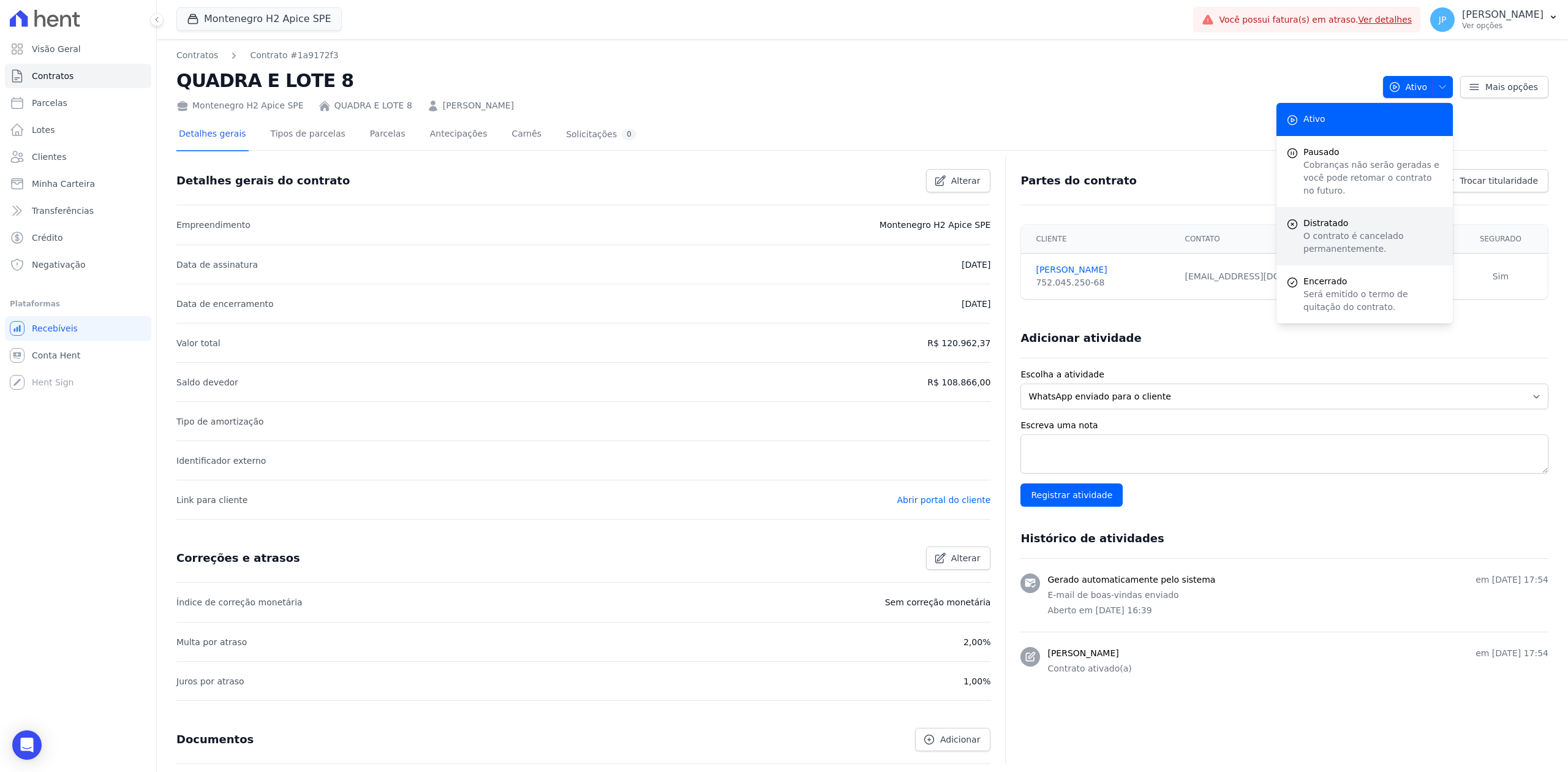
click at [1254, 217] on span "Distratado" at bounding box center [1373, 223] width 139 height 13
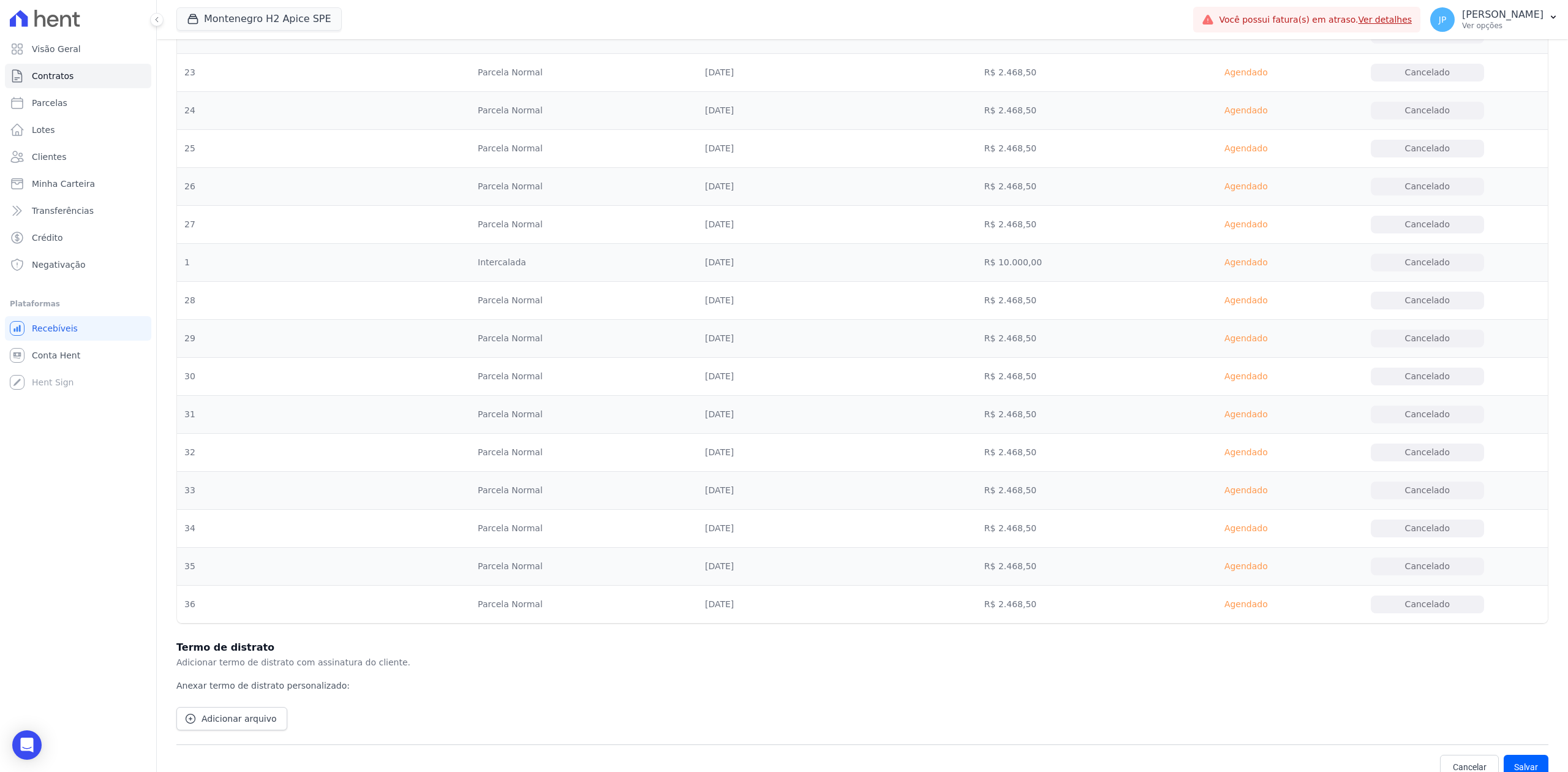
scroll to position [1296, 0]
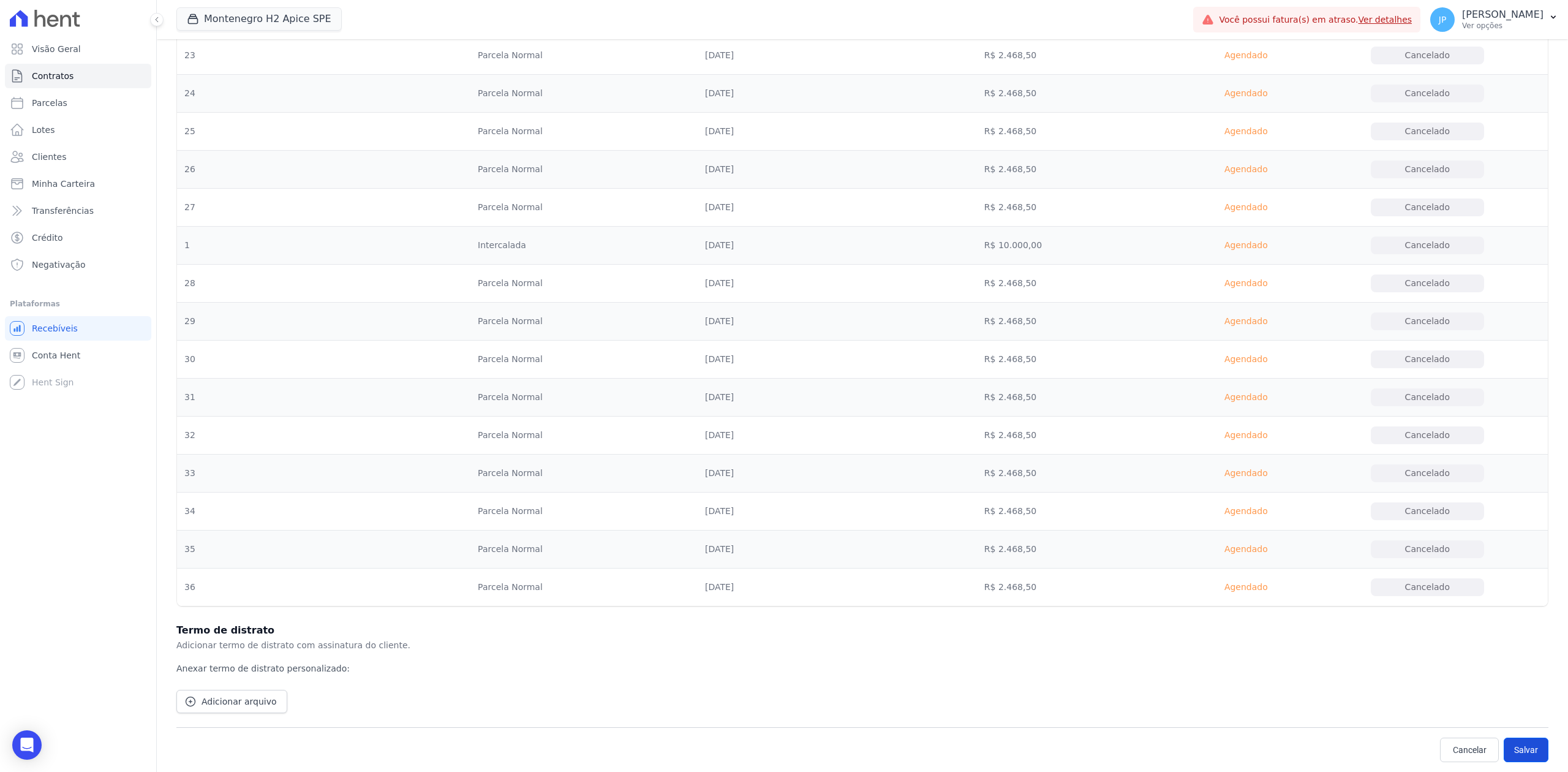
drag, startPoint x: 1513, startPoint y: 731, endPoint x: 1519, endPoint y: 744, distance: 14.3
click at [1254, 595] on div "Cancelar [GEOGRAPHIC_DATA] [GEOGRAPHIC_DATA] É obrigatória a presença do termo …" at bounding box center [863, 750] width 1372 height 45
click at [1254, 595] on button "Salvar" at bounding box center [1526, 750] width 45 height 24
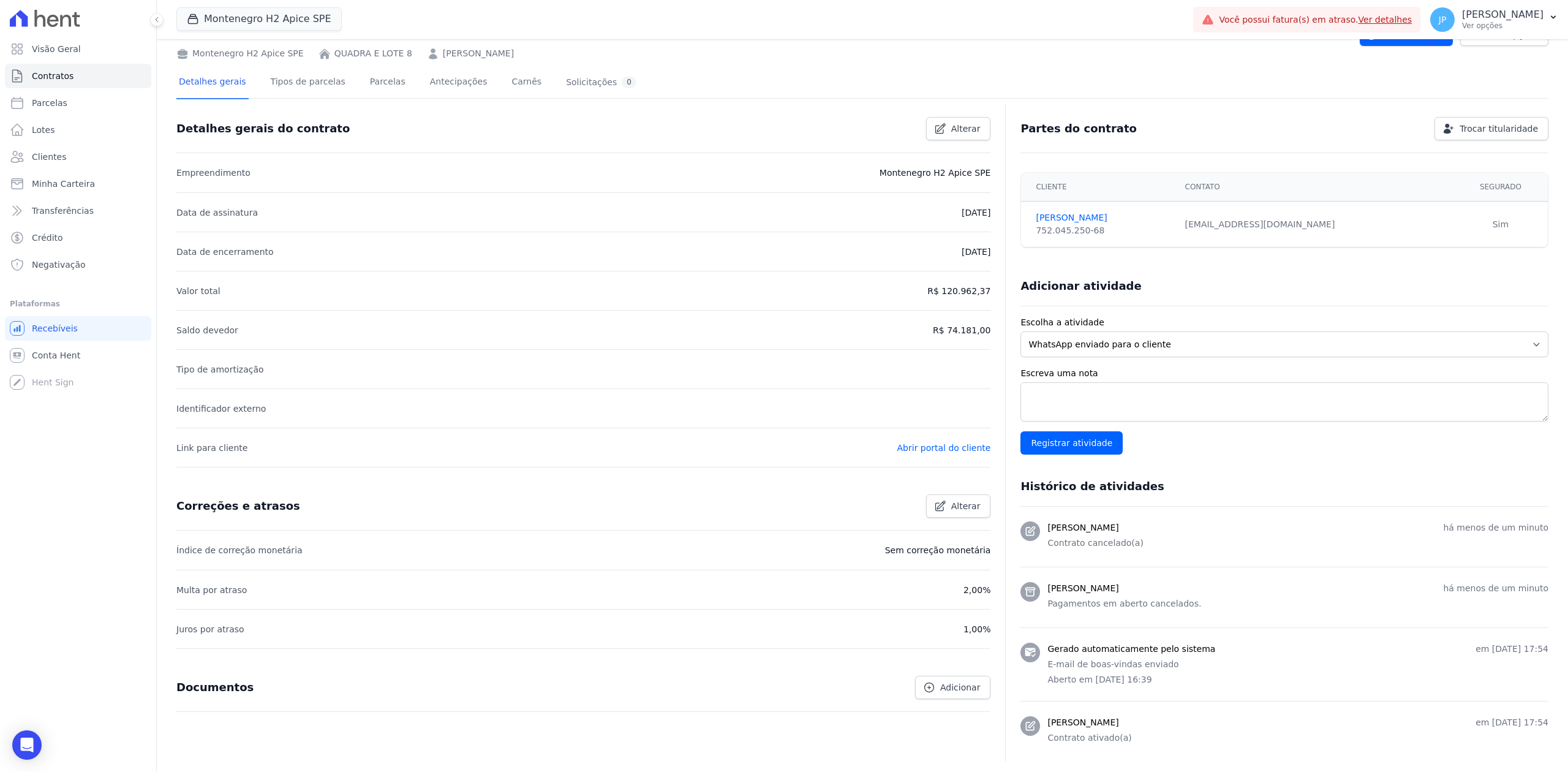
scroll to position [174, 0]
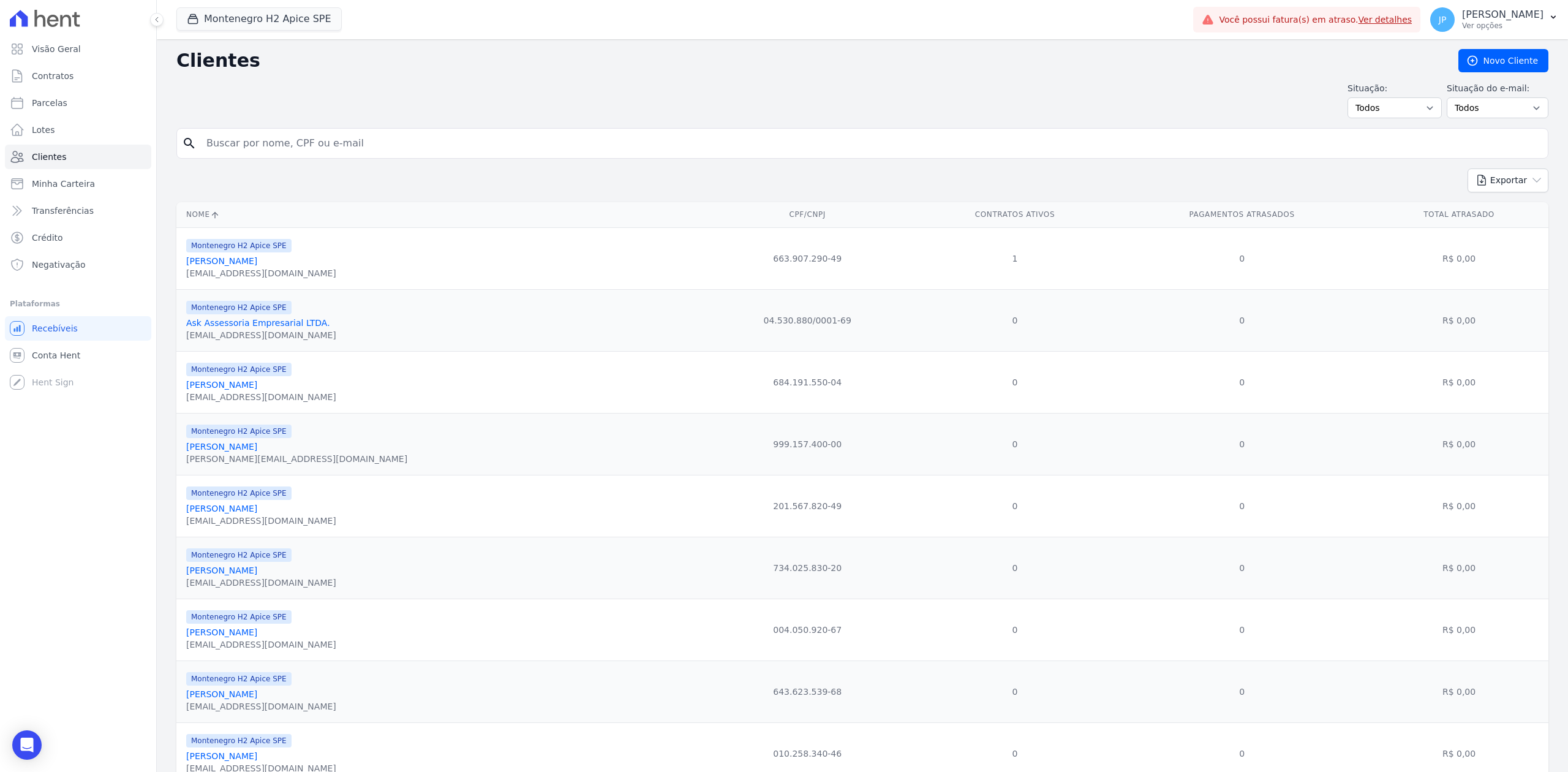
scroll to position [653, 0]
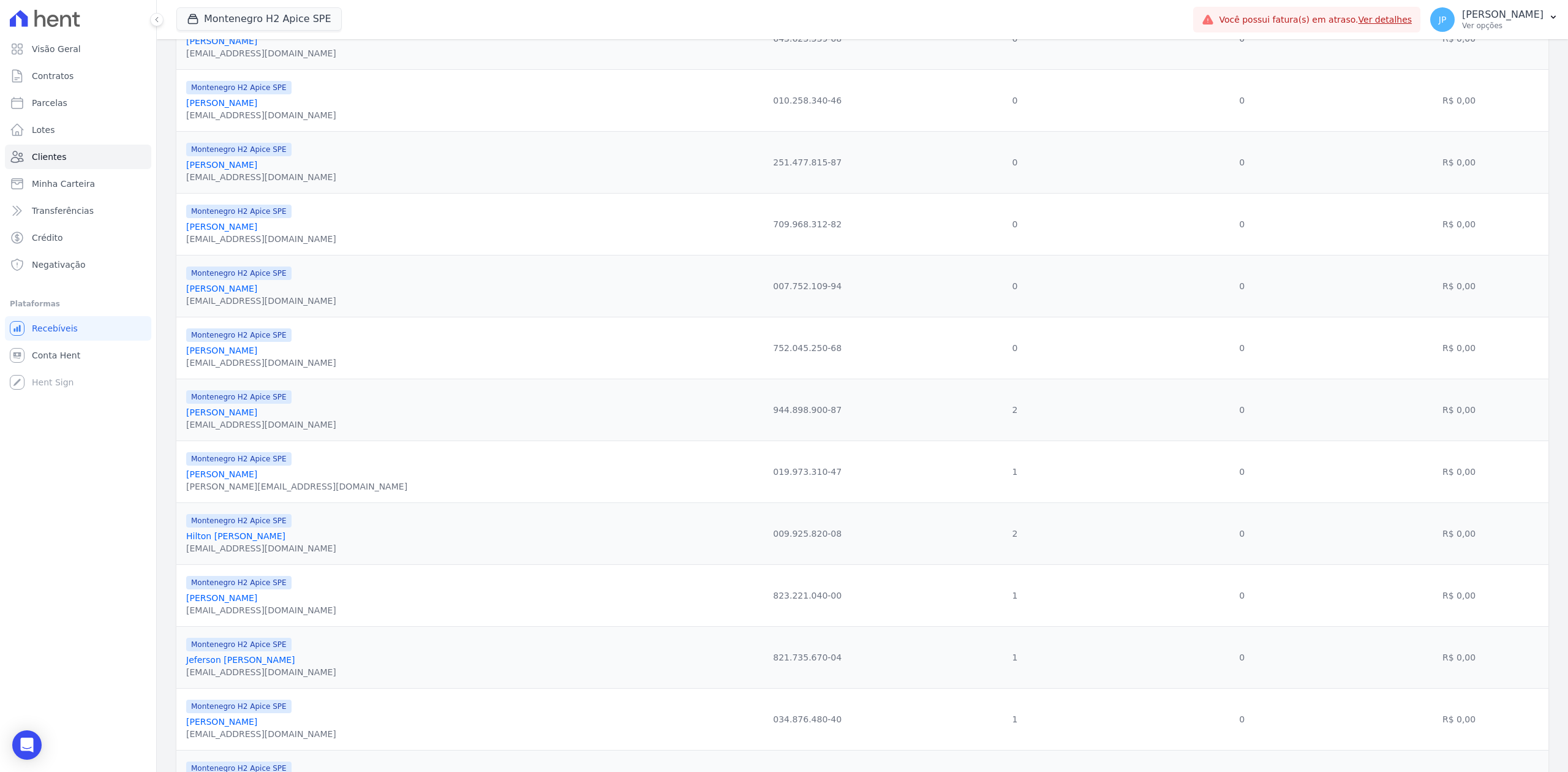
click at [257, 417] on link "[PERSON_NAME]" at bounding box center [222, 412] width 71 height 10
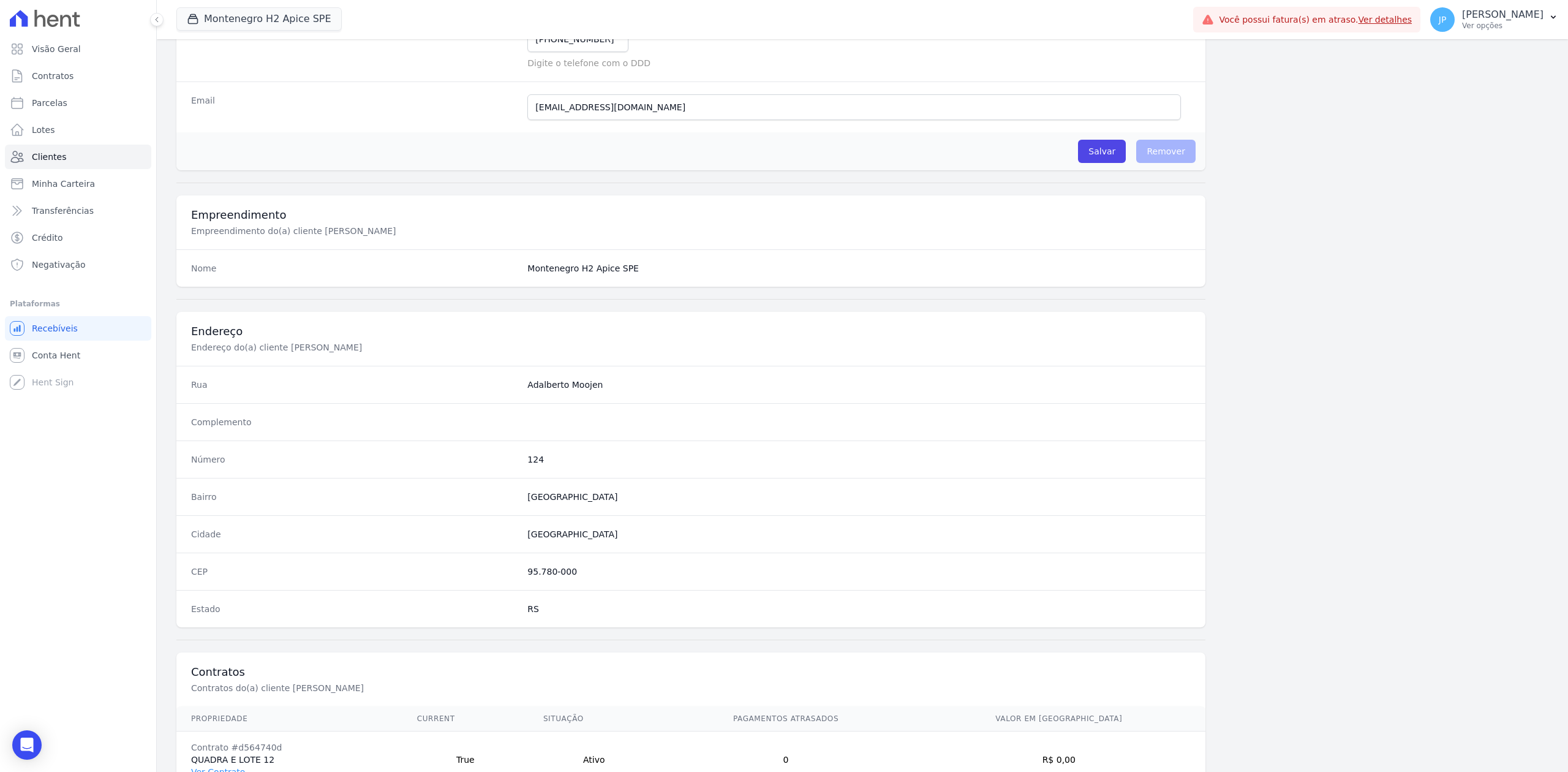
scroll to position [437, 0]
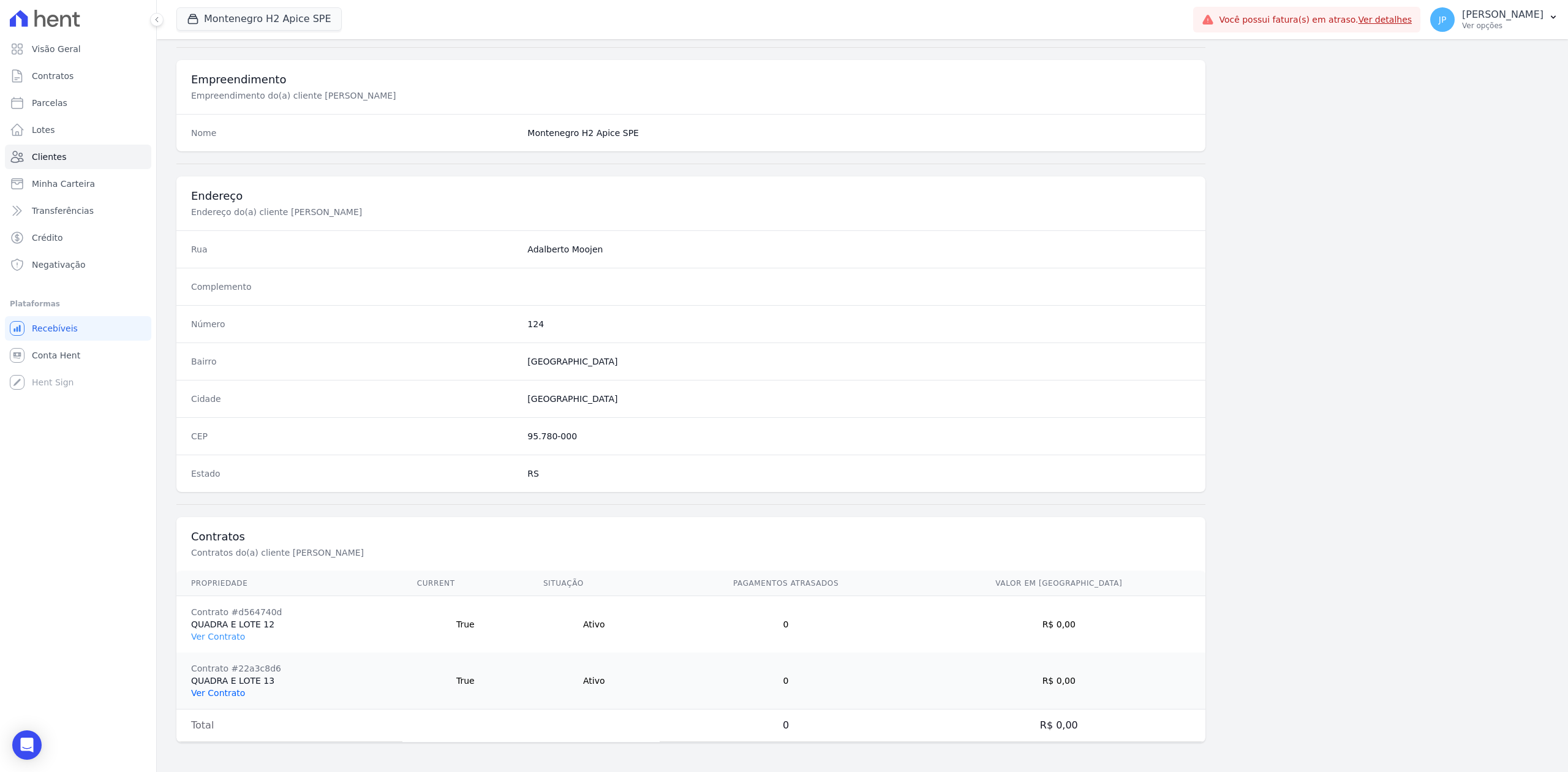
click at [226, 595] on link "Ver Contrato" at bounding box center [218, 693] width 54 height 10
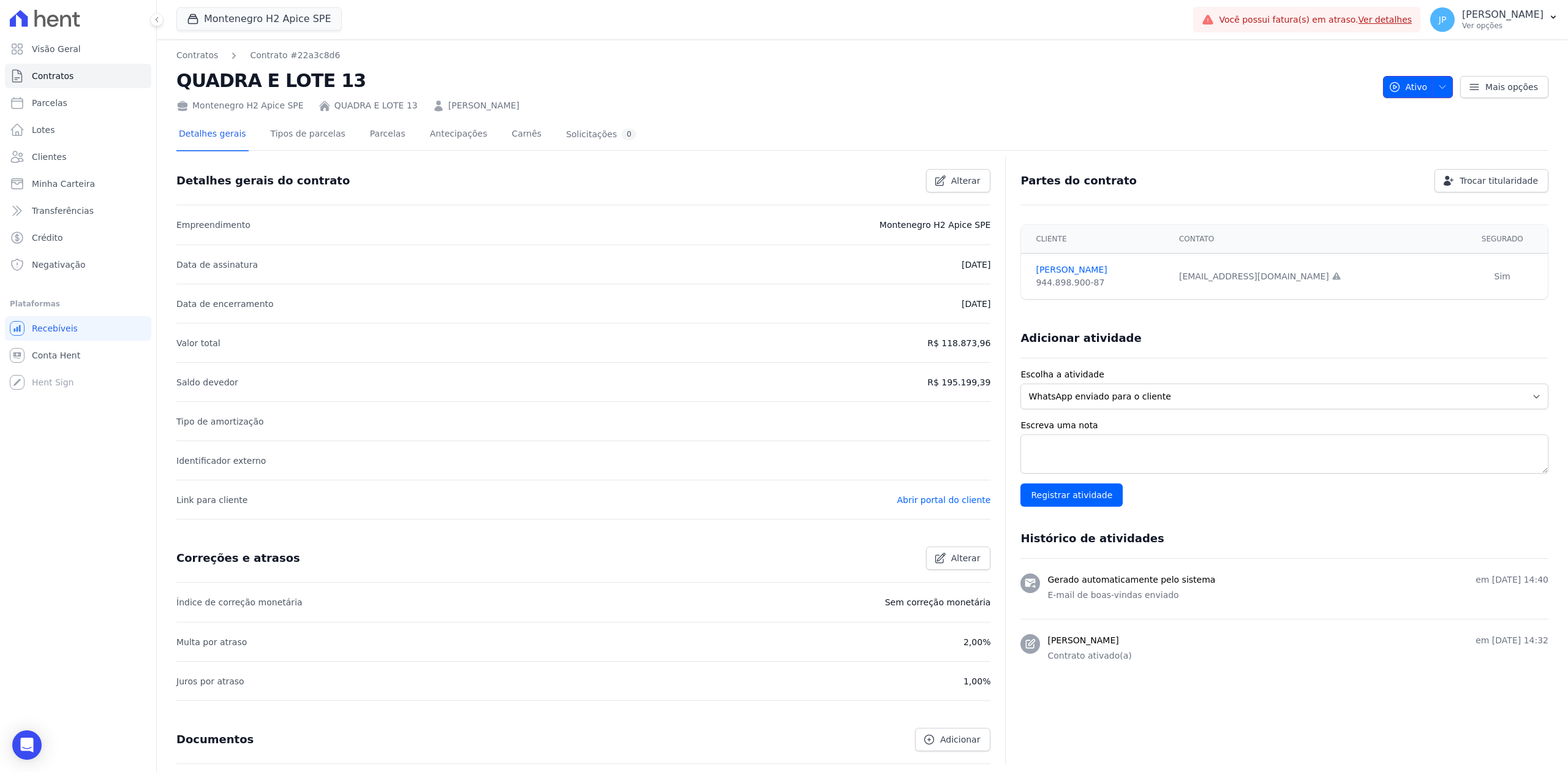
click at [1254, 83] on icon "button" at bounding box center [1442, 86] width 10 height 10
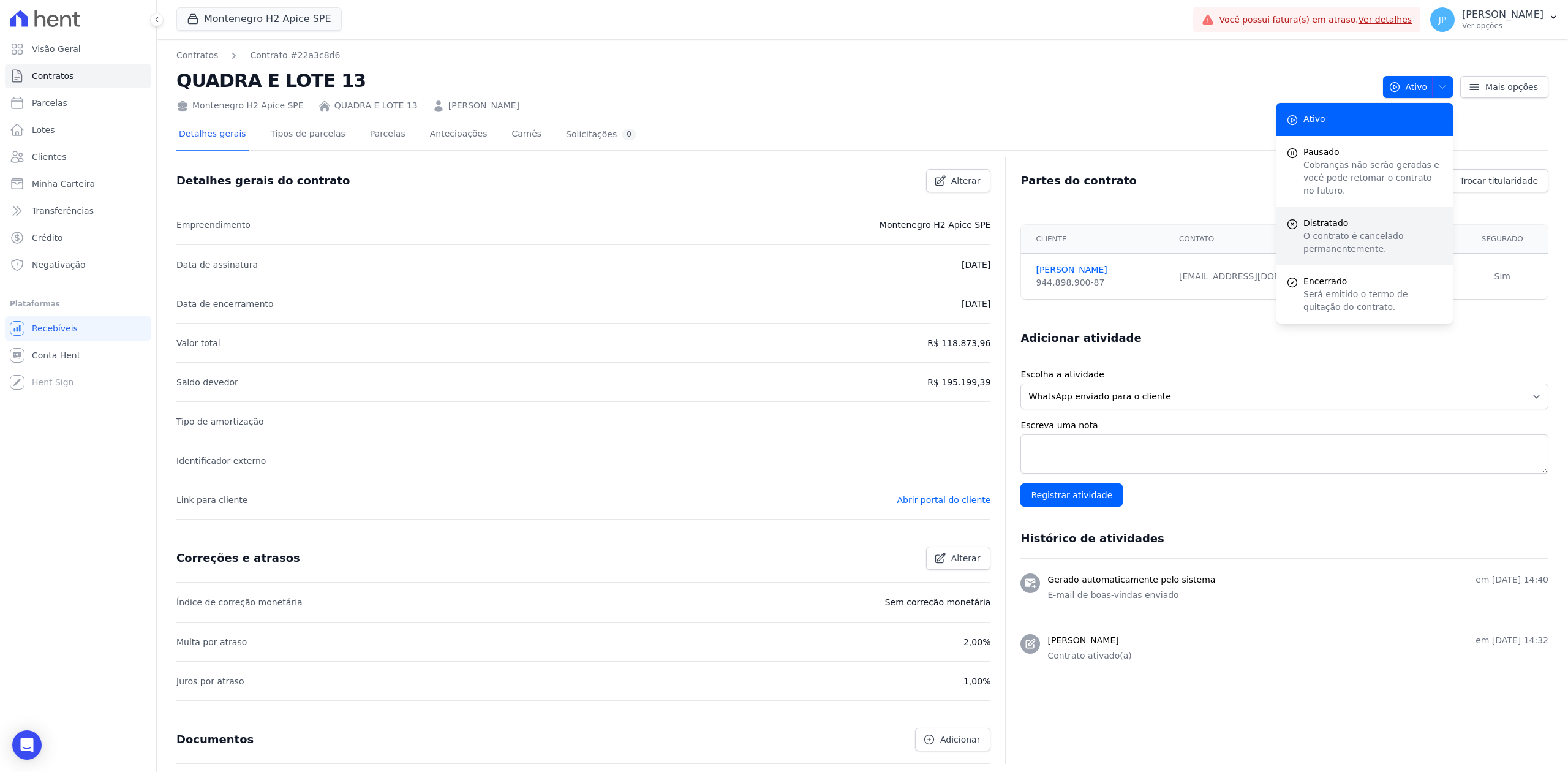
click at [1254, 230] on p "O contrato é cancelado permanentemente." at bounding box center [1373, 242] width 139 height 26
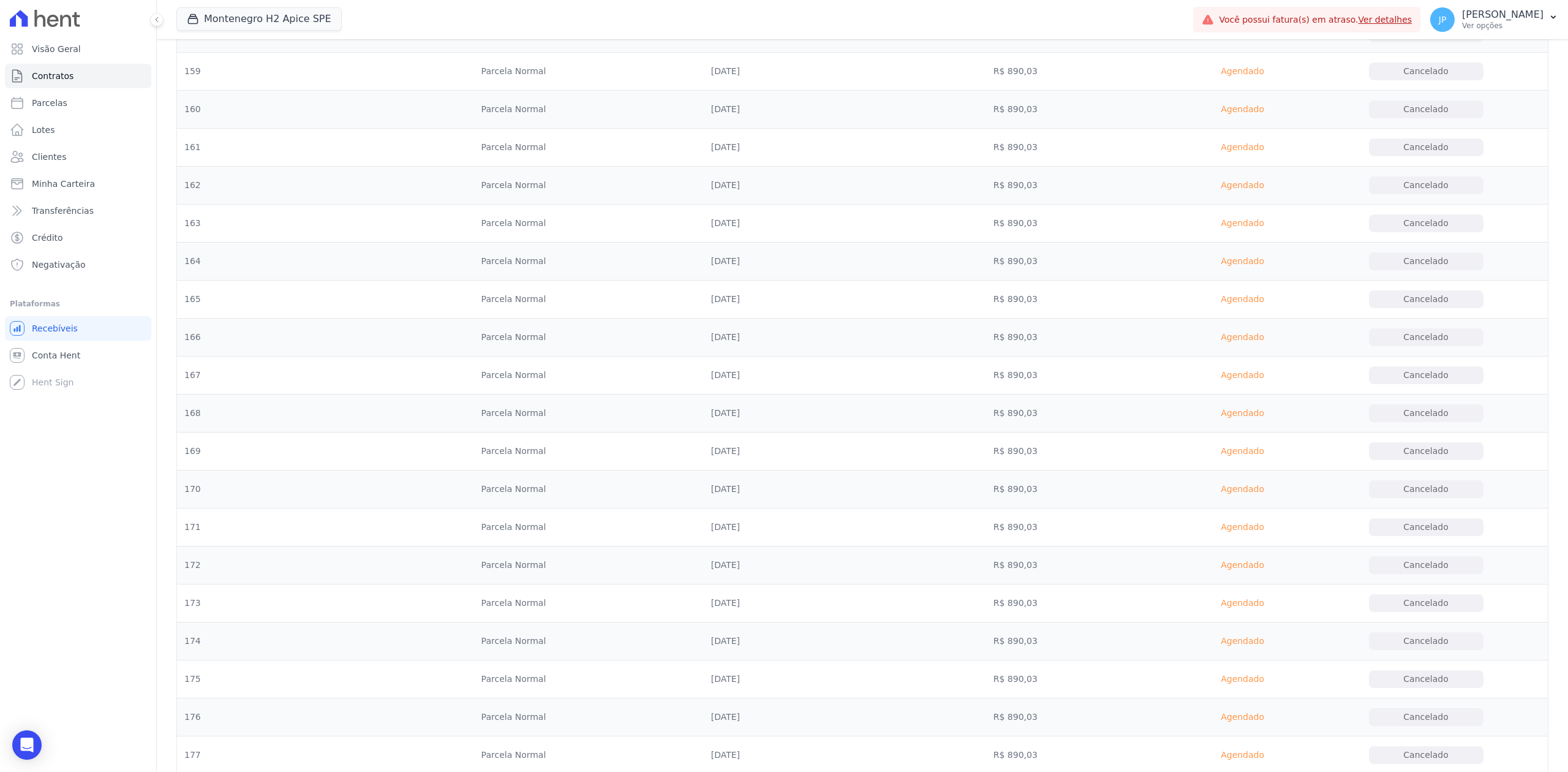
scroll to position [6874, 0]
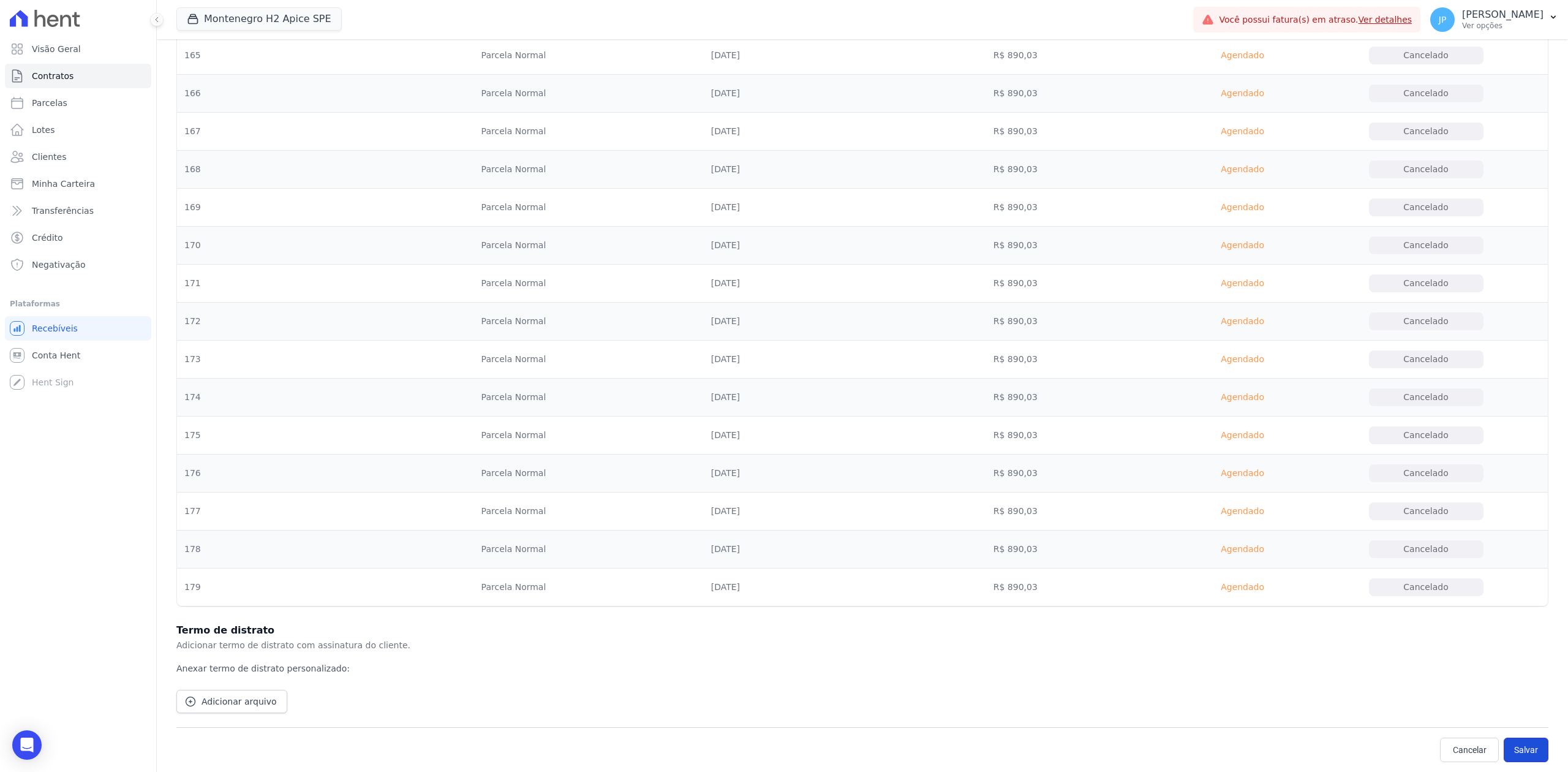
click at [1254, 595] on button "Salvar" at bounding box center [1526, 750] width 45 height 24
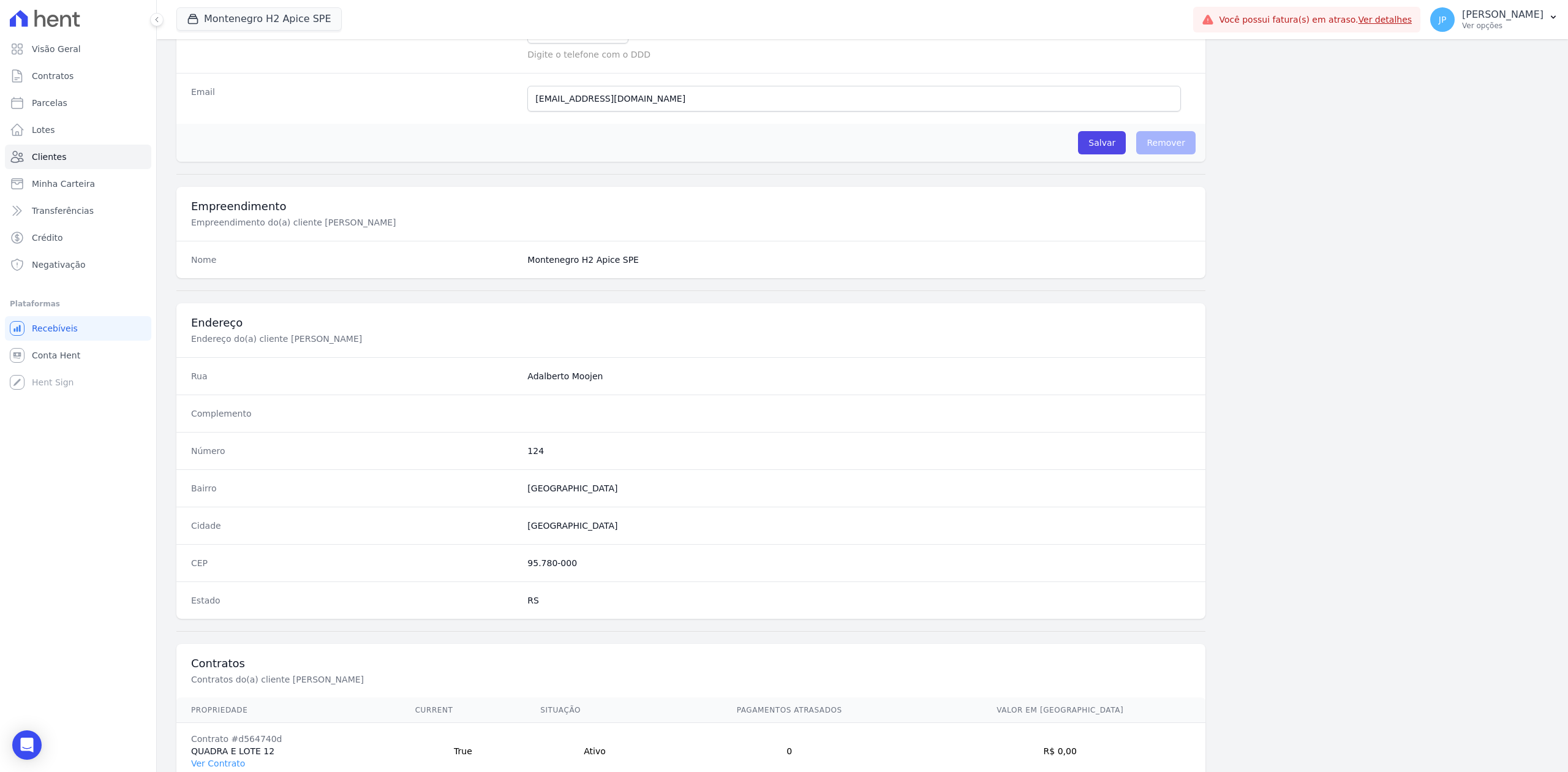
scroll to position [437, 0]
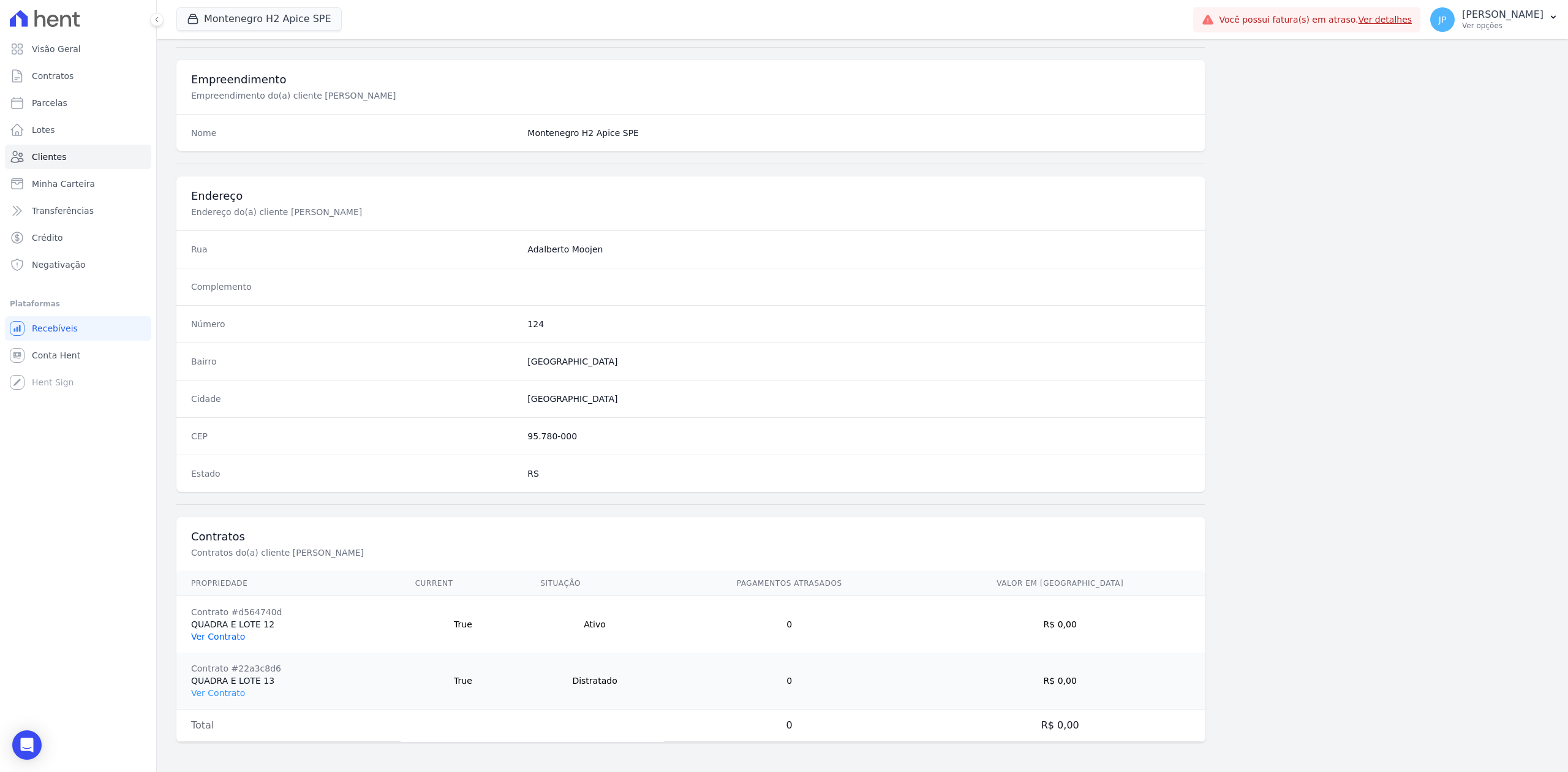
click at [225, 595] on link "Ver Contrato" at bounding box center [218, 636] width 54 height 10
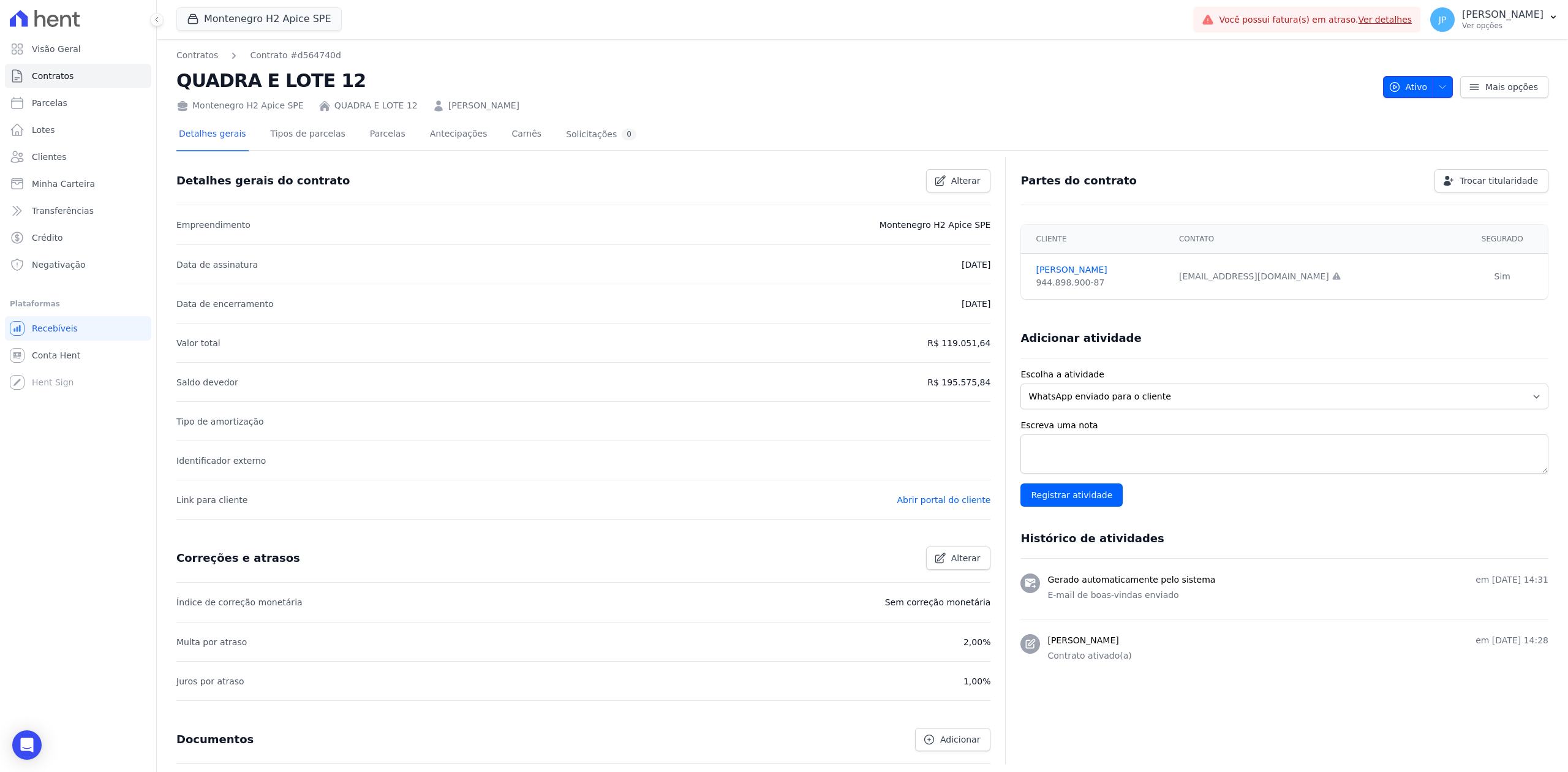
click at [1254, 84] on button "Ativo" at bounding box center [1418, 87] width 71 height 22
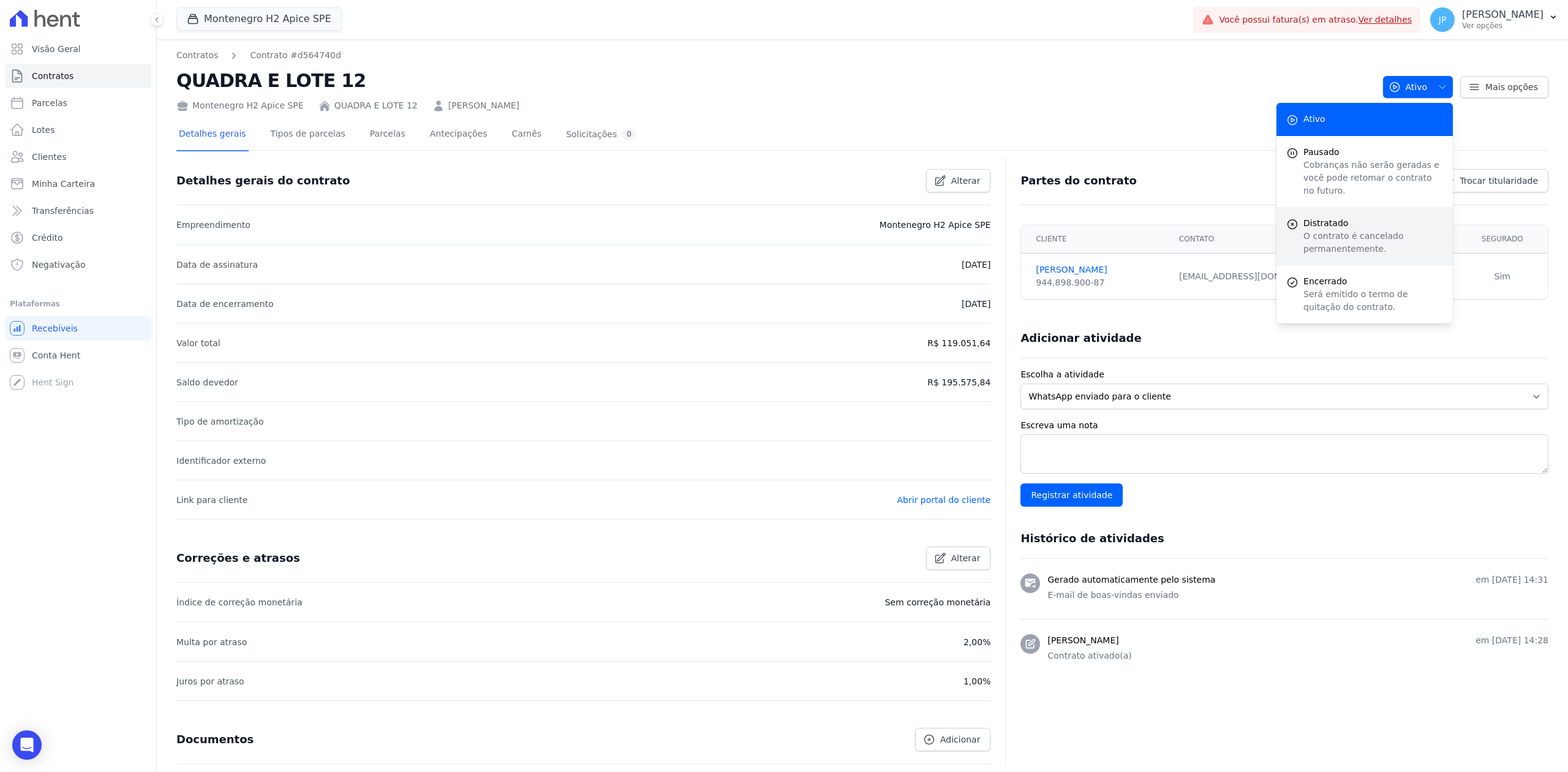
click at [1254, 232] on p "O contrato é cancelado permanentemente." at bounding box center [1373, 242] width 139 height 26
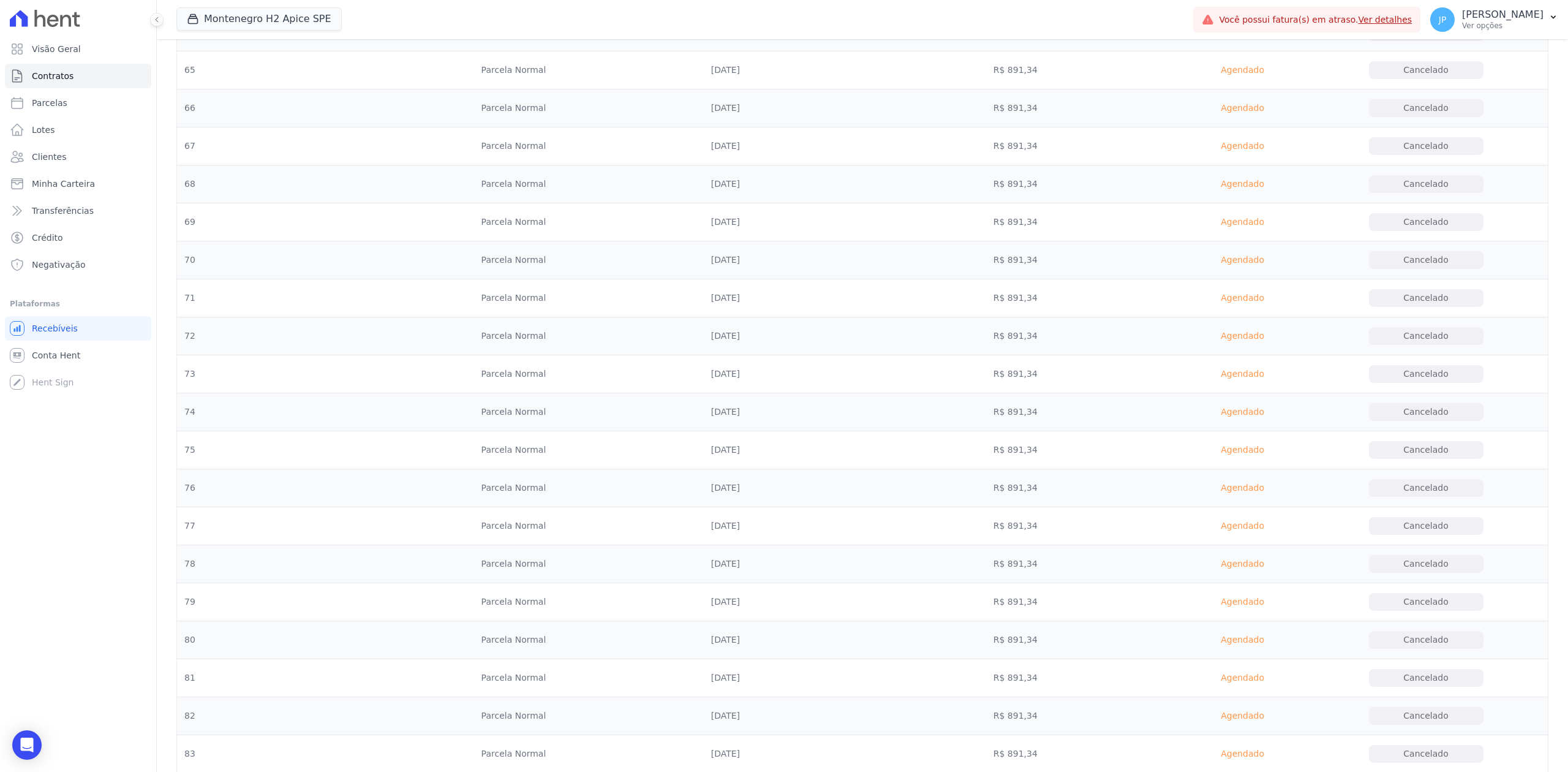
scroll to position [6874, 0]
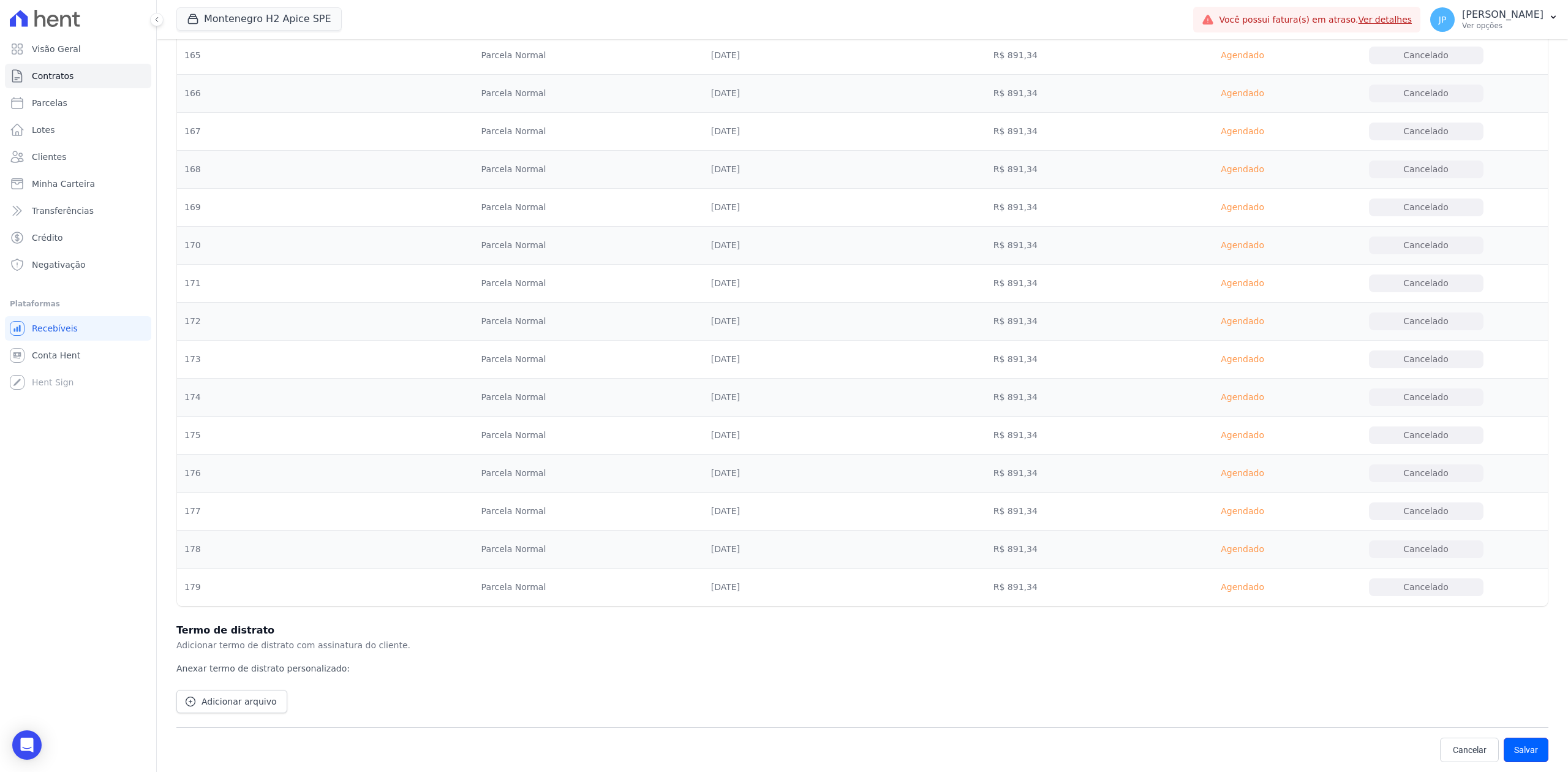
drag, startPoint x: 1514, startPoint y: 755, endPoint x: 1514, endPoint y: 716, distance: 39.0
click at [1254, 595] on button "Salvar" at bounding box center [1526, 750] width 45 height 24
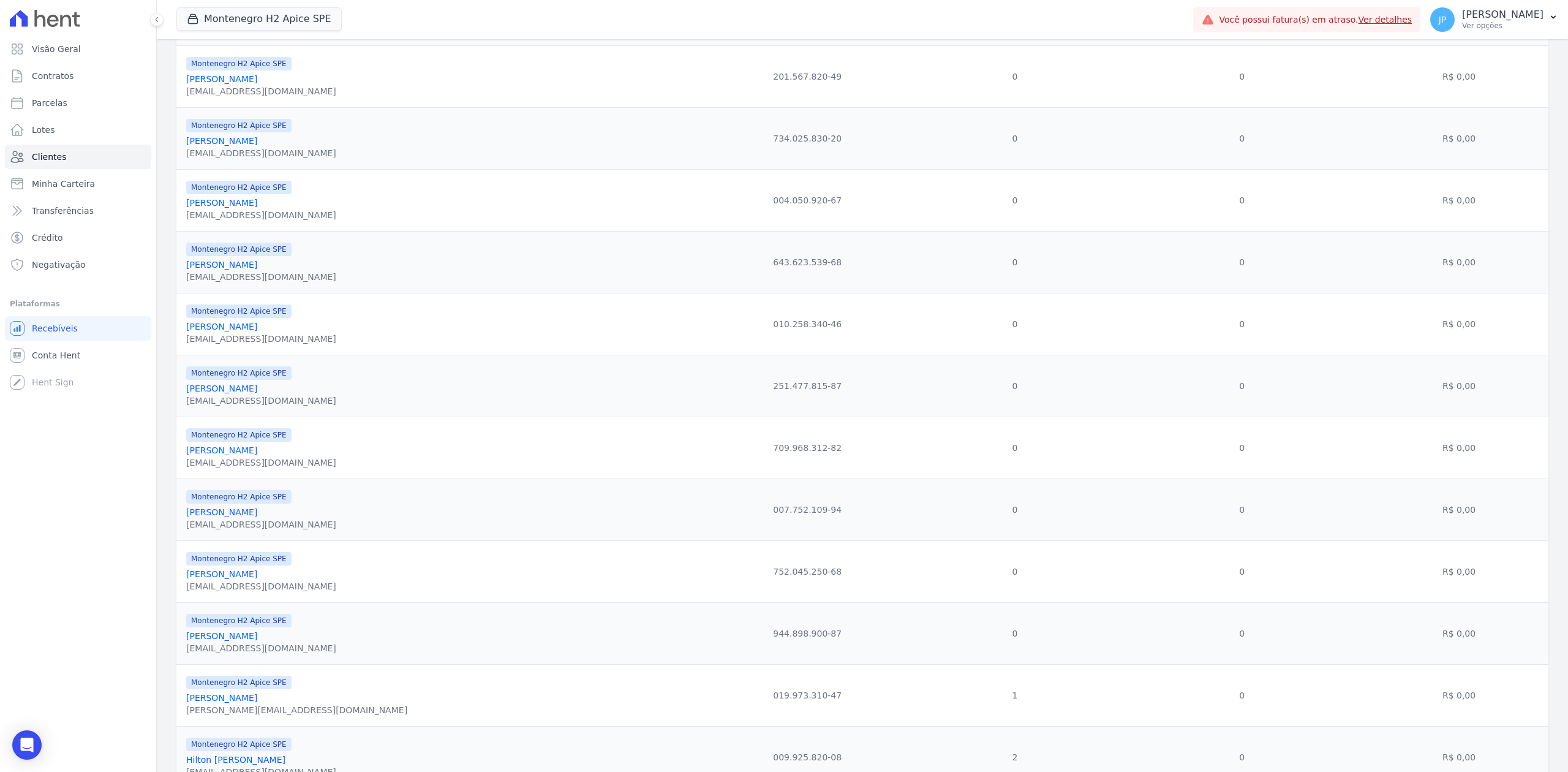
scroll to position [490, 0]
click at [257, 395] on link "[PERSON_NAME]" at bounding box center [222, 390] width 71 height 10
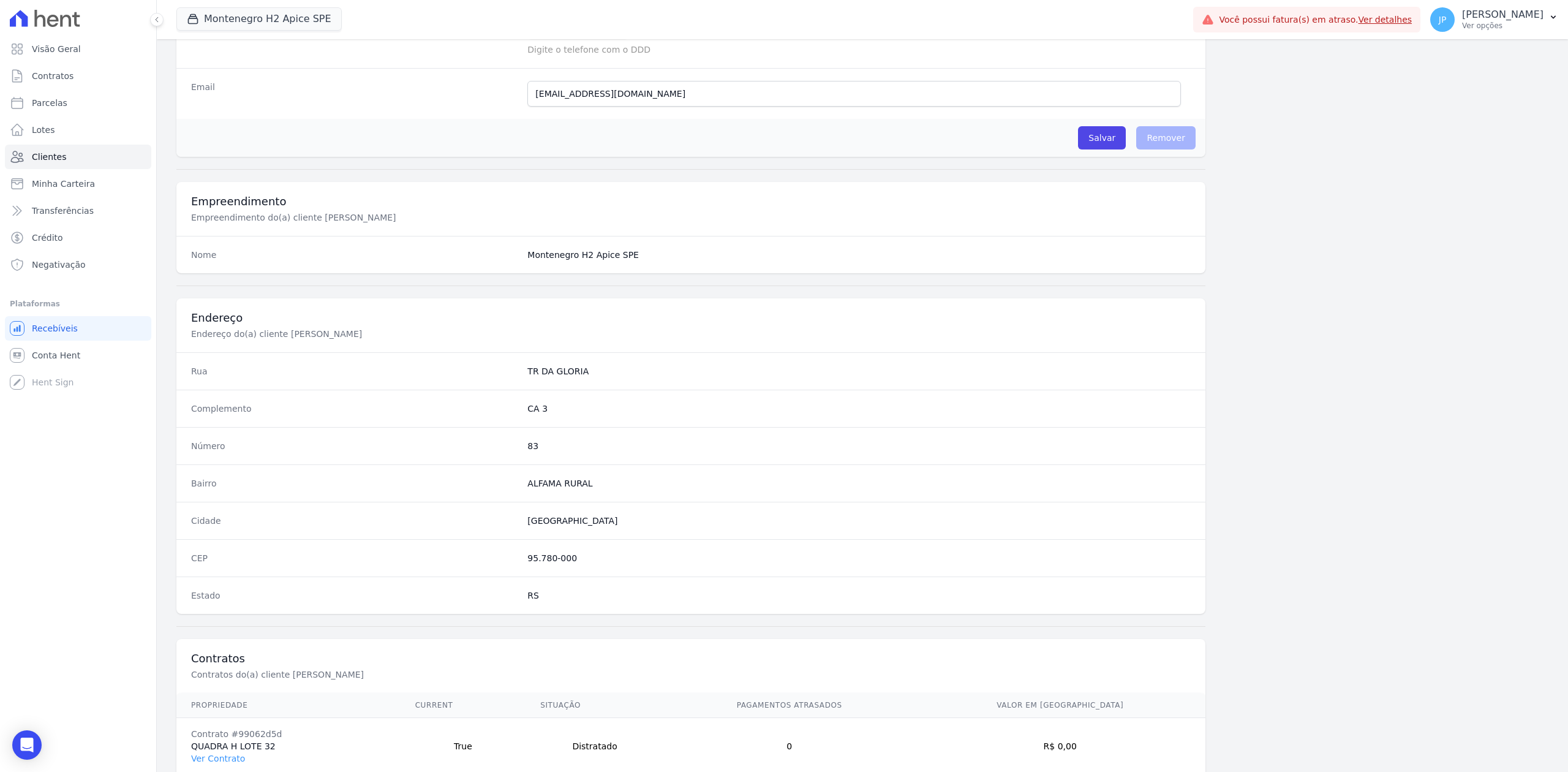
scroll to position [380, 0]
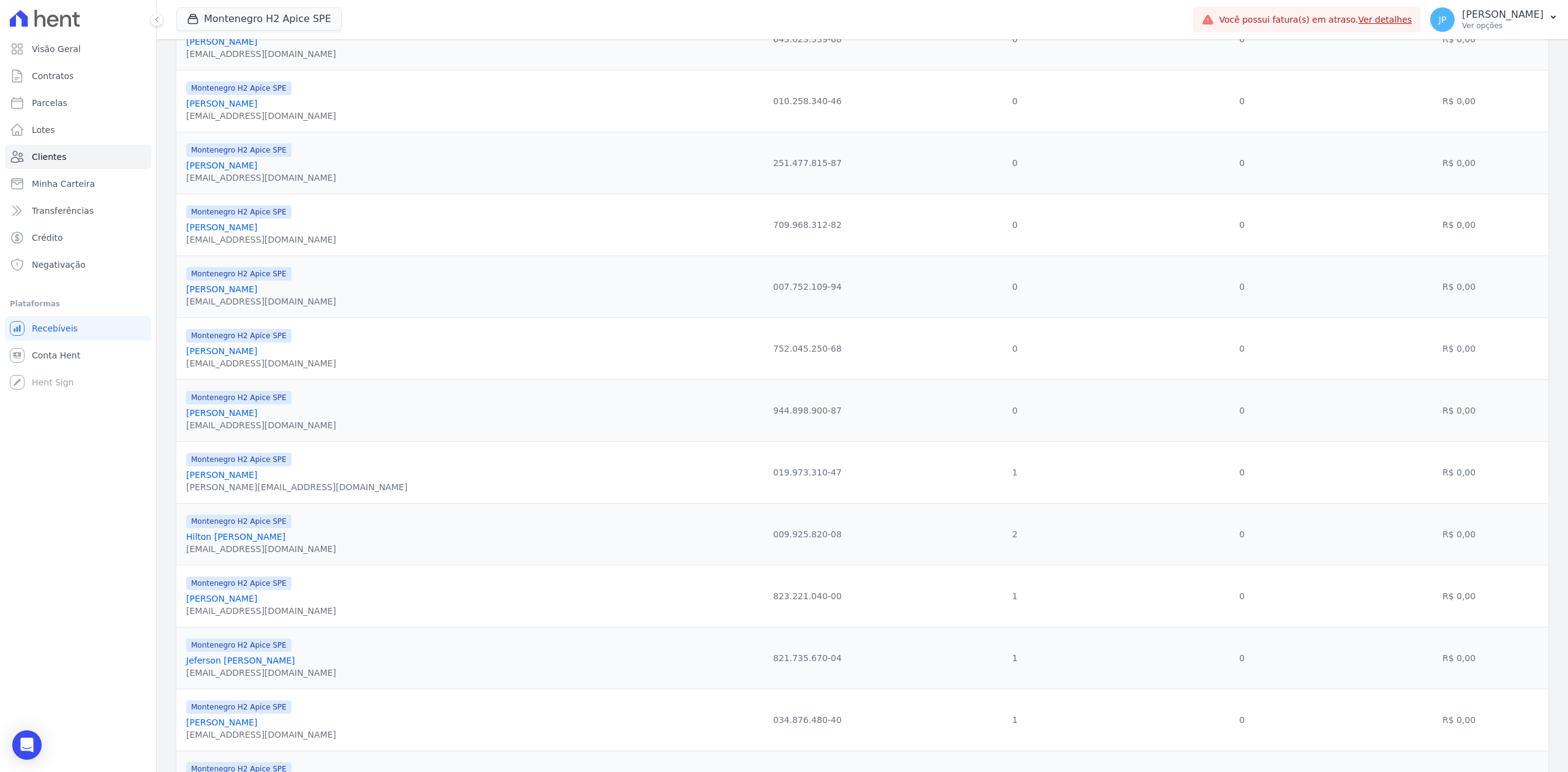
scroll to position [653, 0]
click at [257, 479] on link "[PERSON_NAME]" at bounding box center [222, 474] width 71 height 10
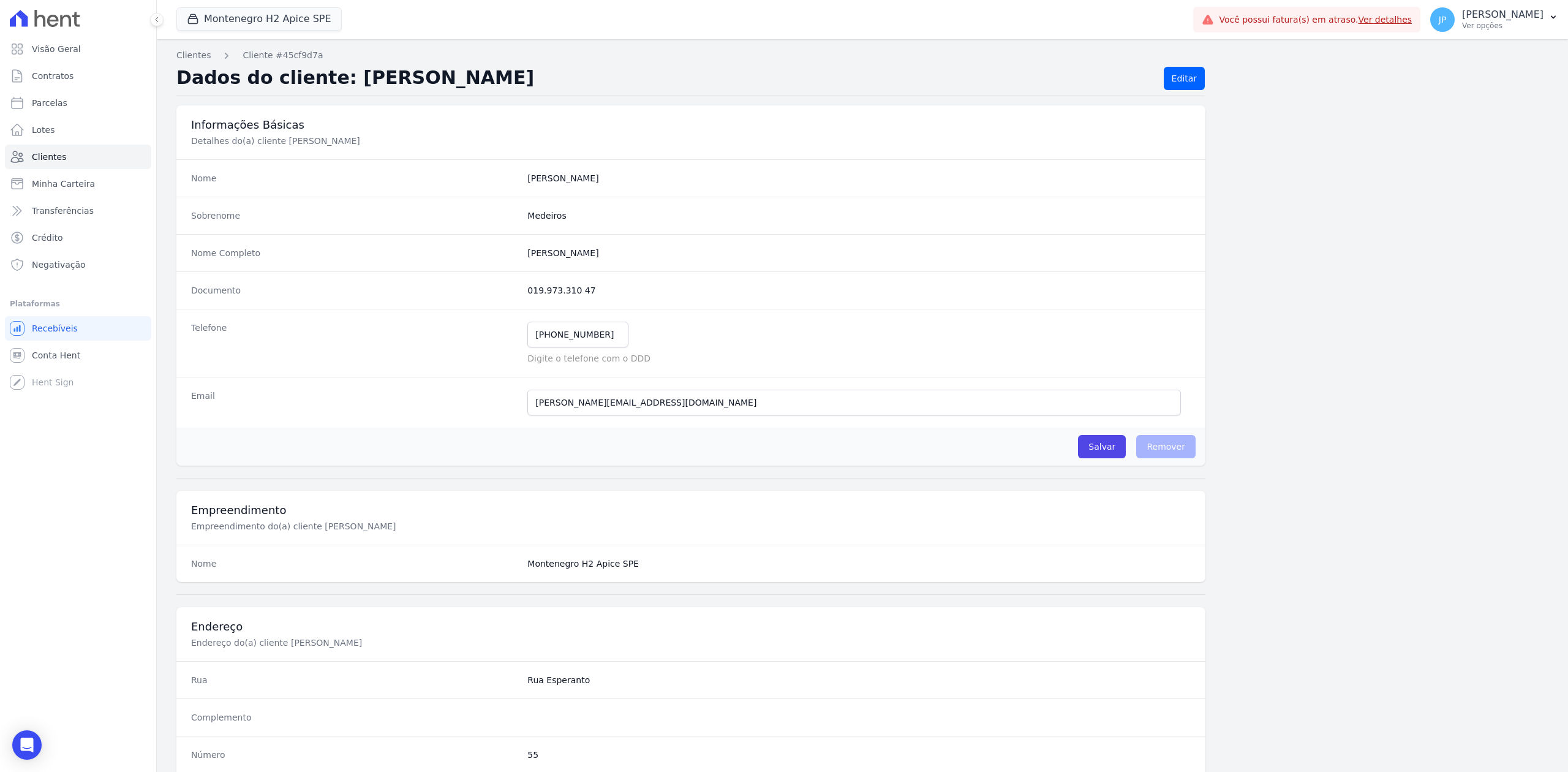
scroll to position [380, 0]
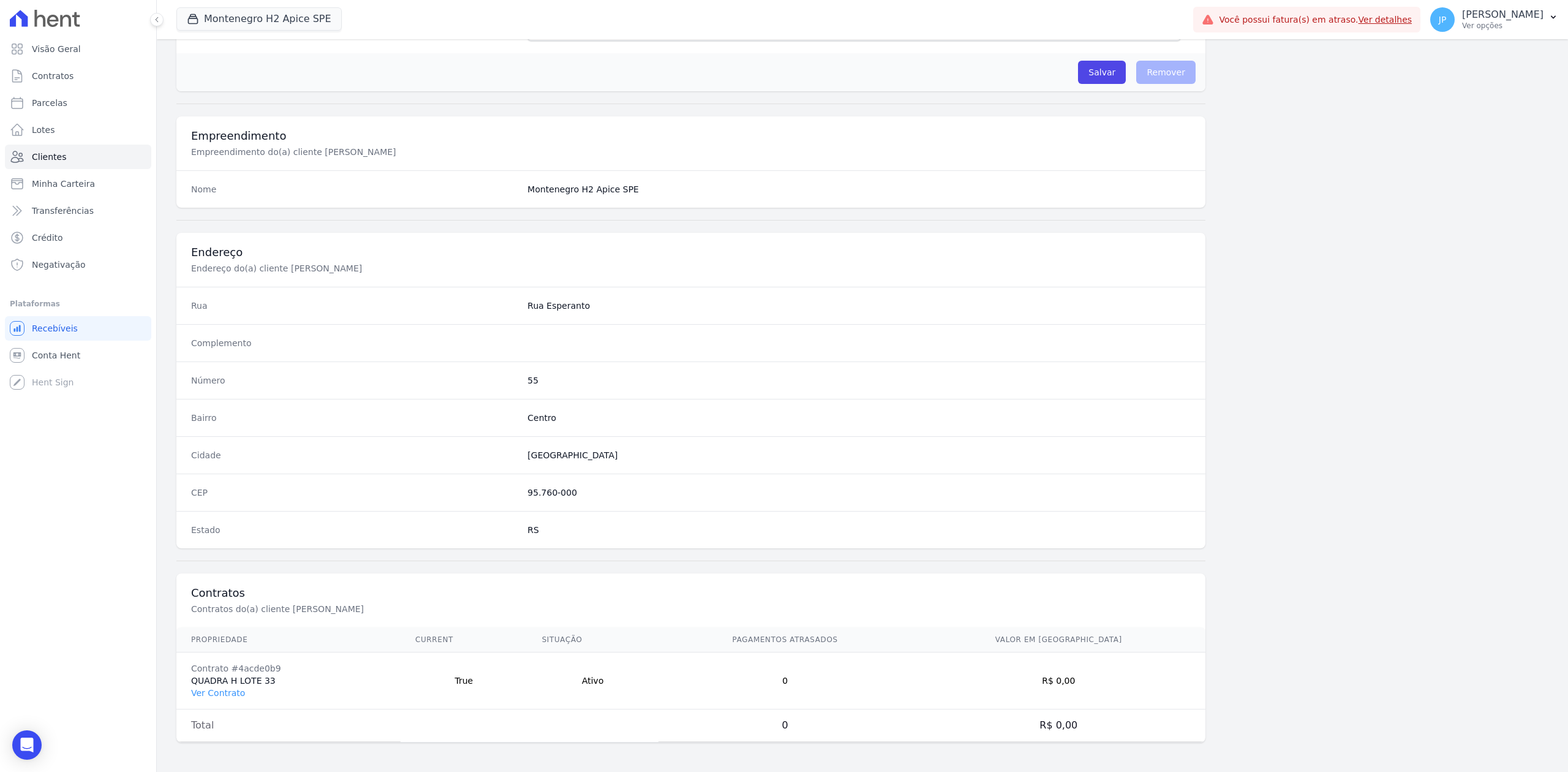
click at [211, 595] on td "Contrato #4acde0b9 QUADRA H LOTE 33 Ver Contrato" at bounding box center [289, 681] width 224 height 57
click at [202, 595] on link "Ver Contrato" at bounding box center [218, 693] width 54 height 10
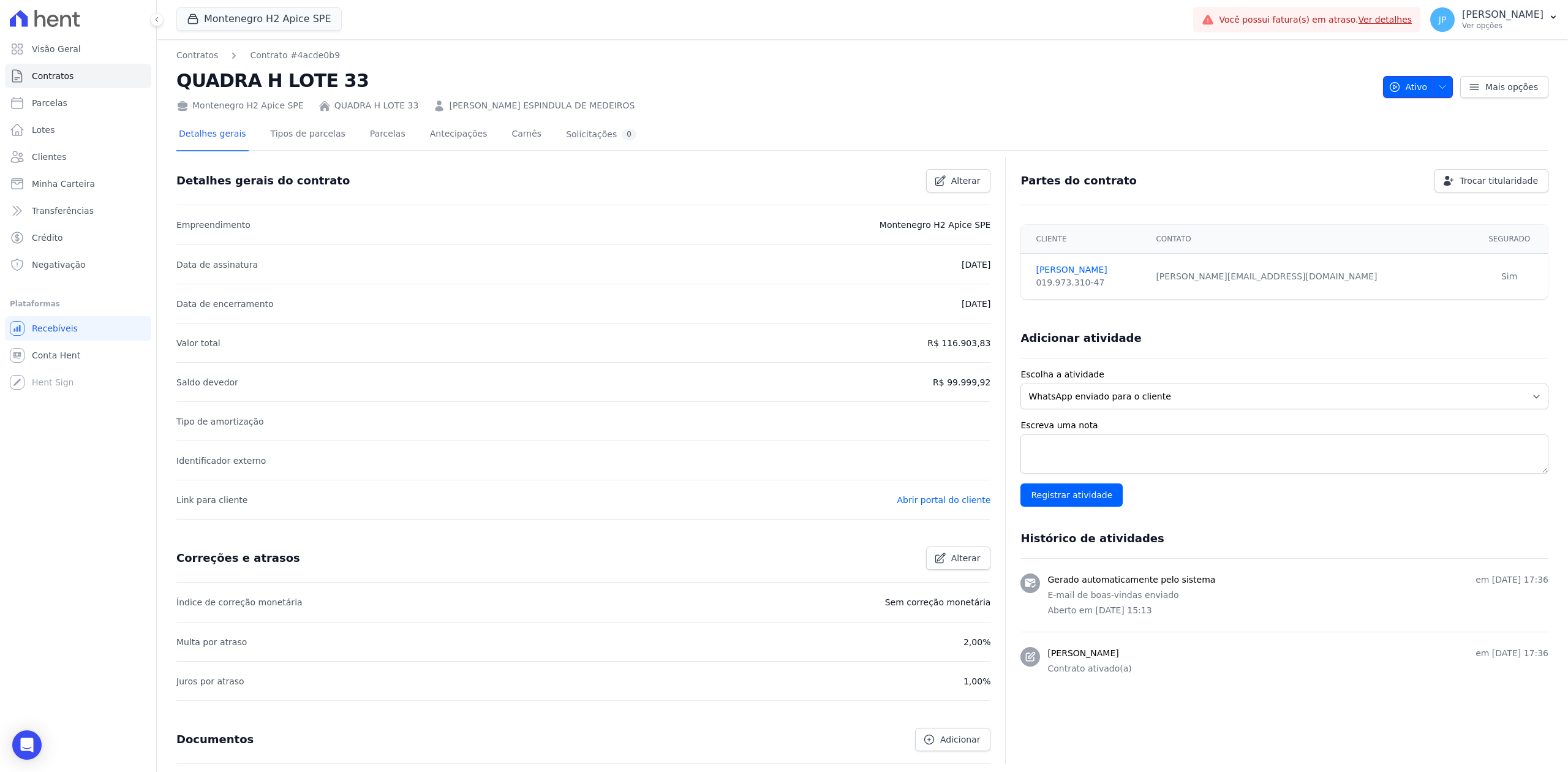
click at [1254, 94] on span "button" at bounding box center [1439, 87] width 15 height 20
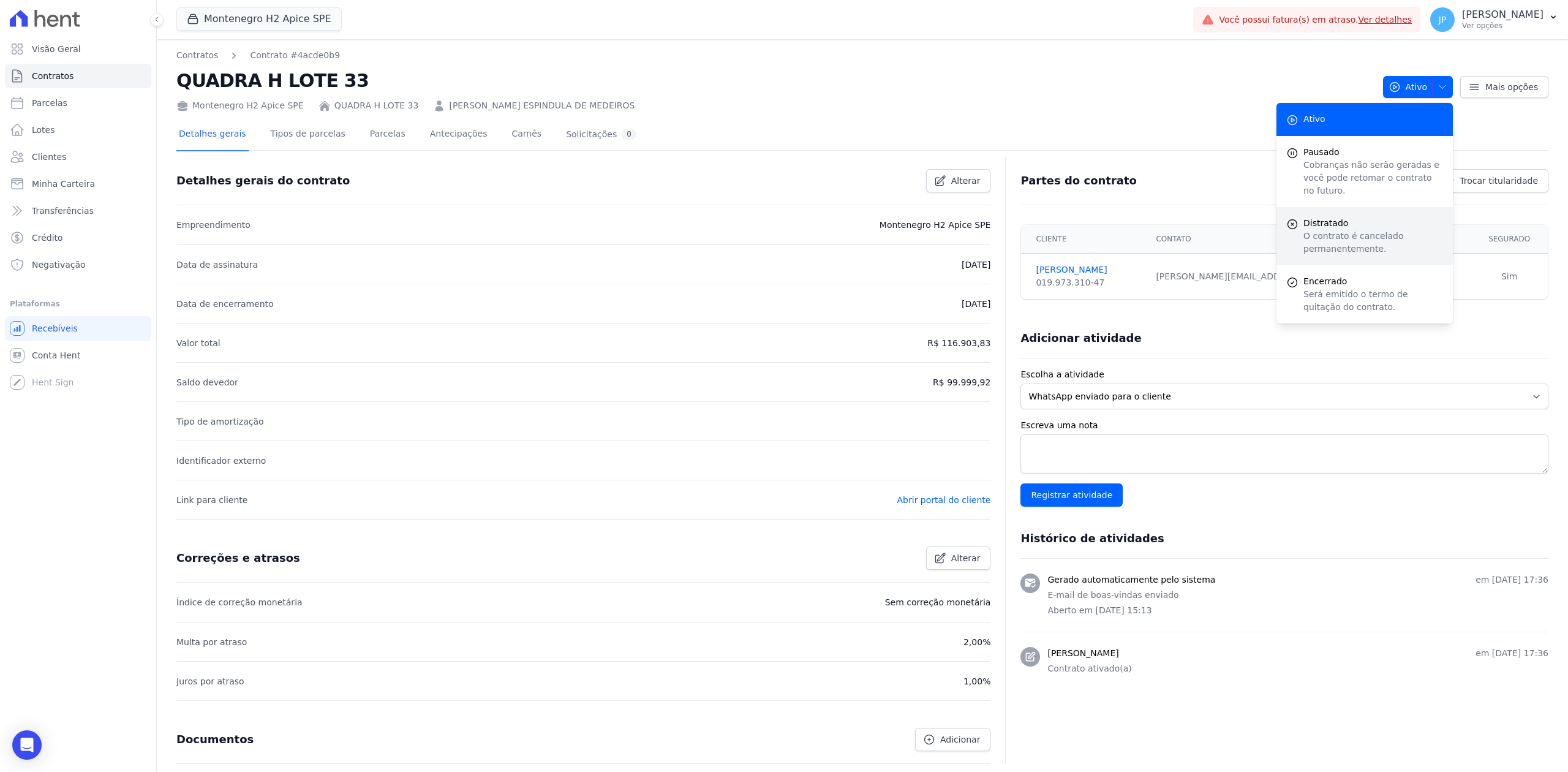
click at [1254, 217] on span "Distratado" at bounding box center [1373, 223] width 139 height 13
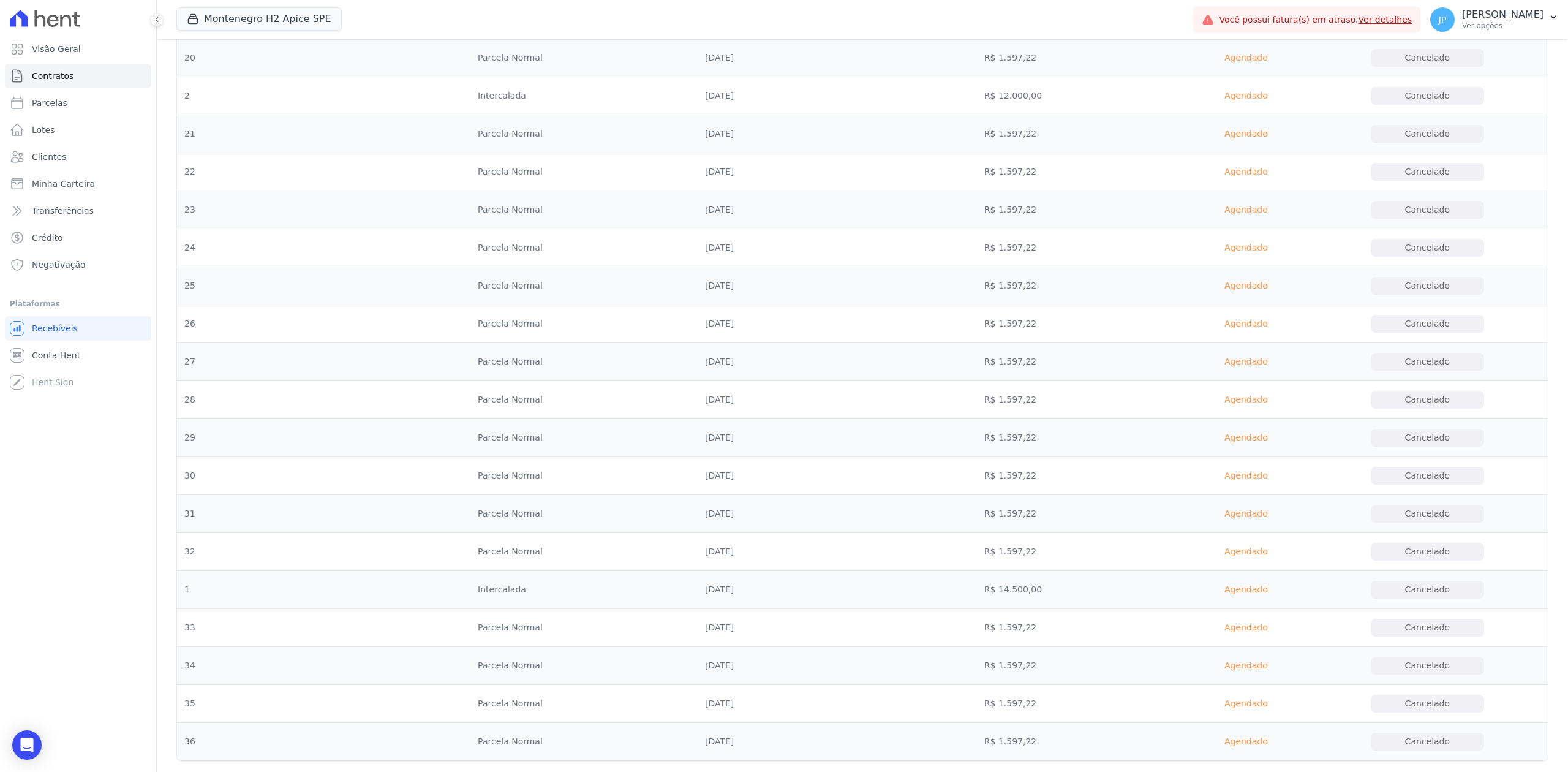
scroll to position [1334, 0]
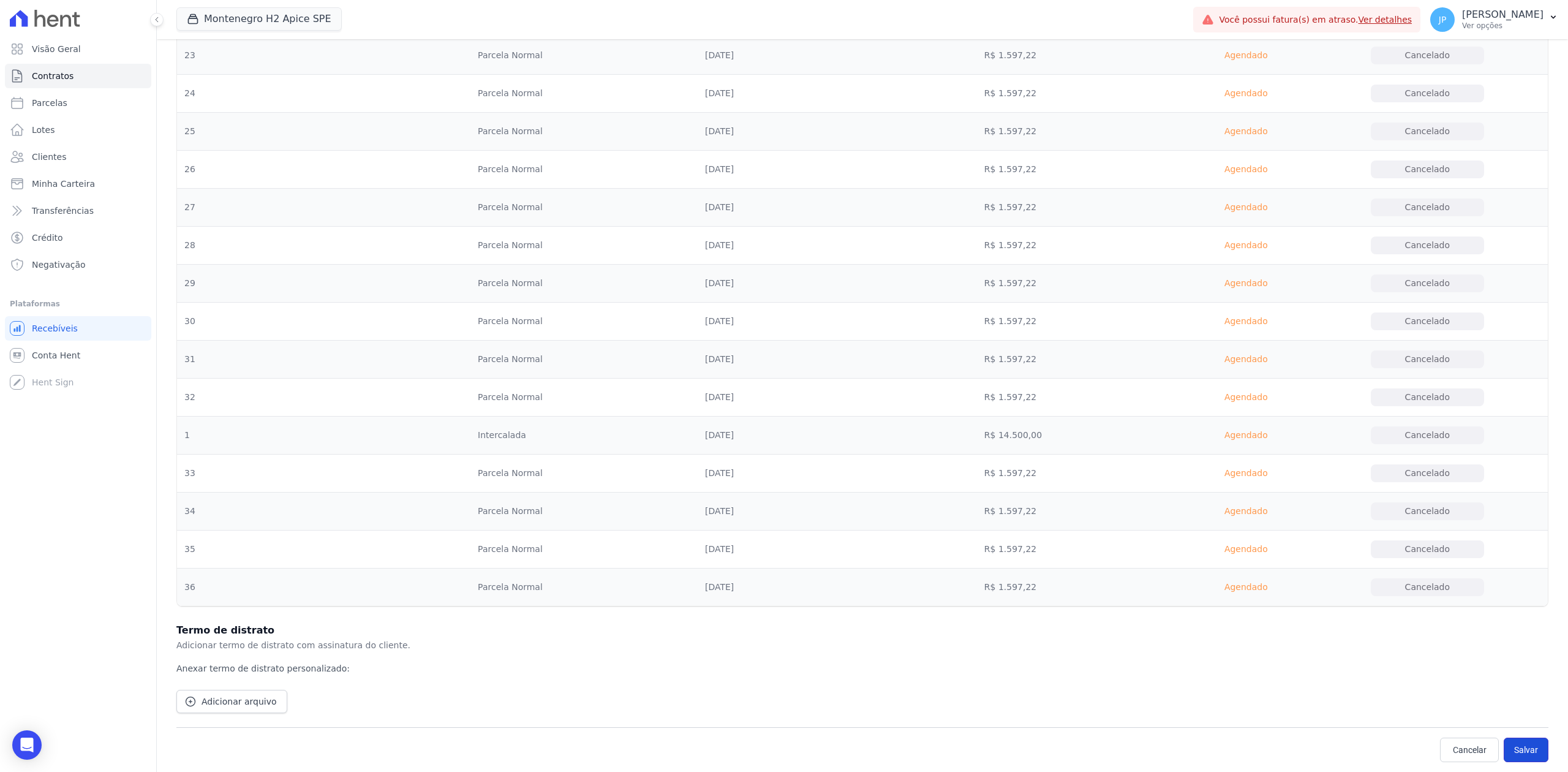
click at [1254, 595] on button "Salvar" at bounding box center [1526, 750] width 45 height 24
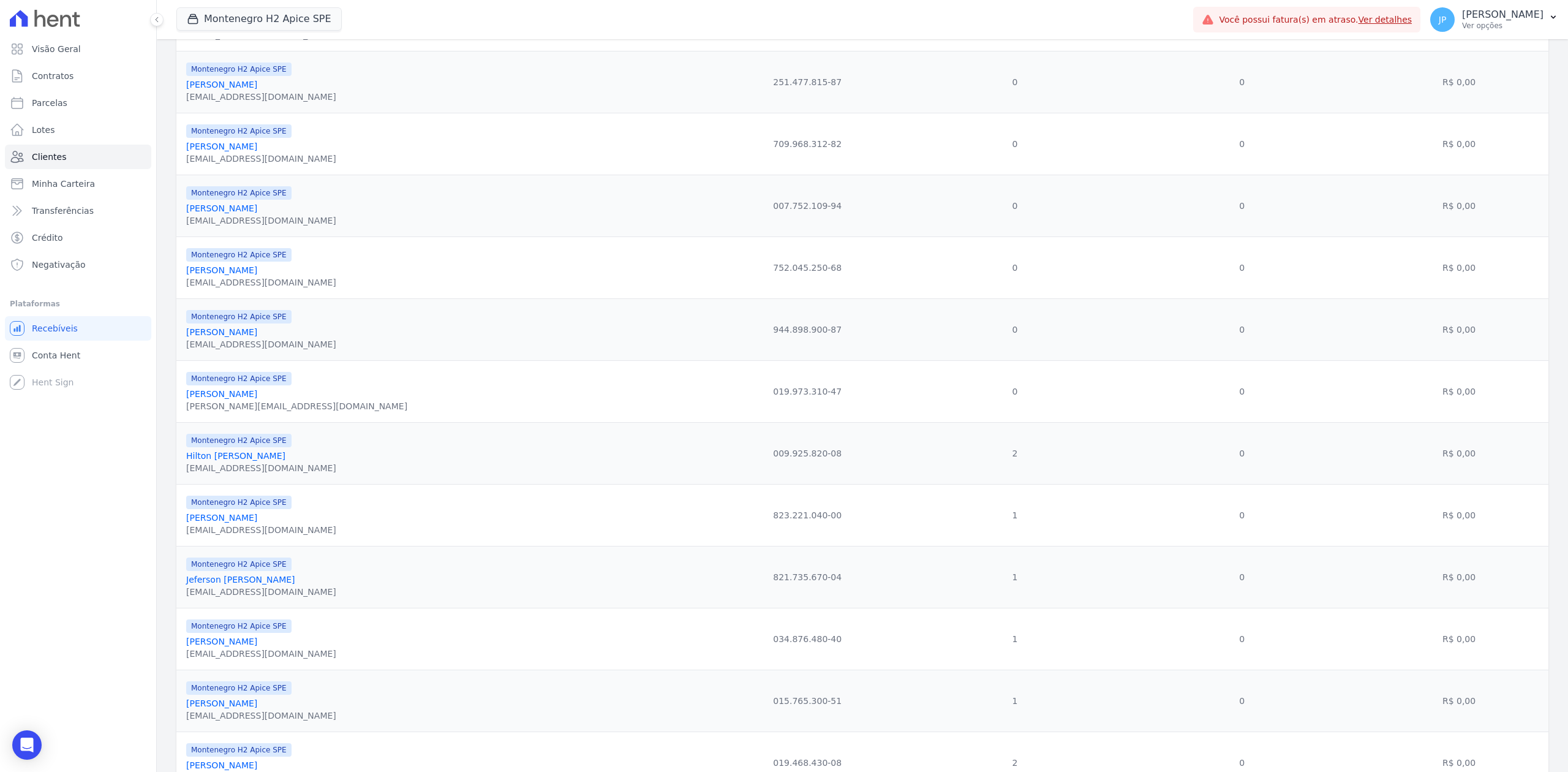
scroll to position [735, 0]
click at [279, 459] on link "Hilton [PERSON_NAME]" at bounding box center [236, 454] width 99 height 10
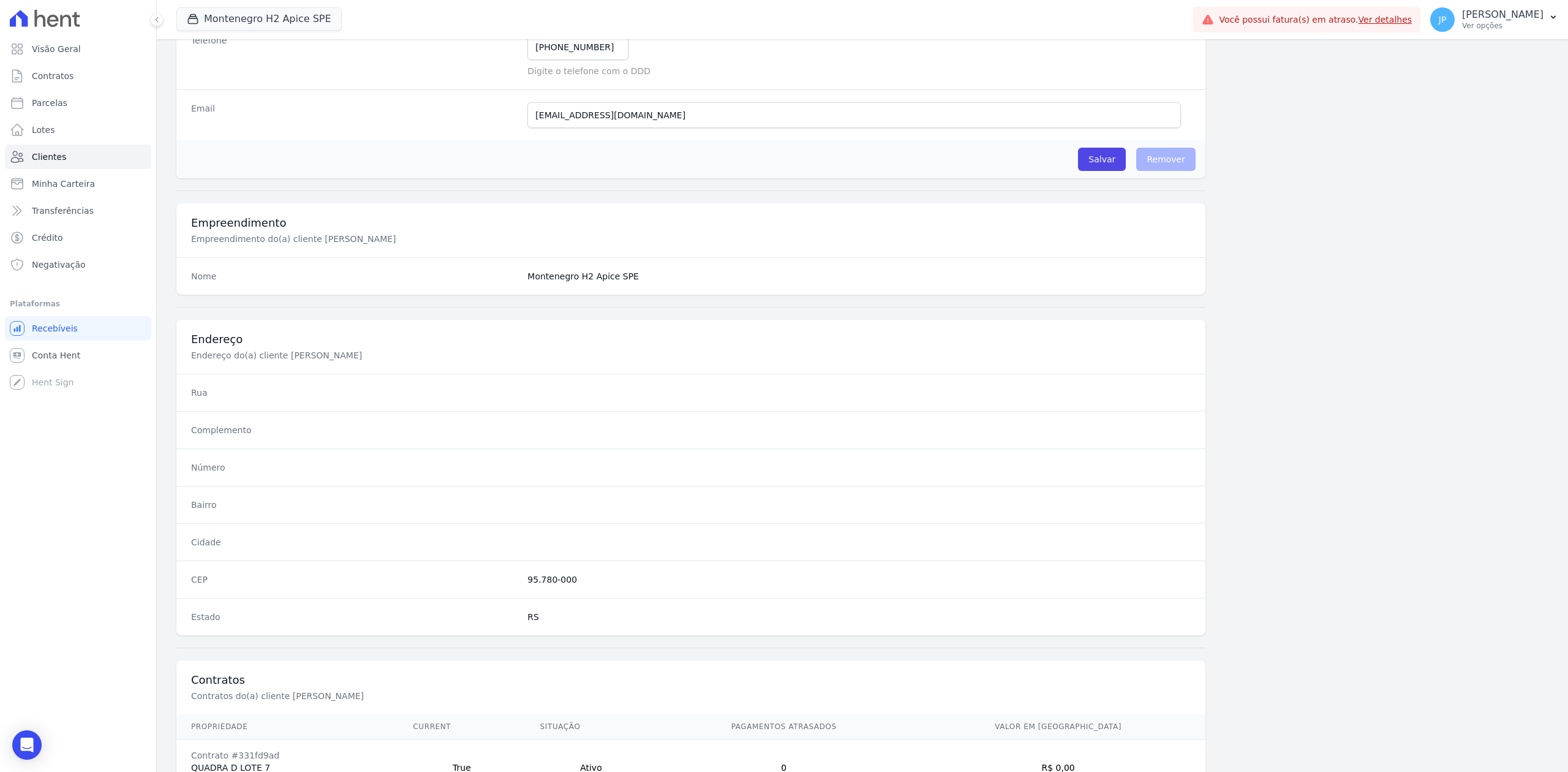
scroll to position [437, 0]
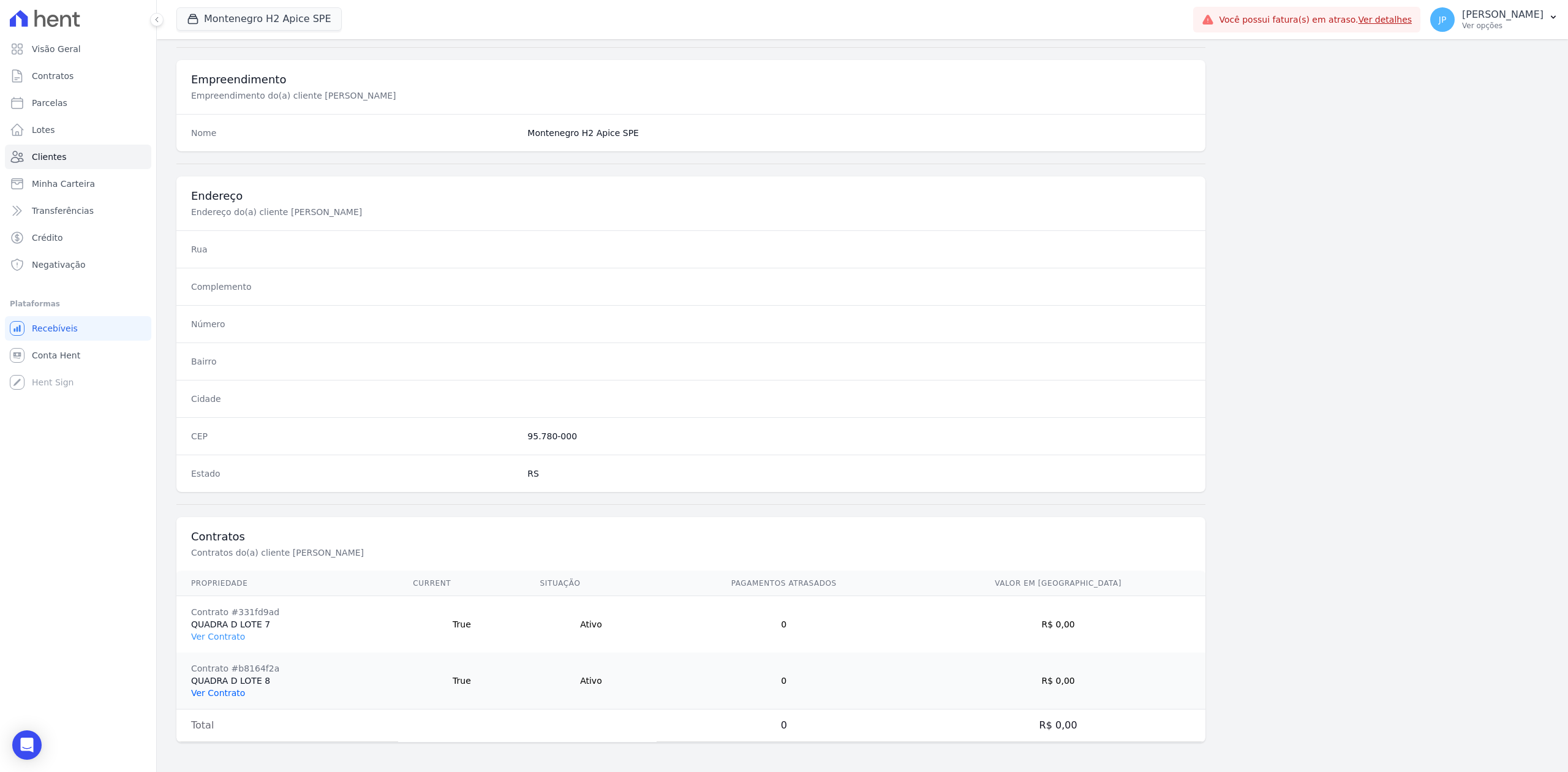
click at [215, 595] on link "Ver Contrato" at bounding box center [218, 693] width 54 height 10
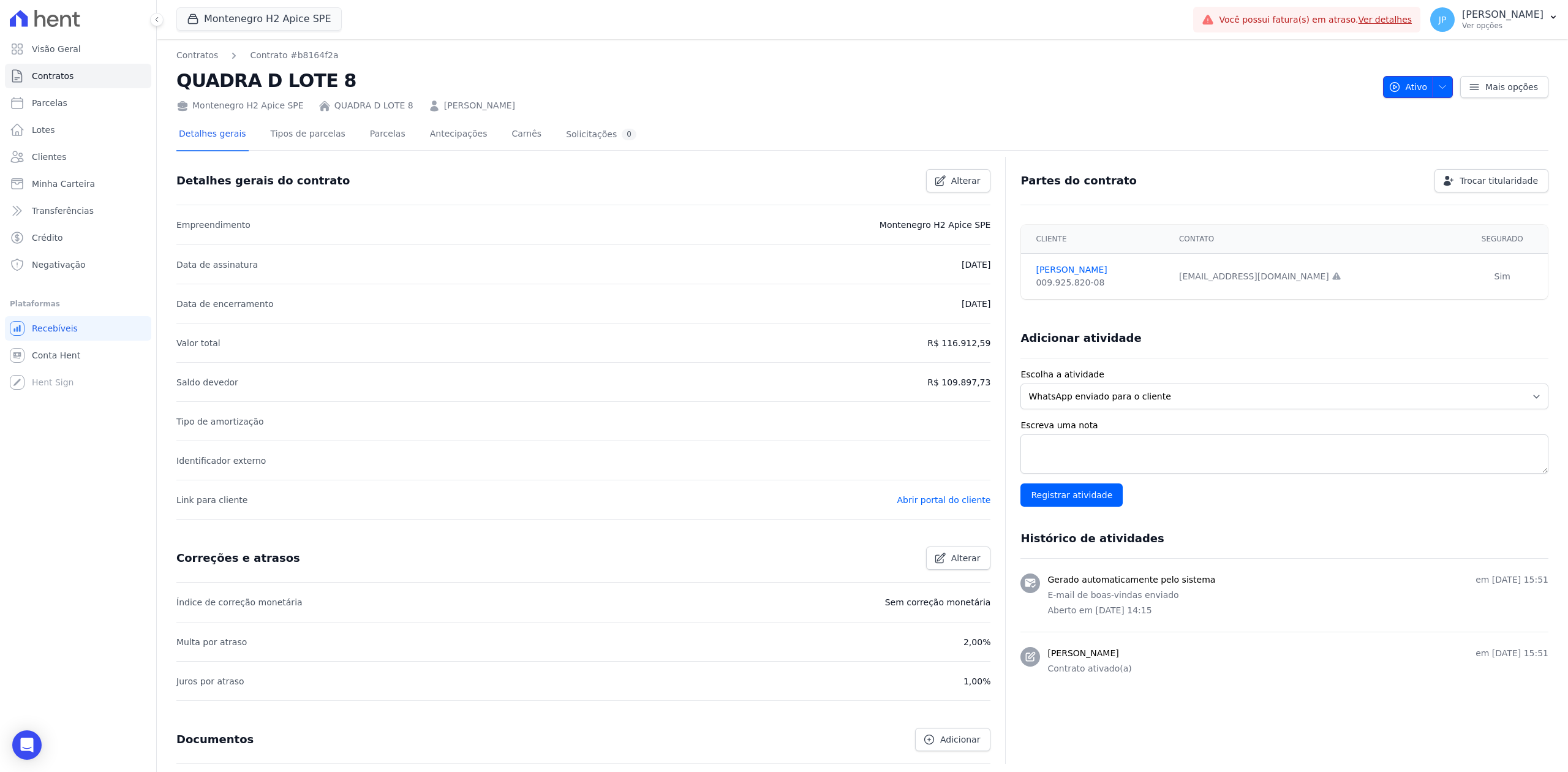
drag, startPoint x: 1421, startPoint y: 96, endPoint x: 1427, endPoint y: 84, distance: 13.4
click at [1254, 94] on button "Ativo" at bounding box center [1418, 87] width 71 height 22
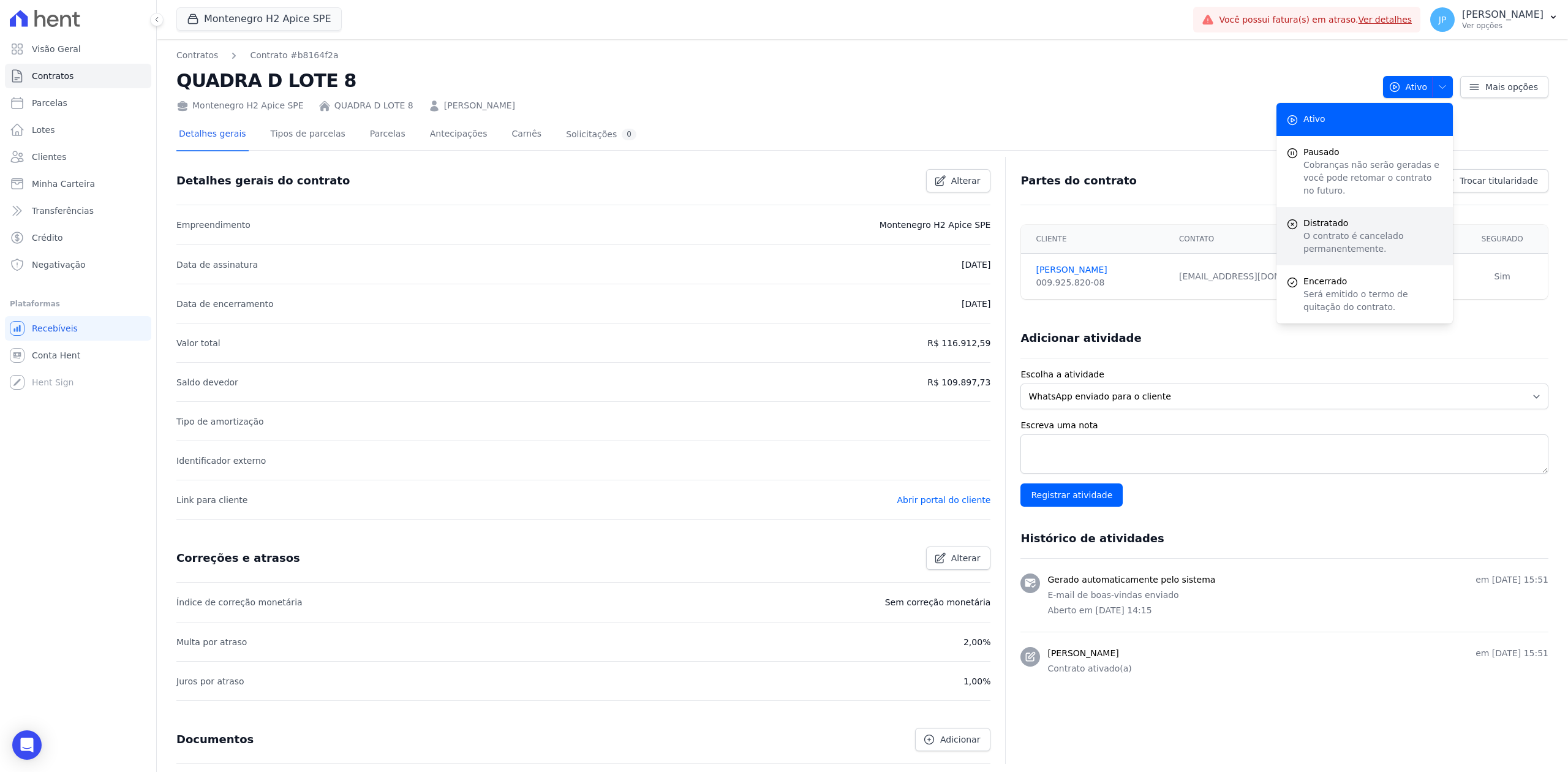
click at [1254, 207] on div "Distratado O contrato é cancelado permanentemente." at bounding box center [1364, 236] width 177 height 58
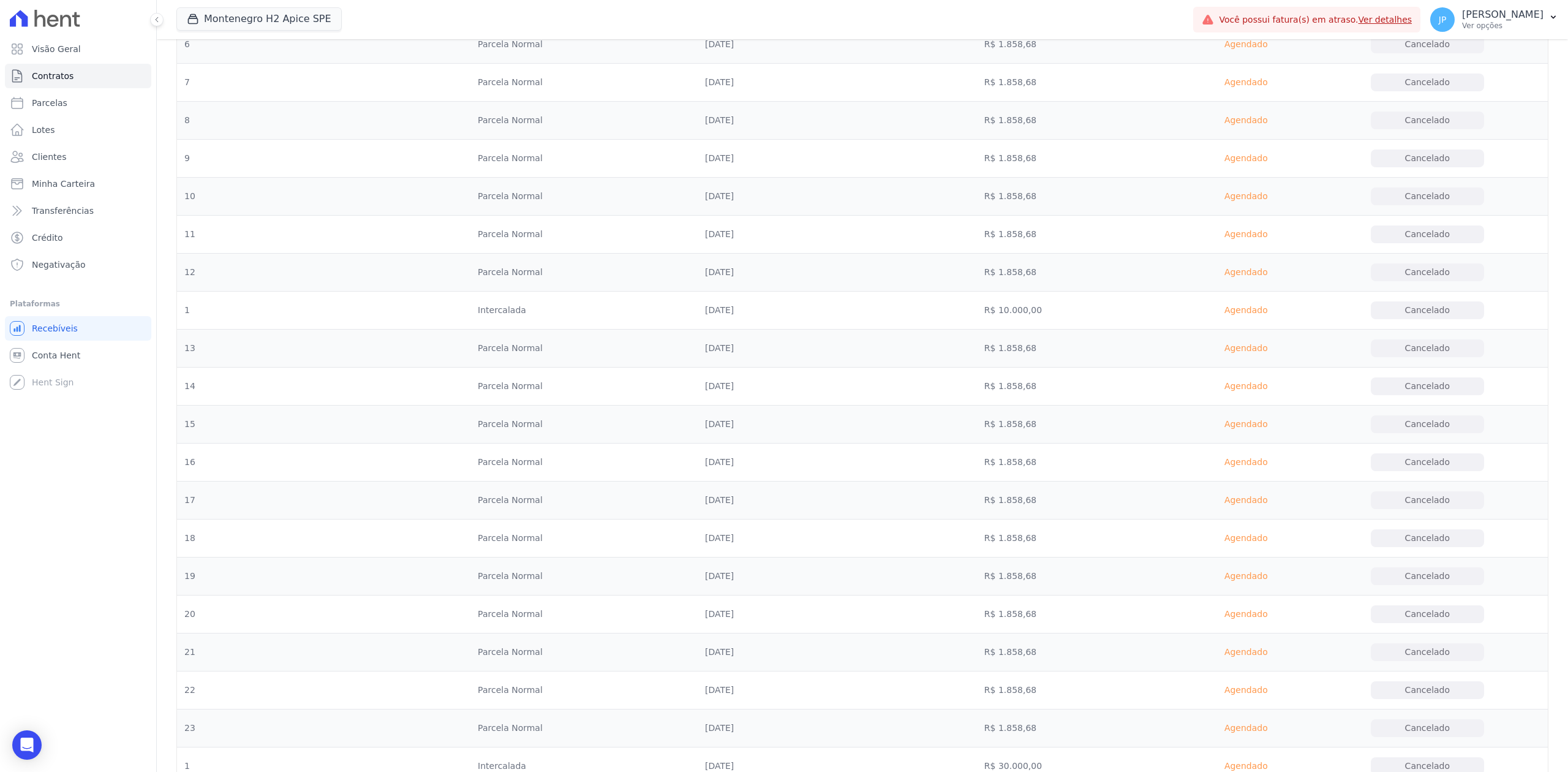
scroll to position [1259, 0]
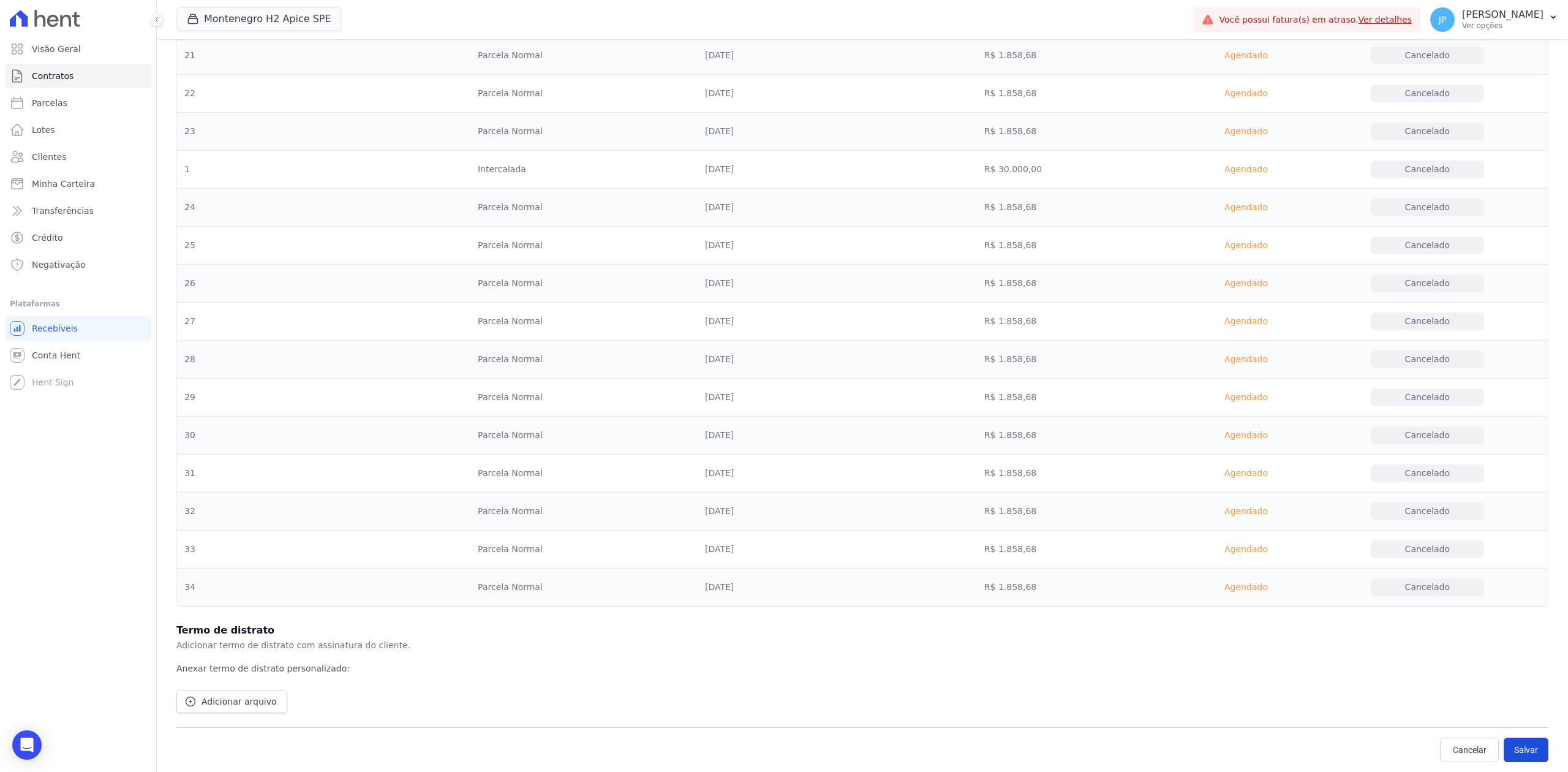
click at [1254, 595] on button "Salvar" at bounding box center [1526, 750] width 45 height 24
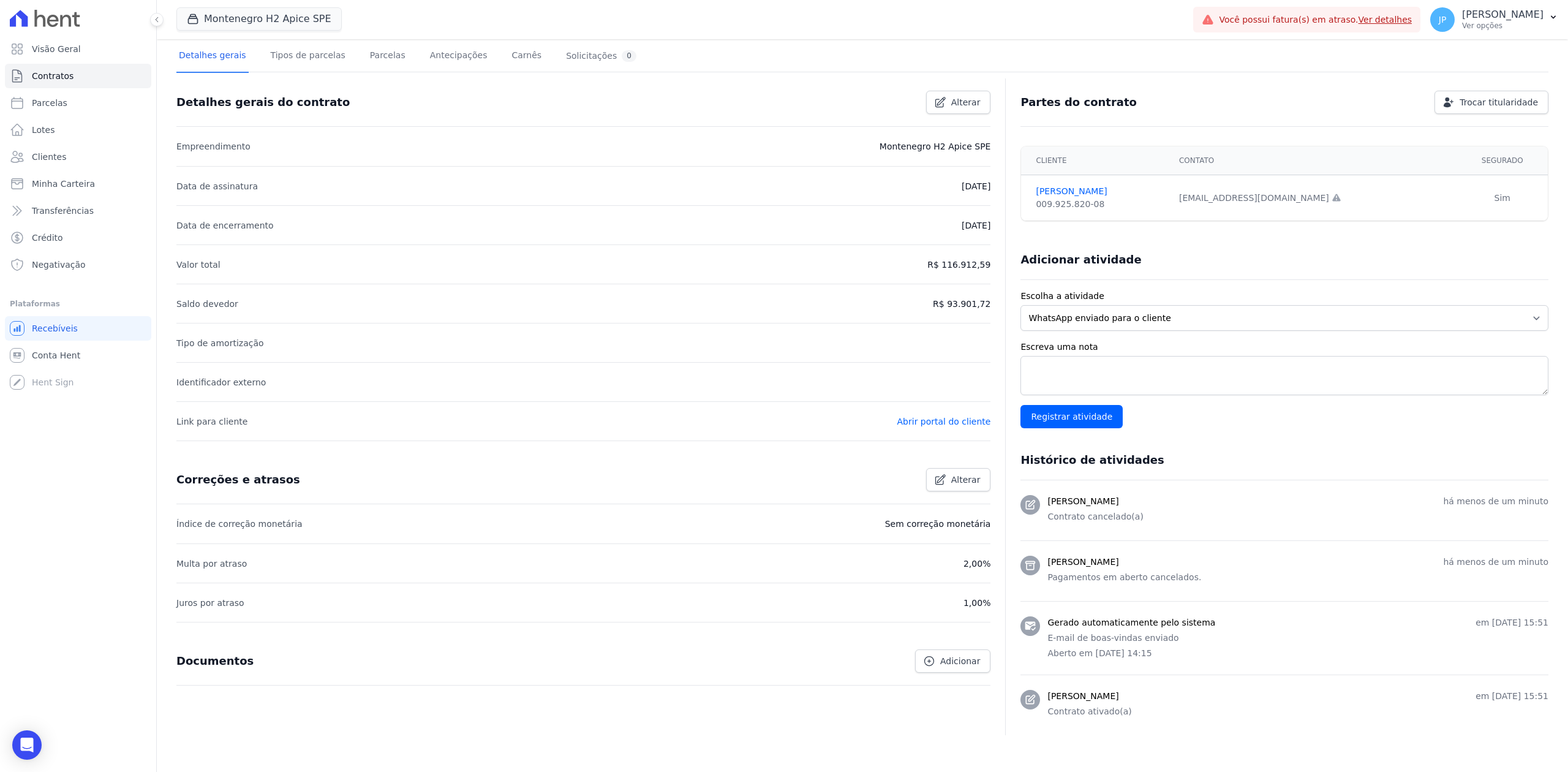
scroll to position [132, 0]
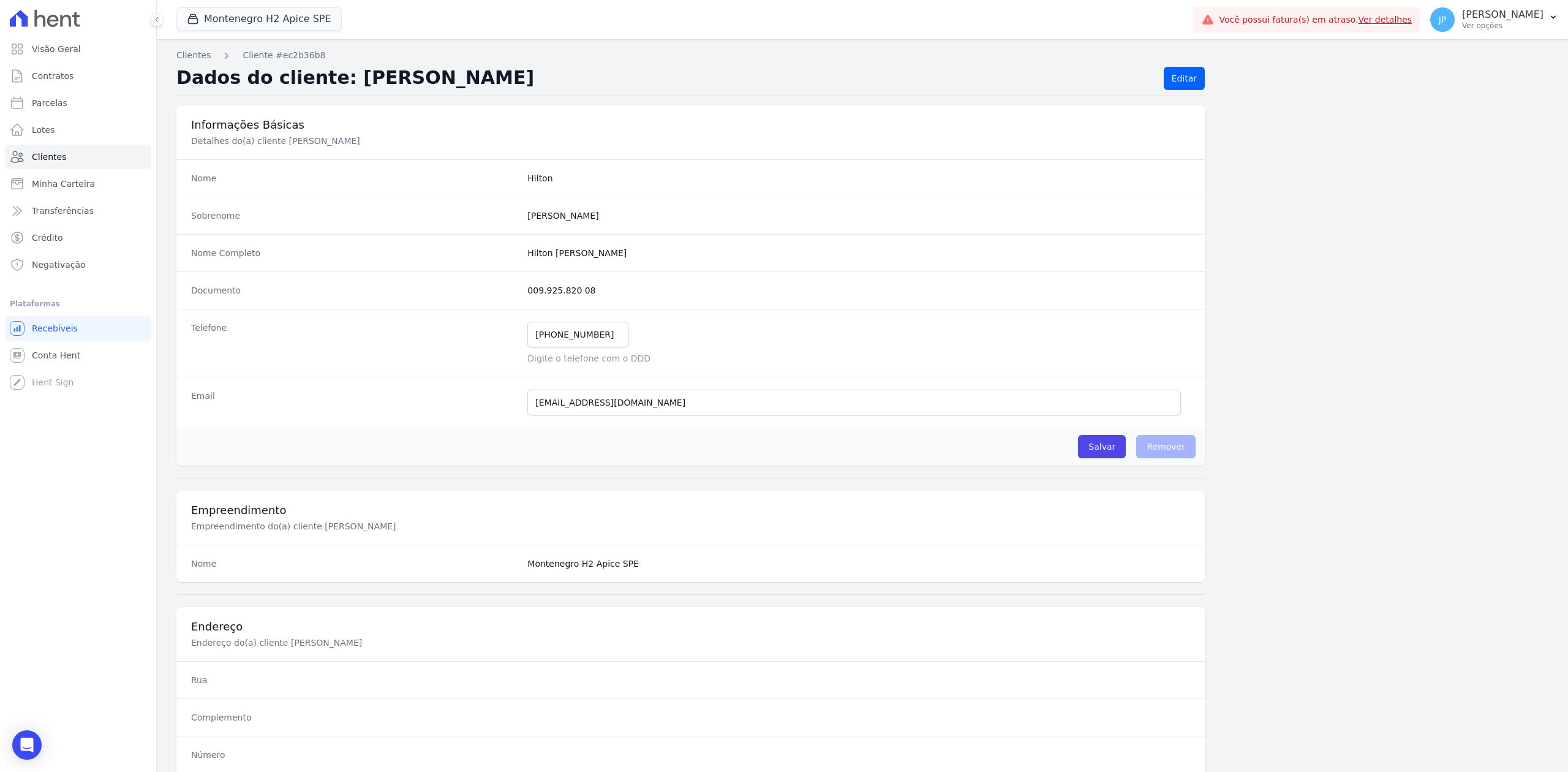
scroll to position [437, 0]
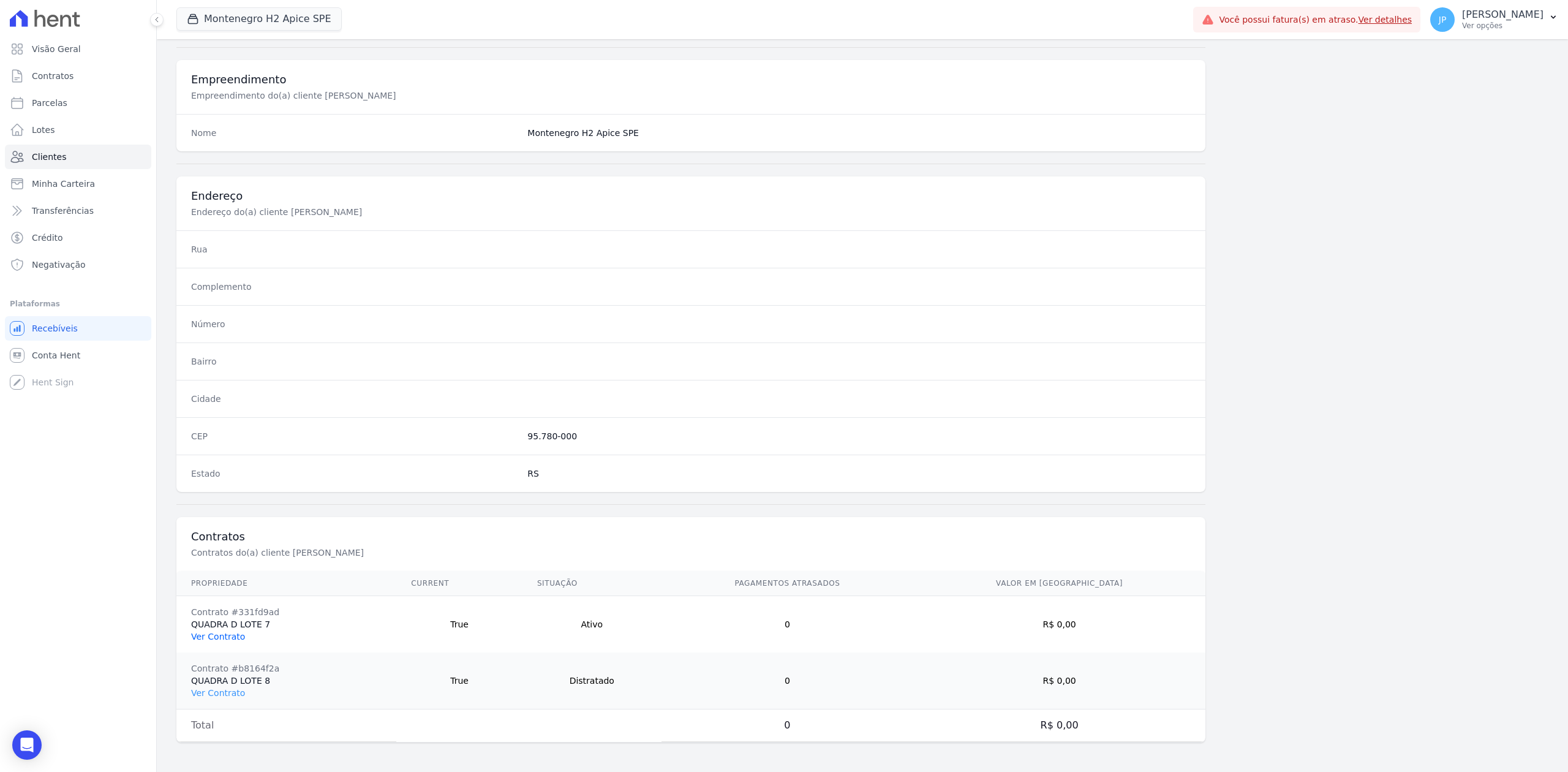
click at [205, 595] on link "Ver Contrato" at bounding box center [218, 636] width 54 height 10
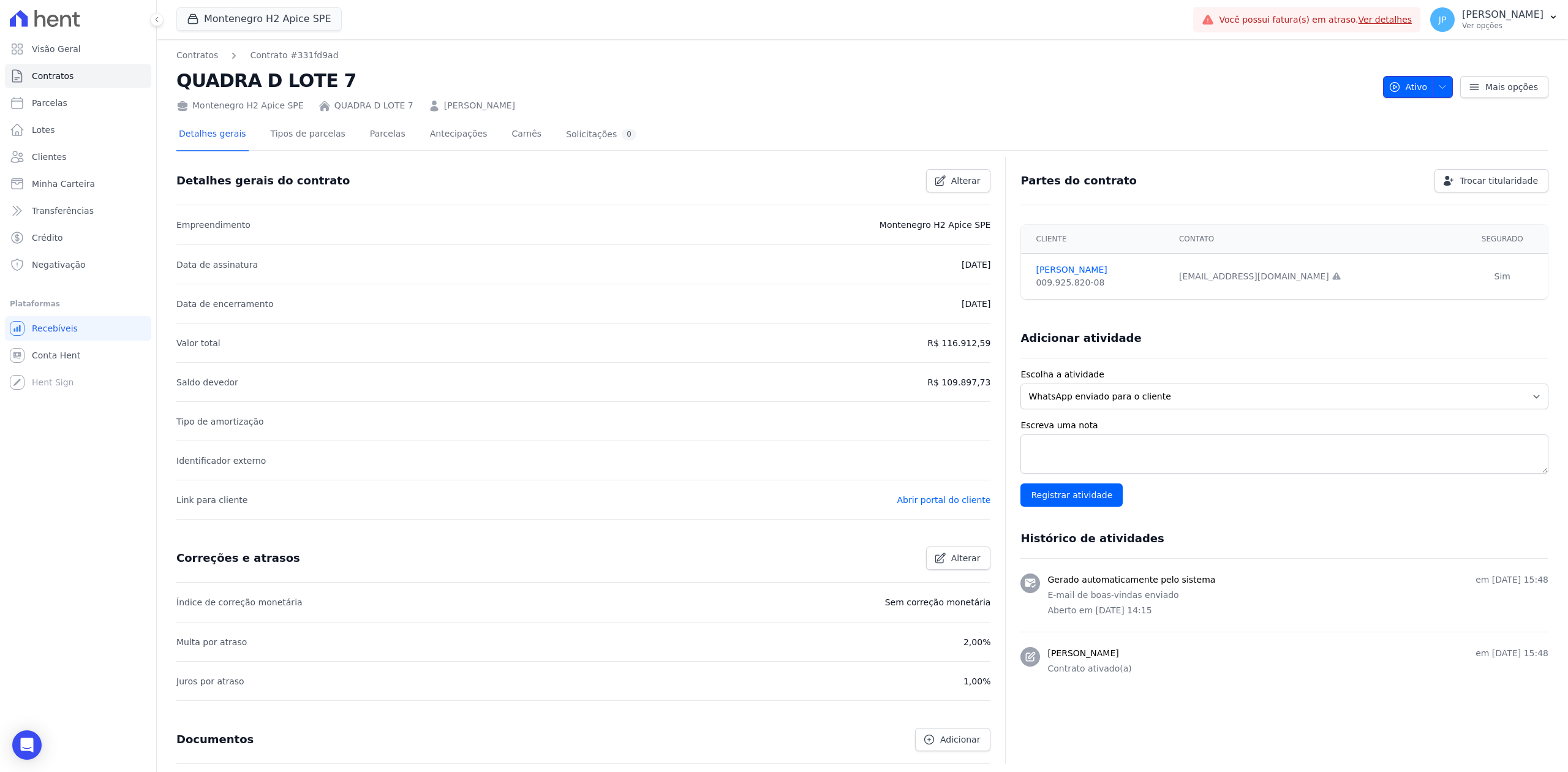
click at [1254, 87] on icon "button" at bounding box center [1442, 86] width 6 height 3
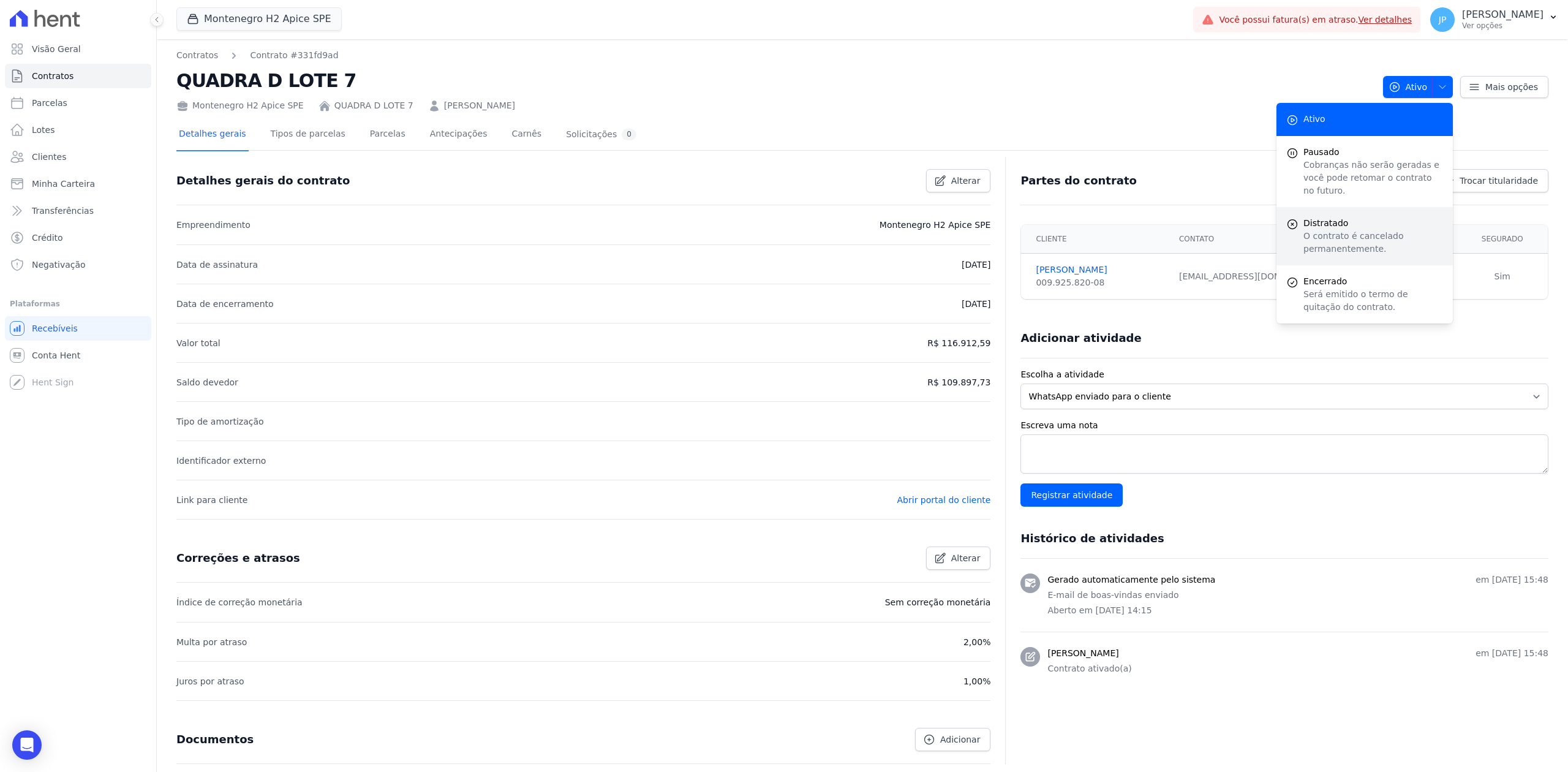
click at [1254, 230] on p "O contrato é cancelado permanentemente." at bounding box center [1373, 242] width 139 height 26
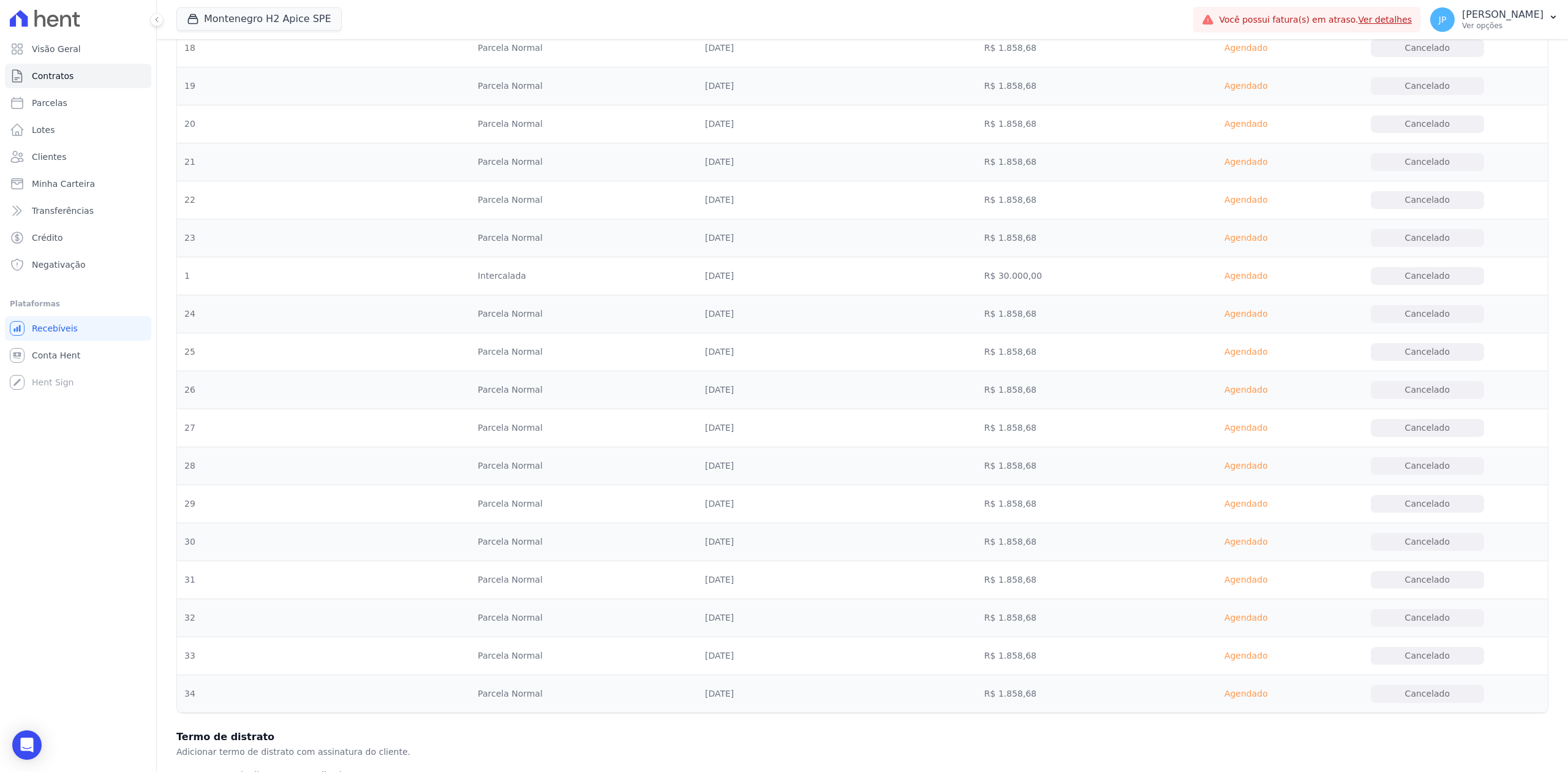
scroll to position [1259, 0]
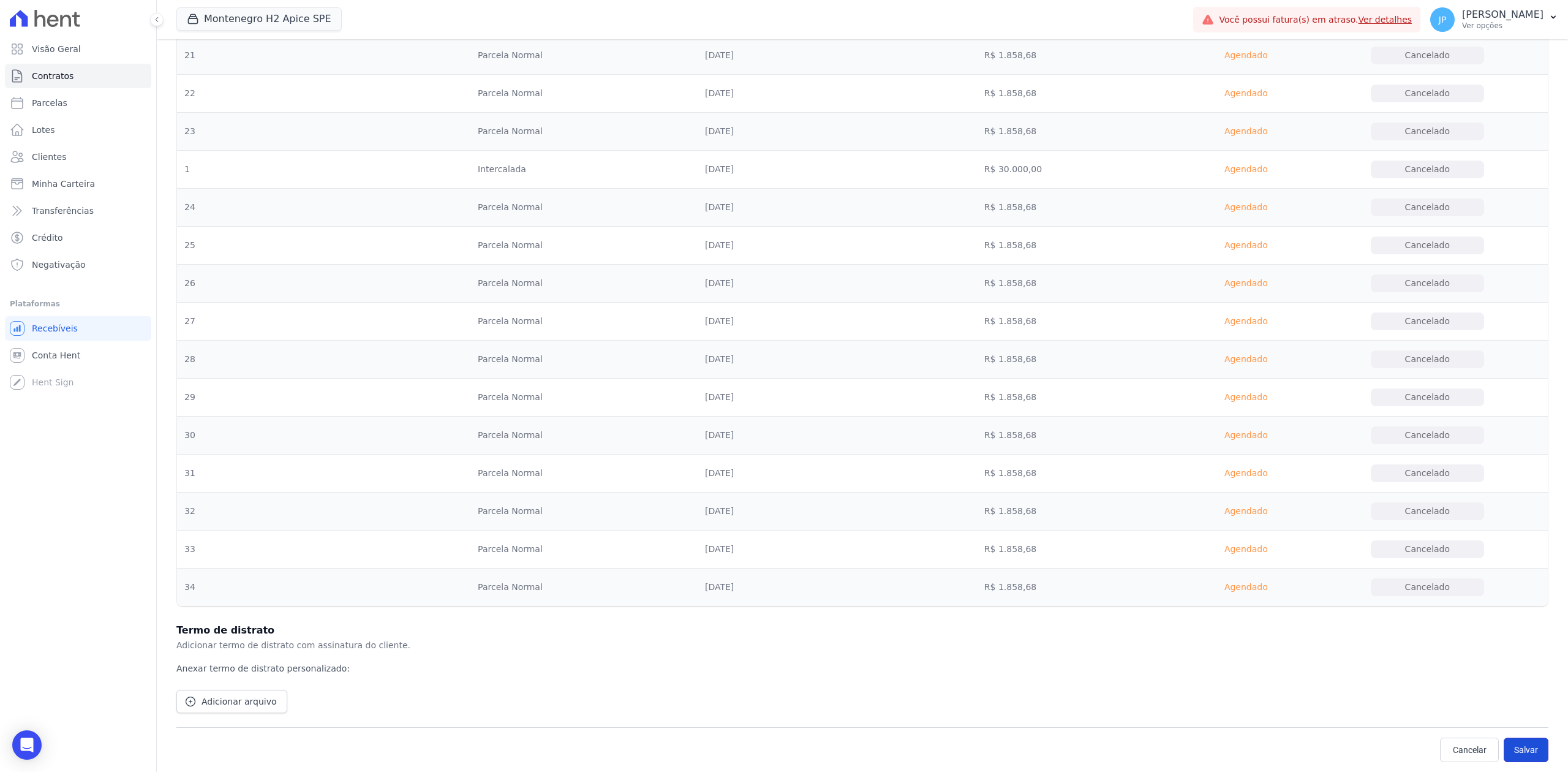
click at [1254, 595] on button "Salvar" at bounding box center [1526, 750] width 45 height 24
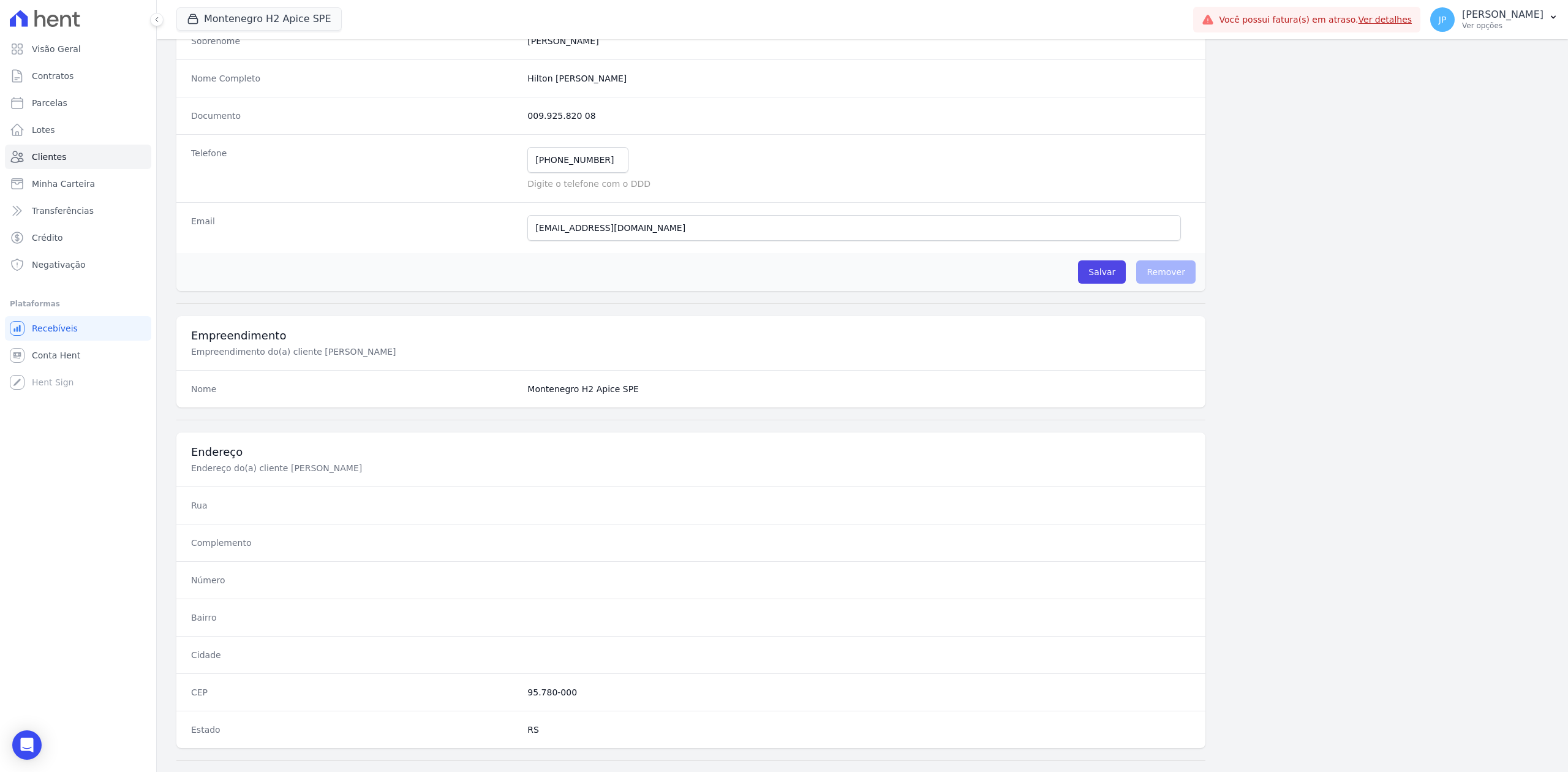
scroll to position [437, 0]
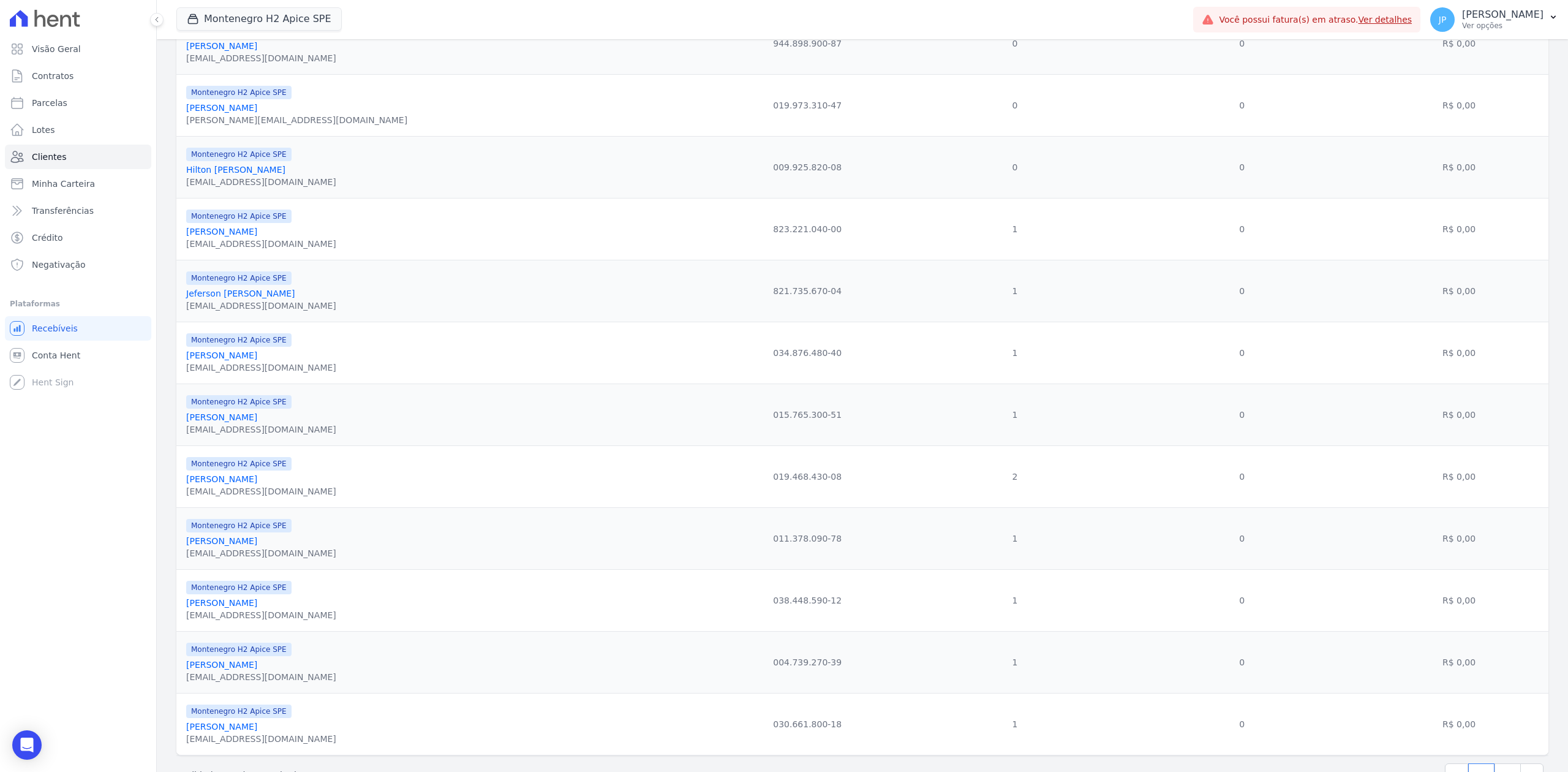
scroll to position [1062, 0]
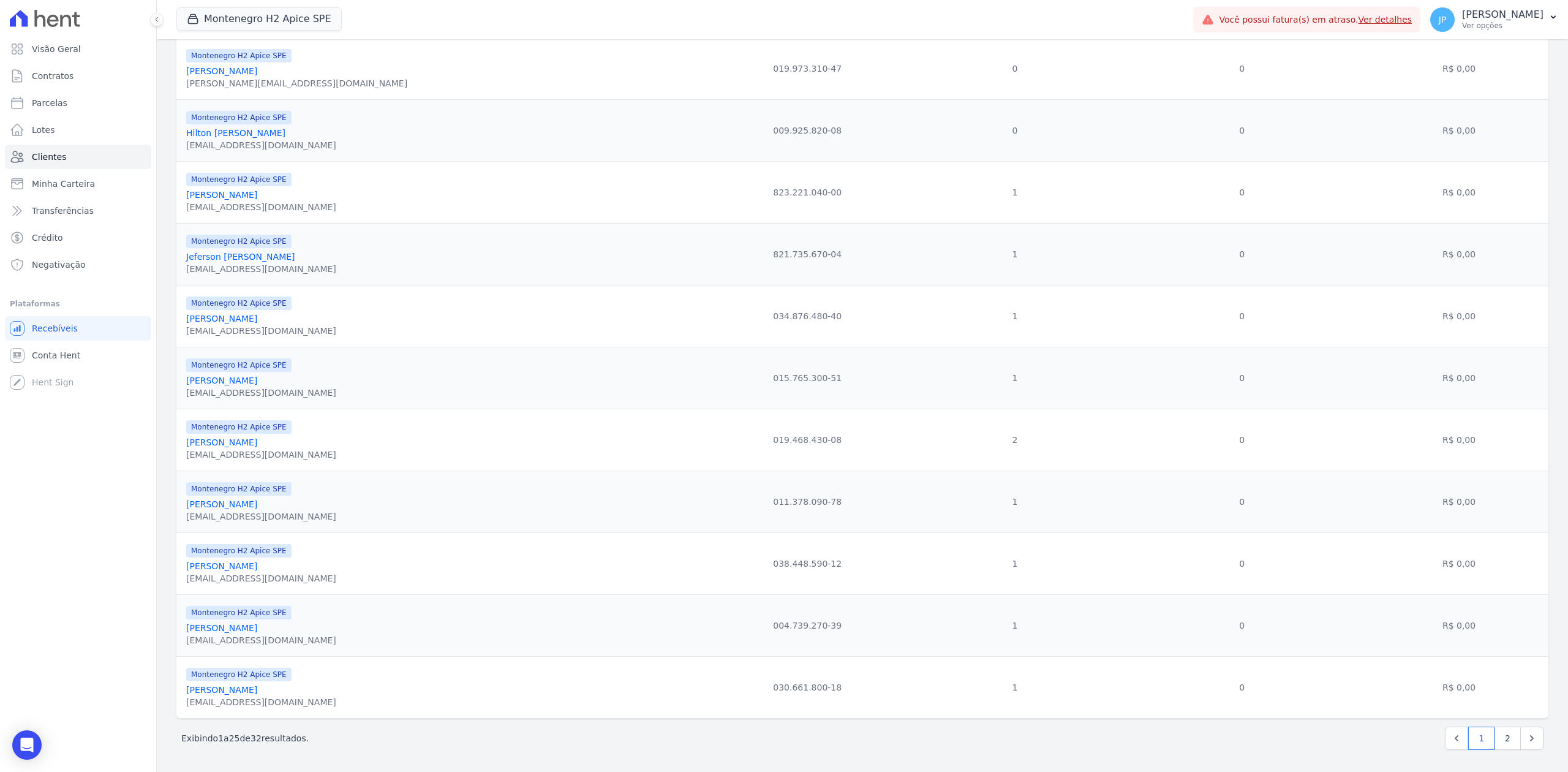
click at [194, 200] on link "[PERSON_NAME]" at bounding box center [222, 194] width 71 height 10
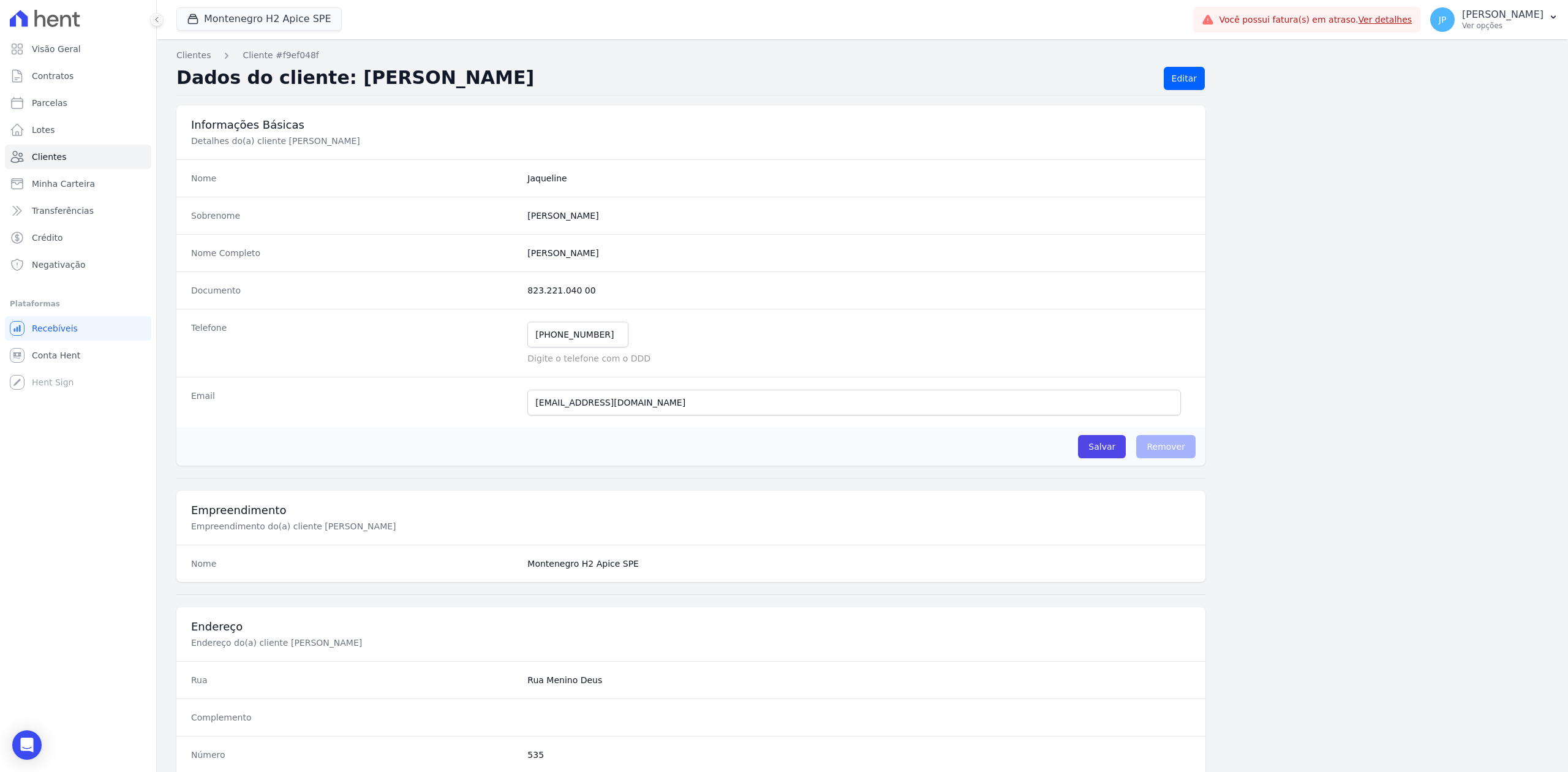
scroll to position [380, 0]
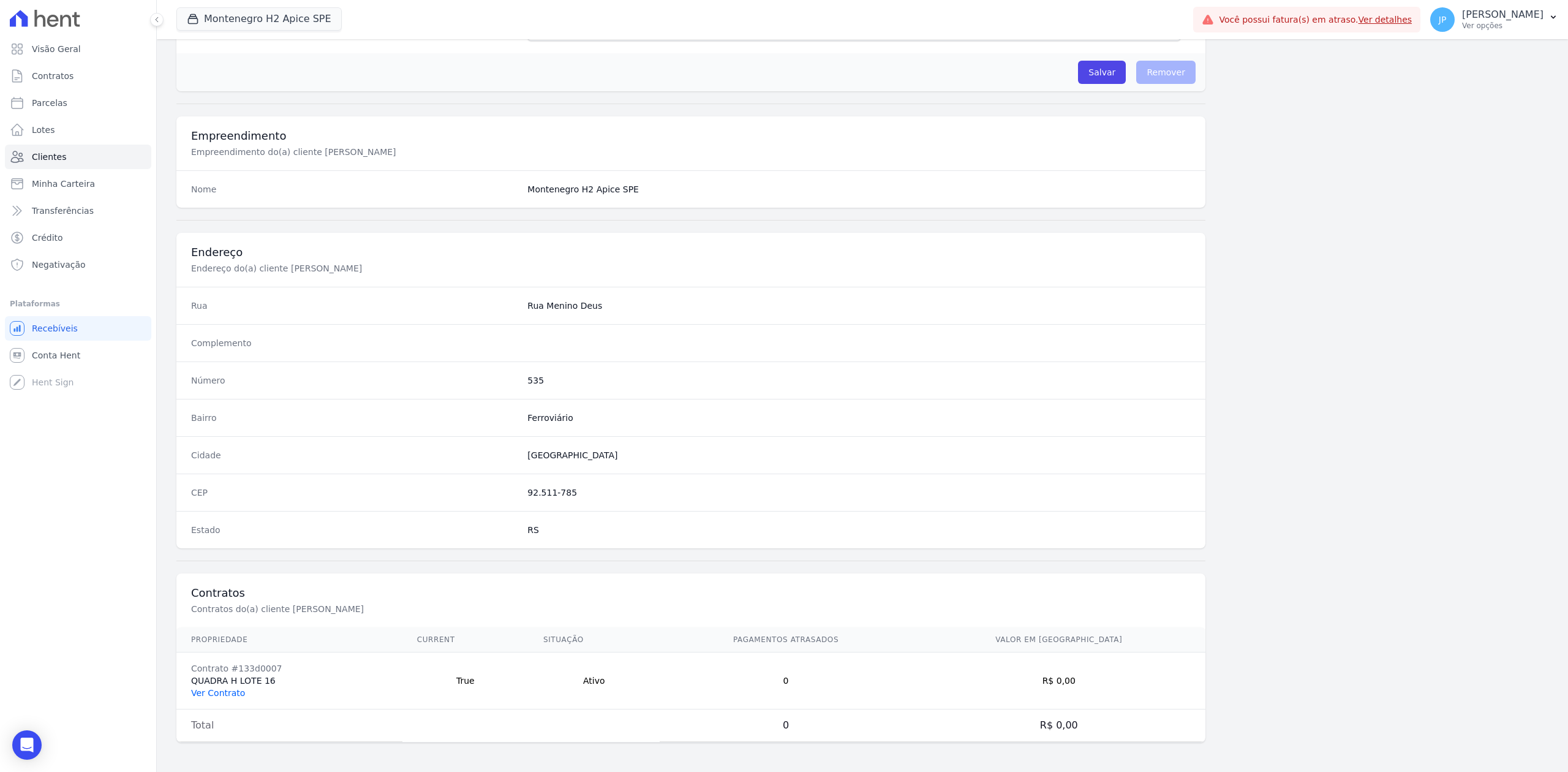
click at [211, 595] on link "Ver Contrato" at bounding box center [218, 693] width 54 height 10
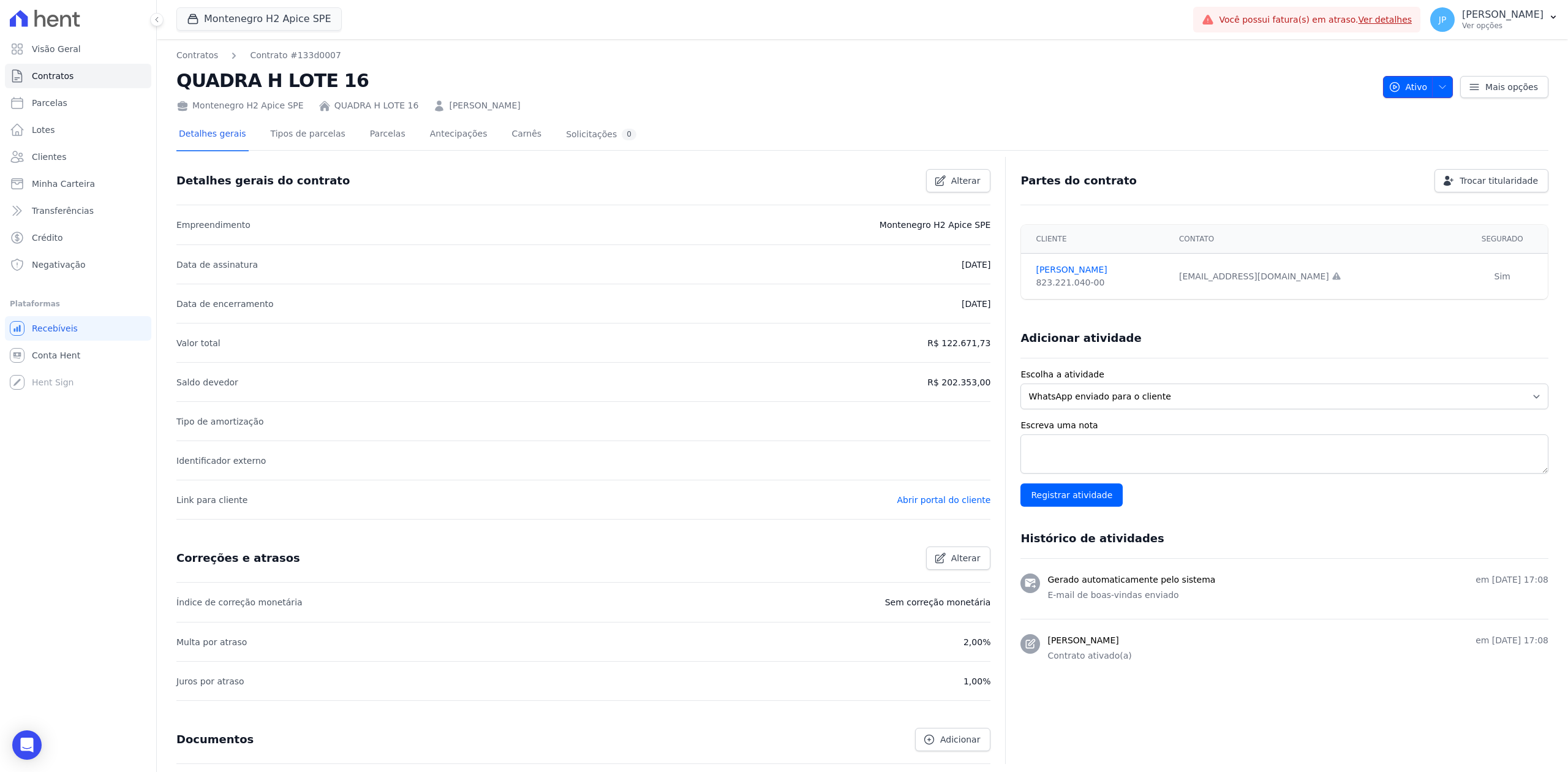
click at [1254, 93] on button "Ativo" at bounding box center [1418, 87] width 71 height 22
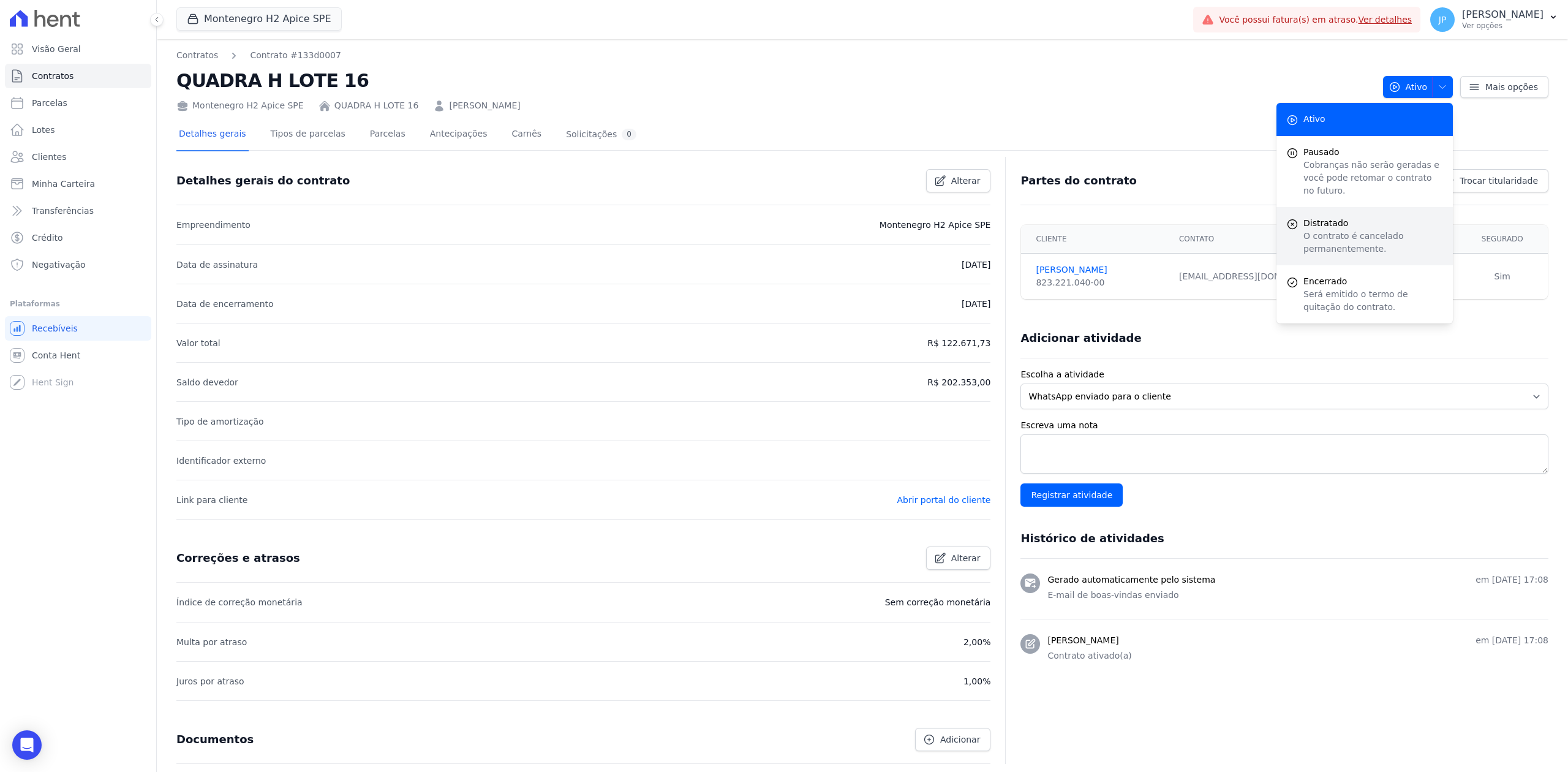
click at [1254, 217] on span "Distratado" at bounding box center [1373, 223] width 139 height 13
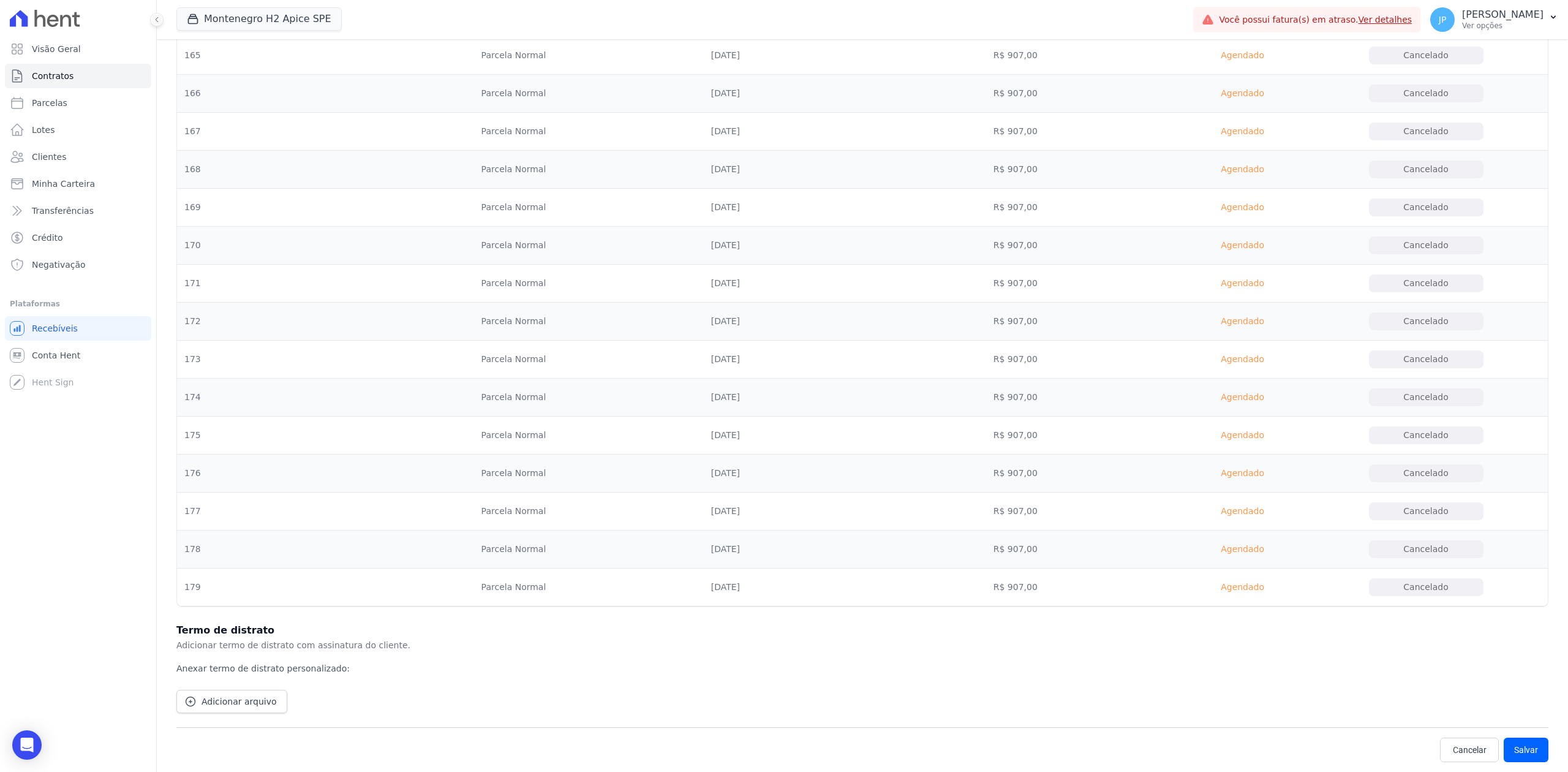
scroll to position [7256, 0]
click at [1254, 595] on button "Salvar" at bounding box center [1526, 750] width 45 height 24
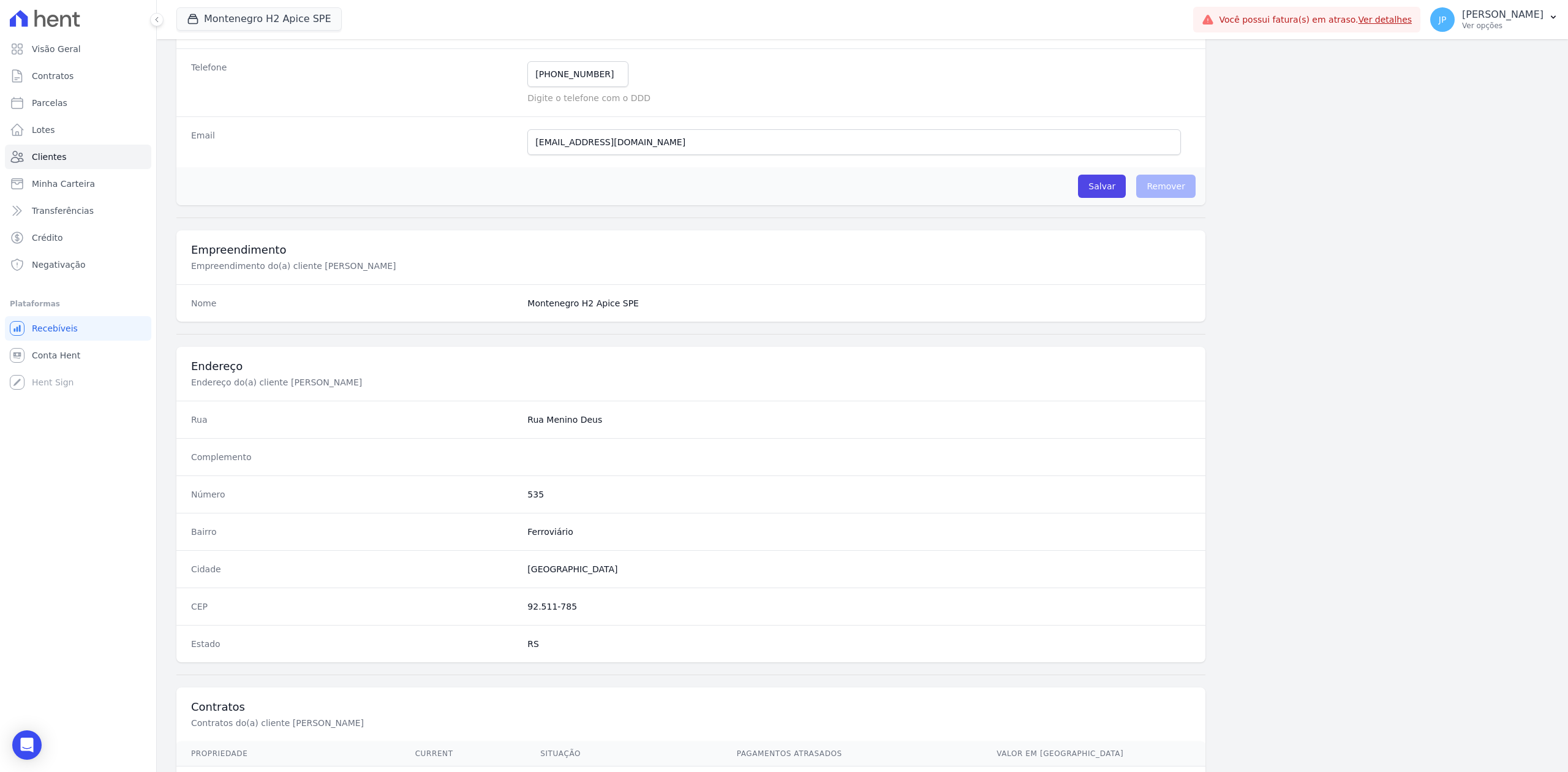
scroll to position [380, 0]
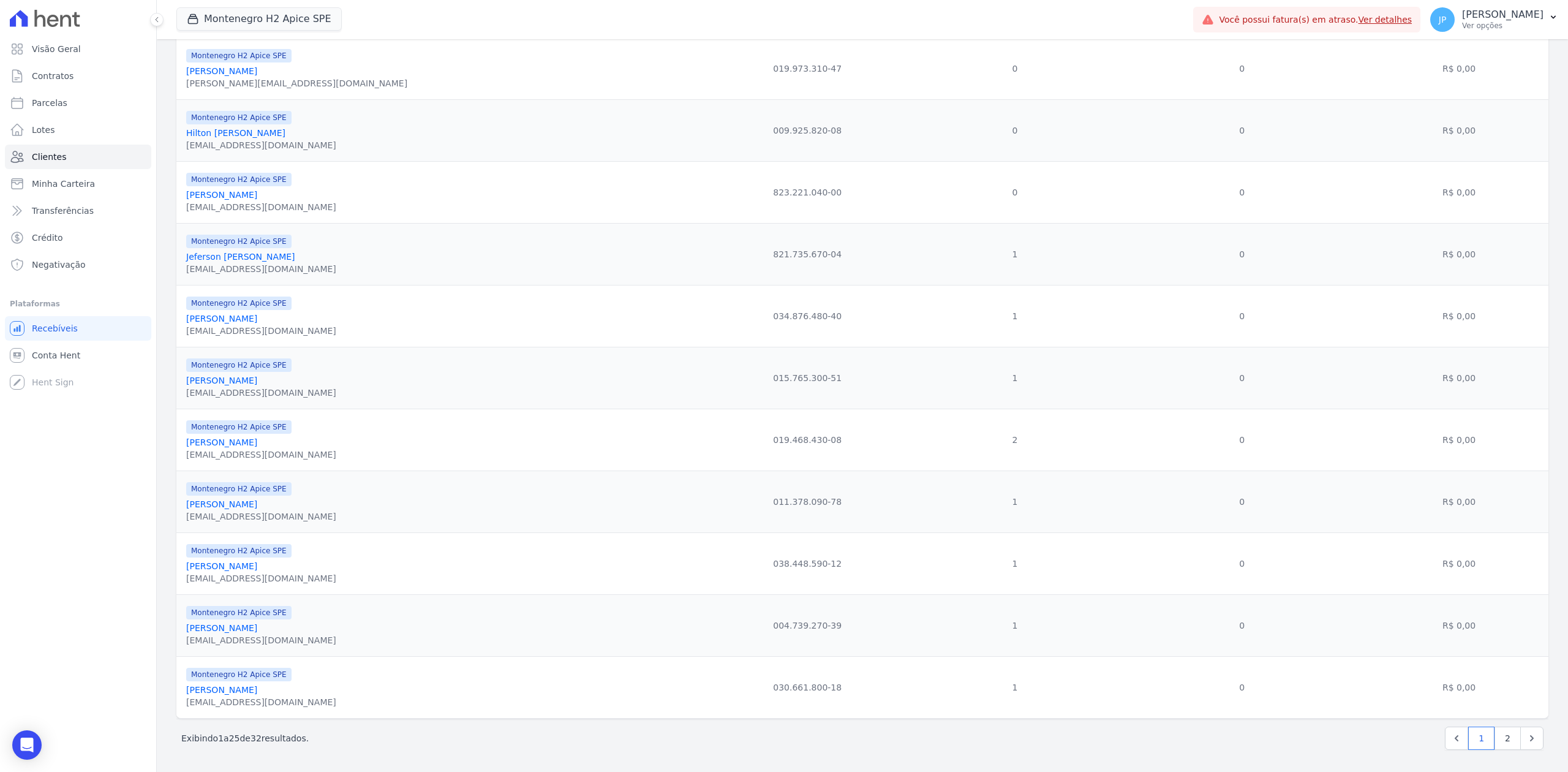
scroll to position [1084, 0]
click at [234, 252] on link "Jeferson [PERSON_NAME]" at bounding box center [241, 257] width 109 height 10
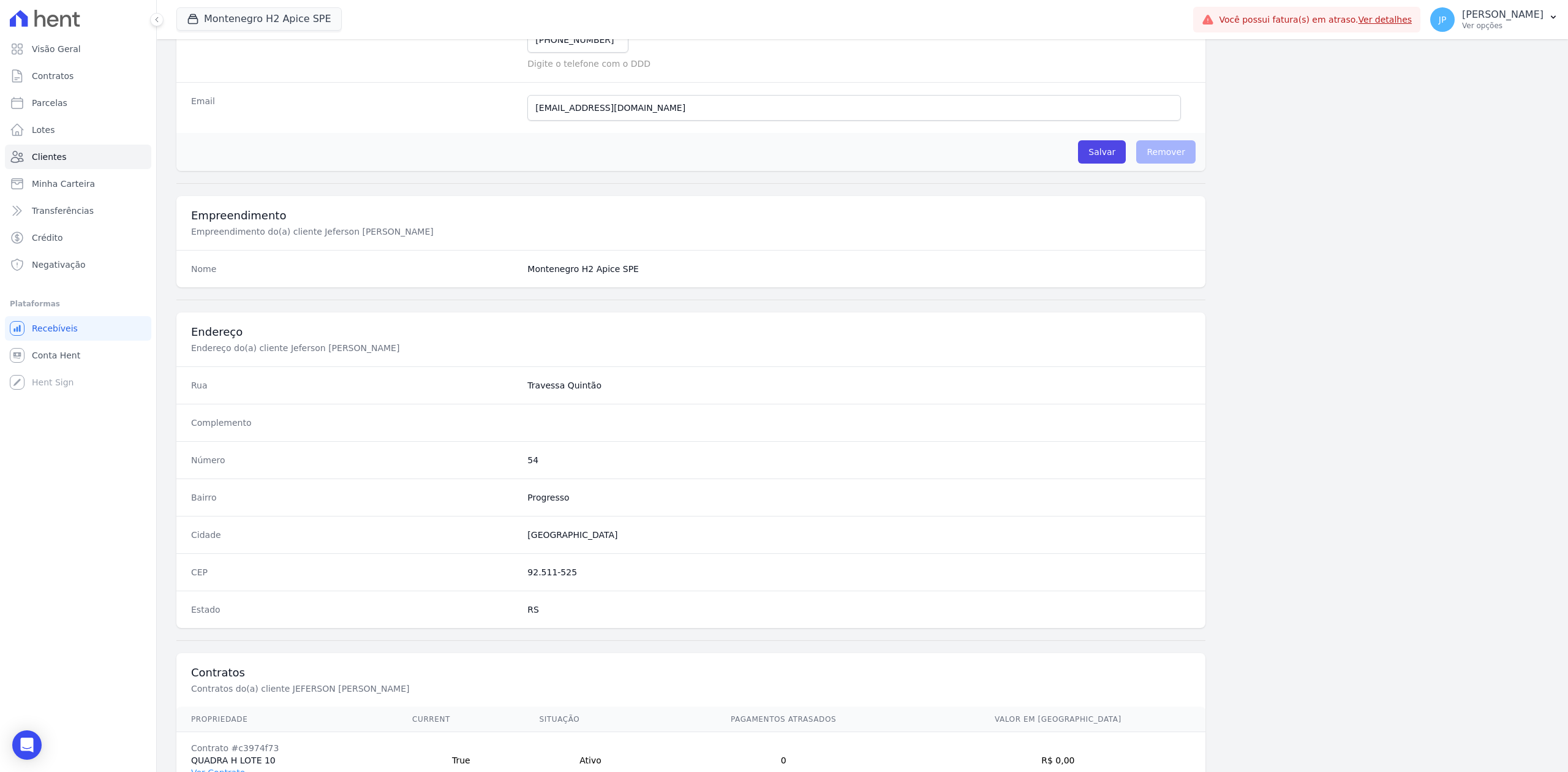
scroll to position [380, 0]
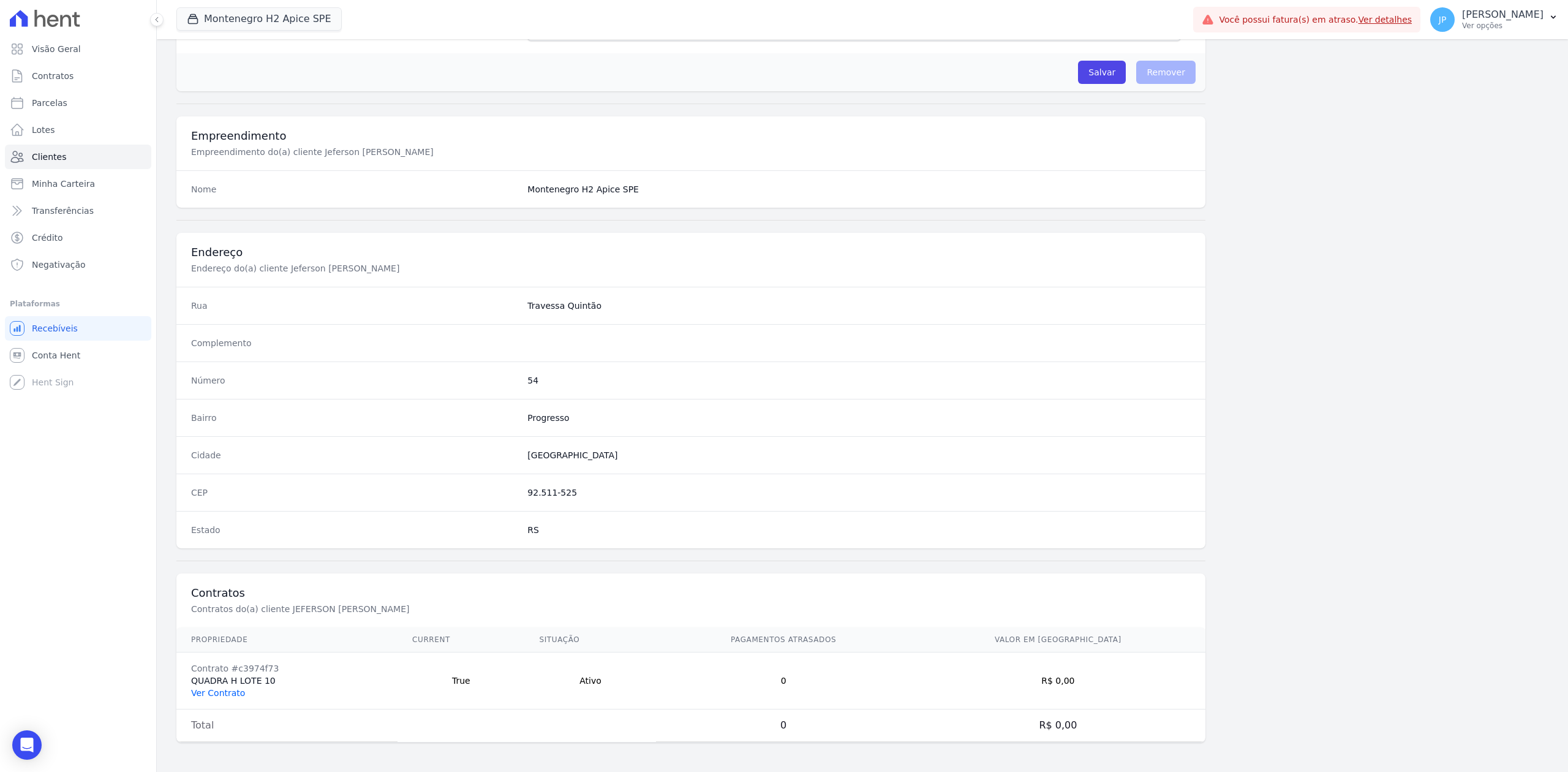
click at [228, 595] on link "Ver Contrato" at bounding box center [218, 693] width 54 height 10
click at [219, 595] on link "Ver Contrato" at bounding box center [218, 693] width 54 height 10
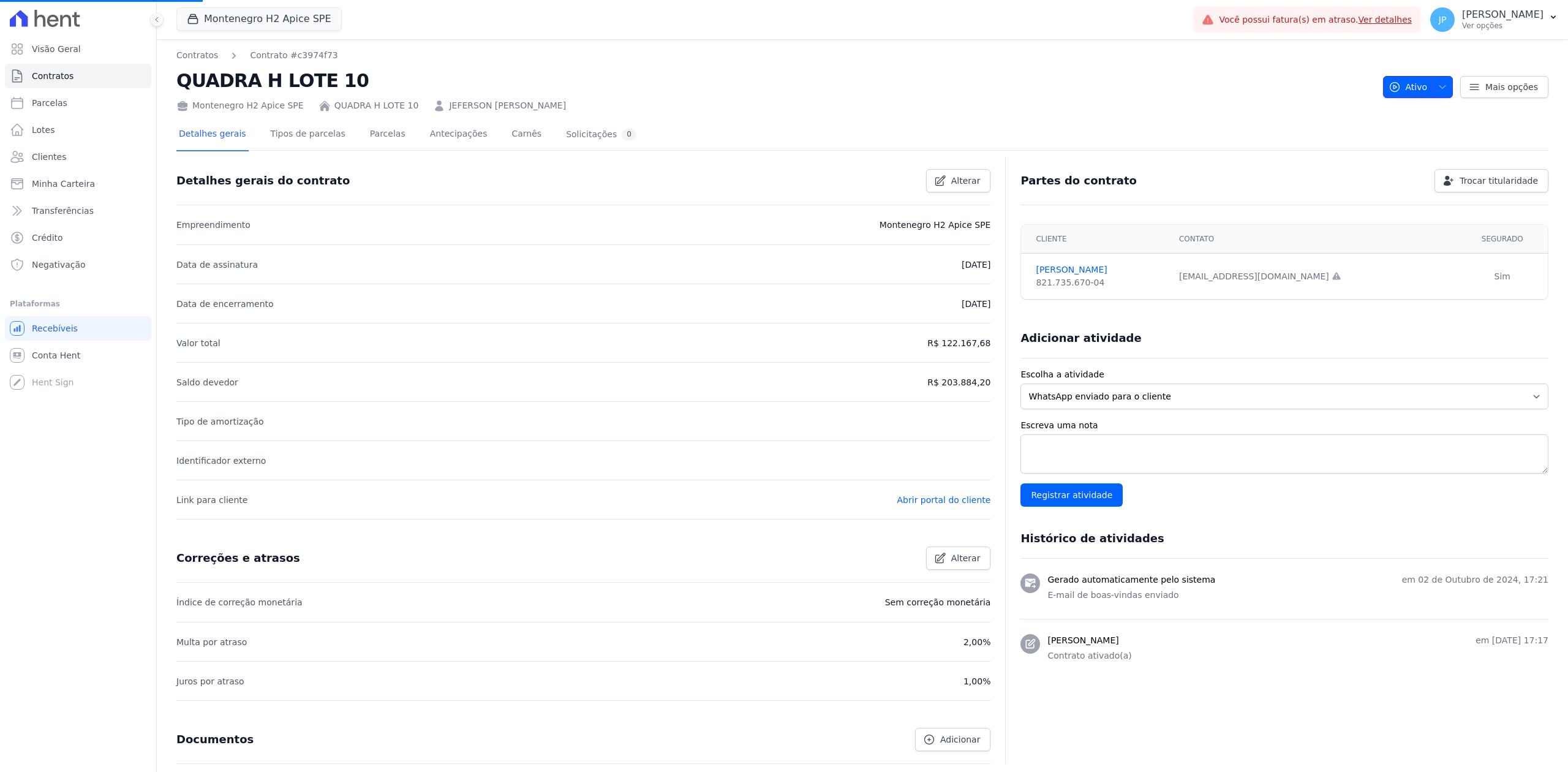
click at [1254, 86] on span "button" at bounding box center [1439, 87] width 15 height 20
click at [1254, 77] on span "button" at bounding box center [1439, 87] width 15 height 20
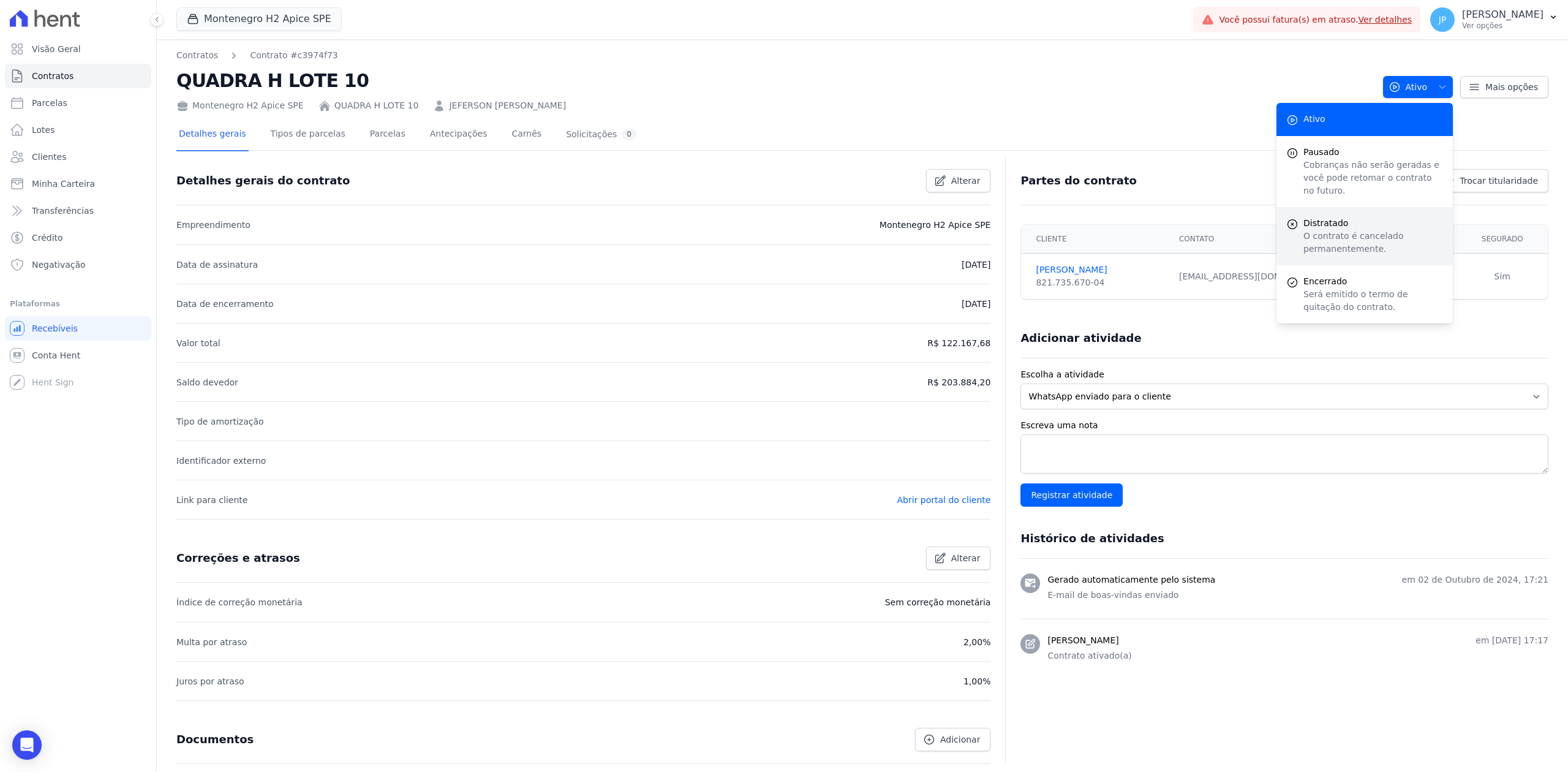
click at [1254, 243] on div "Distratado O contrato é cancelado permanentemente." at bounding box center [1364, 236] width 177 height 58
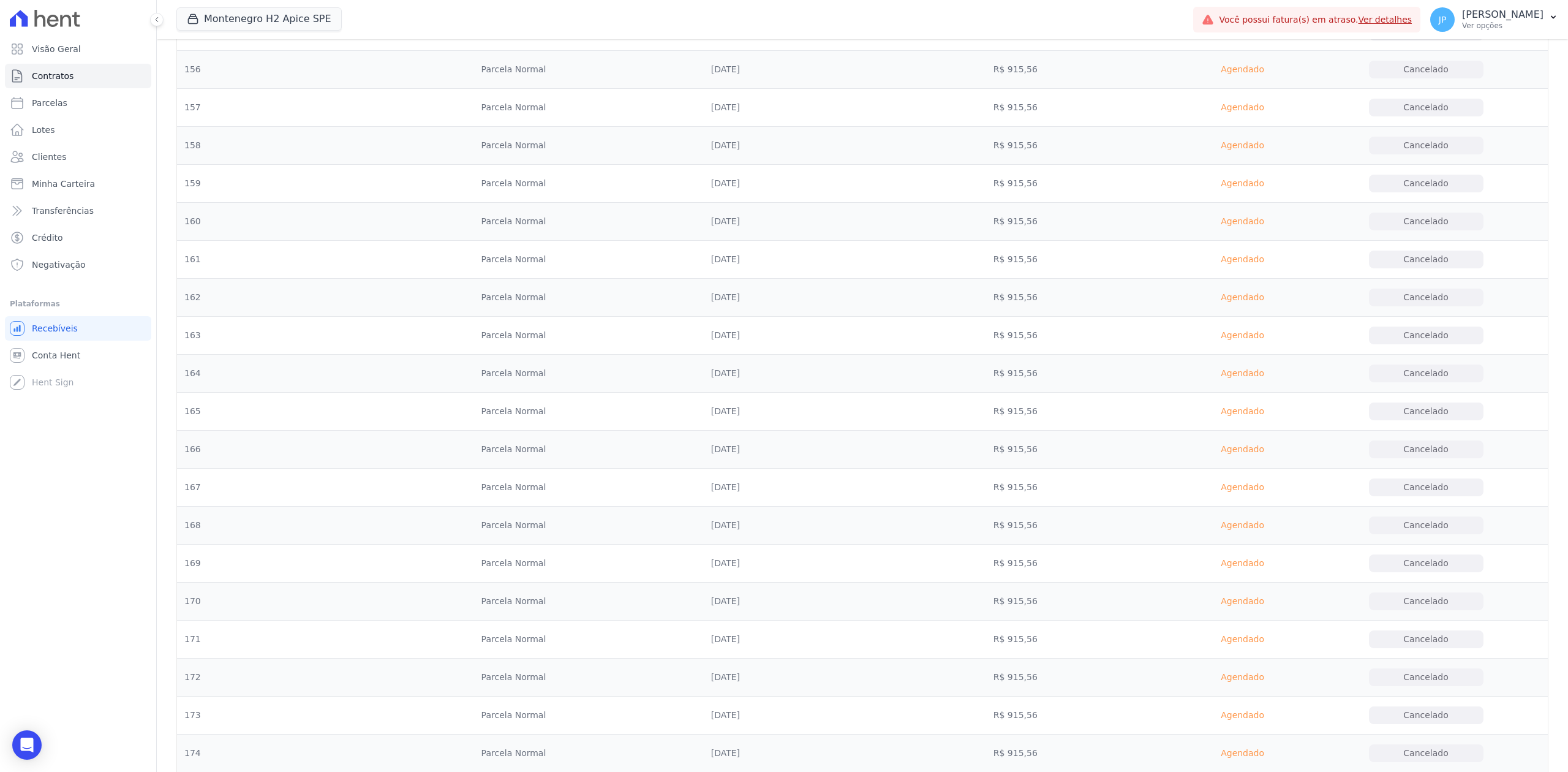
scroll to position [7256, 0]
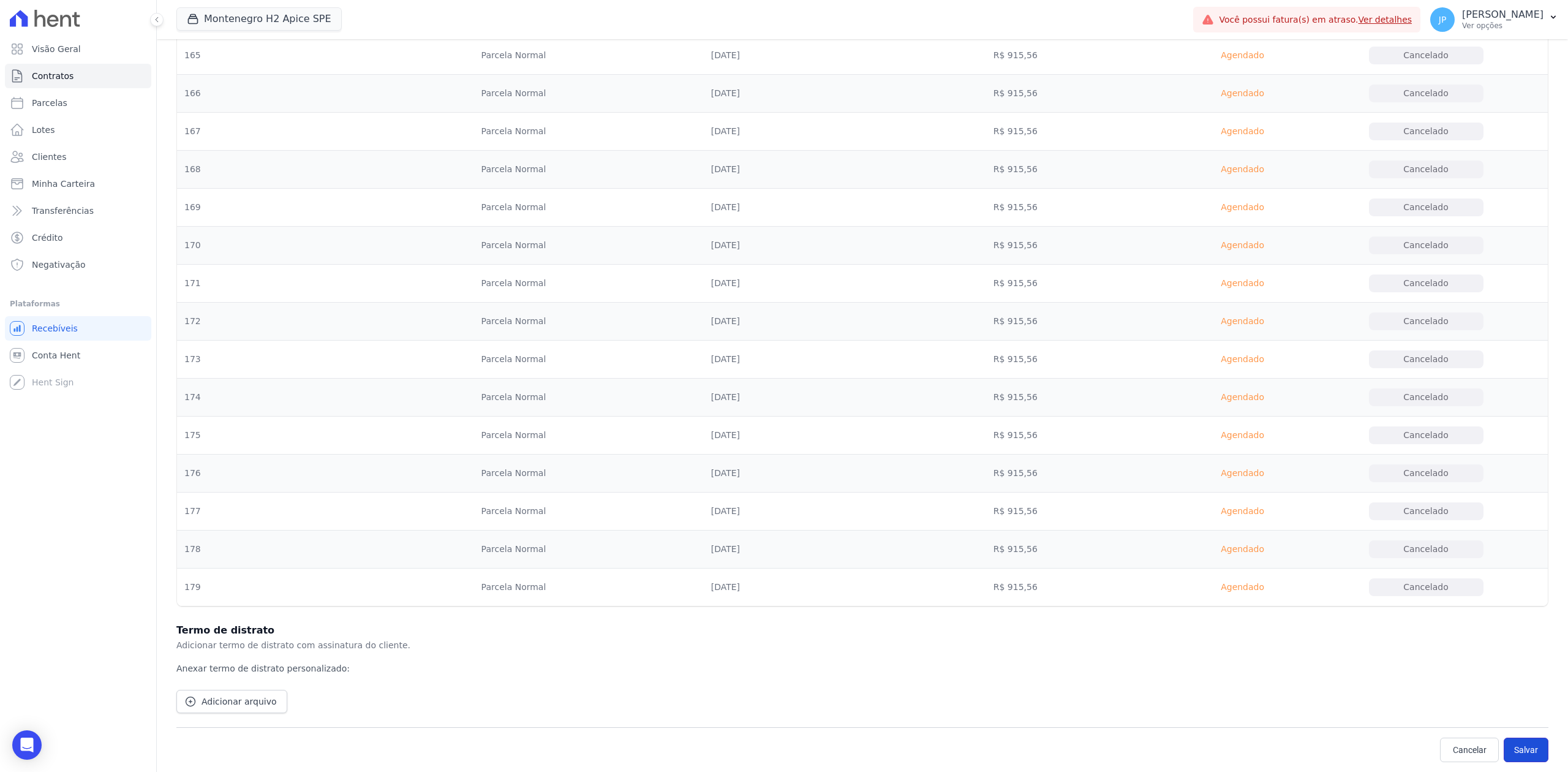
click at [1254, 595] on button "Salvar" at bounding box center [1526, 750] width 45 height 24
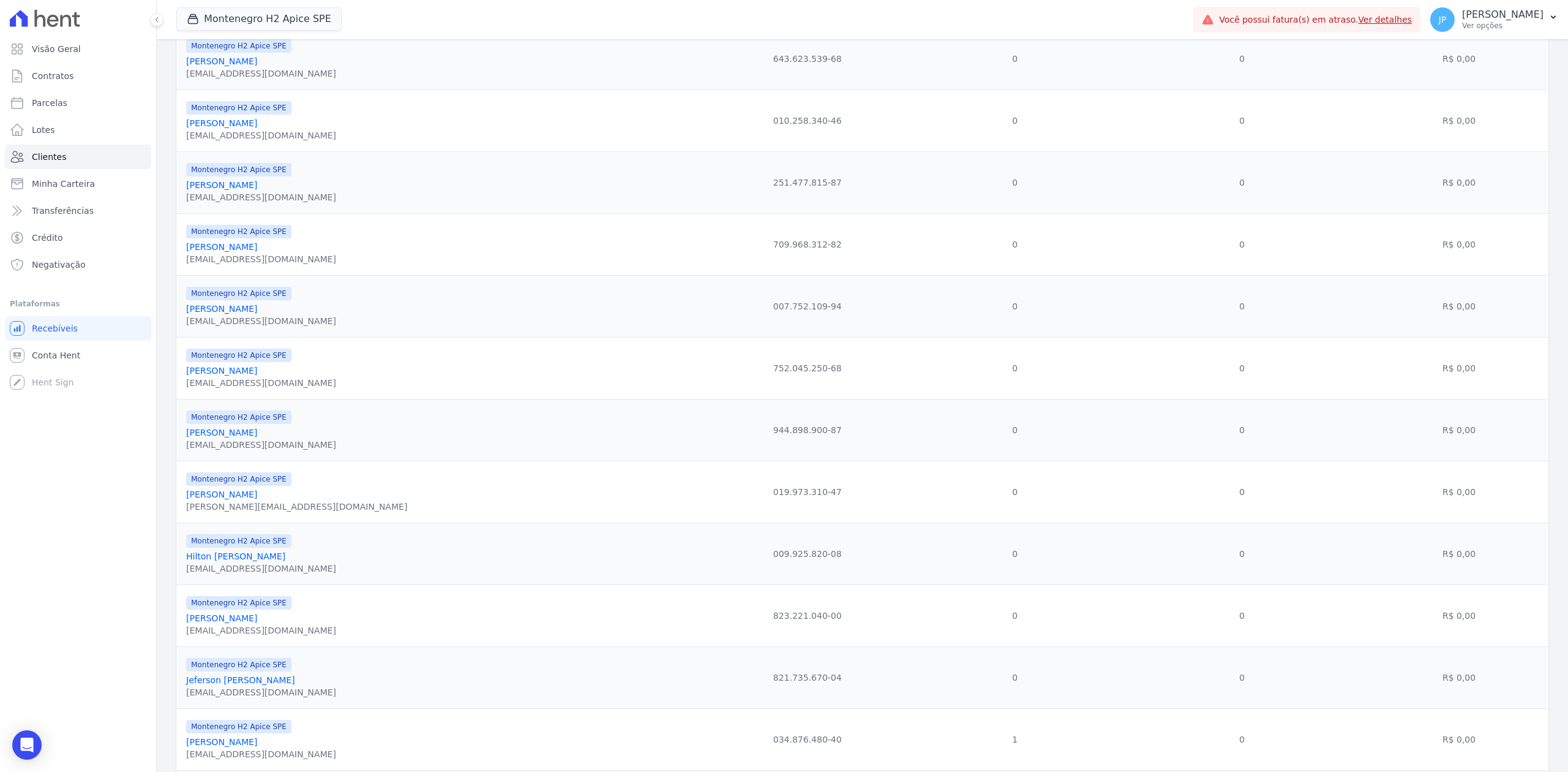
scroll to position [1084, 0]
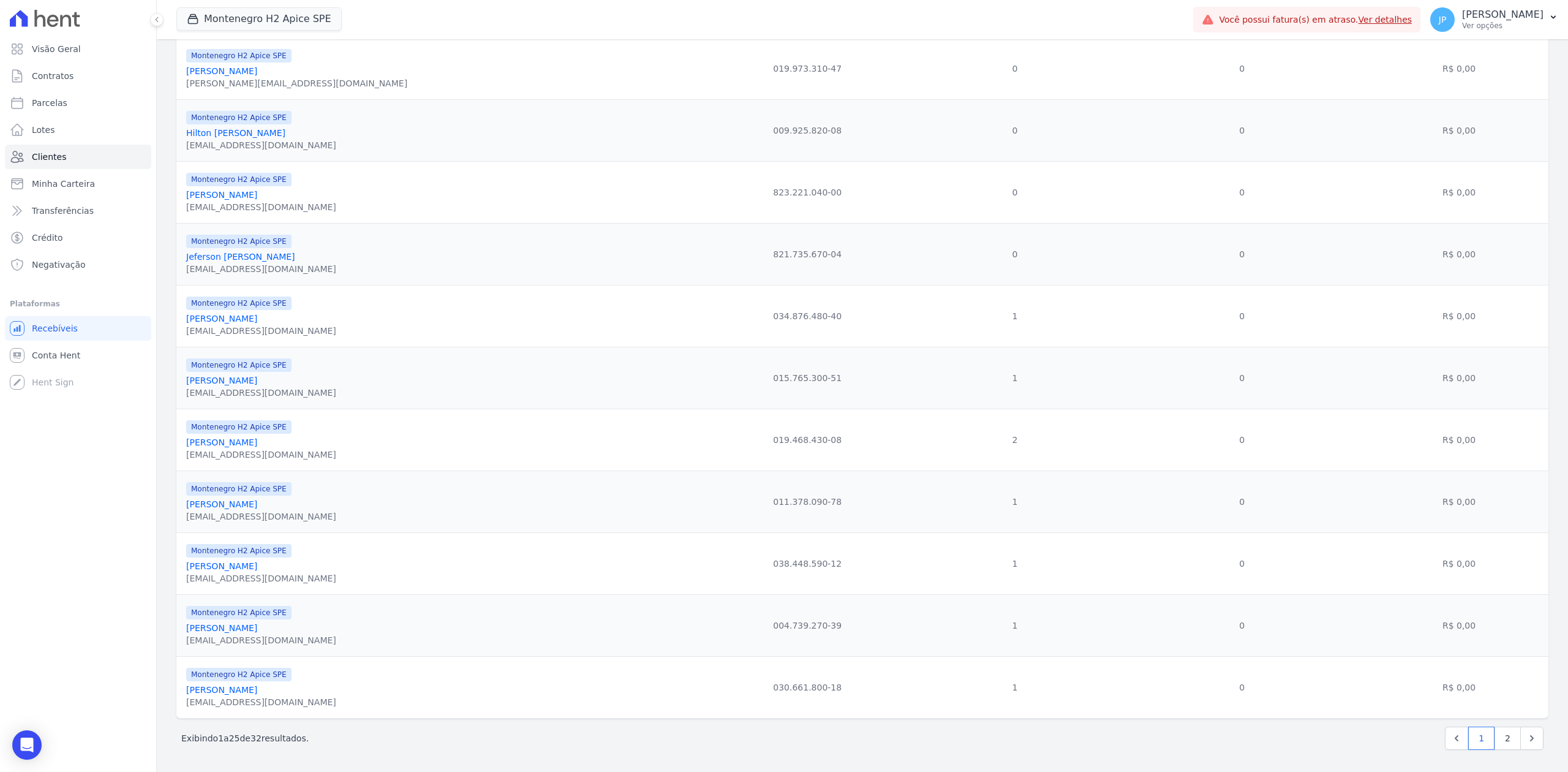
click at [230, 316] on link "[PERSON_NAME]" at bounding box center [222, 318] width 71 height 10
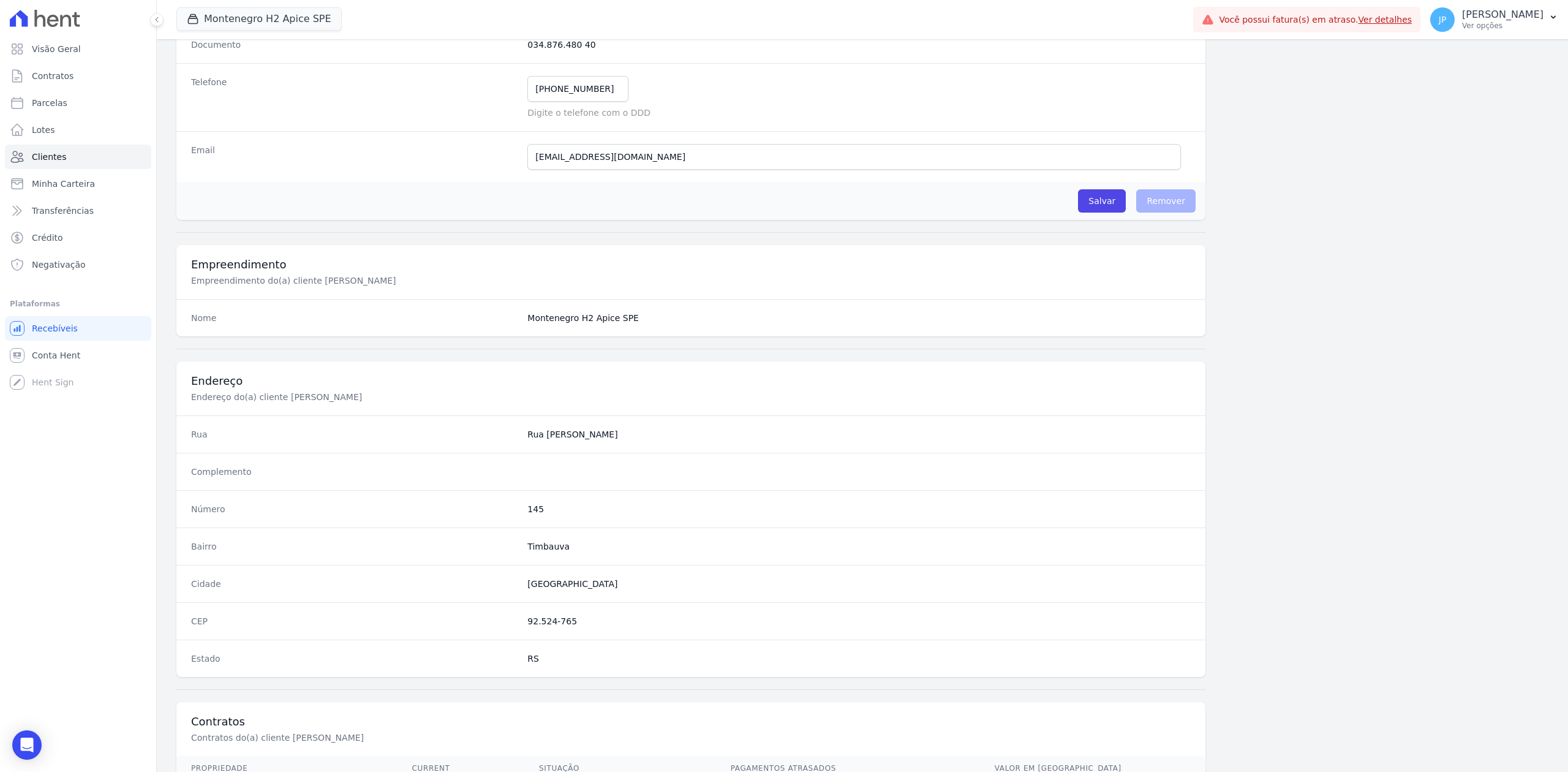
scroll to position [380, 0]
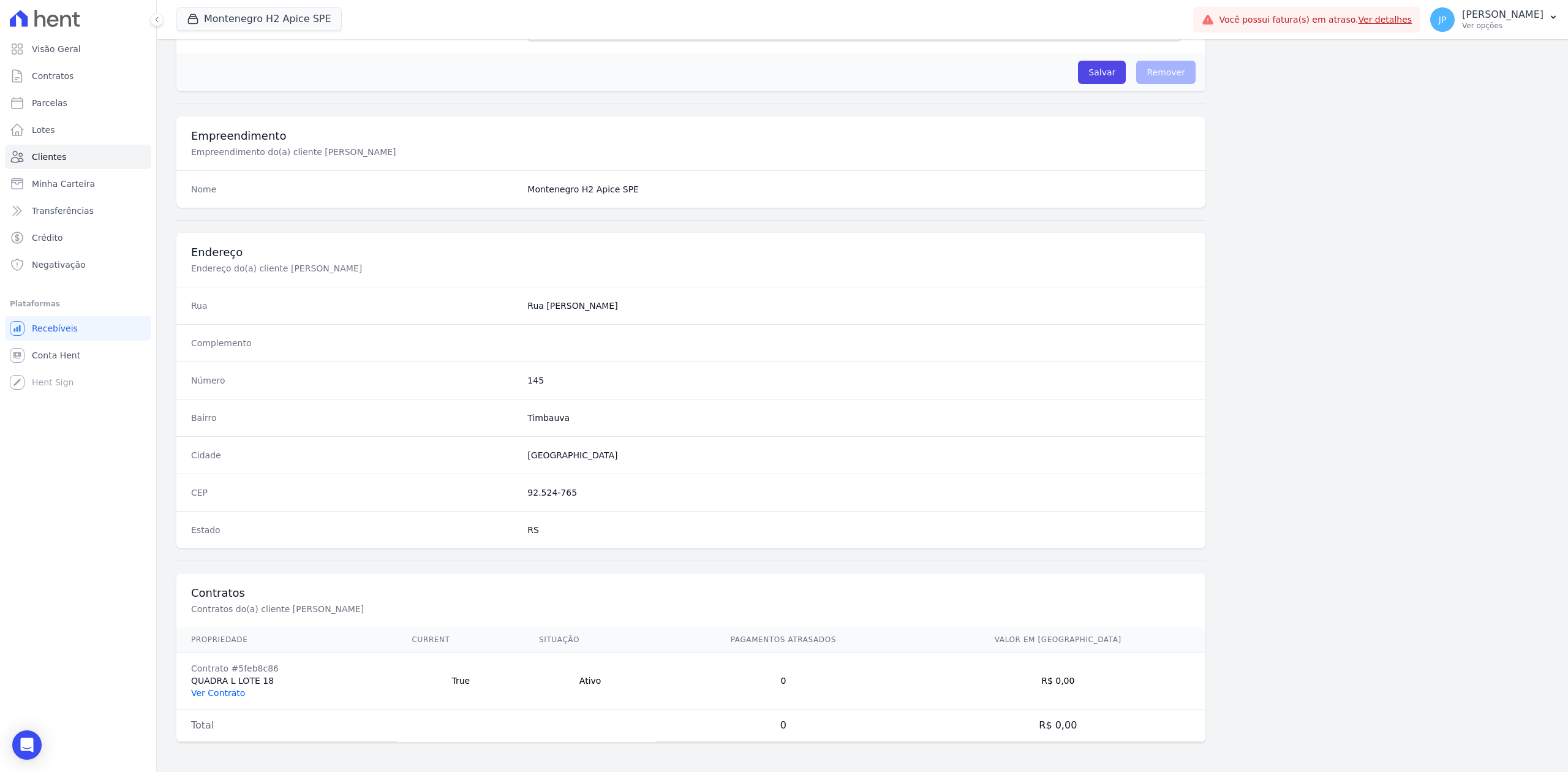
click at [226, 595] on link "Ver Contrato" at bounding box center [218, 693] width 54 height 10
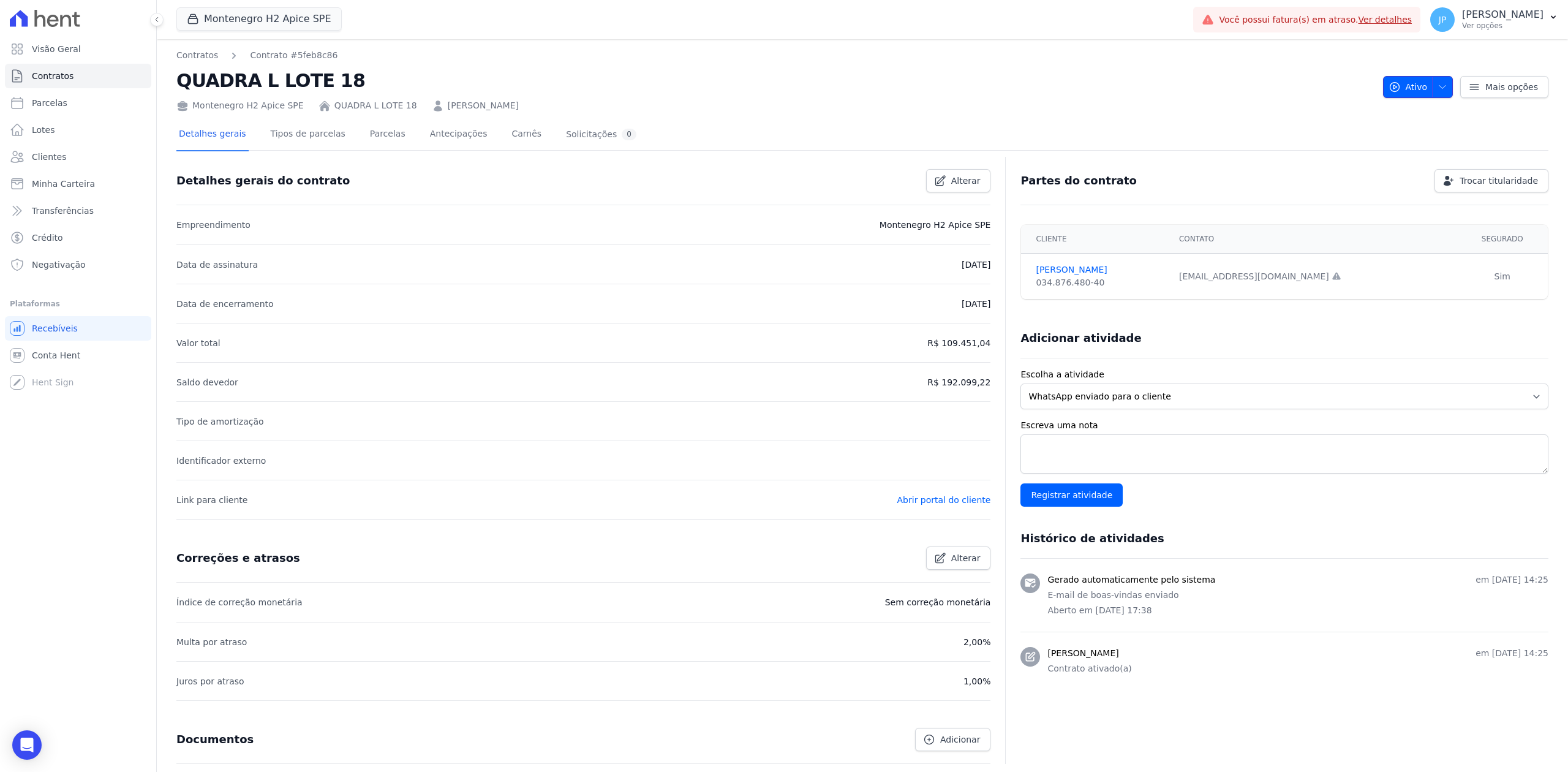
click at [1254, 84] on span "button" at bounding box center [1439, 87] width 15 height 20
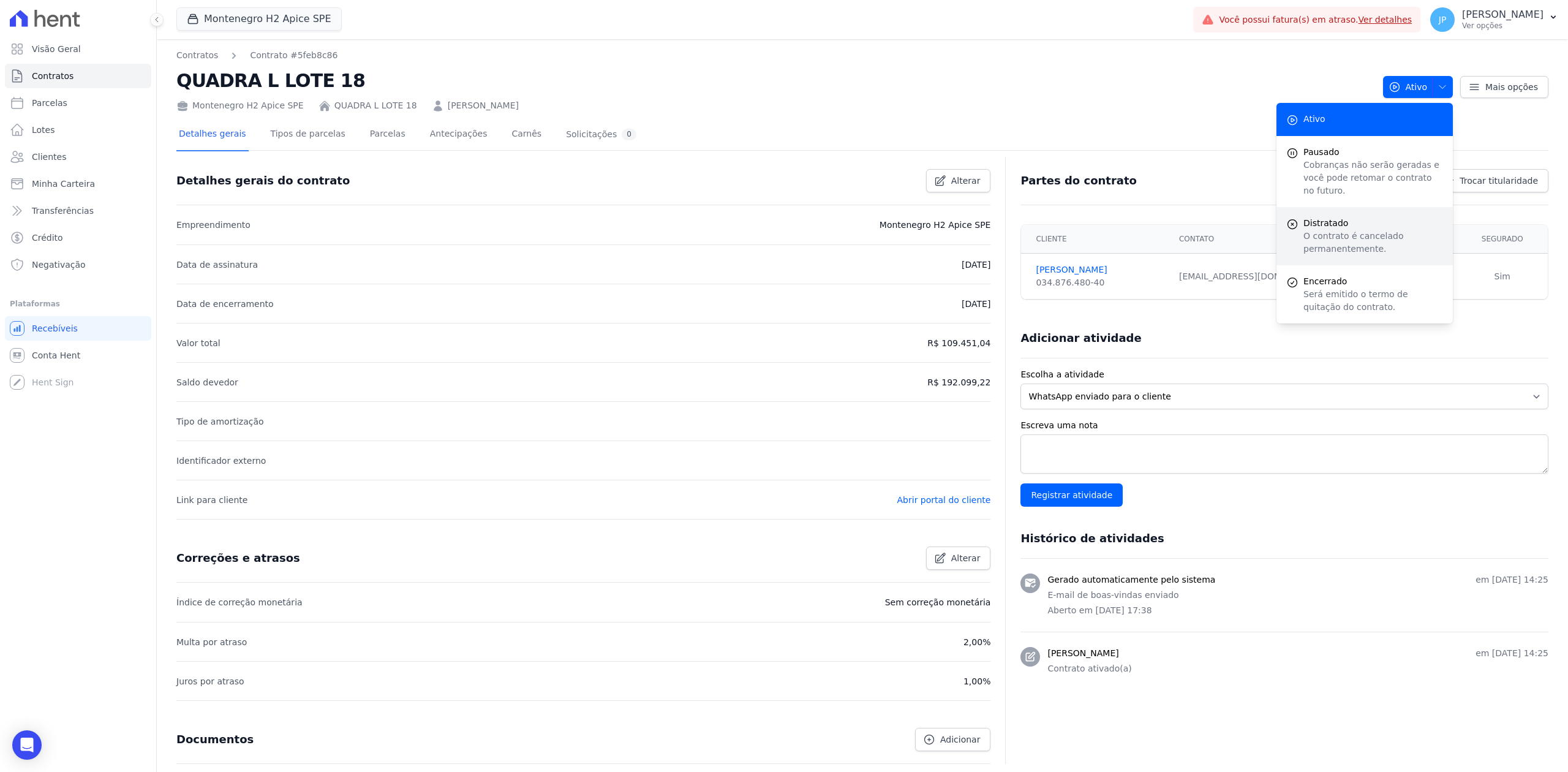
click at [1254, 217] on span "Distratado" at bounding box center [1373, 223] width 139 height 13
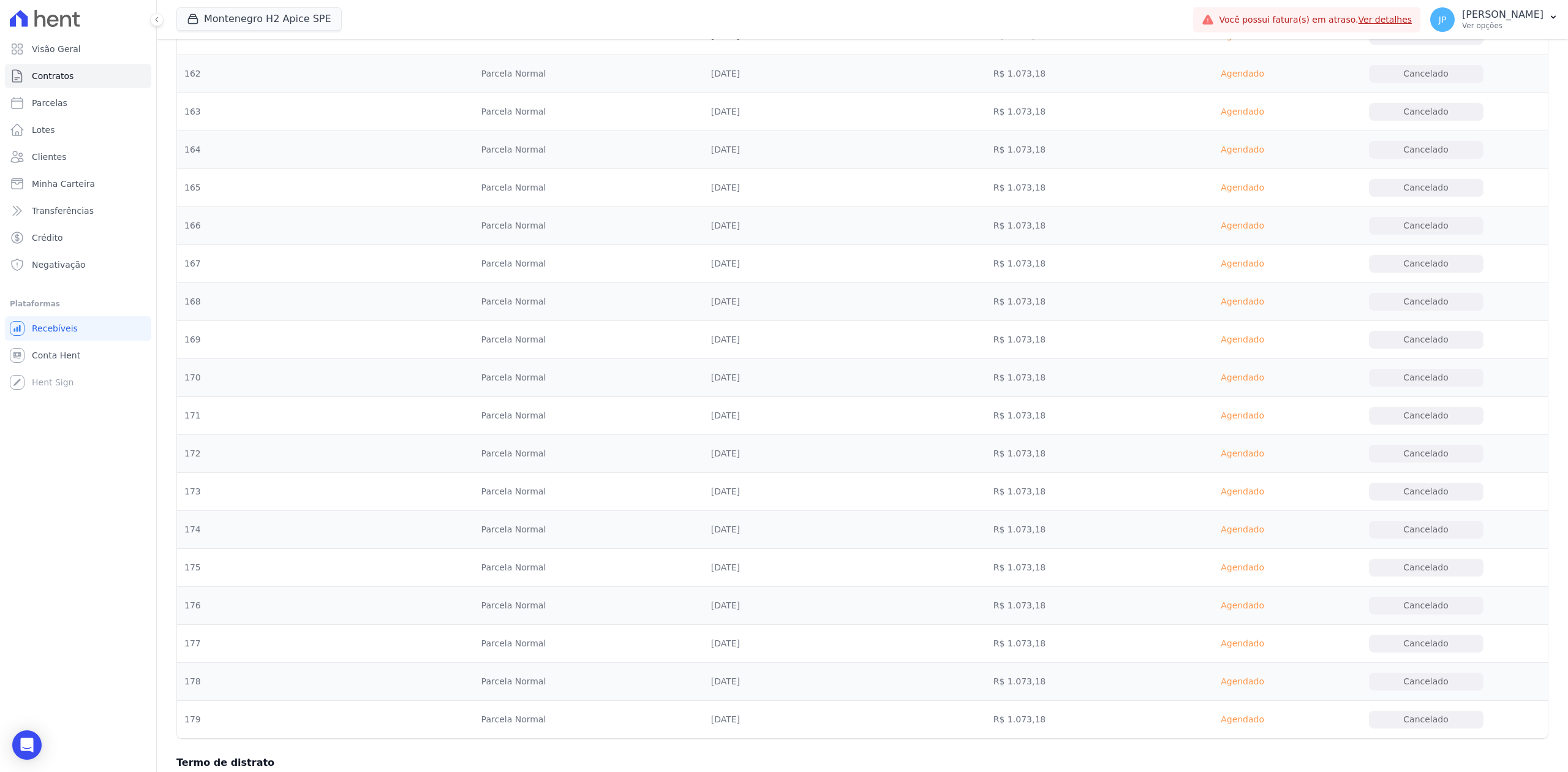
scroll to position [6644, 0]
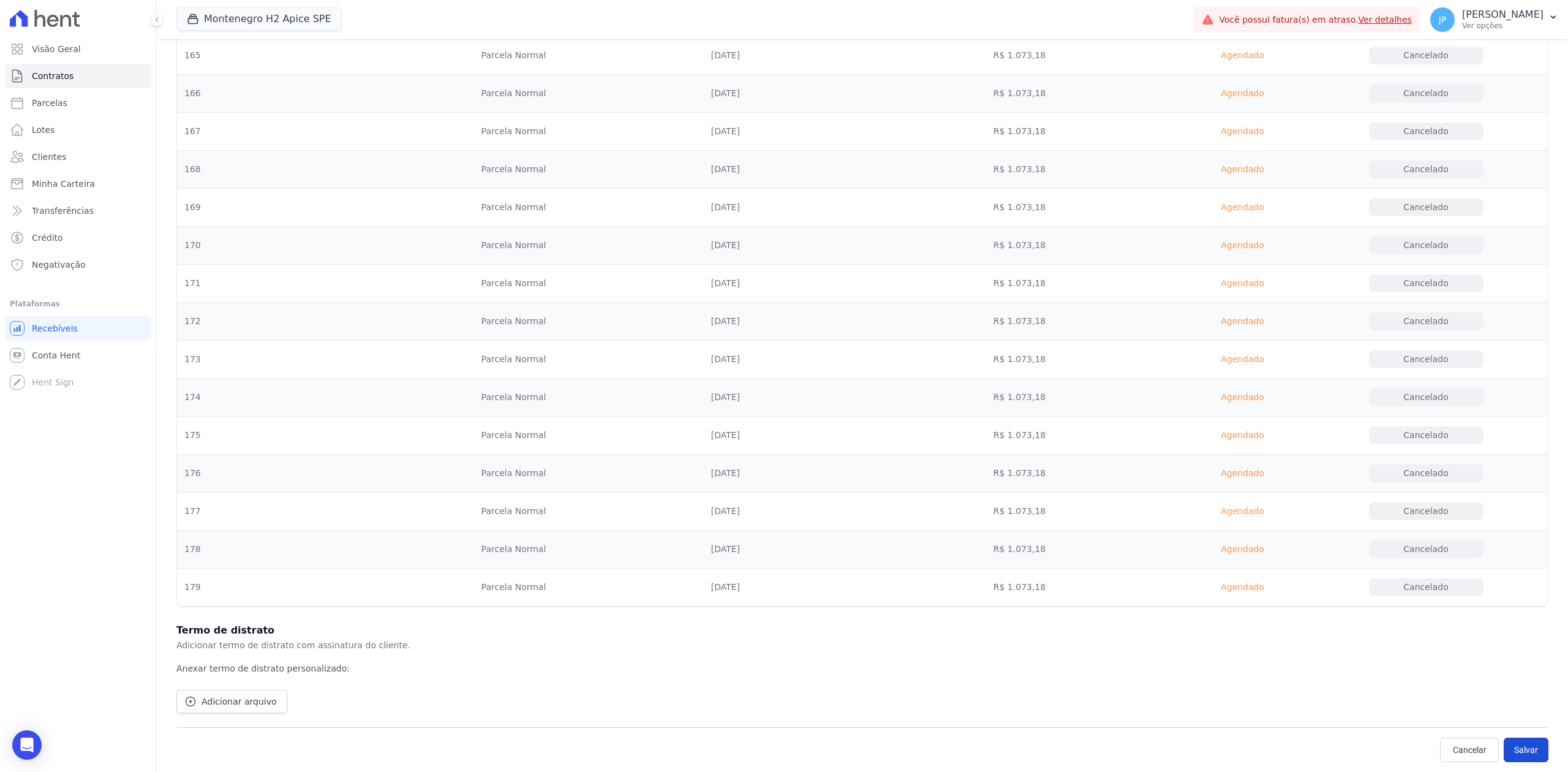
click at [1254, 595] on button "Salvar" at bounding box center [1526, 750] width 45 height 24
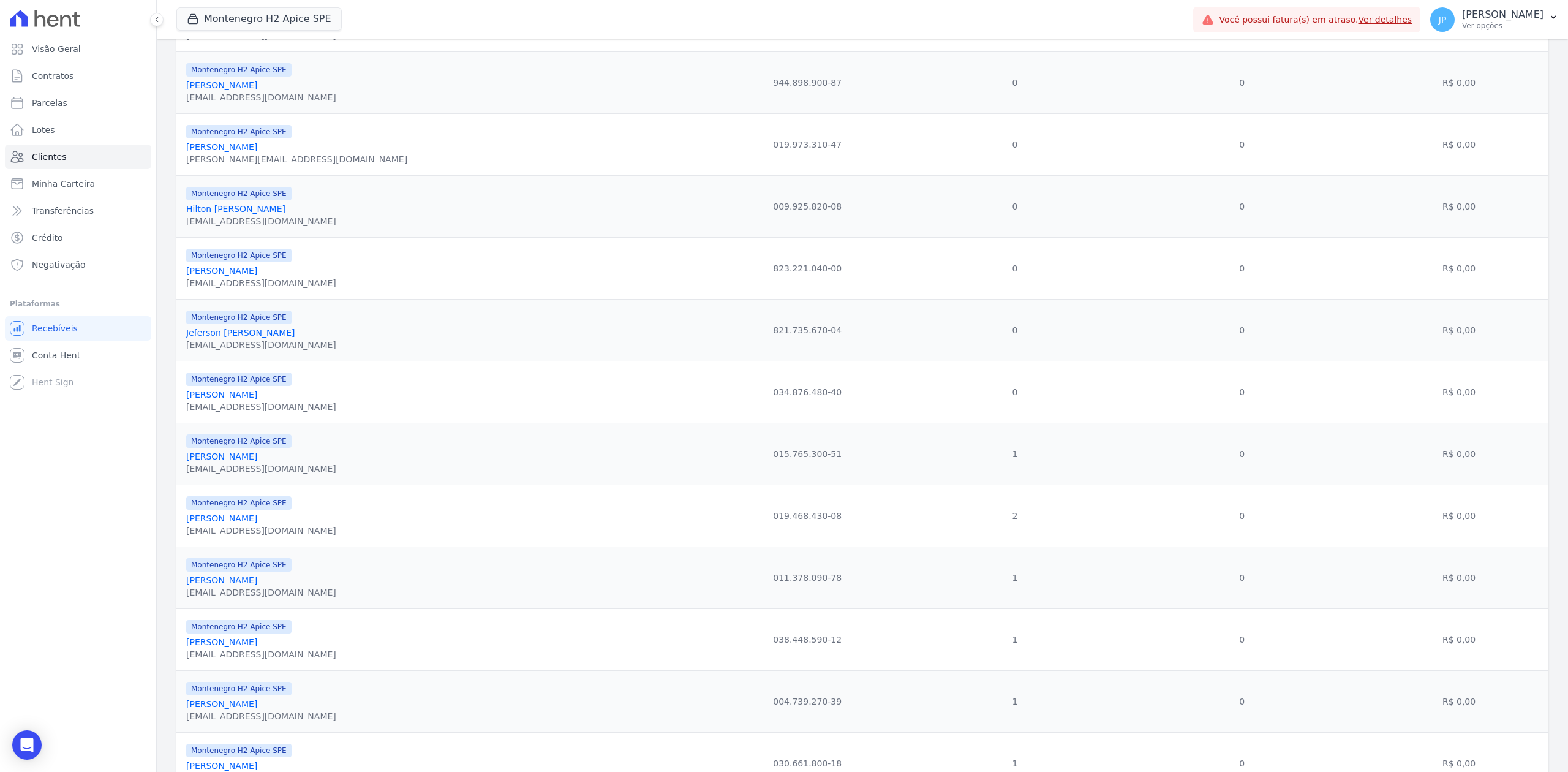
scroll to position [1084, 0]
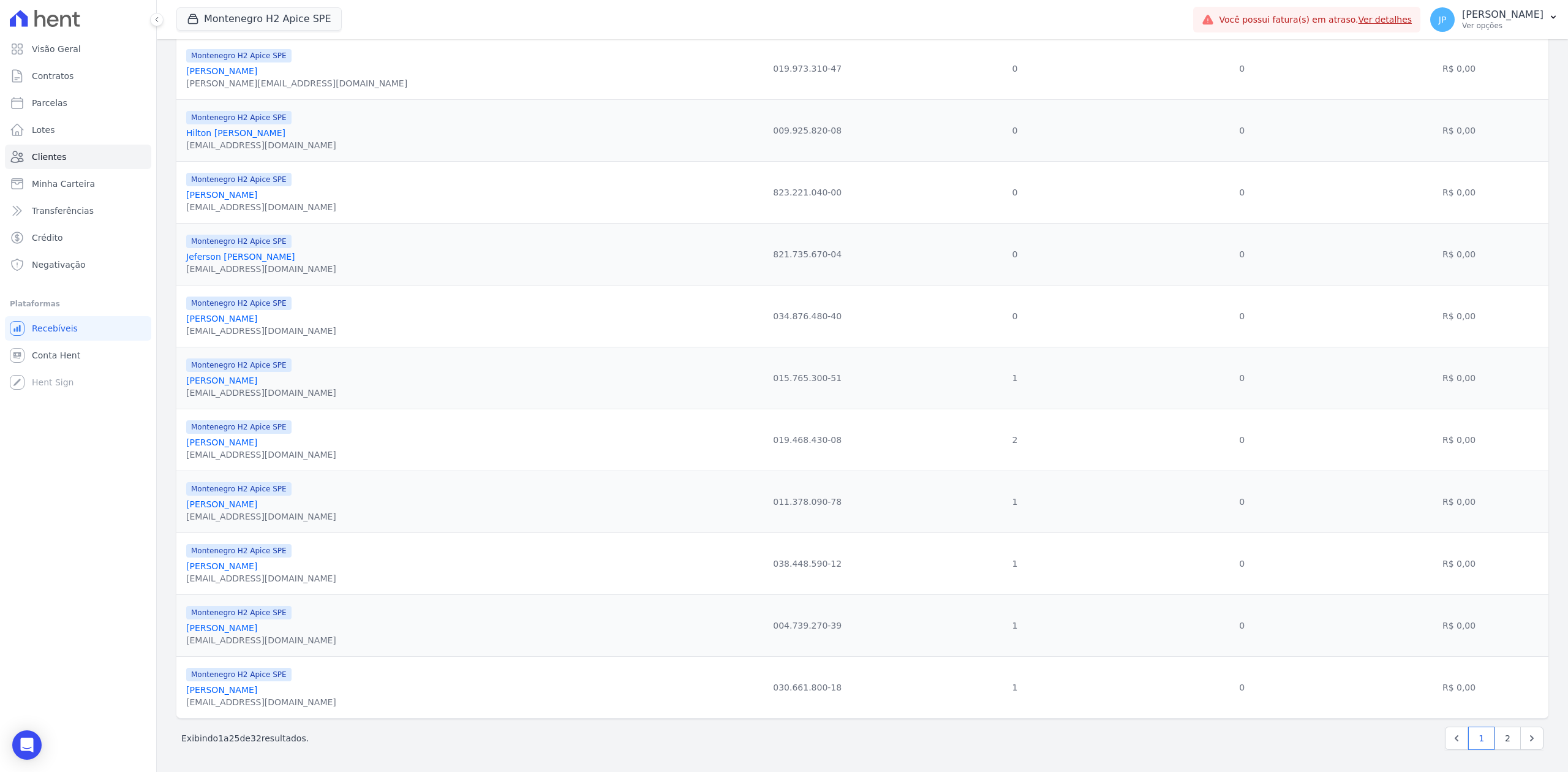
click at [219, 376] on link "[PERSON_NAME]" at bounding box center [222, 380] width 71 height 10
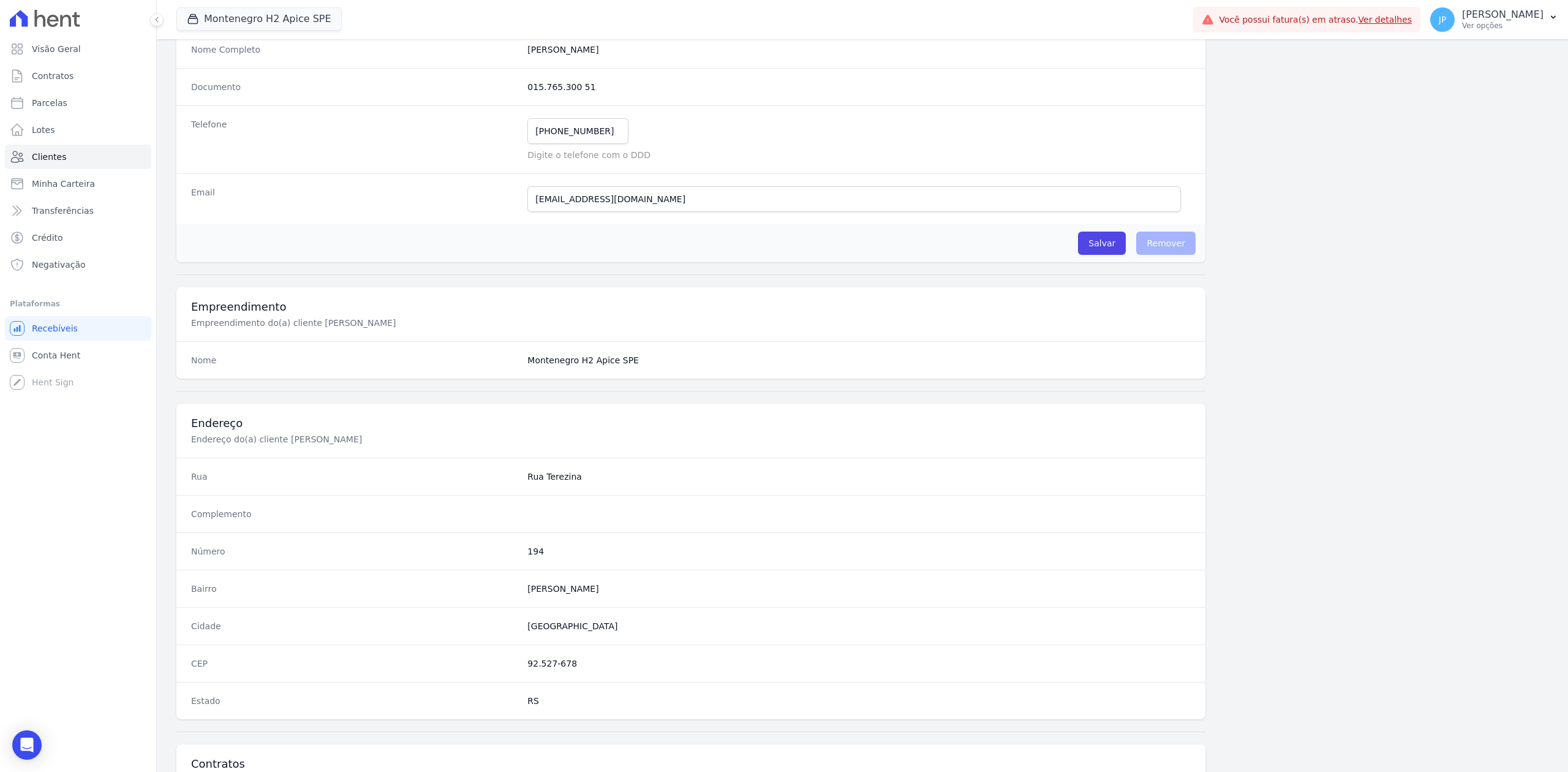
scroll to position [380, 0]
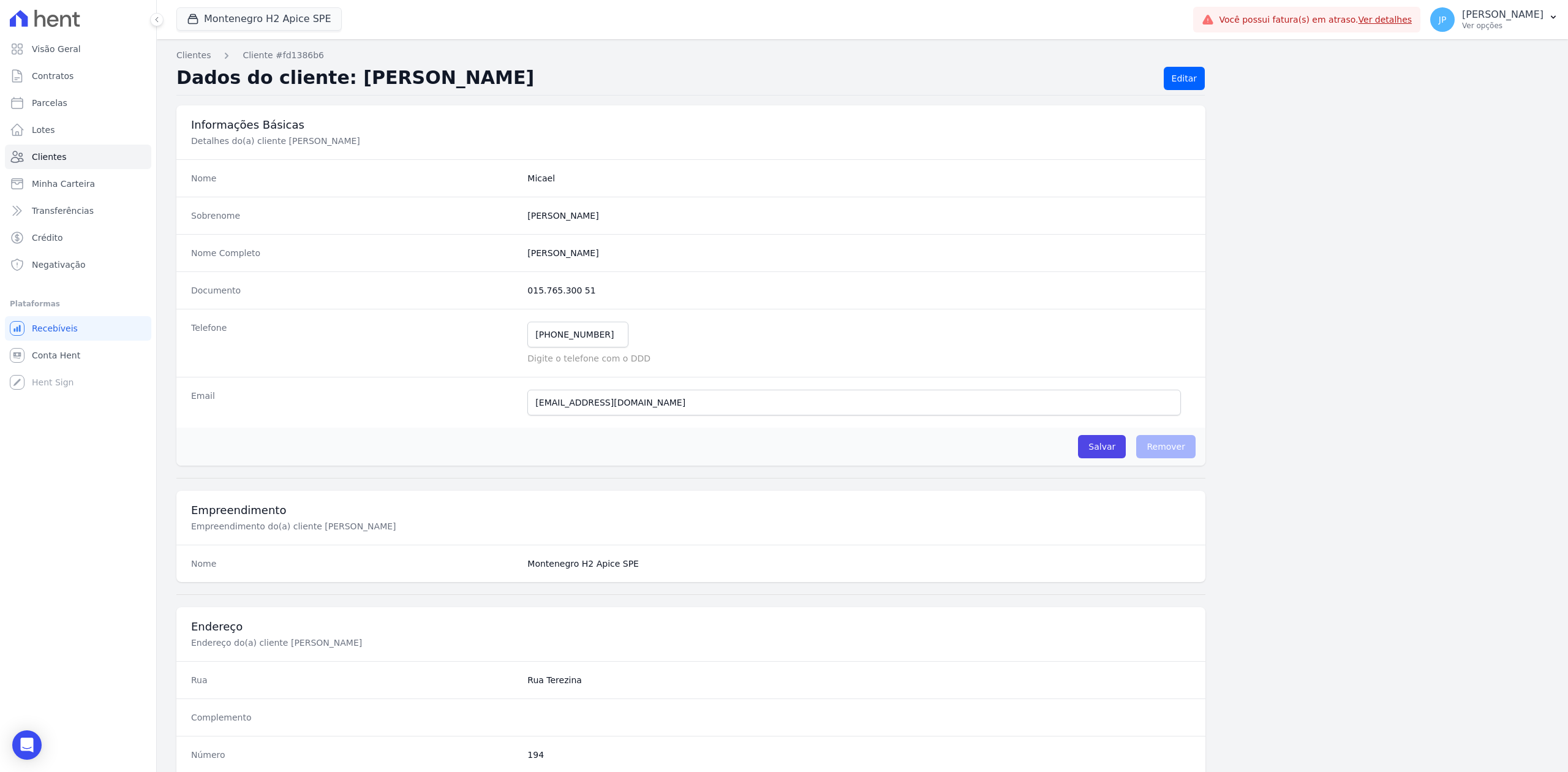
scroll to position [380, 0]
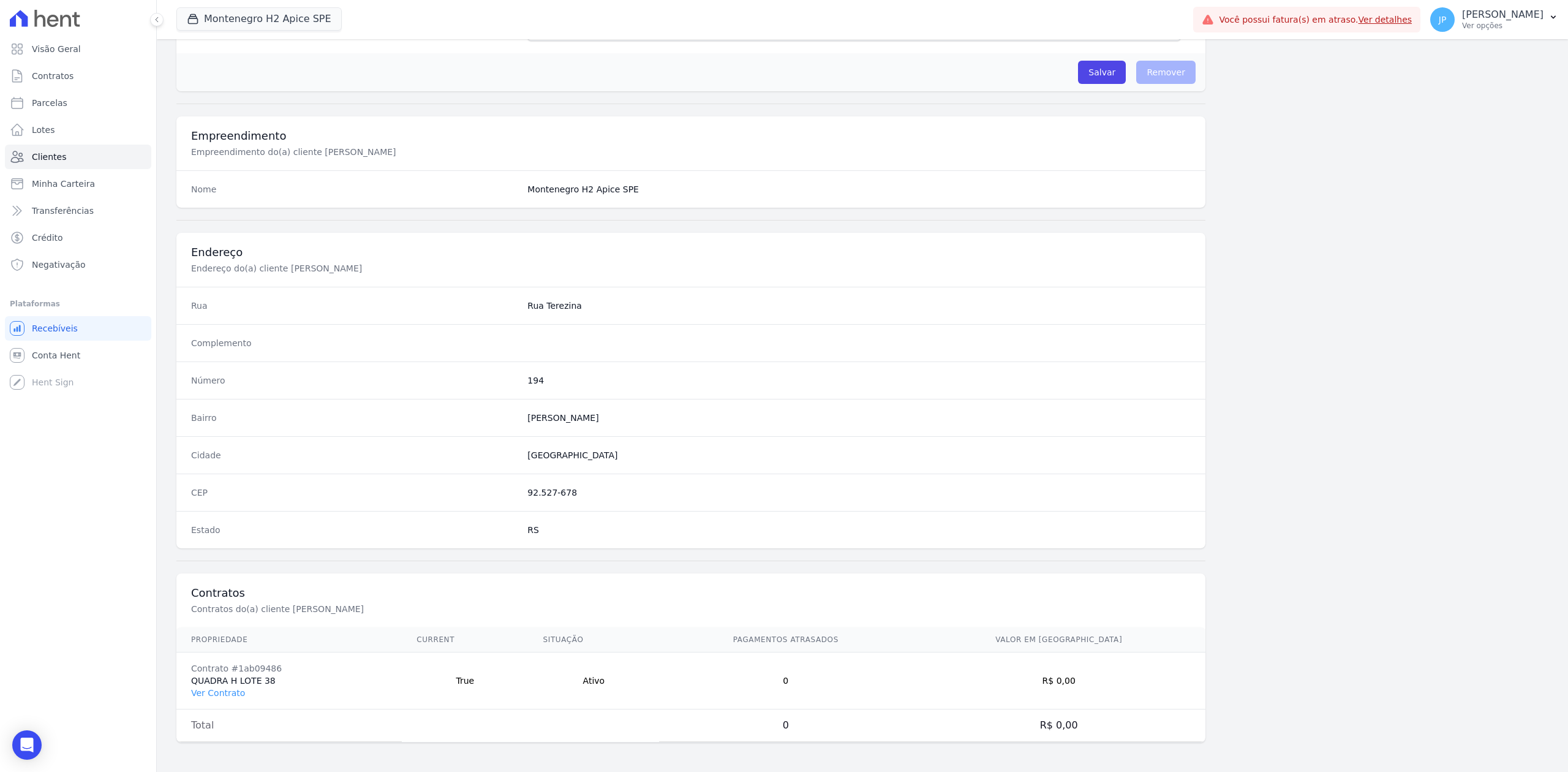
click at [218, 694] on link "Ver Contrato" at bounding box center [218, 693] width 54 height 10
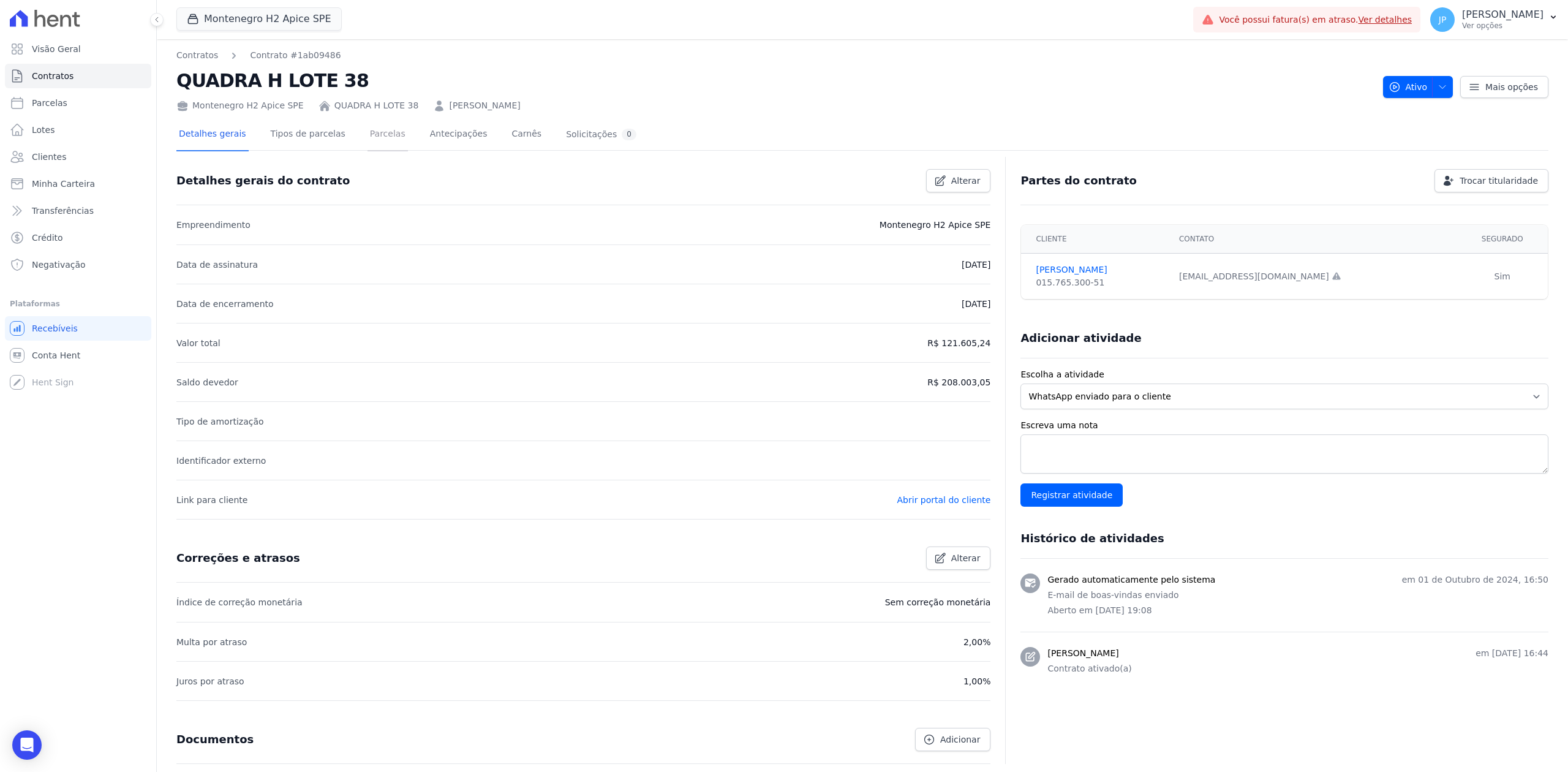
click at [368, 138] on link "Parcelas" at bounding box center [388, 136] width 41 height 33
click at [1434, 93] on span "button" at bounding box center [1439, 87] width 15 height 20
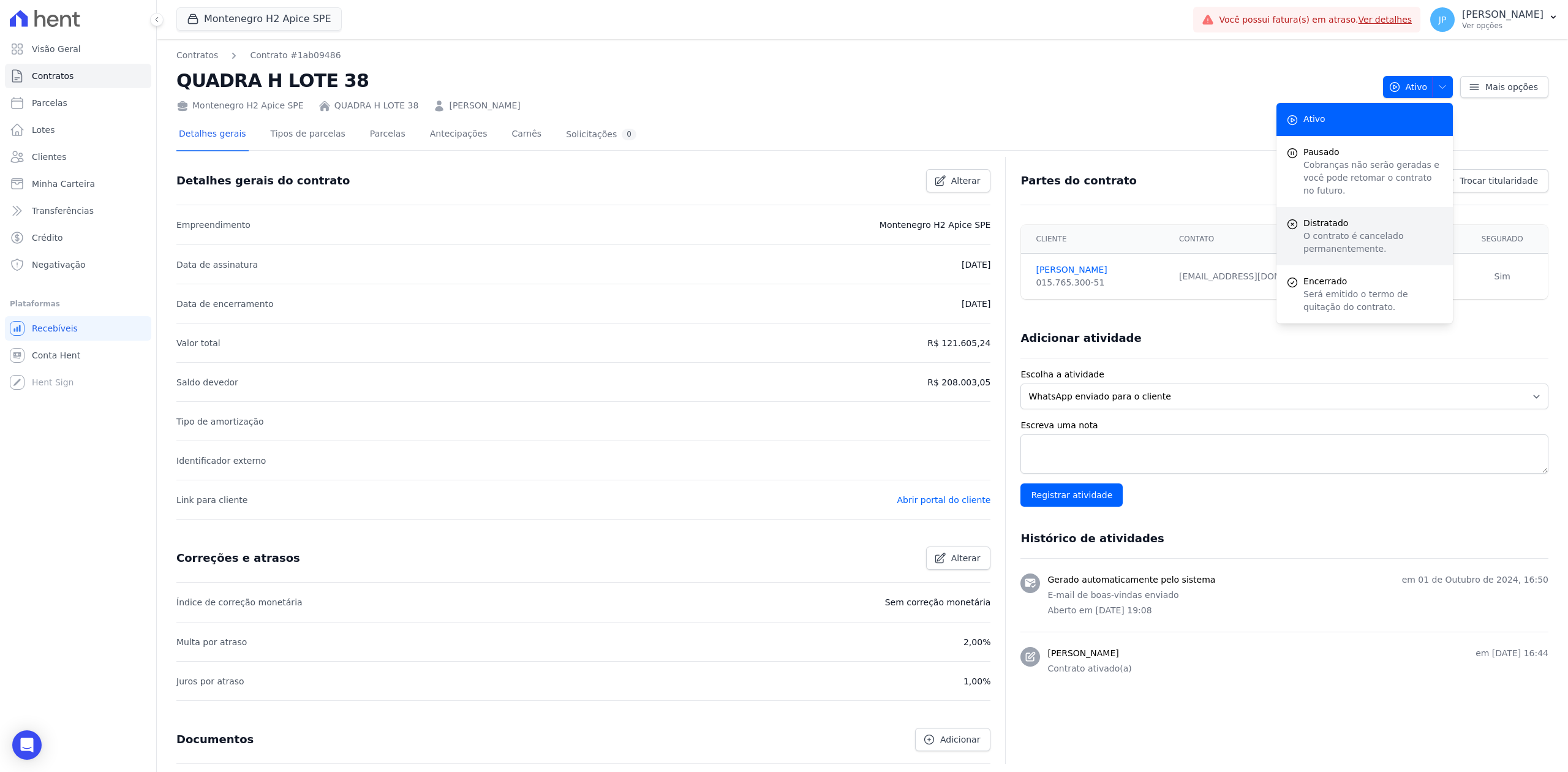
click at [1351, 244] on div "Distratado O contrato é cancelado permanentemente." at bounding box center [1364, 236] width 177 height 58
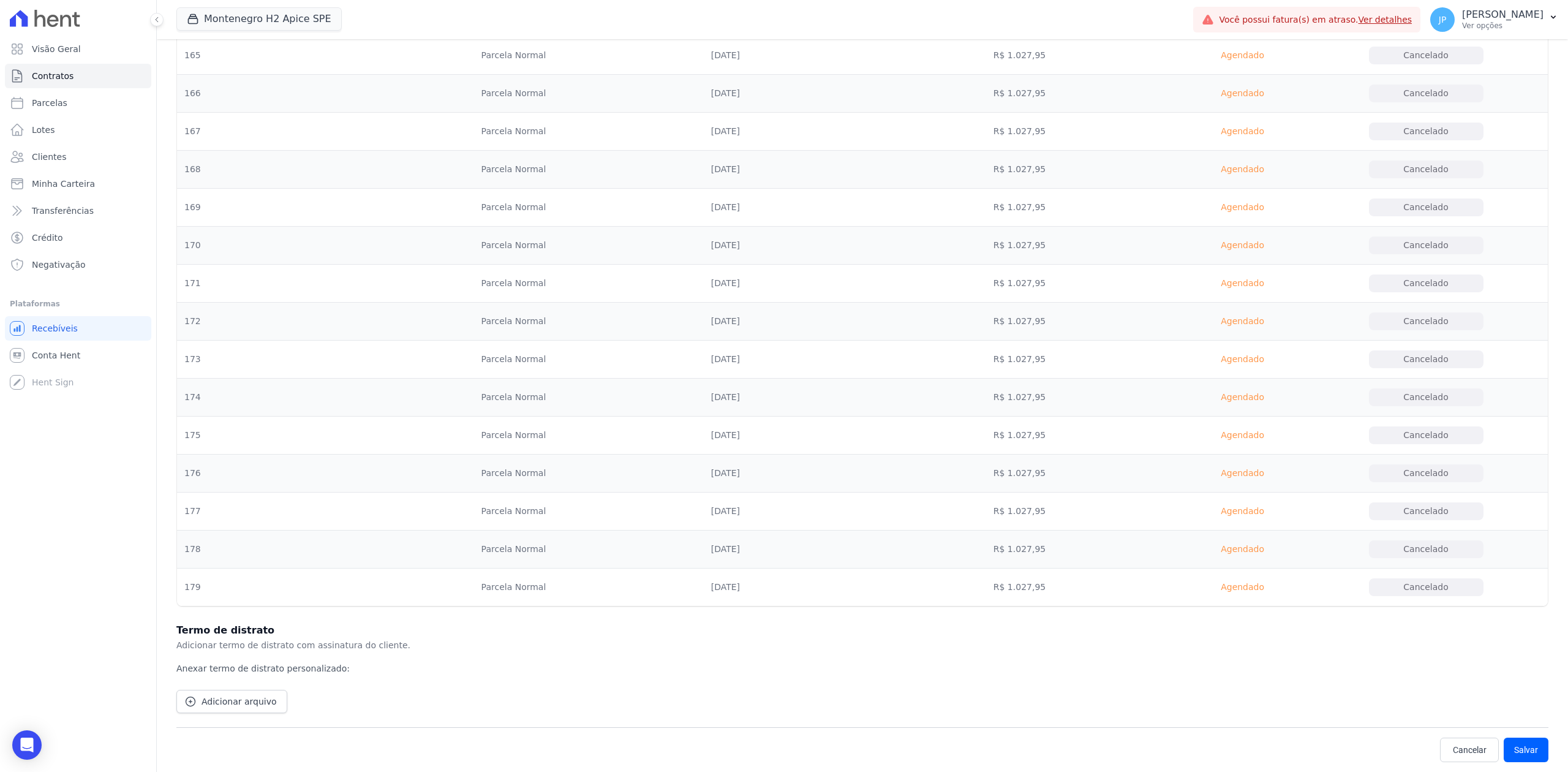
scroll to position [6950, 0]
click at [1514, 750] on button "Salvar" at bounding box center [1526, 750] width 45 height 24
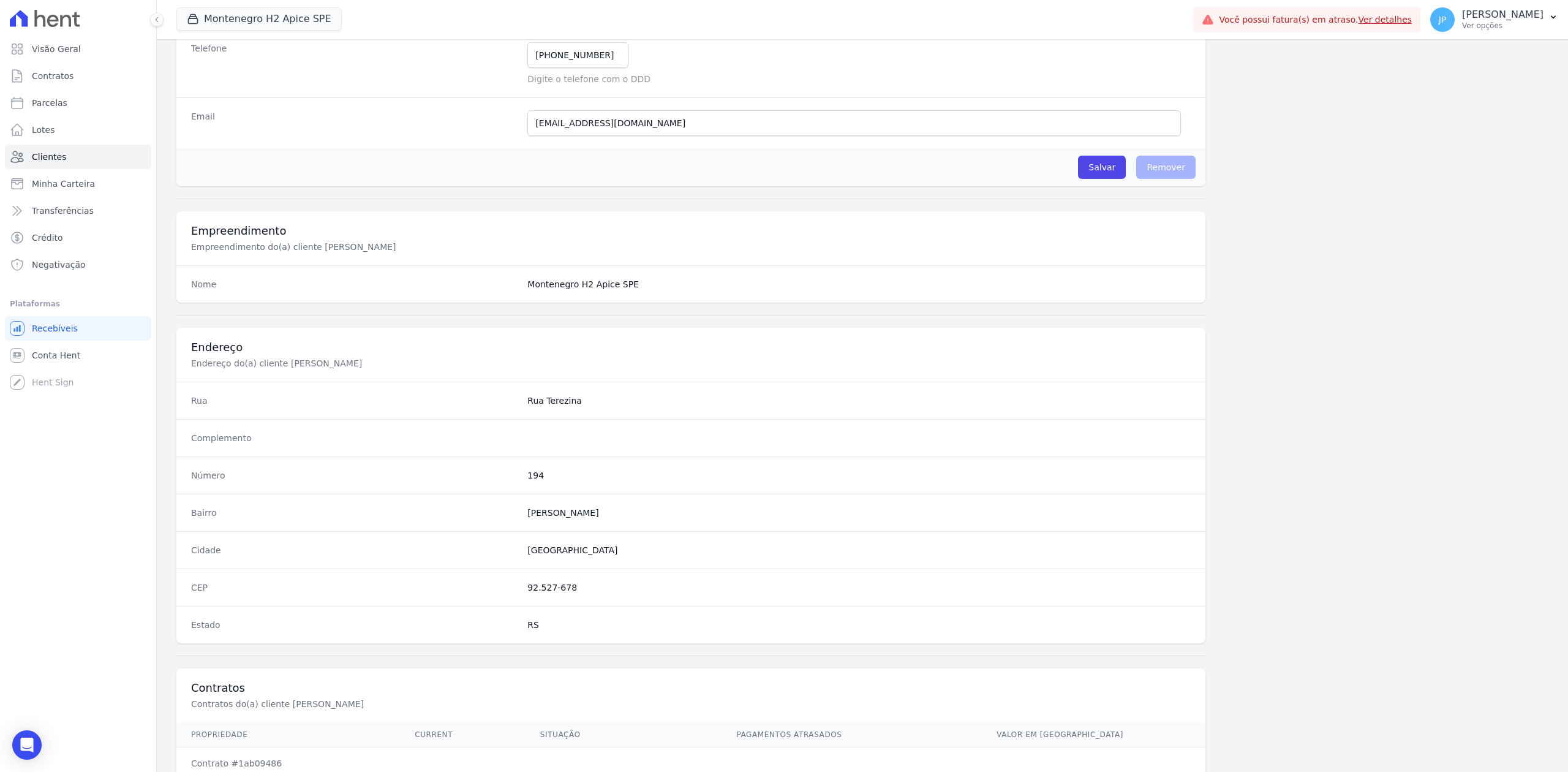
scroll to position [380, 0]
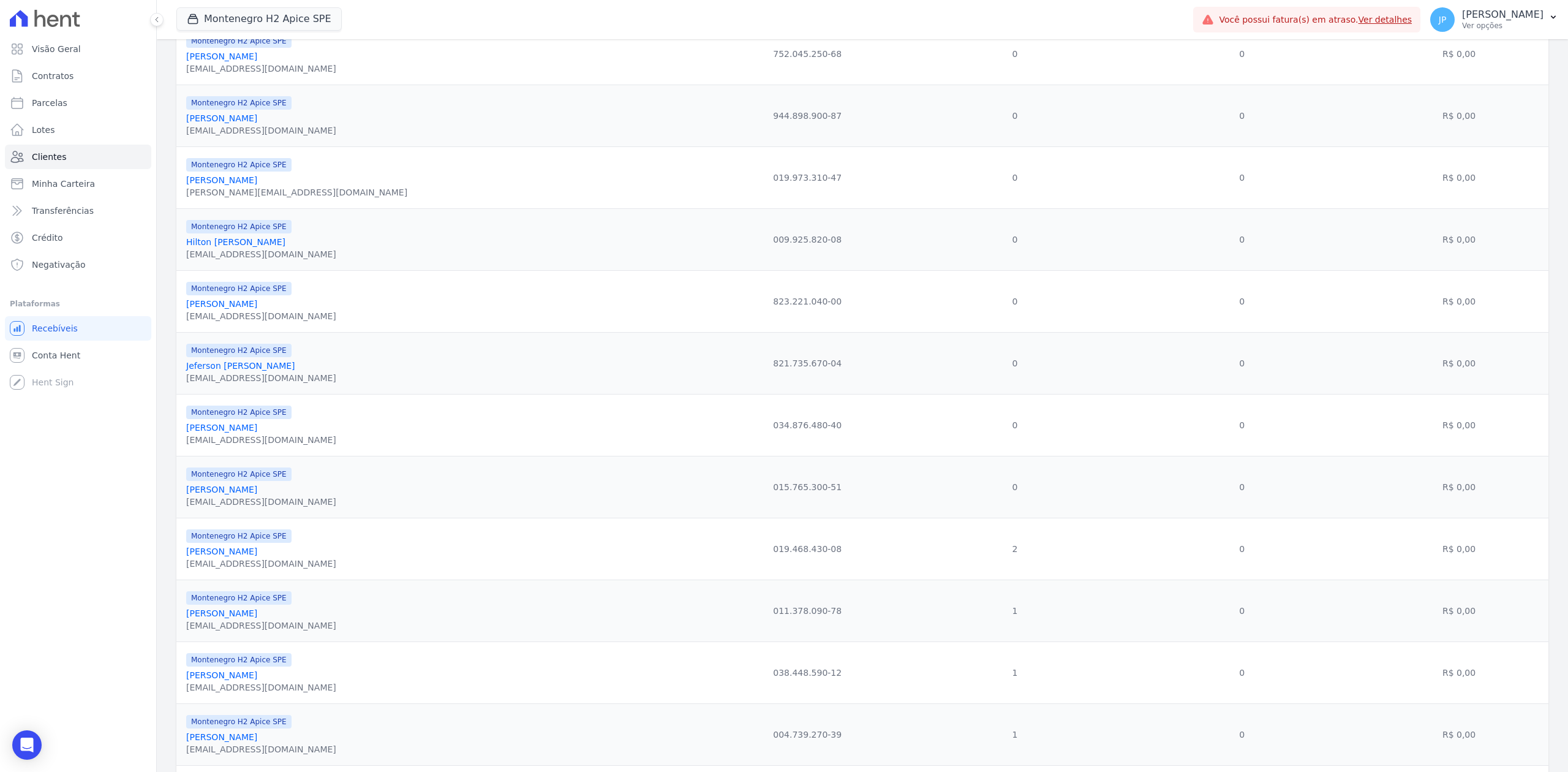
scroll to position [1084, 0]
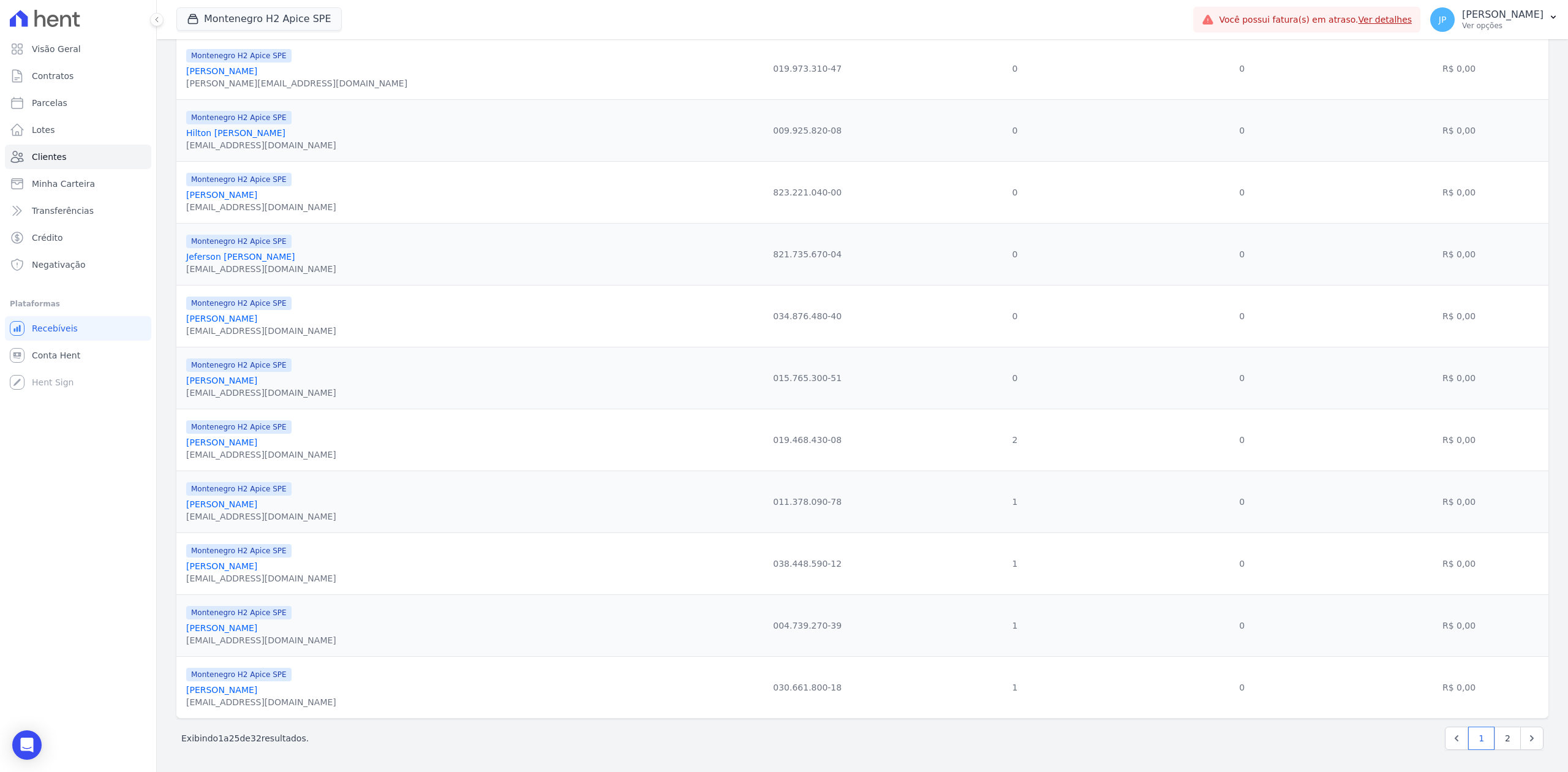
click at [253, 449] on div "[EMAIL_ADDRESS][DOMAIN_NAME]" at bounding box center [261, 454] width 150 height 12
click at [253, 437] on link "[PERSON_NAME]" at bounding box center [222, 442] width 71 height 10
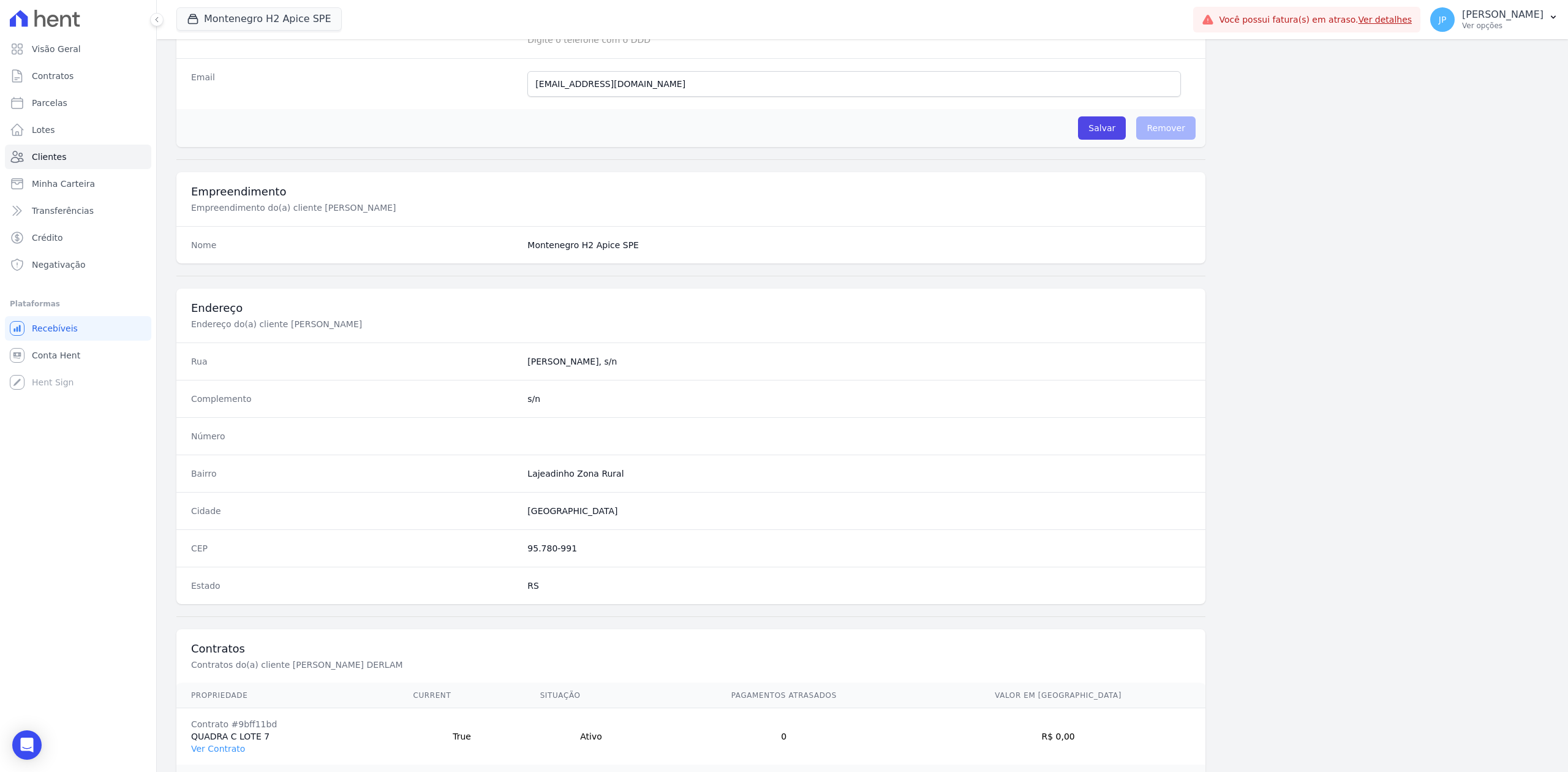
scroll to position [437, 0]
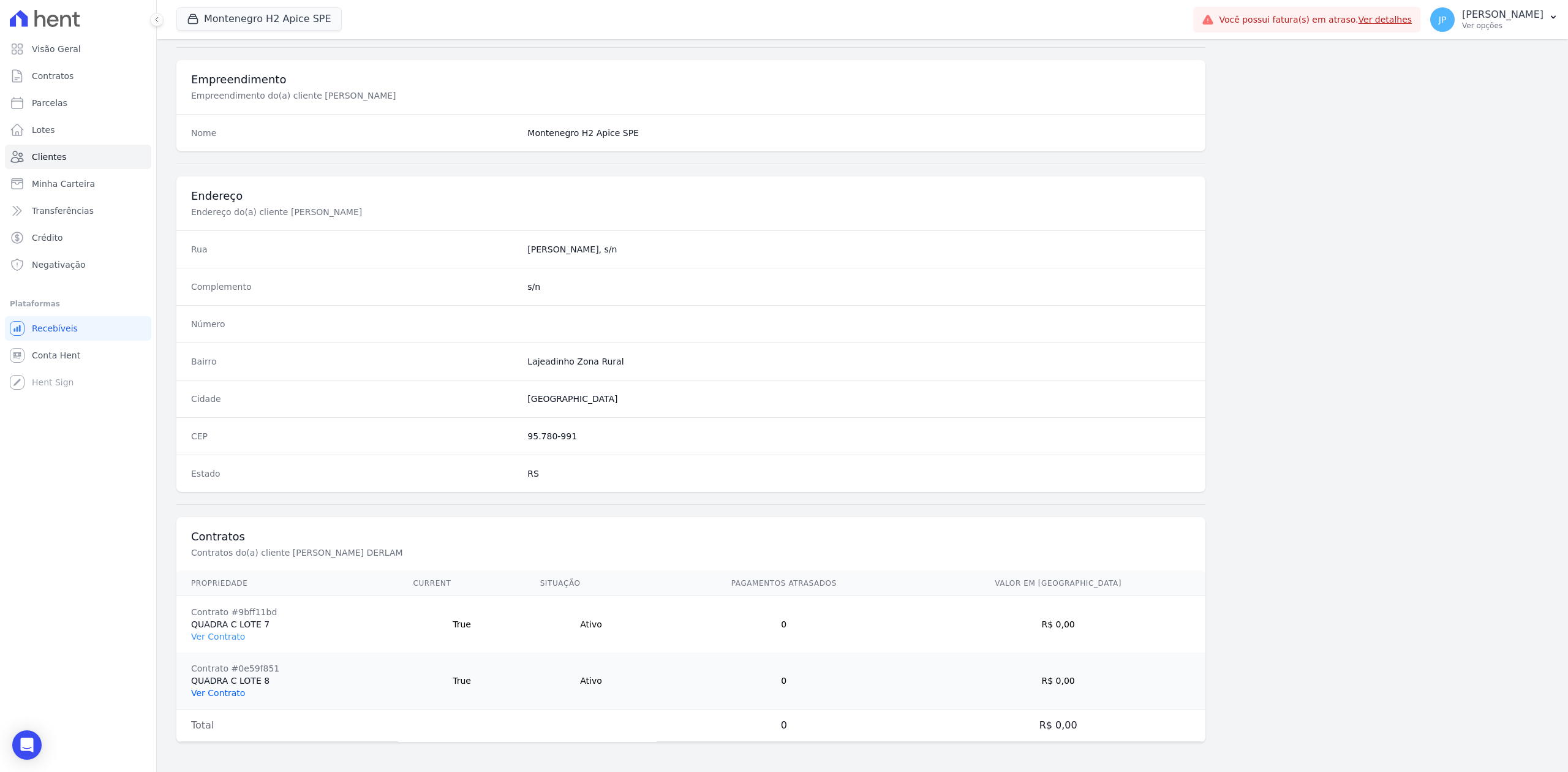
click at [223, 697] on link "Ver Contrato" at bounding box center [218, 693] width 54 height 10
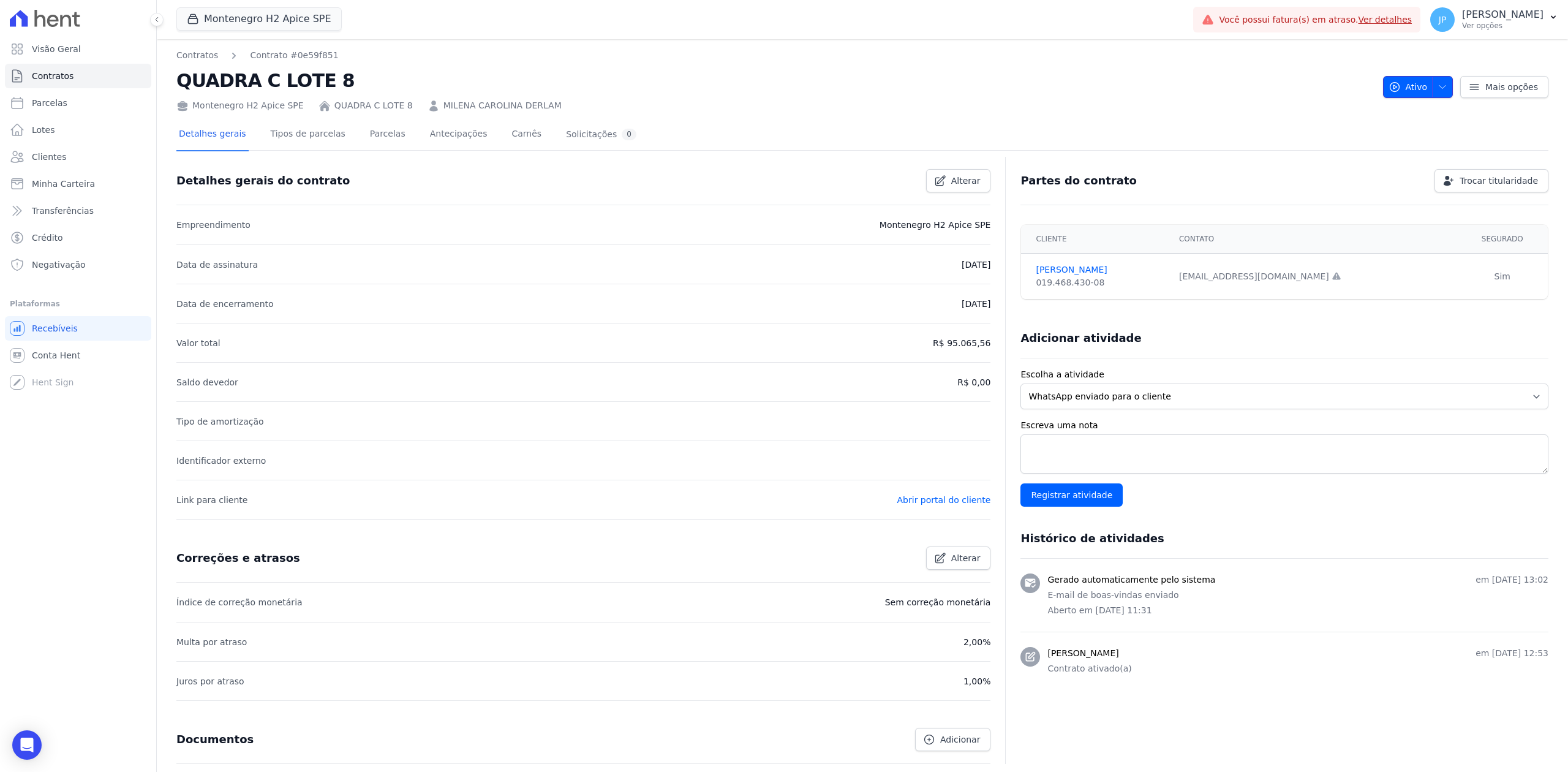
click at [1432, 93] on span "button" at bounding box center [1439, 87] width 15 height 20
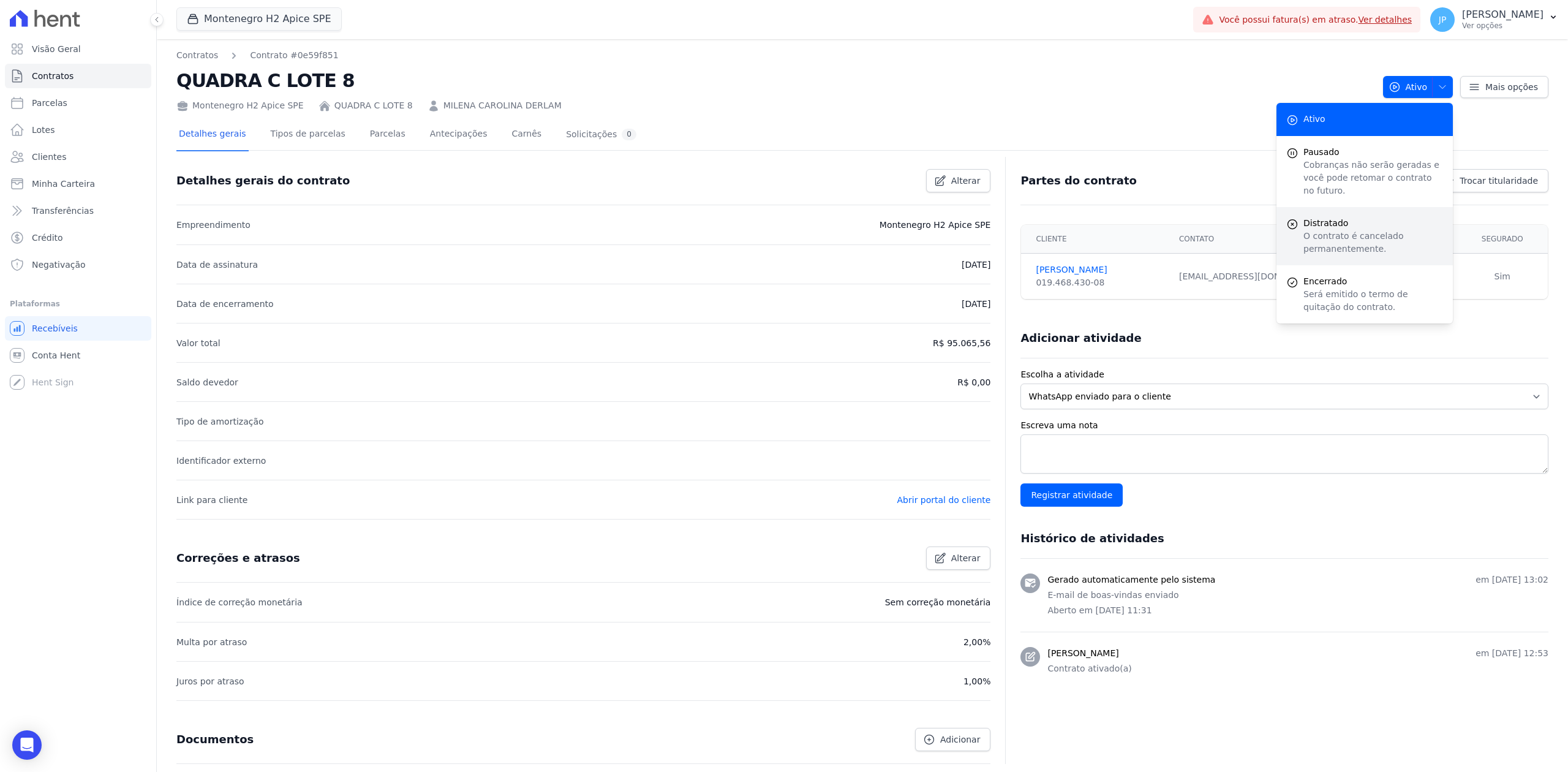
click at [1350, 238] on p "O contrato é cancelado permanentemente." at bounding box center [1373, 242] width 139 height 26
click at [1311, 230] on p "O contrato é cancelado permanentemente." at bounding box center [1373, 242] width 139 height 26
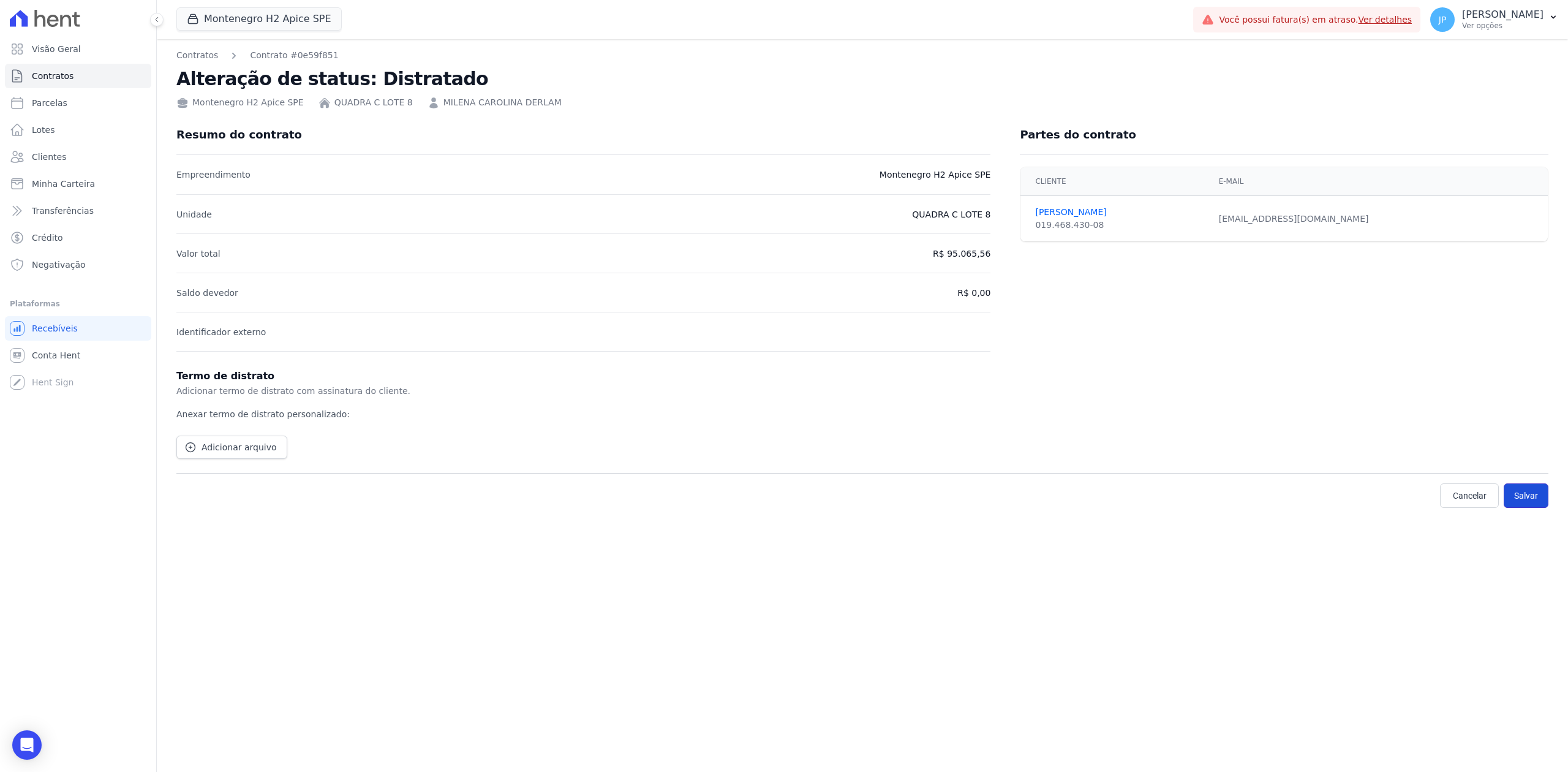
click at [1540, 502] on button "Salvar" at bounding box center [1526, 495] width 45 height 24
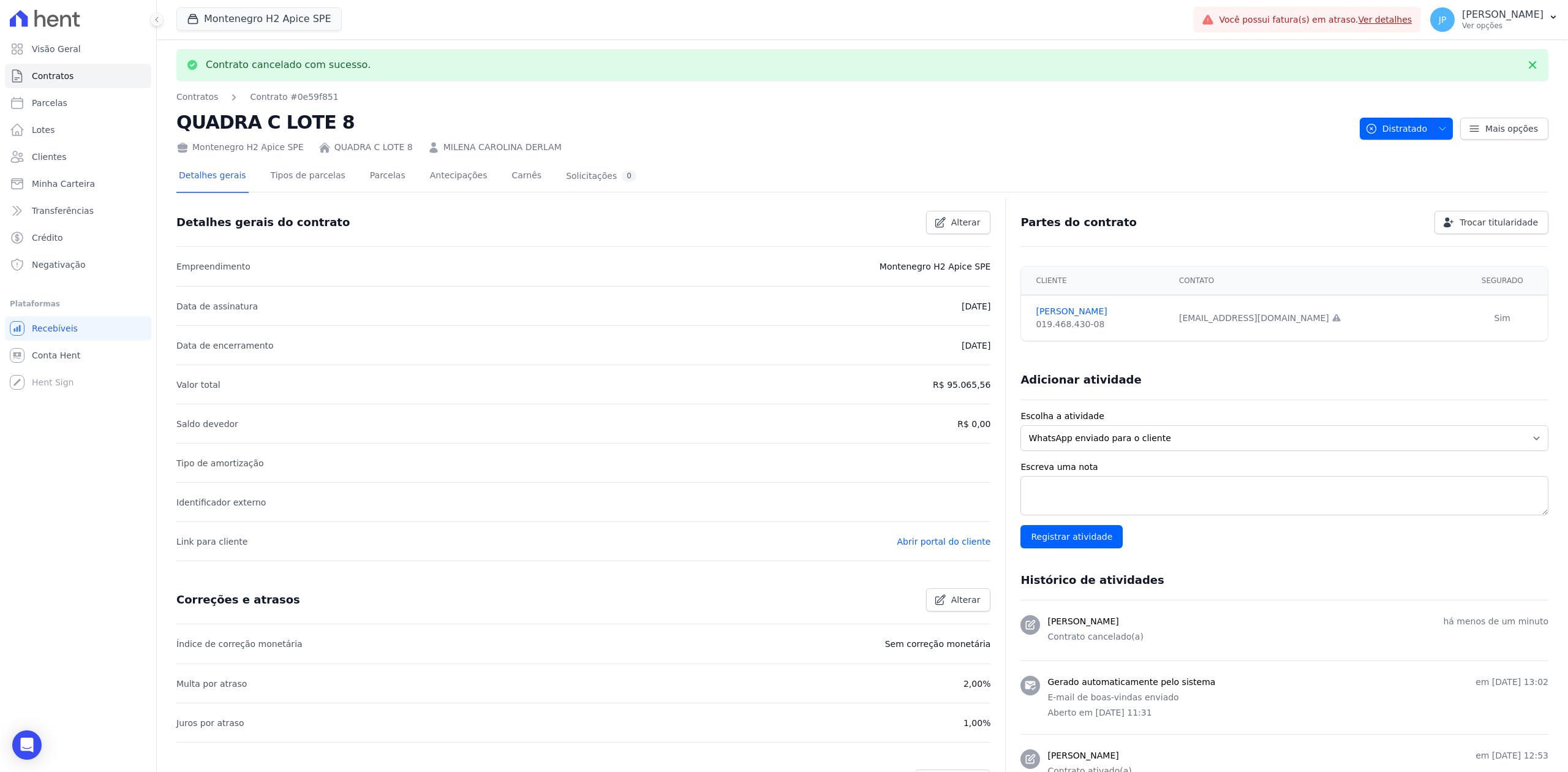
click at [458, 154] on div "Detalhes gerais Tipos de parcelas Parcelas Antecipações Carnês Solicitações 0 D…" at bounding box center [863, 519] width 1372 height 731
click at [455, 148] on link "MILENA CAROLINA DERLAM" at bounding box center [503, 147] width 118 height 13
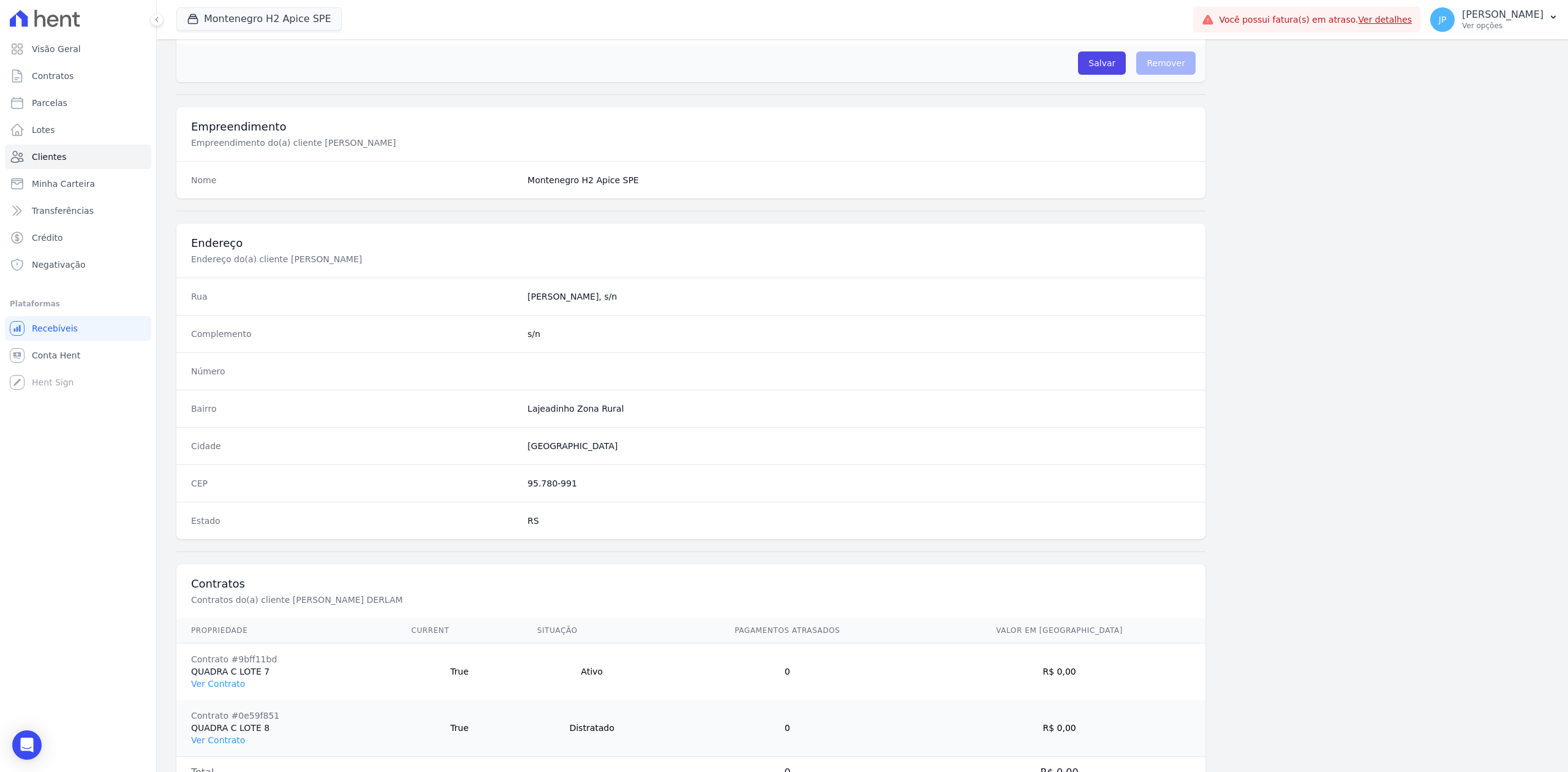
scroll to position [356, 0]
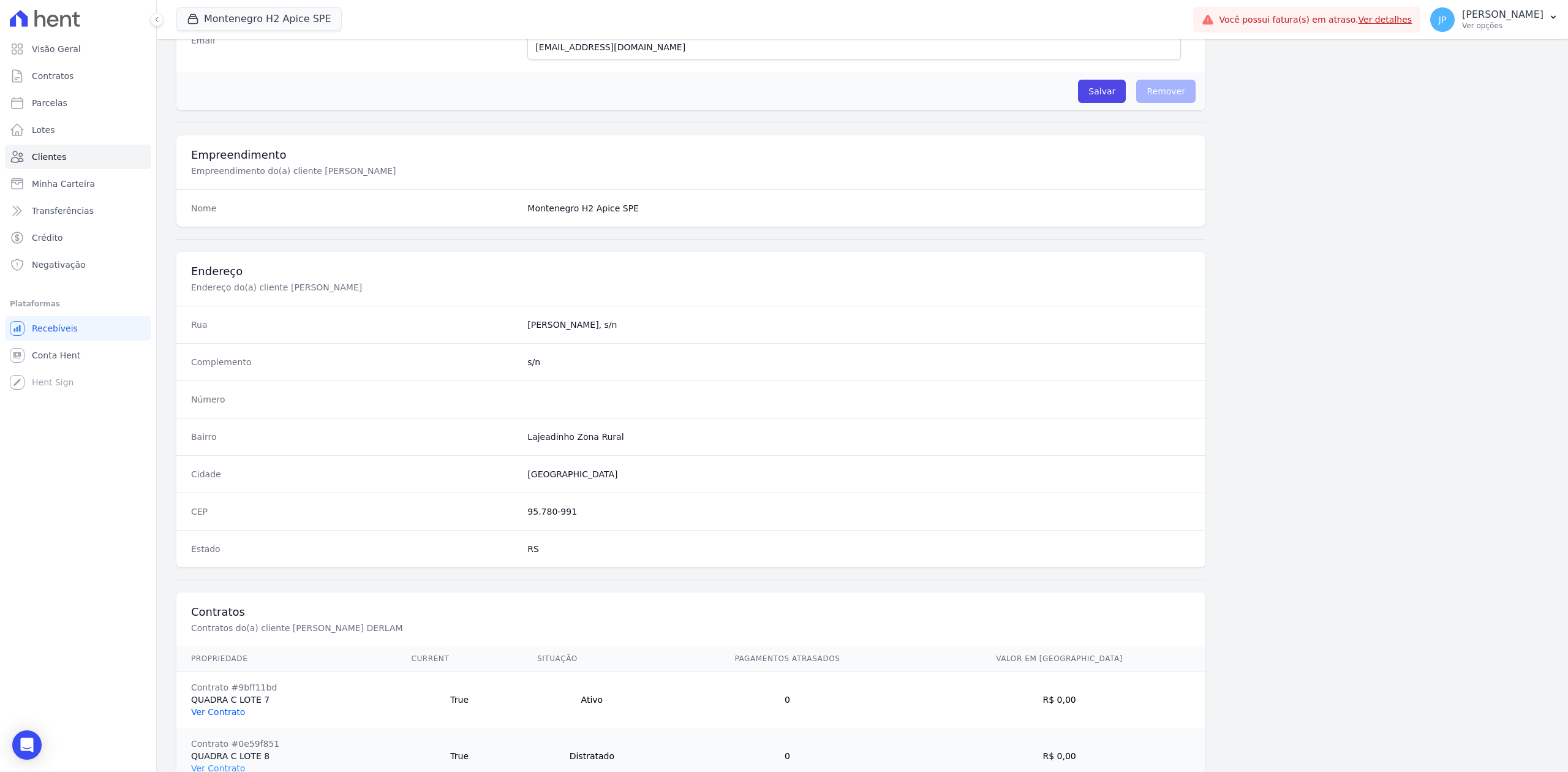
click at [230, 717] on link "Ver Contrato" at bounding box center [218, 712] width 54 height 10
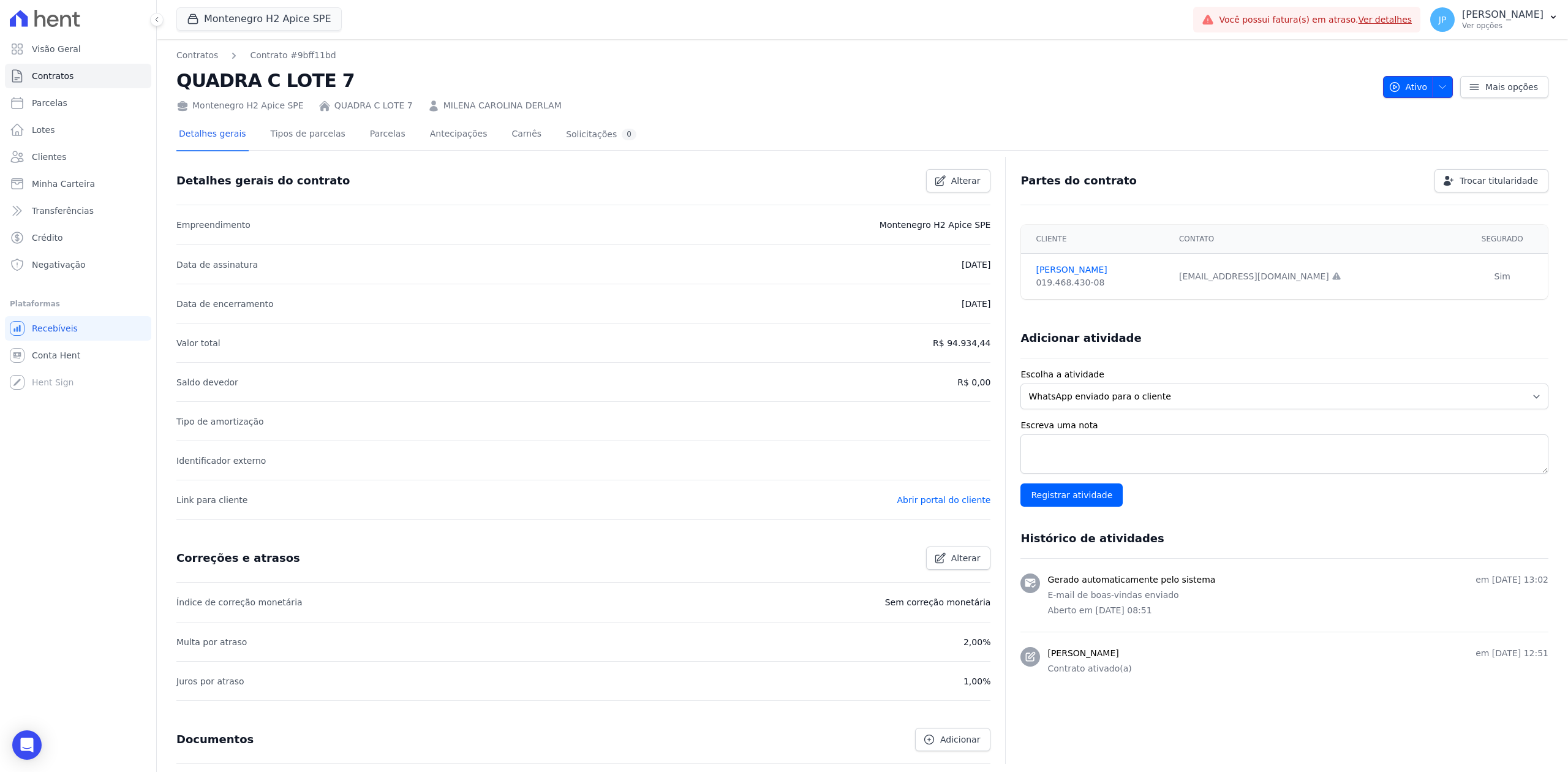
click at [1438, 91] on icon "button" at bounding box center [1442, 86] width 10 height 10
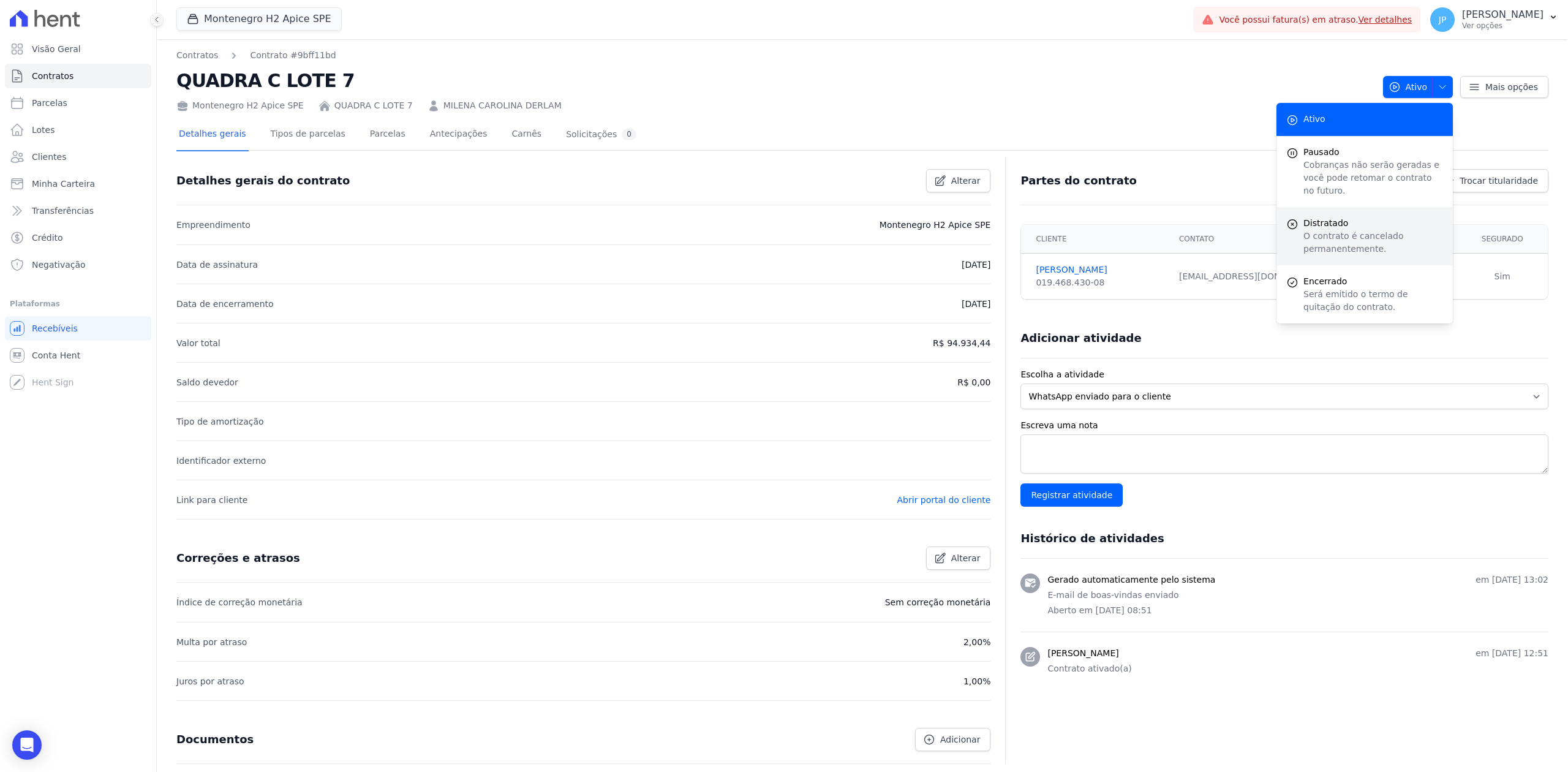
click at [1362, 217] on span "Distratado" at bounding box center [1373, 223] width 139 height 13
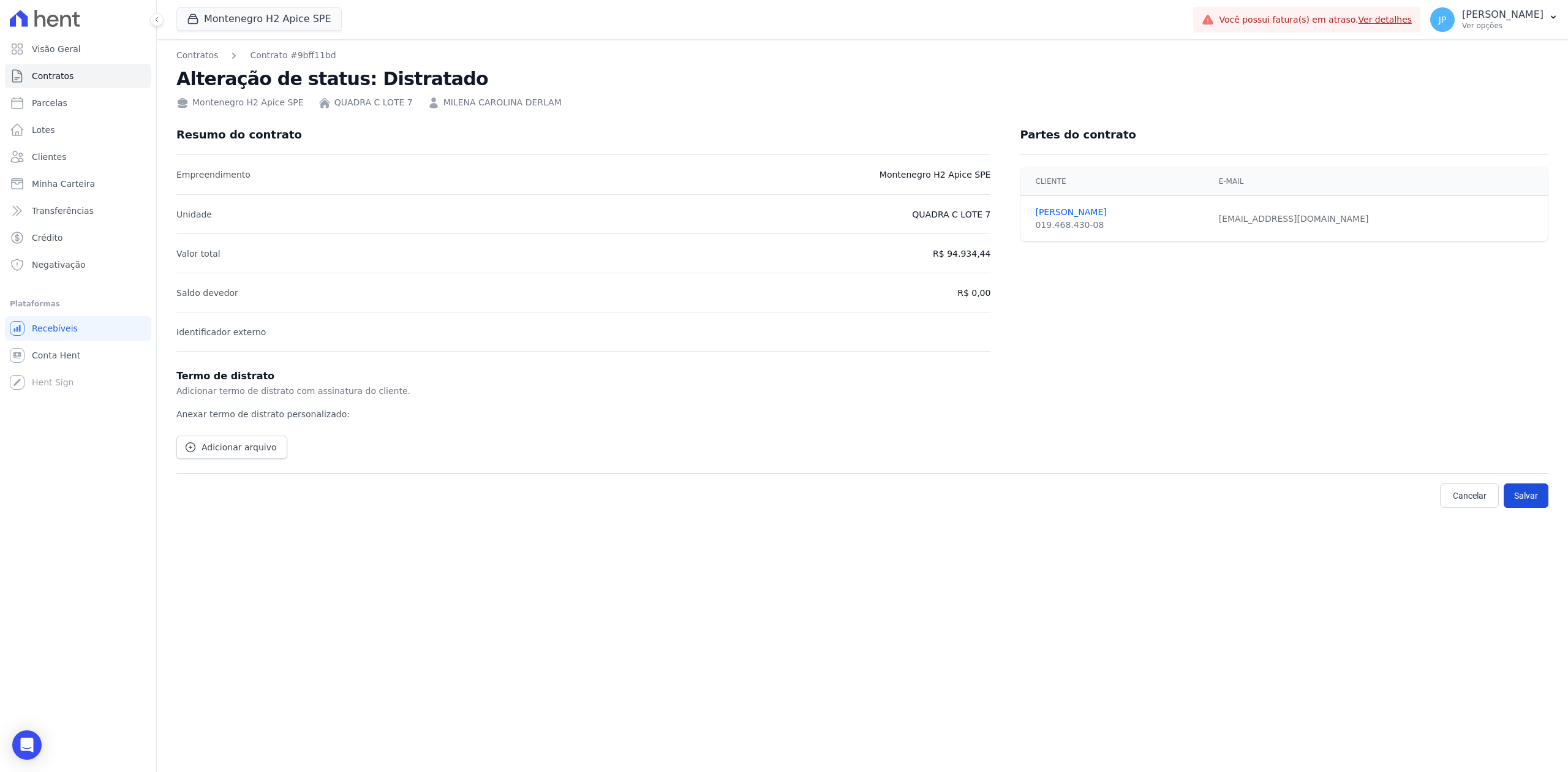
click at [1539, 496] on button "Salvar" at bounding box center [1526, 495] width 45 height 24
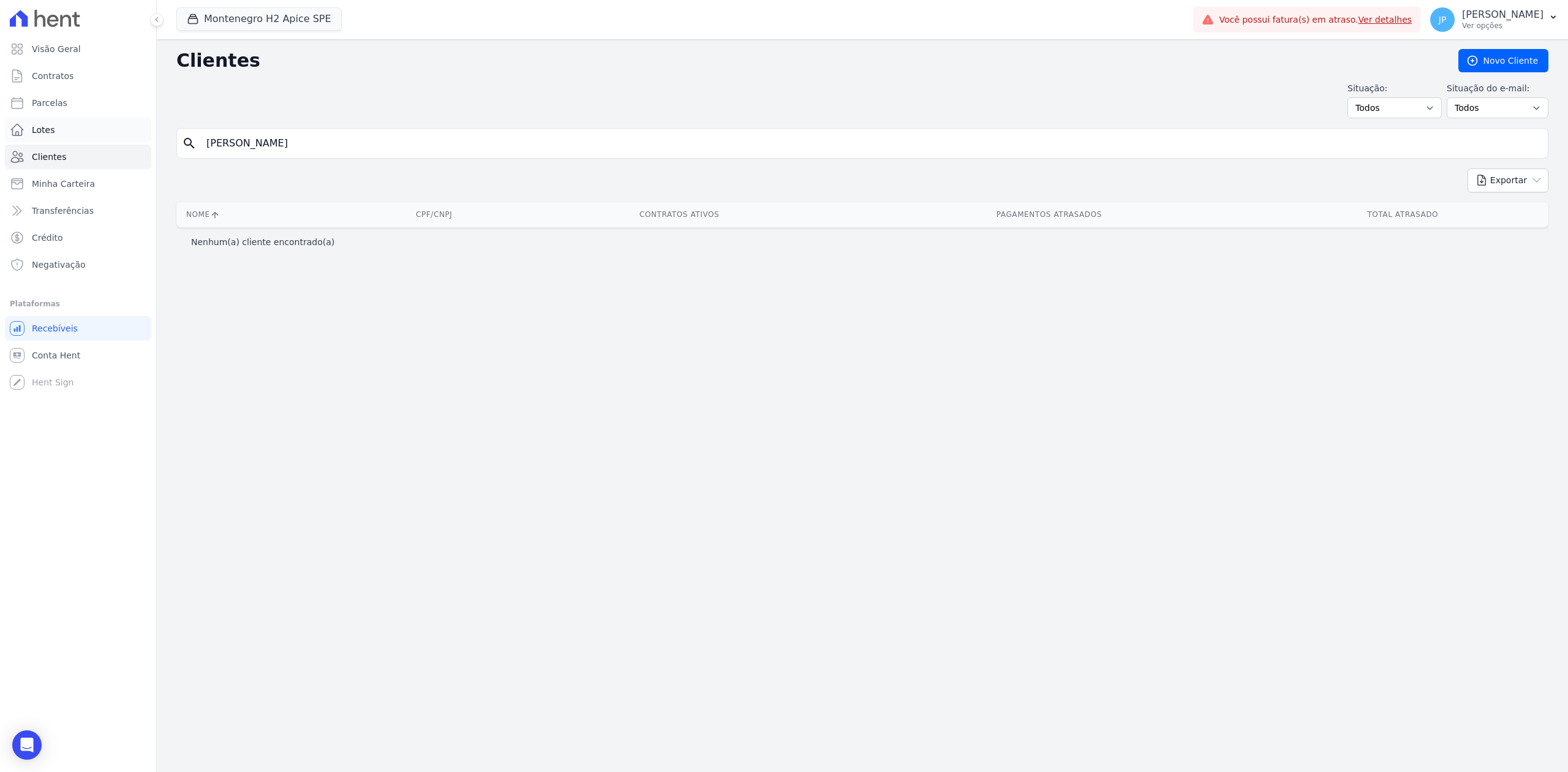
drag, startPoint x: 315, startPoint y: 152, endPoint x: 115, endPoint y: 122, distance: 202.2
click at [118, 123] on div "Visão Geral Contratos [GEOGRAPHIC_DATA] Lotes Clientes Minha Carteira Transferê…" at bounding box center [784, 386] width 1568 height 772
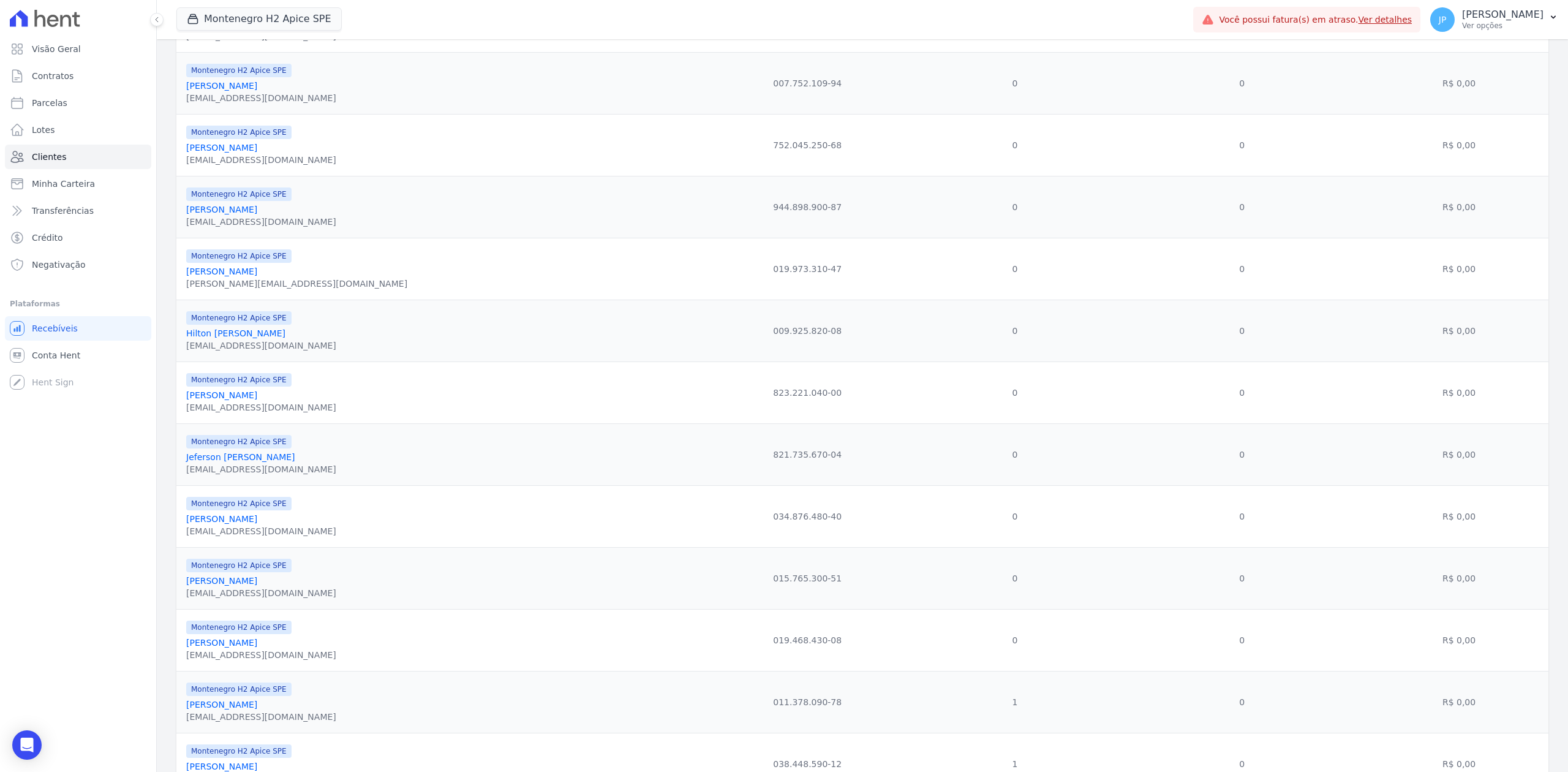
scroll to position [1084, 0]
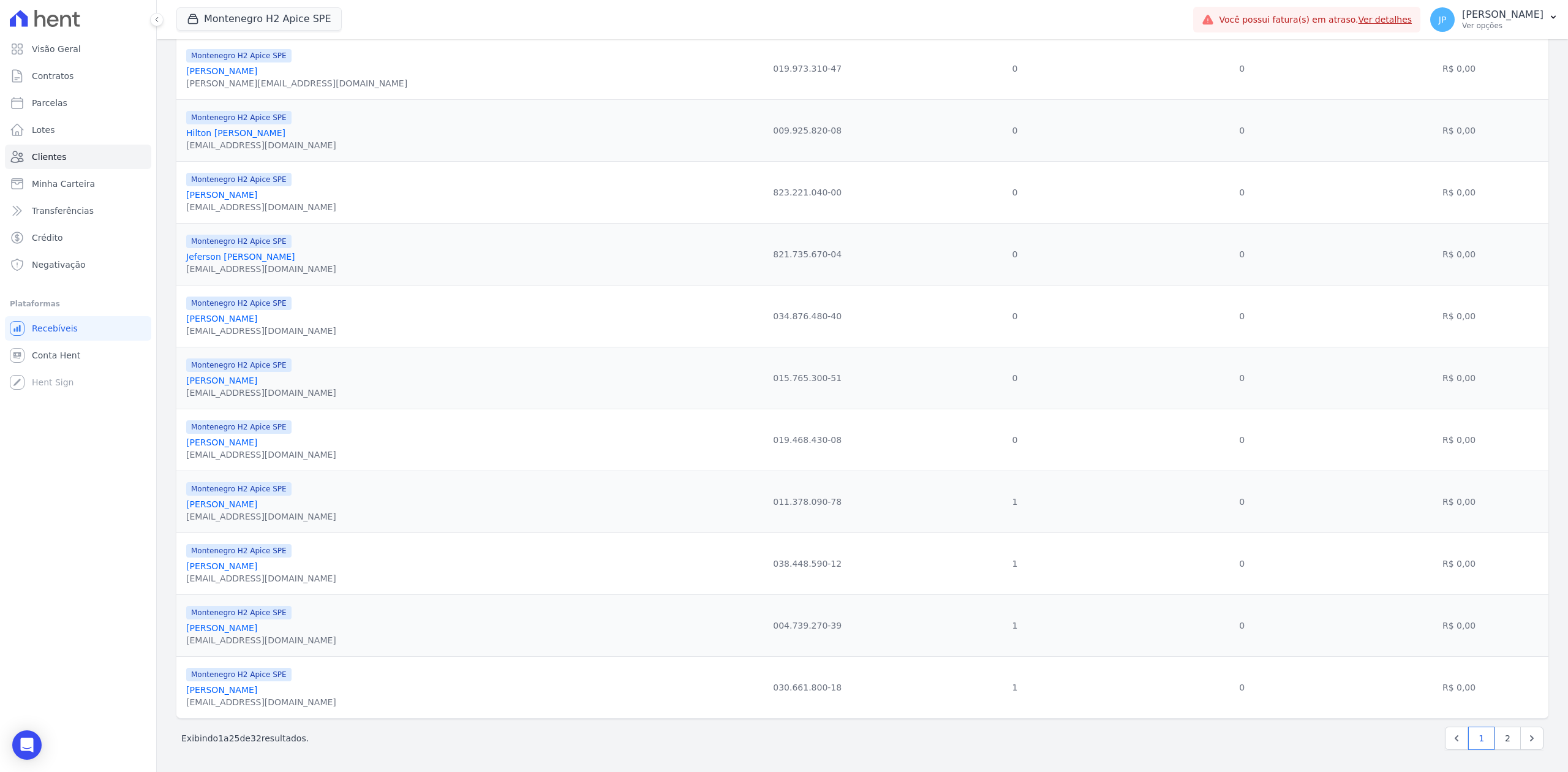
click at [249, 504] on link "[PERSON_NAME]" at bounding box center [222, 504] width 71 height 10
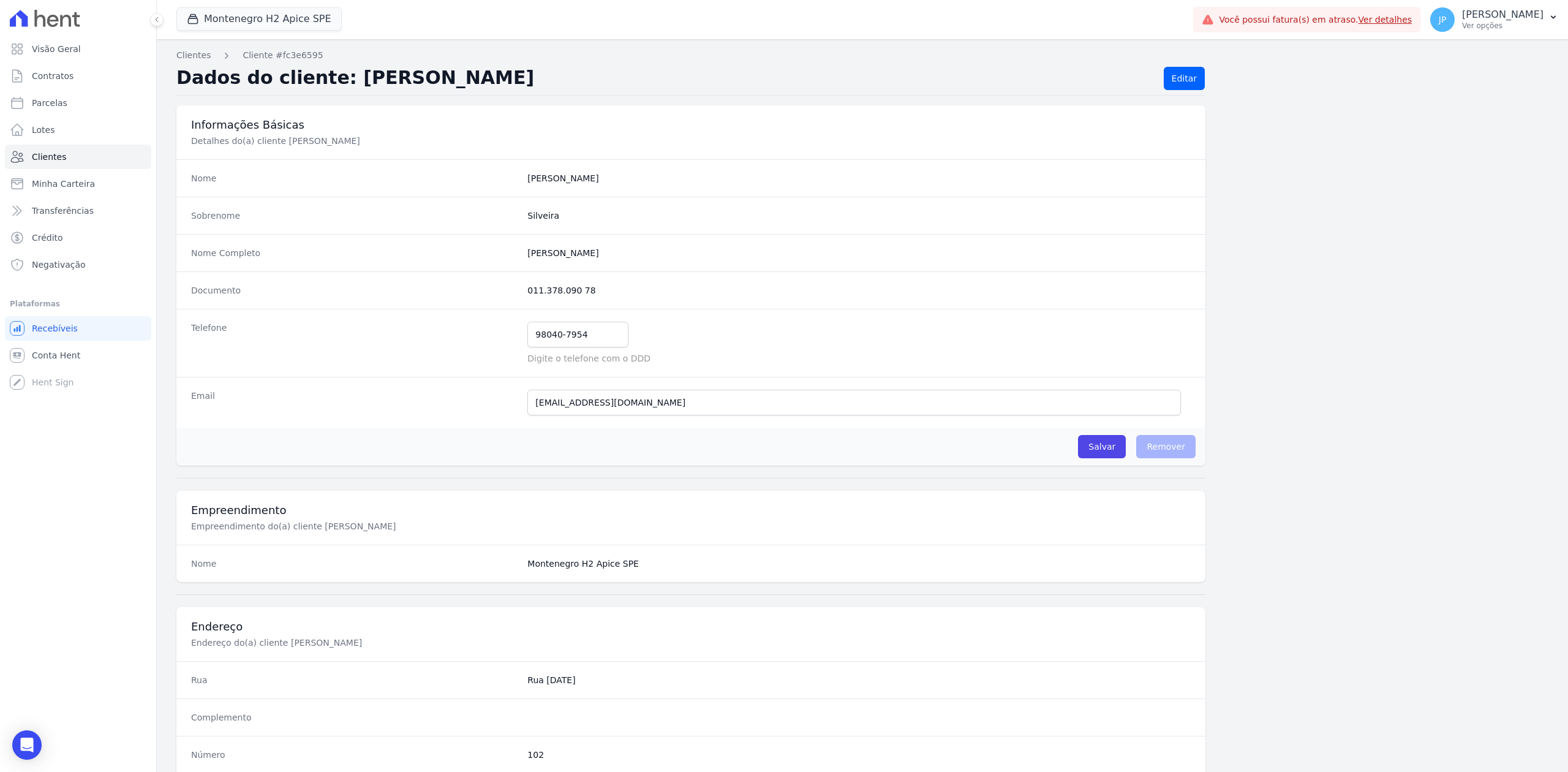
scroll to position [380, 0]
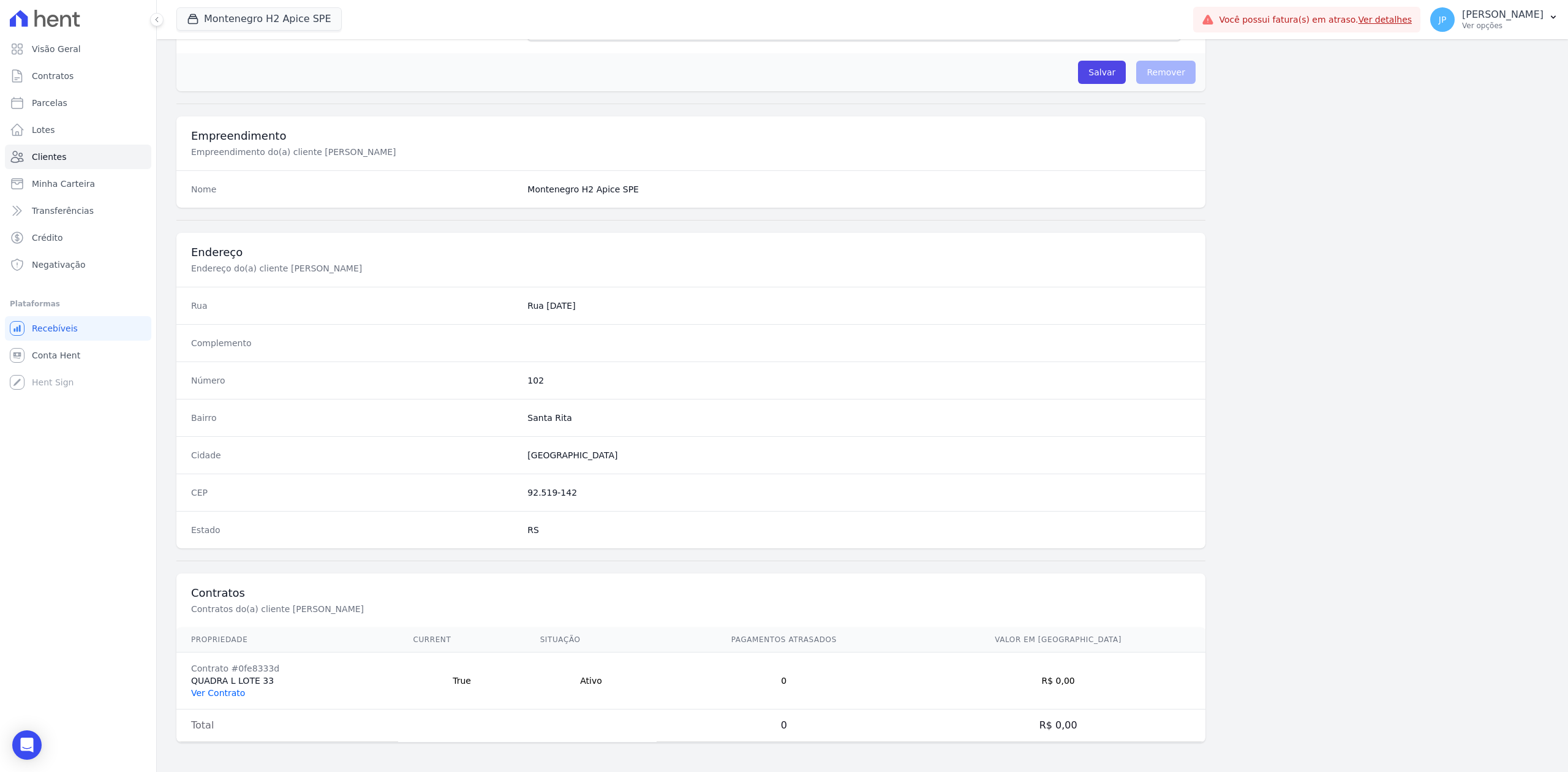
click at [217, 693] on link "Ver Contrato" at bounding box center [218, 693] width 54 height 10
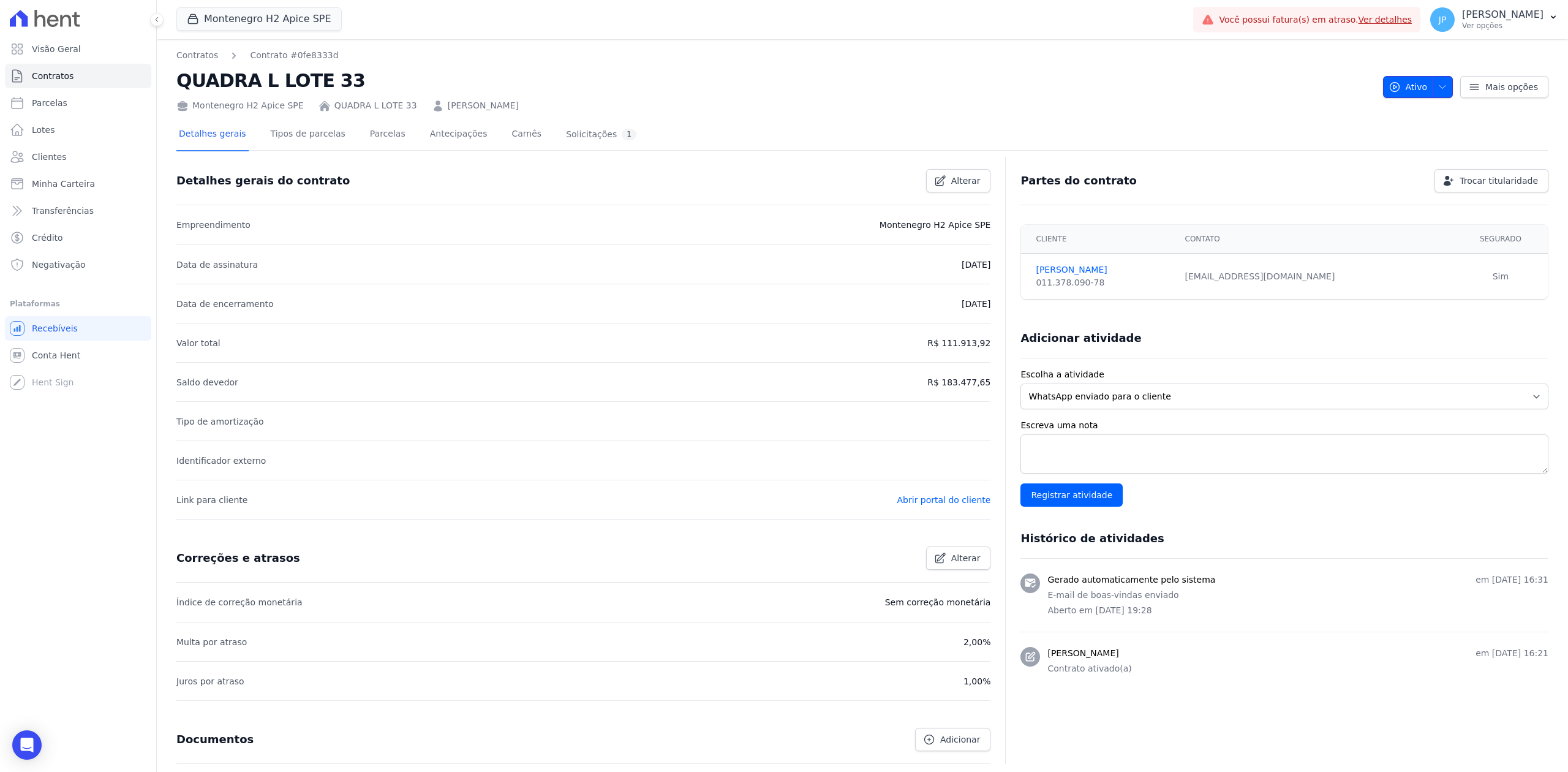
click at [1421, 88] on button "Ativo" at bounding box center [1418, 87] width 71 height 22
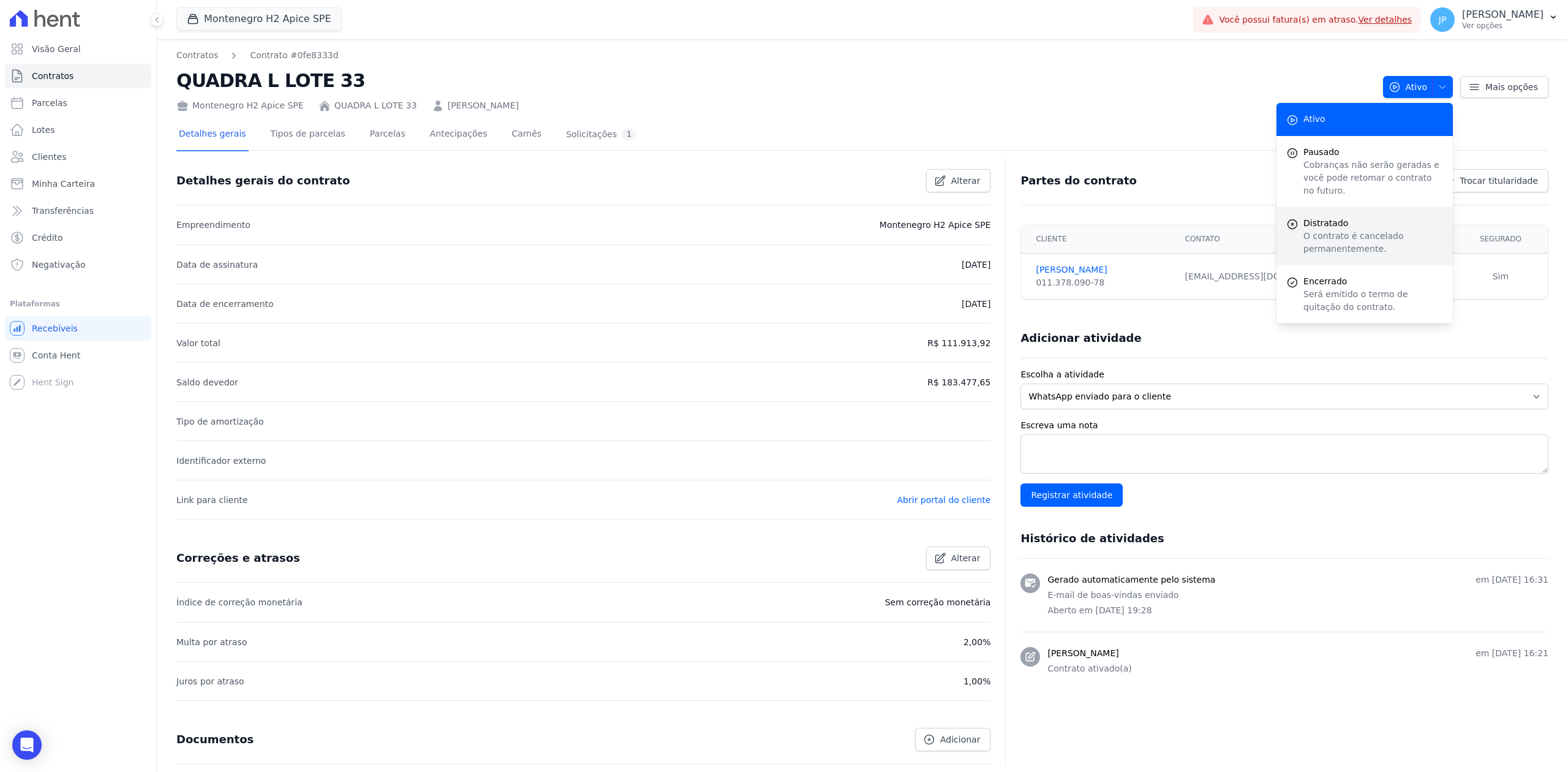
click at [1326, 217] on span "Distratado" at bounding box center [1373, 223] width 139 height 13
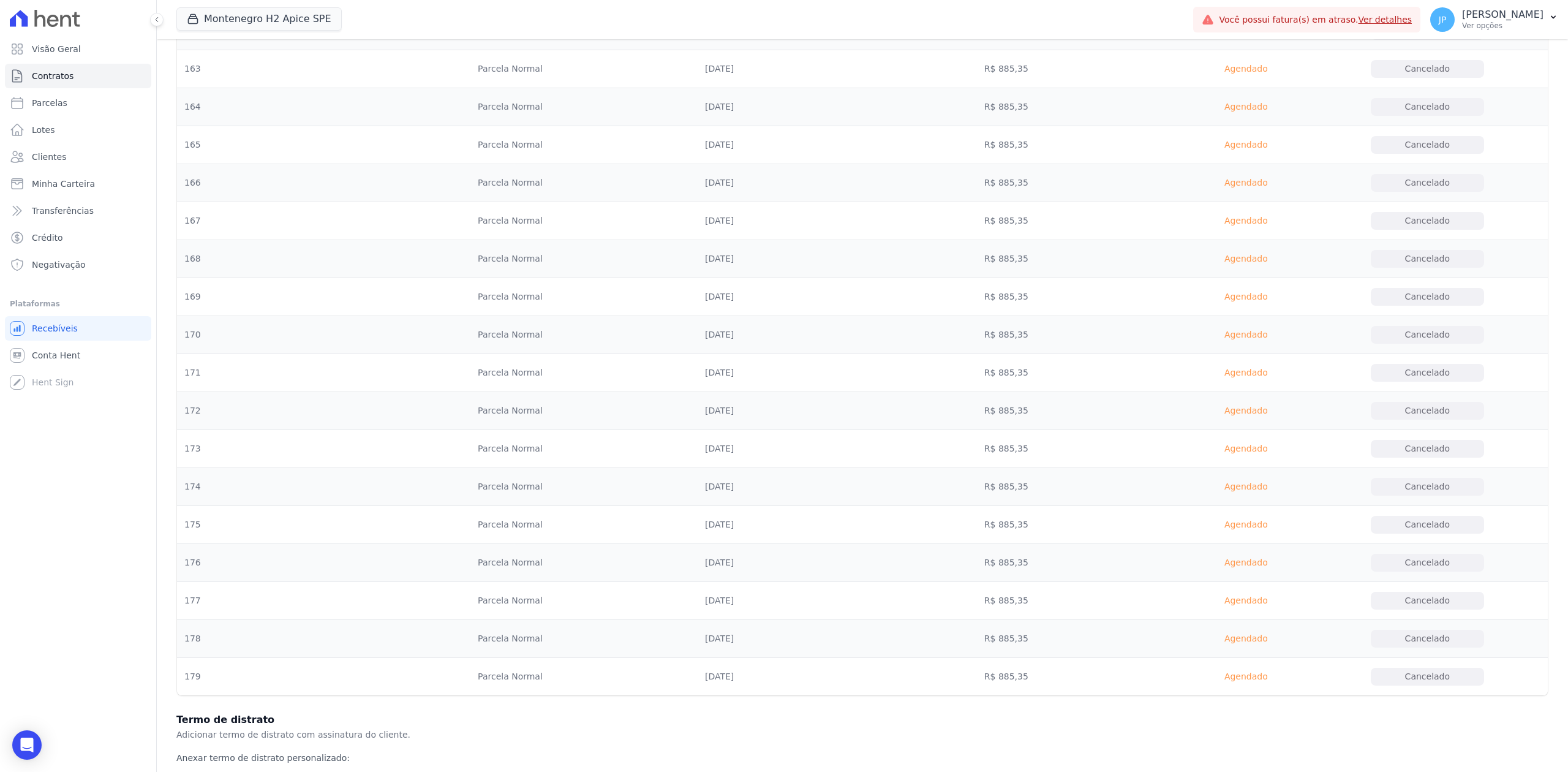
scroll to position [6797, 0]
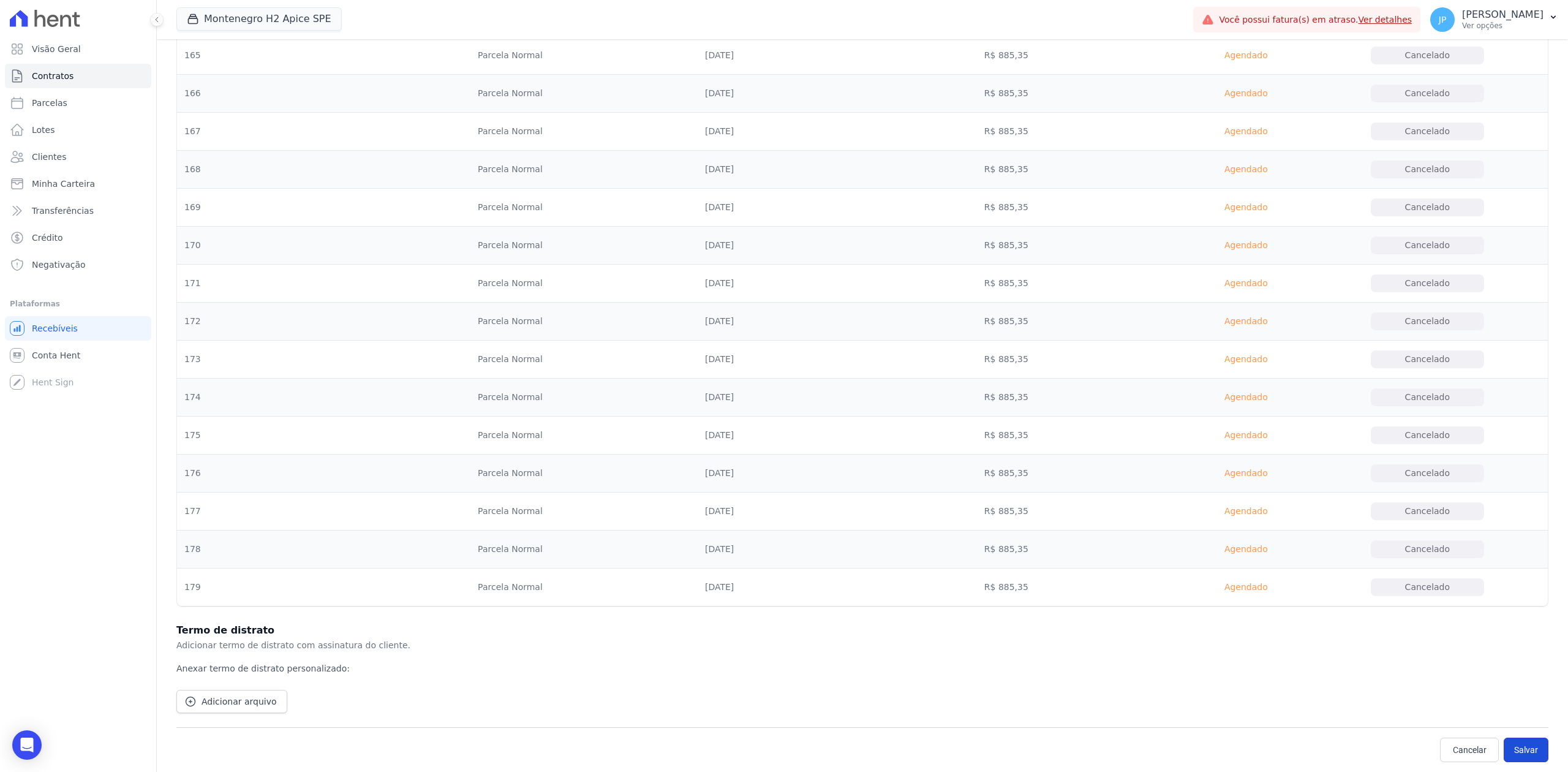
click at [1517, 743] on button "Salvar" at bounding box center [1526, 750] width 45 height 24
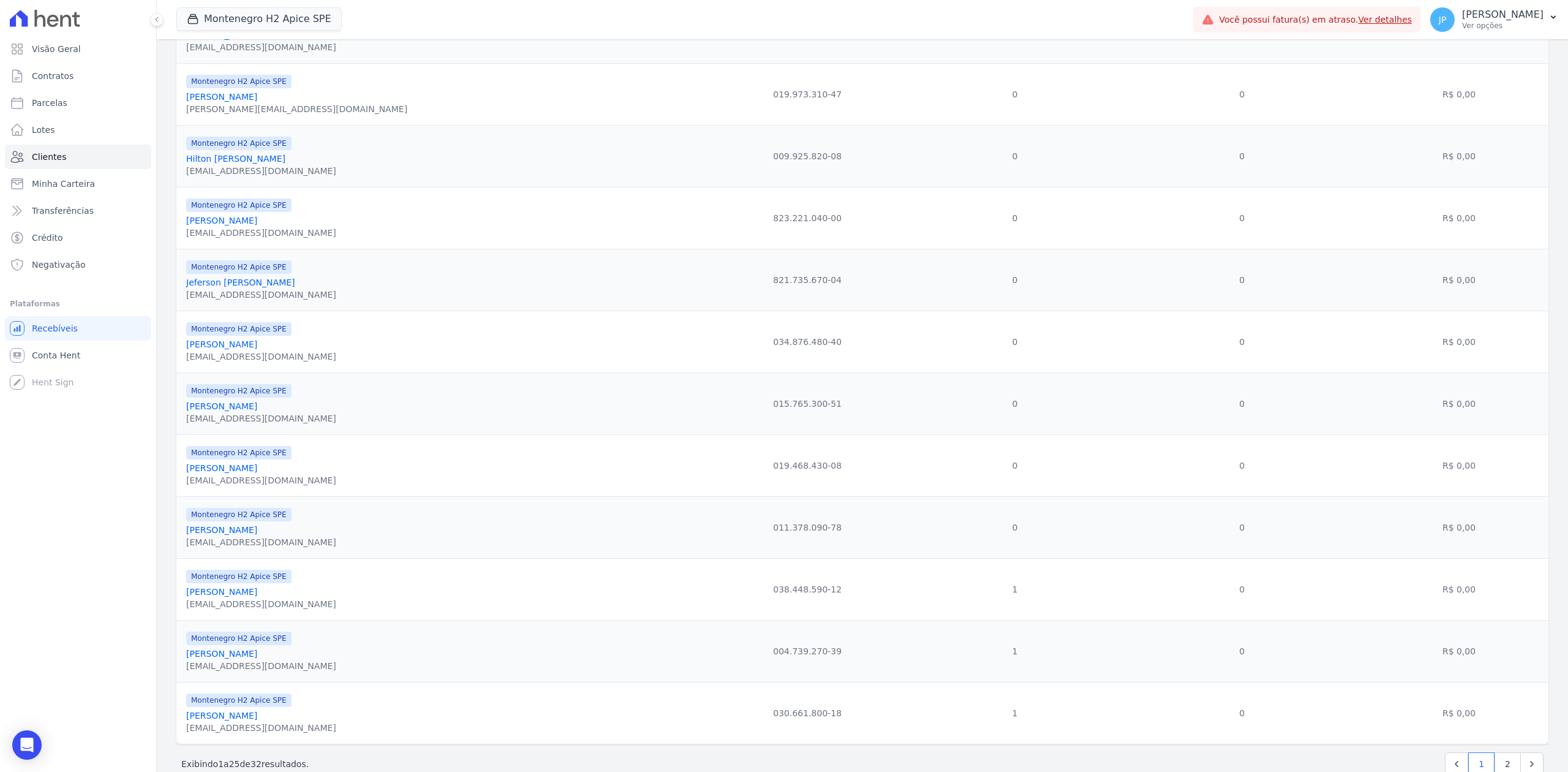
scroll to position [1084, 0]
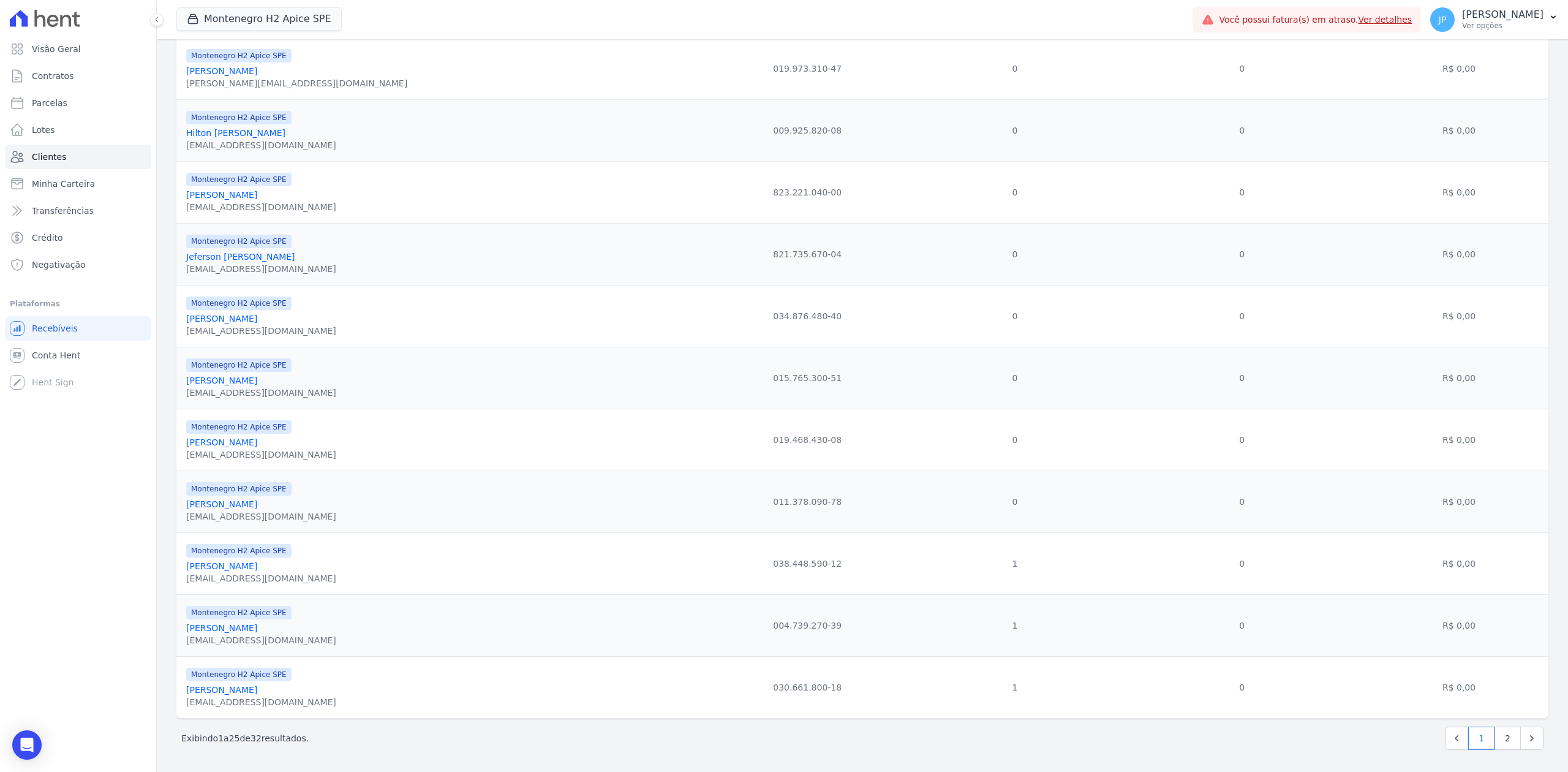
click at [209, 567] on link "[PERSON_NAME]" at bounding box center [222, 566] width 71 height 10
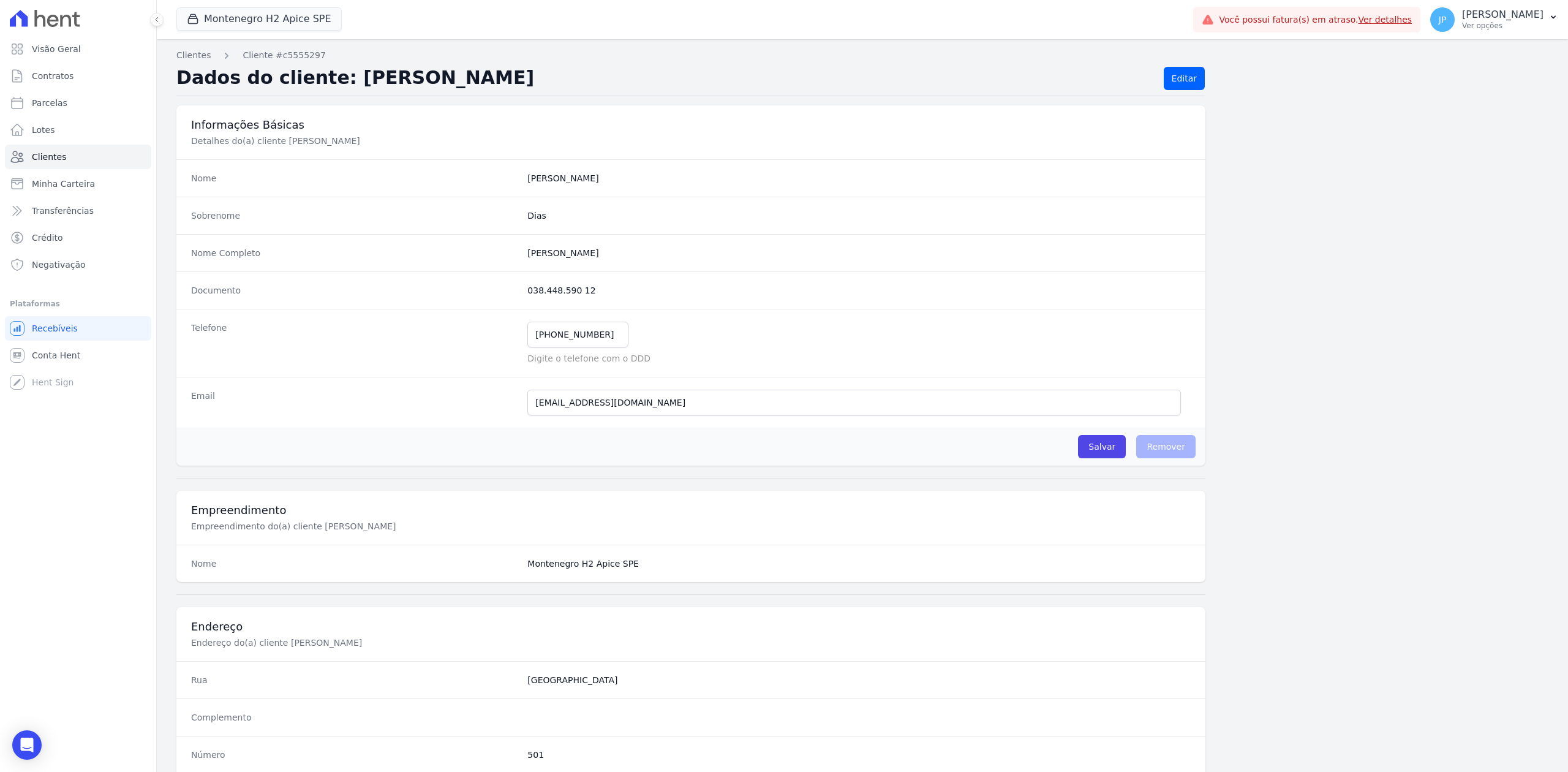
scroll to position [380, 0]
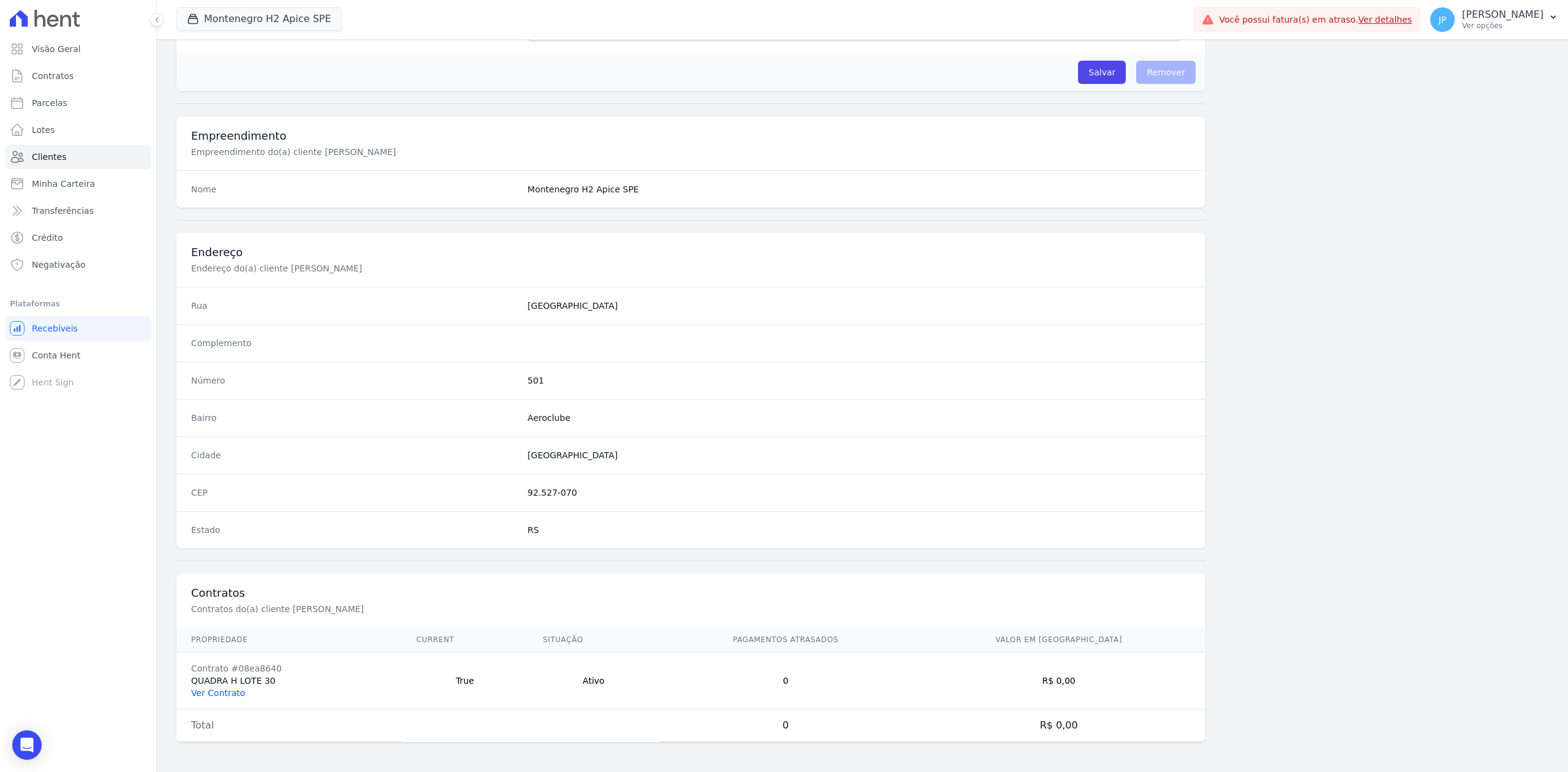
click at [221, 689] on link "Ver Contrato" at bounding box center [218, 693] width 54 height 10
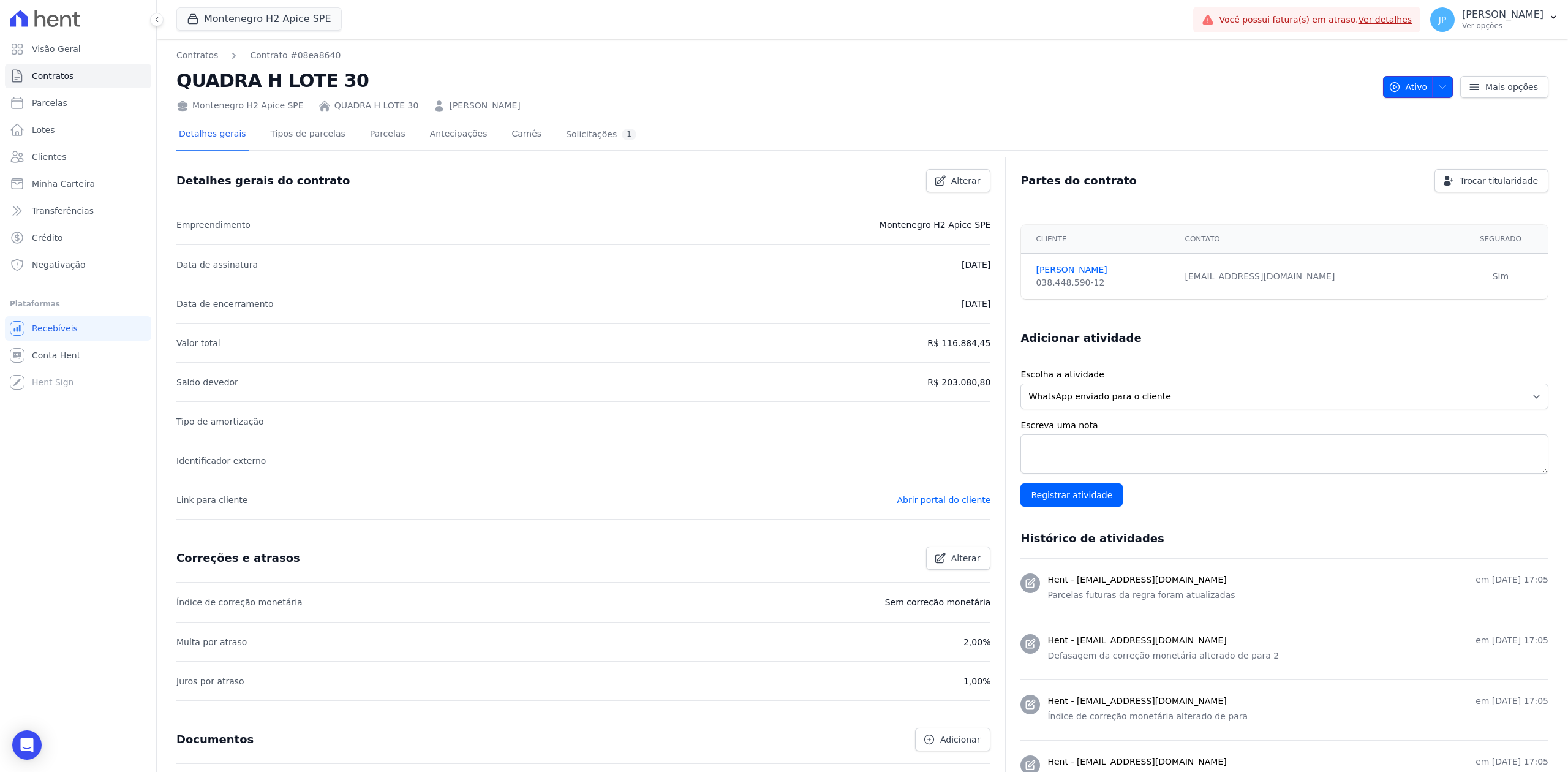
click at [1434, 80] on span "button" at bounding box center [1439, 87] width 15 height 20
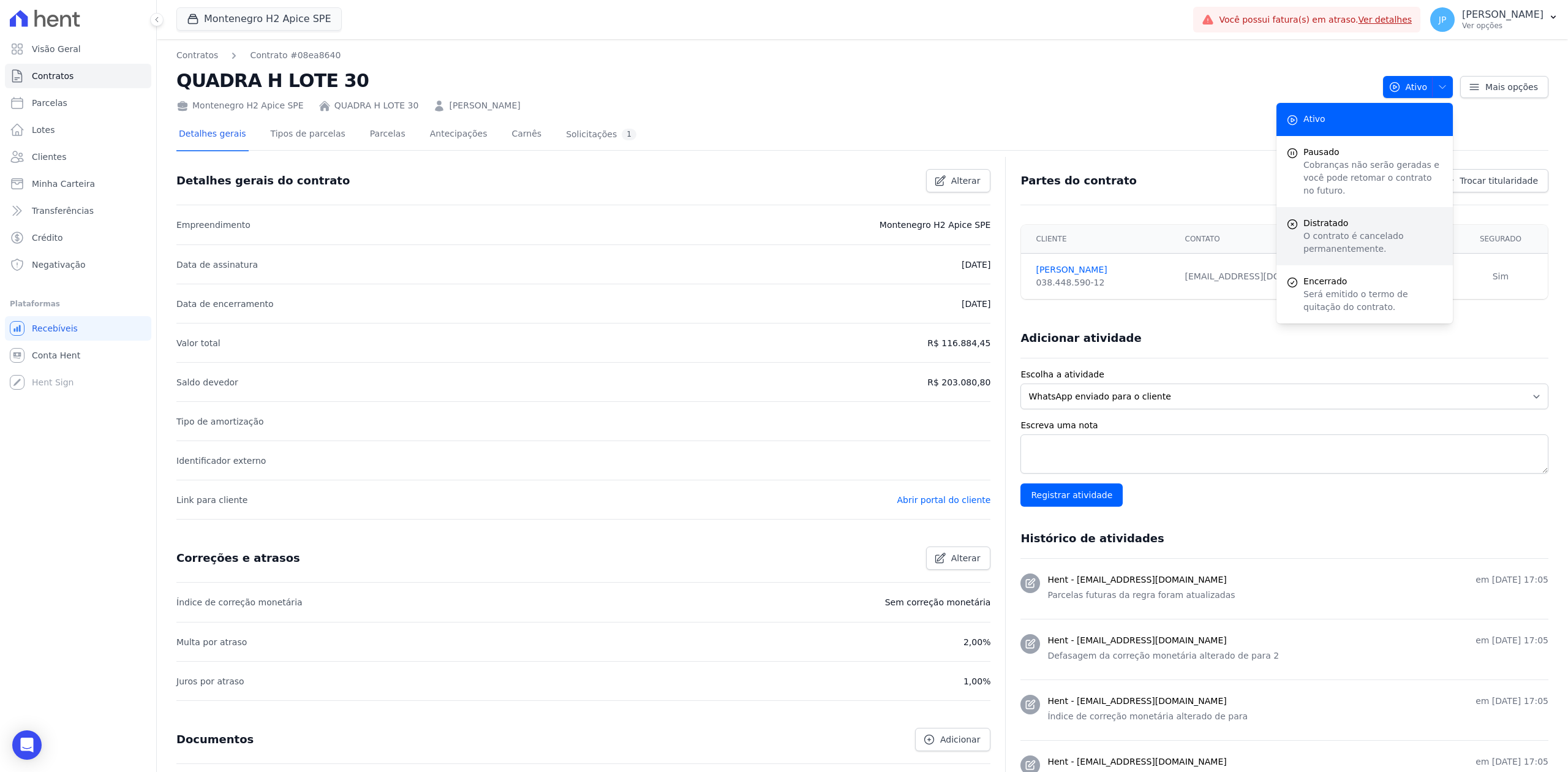
click at [1343, 230] on p "O contrato é cancelado permanentemente." at bounding box center [1373, 242] width 139 height 26
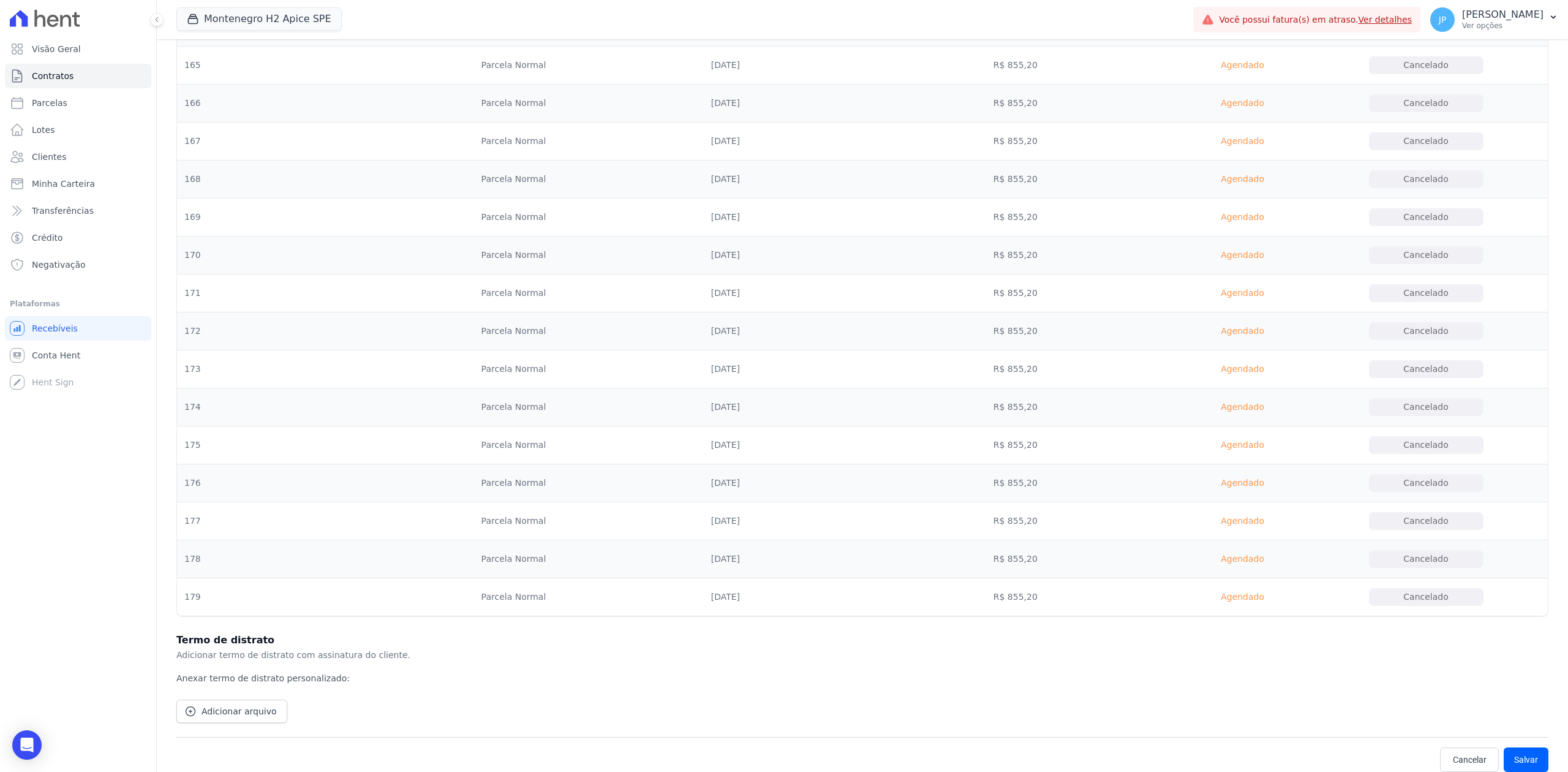
scroll to position [7027, 0]
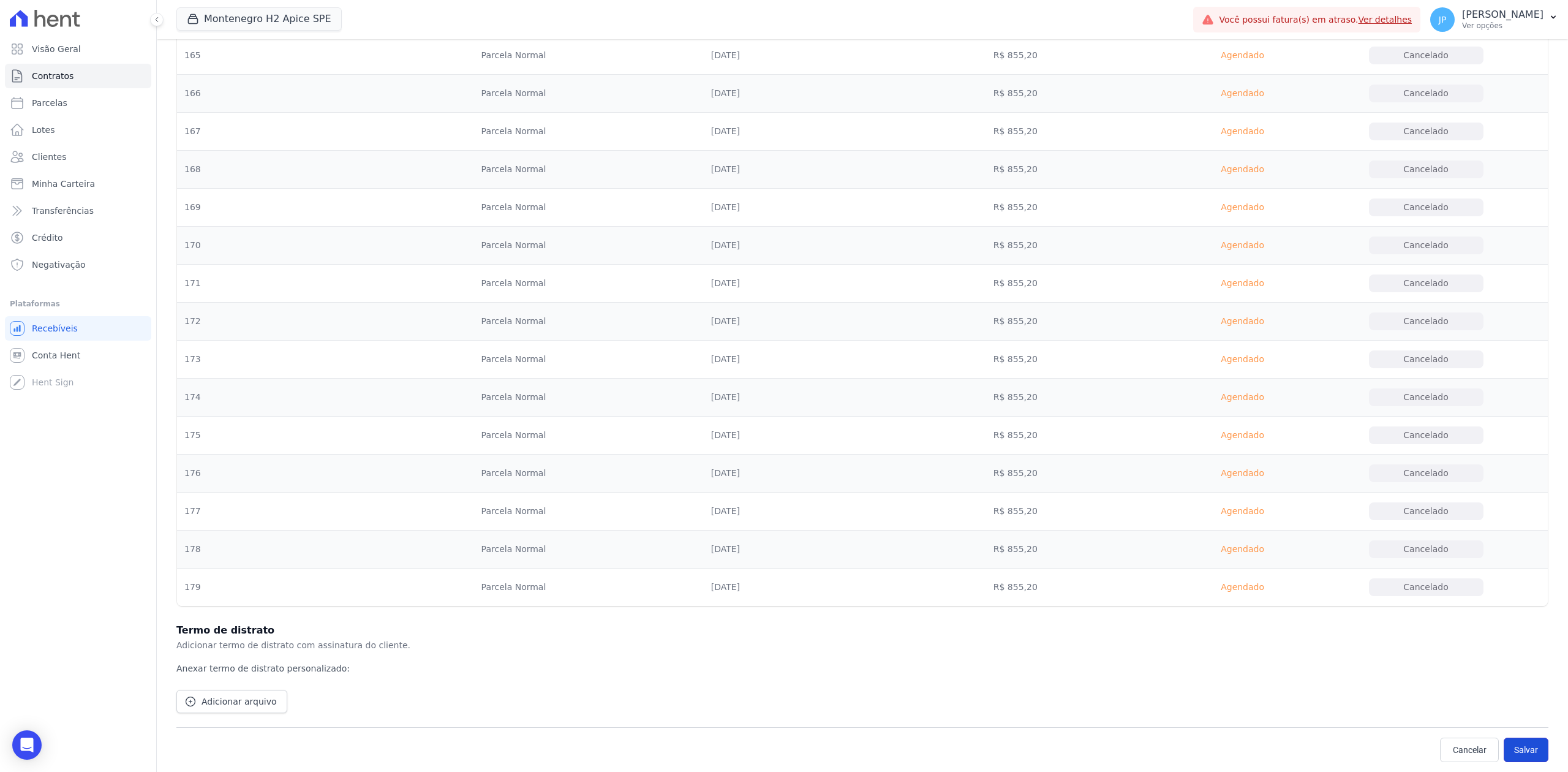
click at [1512, 741] on button "Salvar" at bounding box center [1526, 750] width 45 height 24
click at [1516, 749] on button "Salvar" at bounding box center [1526, 750] width 45 height 24
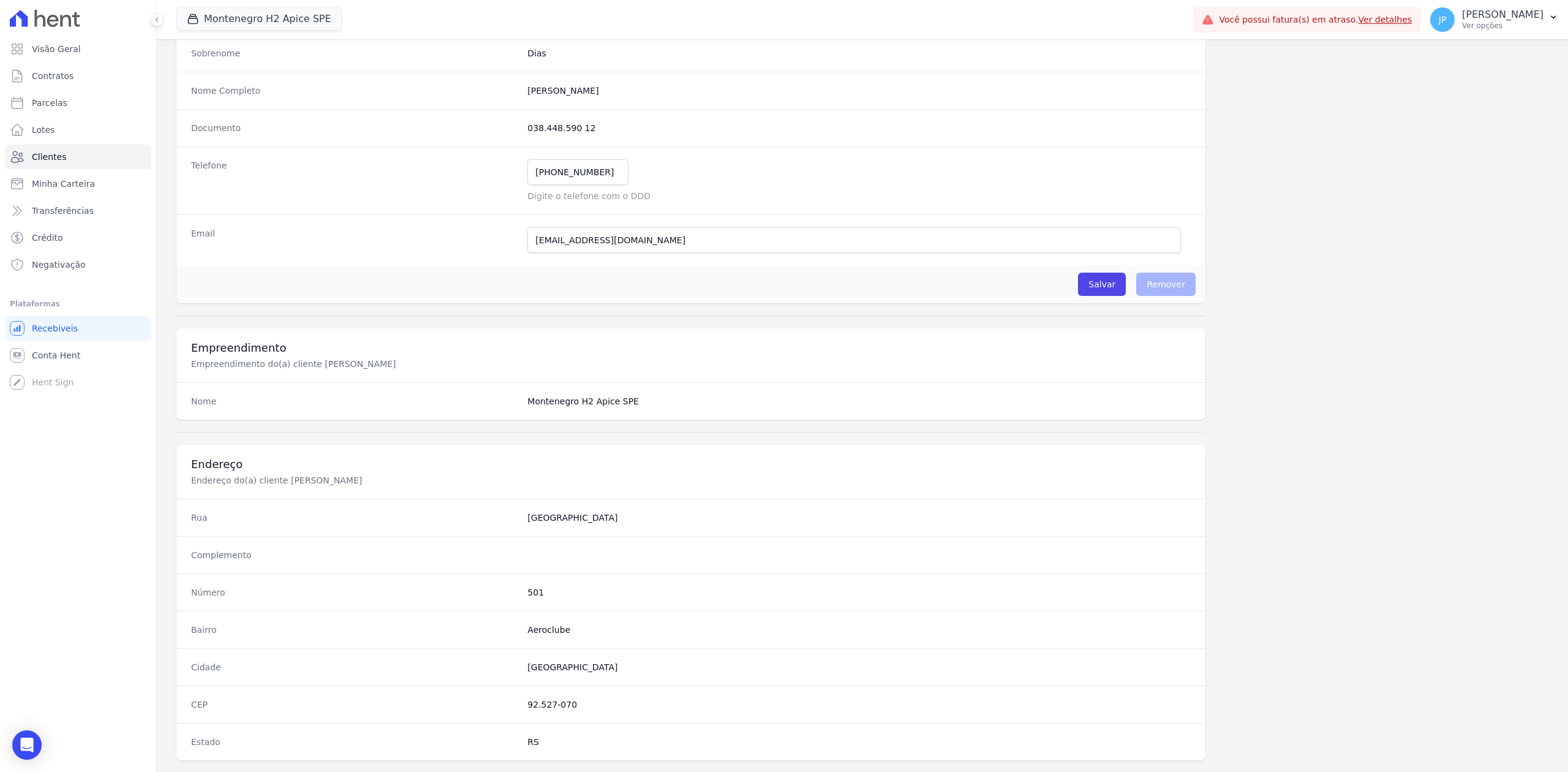
scroll to position [163, 0]
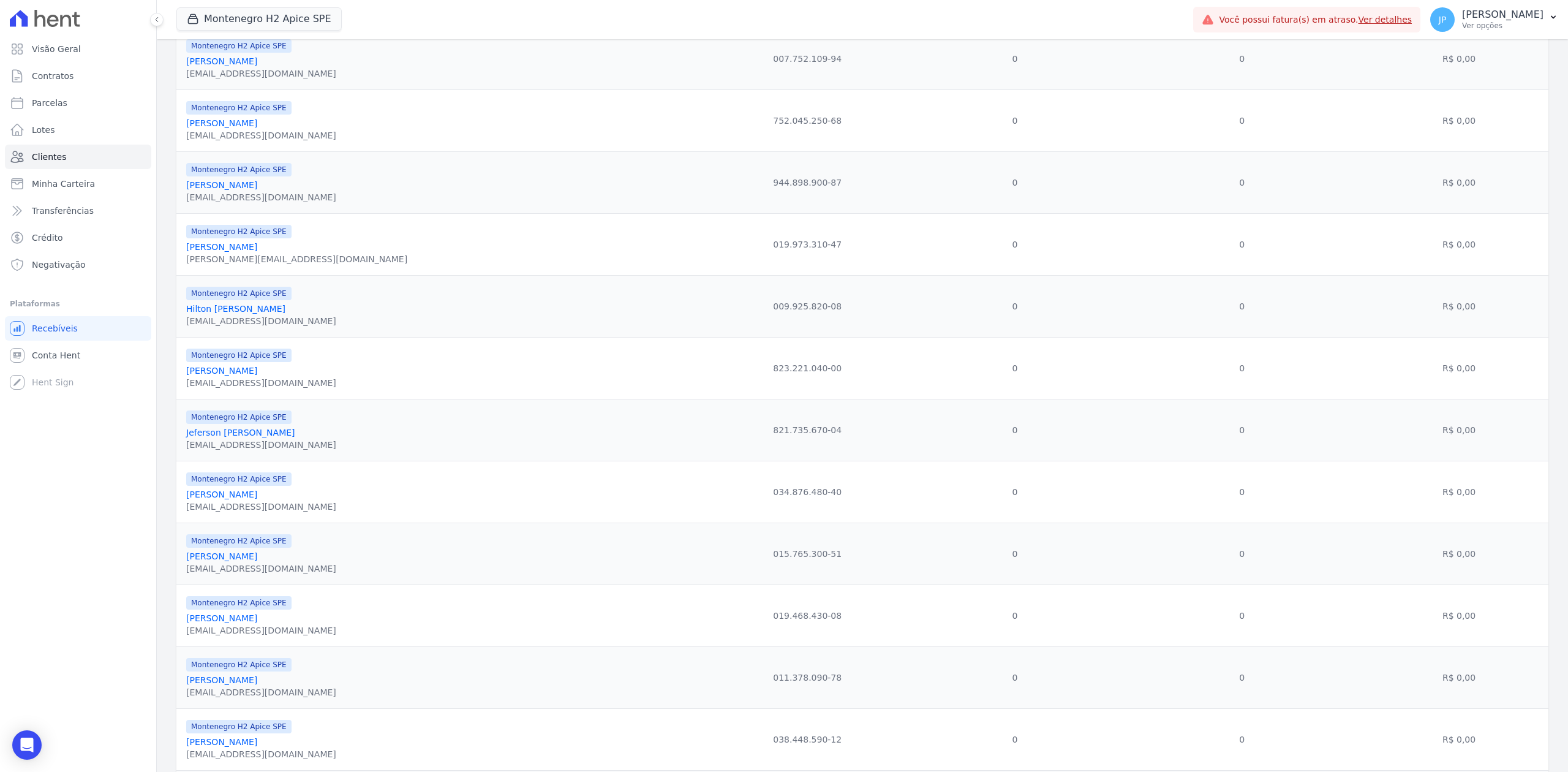
scroll to position [1084, 0]
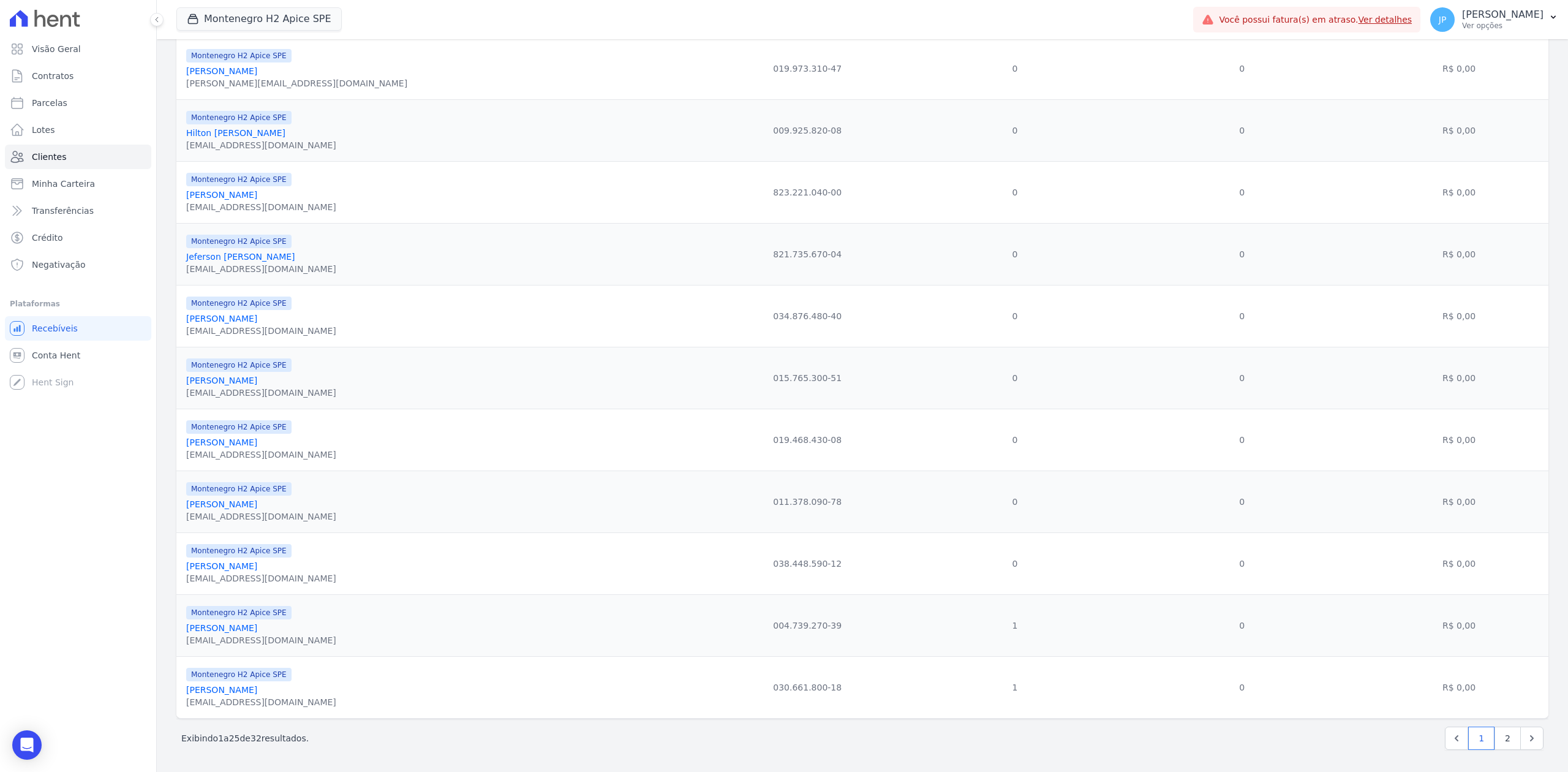
click at [228, 626] on link "[PERSON_NAME]" at bounding box center [222, 628] width 71 height 10
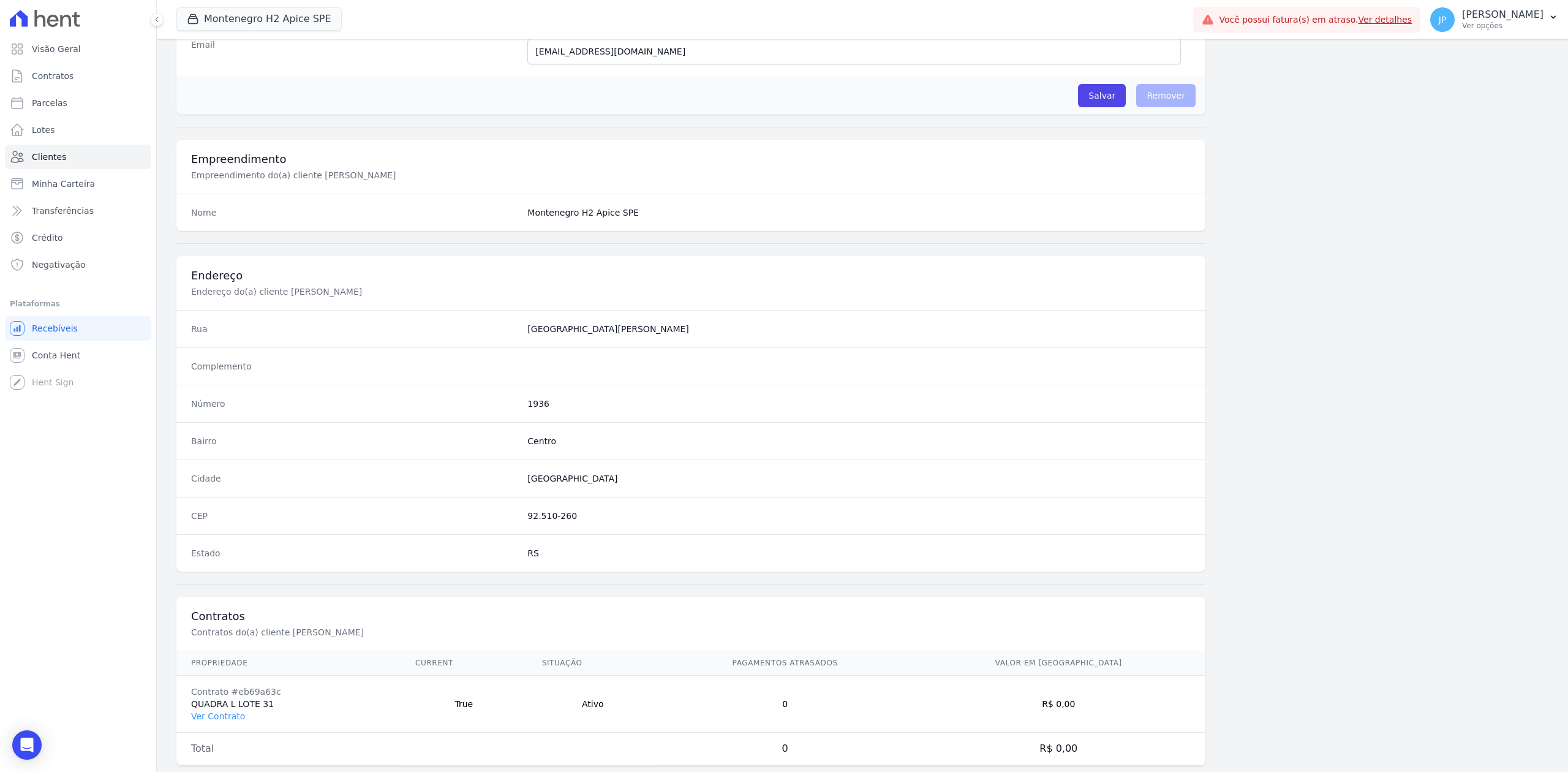
scroll to position [380, 0]
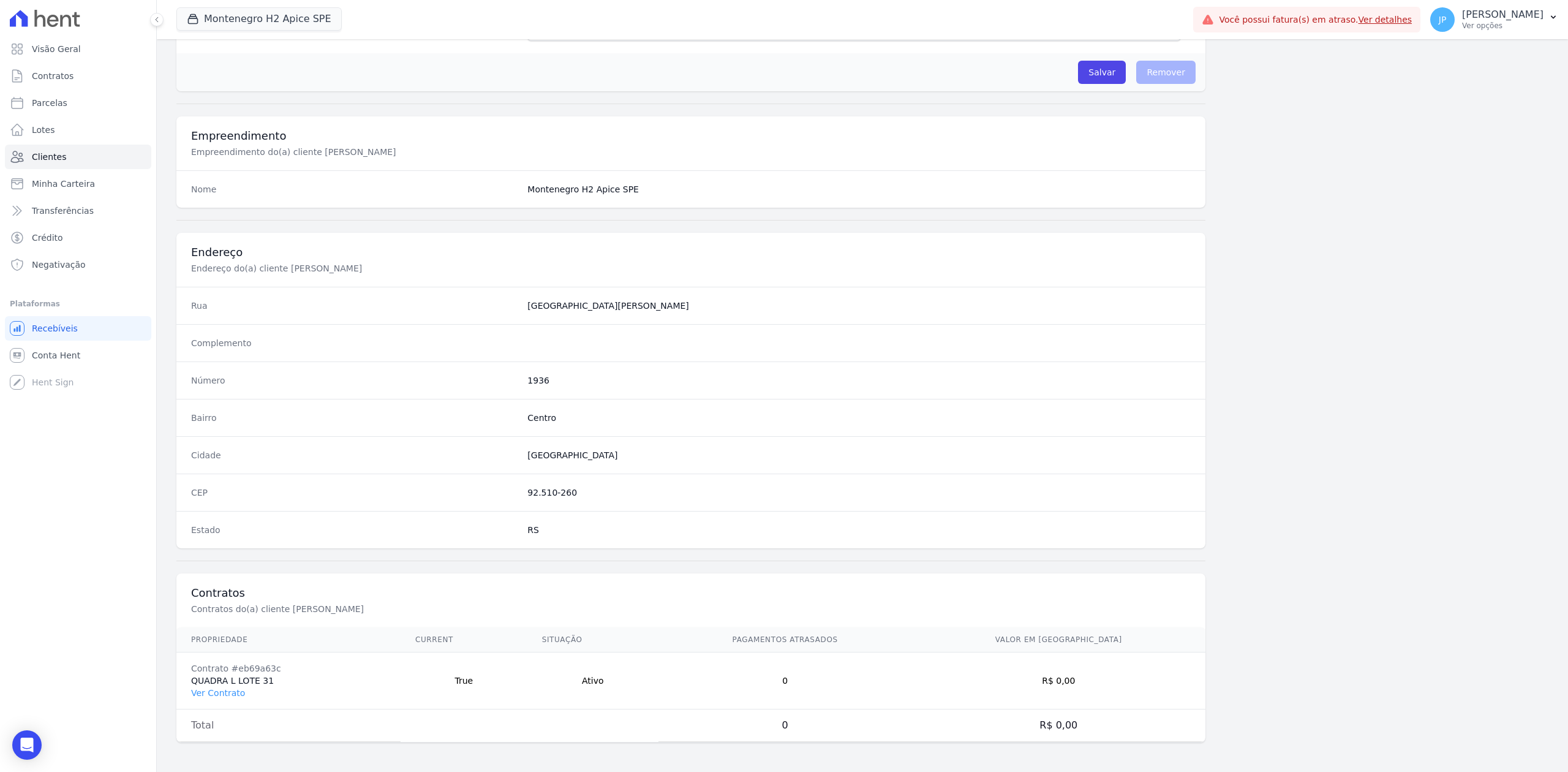
click at [222, 683] on td "Contrato #eb69a63c QUADRA L LOTE 31 Ver Contrato" at bounding box center [289, 681] width 224 height 57
click at [221, 689] on link "Ver Contrato" at bounding box center [218, 693] width 54 height 10
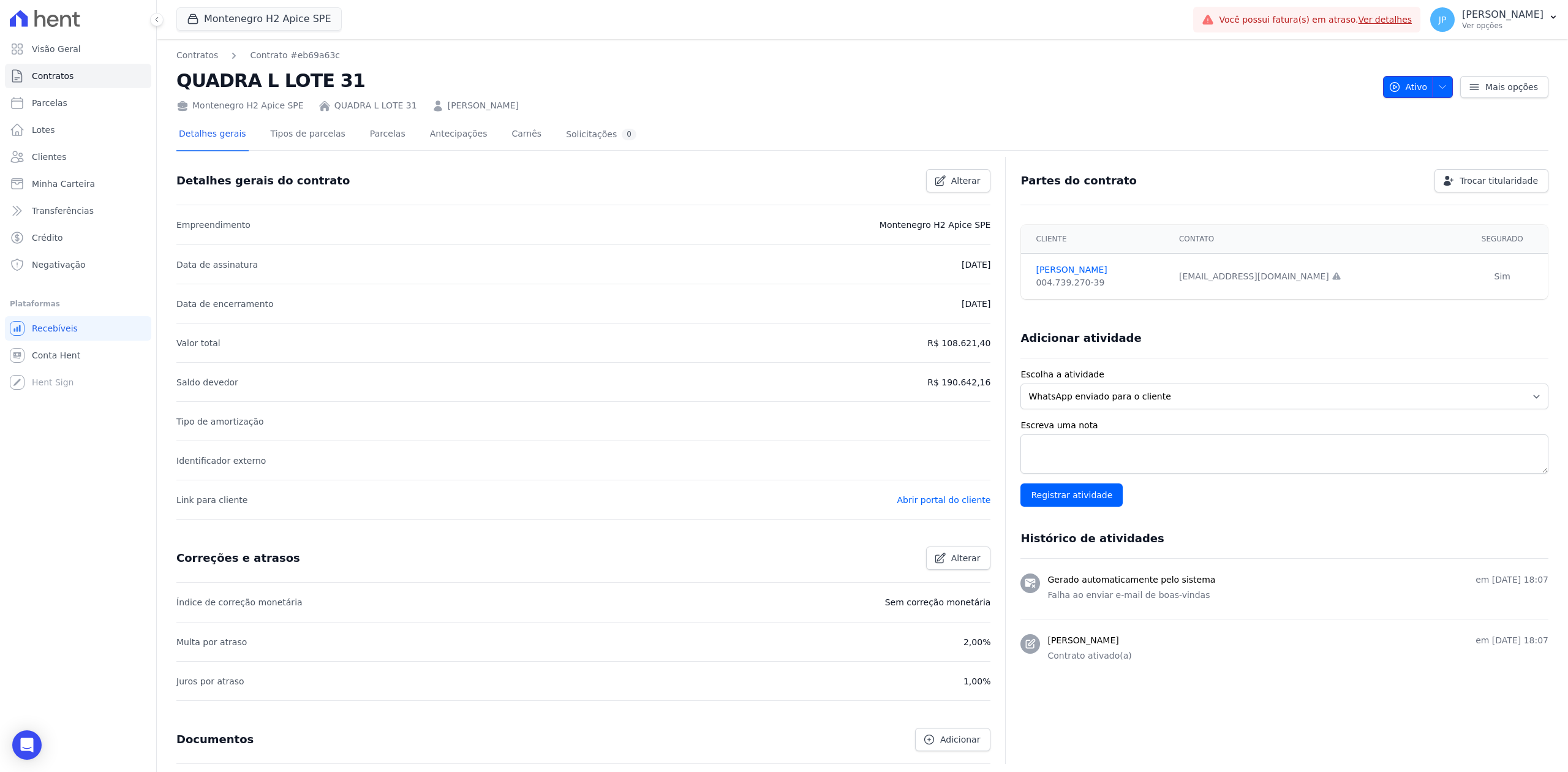
click at [1437, 87] on icon "button" at bounding box center [1442, 86] width 10 height 10
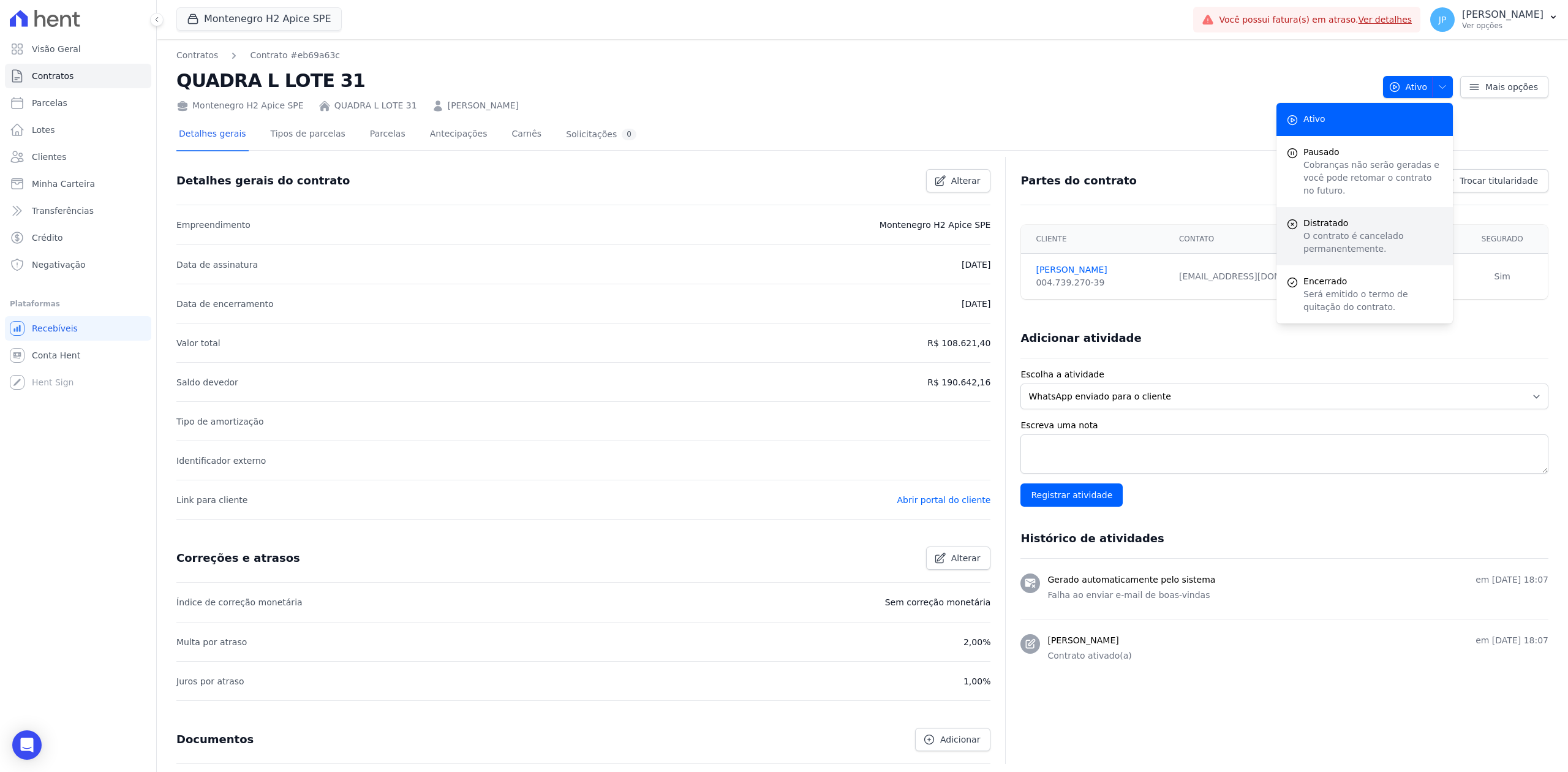
click at [1382, 230] on p "O contrato é cancelado permanentemente." at bounding box center [1373, 242] width 139 height 26
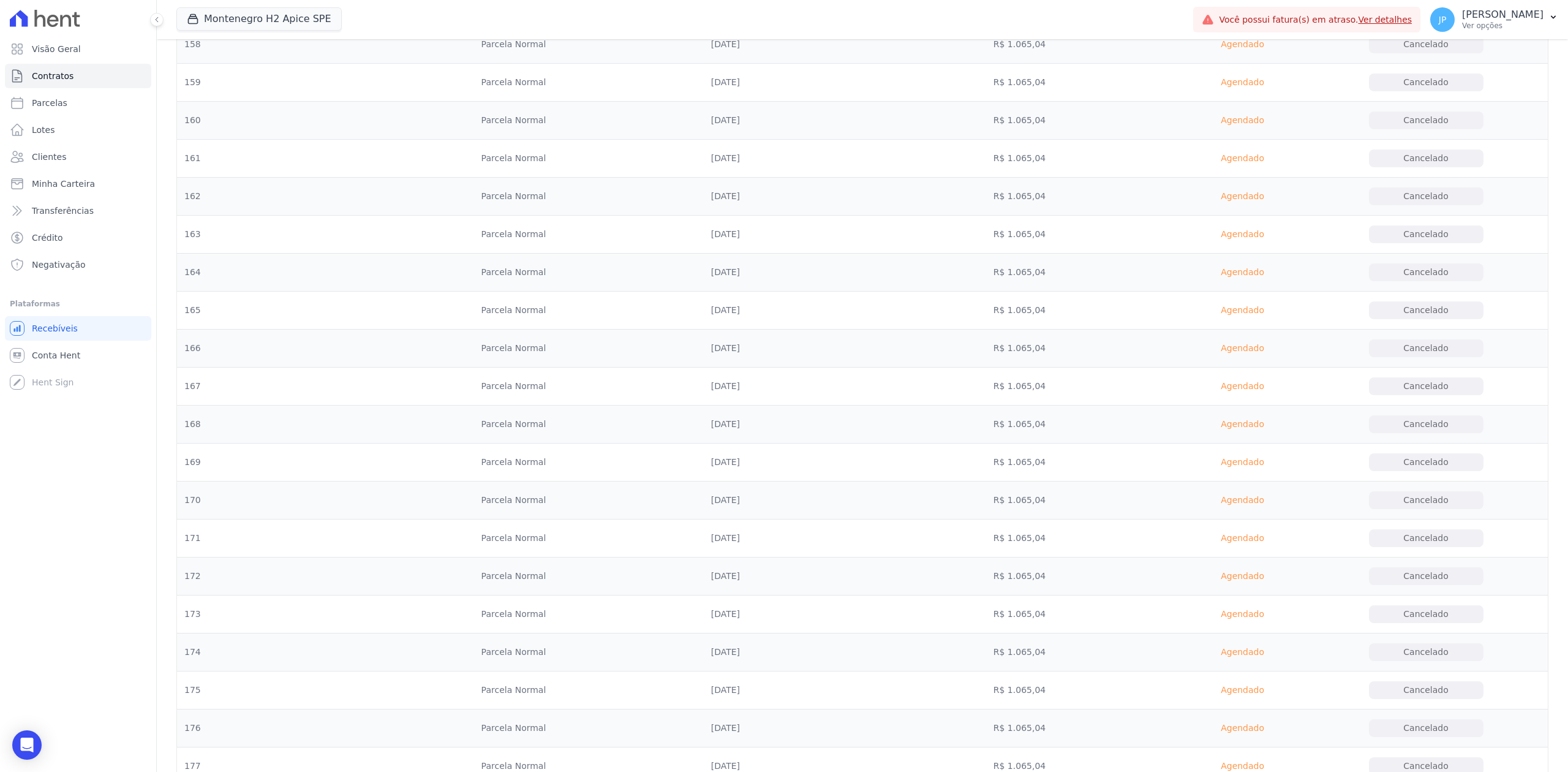
scroll to position [6644, 0]
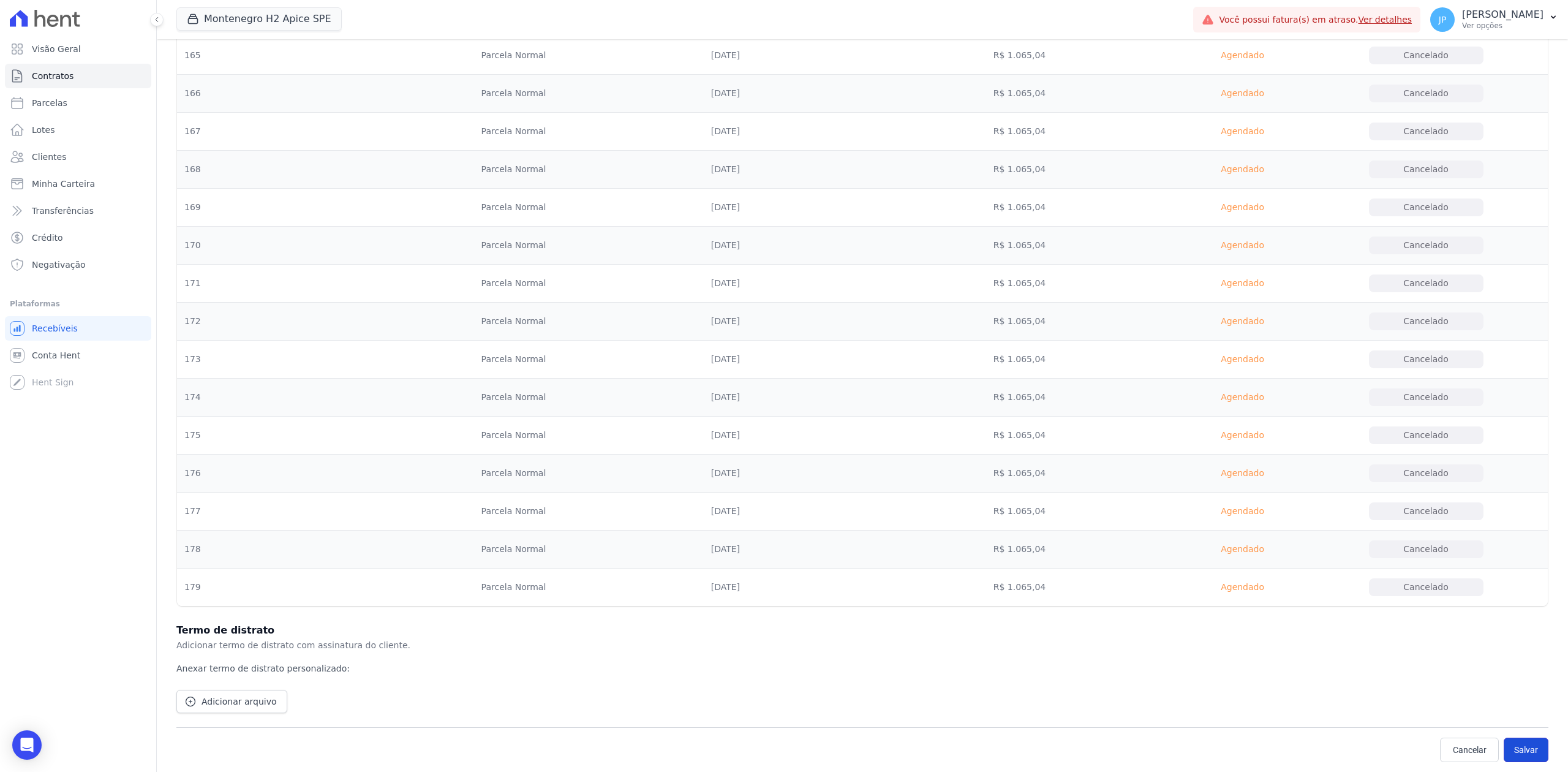
click at [1510, 756] on button "Salvar" at bounding box center [1526, 750] width 45 height 24
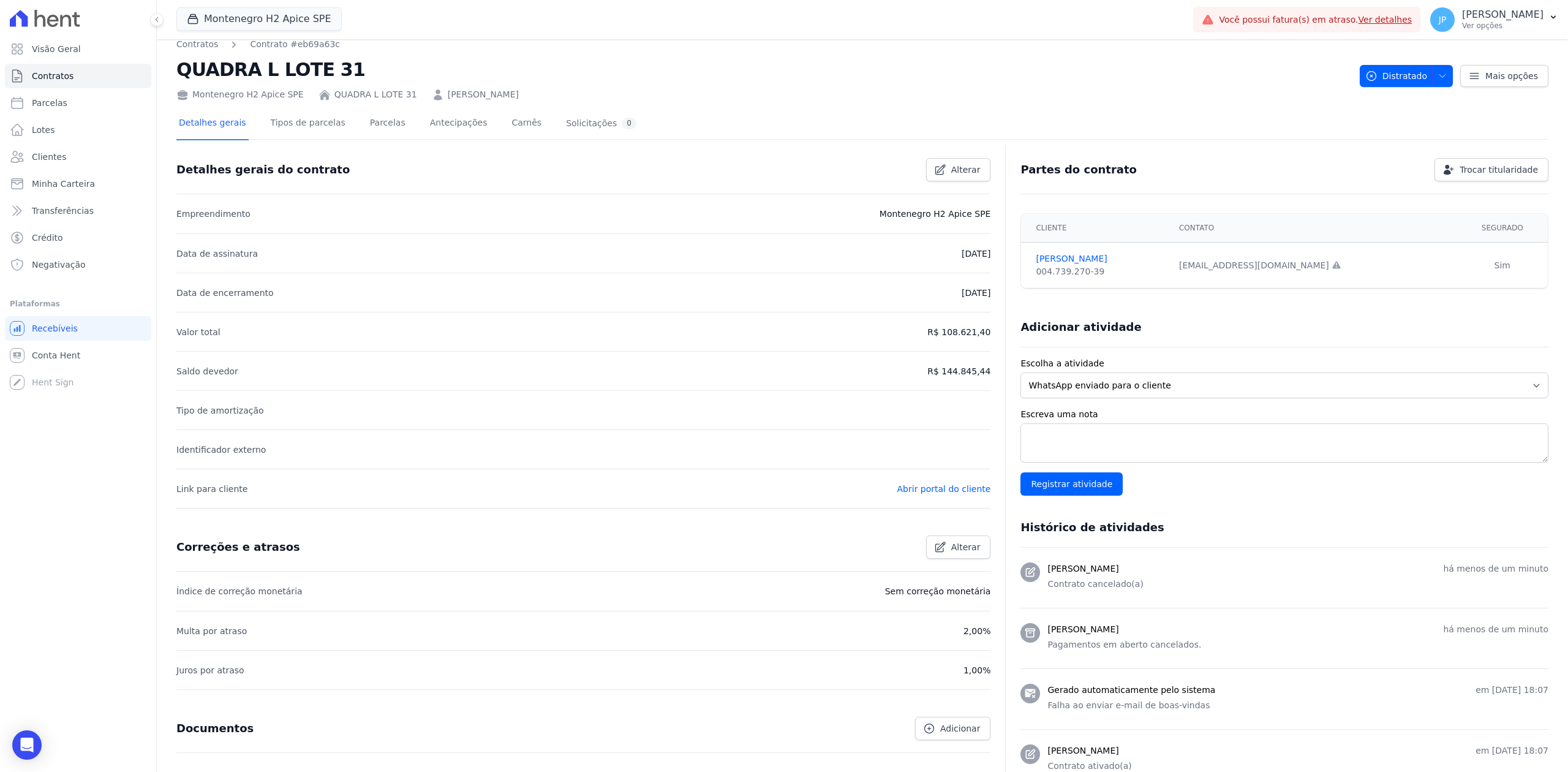
scroll to position [81, 0]
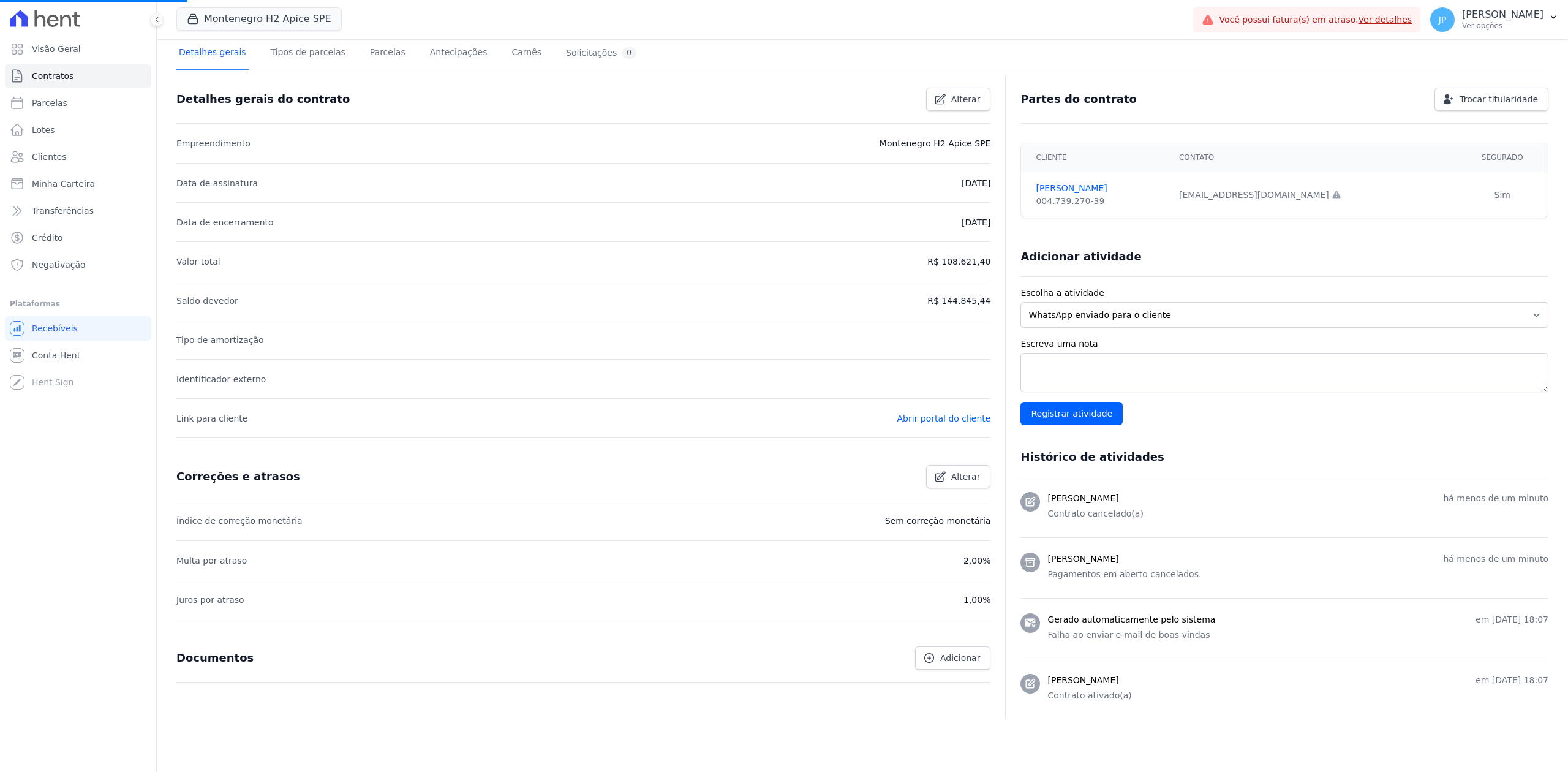
scroll to position [40, 0]
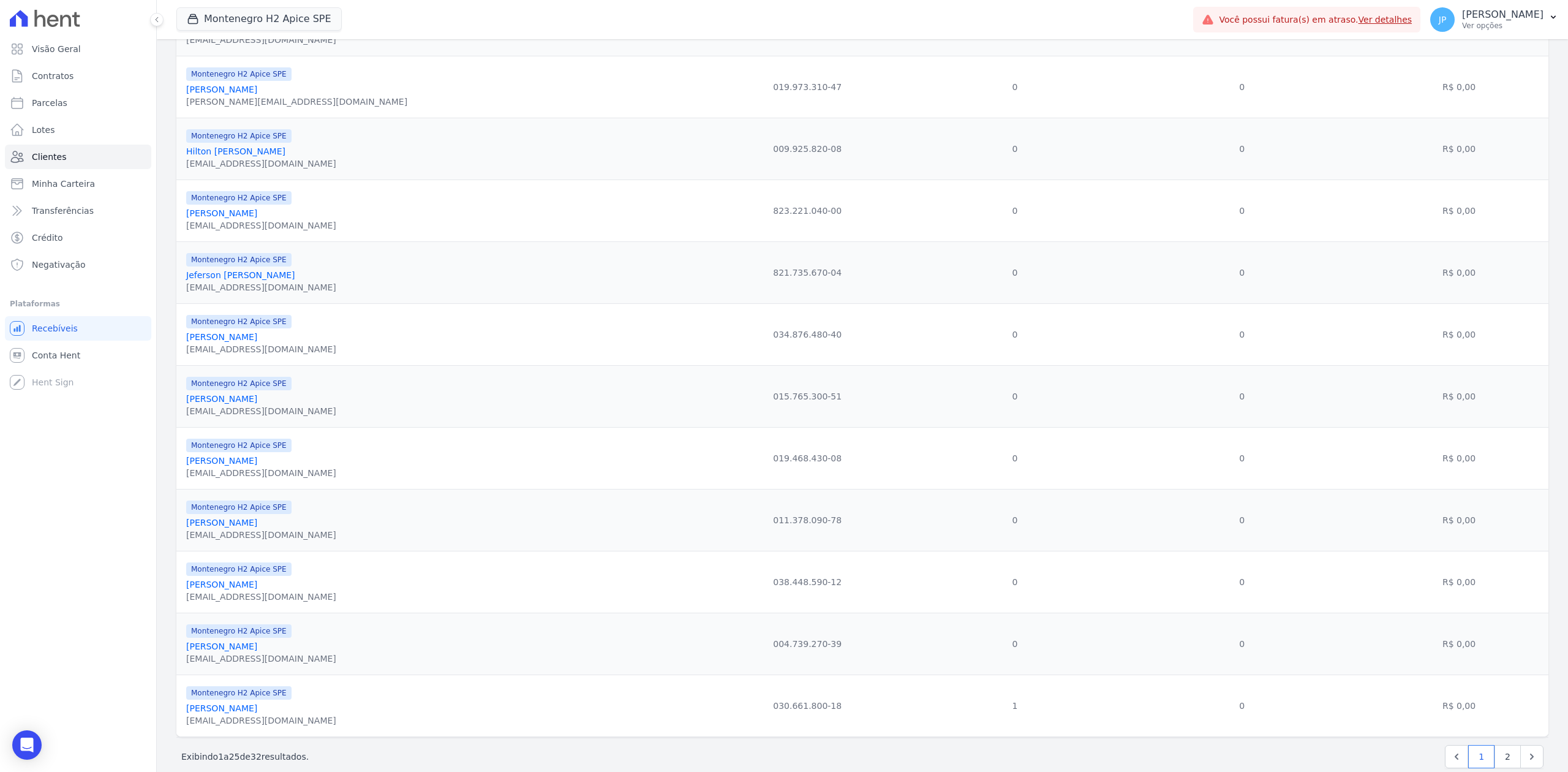
scroll to position [1084, 0]
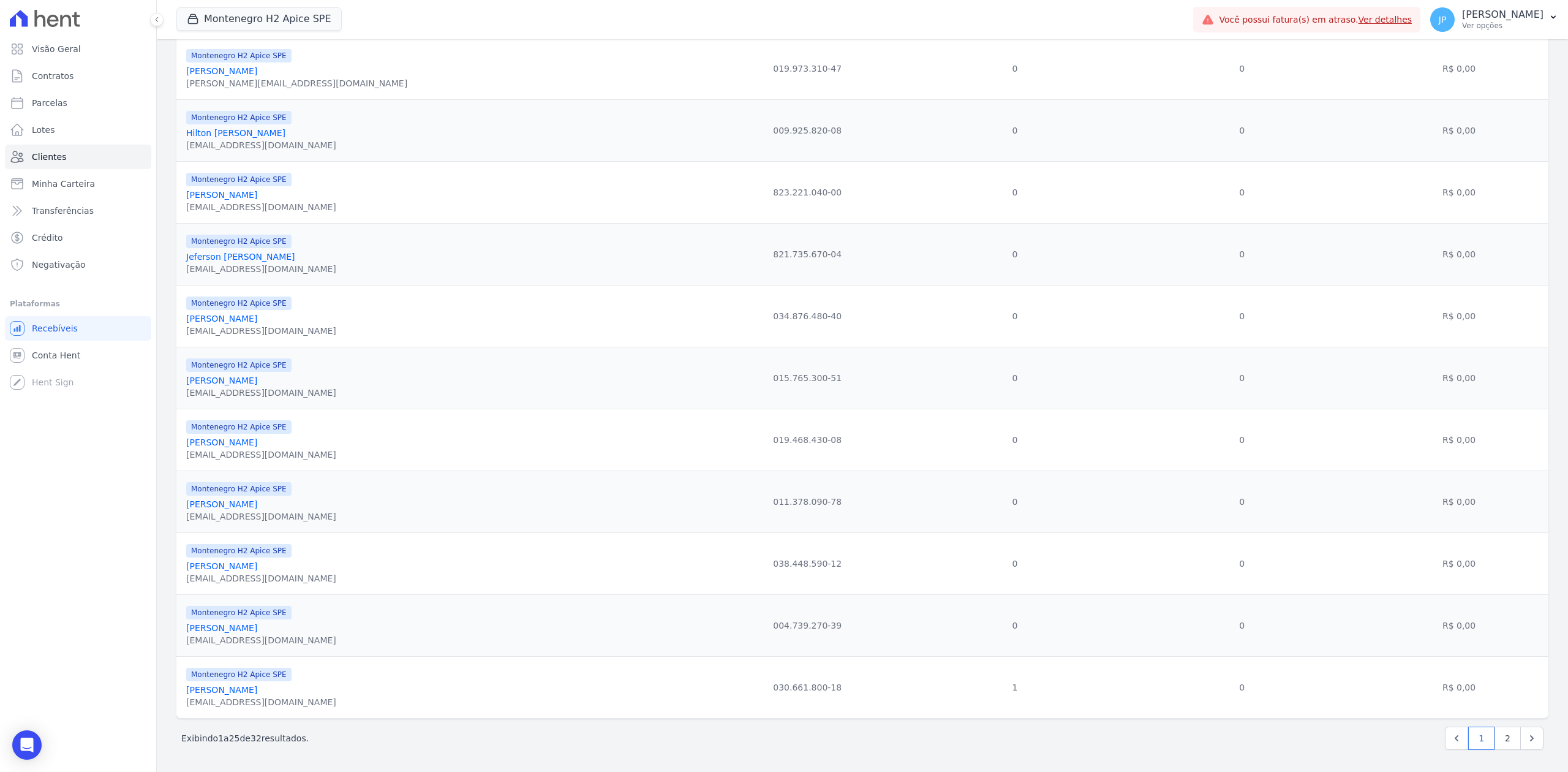
click at [206, 688] on link "[PERSON_NAME]" at bounding box center [222, 689] width 71 height 10
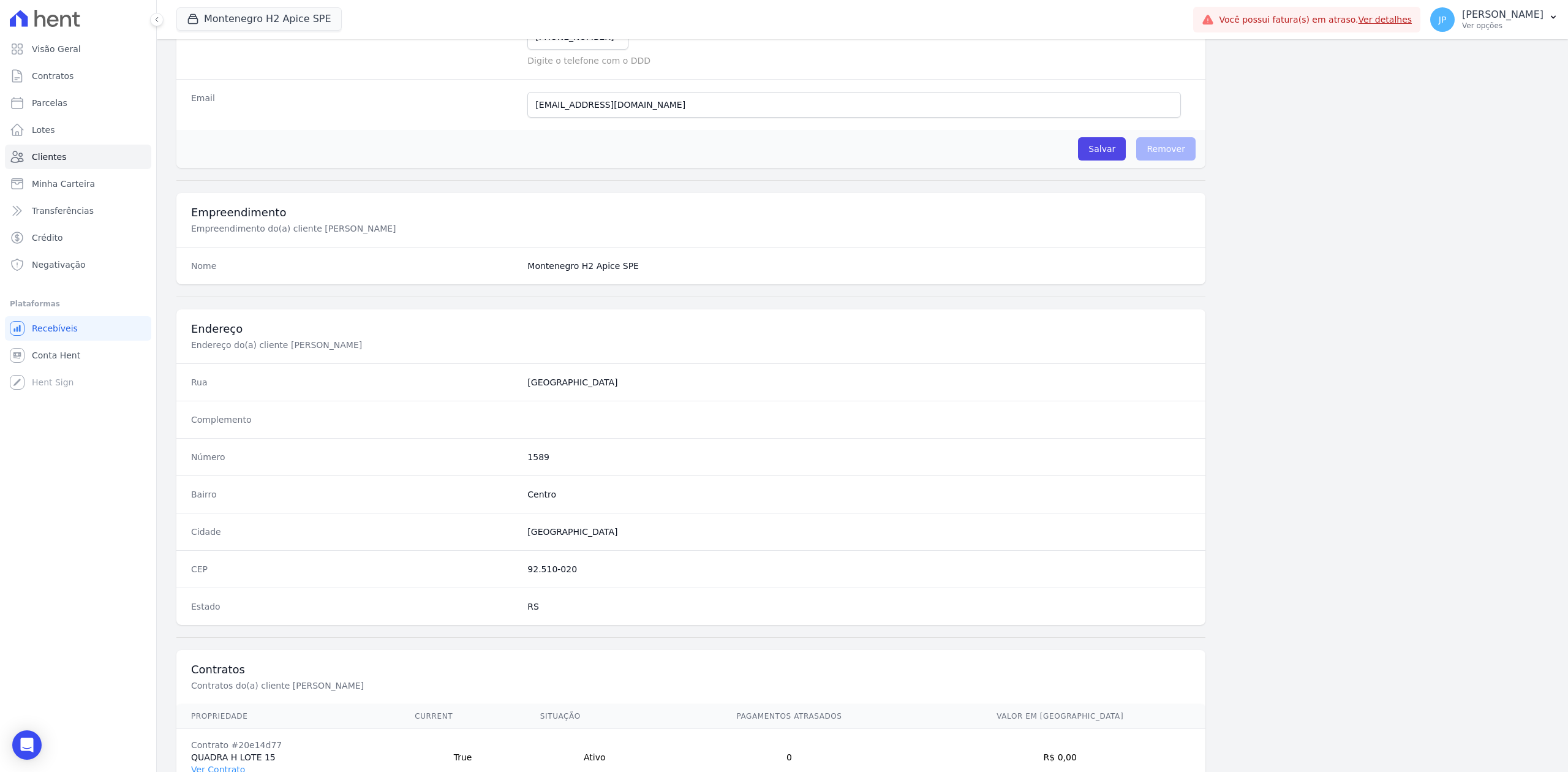
scroll to position [437, 0]
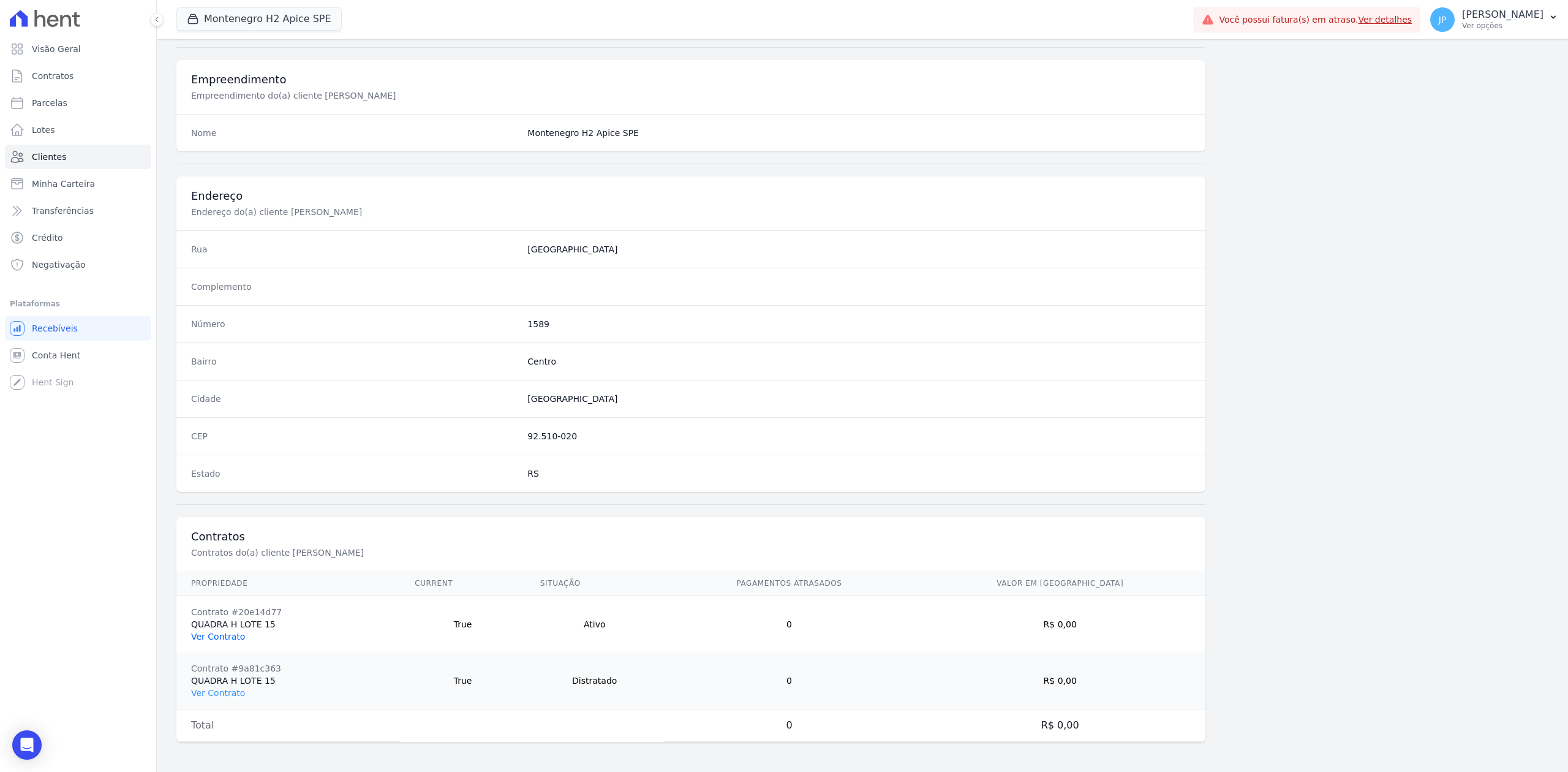
click at [209, 633] on link "Ver Contrato" at bounding box center [218, 636] width 54 height 10
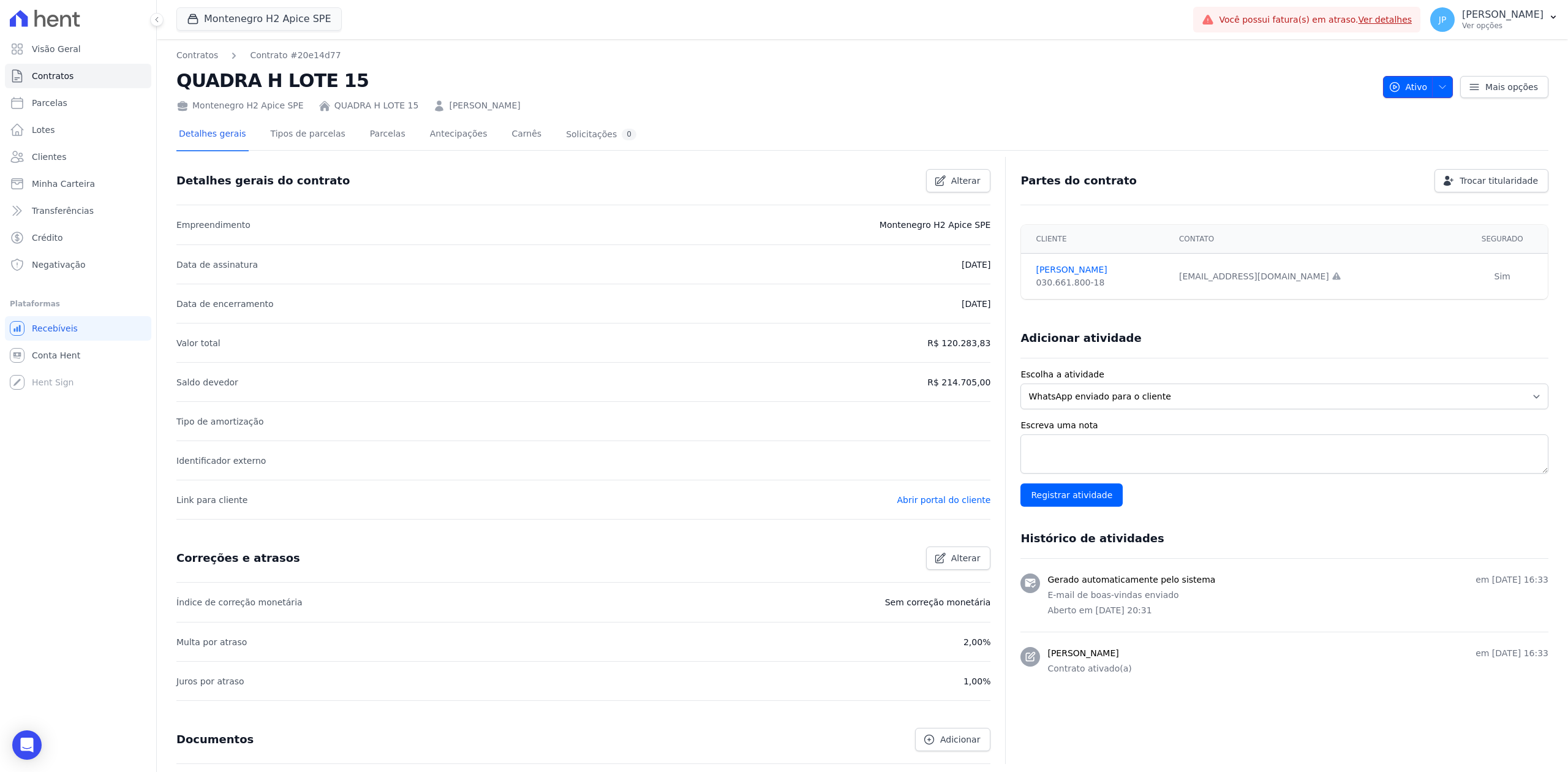
click at [1399, 81] on span "Ativo" at bounding box center [1408, 87] width 39 height 22
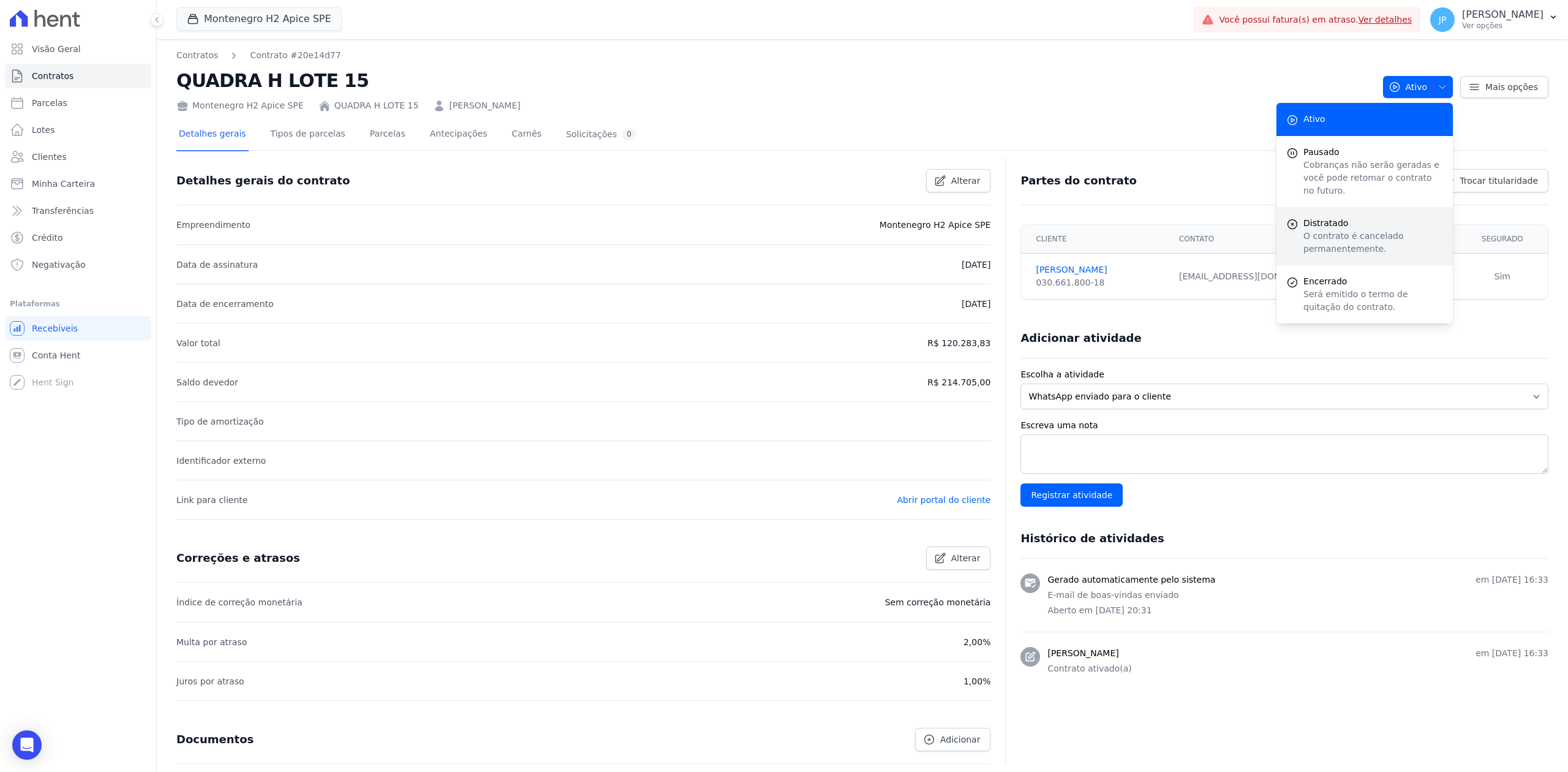
click at [1323, 207] on div "Distratado O contrato é cancelado permanentemente." at bounding box center [1364, 236] width 177 height 58
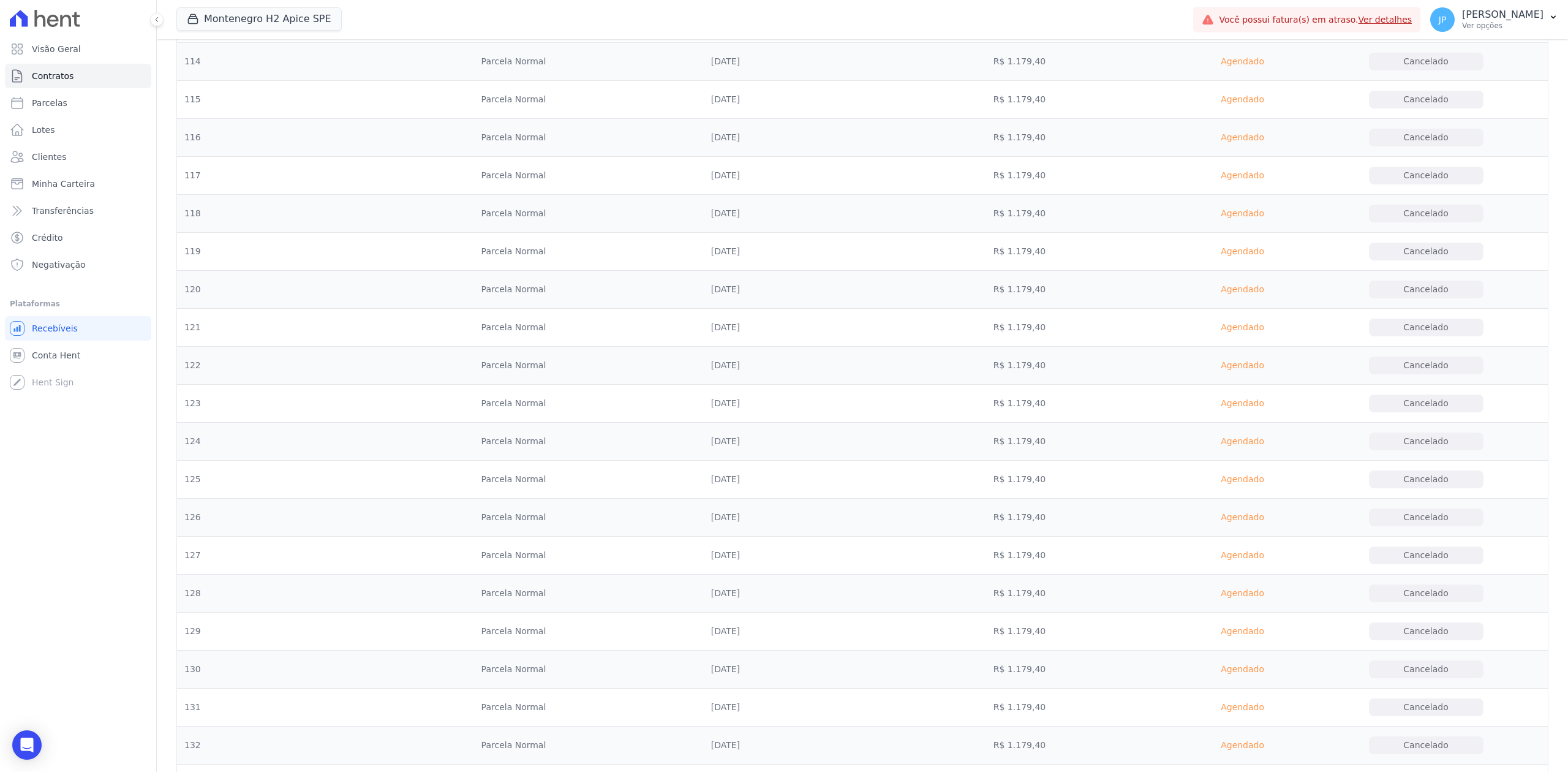
scroll to position [6644, 0]
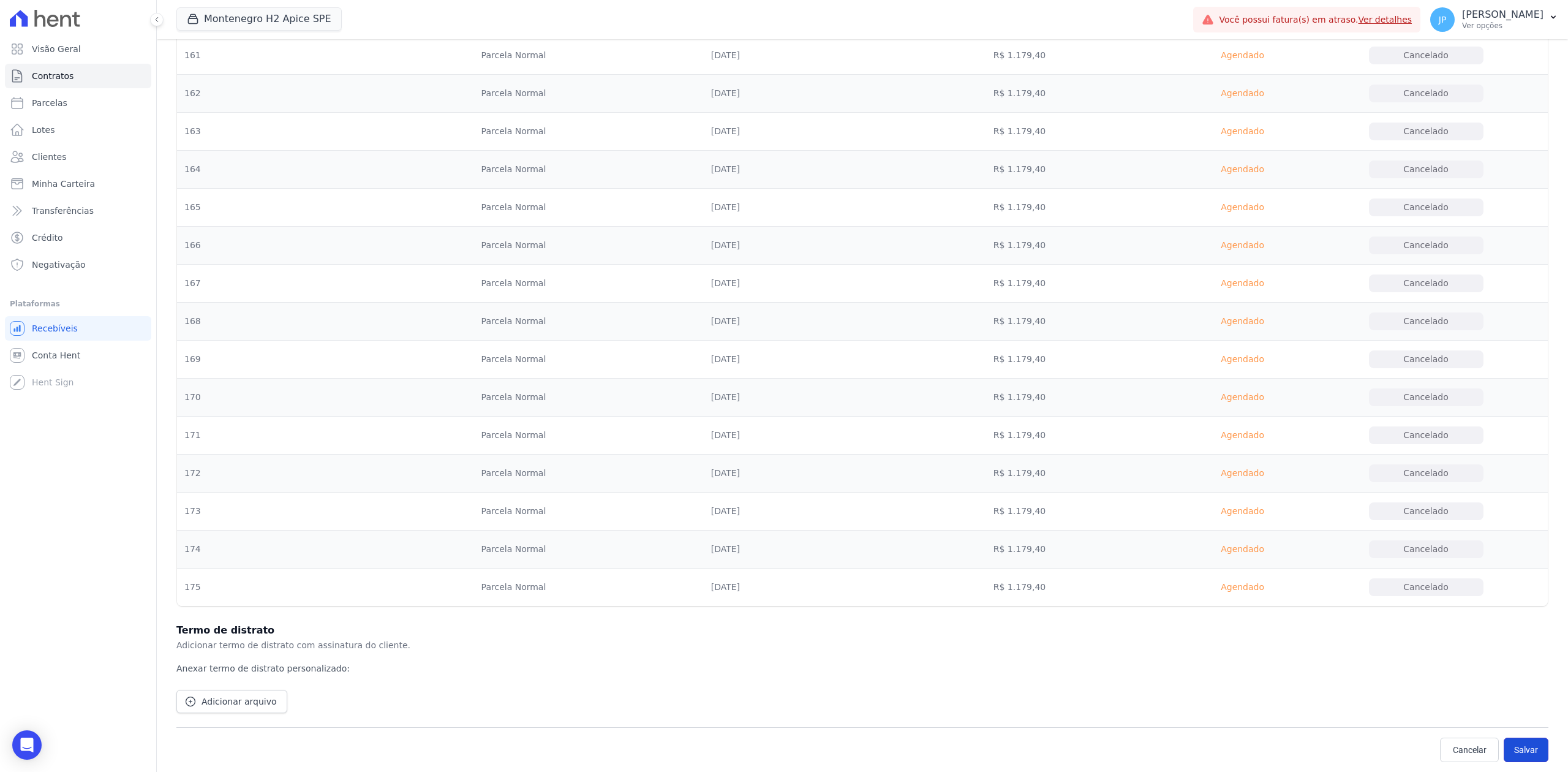
click at [1506, 744] on button "Salvar" at bounding box center [1526, 750] width 45 height 24
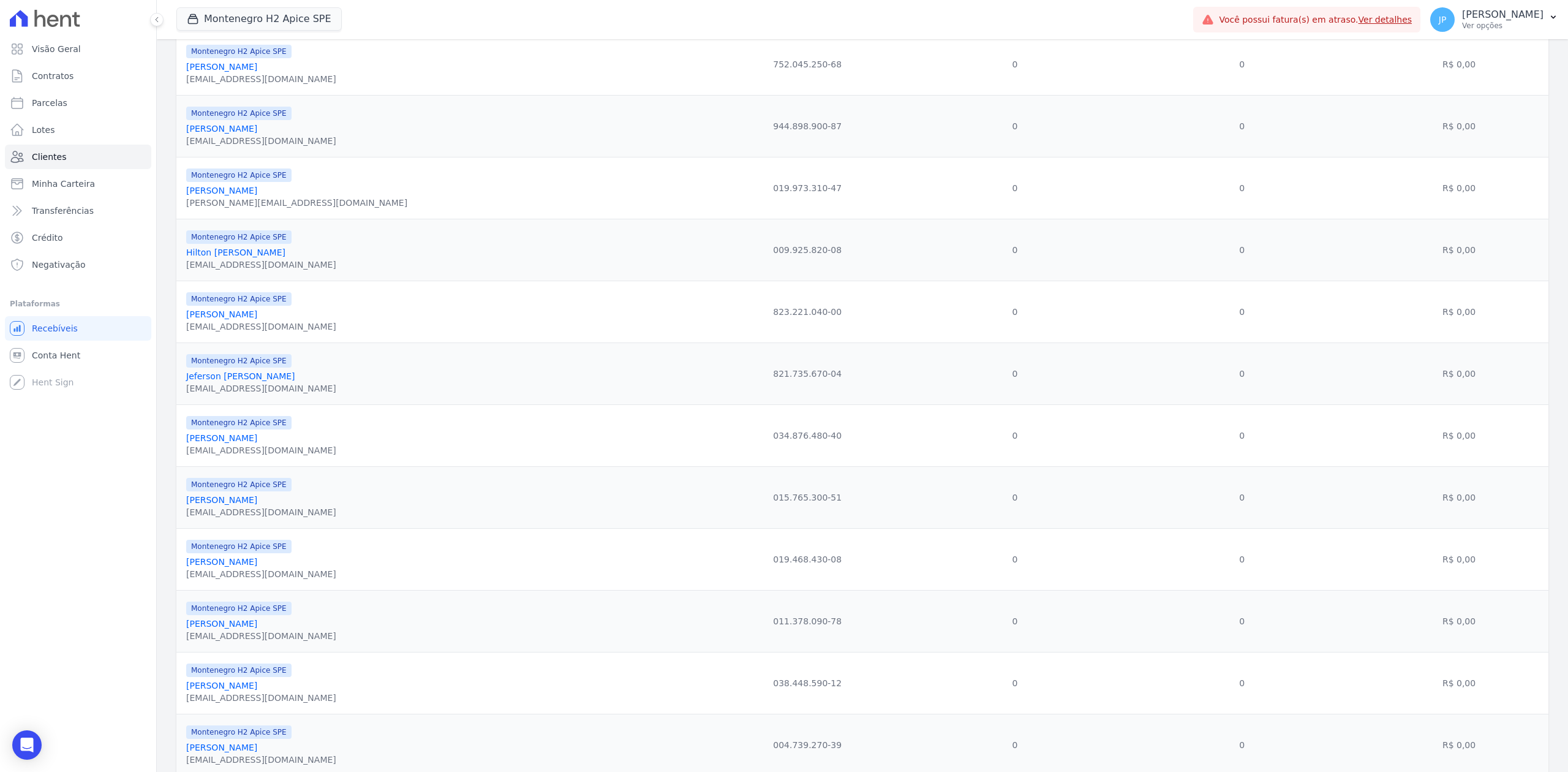
scroll to position [1084, 0]
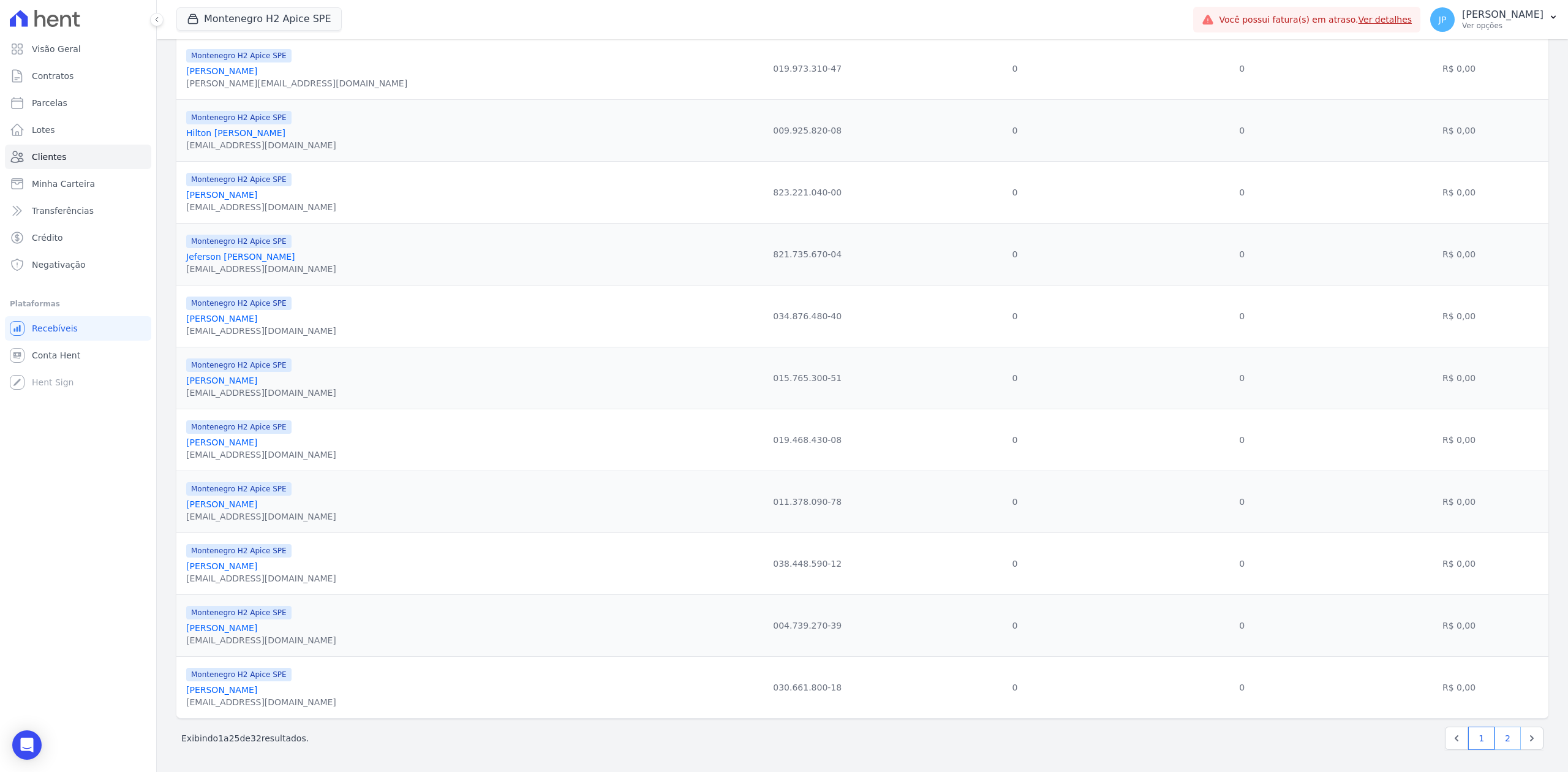
click at [1502, 731] on link "2" at bounding box center [1508, 739] width 26 height 24
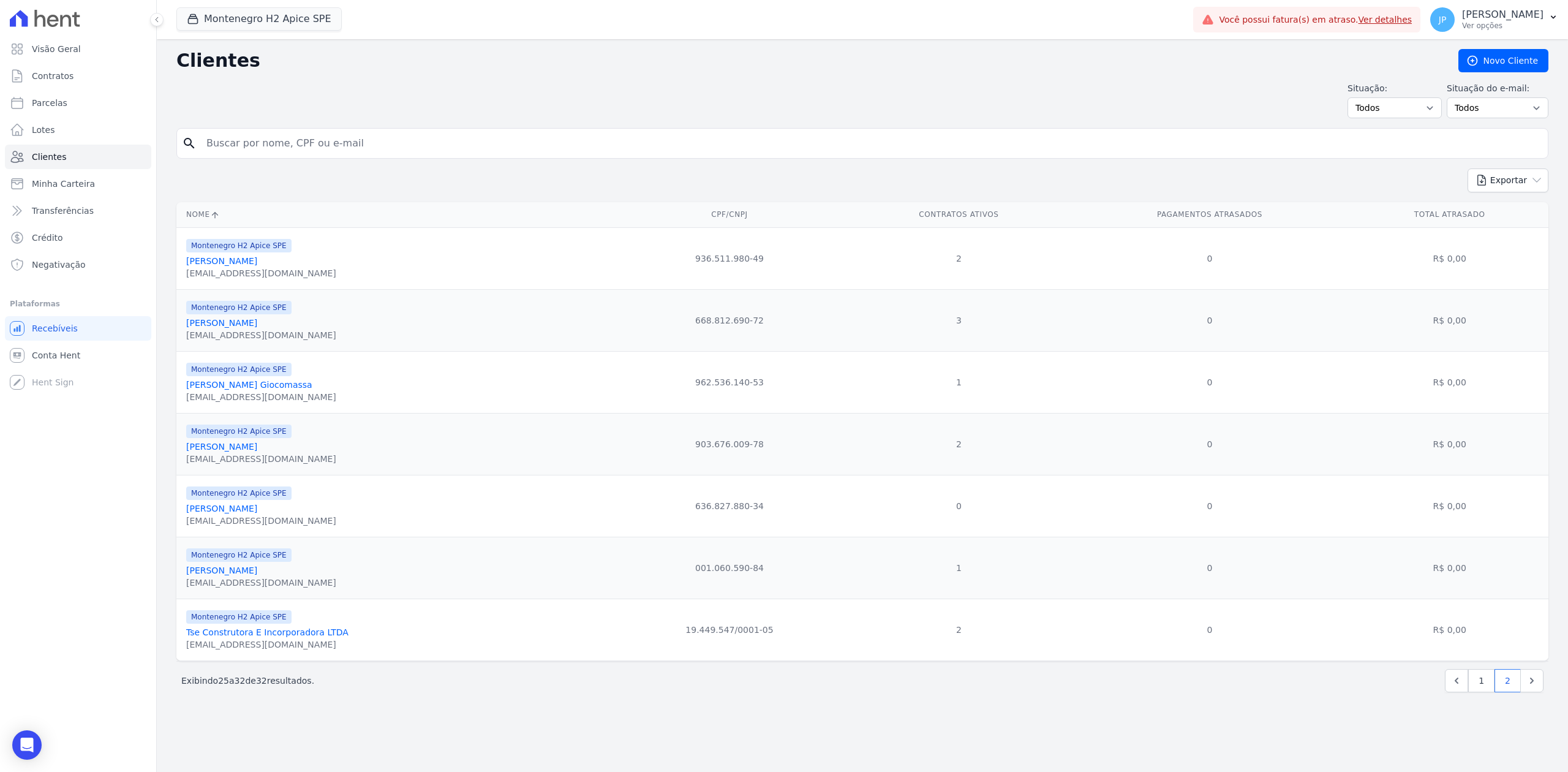
click at [222, 266] on link "[PERSON_NAME]" at bounding box center [222, 261] width 71 height 10
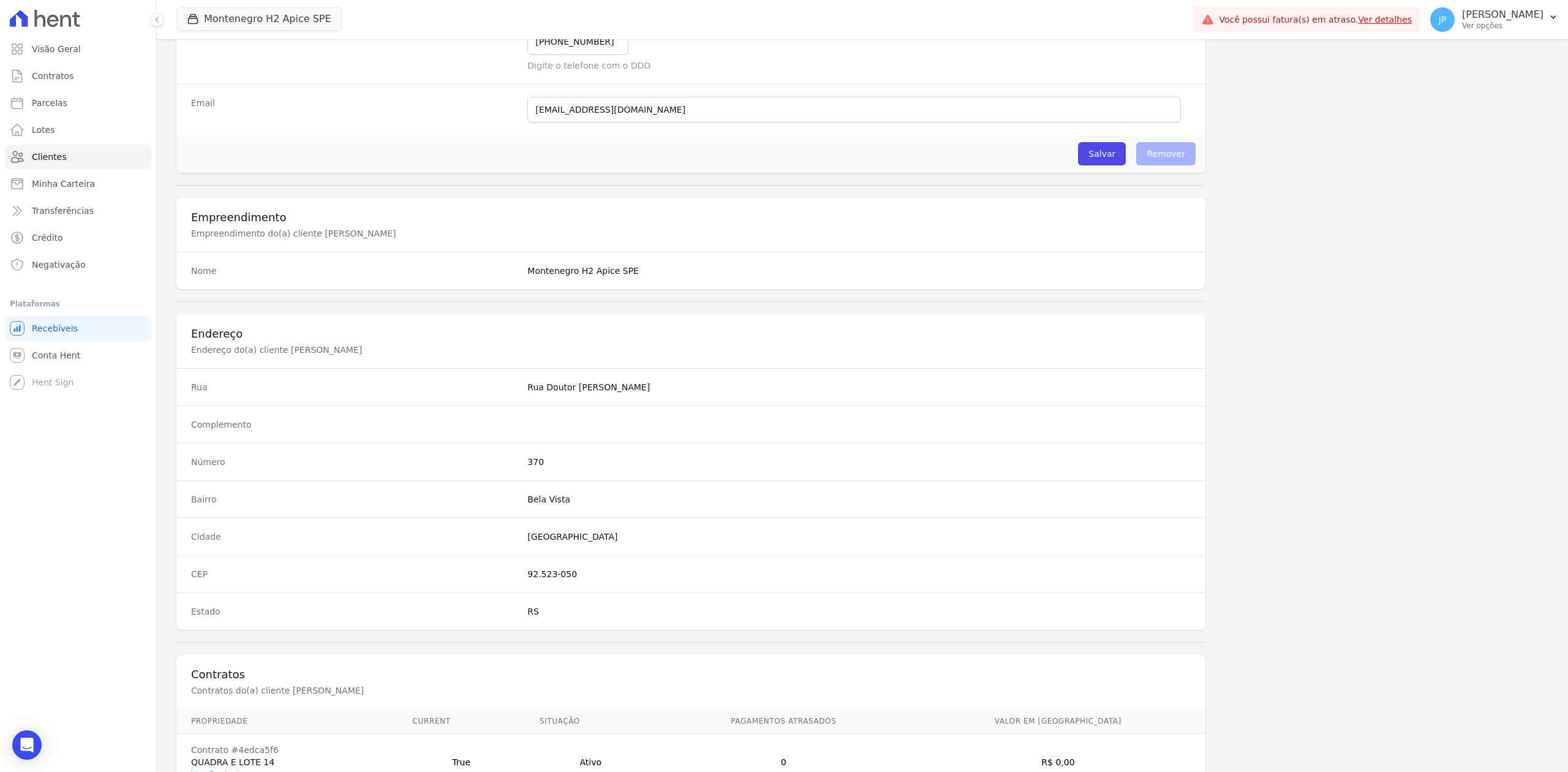
scroll to position [437, 0]
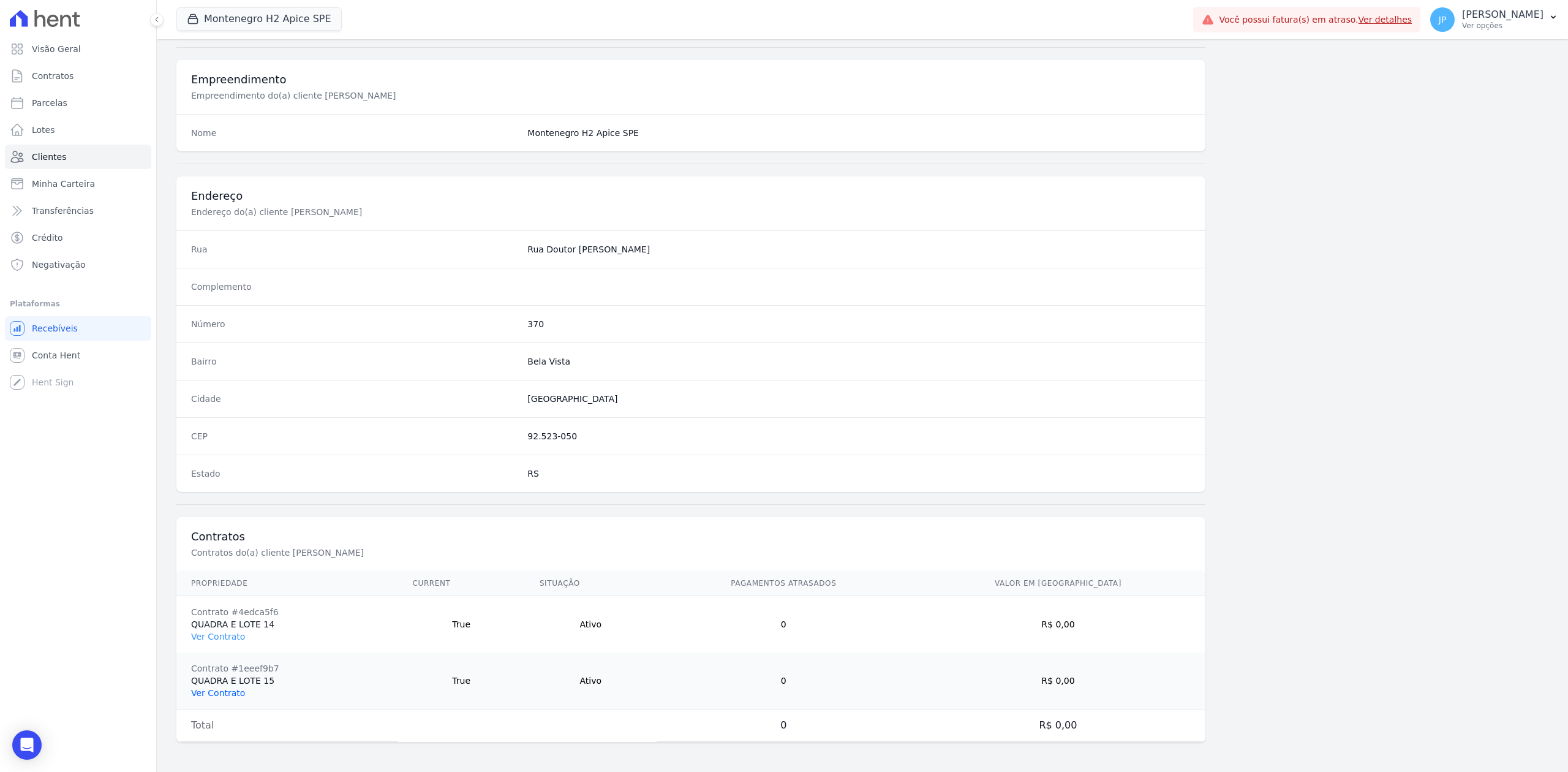
click at [214, 693] on link "Ver Contrato" at bounding box center [218, 693] width 54 height 10
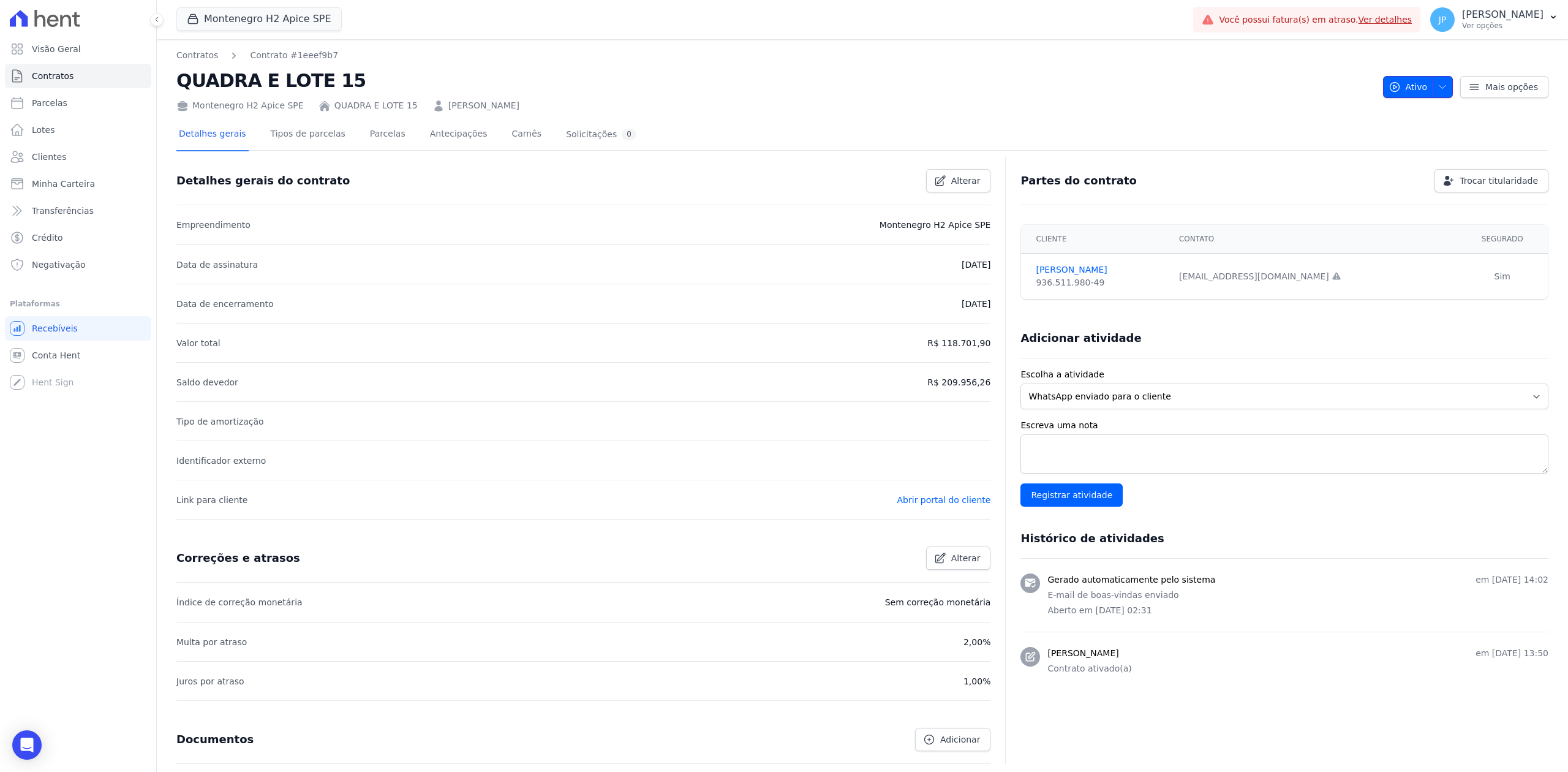
click at [1432, 77] on span "button" at bounding box center [1439, 87] width 15 height 20
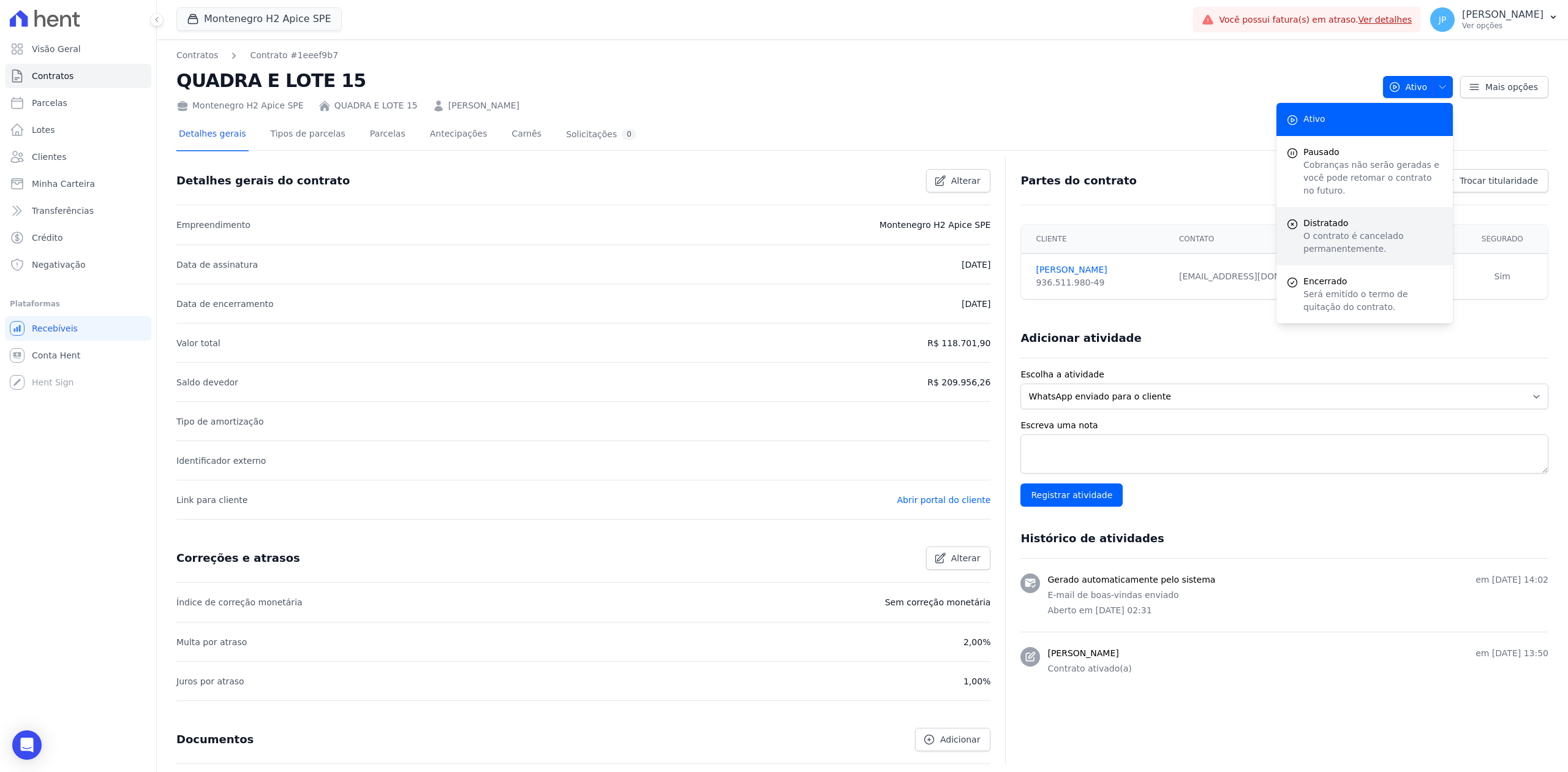
click at [1319, 217] on span "Distratado" at bounding box center [1373, 223] width 139 height 13
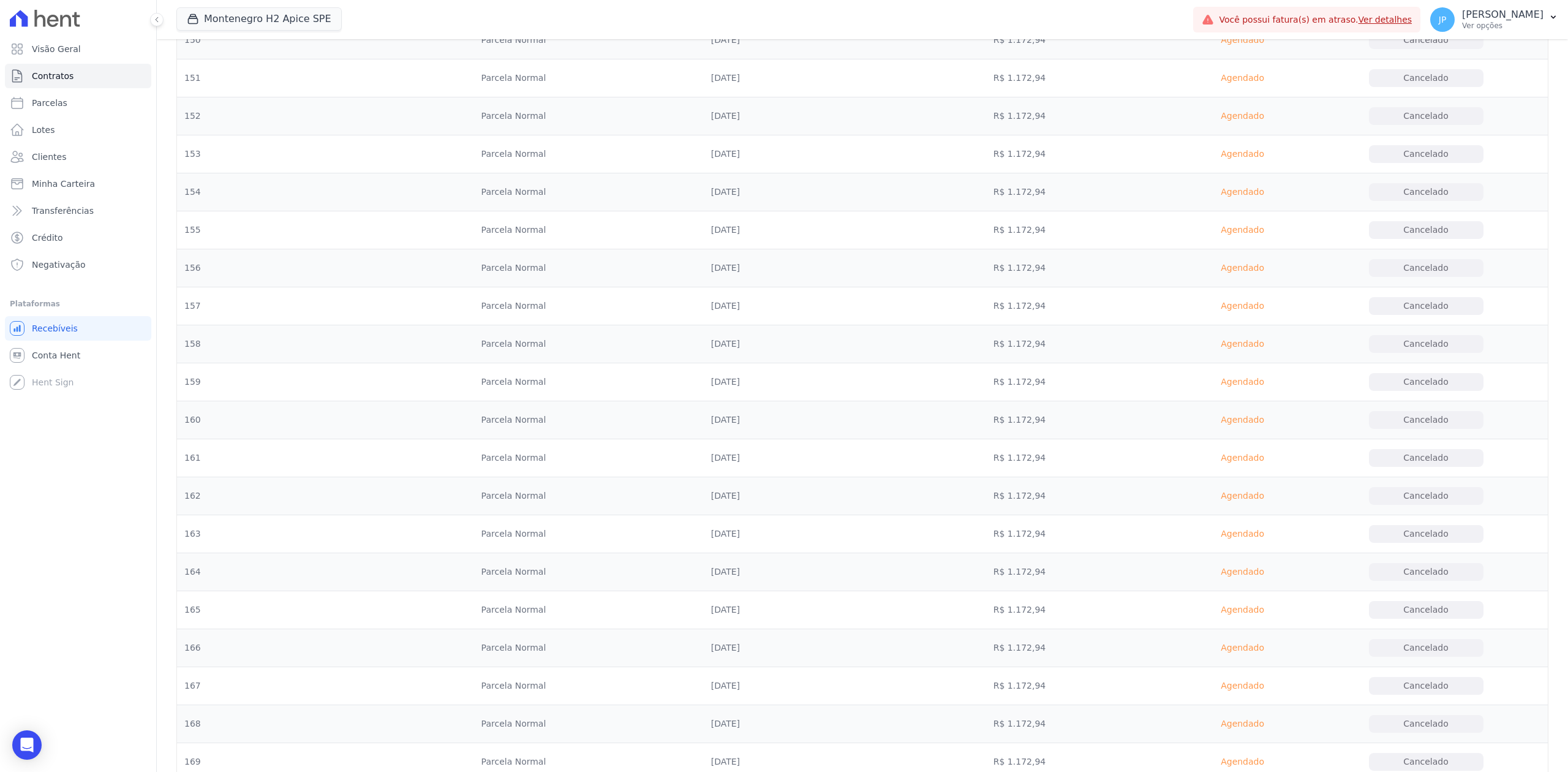
scroll to position [6644, 0]
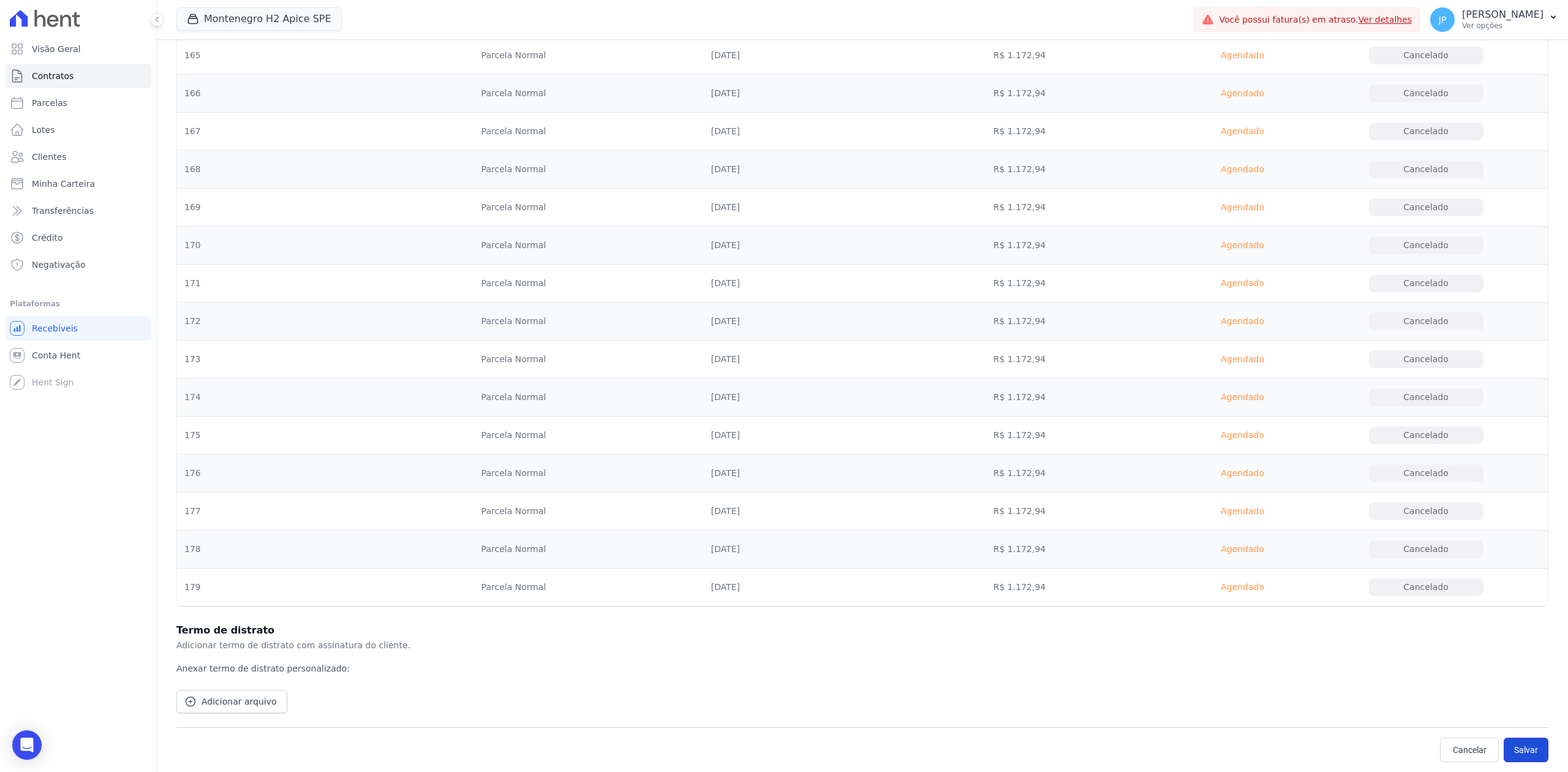
click at [1522, 738] on button "Salvar" at bounding box center [1526, 750] width 45 height 24
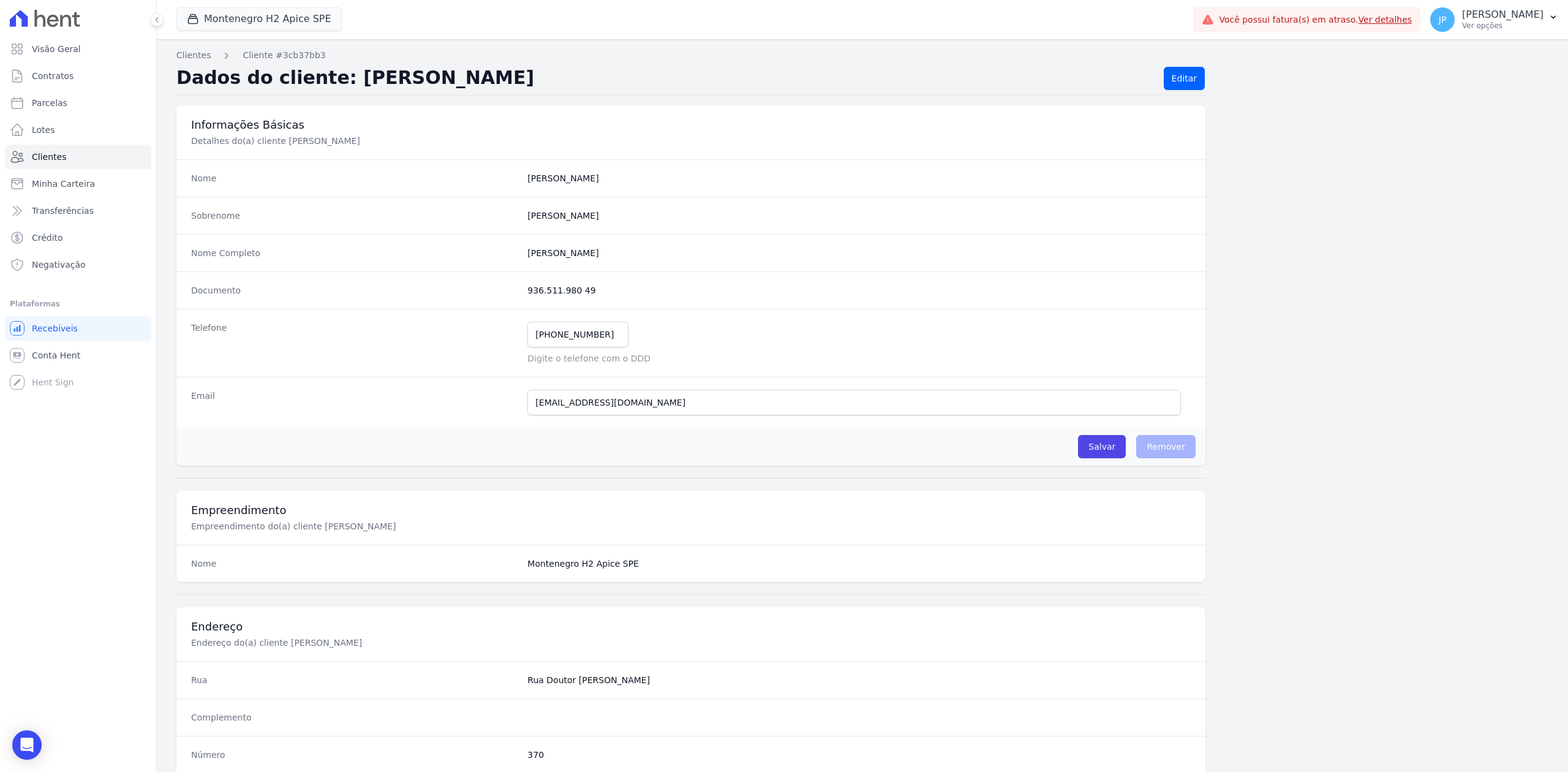
scroll to position [437, 0]
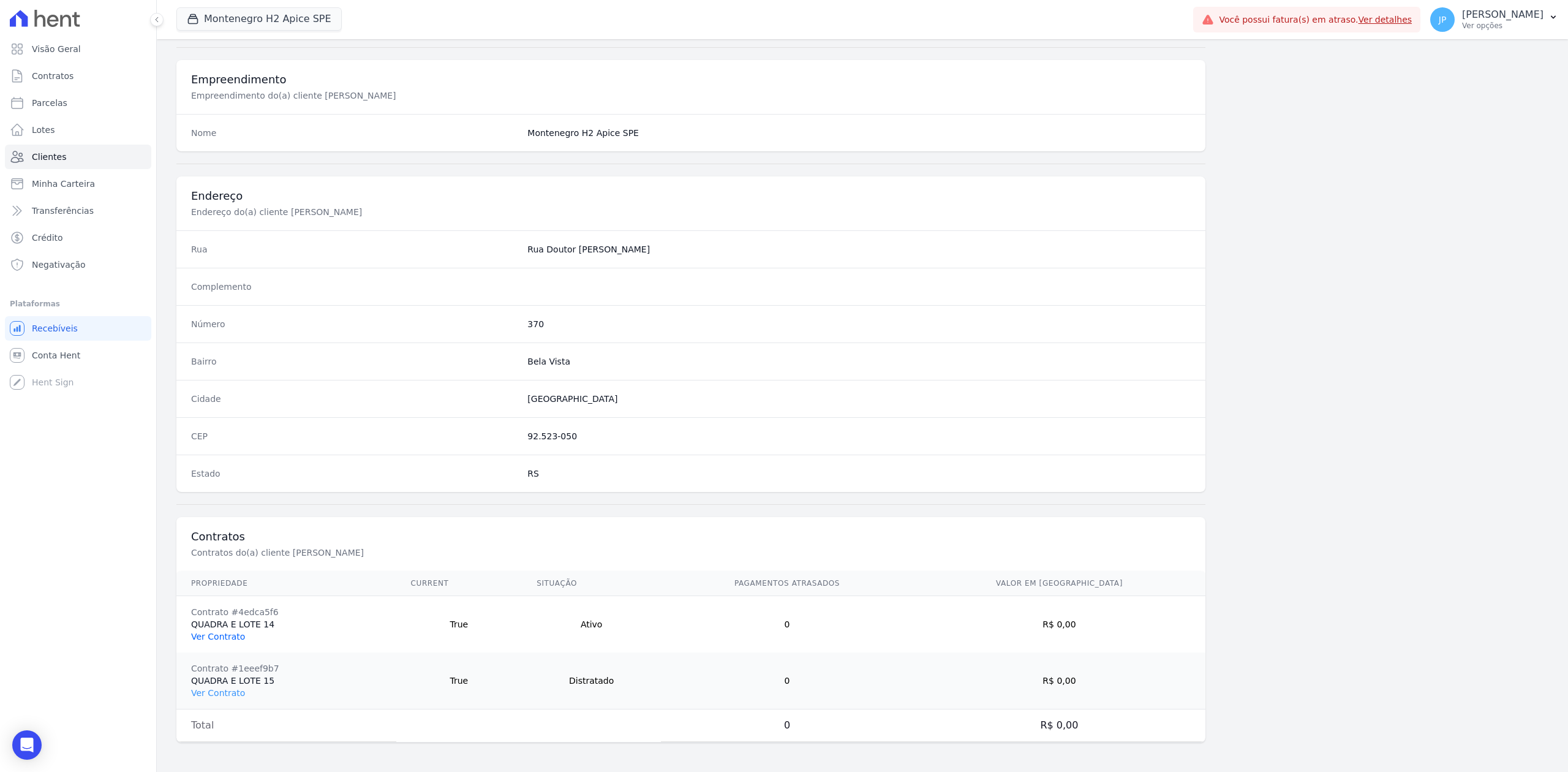
click at [212, 635] on link "Ver Contrato" at bounding box center [218, 636] width 54 height 10
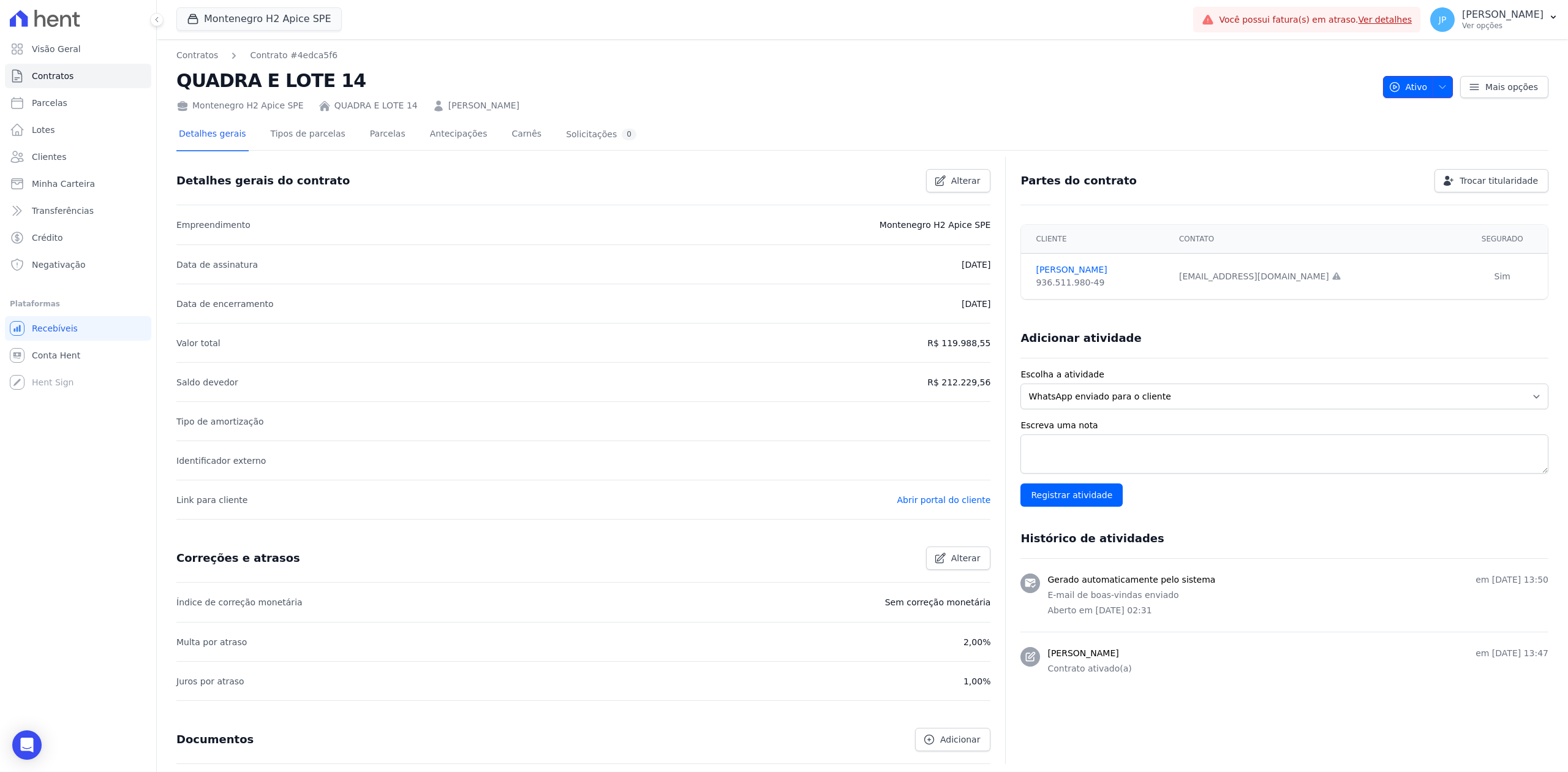
click at [1433, 80] on span "button" at bounding box center [1439, 87] width 15 height 20
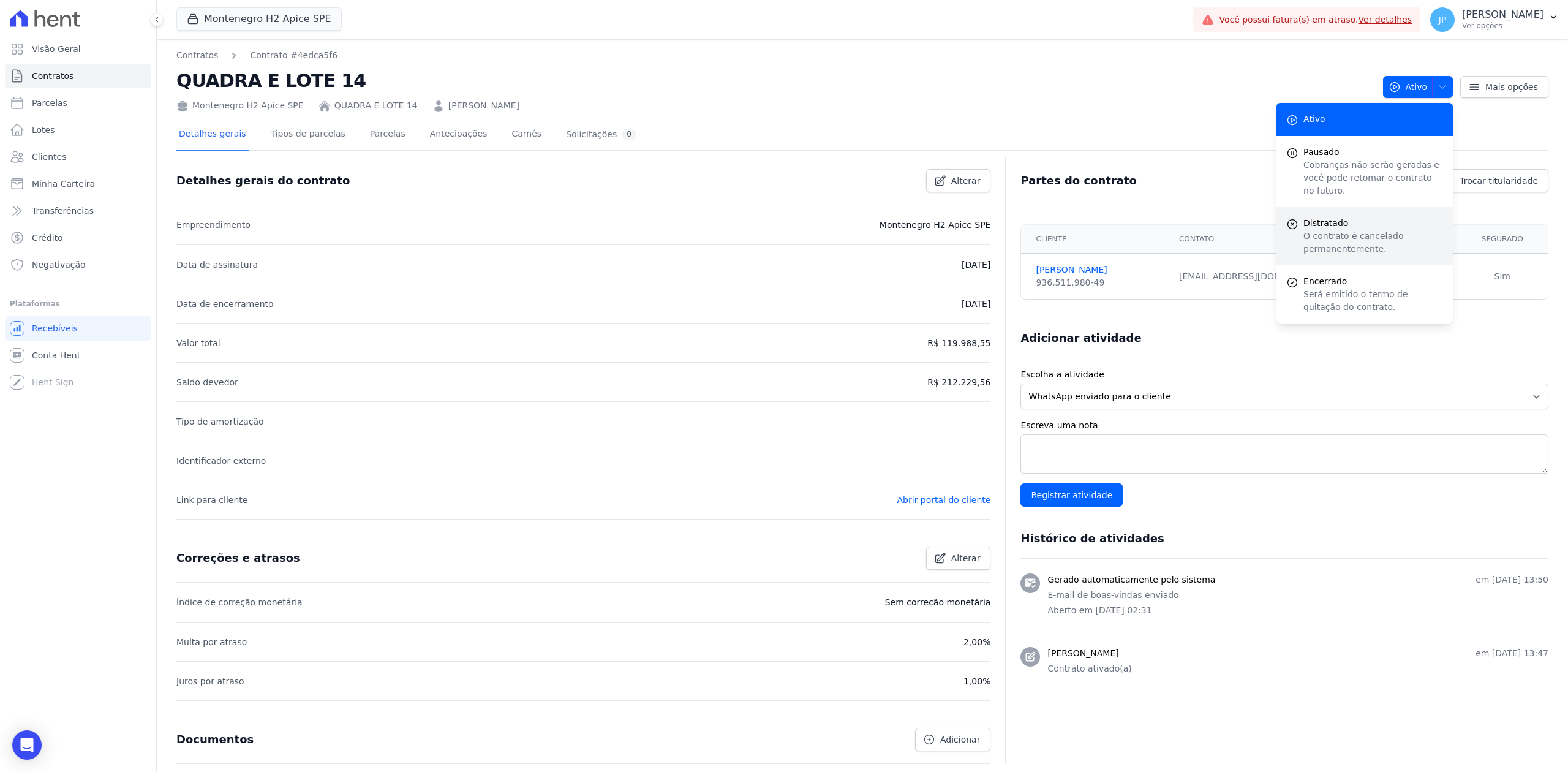
click at [1325, 230] on p "O contrato é cancelado permanentemente." at bounding box center [1373, 242] width 139 height 26
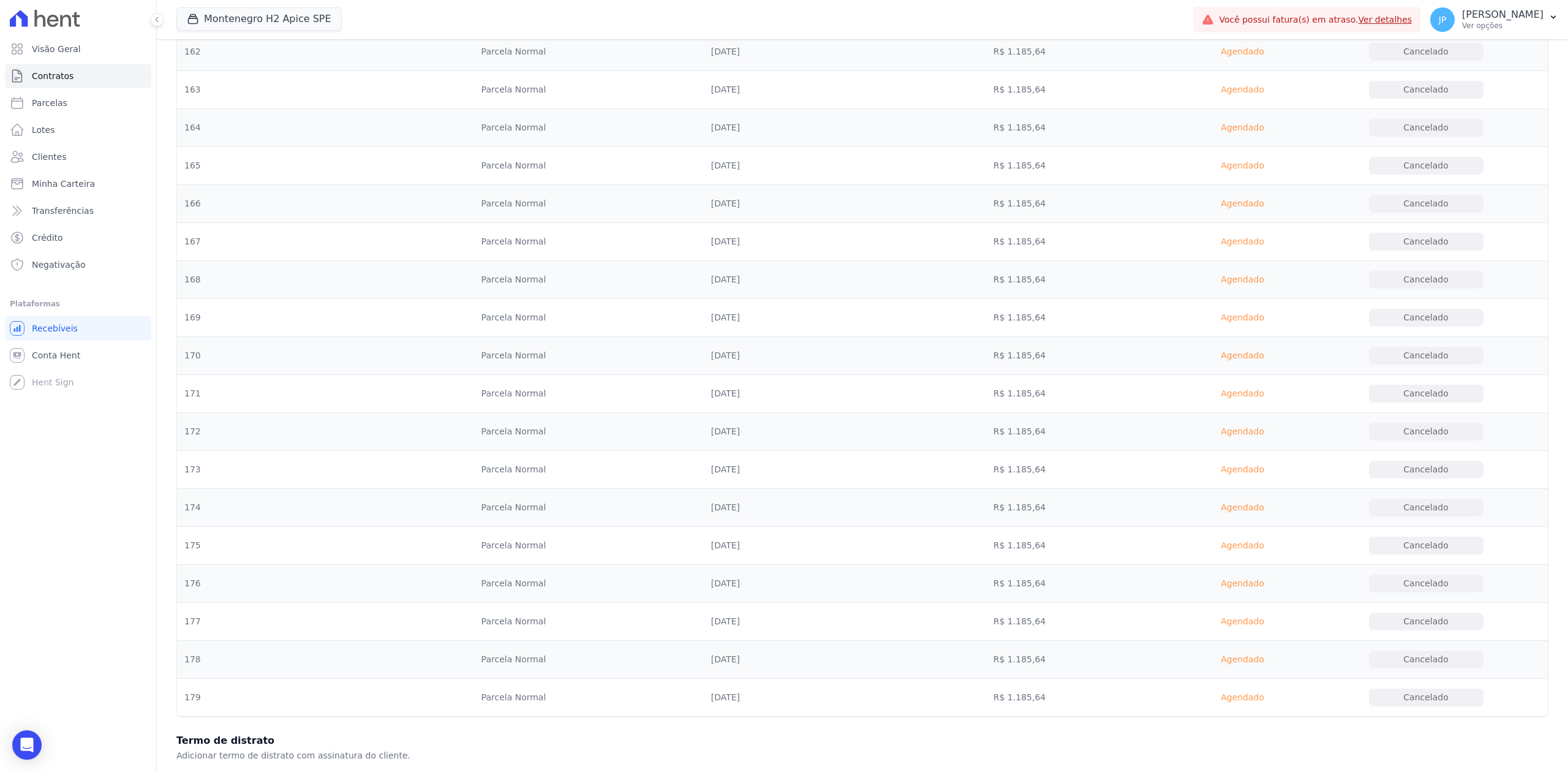
scroll to position [6644, 0]
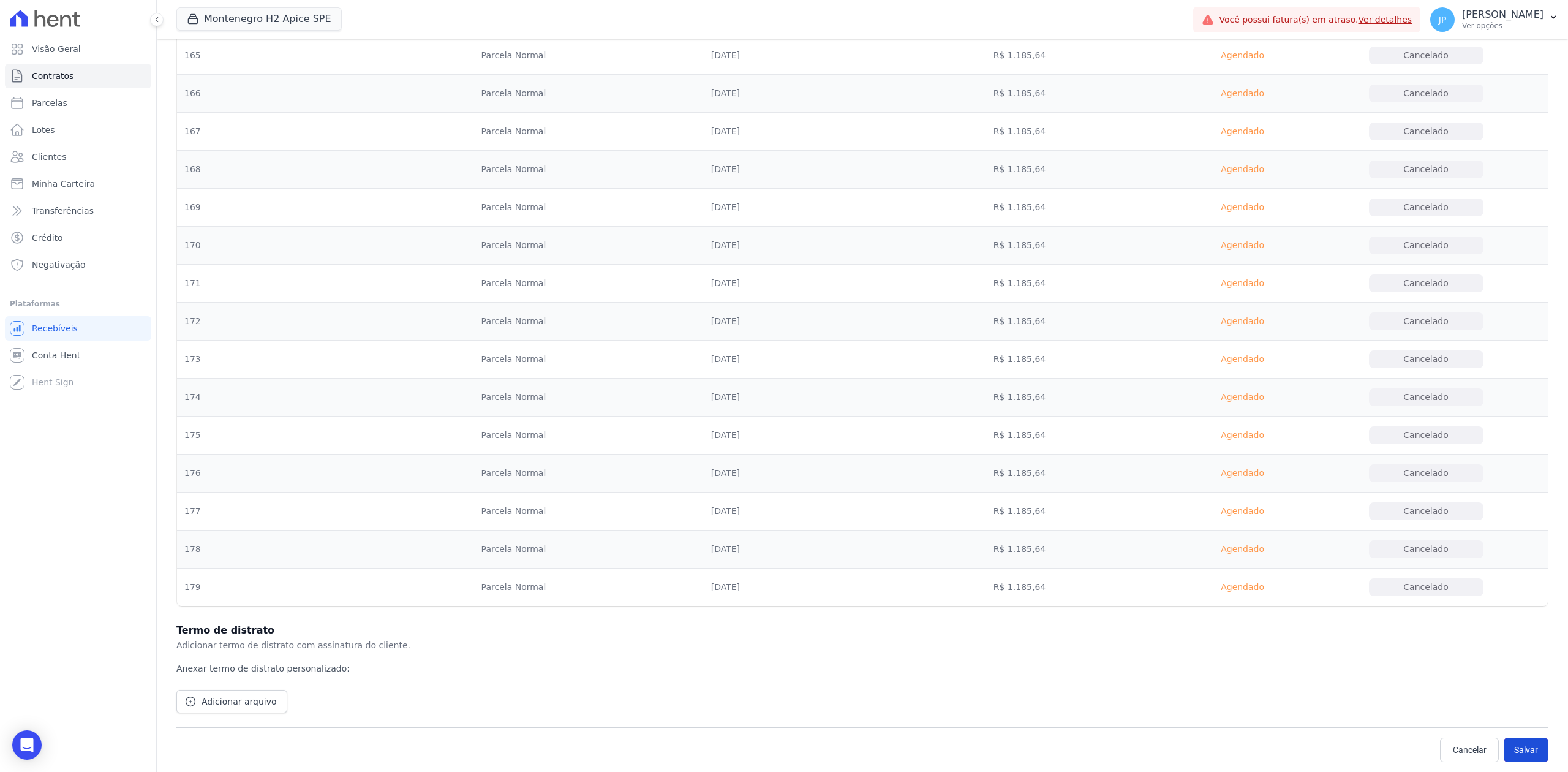
click at [1523, 741] on button "Salvar" at bounding box center [1526, 750] width 45 height 24
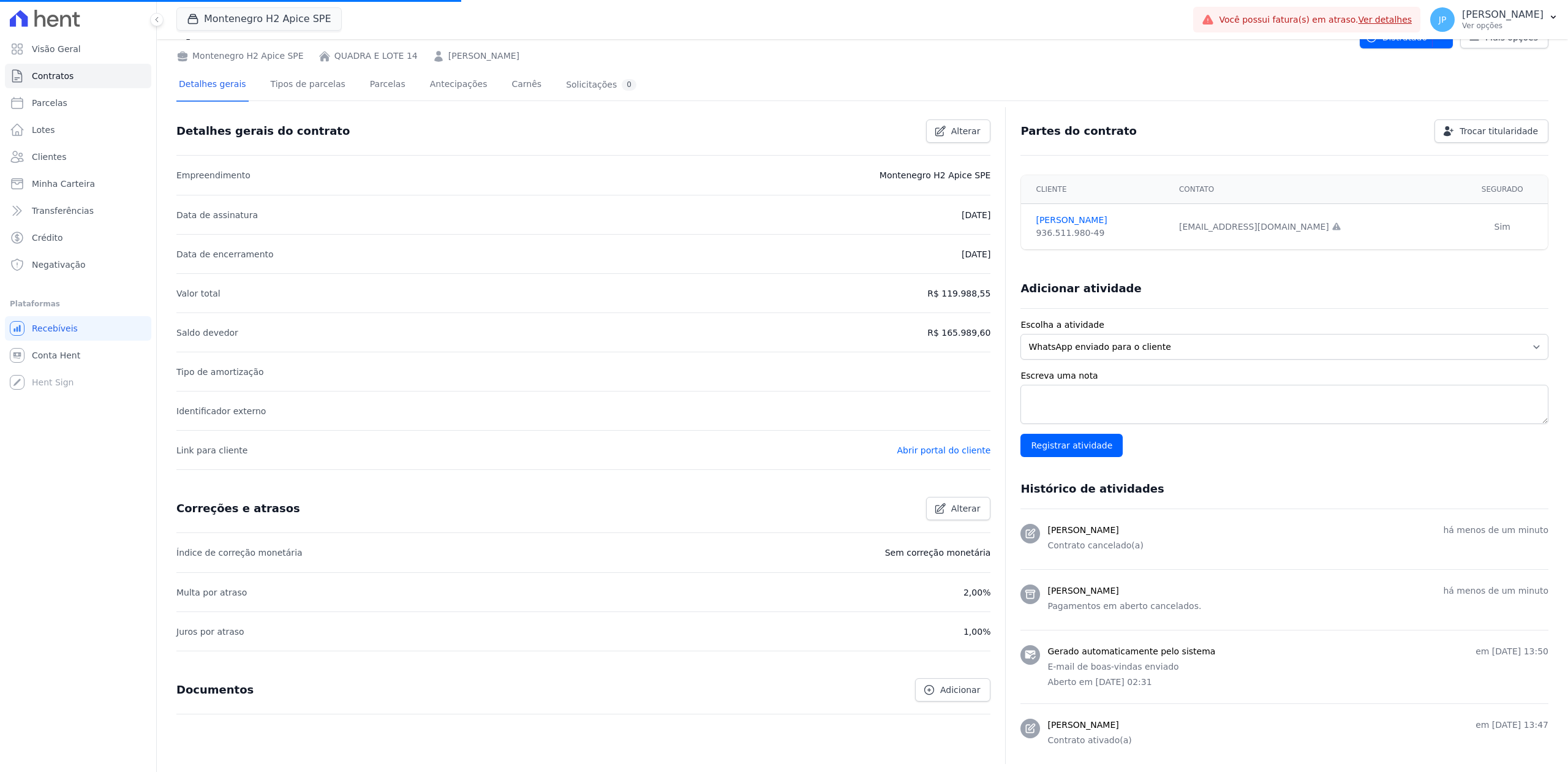
scroll to position [132, 0]
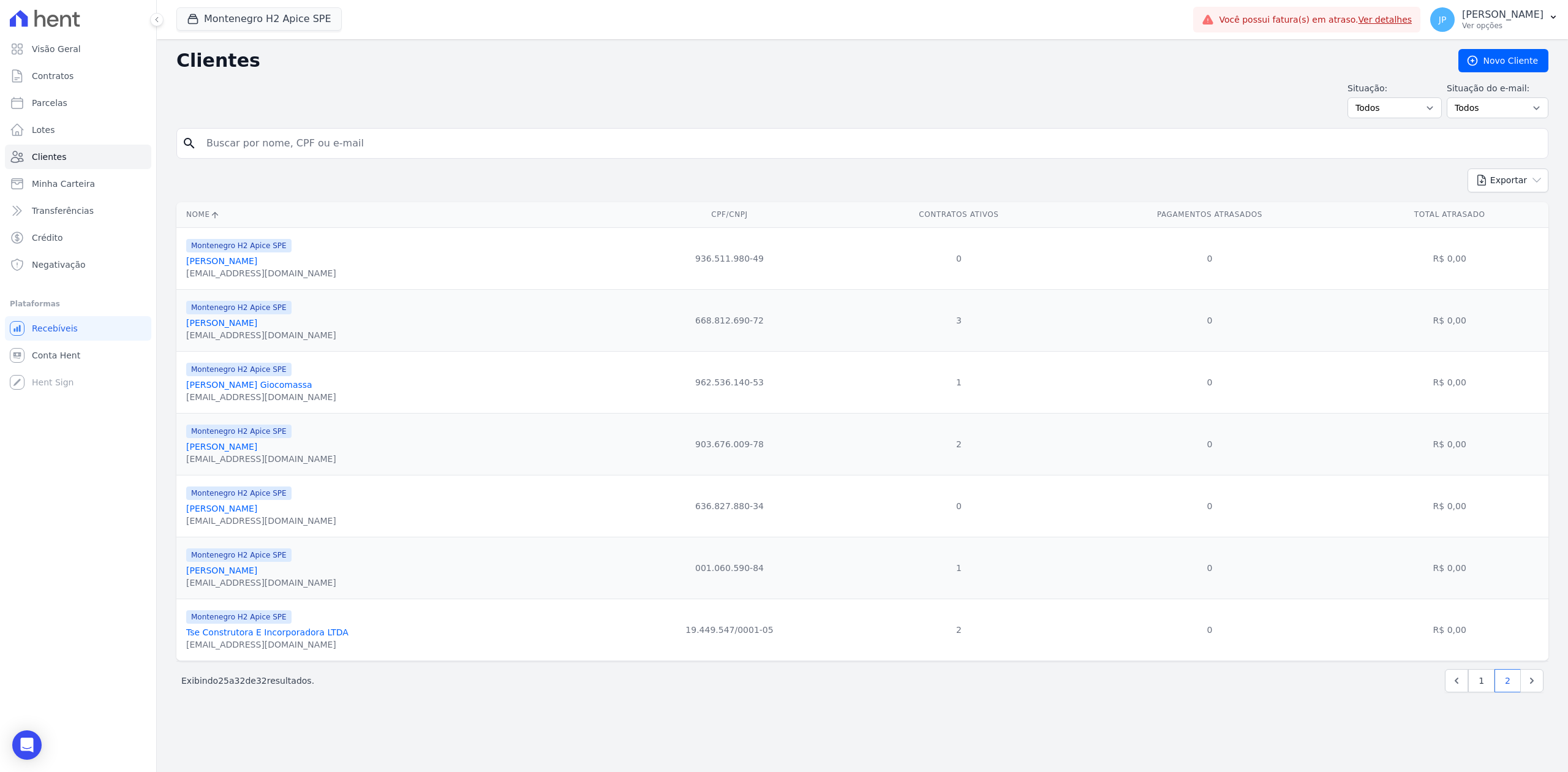
click at [246, 327] on link "[PERSON_NAME]" at bounding box center [222, 323] width 71 height 10
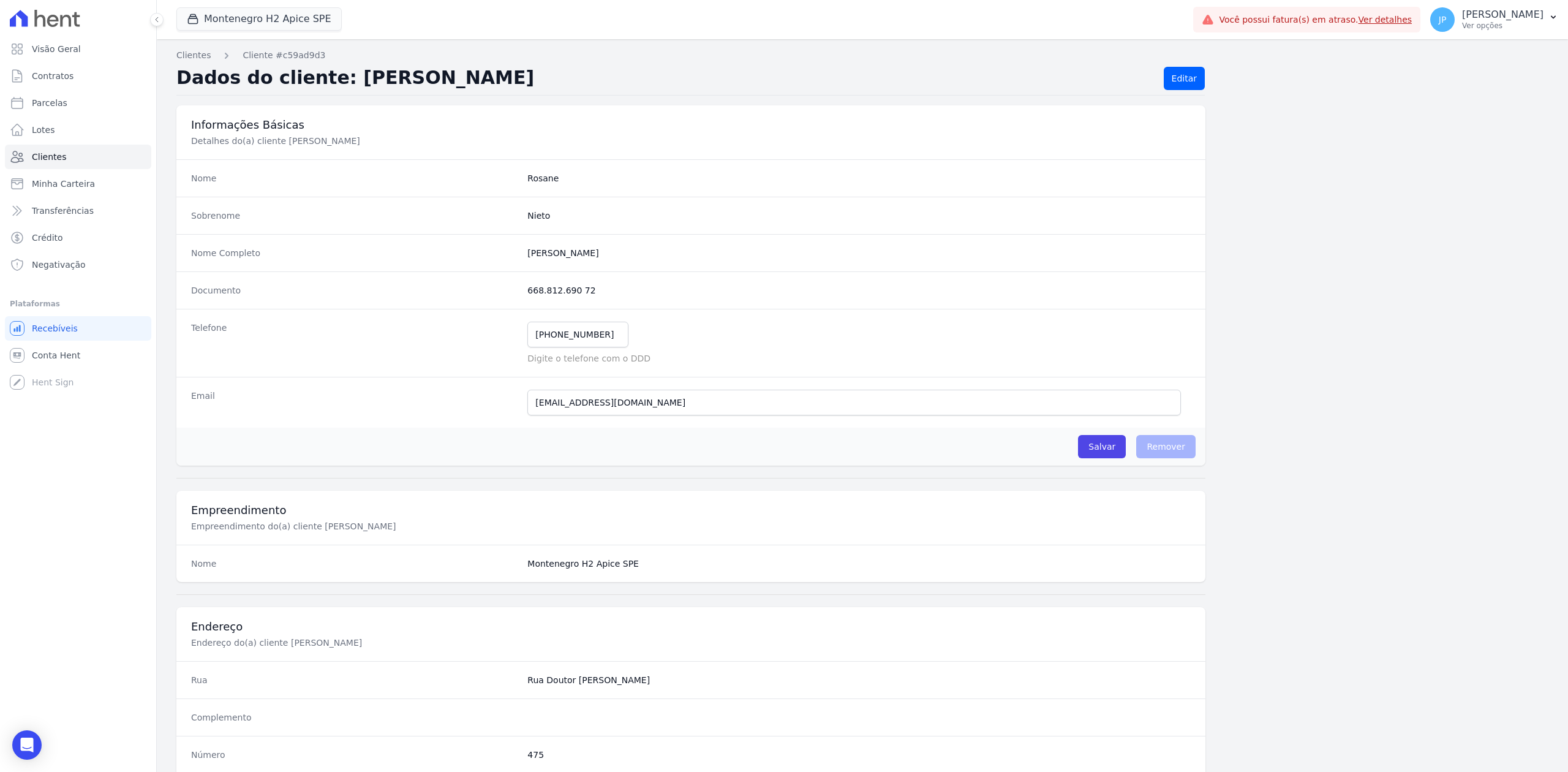
scroll to position [493, 0]
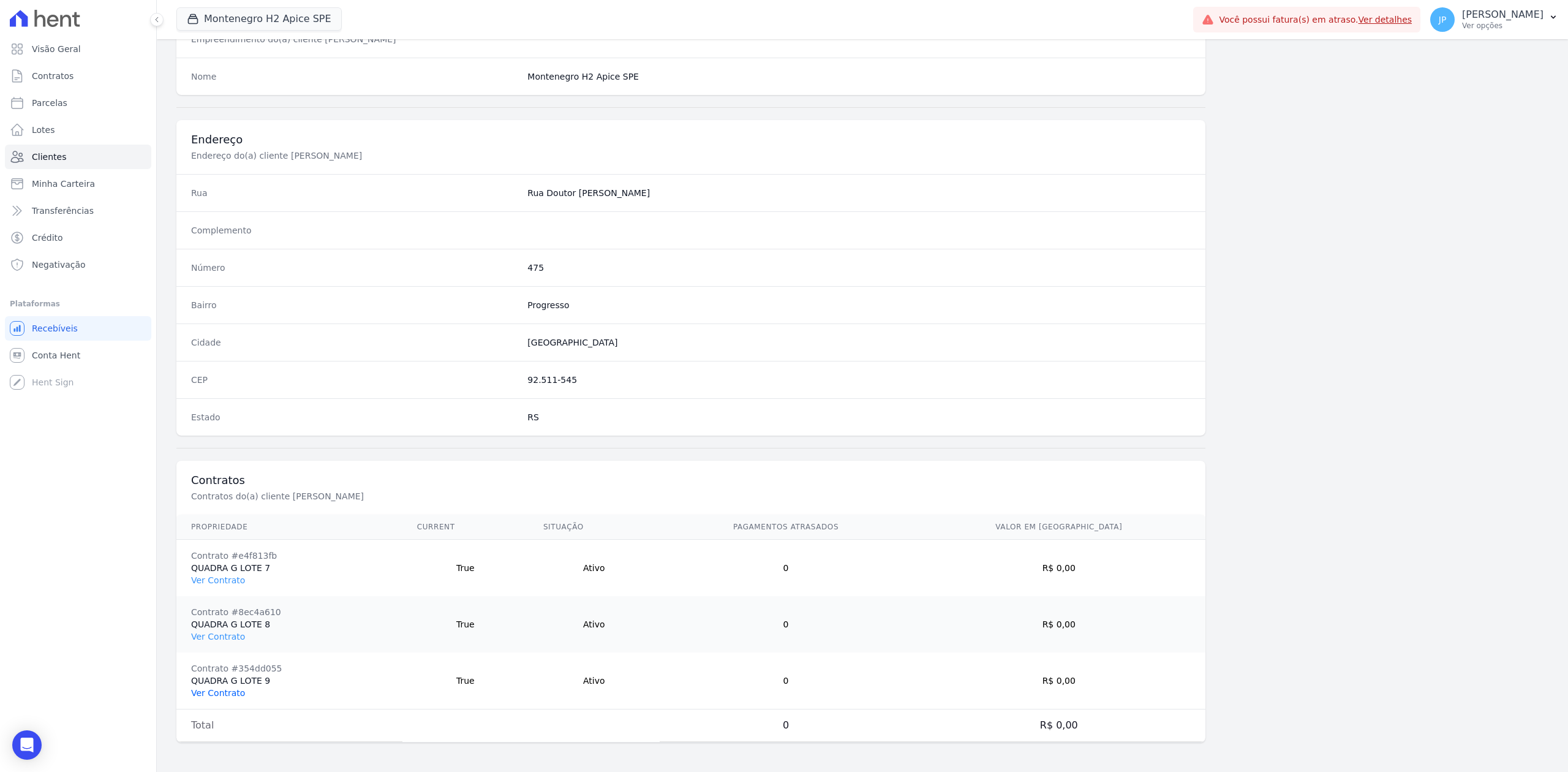
click at [228, 691] on link "Ver Contrato" at bounding box center [218, 693] width 54 height 10
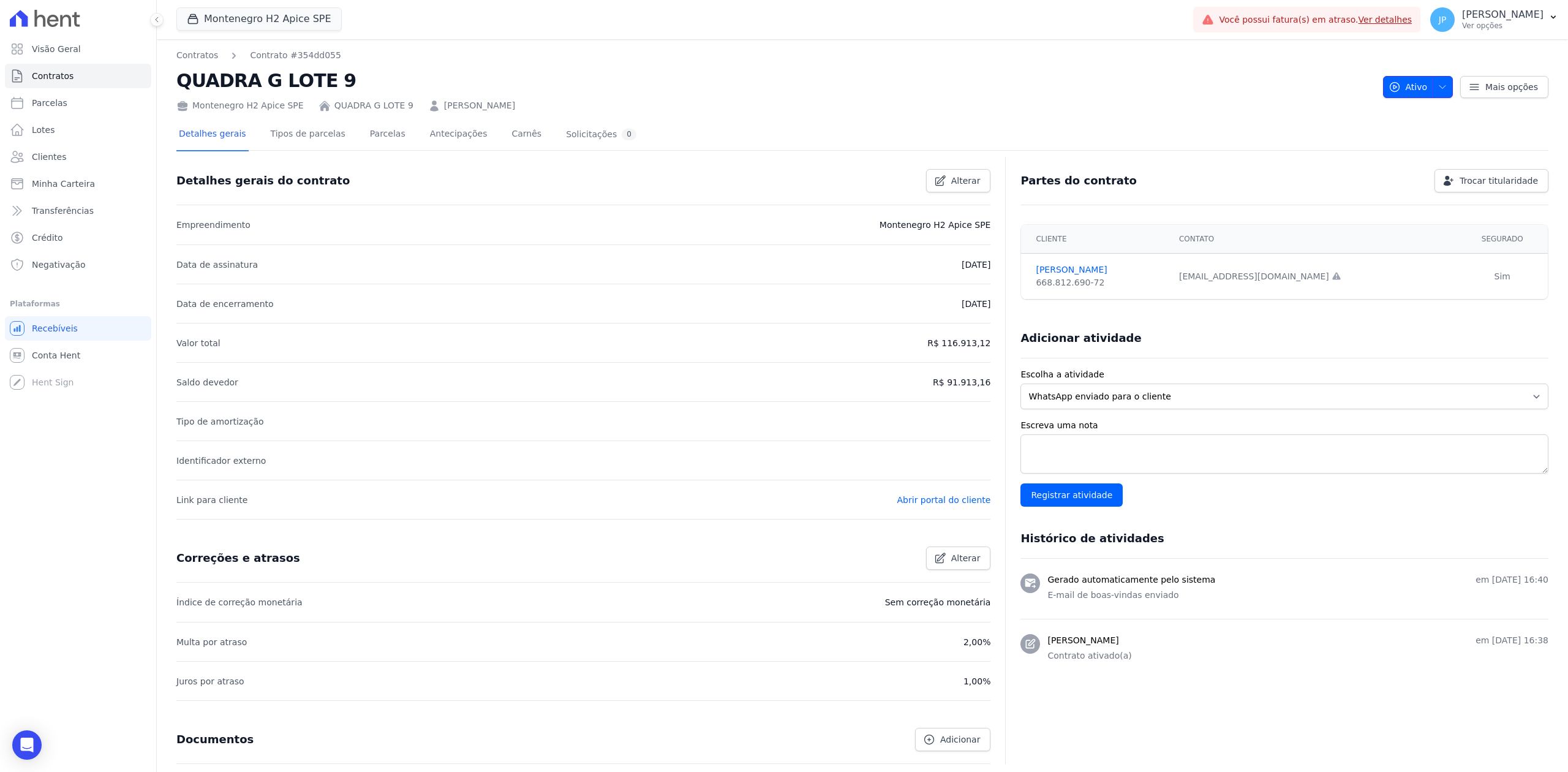
click at [1432, 84] on span "button" at bounding box center [1439, 87] width 15 height 20
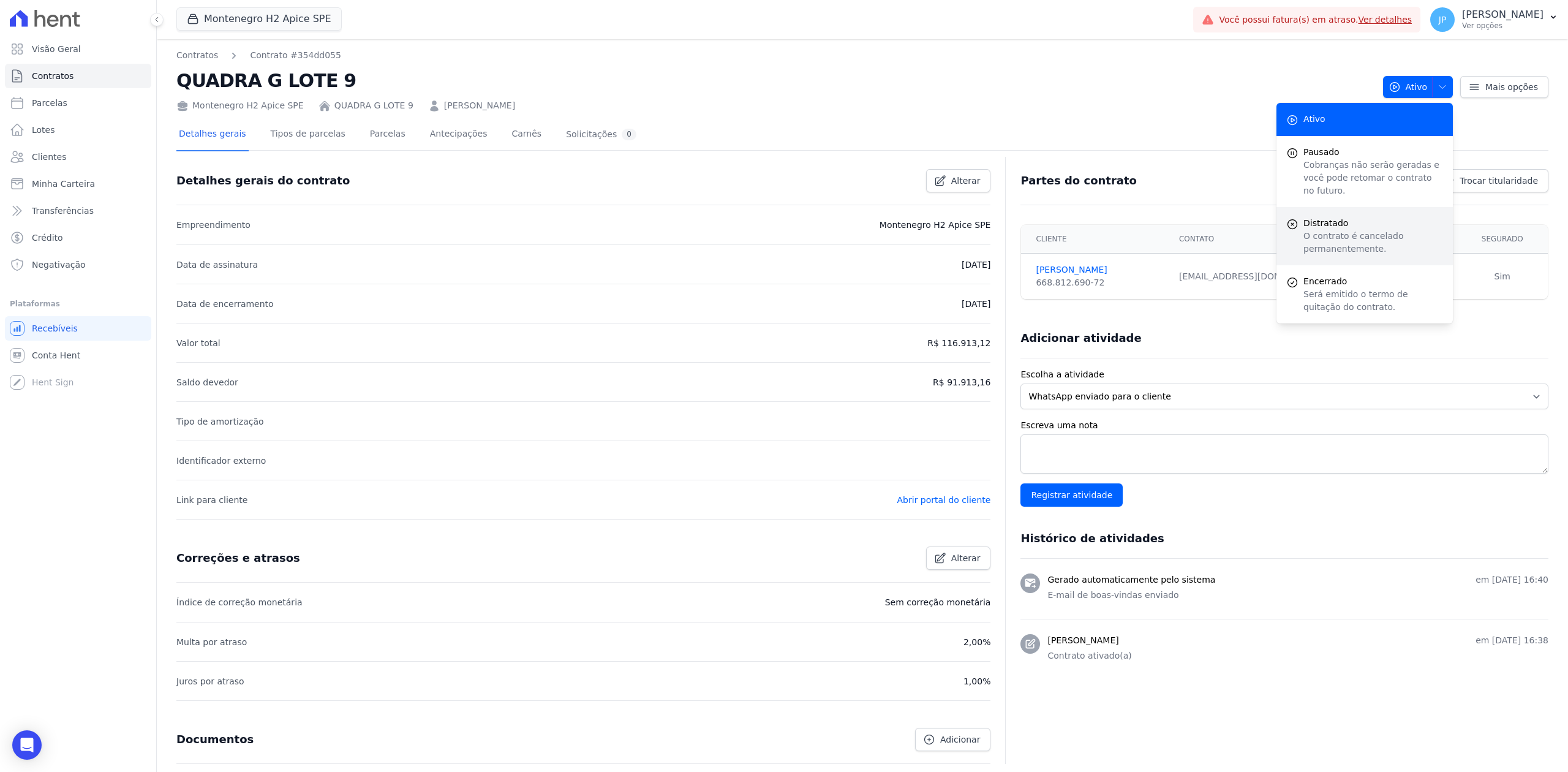
click at [1339, 217] on span "Distratado" at bounding box center [1373, 223] width 139 height 13
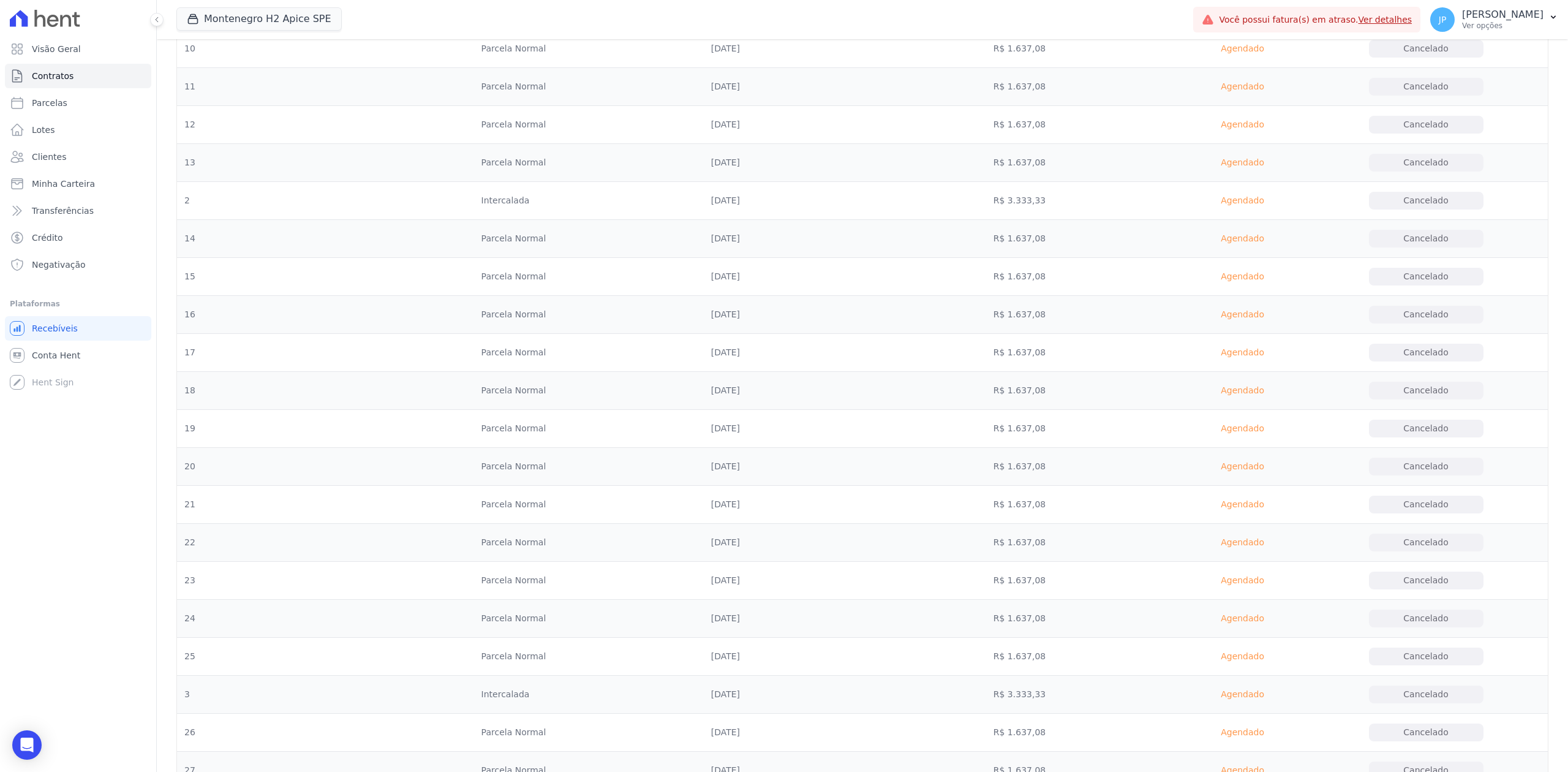
scroll to position [1793, 0]
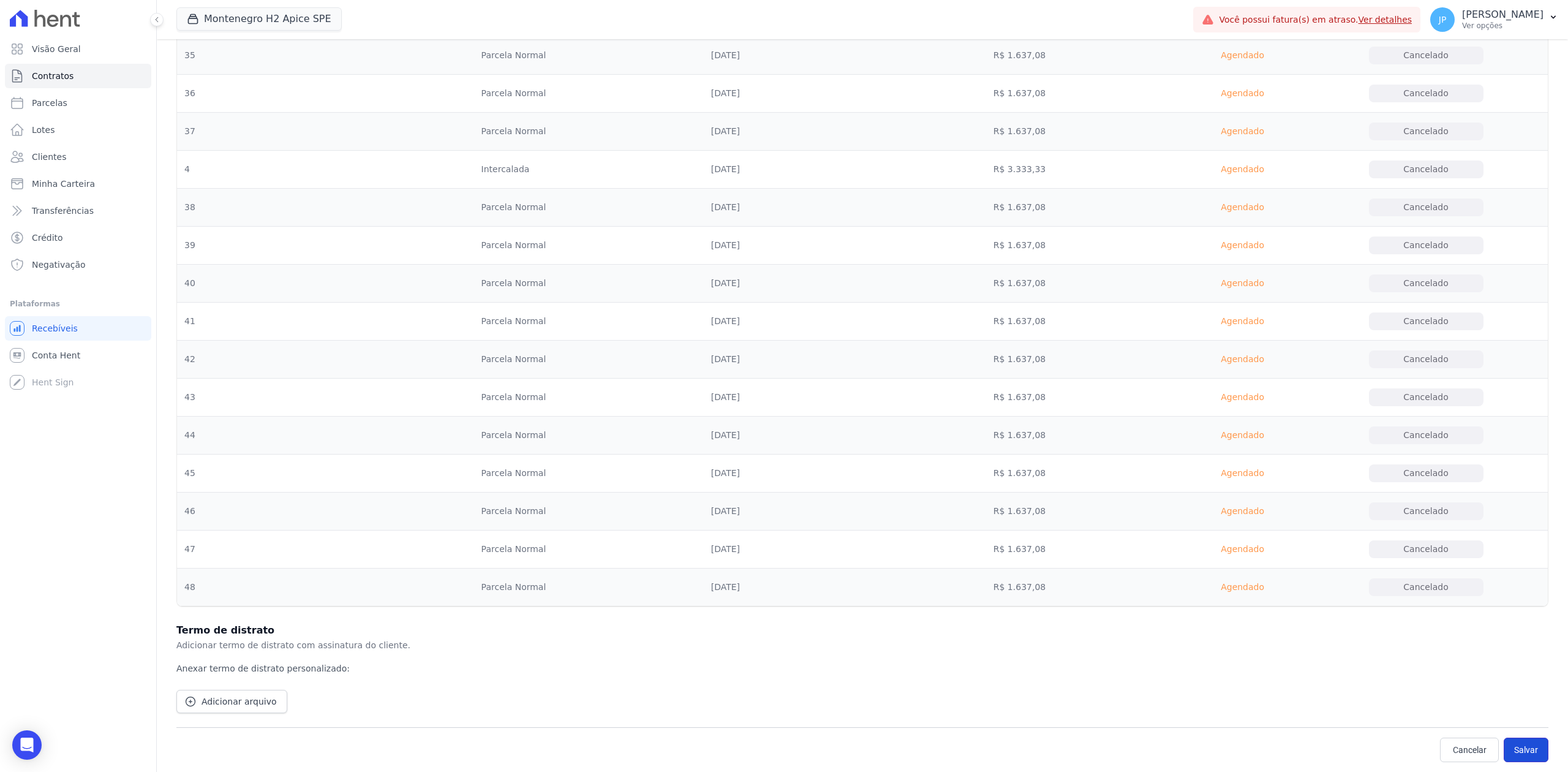
click at [1510, 741] on button "Salvar" at bounding box center [1526, 750] width 45 height 24
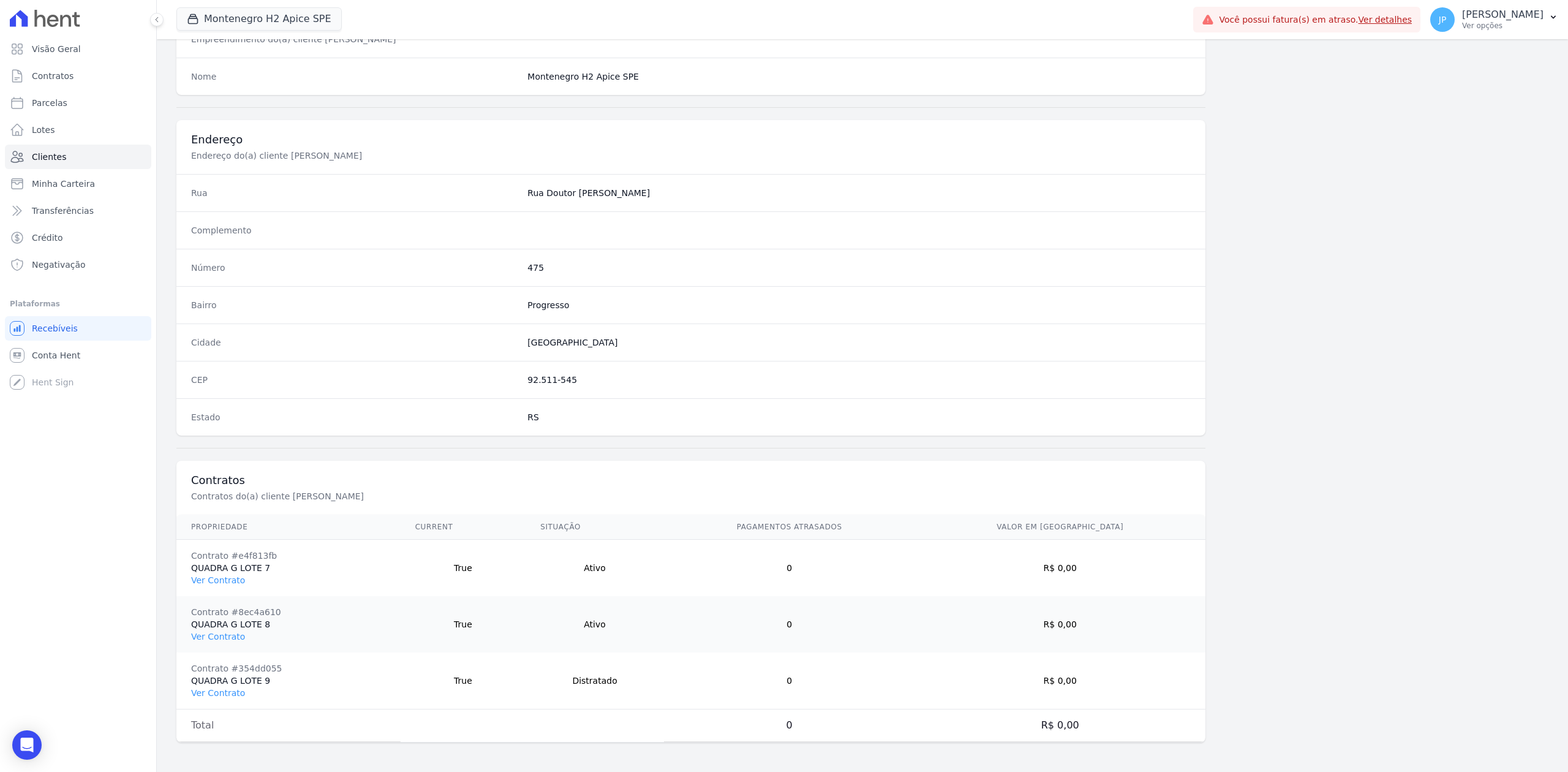
scroll to position [493, 0]
click at [217, 633] on link "Ver Contrato" at bounding box center [218, 636] width 54 height 10
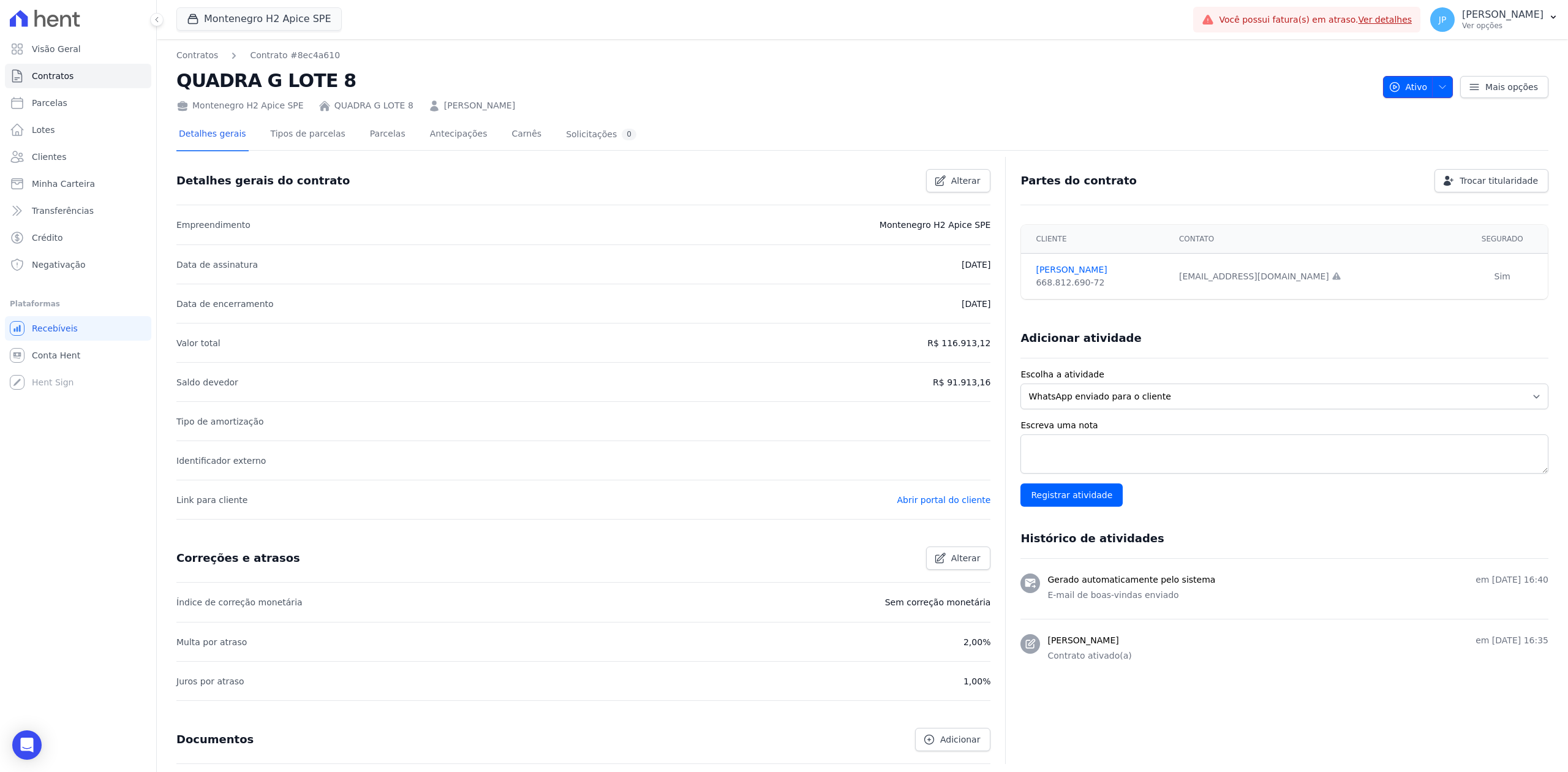
click at [1437, 89] on icon "button" at bounding box center [1442, 86] width 10 height 10
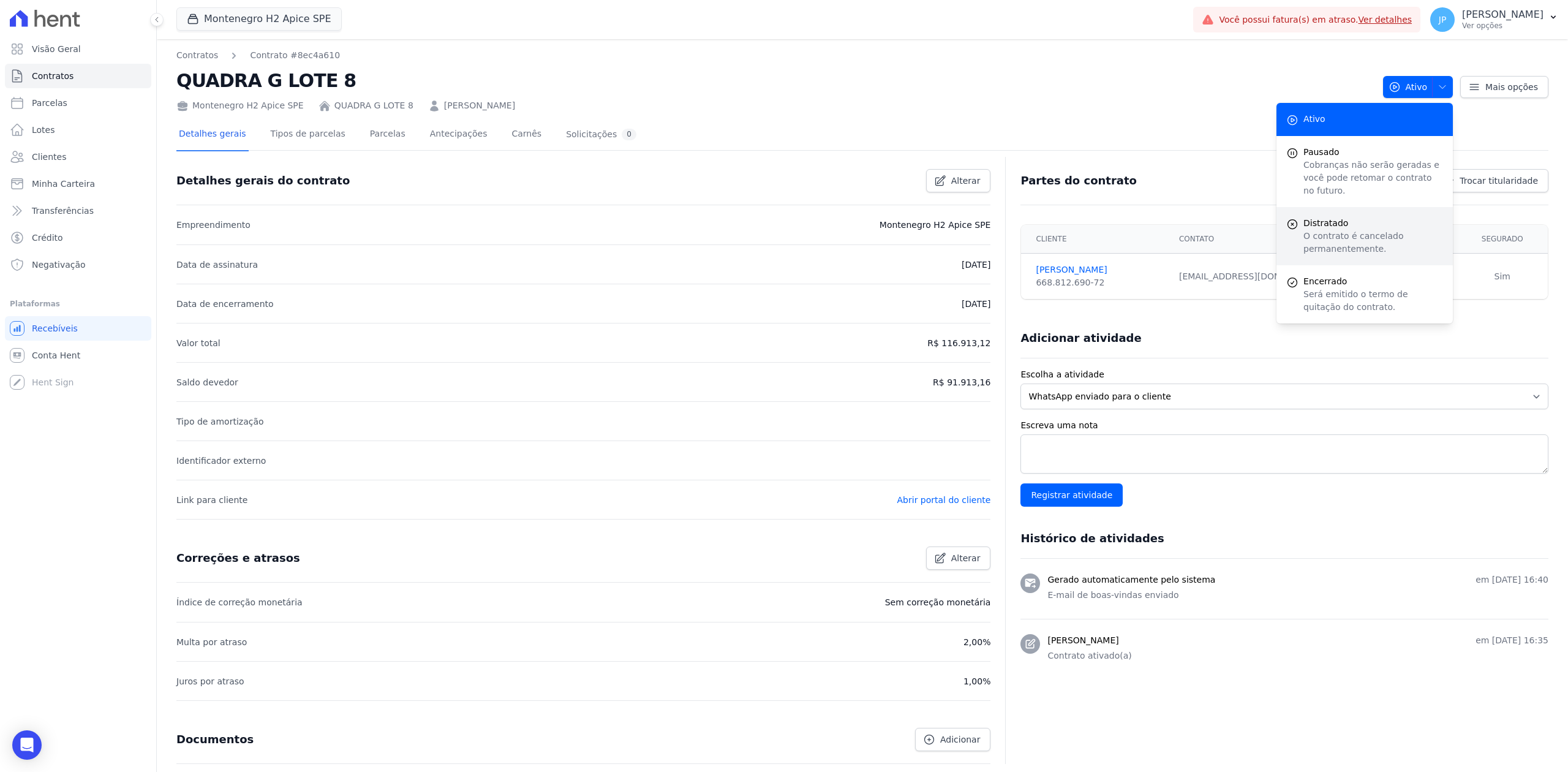
click at [1372, 207] on div "Distratado O contrato é cancelado permanentemente." at bounding box center [1364, 236] width 177 height 58
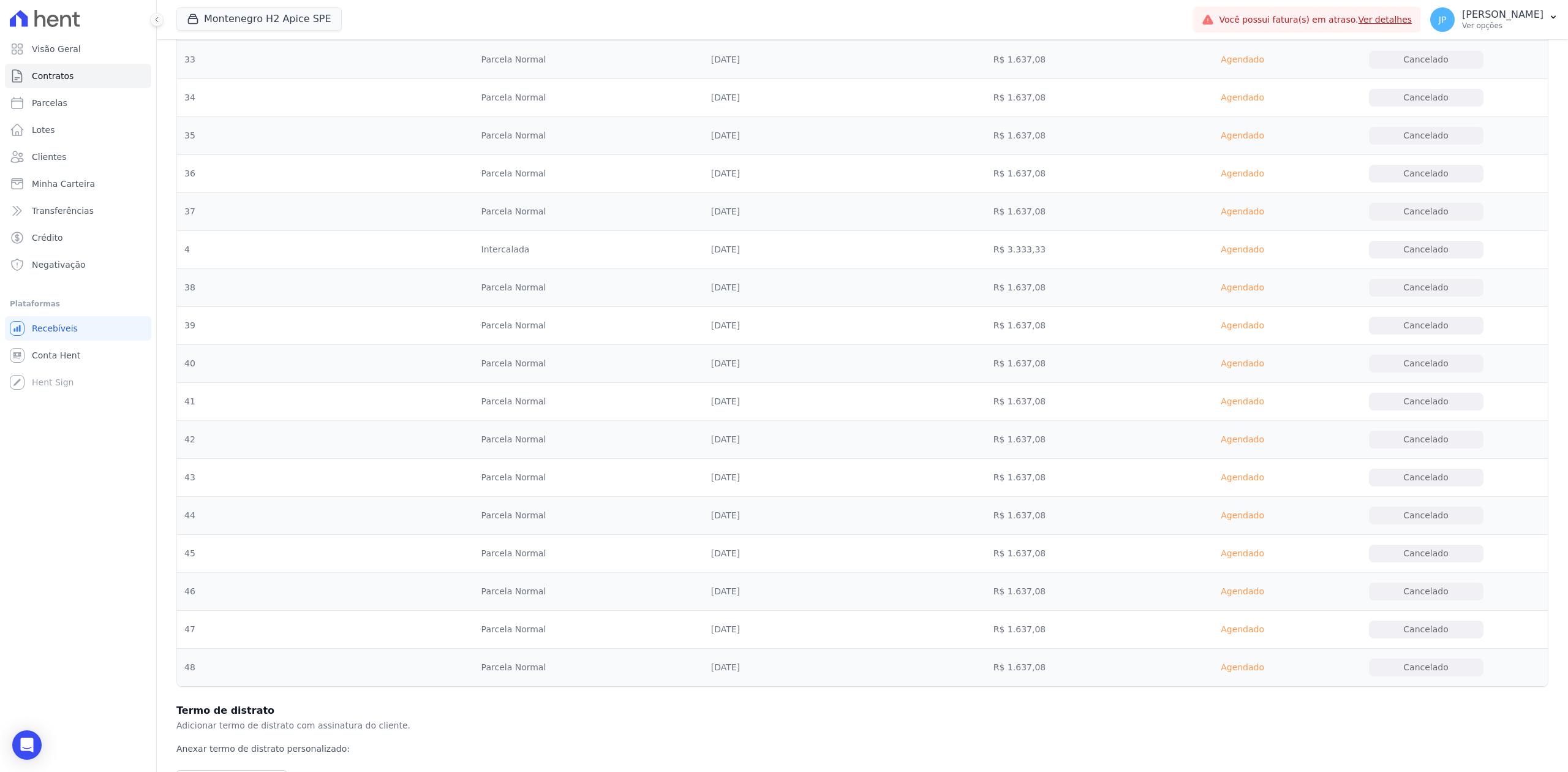
scroll to position [1793, 0]
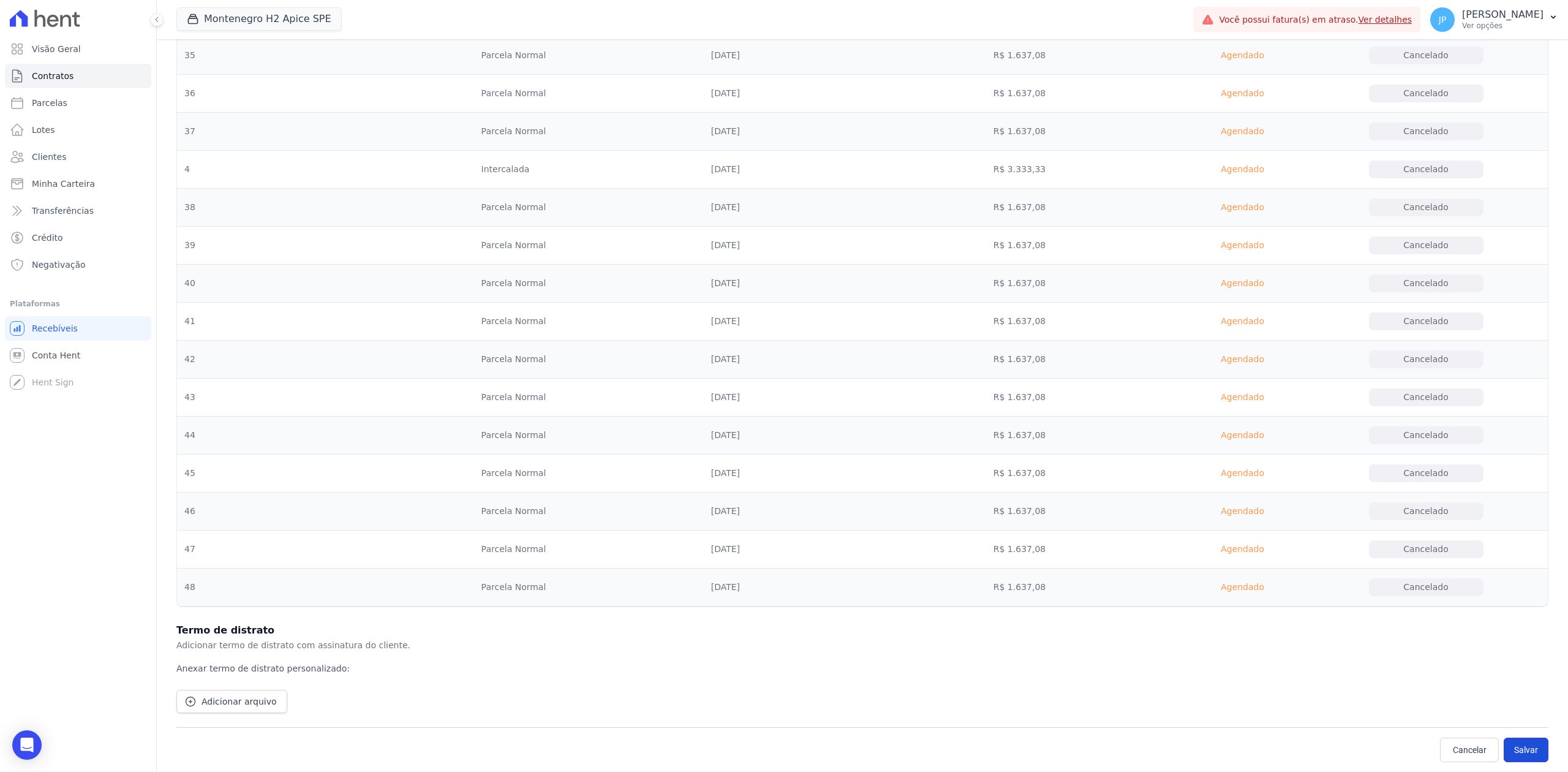
click at [1519, 756] on button "Salvar" at bounding box center [1526, 750] width 45 height 24
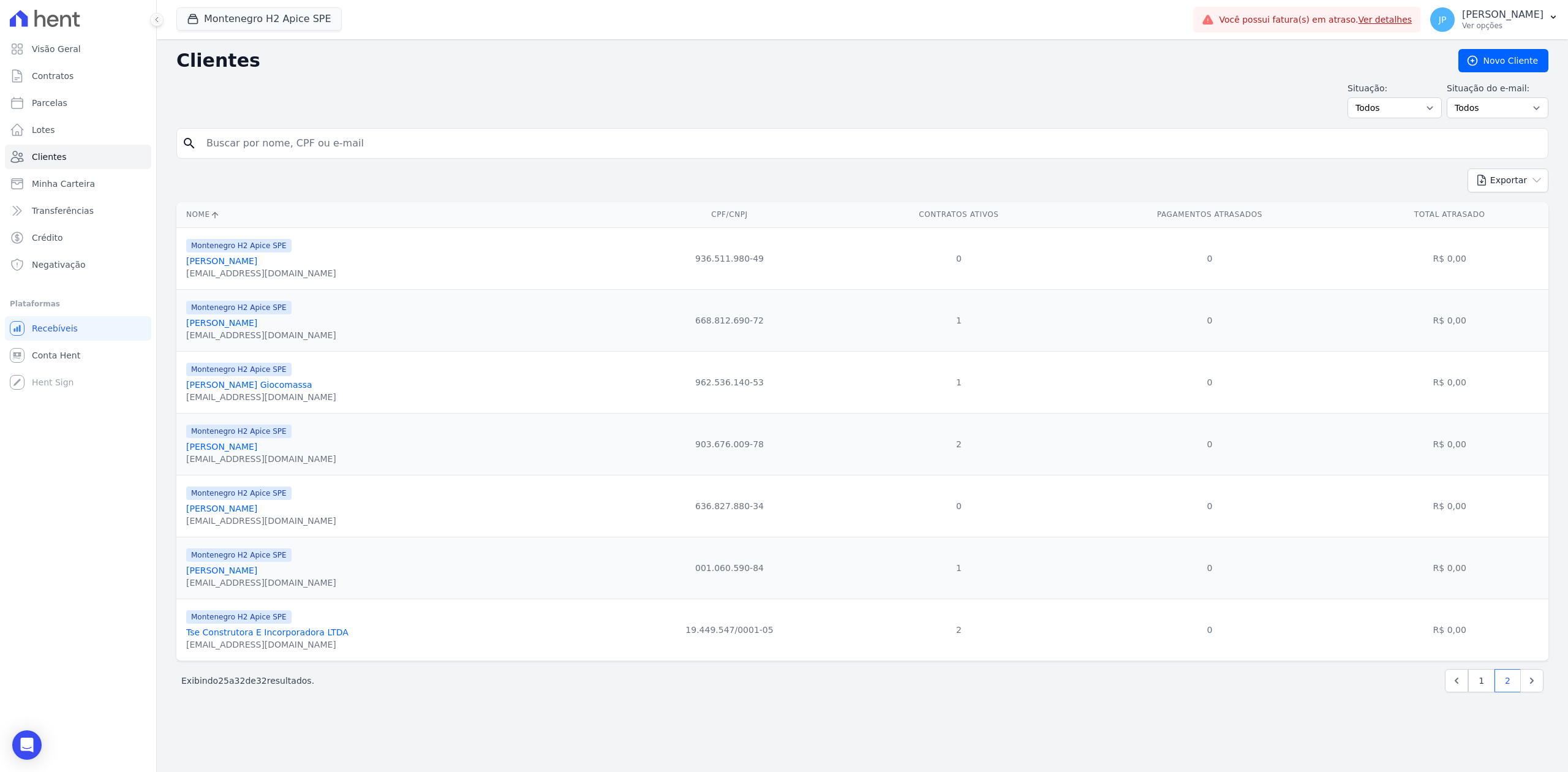
click at [243, 390] on link "[PERSON_NAME] Giocomassa" at bounding box center [249, 384] width 126 height 10
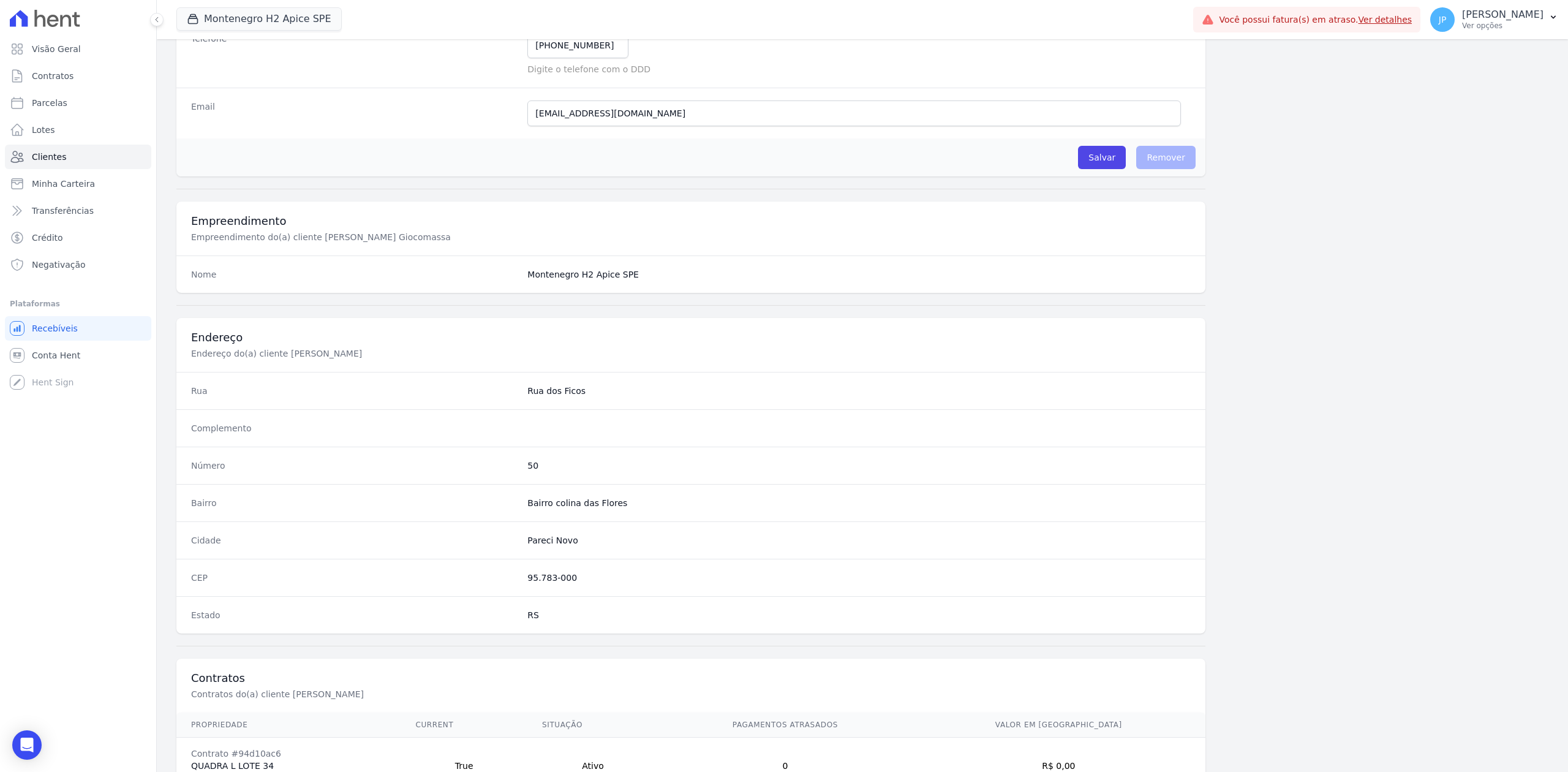
scroll to position [380, 0]
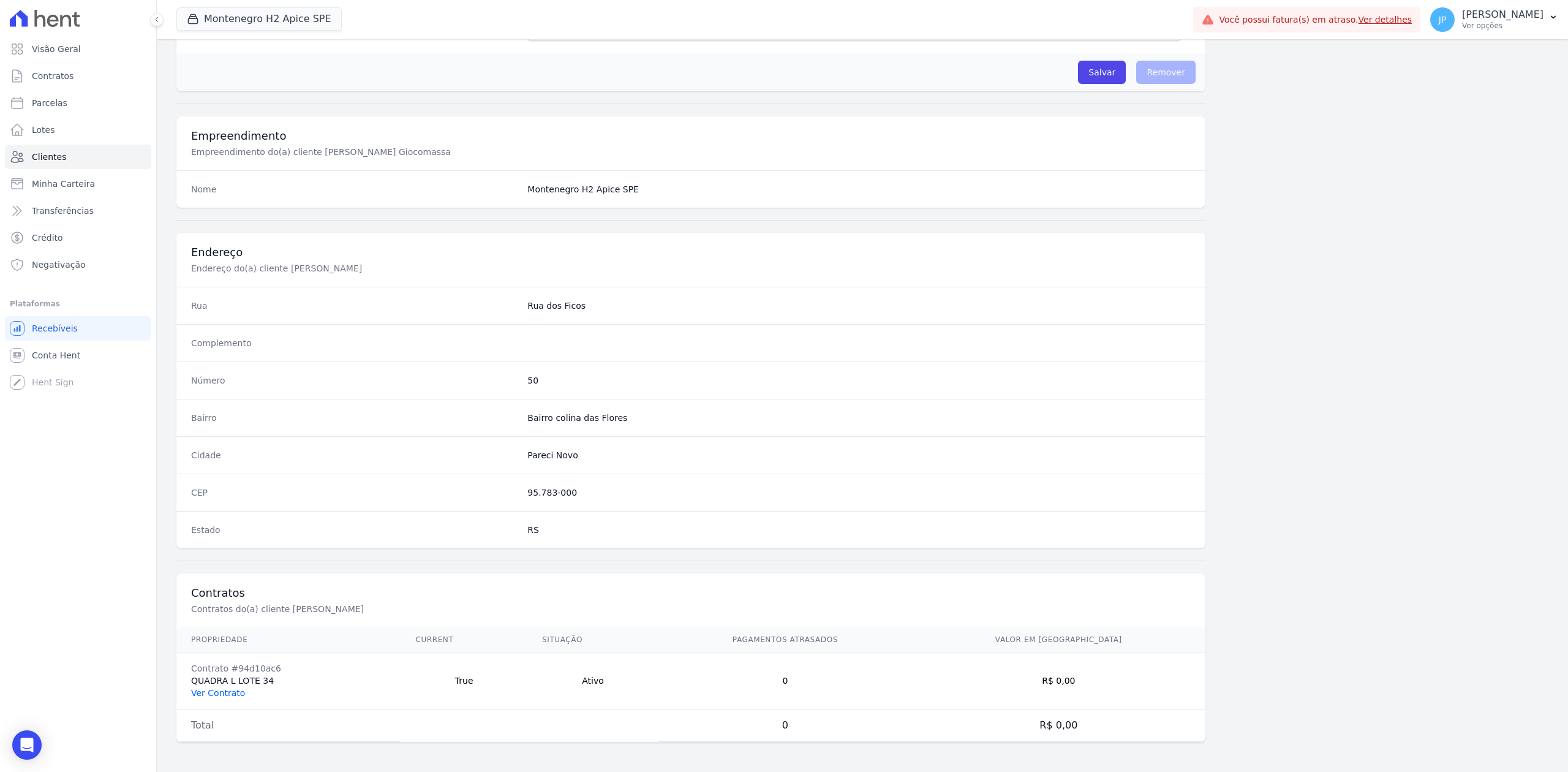
click at [228, 691] on link "Ver Contrato" at bounding box center [218, 693] width 54 height 10
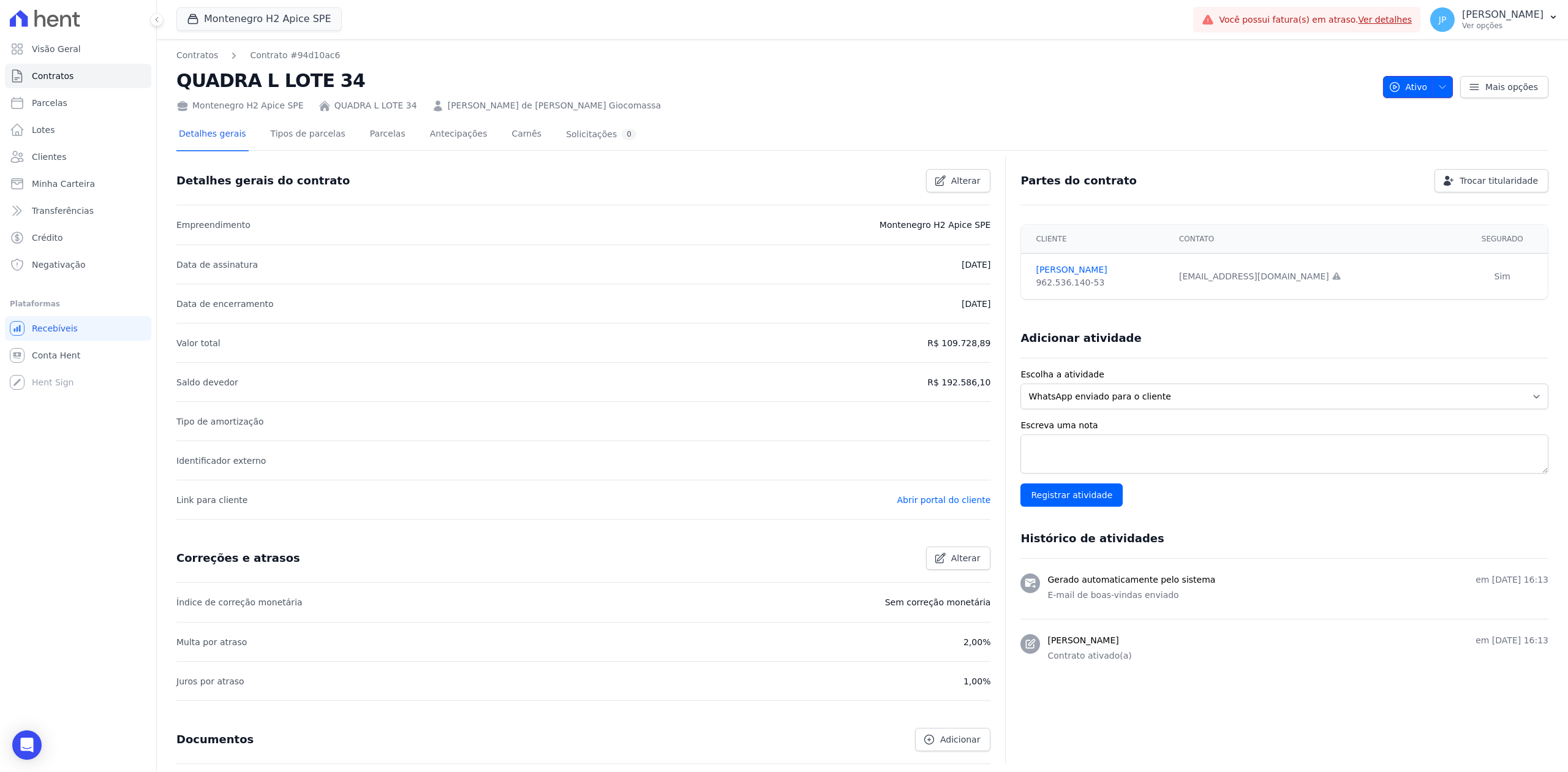
click at [1437, 91] on icon "button" at bounding box center [1442, 86] width 10 height 10
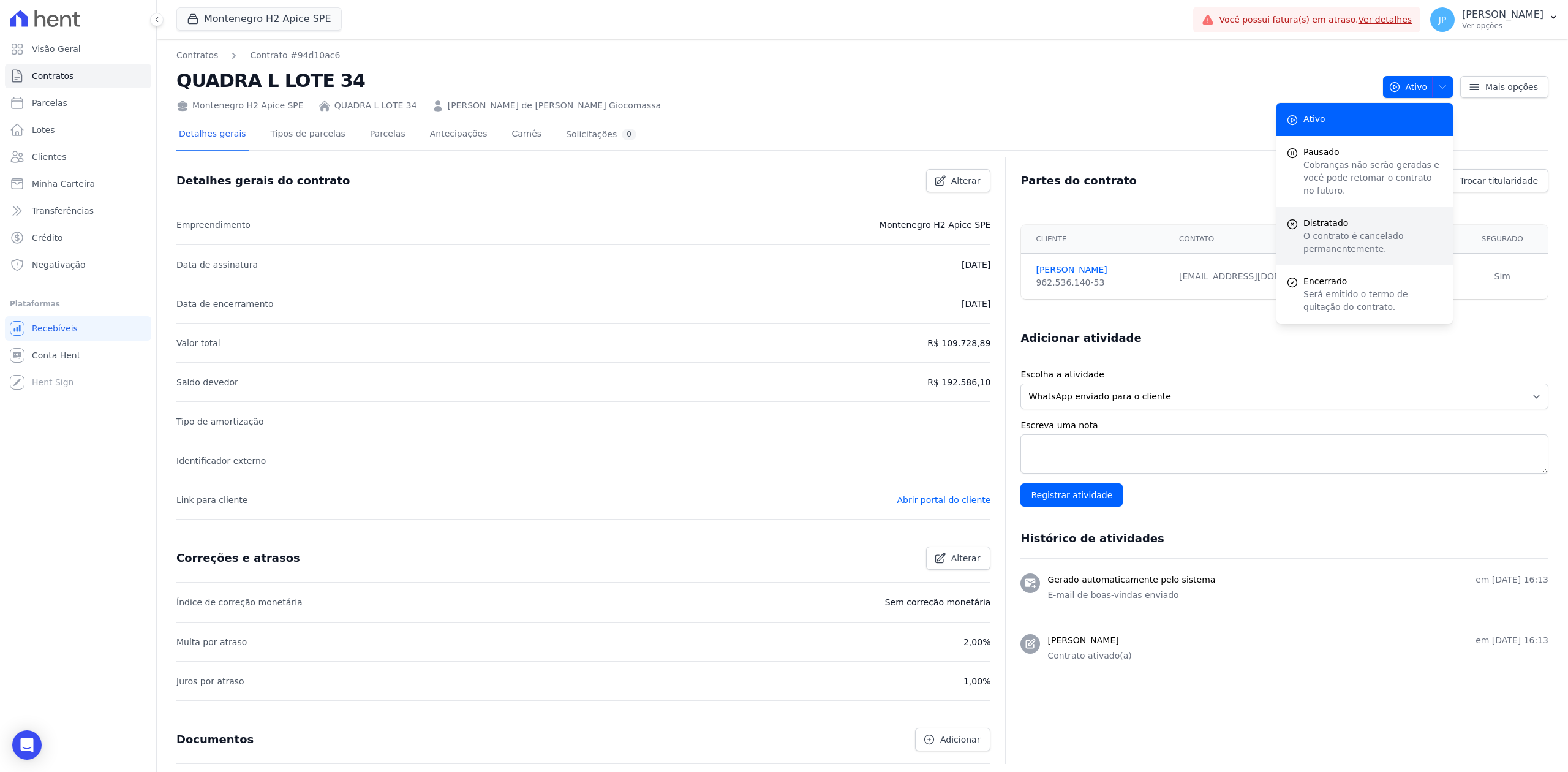
click at [1338, 217] on span "Distratado" at bounding box center [1373, 223] width 139 height 13
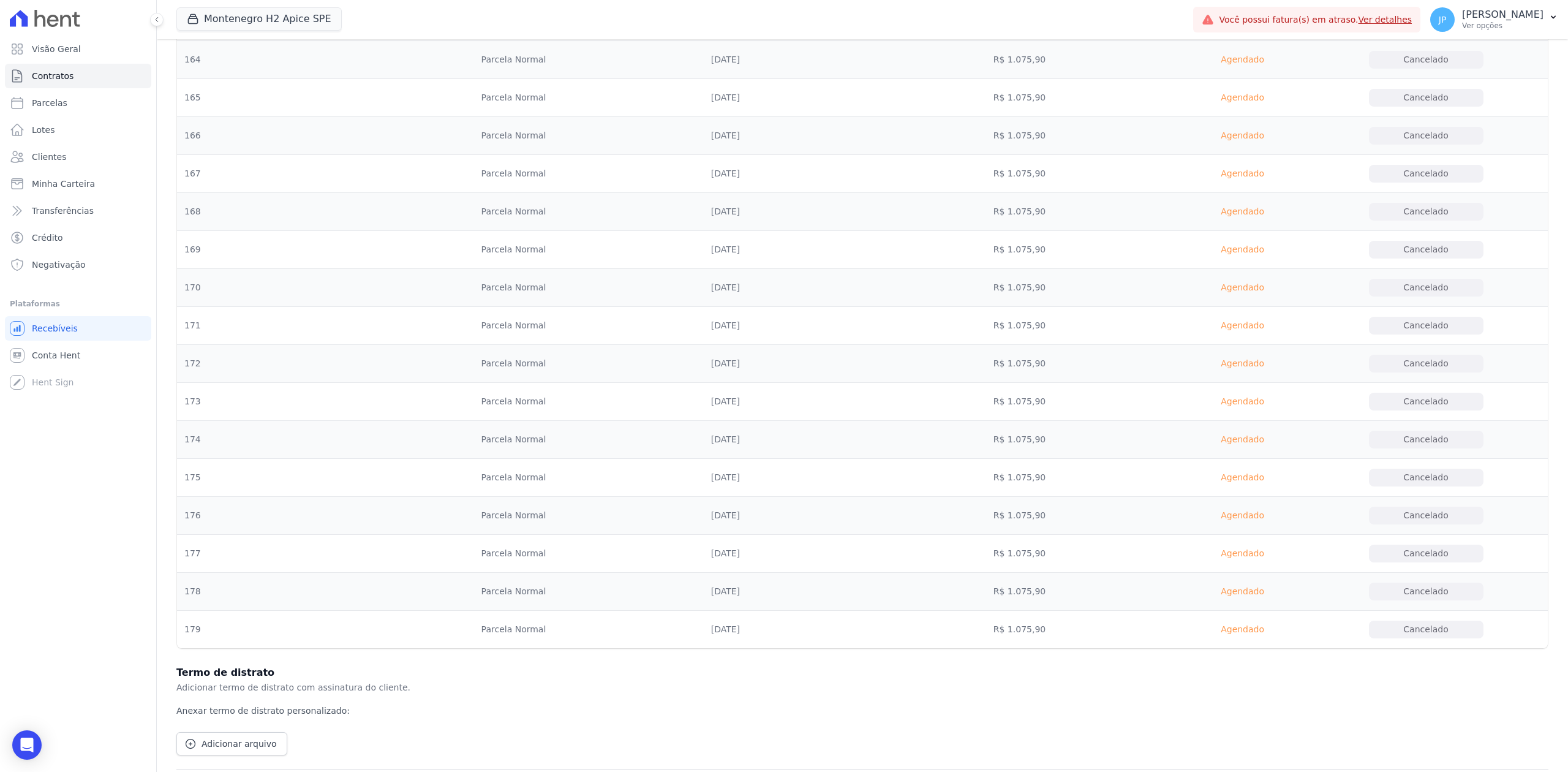
scroll to position [6644, 0]
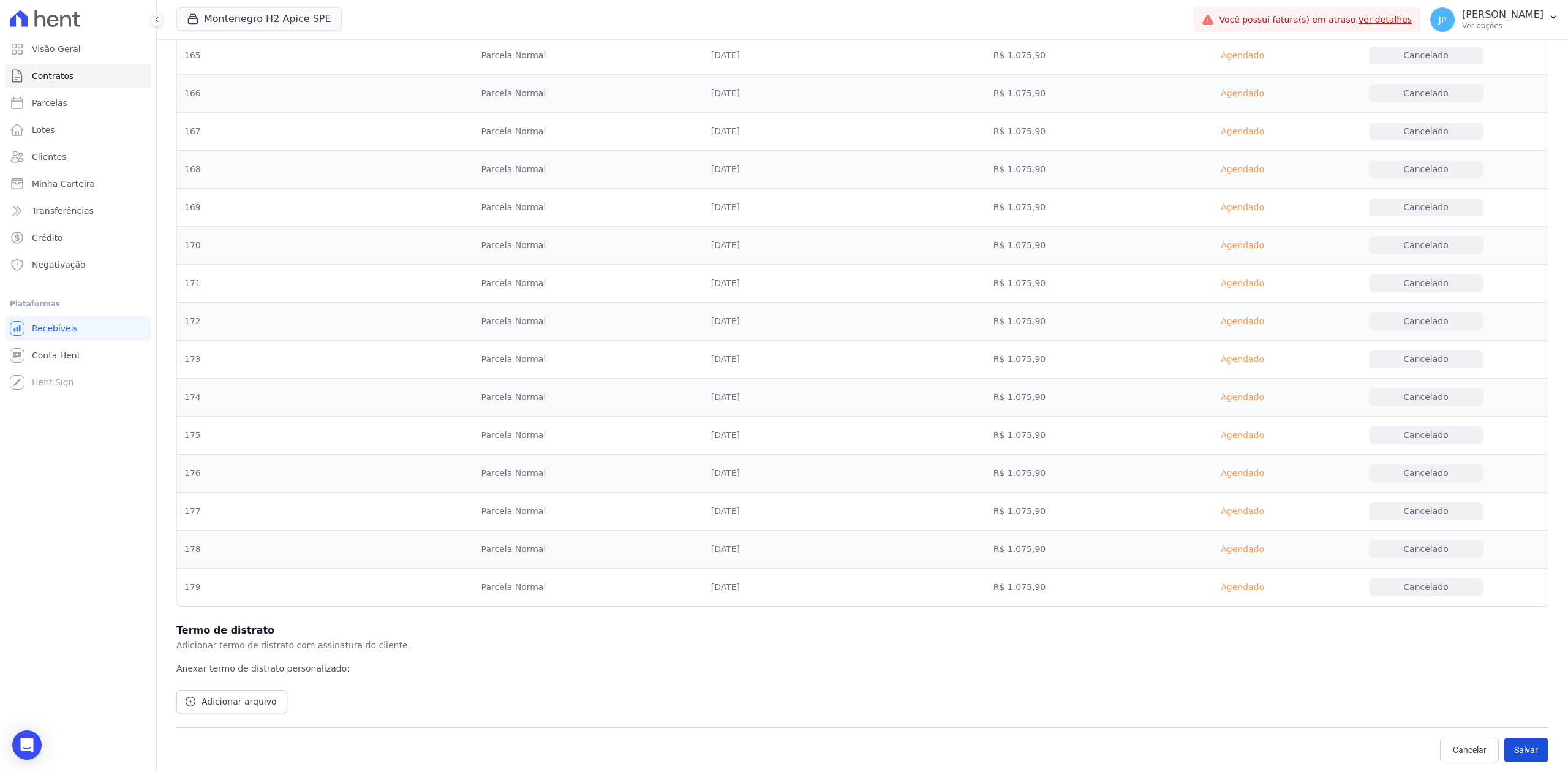
click at [1515, 749] on button "Salvar" at bounding box center [1526, 750] width 45 height 24
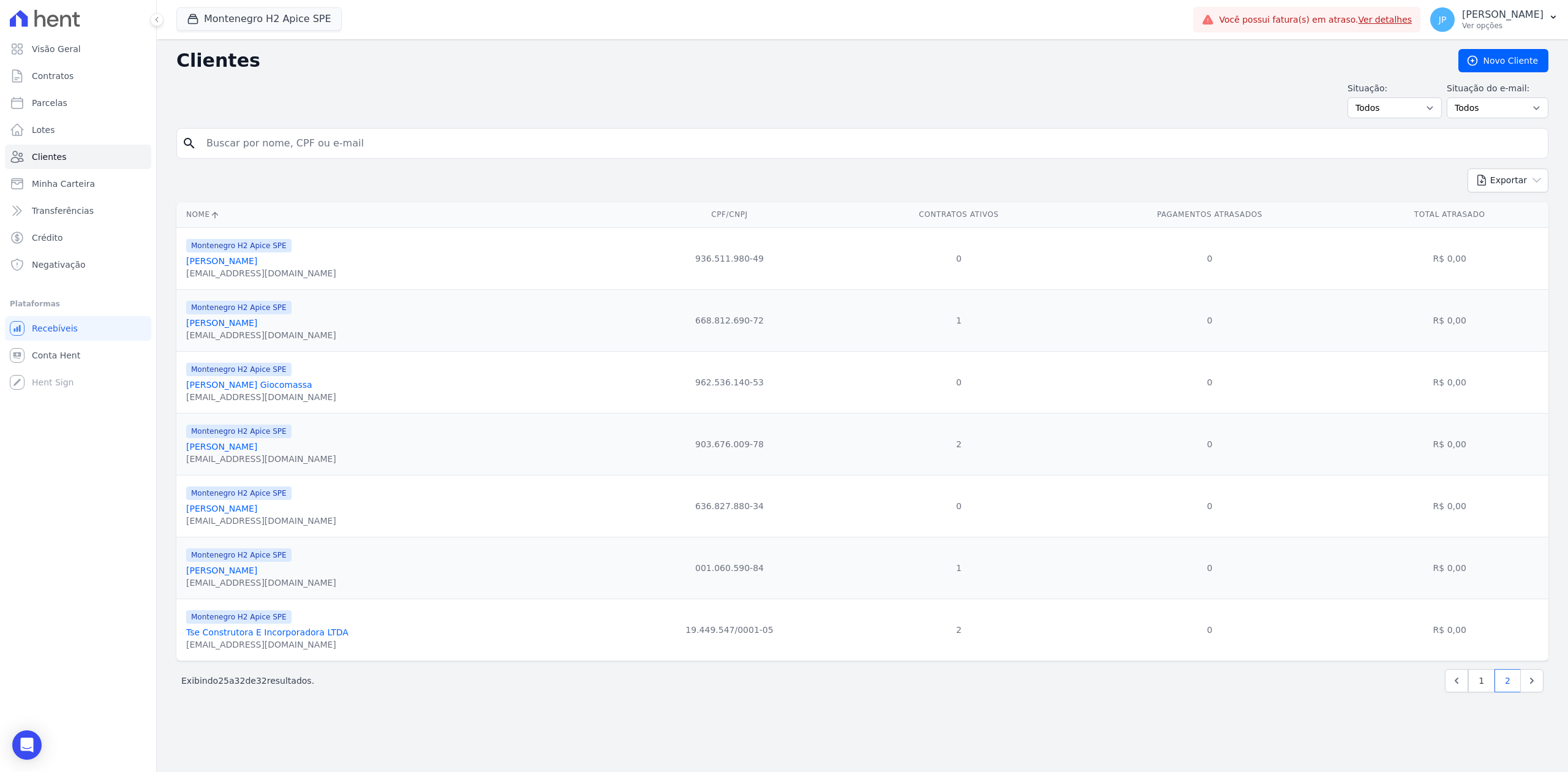
click at [234, 449] on link "[PERSON_NAME]" at bounding box center [222, 447] width 71 height 10
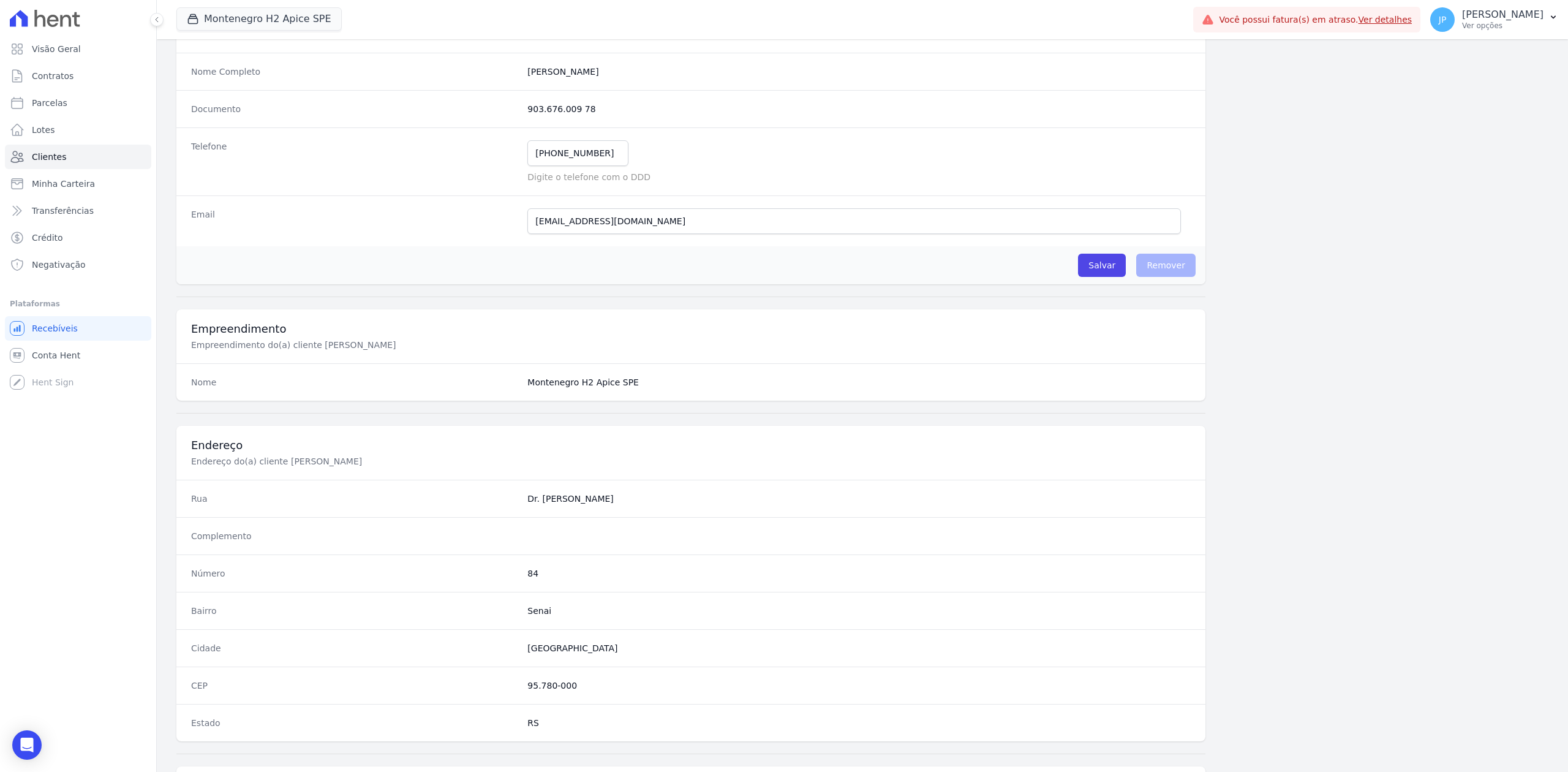
scroll to position [437, 0]
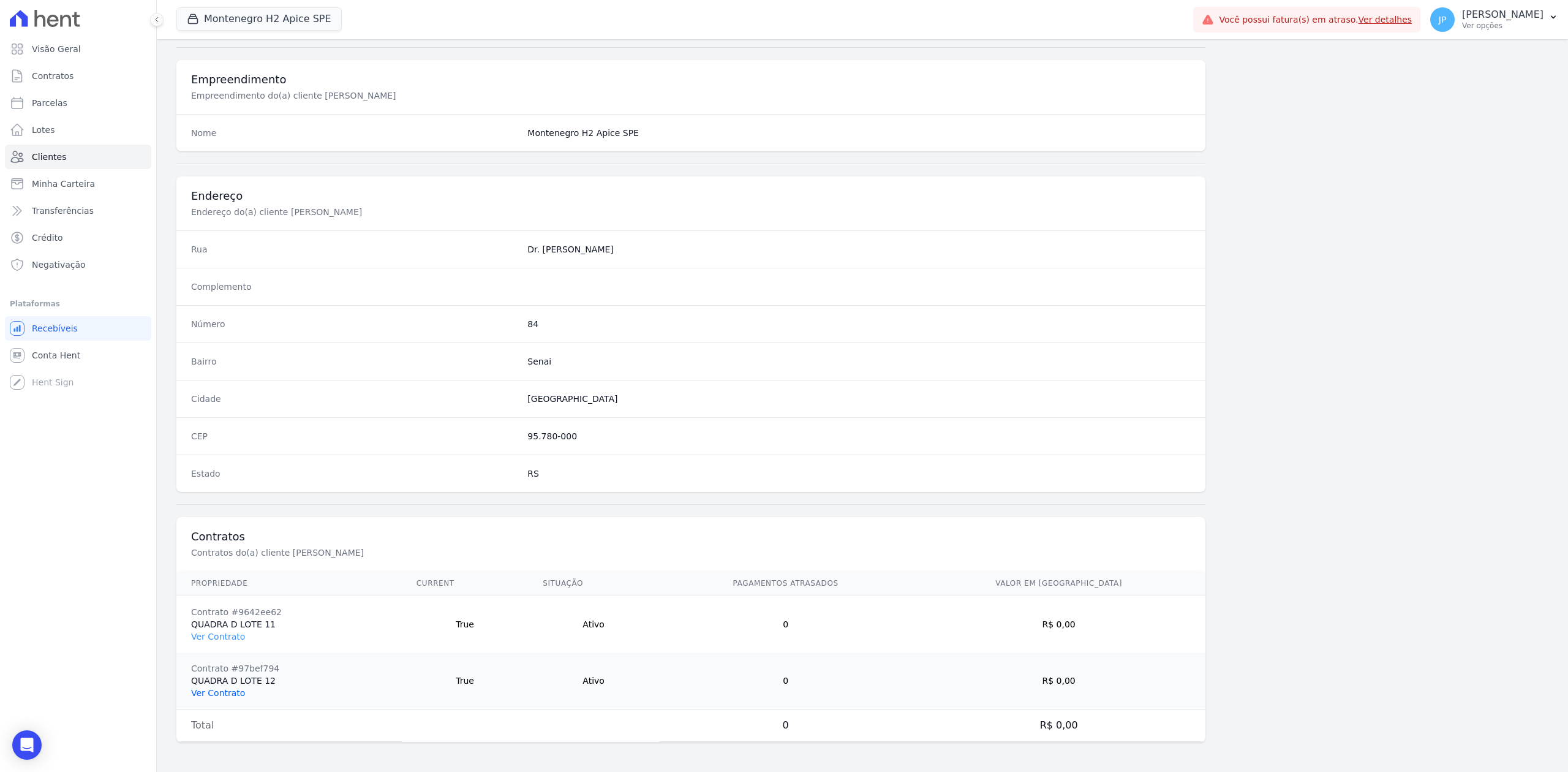
click at [213, 694] on link "Ver Contrato" at bounding box center [218, 693] width 54 height 10
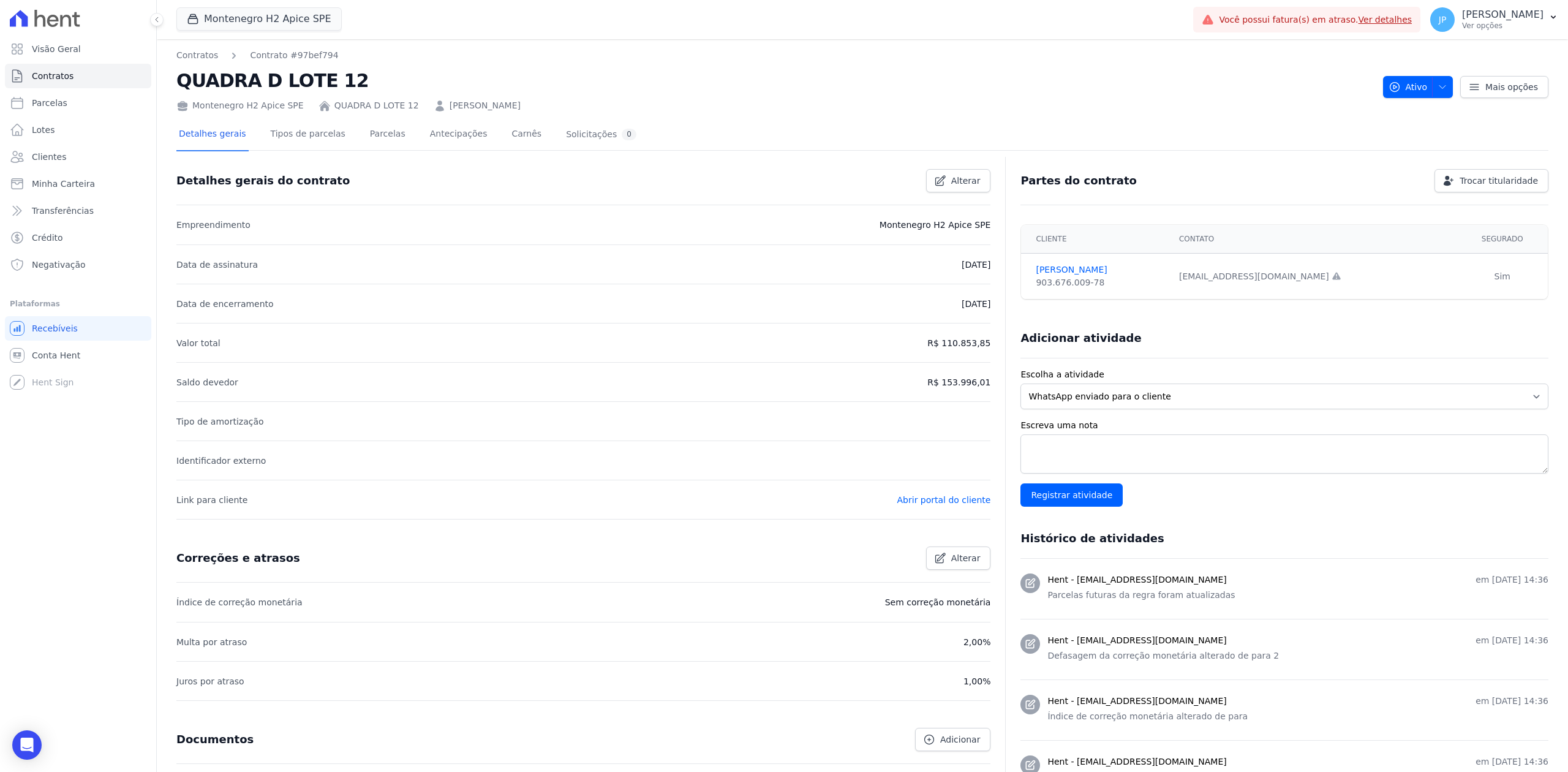
click at [1453, 84] on div "Mais opções" at bounding box center [1501, 87] width 96 height 22
click at [1438, 88] on button "Ativo" at bounding box center [1418, 87] width 71 height 22
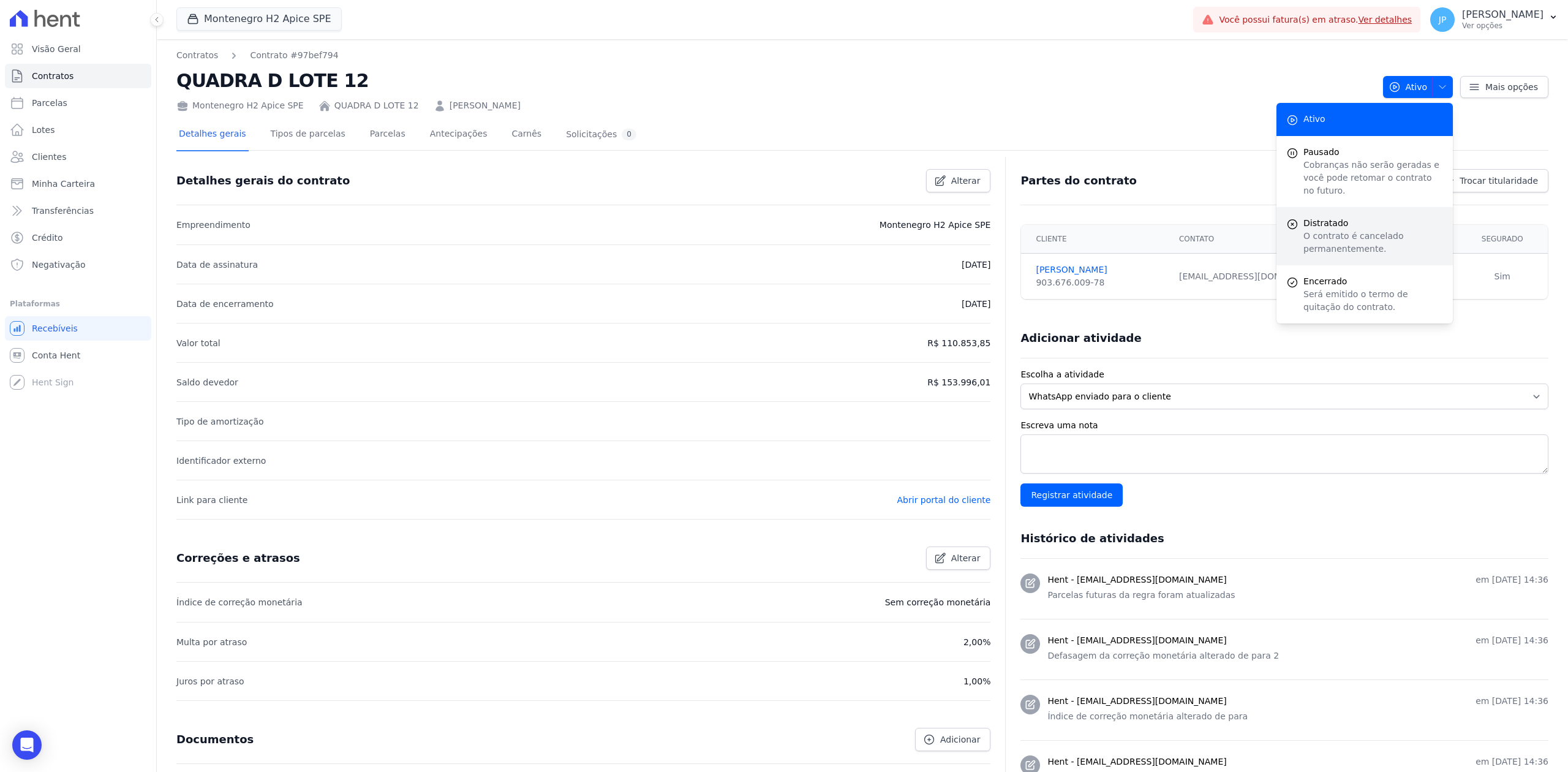
click at [1365, 230] on p "O contrato é cancelado permanentemente." at bounding box center [1373, 242] width 139 height 26
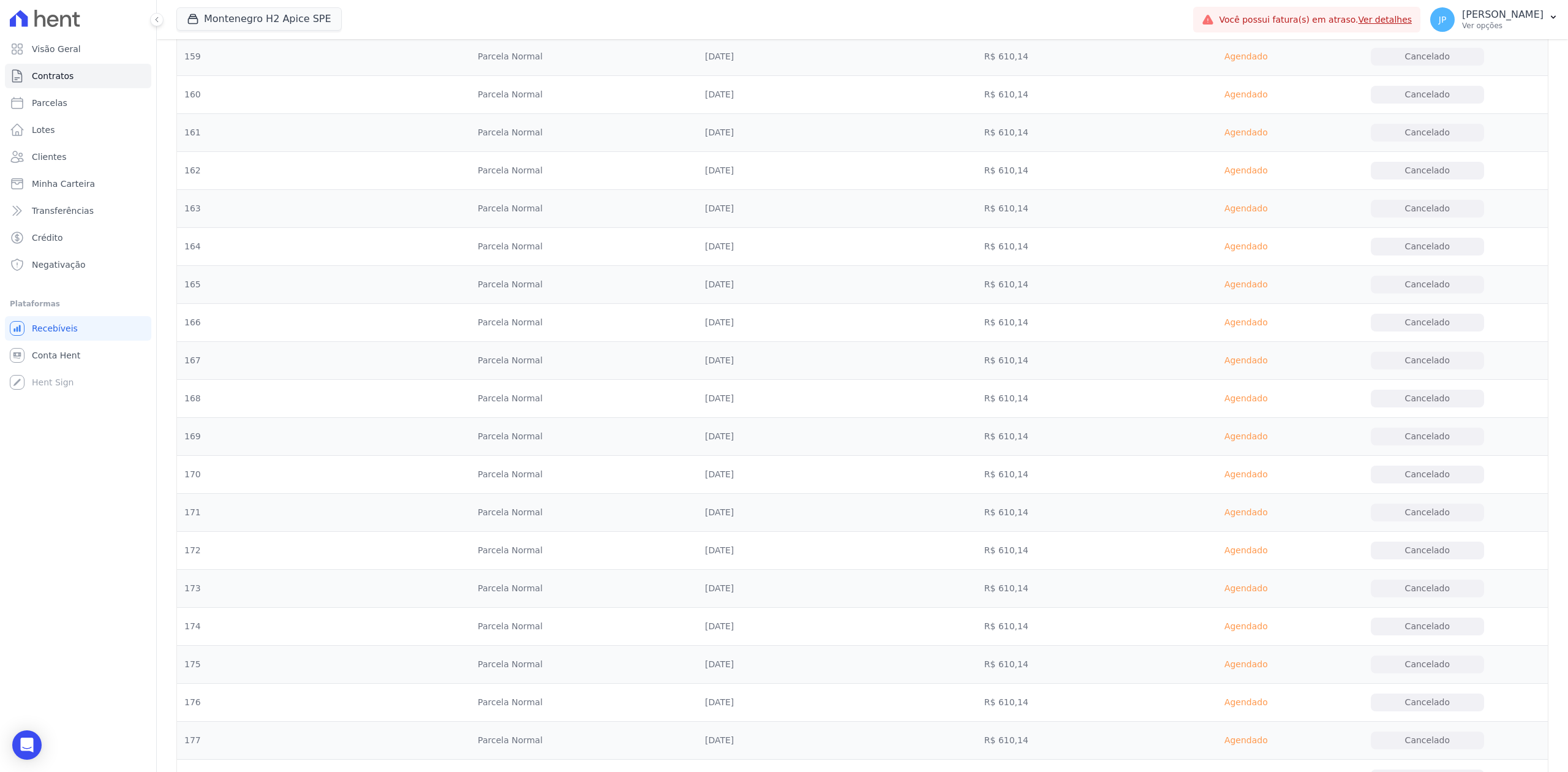
scroll to position [6759, 0]
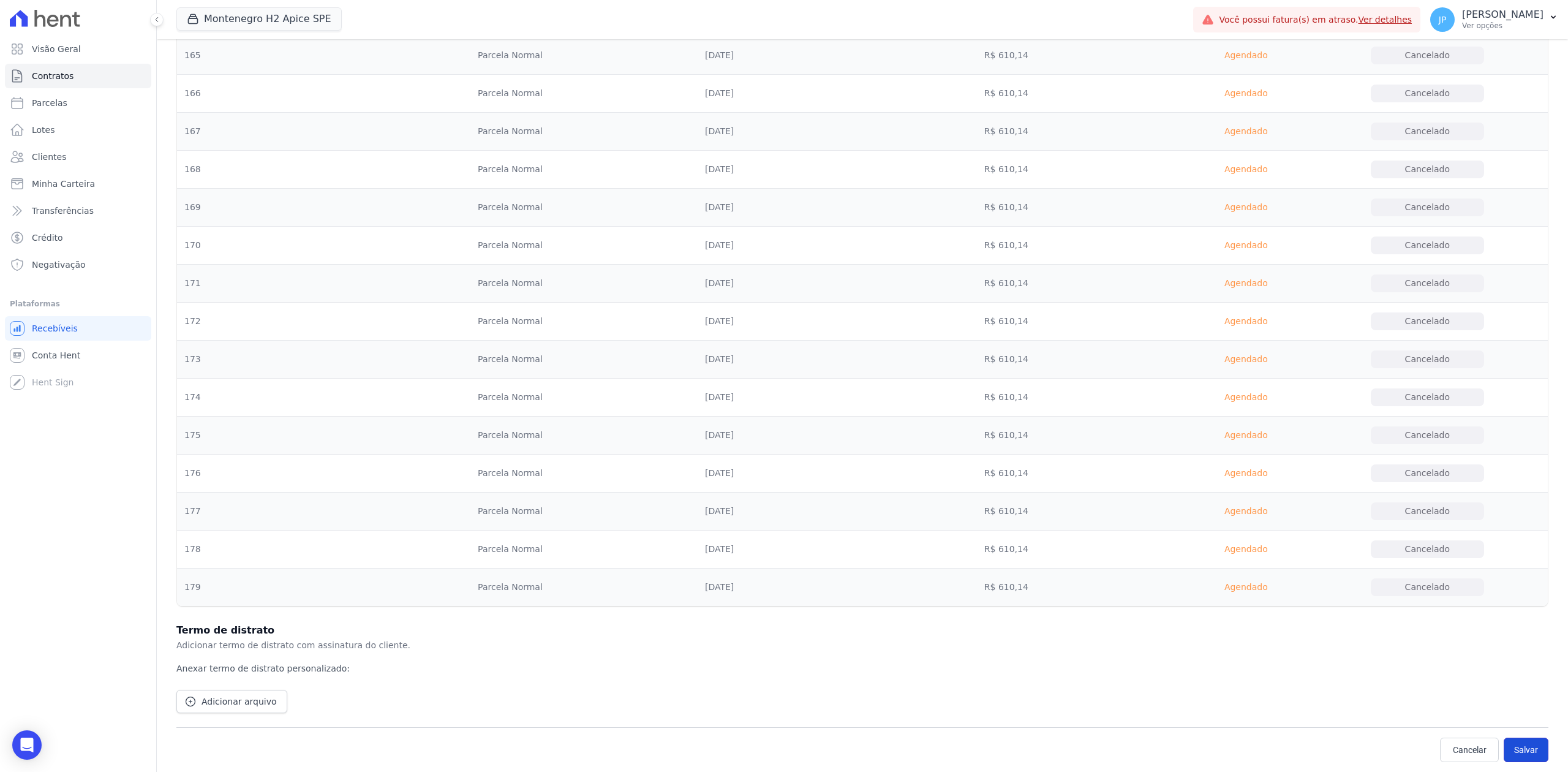
click at [1519, 754] on button "Salvar" at bounding box center [1526, 750] width 45 height 24
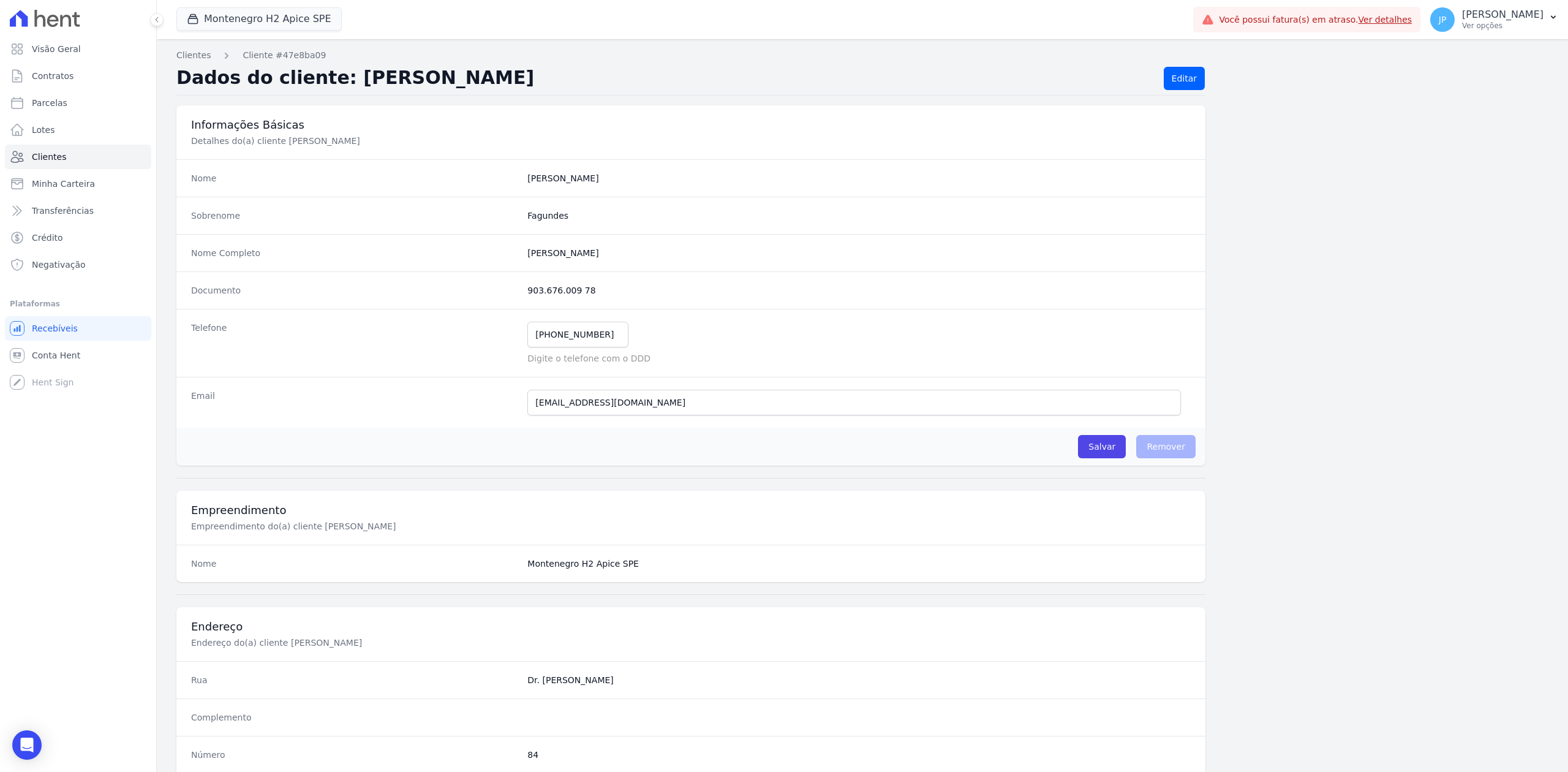
scroll to position [437, 0]
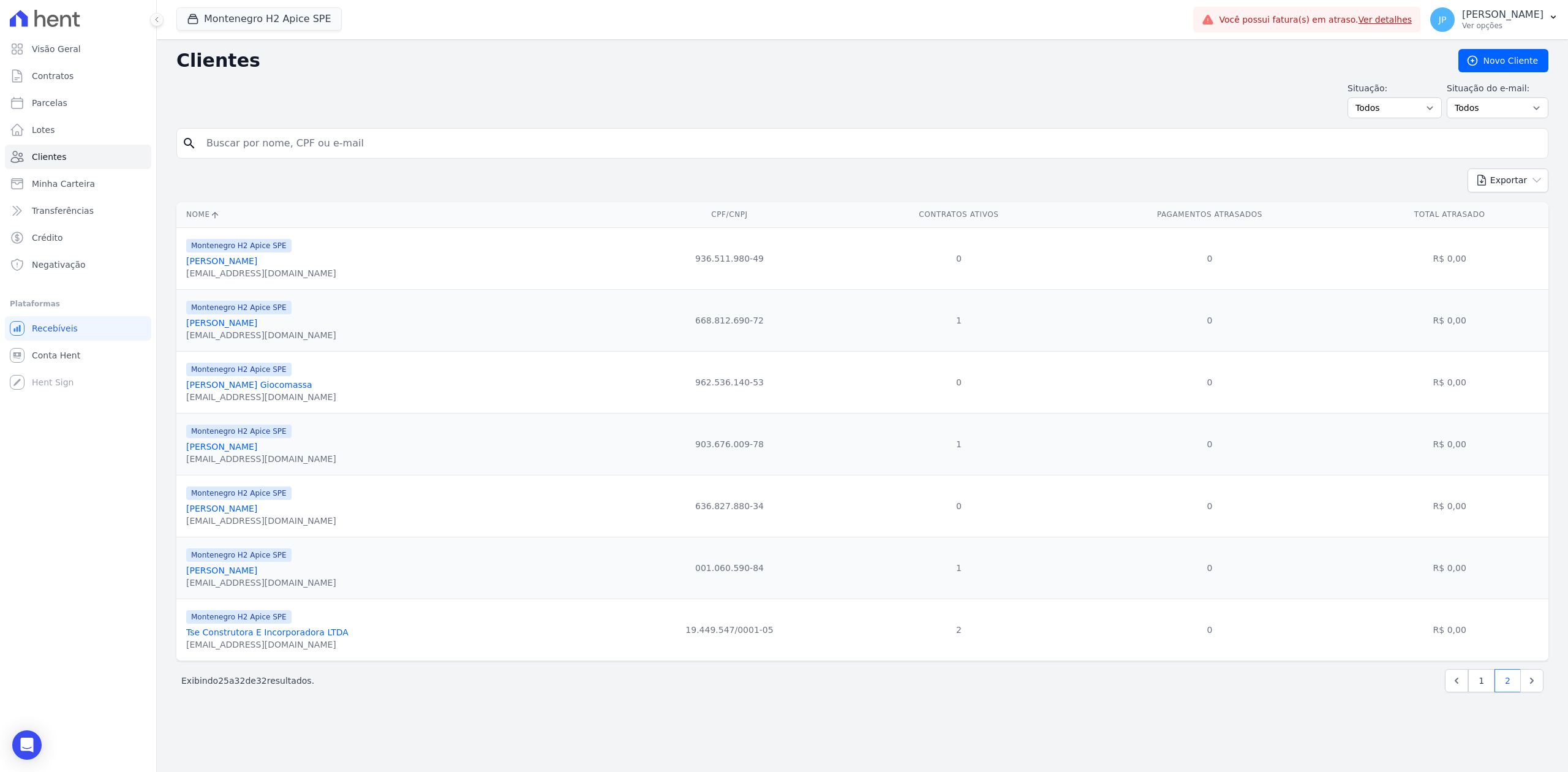
click at [247, 451] on link "[PERSON_NAME]" at bounding box center [222, 447] width 71 height 10
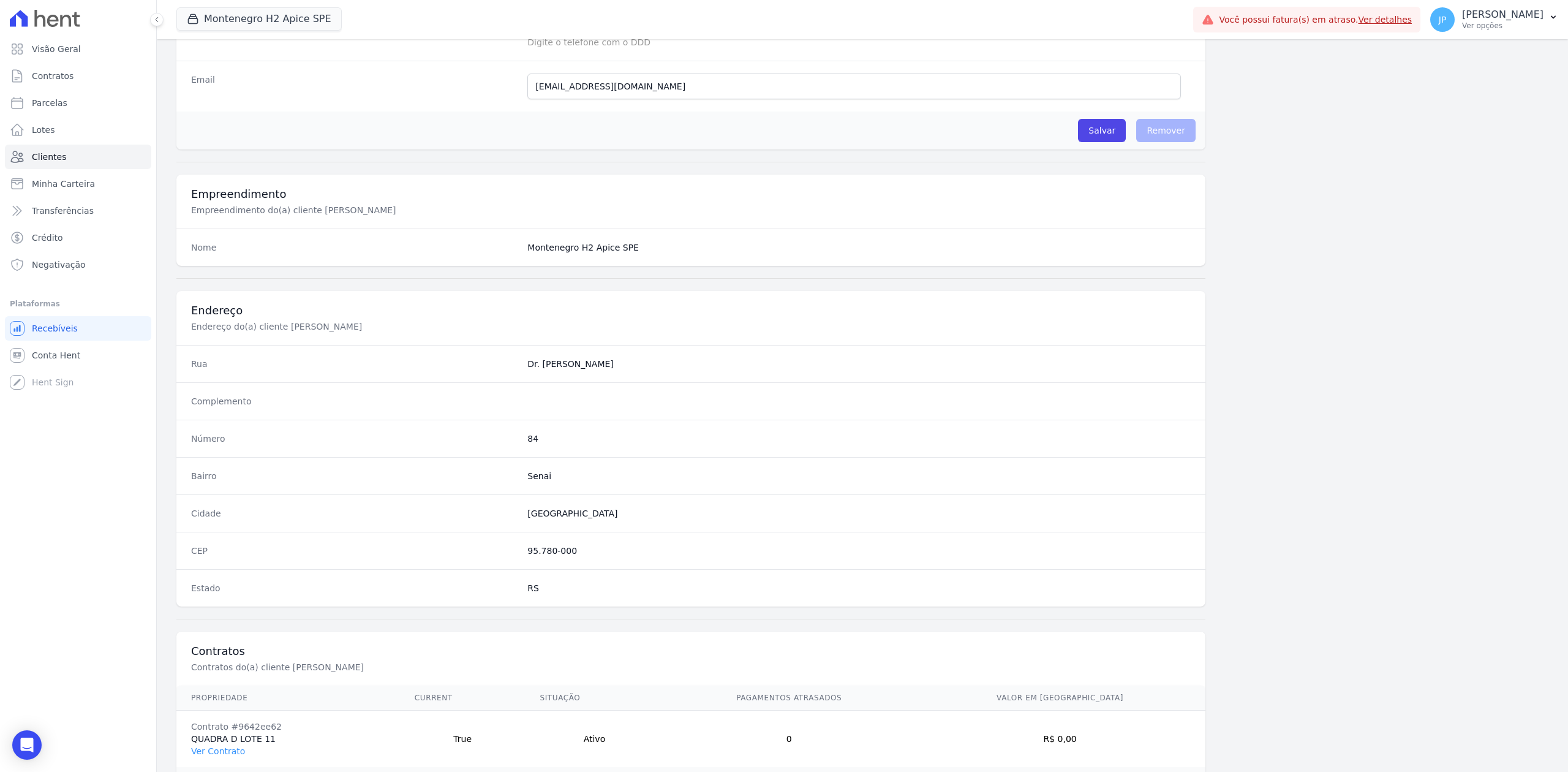
scroll to position [437, 0]
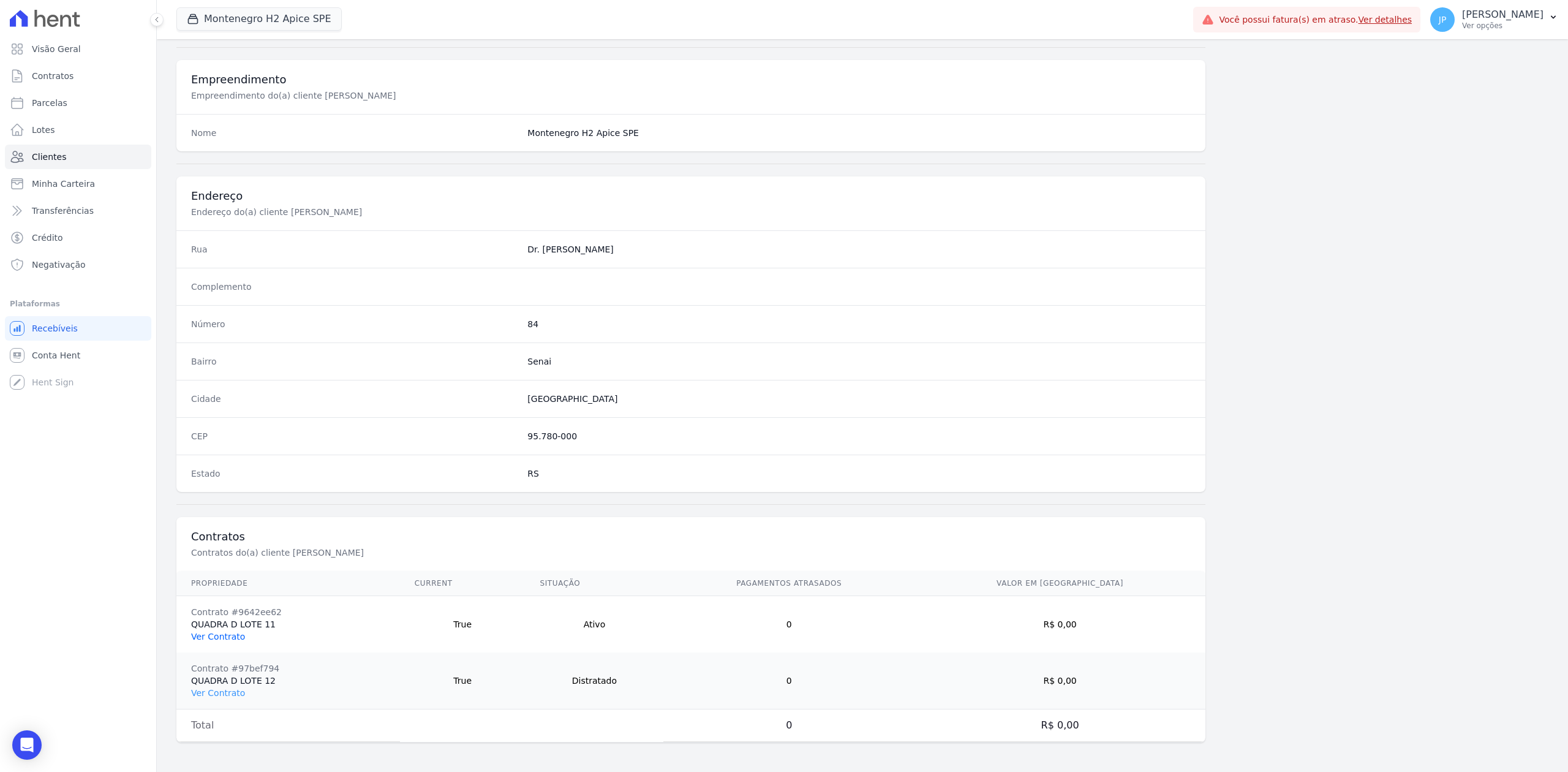
click at [205, 637] on link "Ver Contrato" at bounding box center [218, 636] width 54 height 10
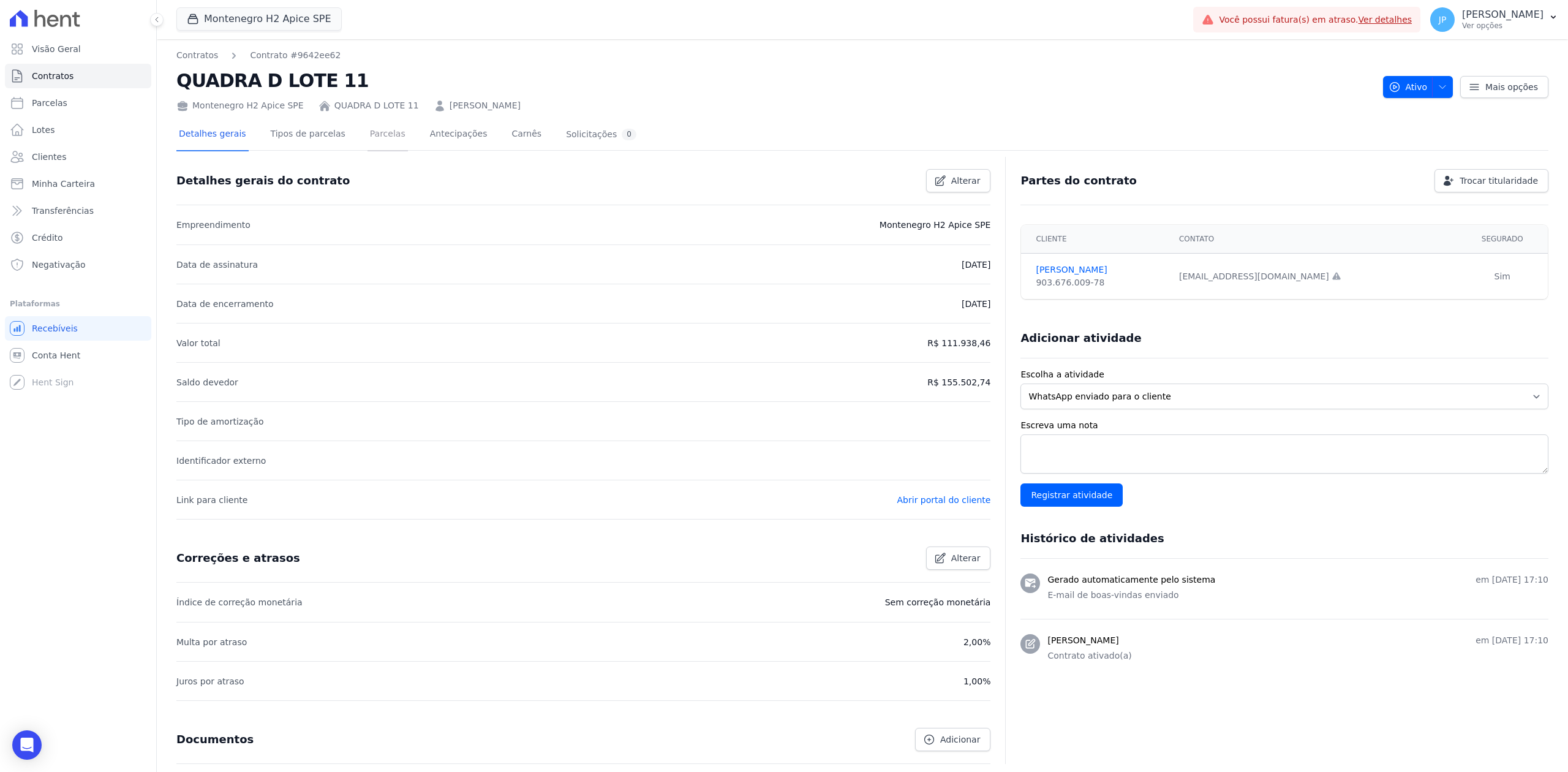
click at [368, 133] on link "Parcelas" at bounding box center [388, 136] width 41 height 33
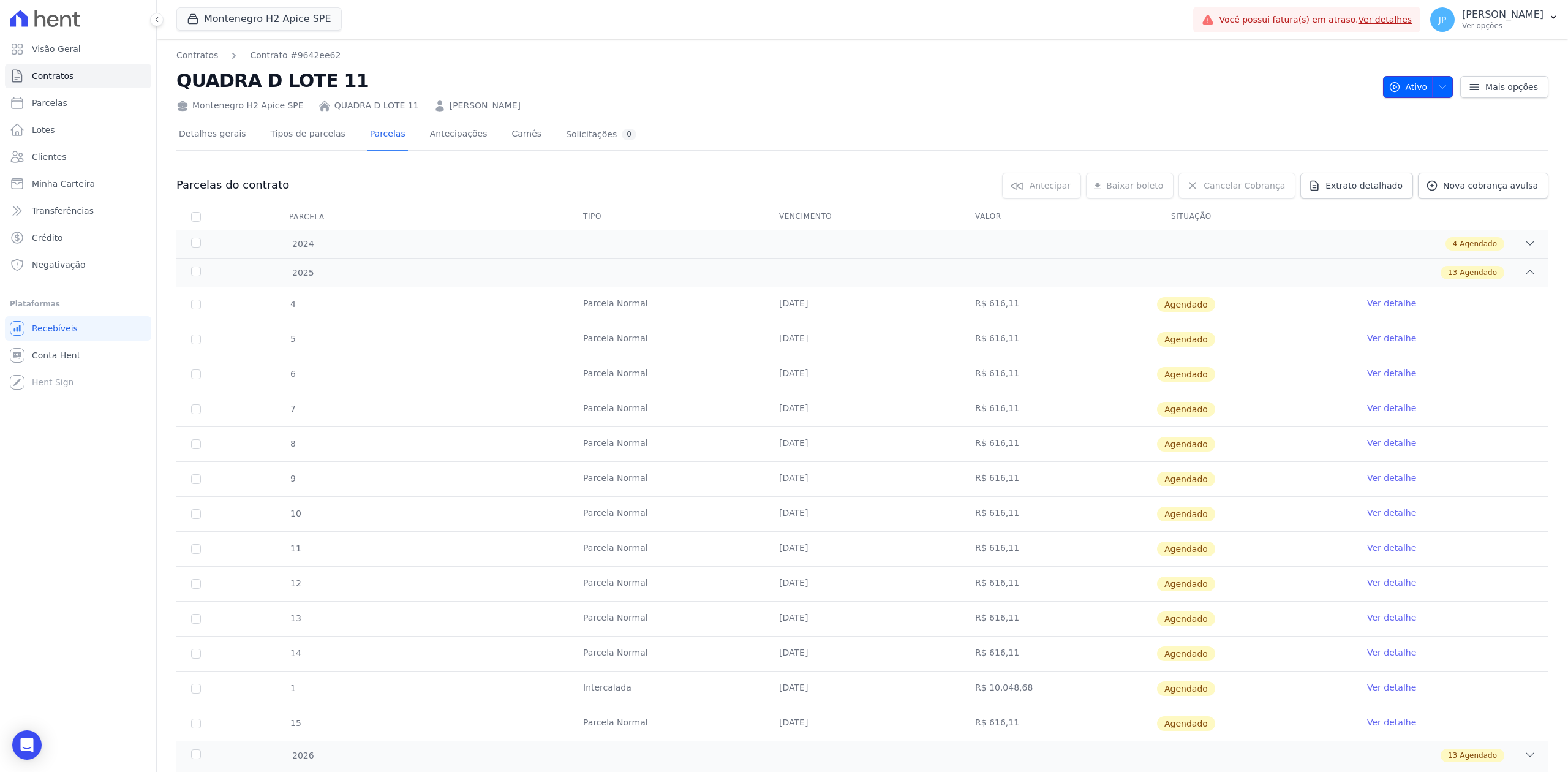
click at [1437, 84] on icon "button" at bounding box center [1442, 86] width 10 height 10
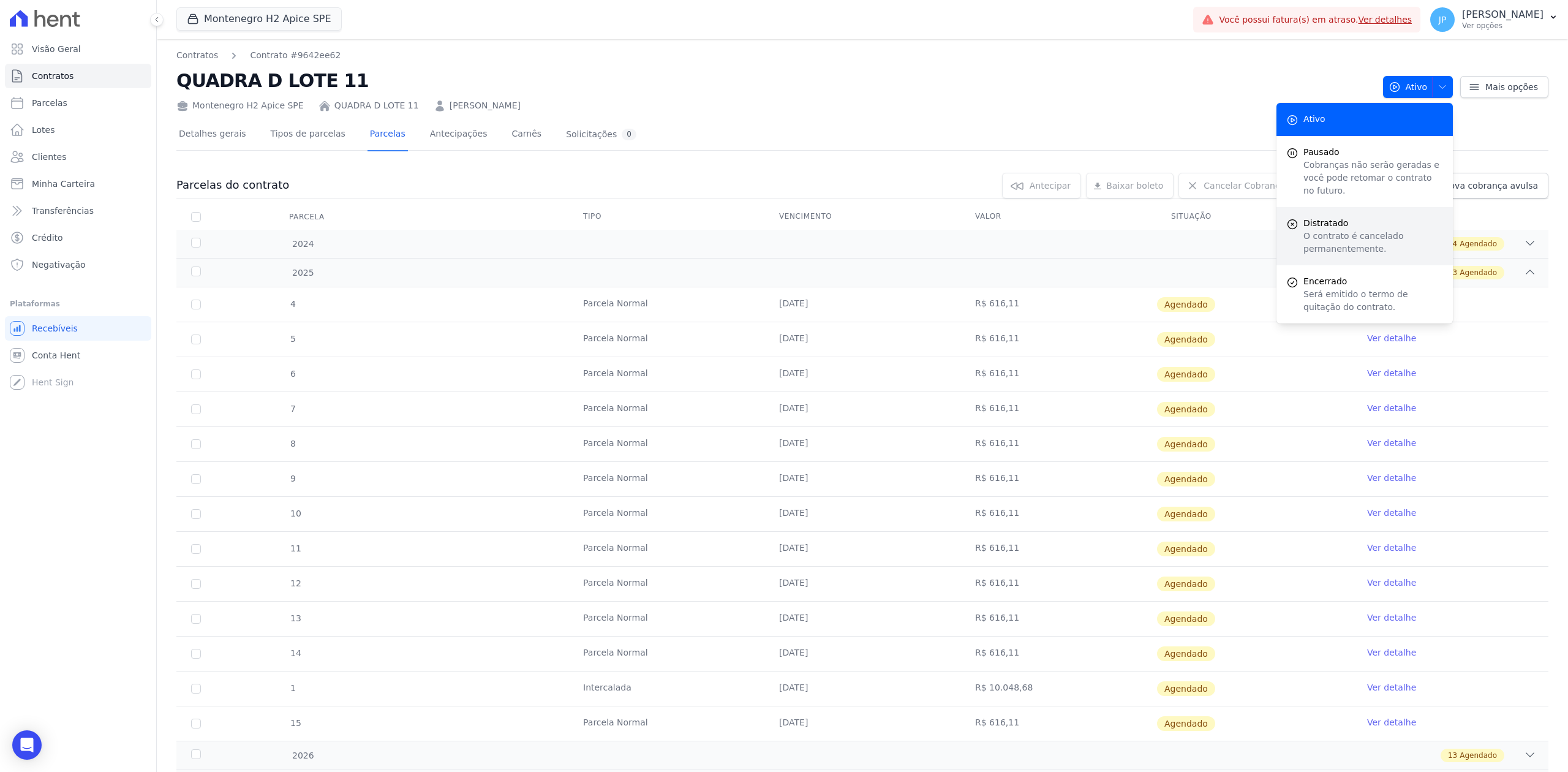
click at [1313, 230] on p "O contrato é cancelado permanentemente." at bounding box center [1373, 242] width 139 height 26
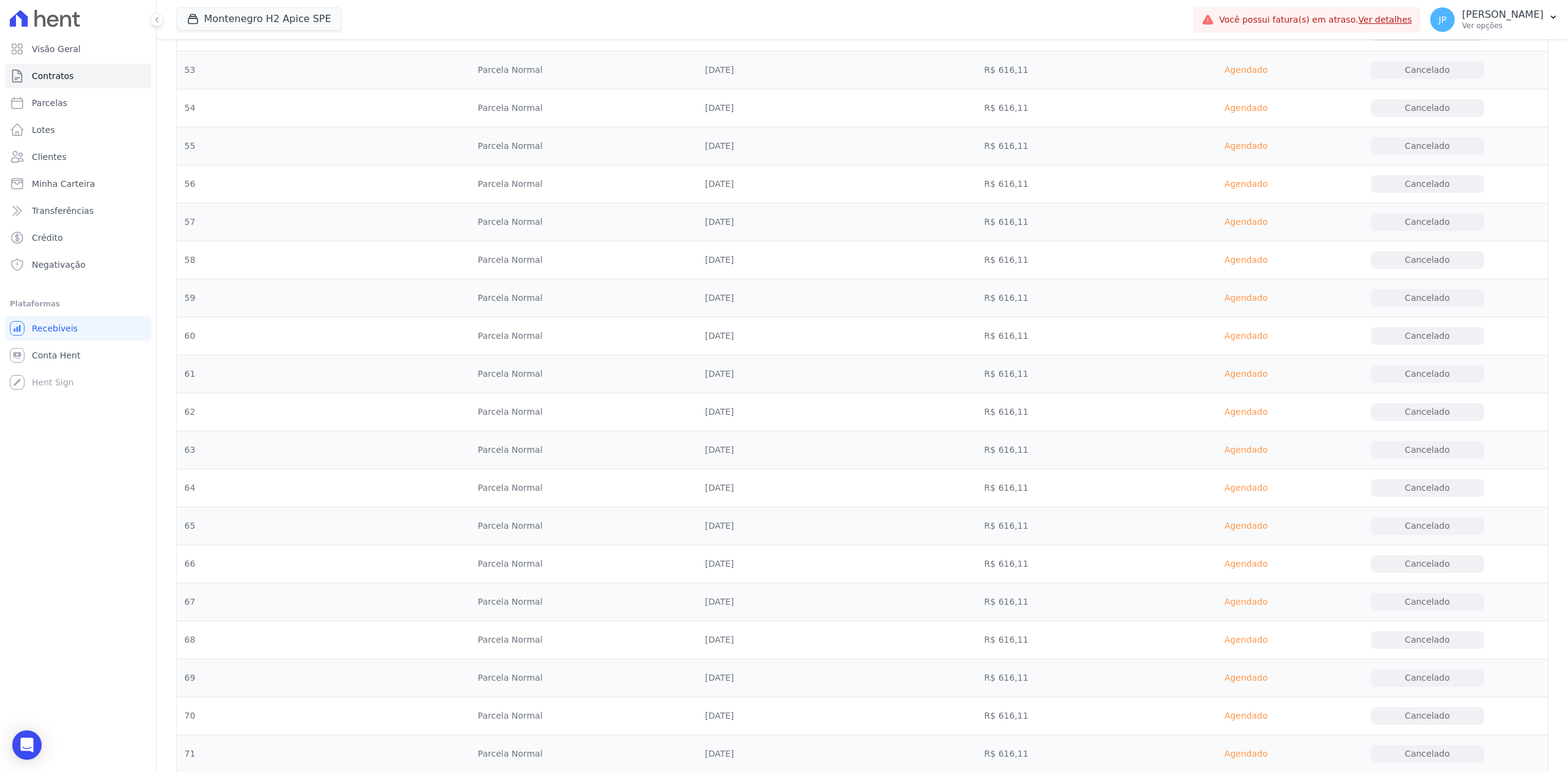
scroll to position [3268, 0]
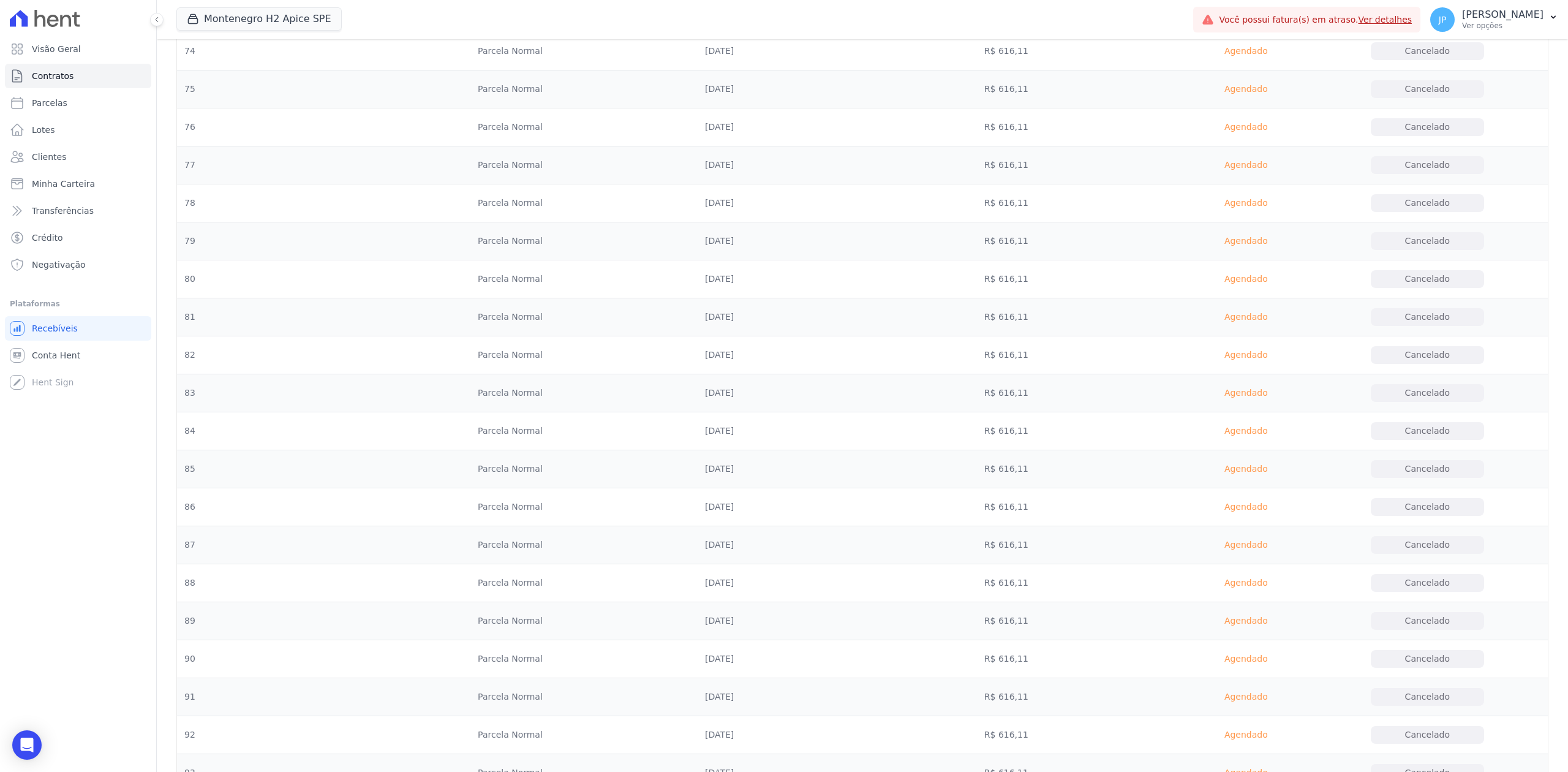
drag, startPoint x: 1567, startPoint y: 488, endPoint x: 1567, endPoint y: 553, distance: 65.0
click at [1567, 553] on main "Contratos Contrato #9642ee62 Alteração de status: Distratado Montenegro H2 Apic…" at bounding box center [863, 405] width 1411 height 733
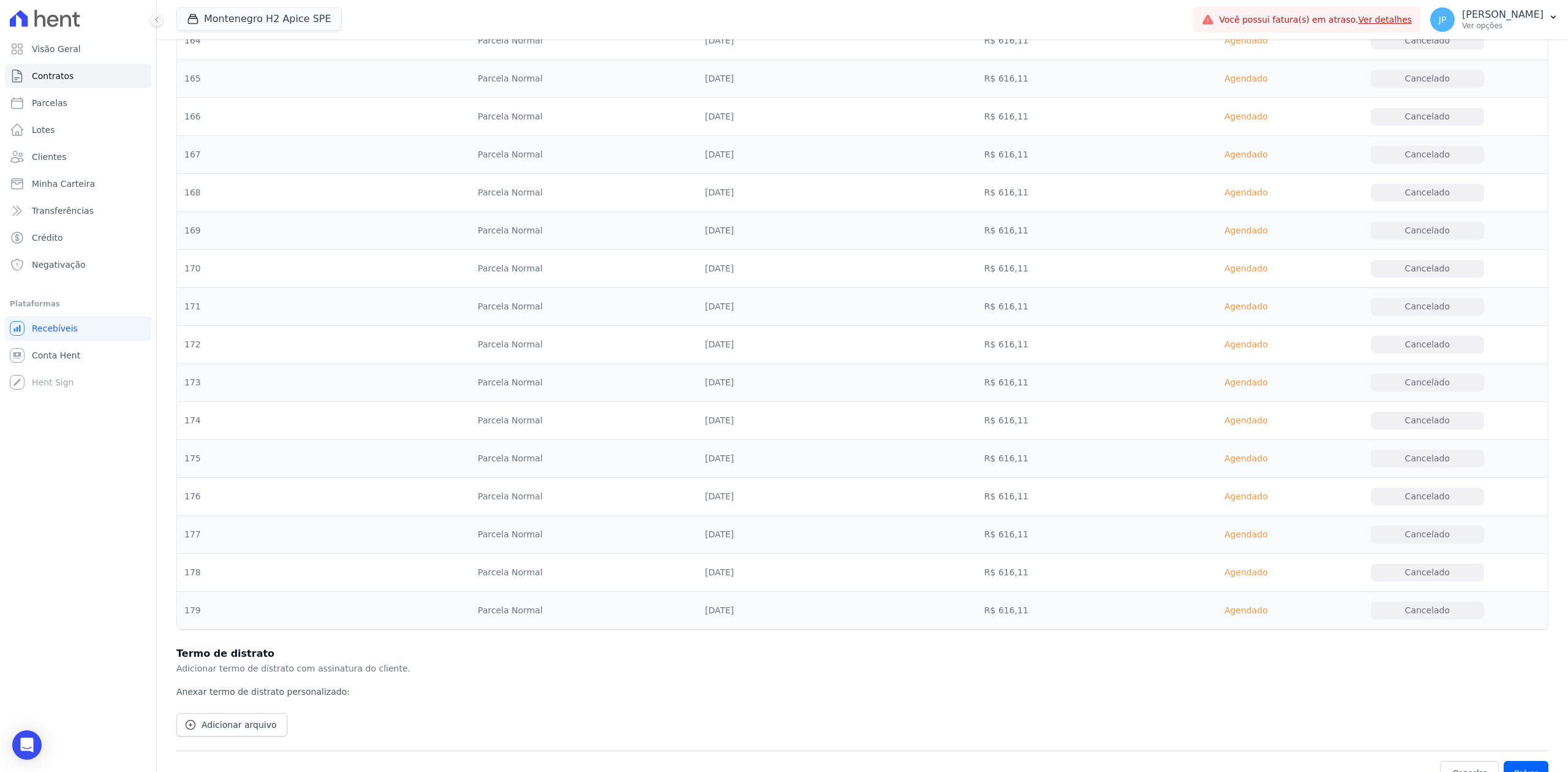
scroll to position [6759, 0]
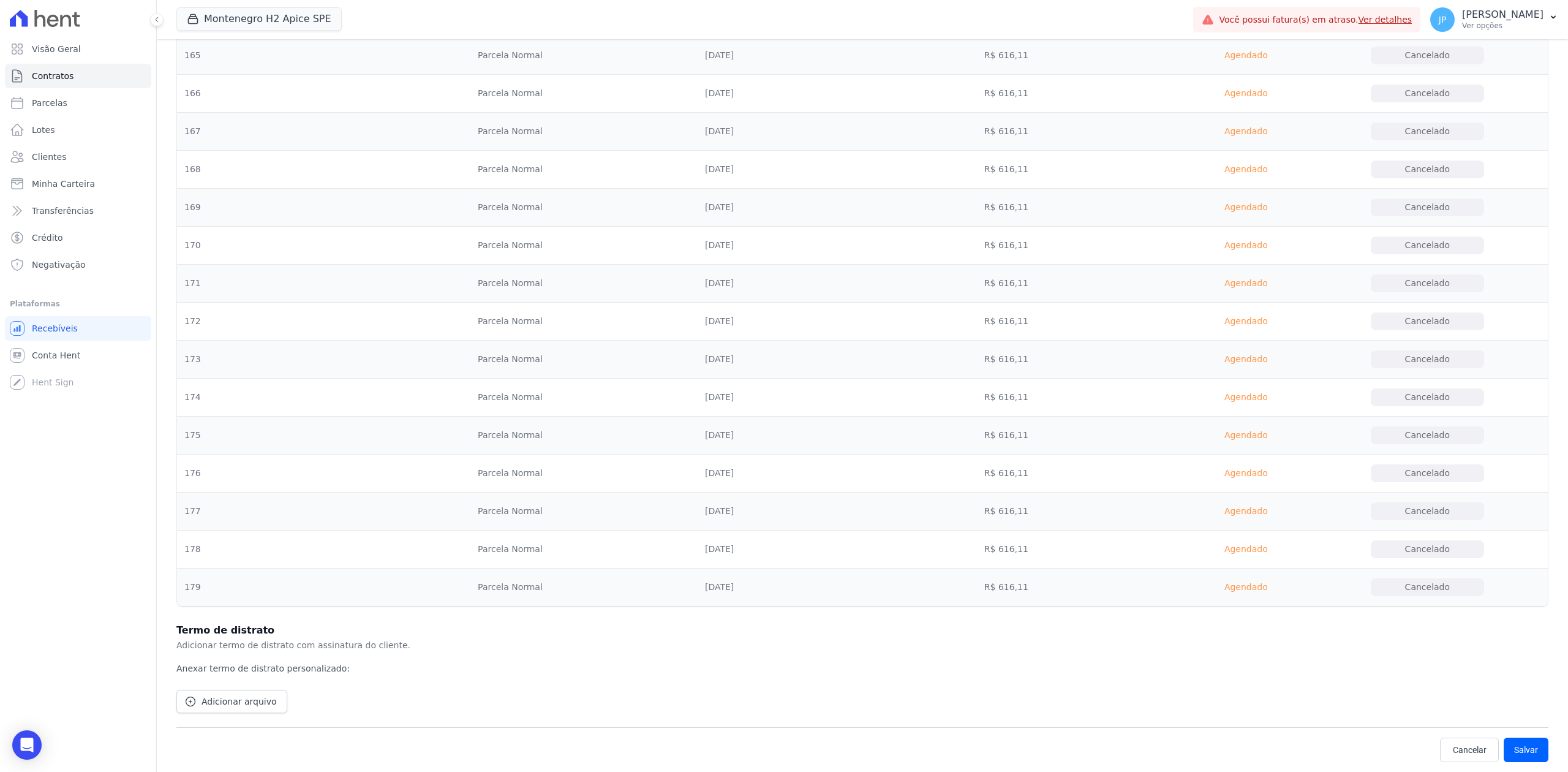
click at [1512, 735] on div "Cancelar [GEOGRAPHIC_DATA] [GEOGRAPHIC_DATA] É obrigatória a presença do termo …" at bounding box center [863, 750] width 1372 height 45
click at [1522, 749] on button "Salvar" at bounding box center [1526, 750] width 45 height 24
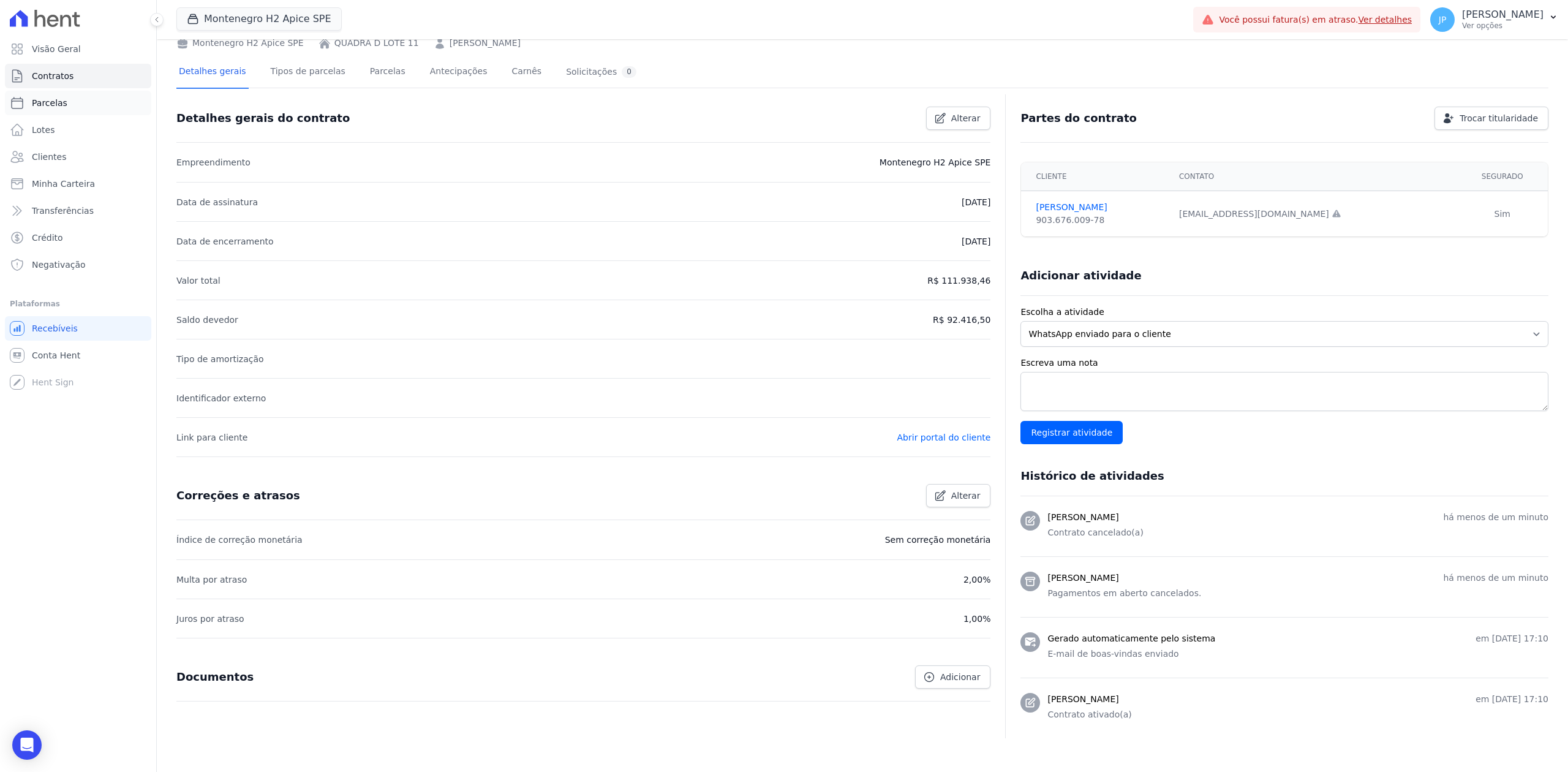
scroll to position [160, 0]
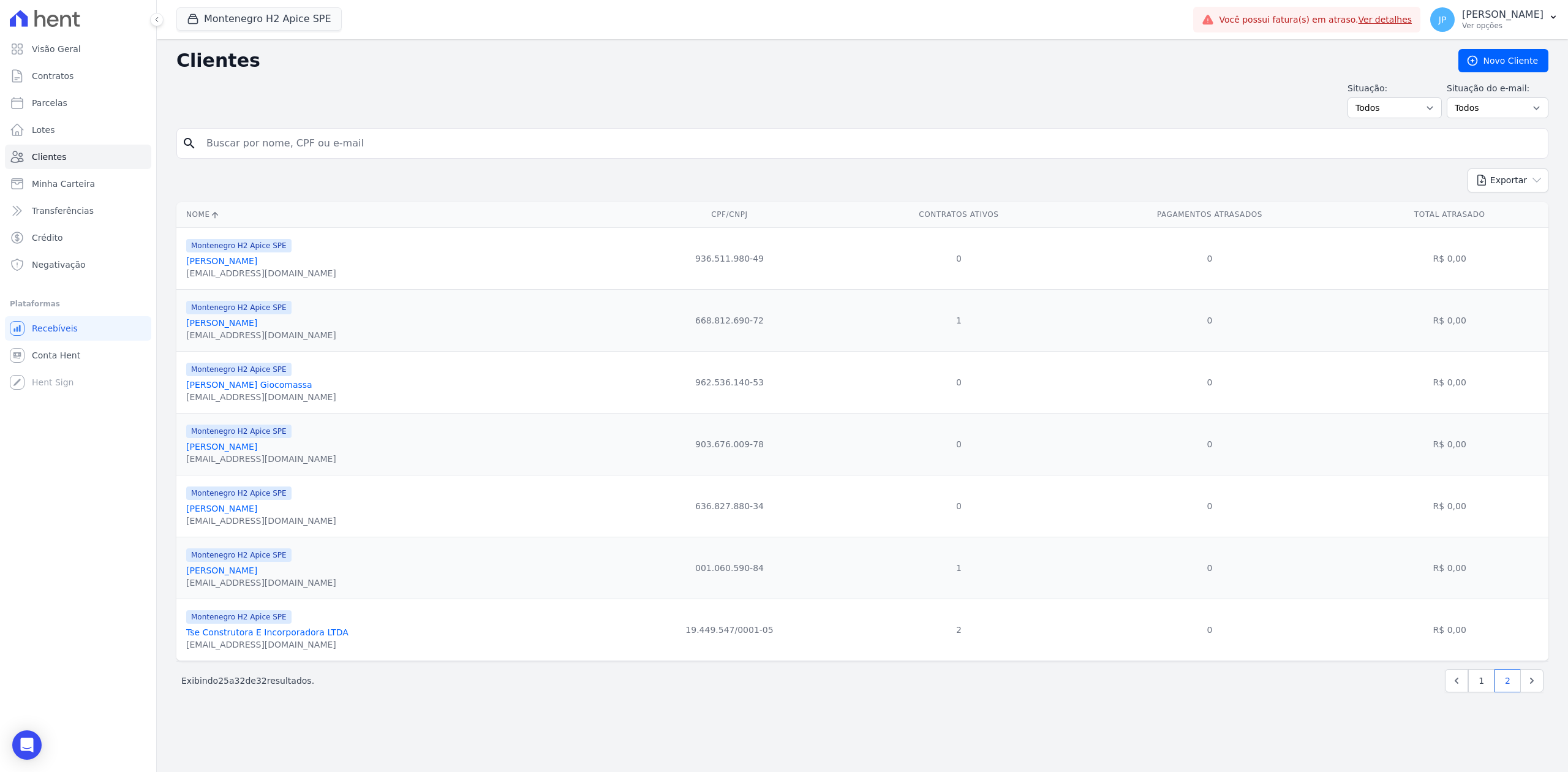
click at [233, 511] on link "[PERSON_NAME]" at bounding box center [222, 508] width 71 height 10
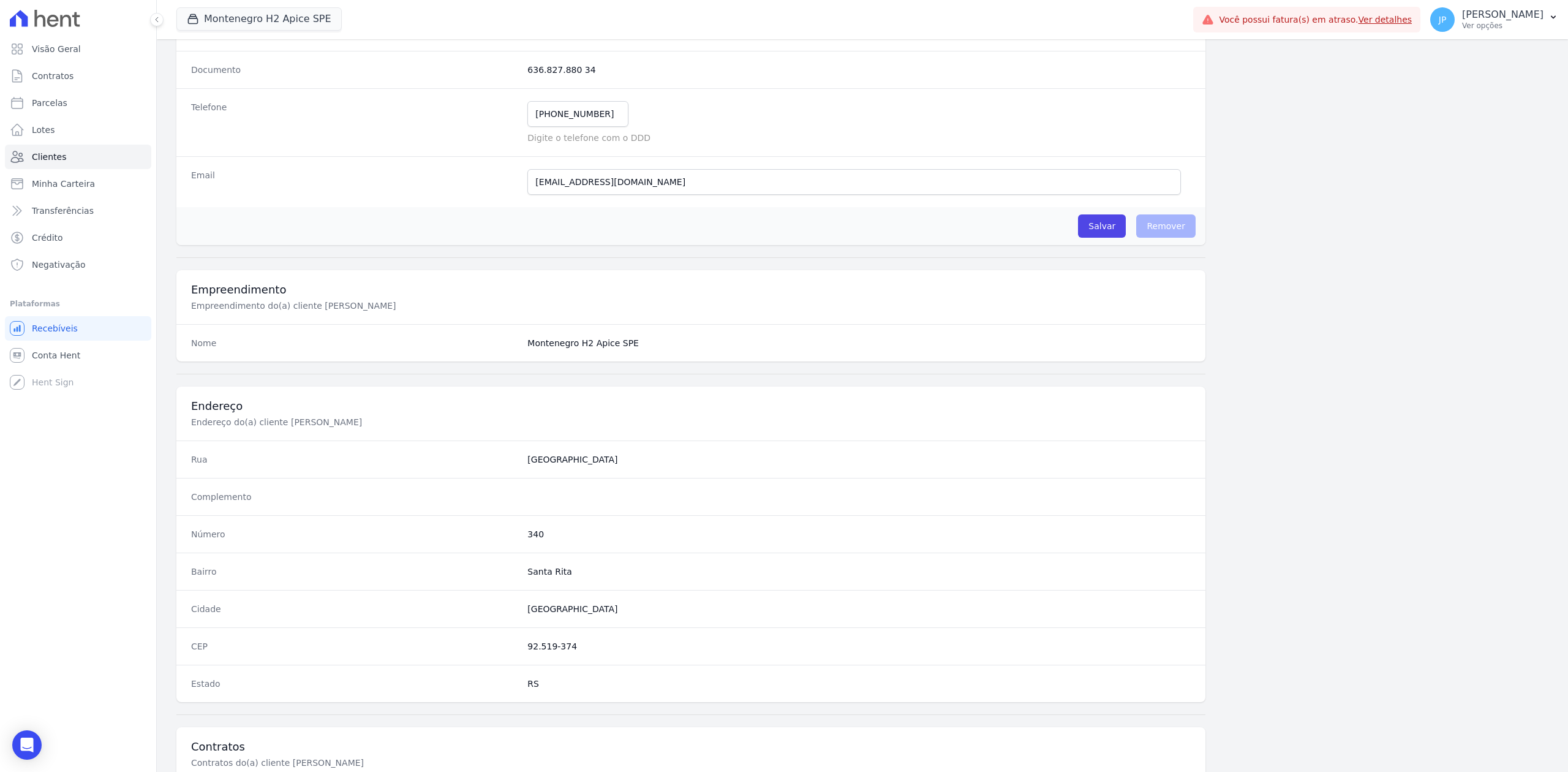
scroll to position [380, 0]
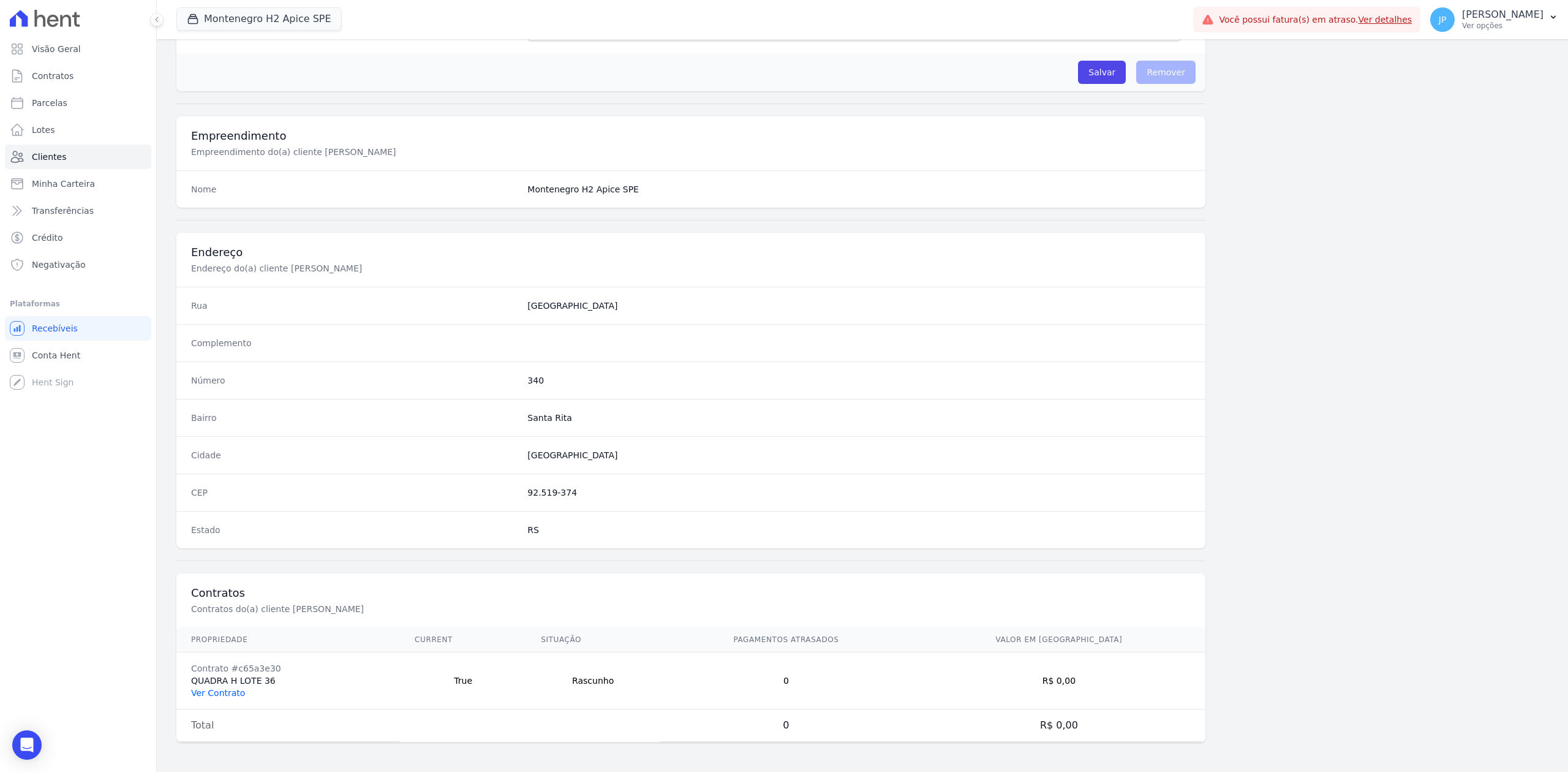
click at [228, 691] on link "Ver Contrato" at bounding box center [218, 693] width 54 height 10
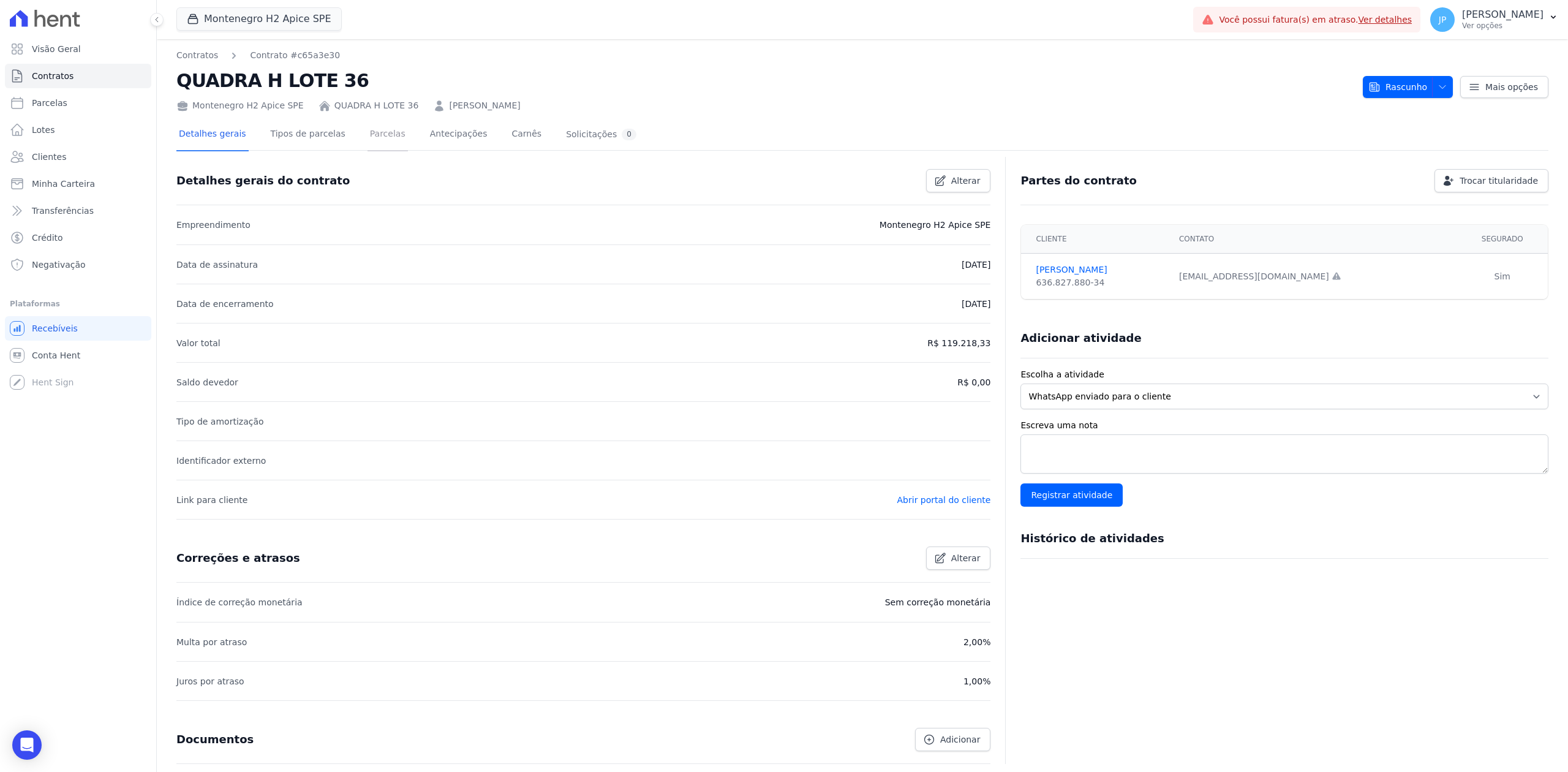
click at [368, 132] on link "Parcelas" at bounding box center [388, 136] width 41 height 33
click at [1404, 87] on span "Rascunho" at bounding box center [1398, 87] width 59 height 22
drag, startPoint x: 1114, startPoint y: 43, endPoint x: 1227, endPoint y: 74, distance: 117.2
click at [1131, 54] on div "Contratos Contrato #c65a3e30 QUADRA H LOTE 36 Montenegro H2 Apice SPE QUADRA H …" at bounding box center [863, 446] width 1411 height 813
click at [1439, 89] on button "Rascunho" at bounding box center [1408, 87] width 90 height 22
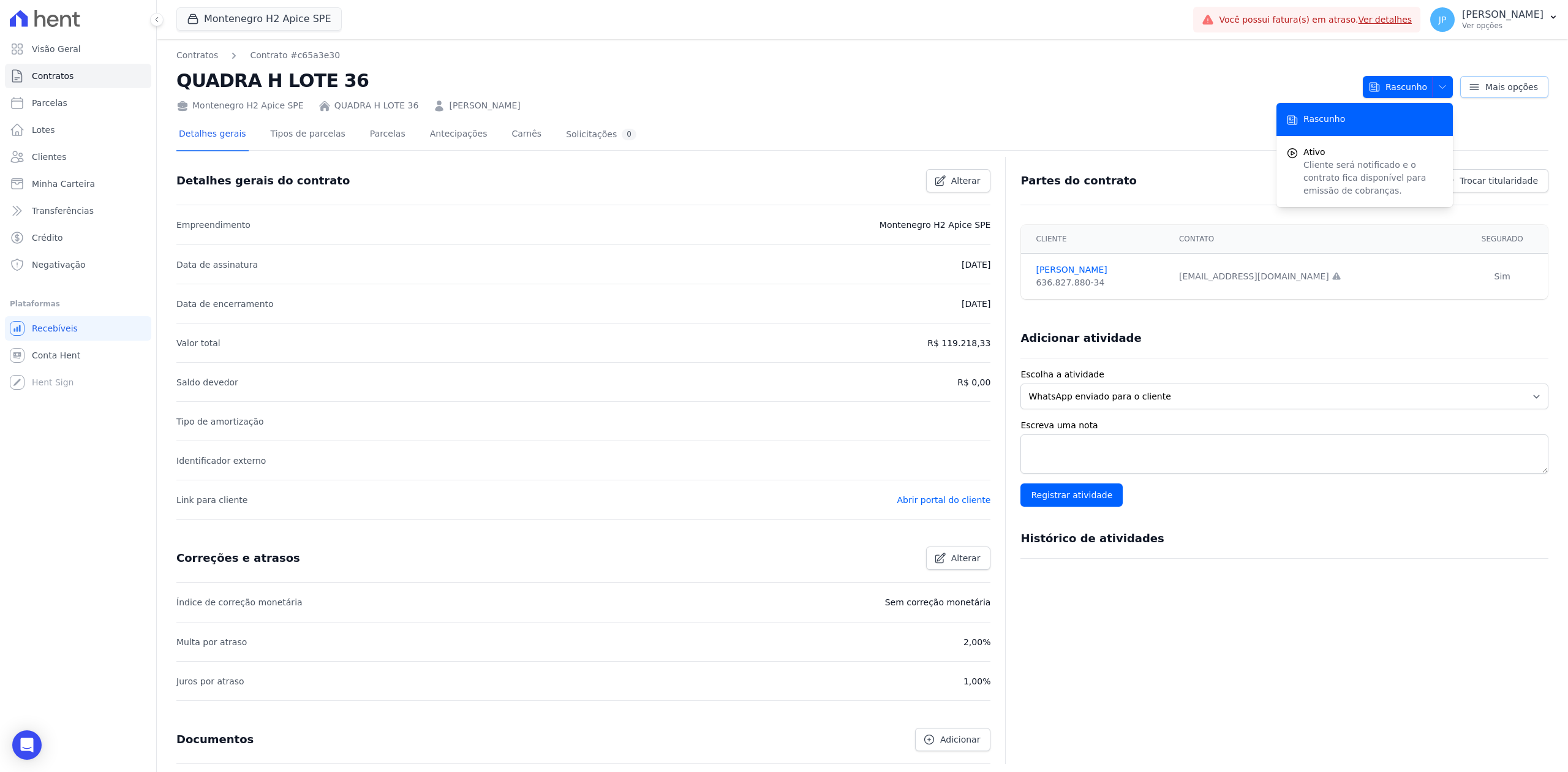
click at [1482, 96] on link "Mais opções" at bounding box center [1504, 87] width 88 height 22
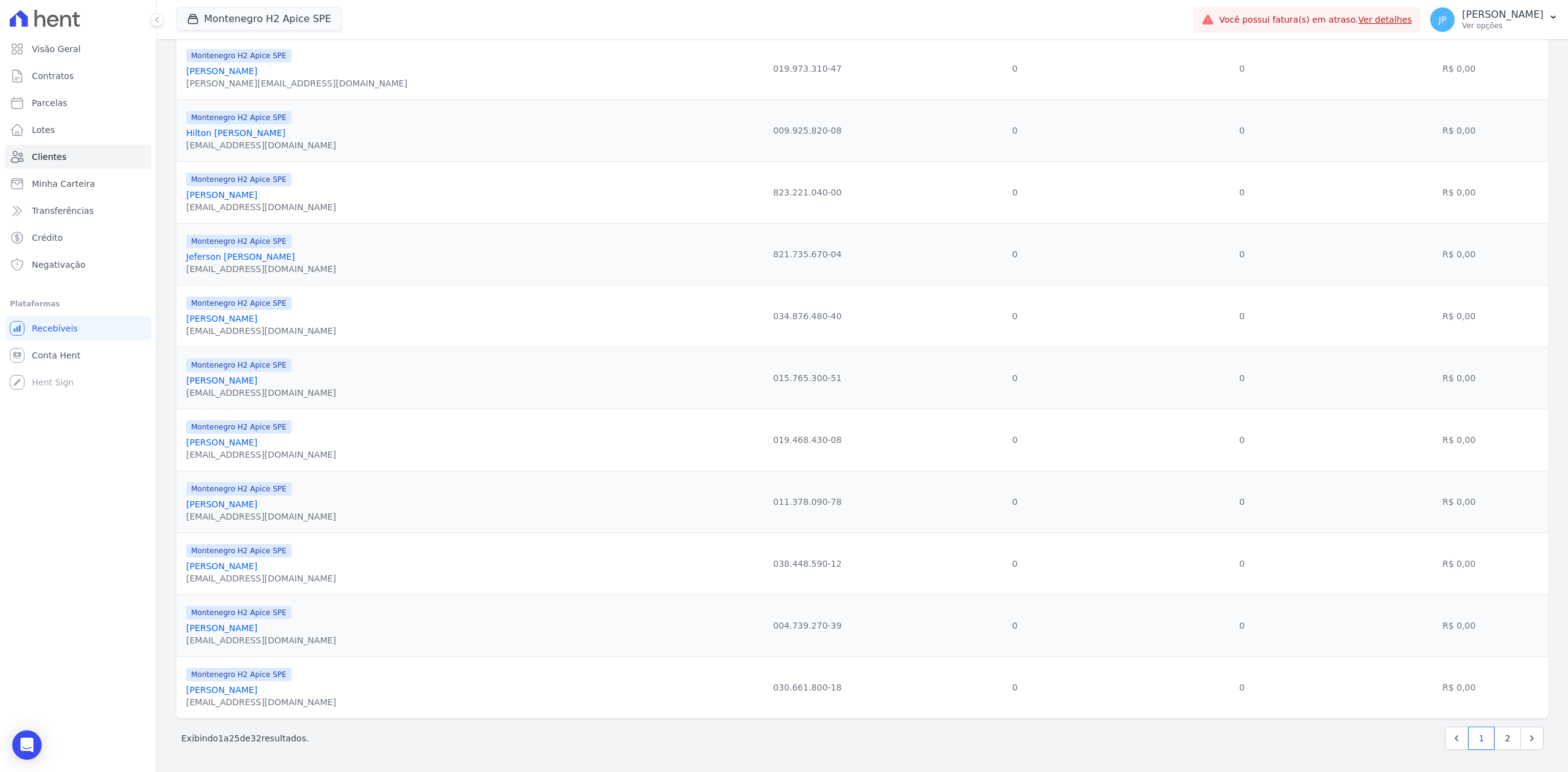
scroll to position [1084, 0]
click at [1495, 741] on link "2" at bounding box center [1508, 739] width 26 height 24
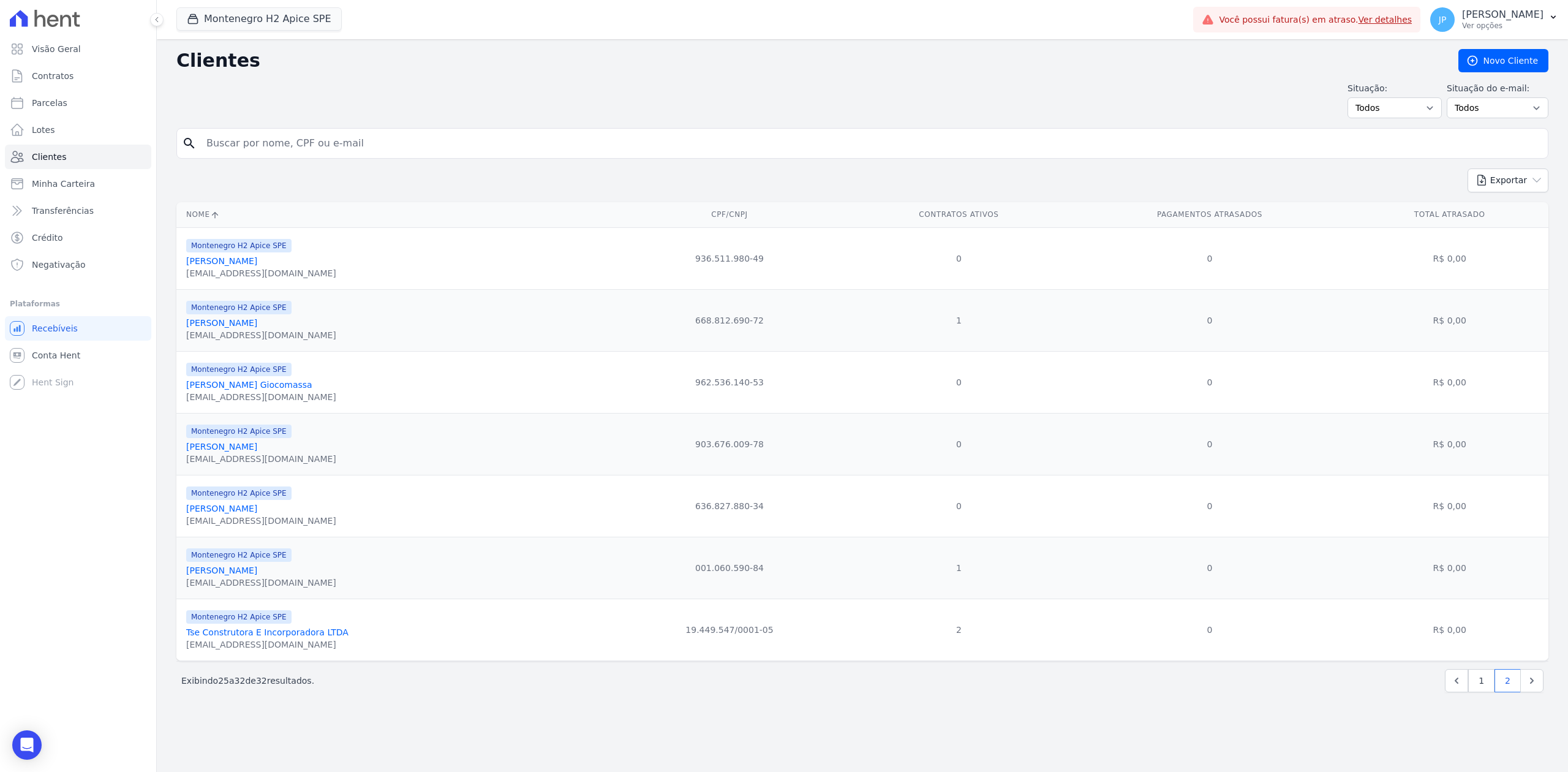
click at [257, 576] on link "[PERSON_NAME]" at bounding box center [222, 570] width 71 height 10
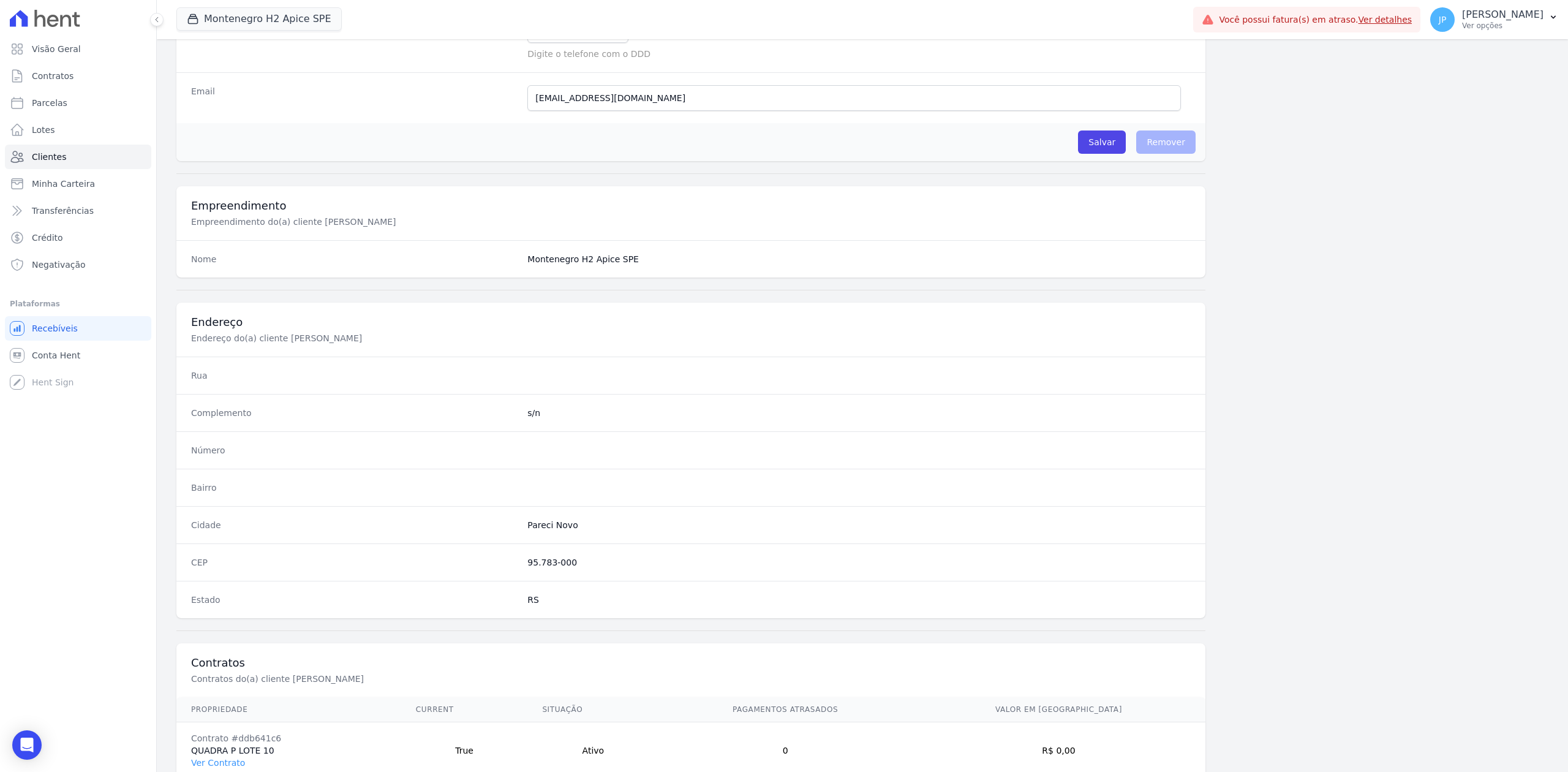
scroll to position [380, 0]
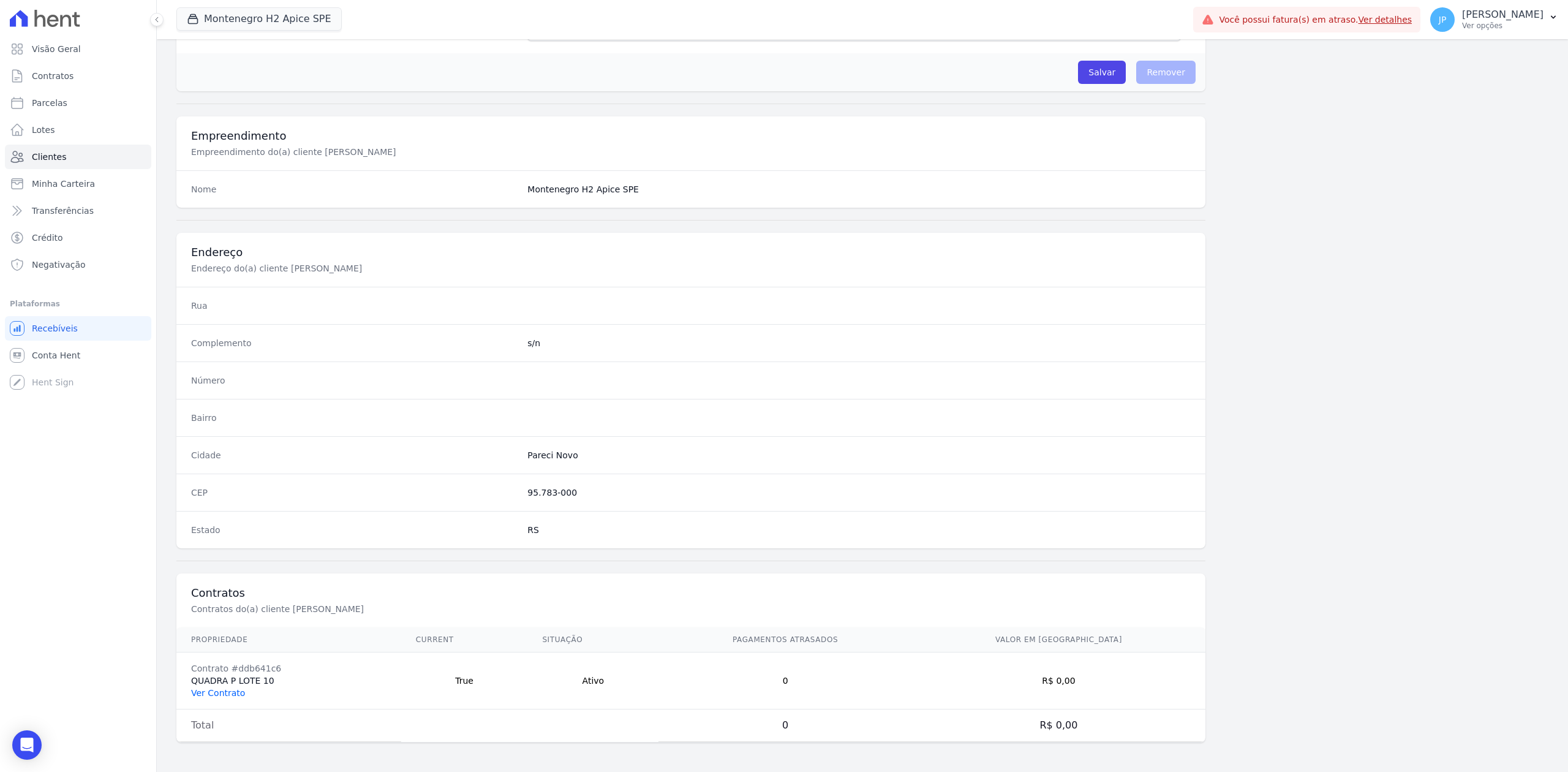
click at [222, 689] on link "Ver Contrato" at bounding box center [218, 693] width 54 height 10
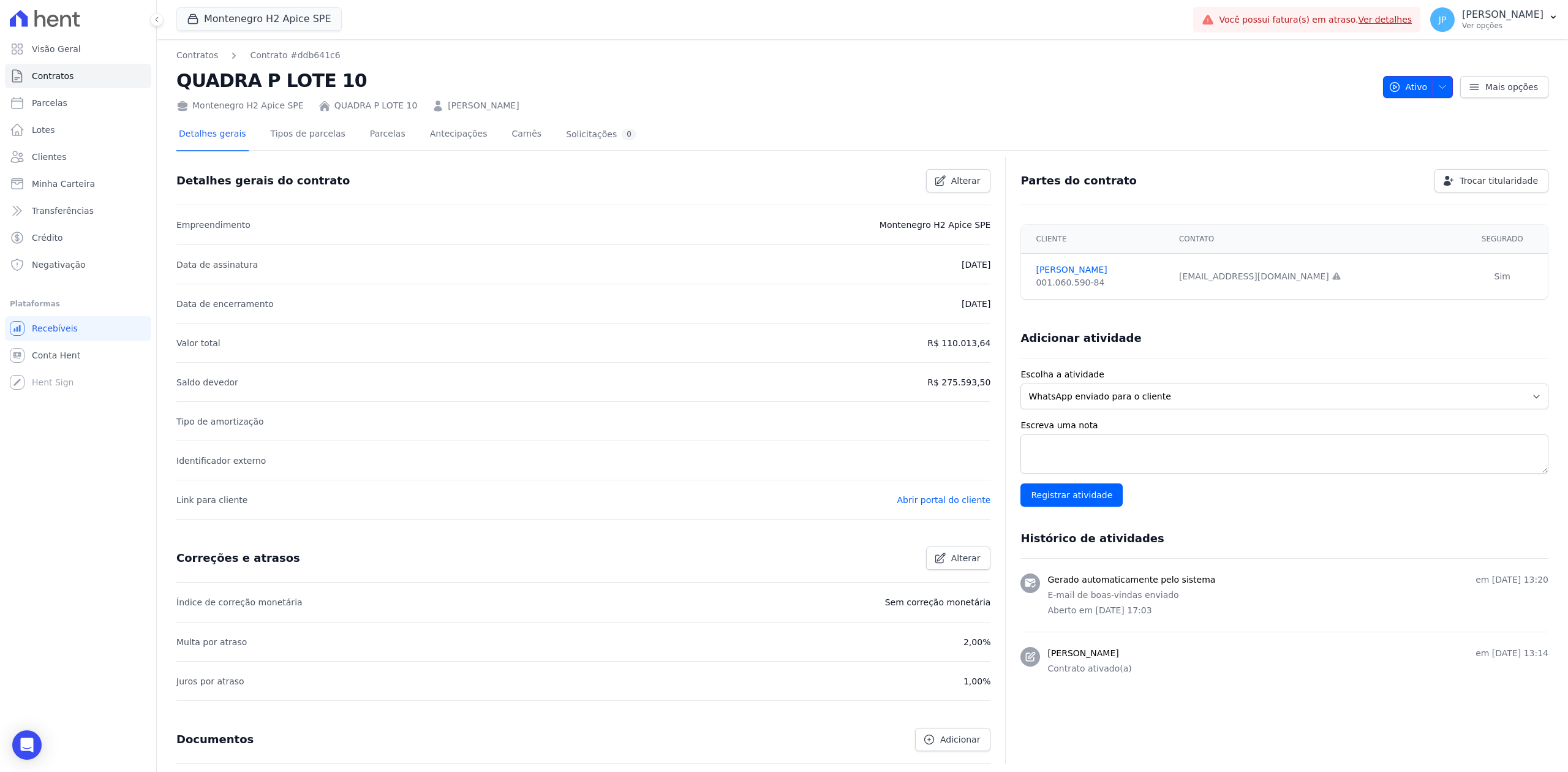
click at [1437, 86] on icon "button" at bounding box center [1442, 86] width 10 height 10
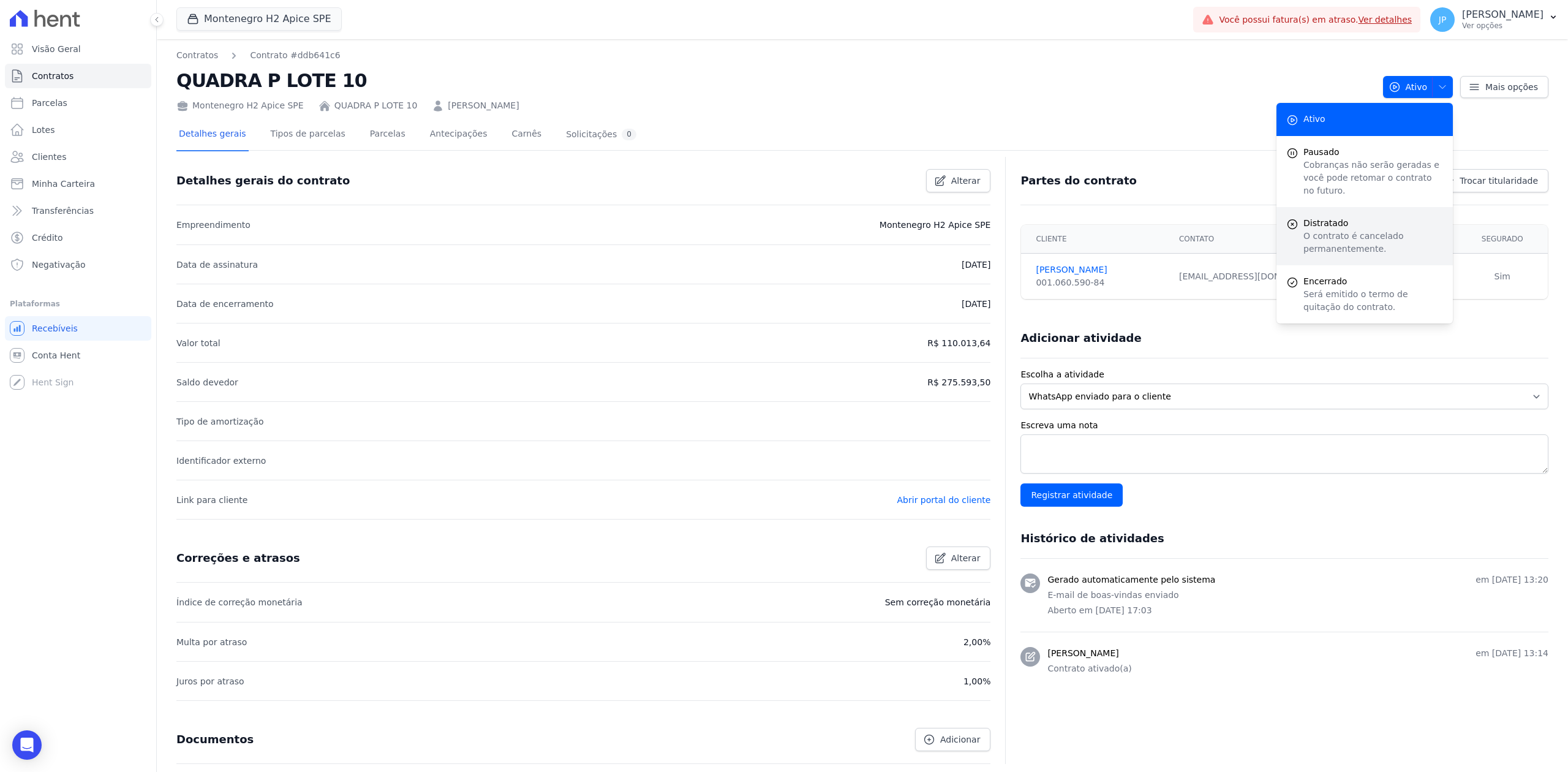
click at [1347, 217] on span "Distratado" at bounding box center [1373, 223] width 139 height 13
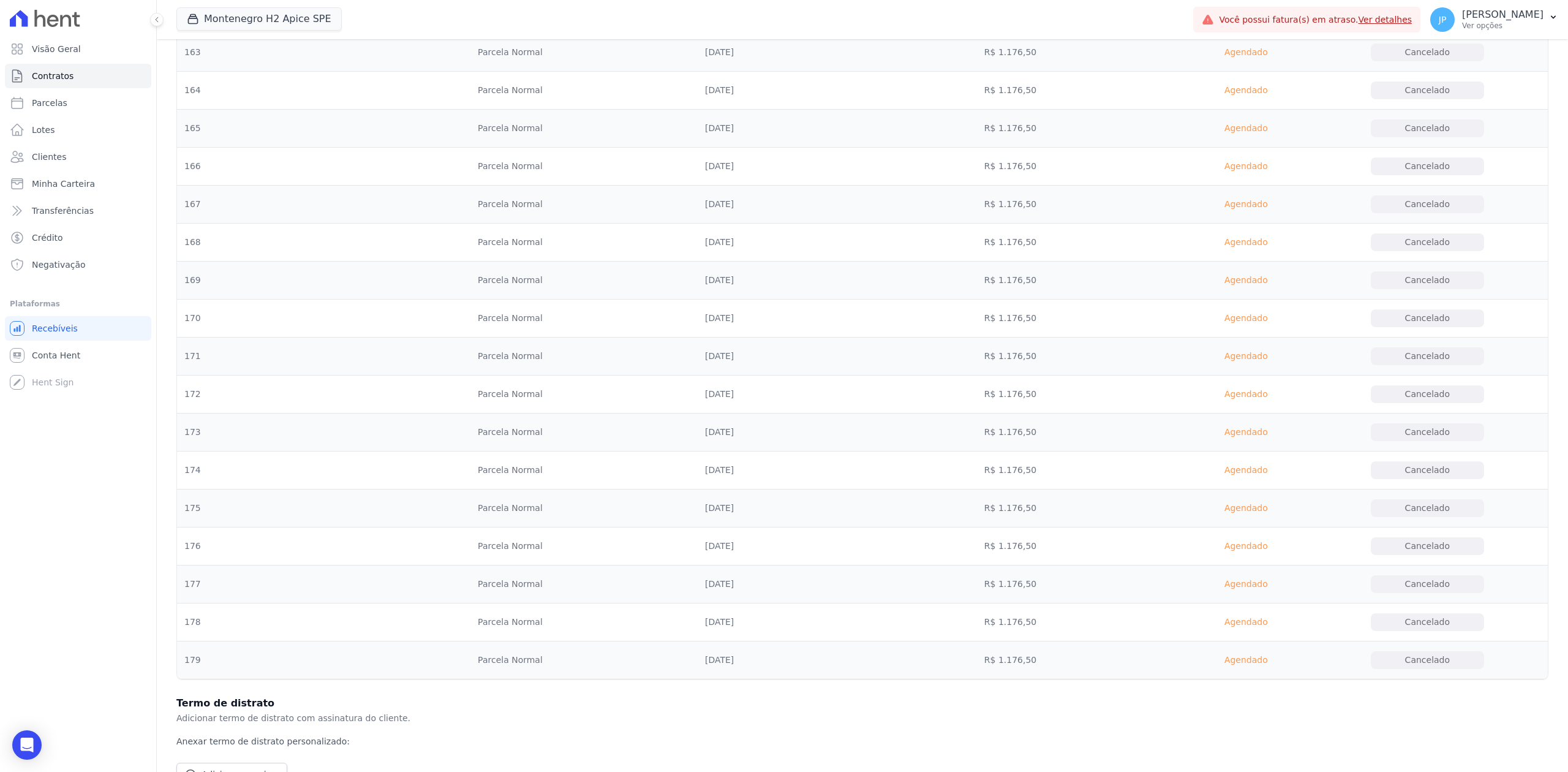
scroll to position [6913, 0]
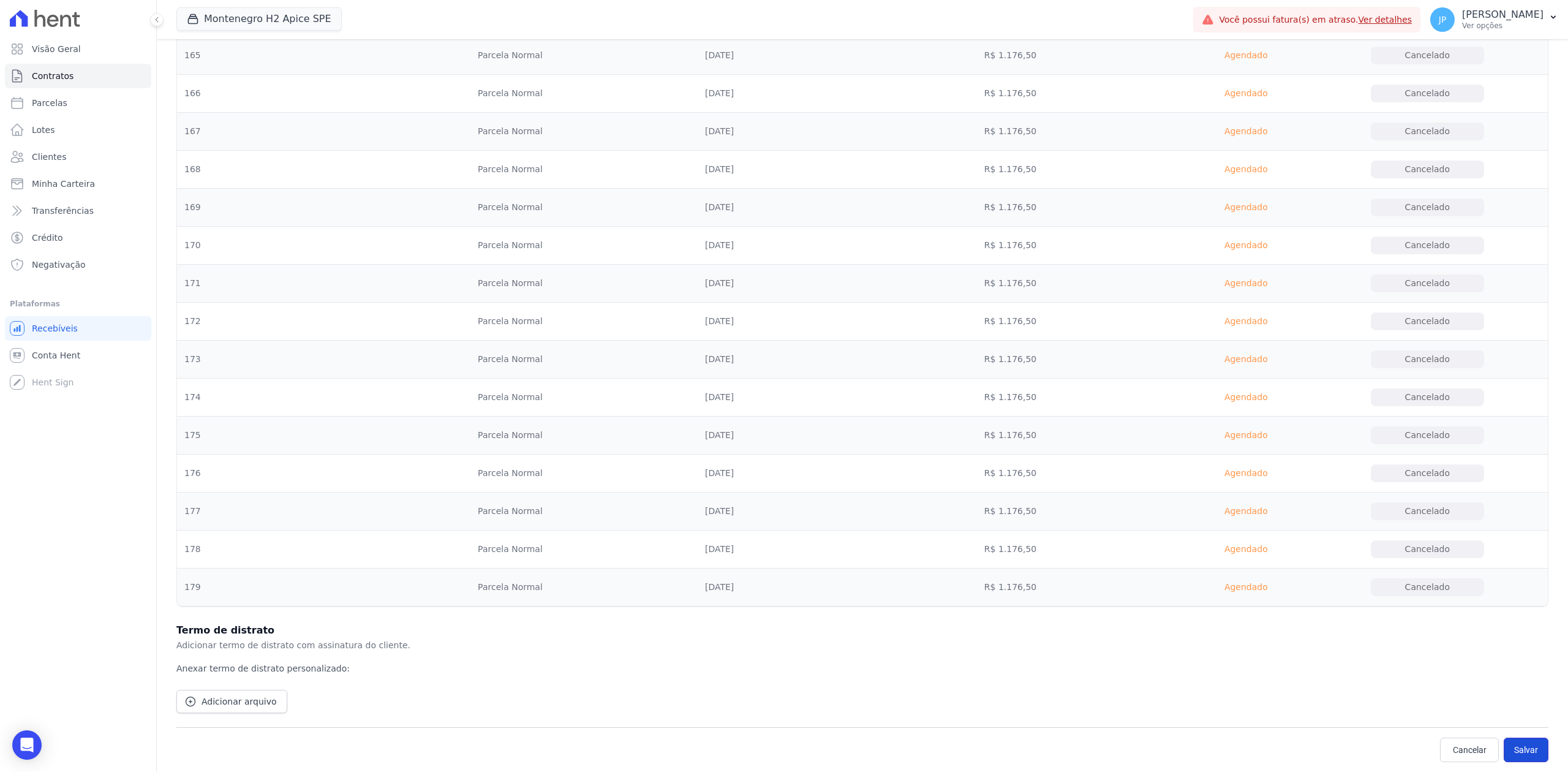
click at [1520, 759] on button "Salvar" at bounding box center [1526, 750] width 45 height 24
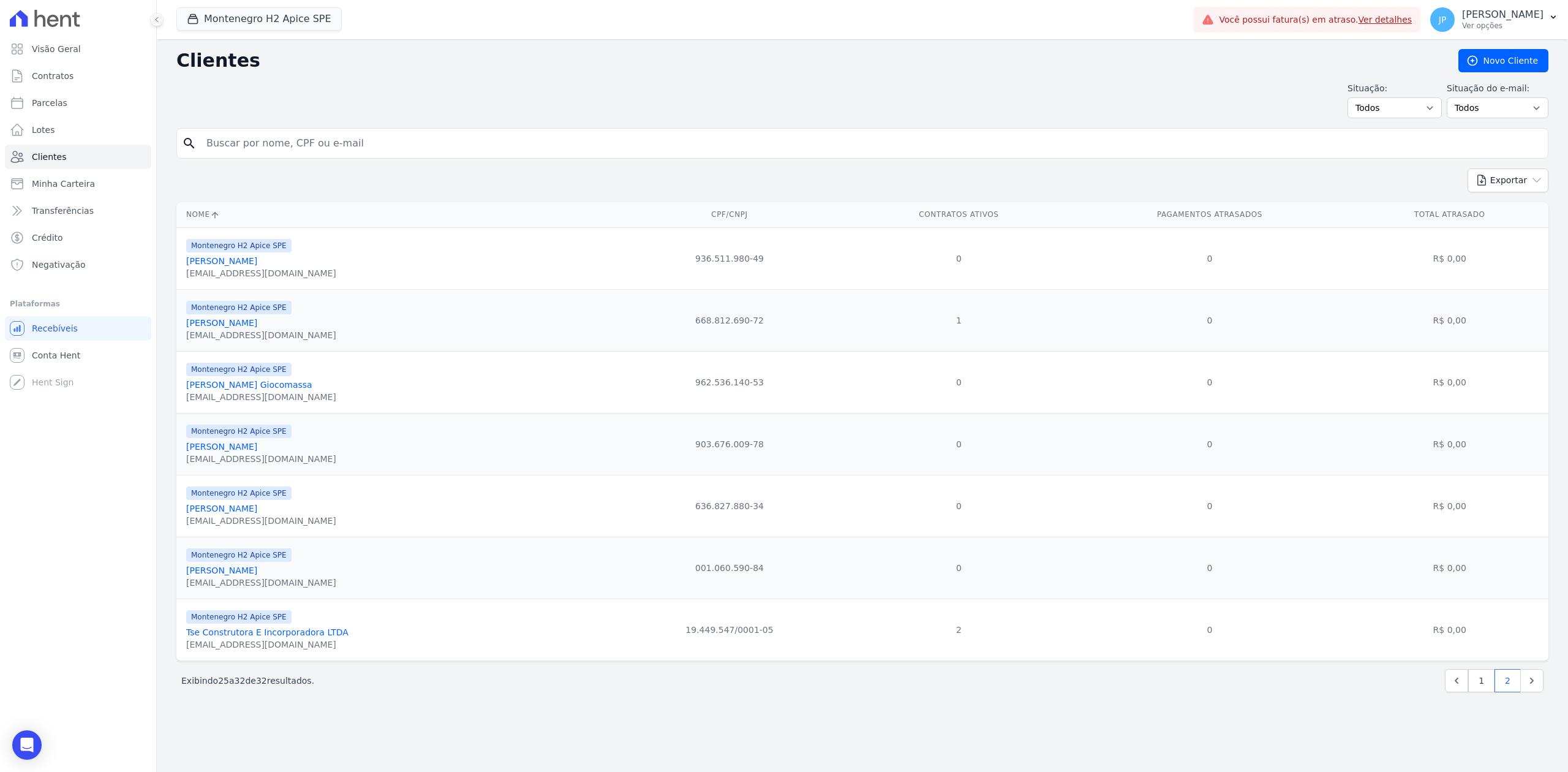
click at [243, 576] on link "[PERSON_NAME]" at bounding box center [222, 570] width 71 height 10
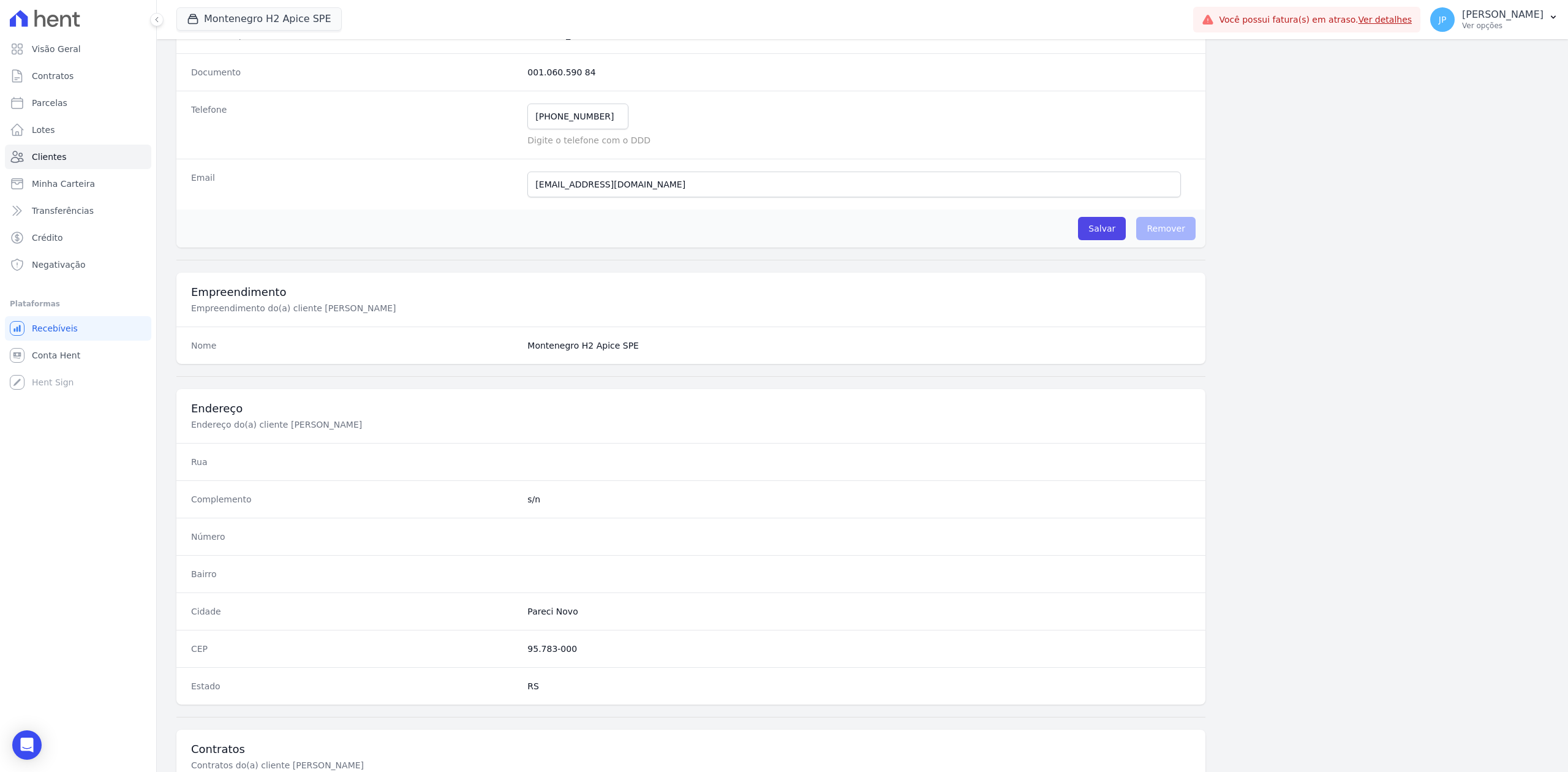
scroll to position [380, 0]
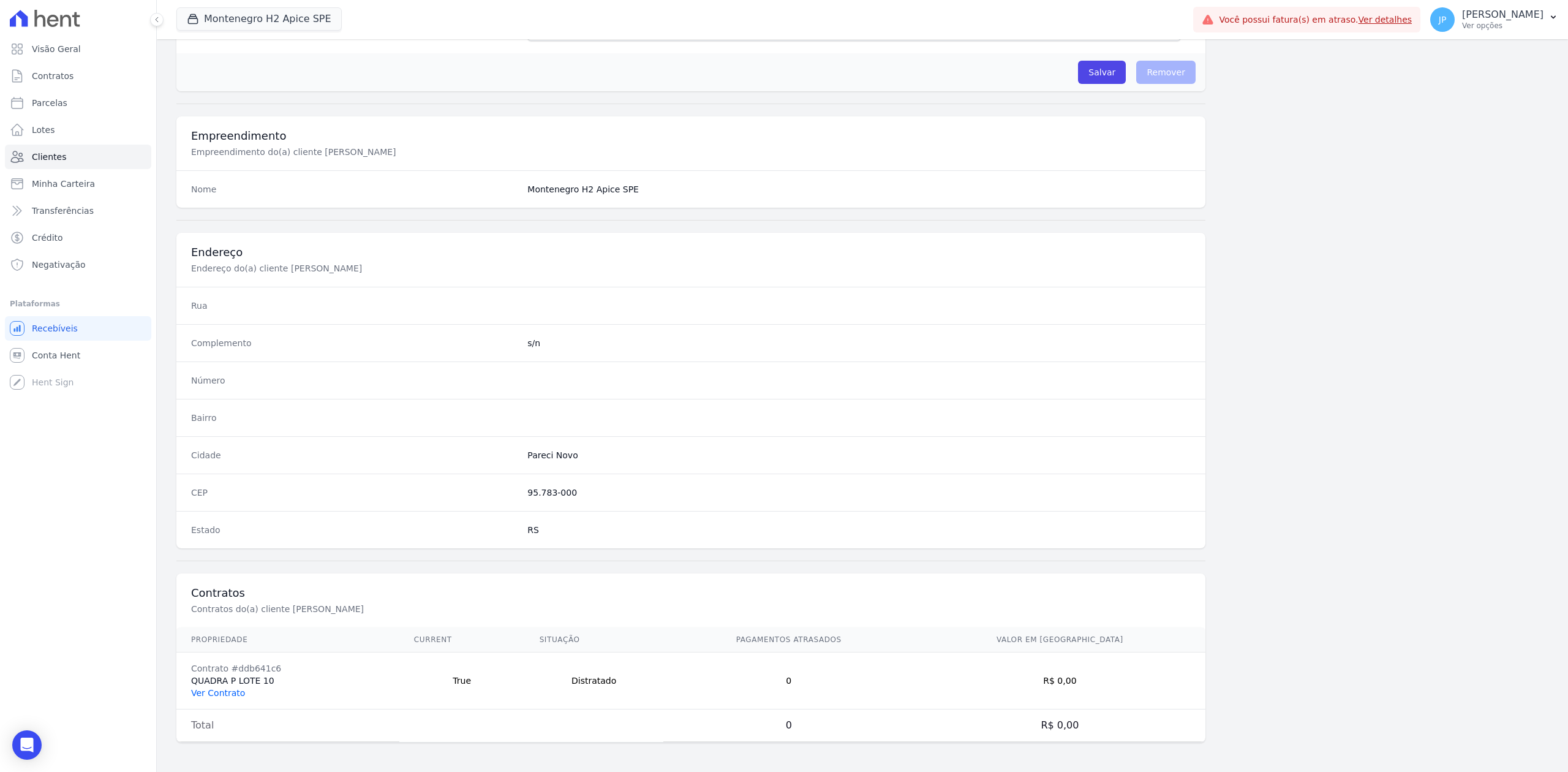
click at [226, 695] on link "Ver Contrato" at bounding box center [218, 693] width 54 height 10
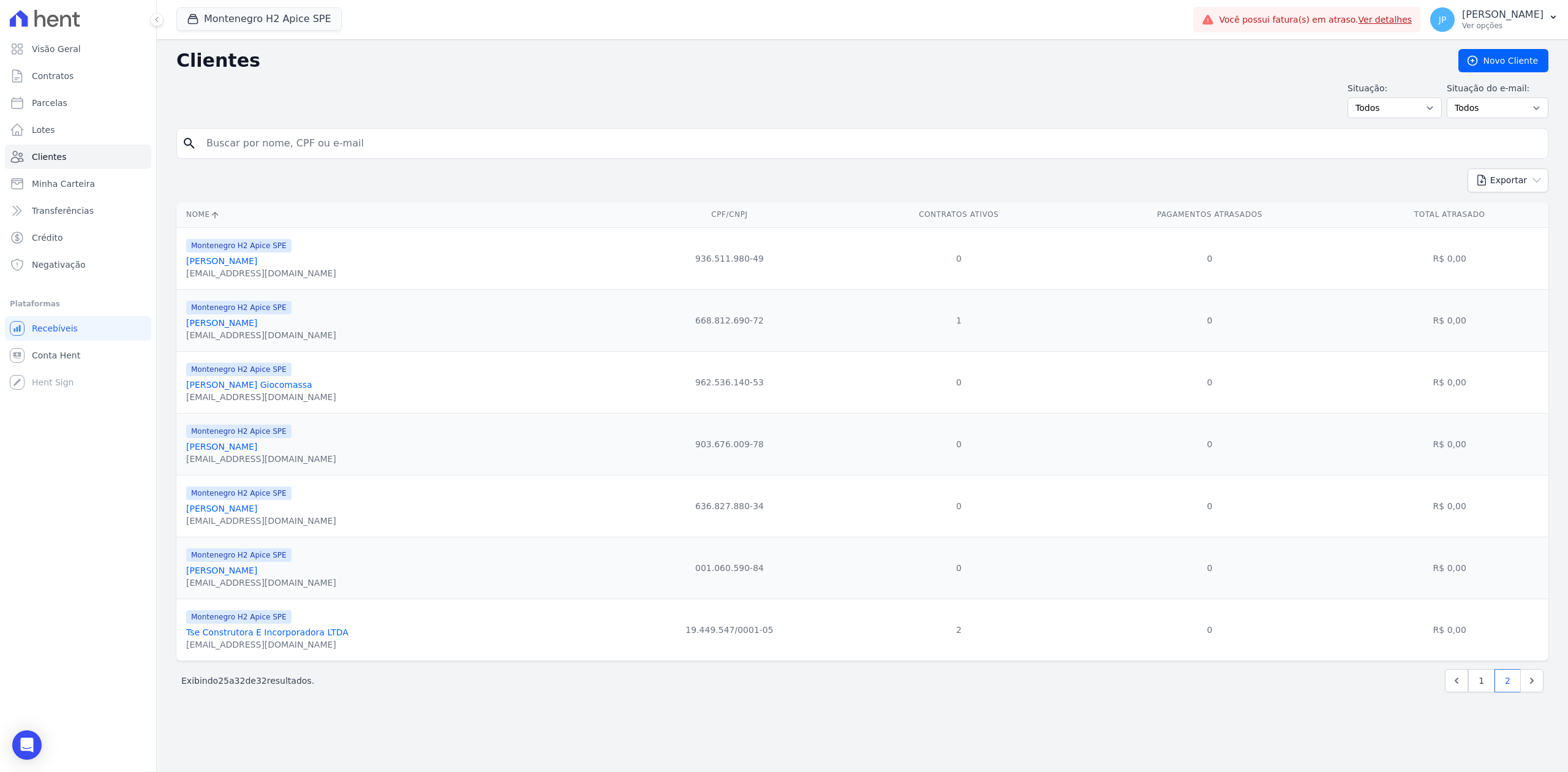
click at [315, 637] on link "Tse Construtora E Incorporadora LTDA" at bounding box center [268, 632] width 162 height 10
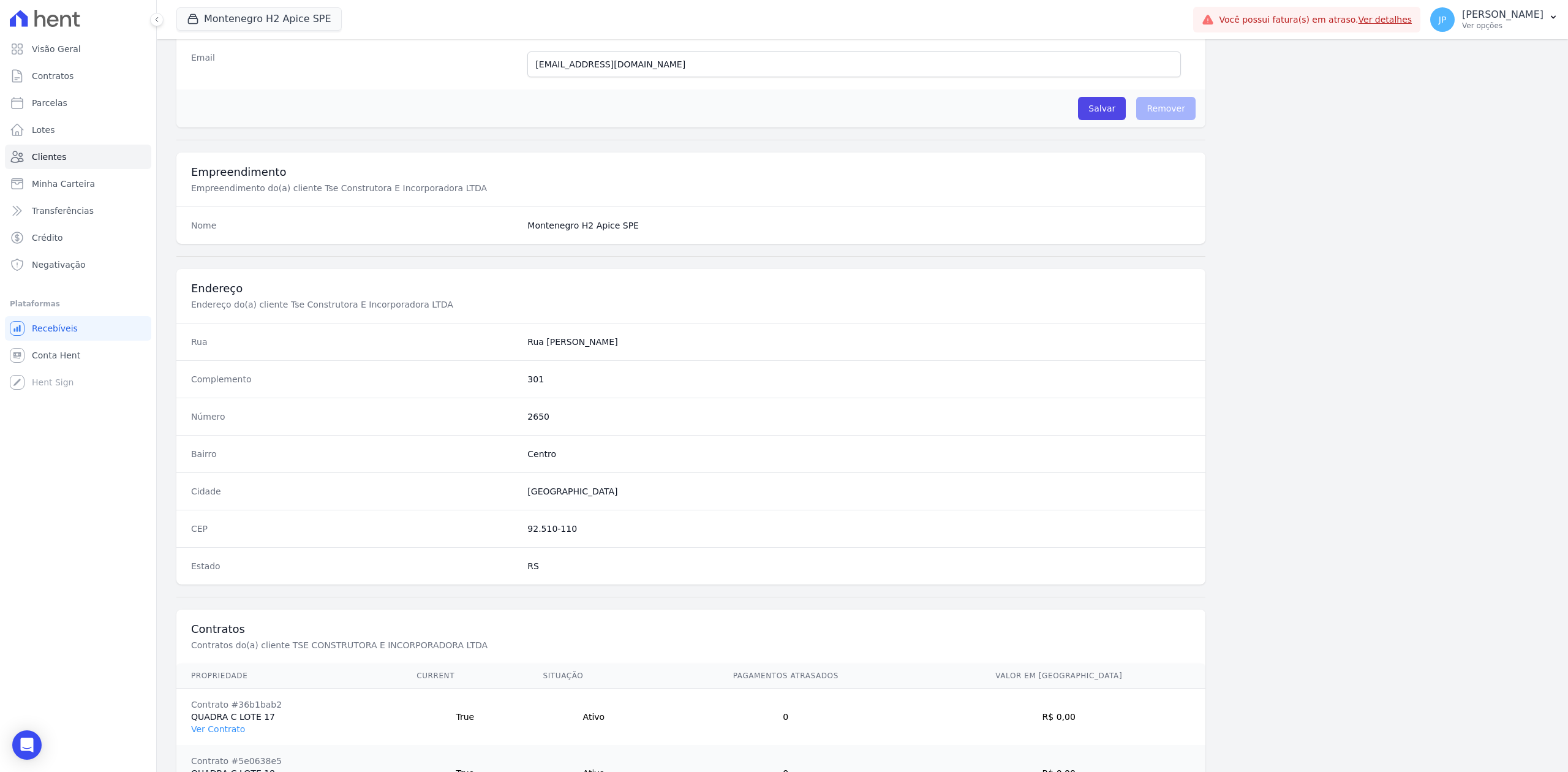
scroll to position [437, 0]
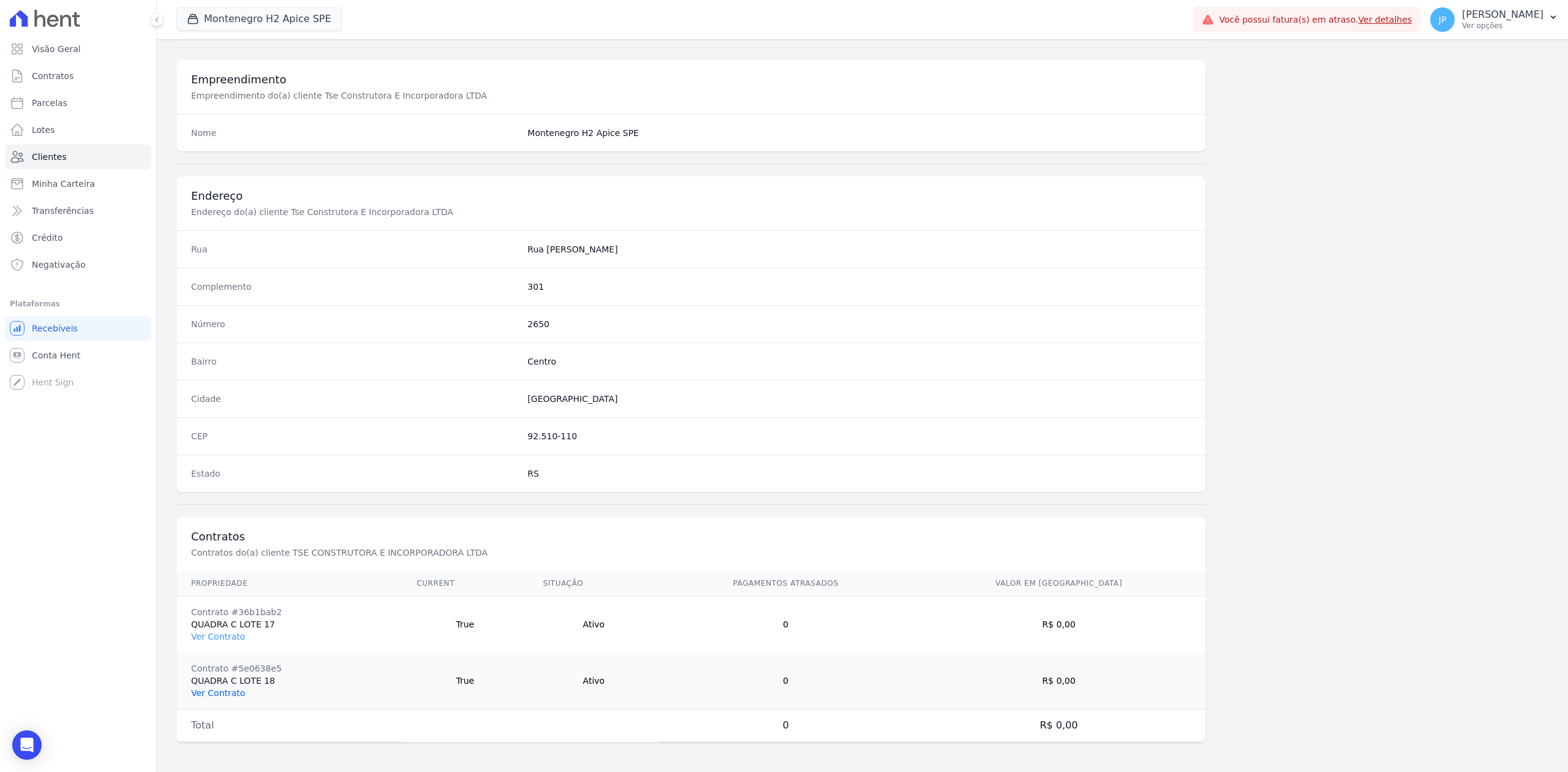
click at [232, 693] on link "Ver Contrato" at bounding box center [218, 693] width 54 height 10
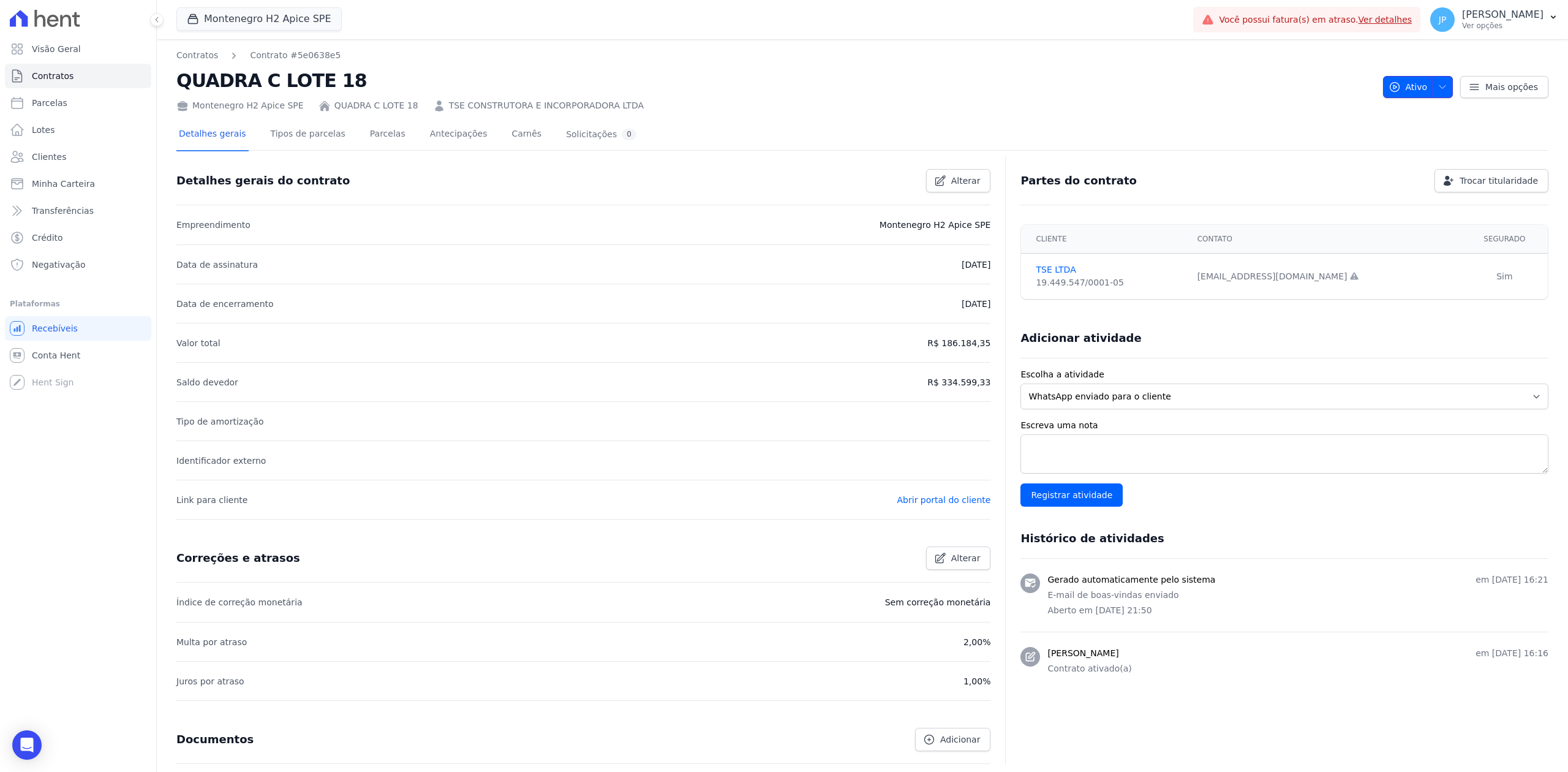
click at [1432, 86] on span "button" at bounding box center [1439, 87] width 15 height 20
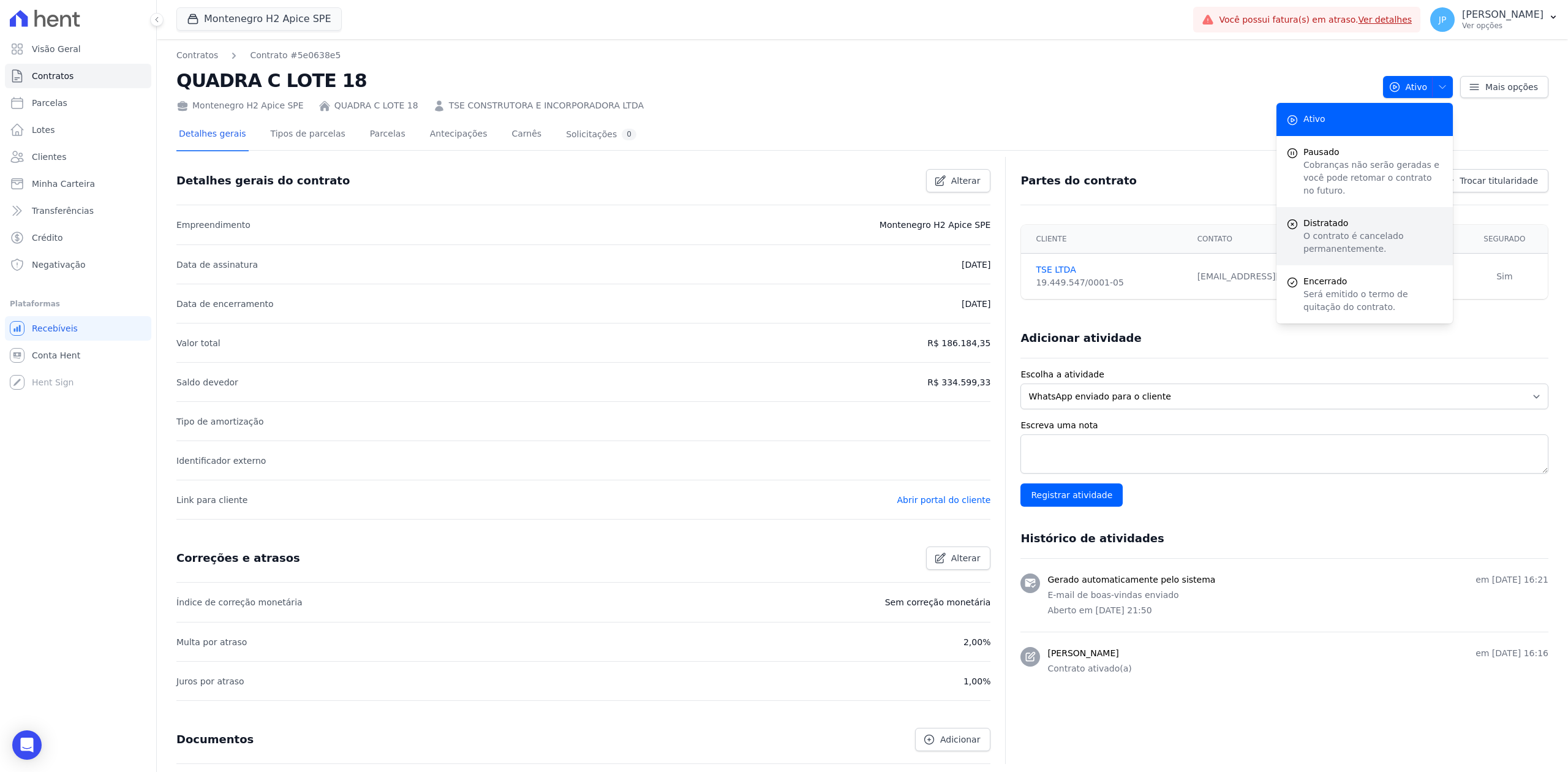
click at [1319, 240] on p "O contrato é cancelado permanentemente." at bounding box center [1373, 242] width 139 height 26
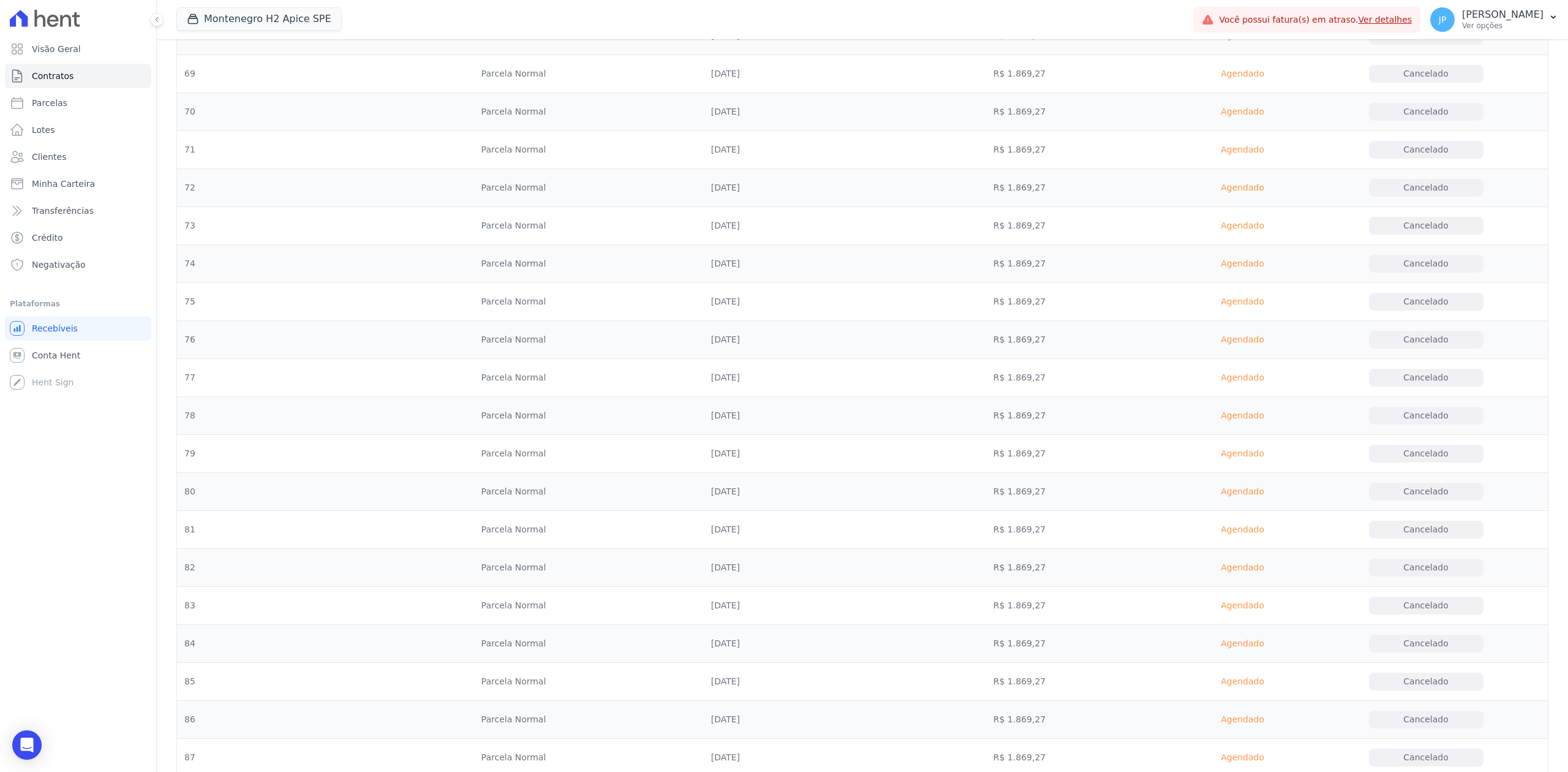
scroll to position [6644, 0]
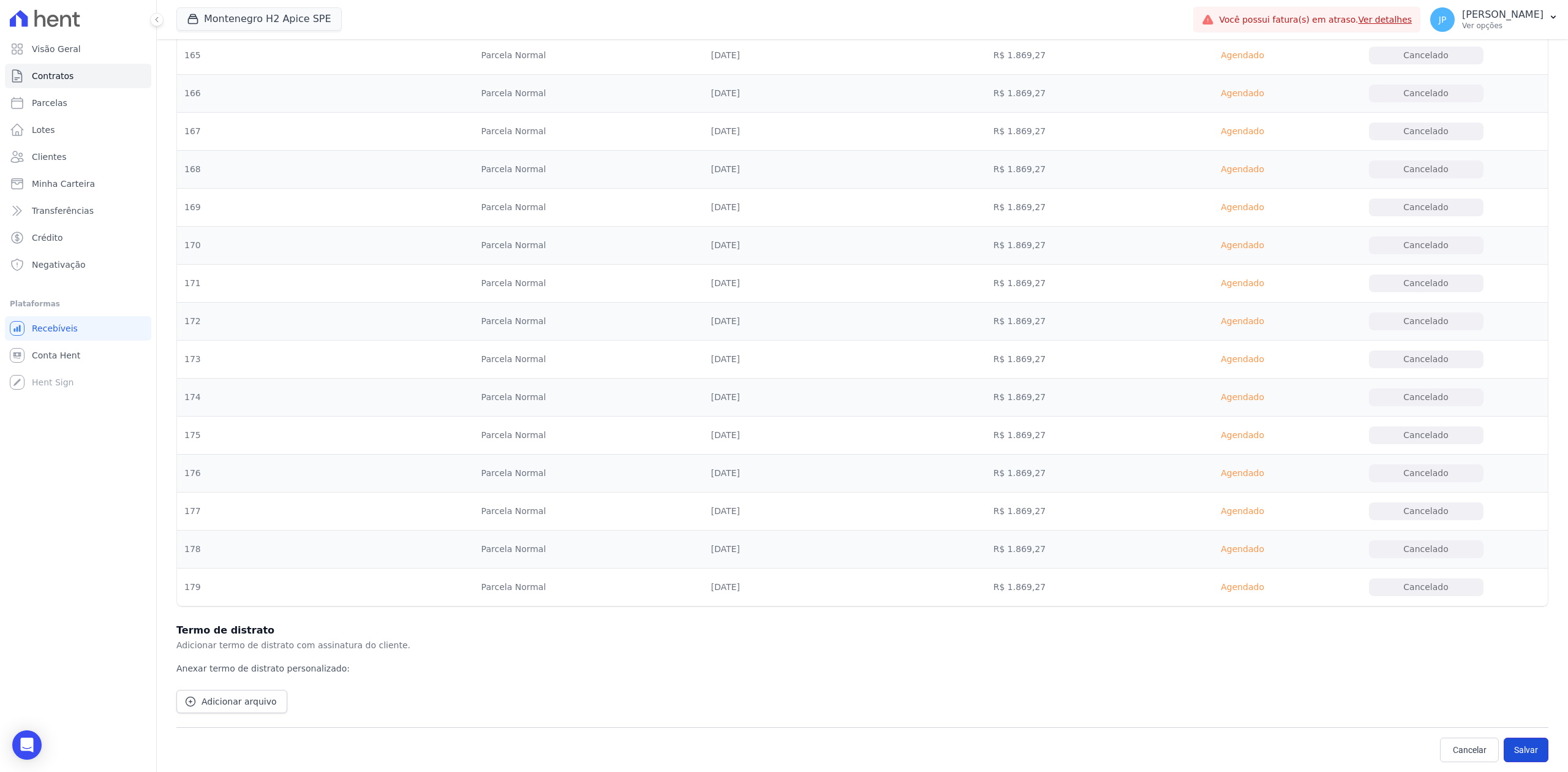
click at [1504, 758] on button "Salvar" at bounding box center [1526, 750] width 45 height 24
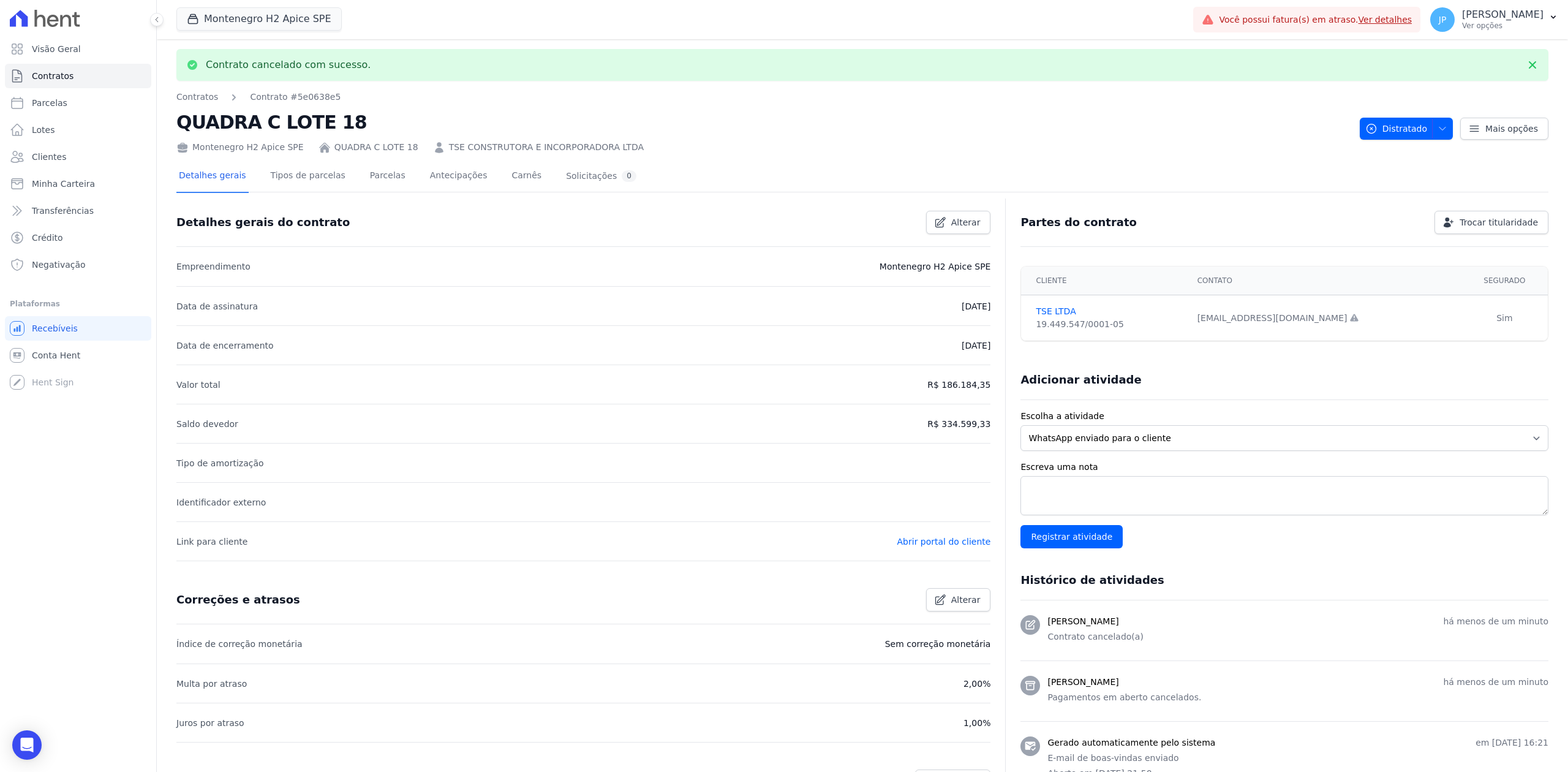
click at [1501, 755] on p "E-mail de boas-vindas enviado" at bounding box center [1298, 758] width 501 height 13
drag, startPoint x: 1501, startPoint y: 755, endPoint x: 1529, endPoint y: 769, distance: 31.3
click at [1529, 769] on div "Gerado automaticamente pelo sistema em 01 de Outubro de 2024, 16:21 E-mail de b…" at bounding box center [1298, 758] width 501 height 43
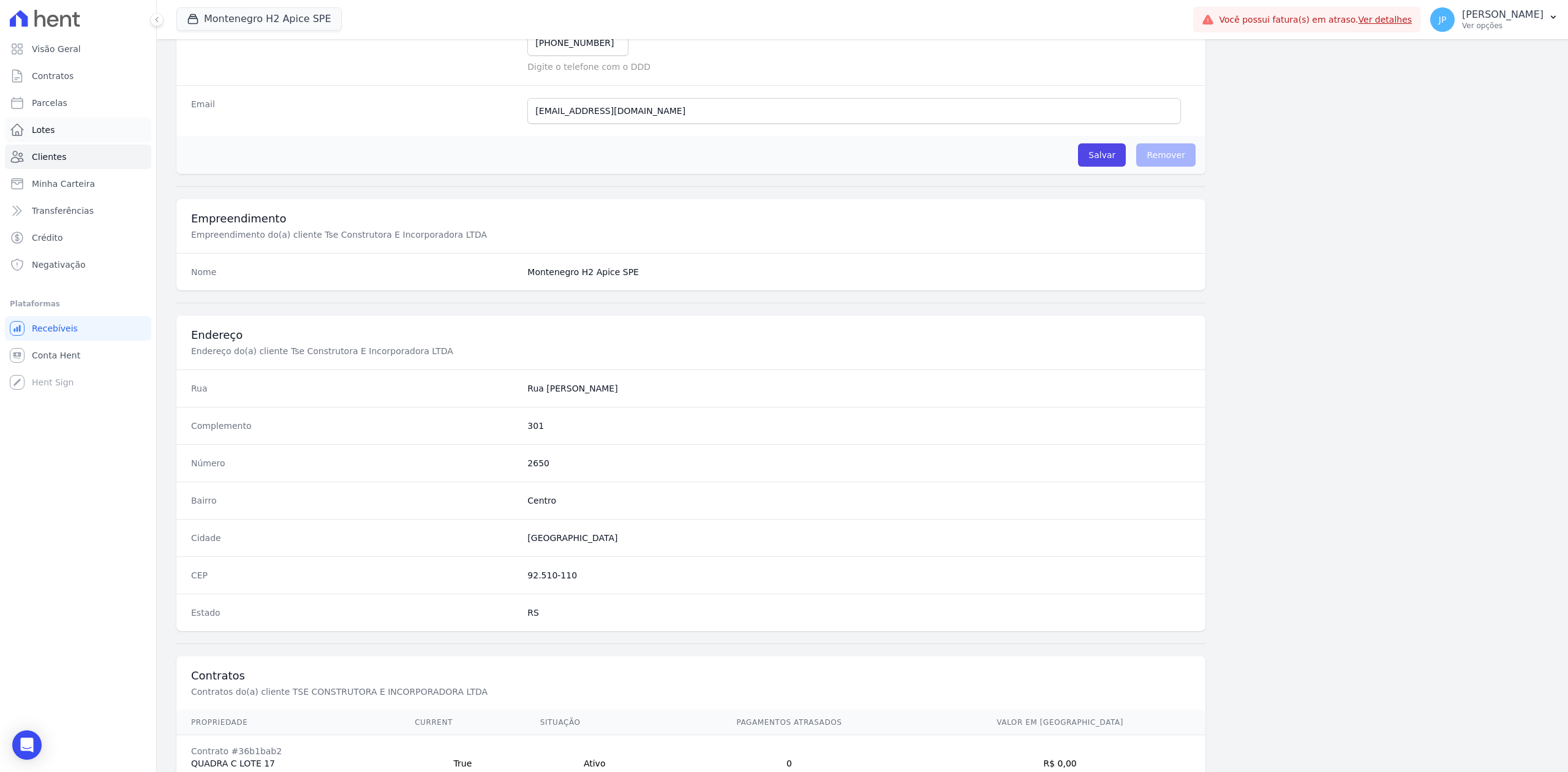
scroll to position [437, 0]
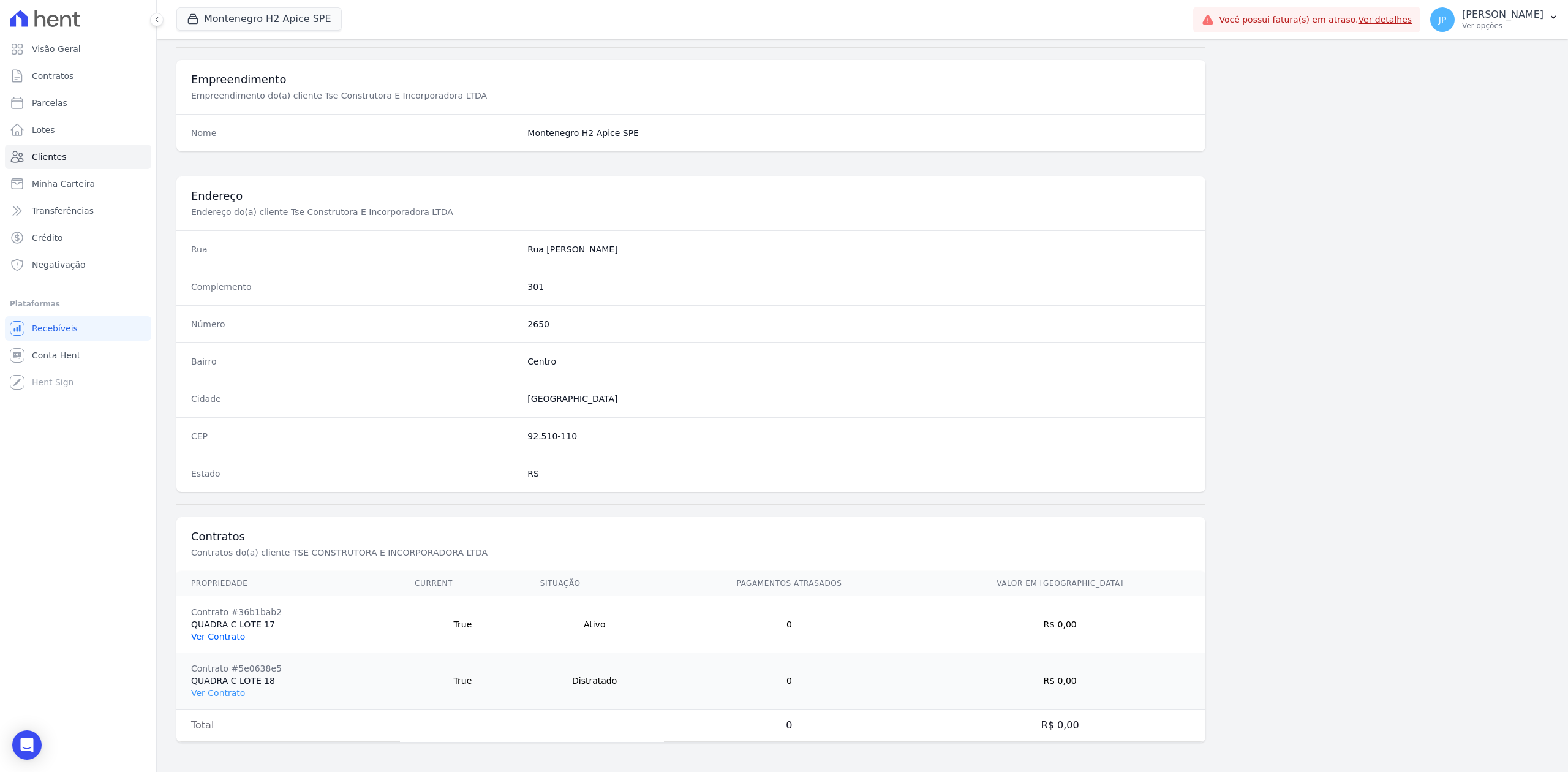
click at [224, 640] on link "Ver Contrato" at bounding box center [218, 636] width 54 height 10
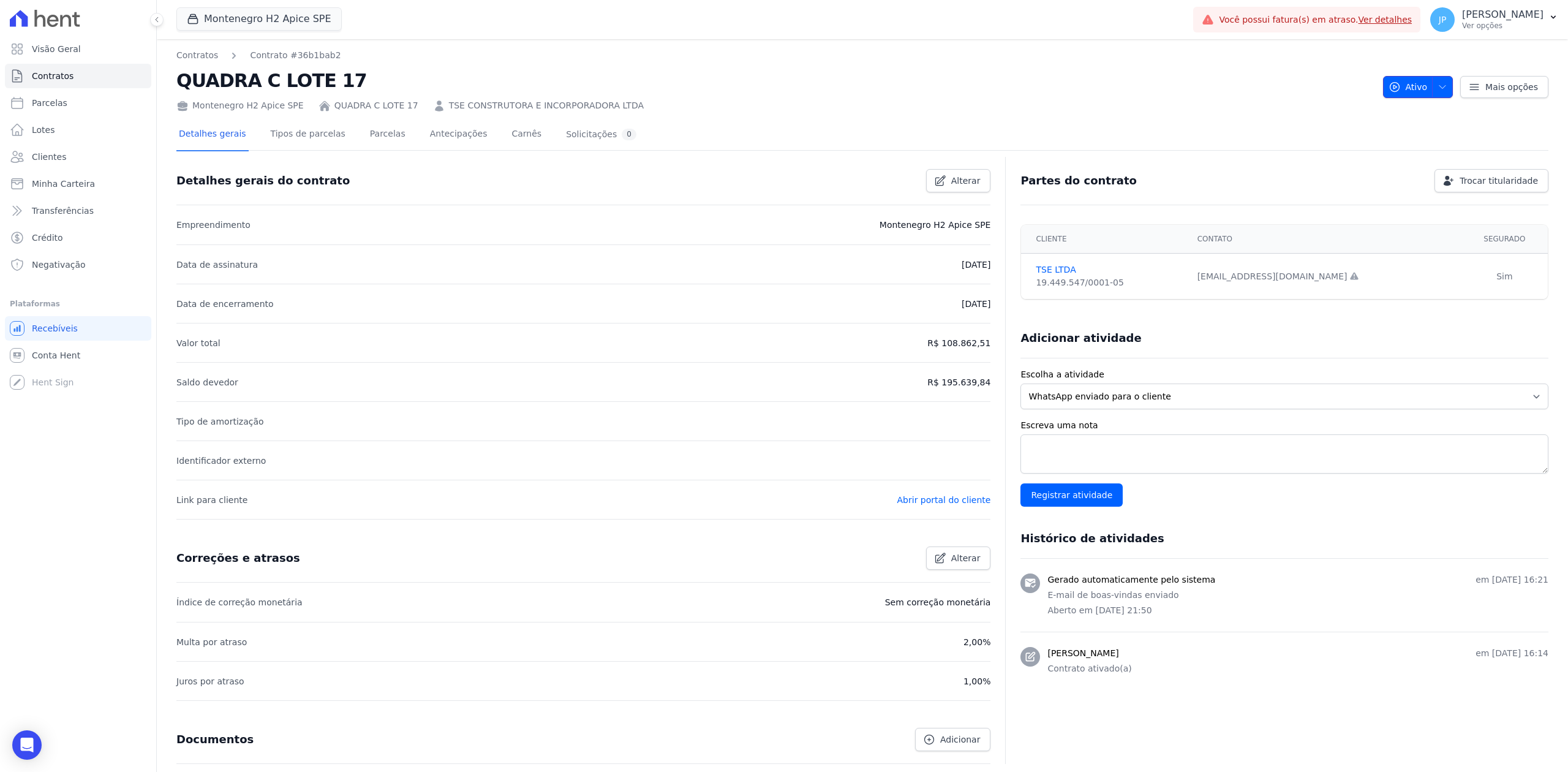
click at [1432, 88] on span "button" at bounding box center [1439, 87] width 15 height 20
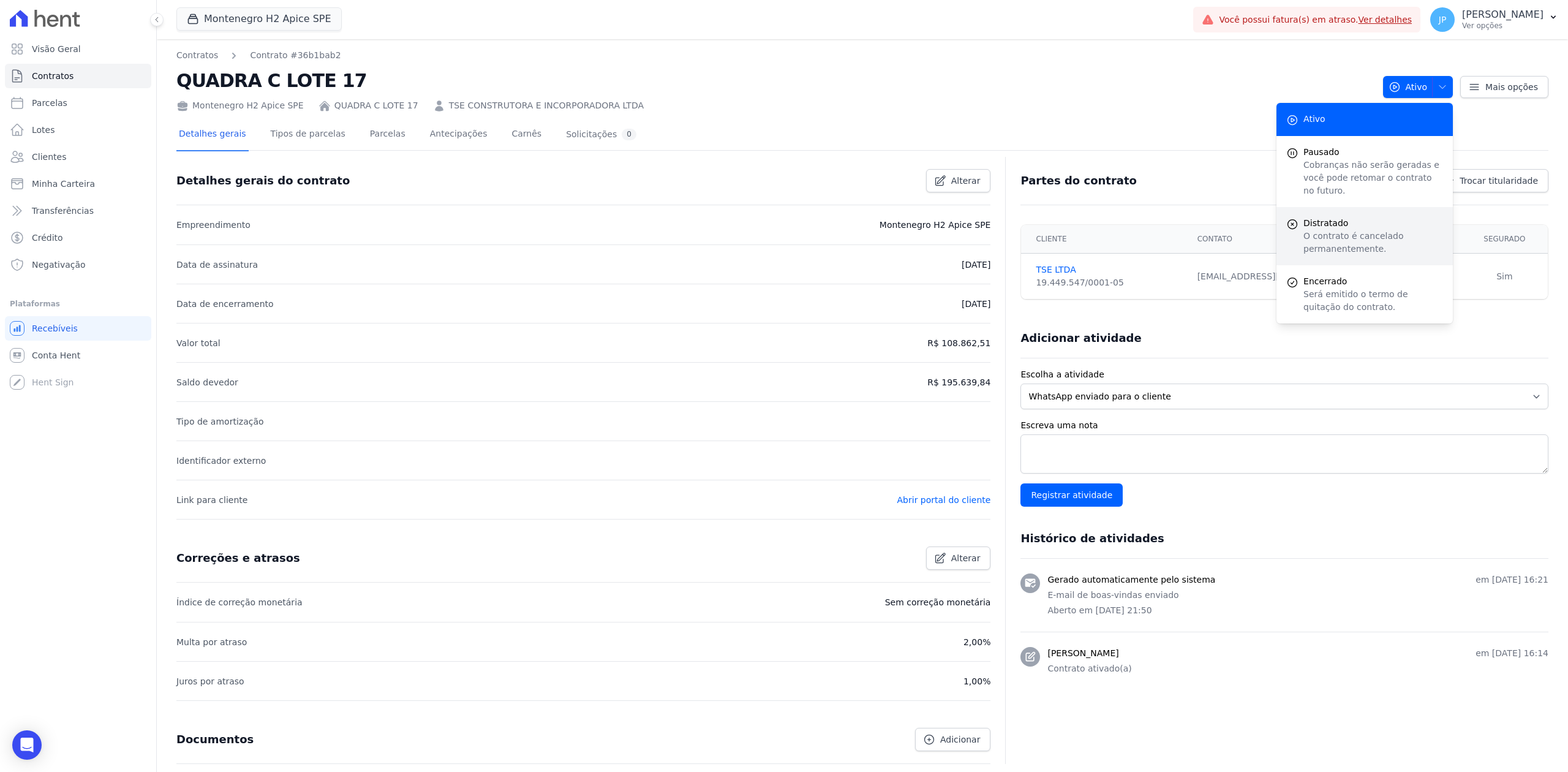
click at [1328, 217] on span "Distratado" at bounding box center [1373, 223] width 139 height 13
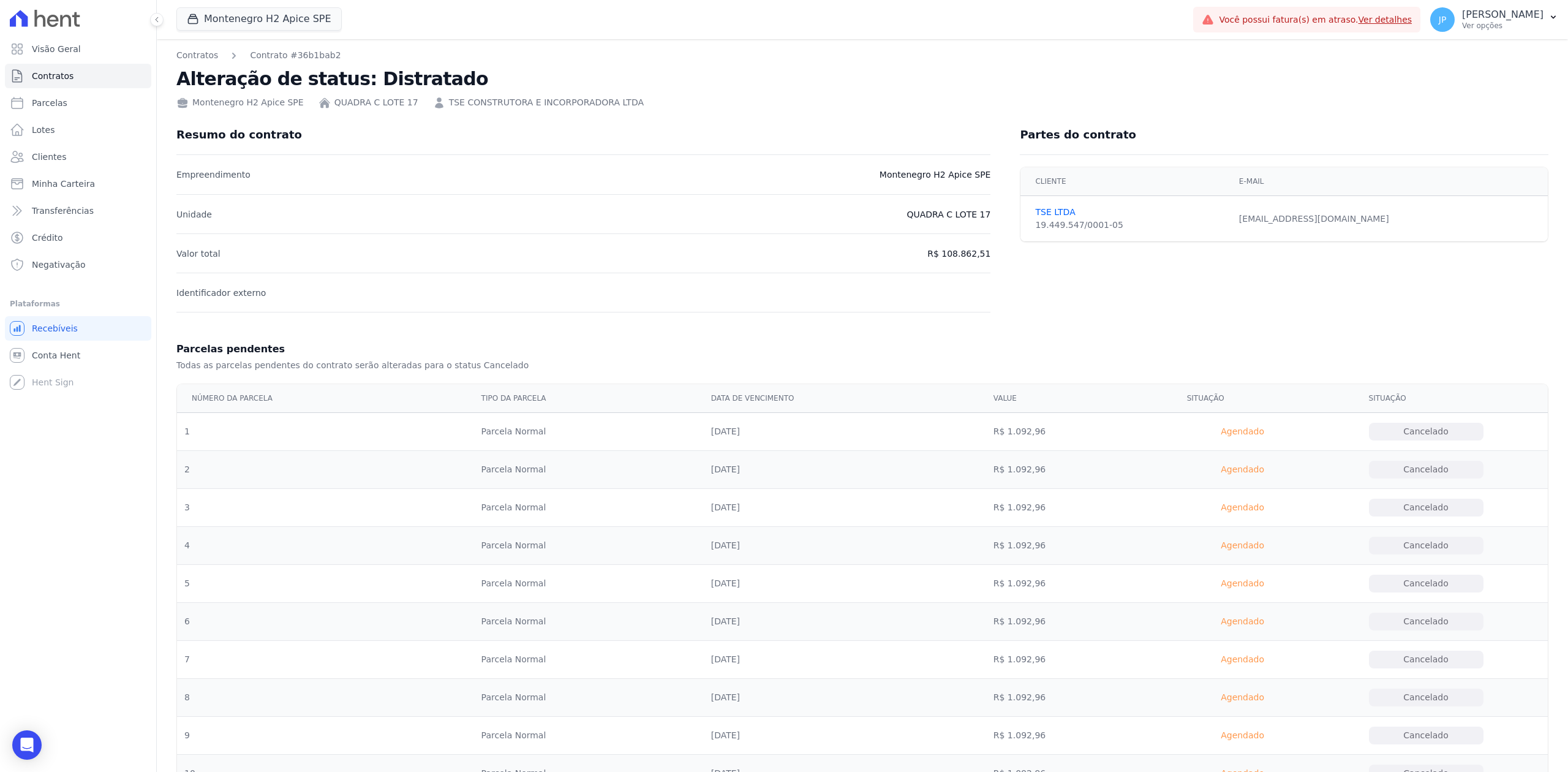
click at [1353, 219] on td "[EMAIL_ADDRESS][DOMAIN_NAME]" at bounding box center [1389, 219] width 316 height 46
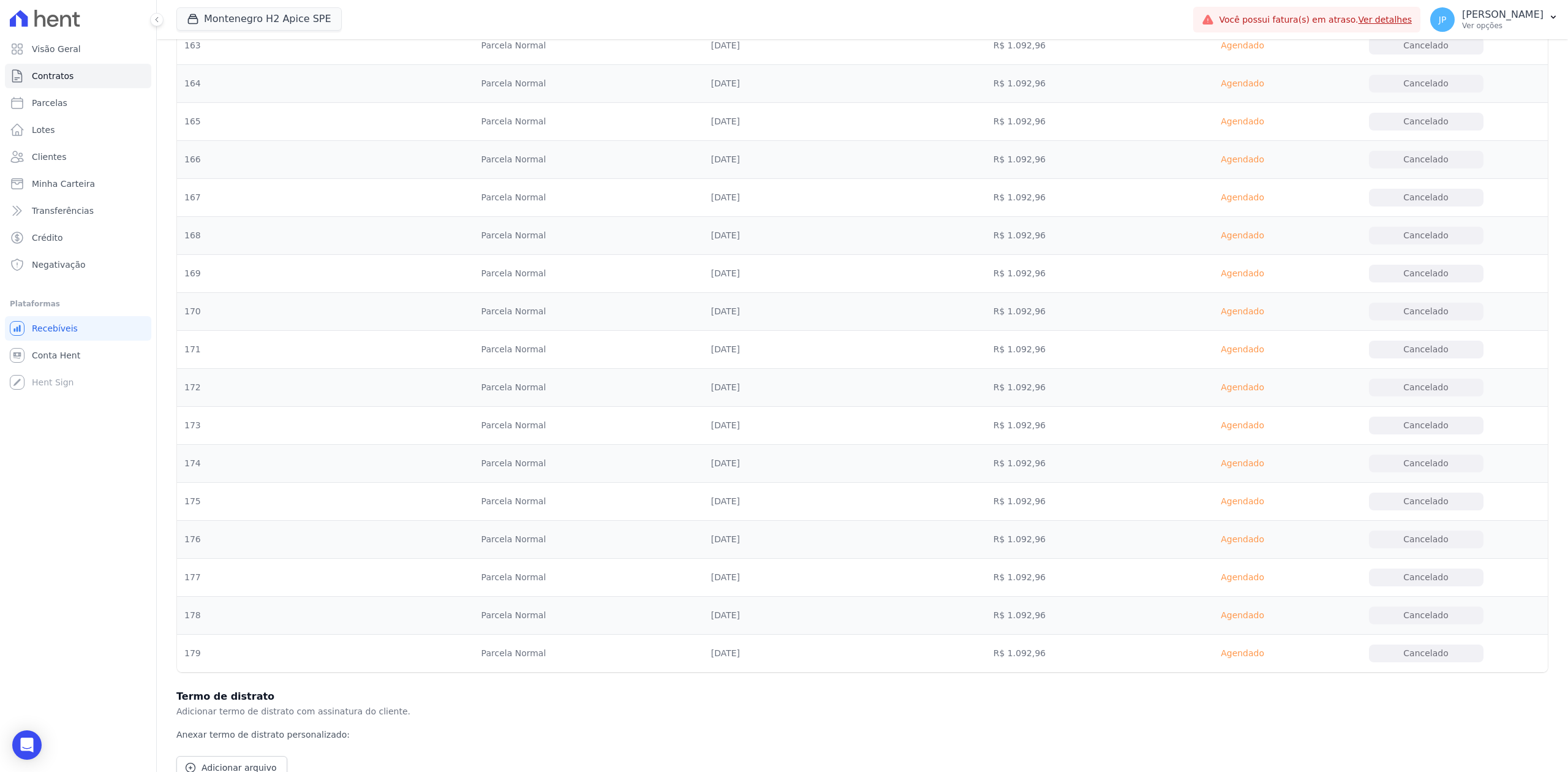
scroll to position [6644, 0]
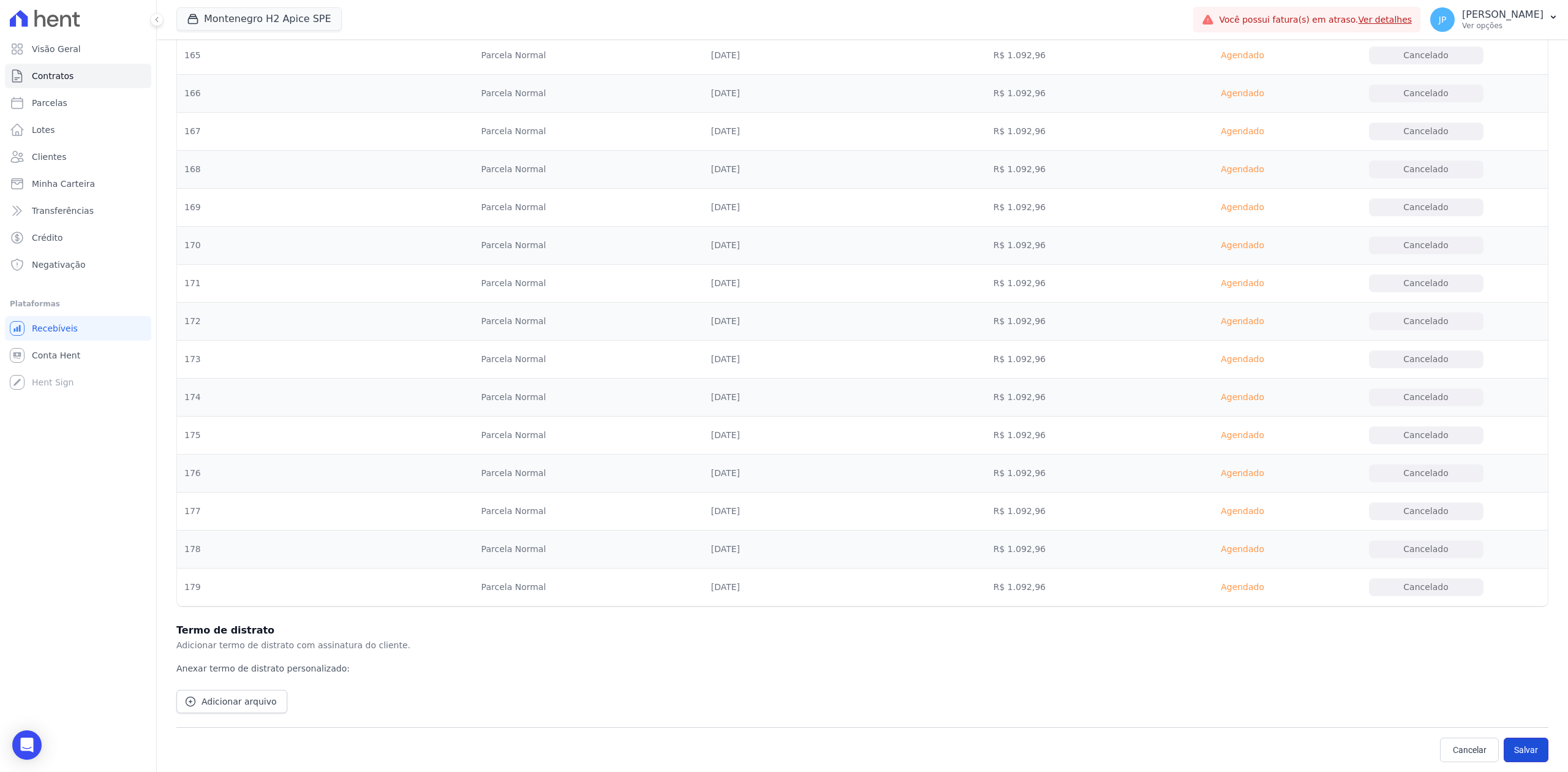
click at [1532, 746] on button "Salvar" at bounding box center [1526, 750] width 45 height 24
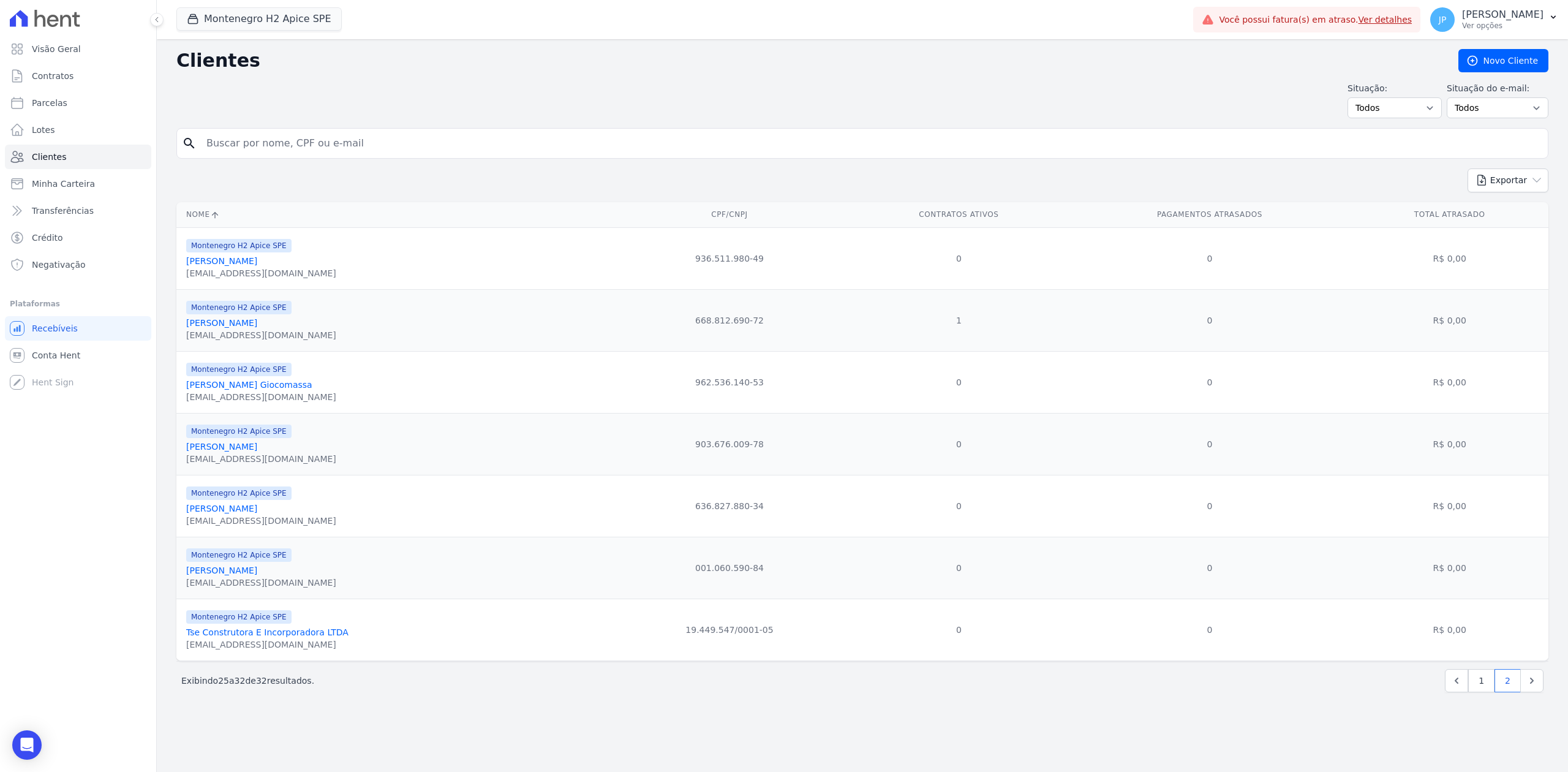
click at [288, 390] on link "[PERSON_NAME] Giocomassa" at bounding box center [249, 384] width 126 height 10
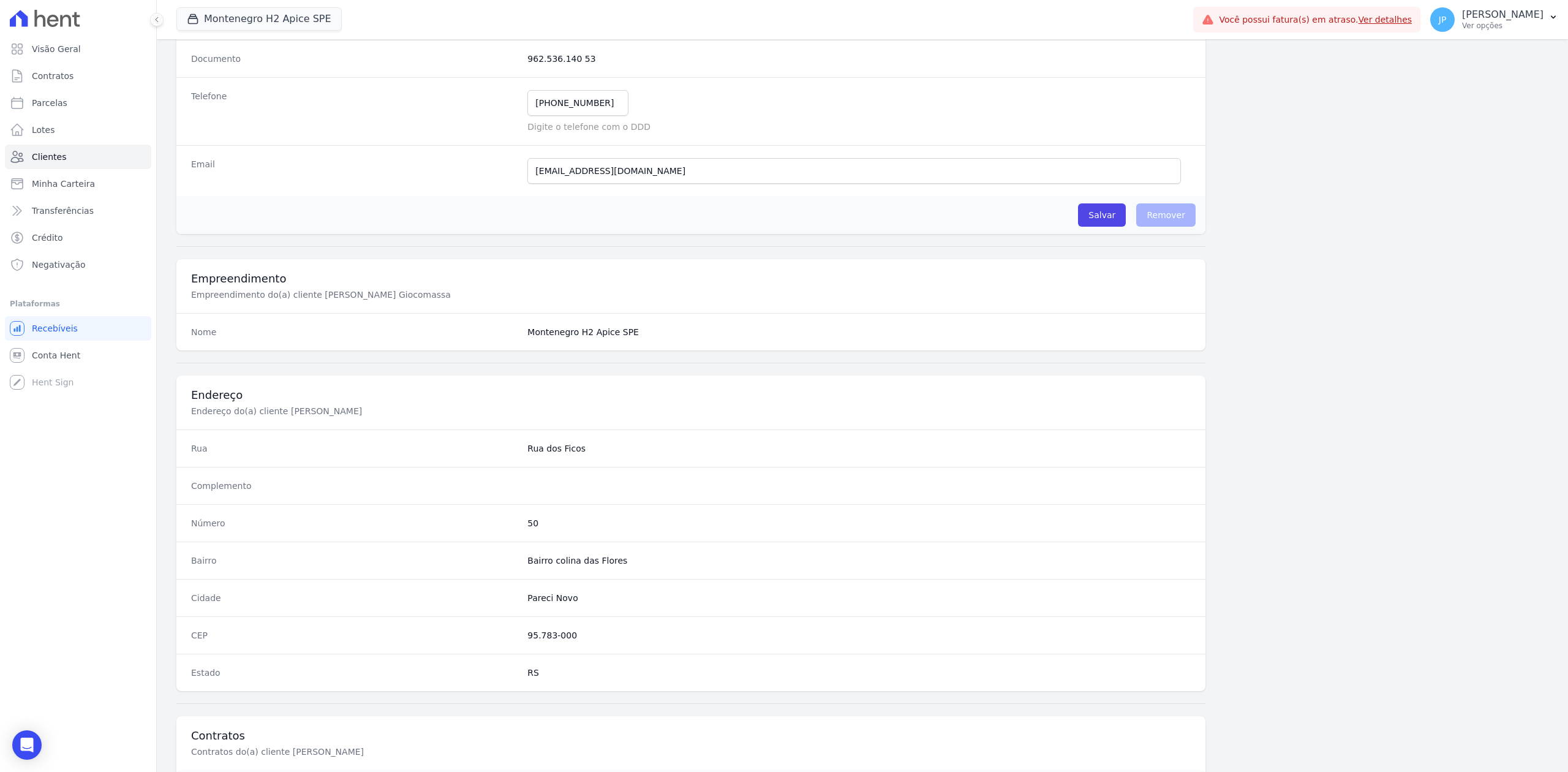
scroll to position [380, 0]
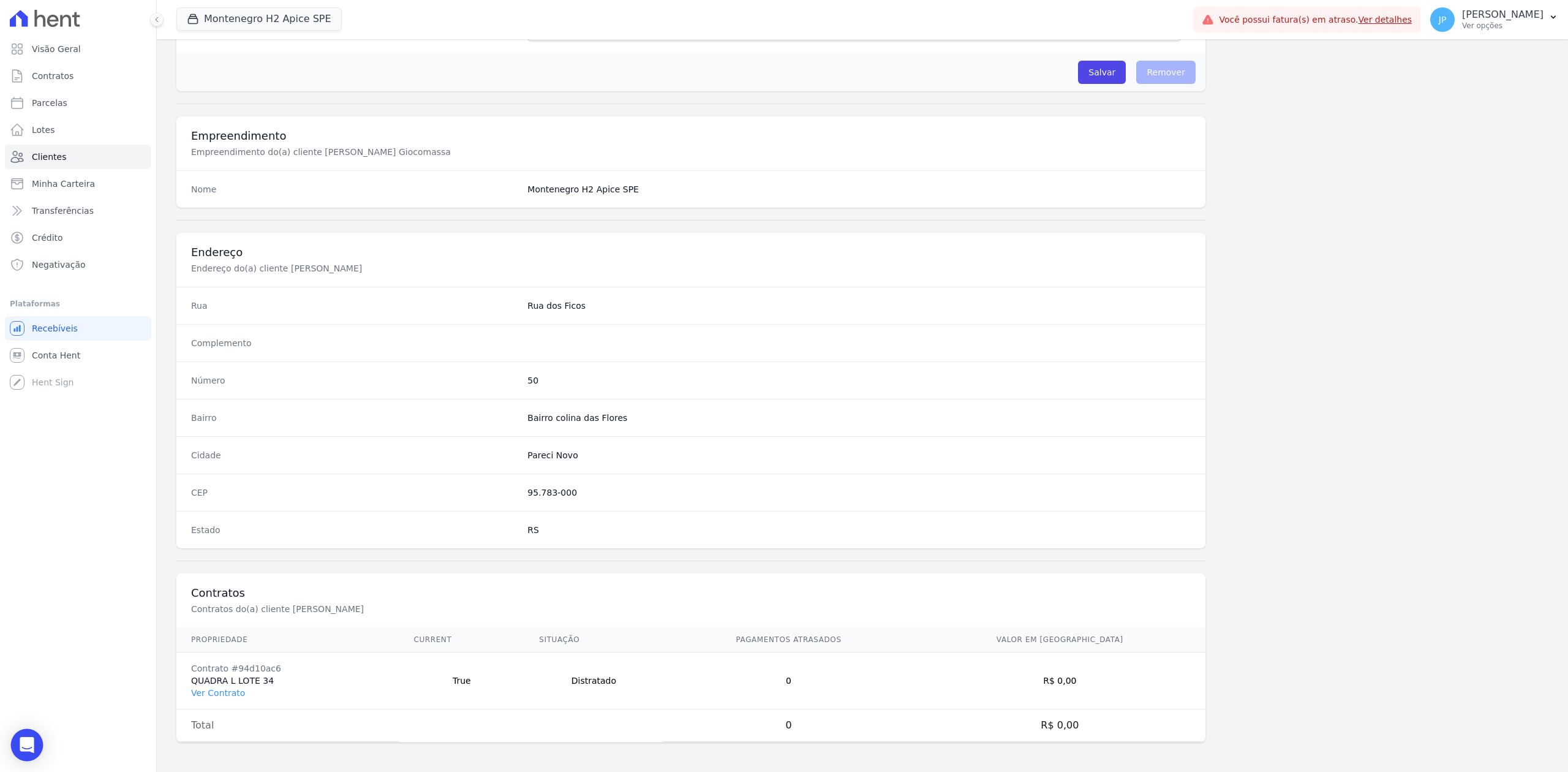
click at [30, 749] on icon "Open Intercom Messenger" at bounding box center [27, 745] width 14 height 16
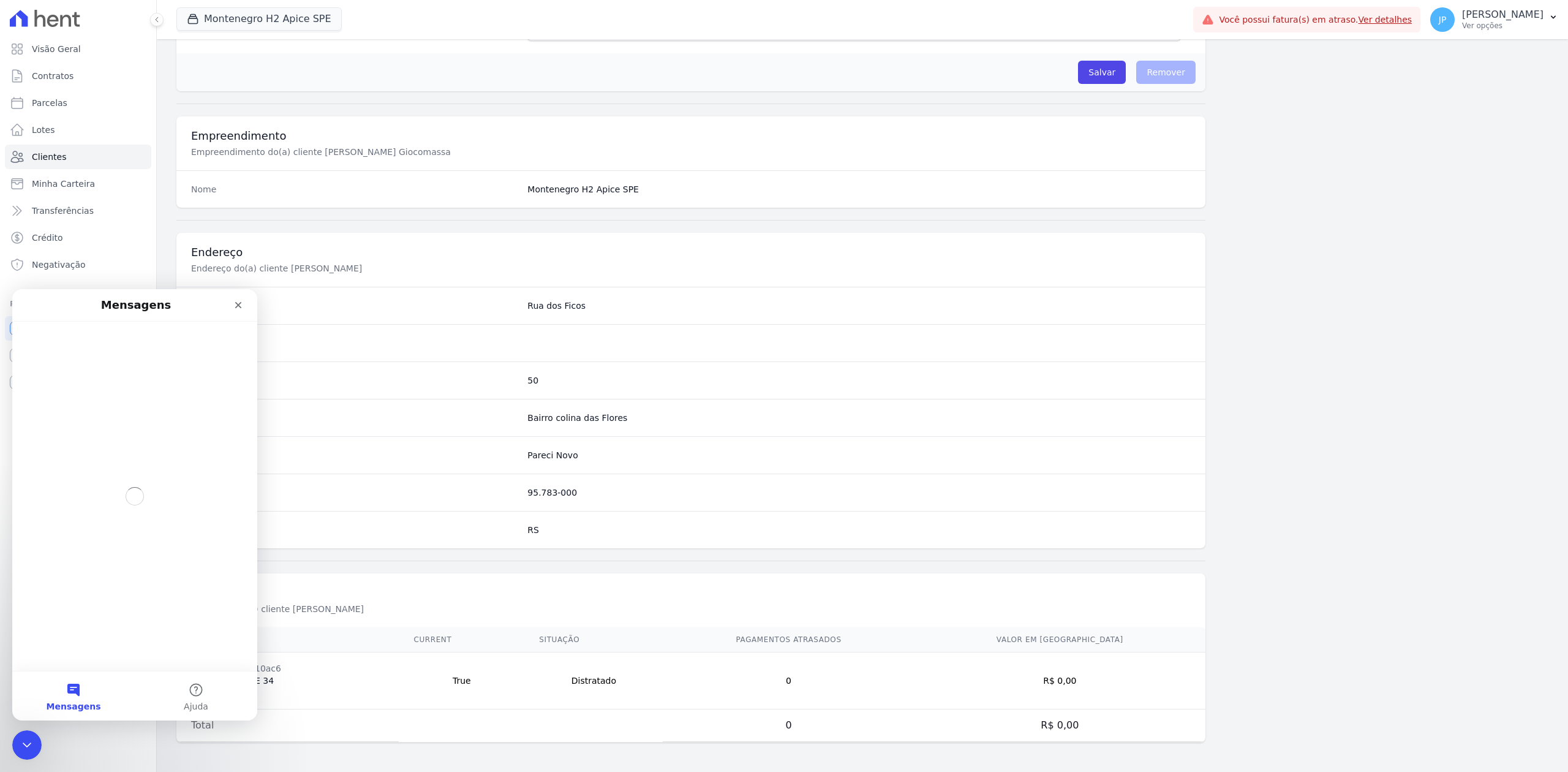
scroll to position [0, 0]
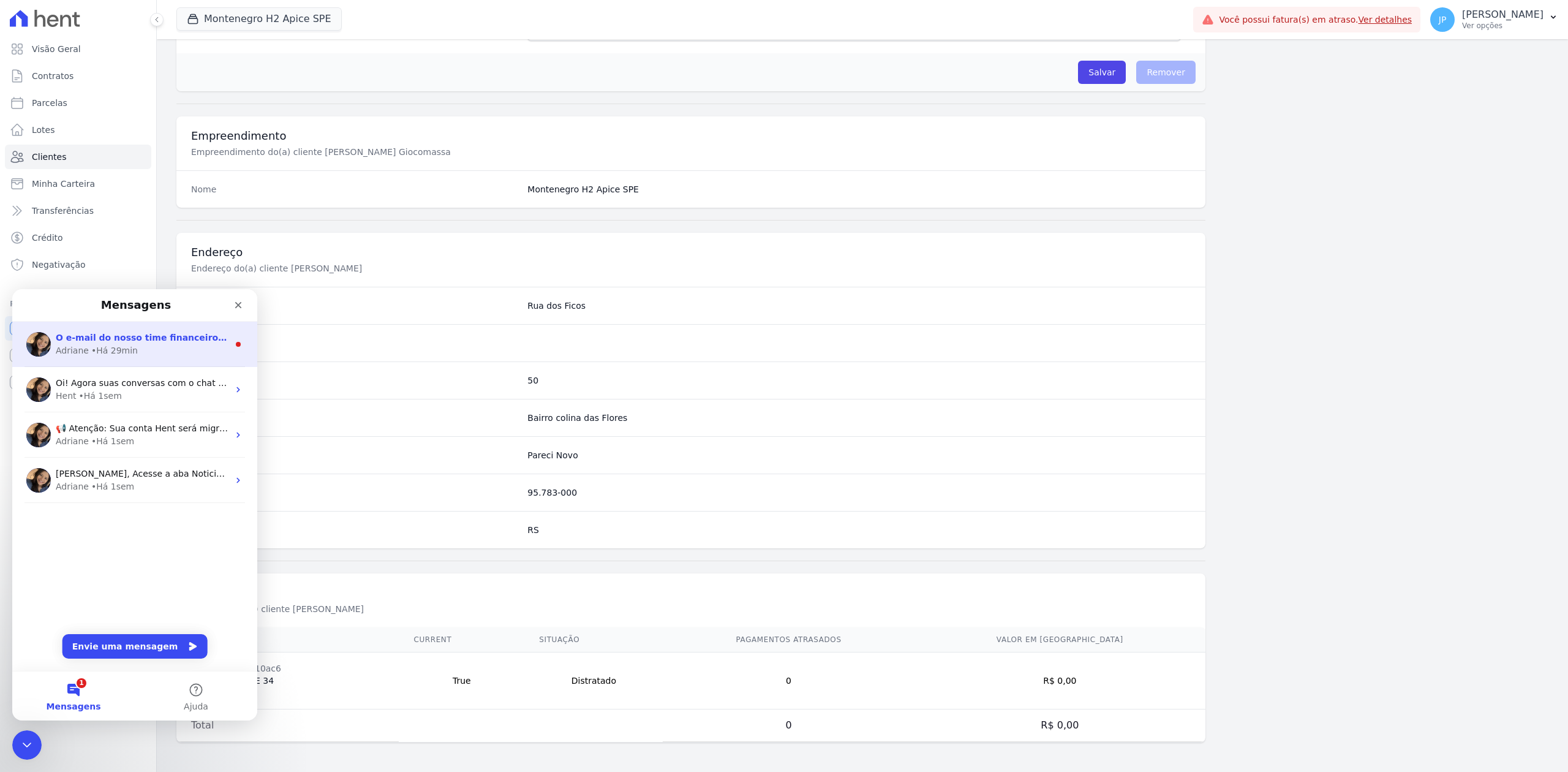
click at [188, 333] on span "O e-mail do nosso time financeiro é: financeiro@e-arke.com ;)" at bounding box center [233, 337] width 355 height 10
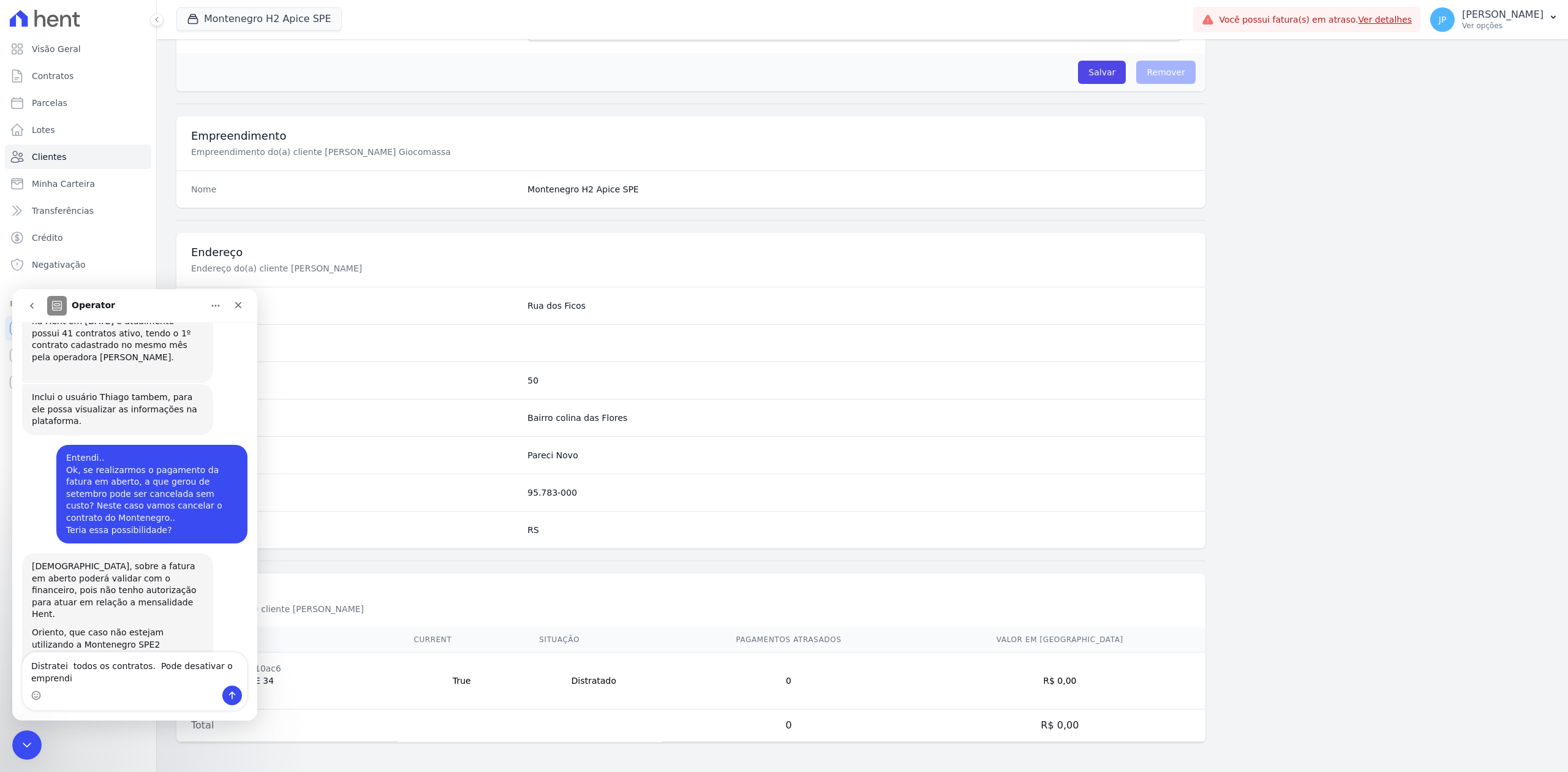
scroll to position [1313, 0]
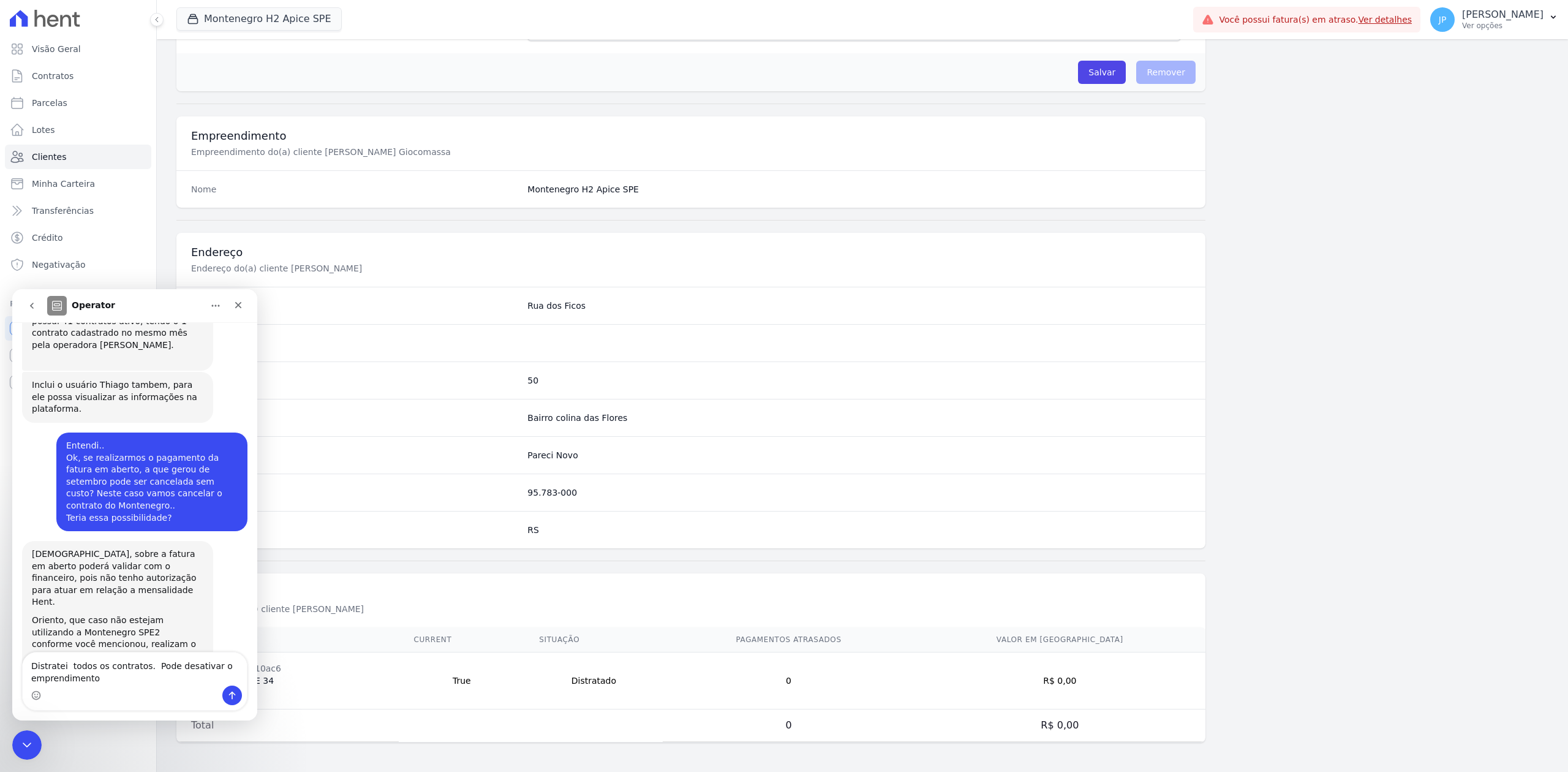
type textarea "Distratei todos os contratos. Pode desativar o emprendimento?"
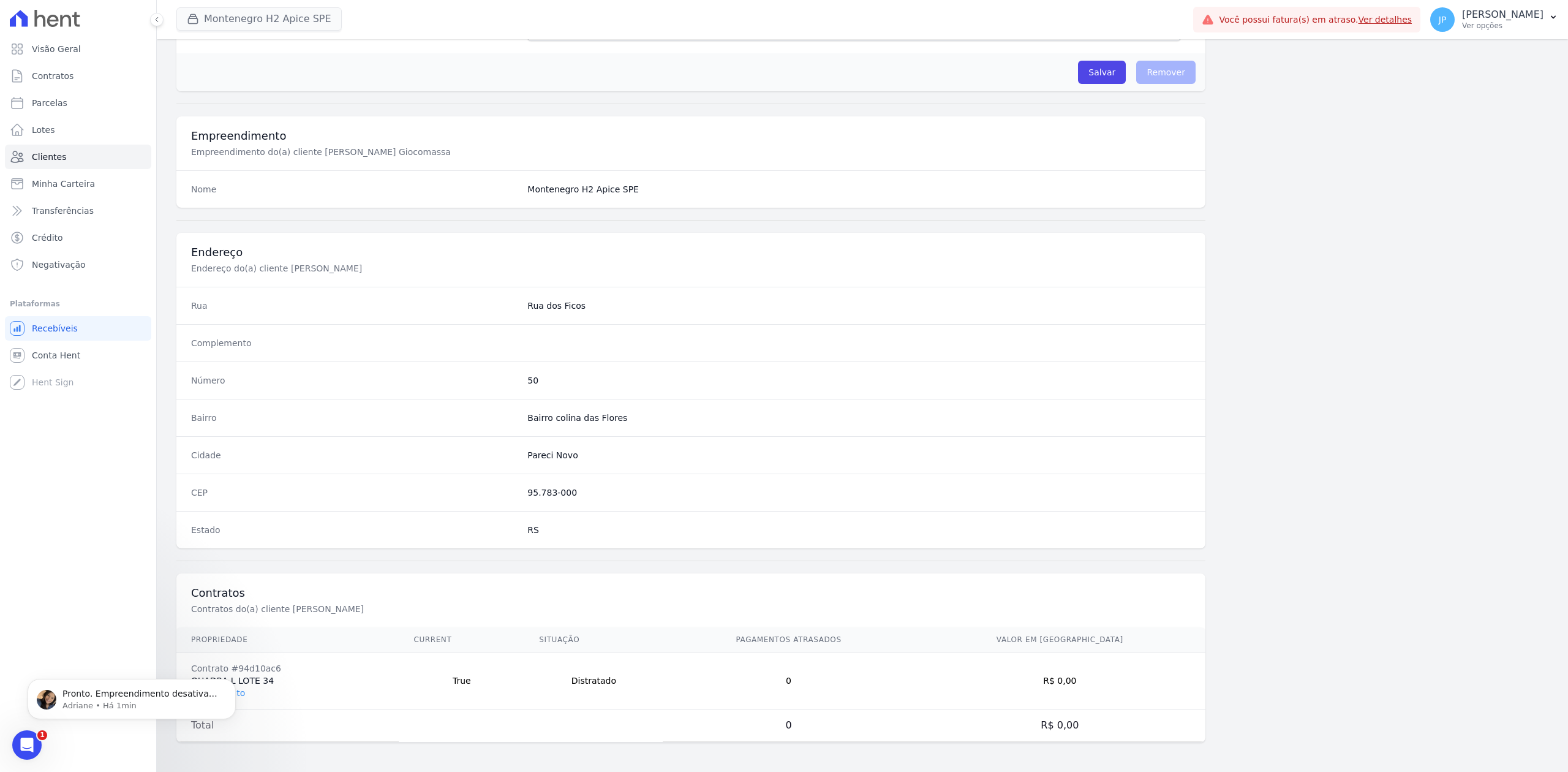
scroll to position [1449, 0]
